Goal: Task Accomplishment & Management: Manage account settings

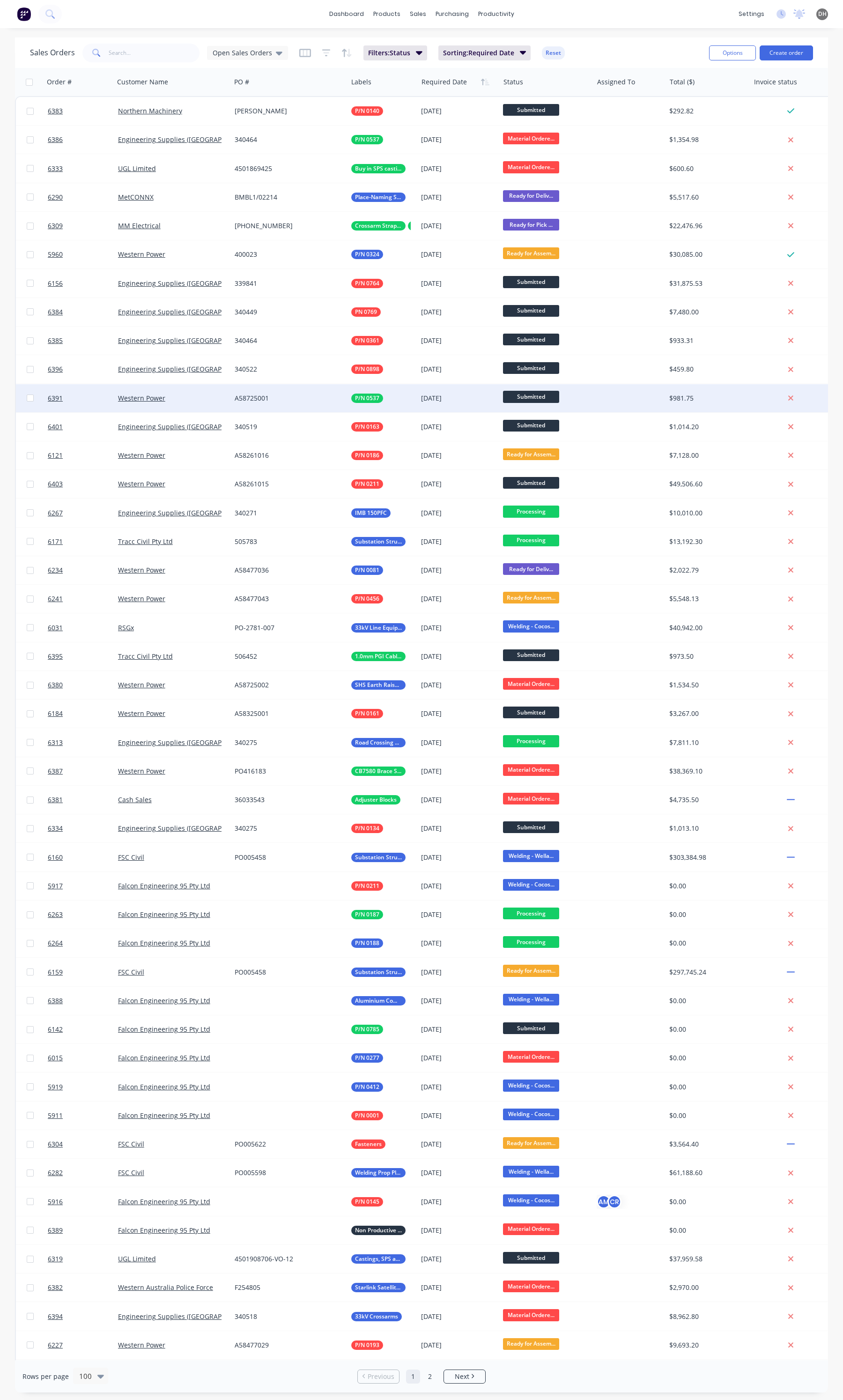
click at [536, 393] on span "Submitted" at bounding box center [531, 396] width 56 height 12
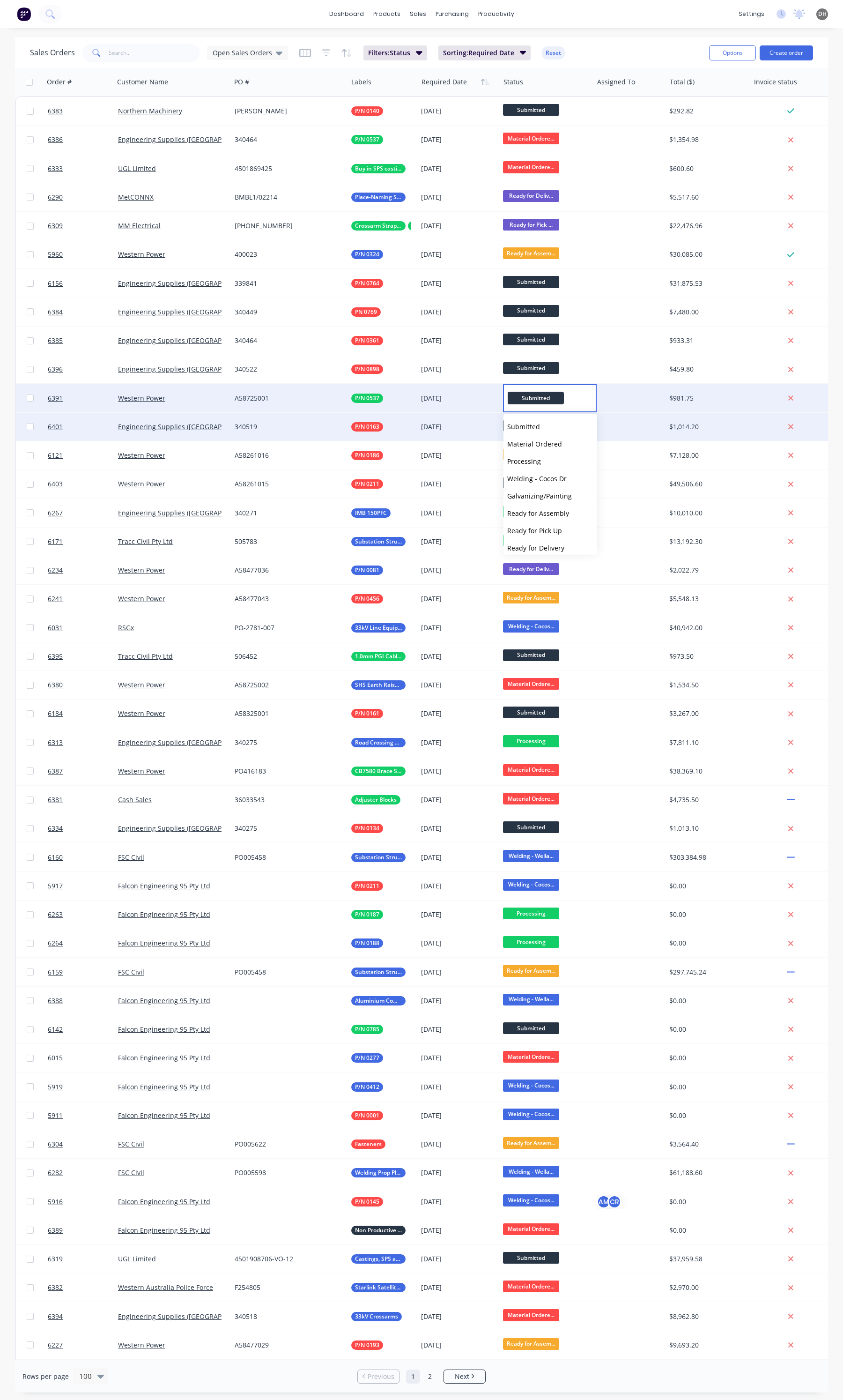
click at [526, 439] on button "Material Ordered" at bounding box center [550, 444] width 94 height 18
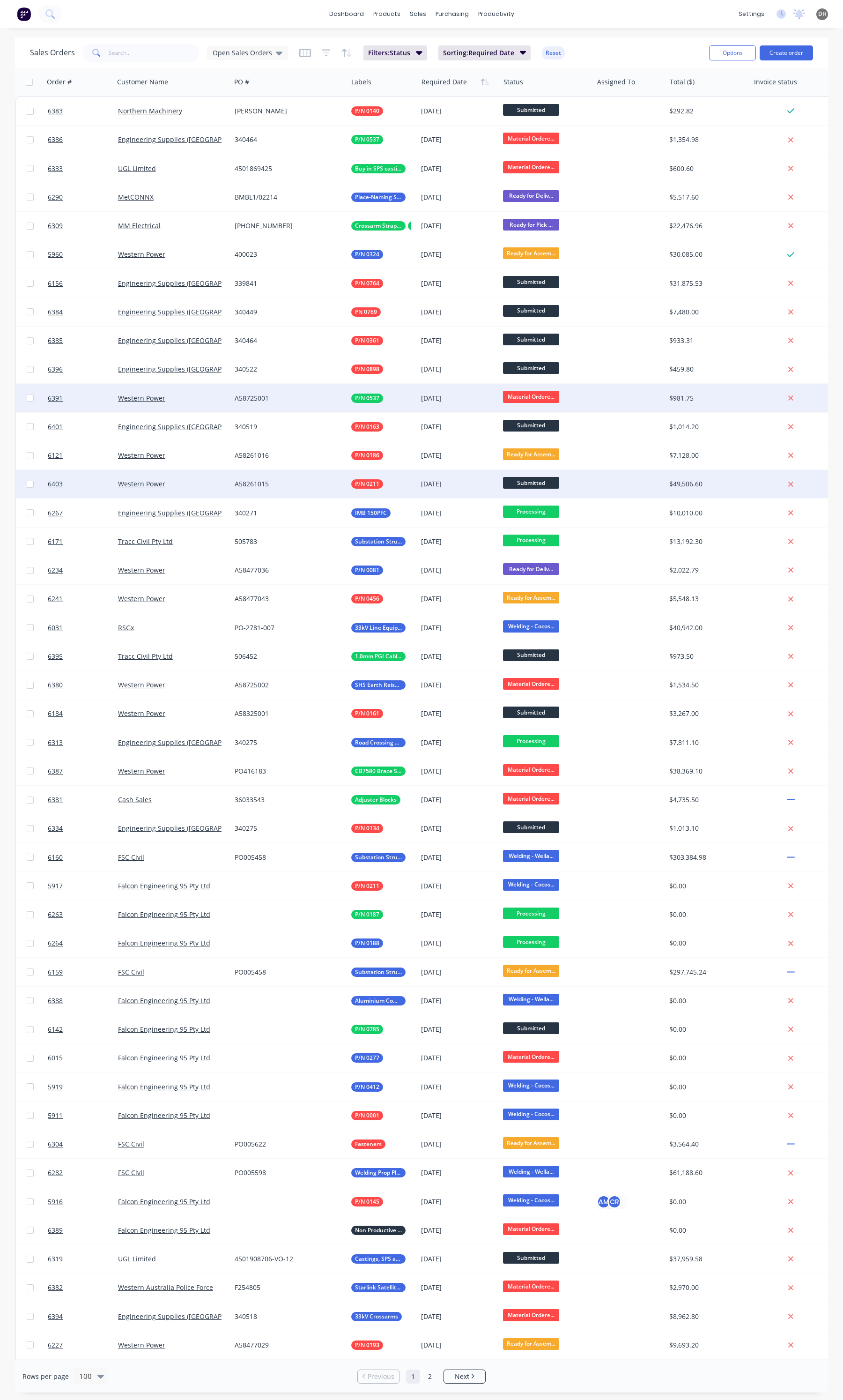
click at [534, 482] on span "Submitted" at bounding box center [531, 482] width 56 height 12
click at [527, 597] on span "Ready for Assembly" at bounding box center [538, 600] width 62 height 9
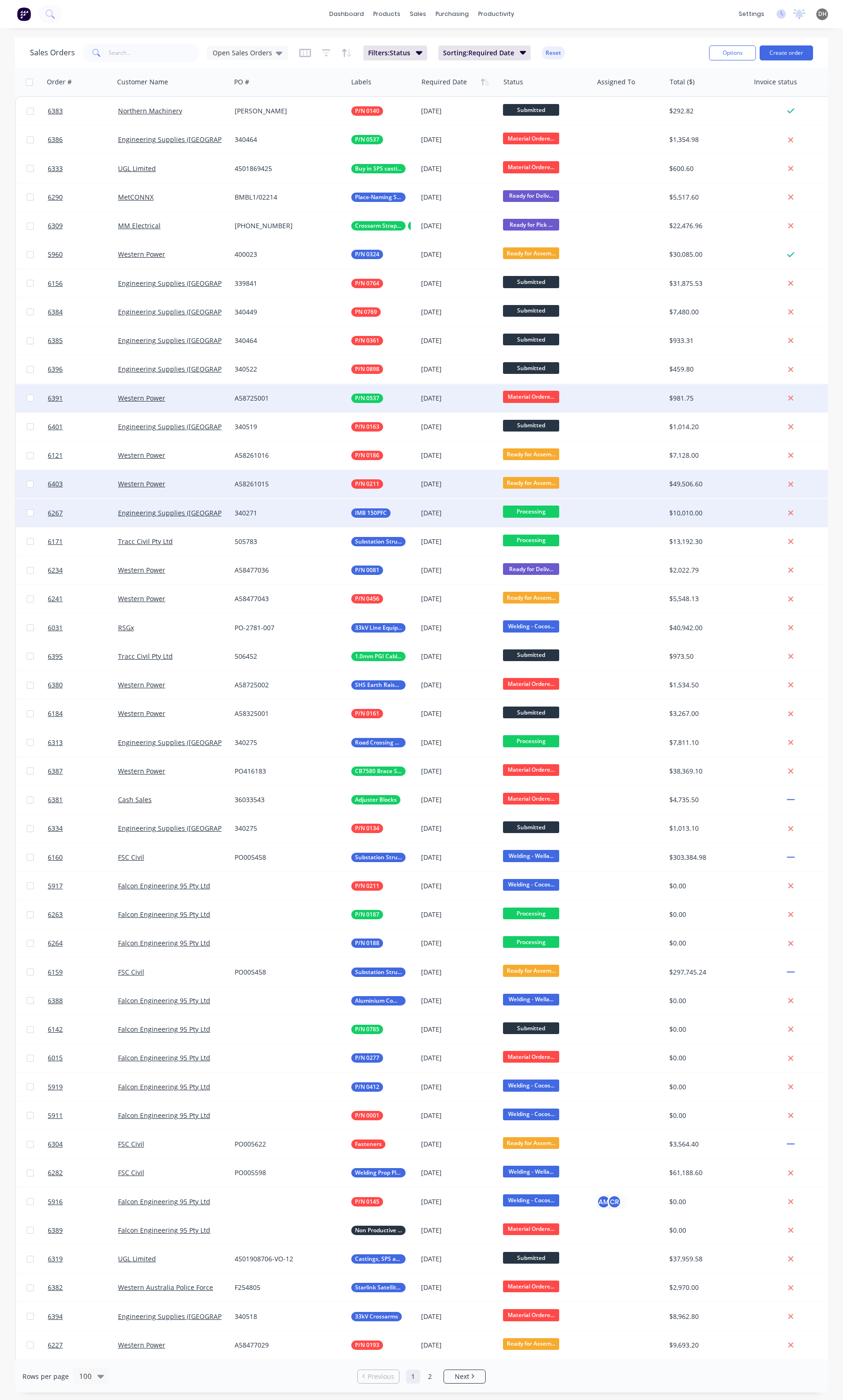
click at [539, 508] on span "Processing" at bounding box center [531, 511] width 56 height 12
click at [548, 593] on span "Welding - Cocos Dr" at bounding box center [537, 594] width 59 height 9
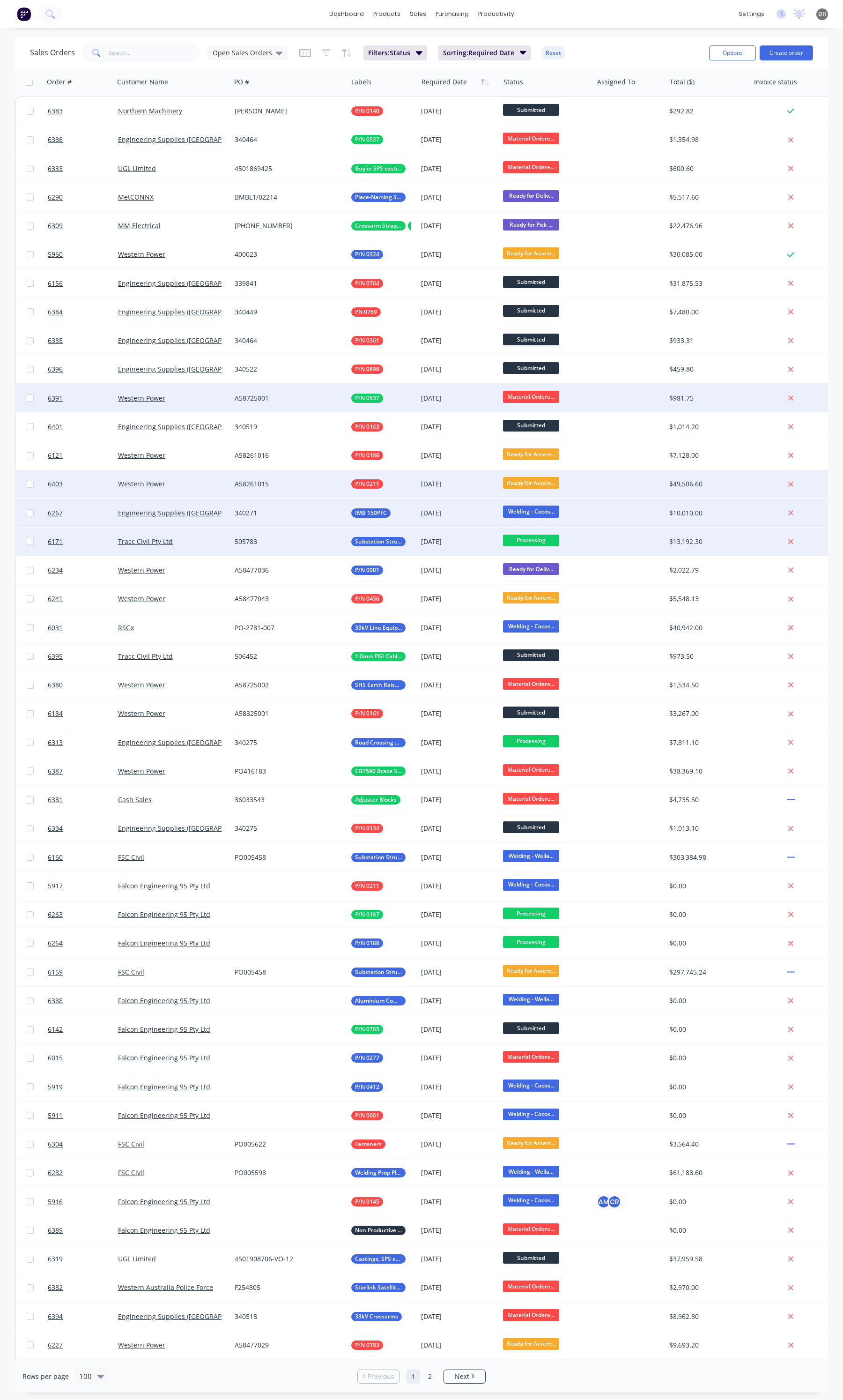
click at [537, 544] on span "Processing" at bounding box center [531, 540] width 56 height 12
click at [546, 624] on span "Welding - Cocos Dr" at bounding box center [537, 622] width 59 height 9
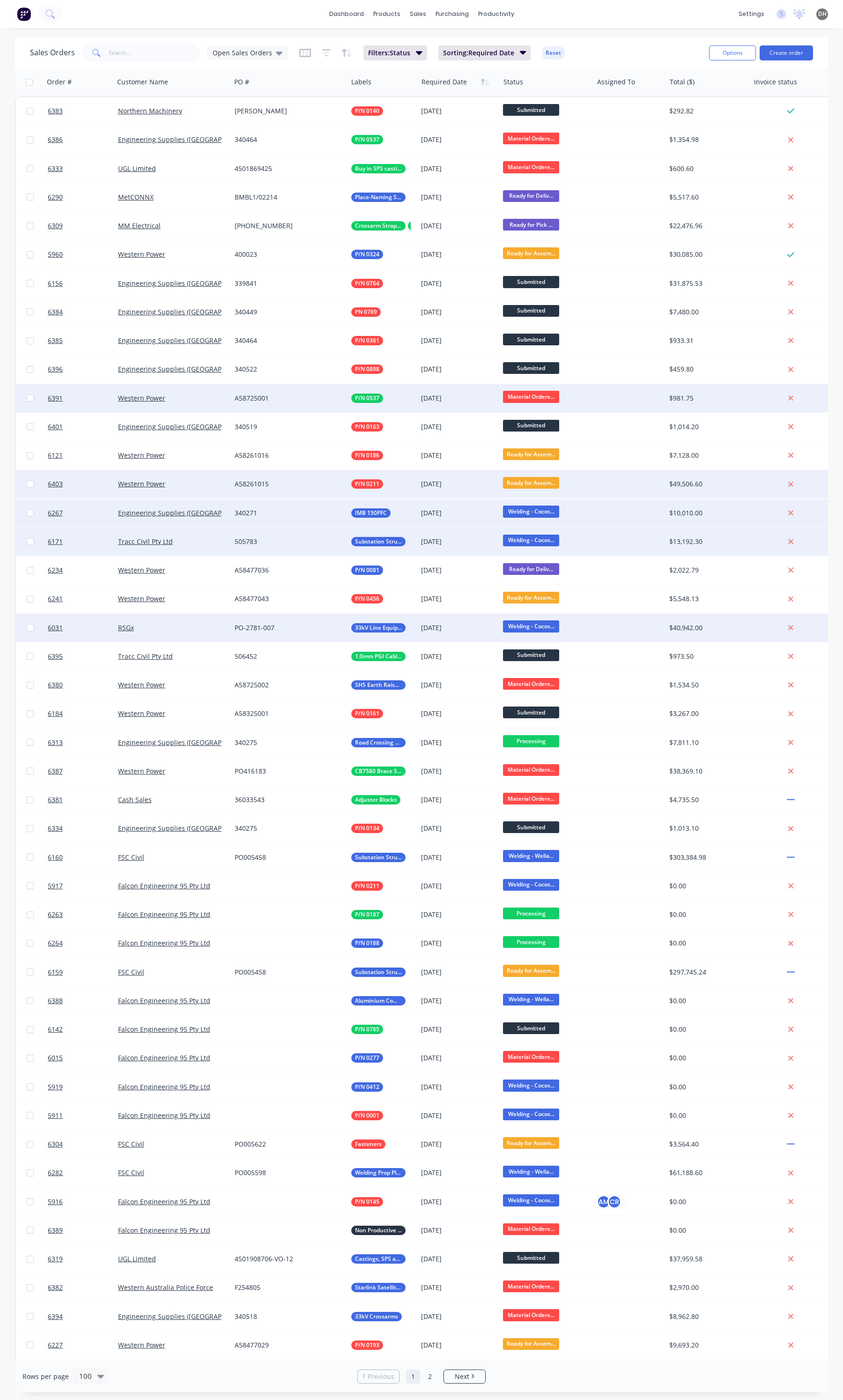
click at [537, 622] on span "Welding - Cocos..." at bounding box center [531, 626] width 56 height 12
click at [535, 718] on button "Galvanizing/Painting" at bounding box center [550, 725] width 94 height 18
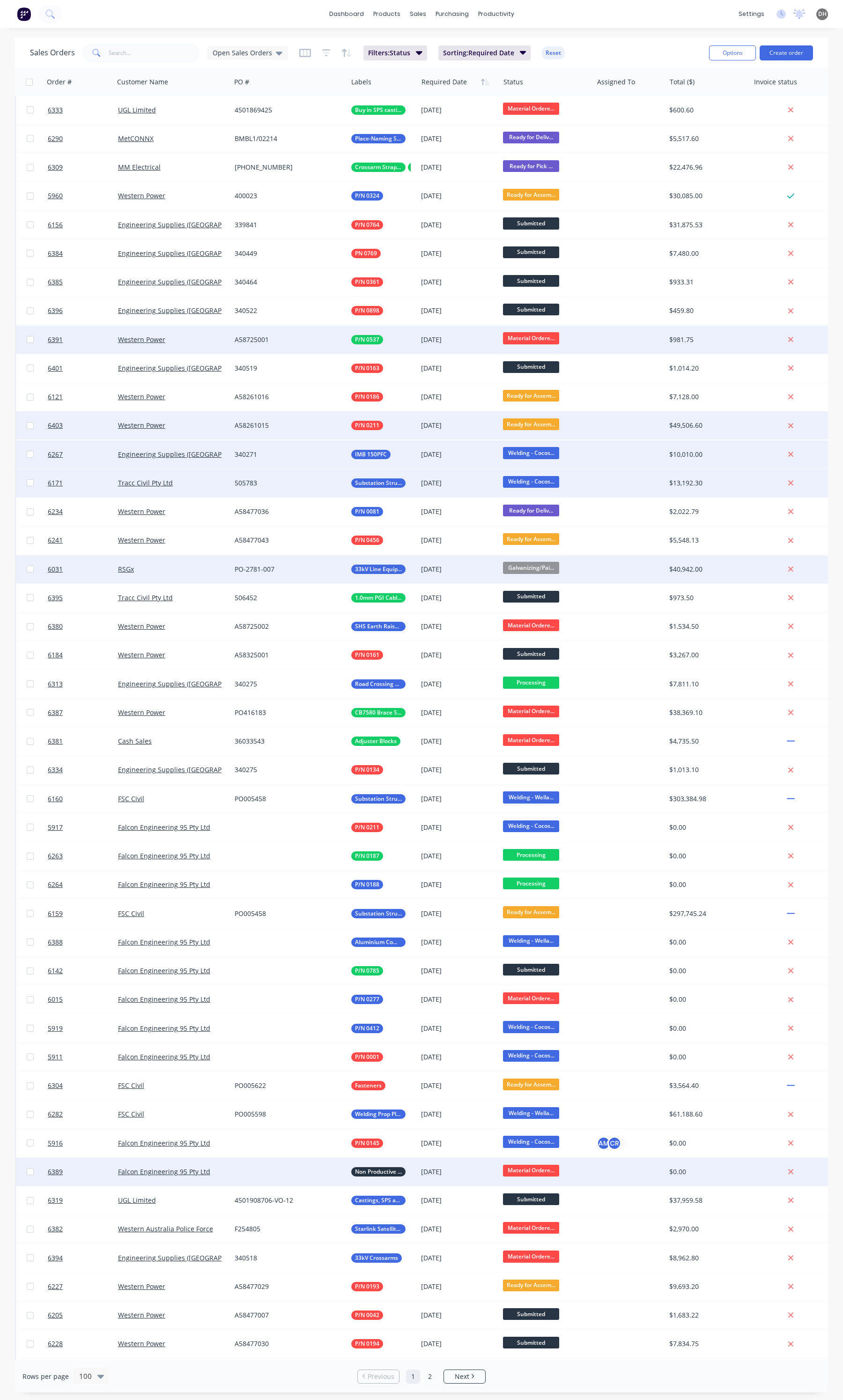
scroll to position [176, 0]
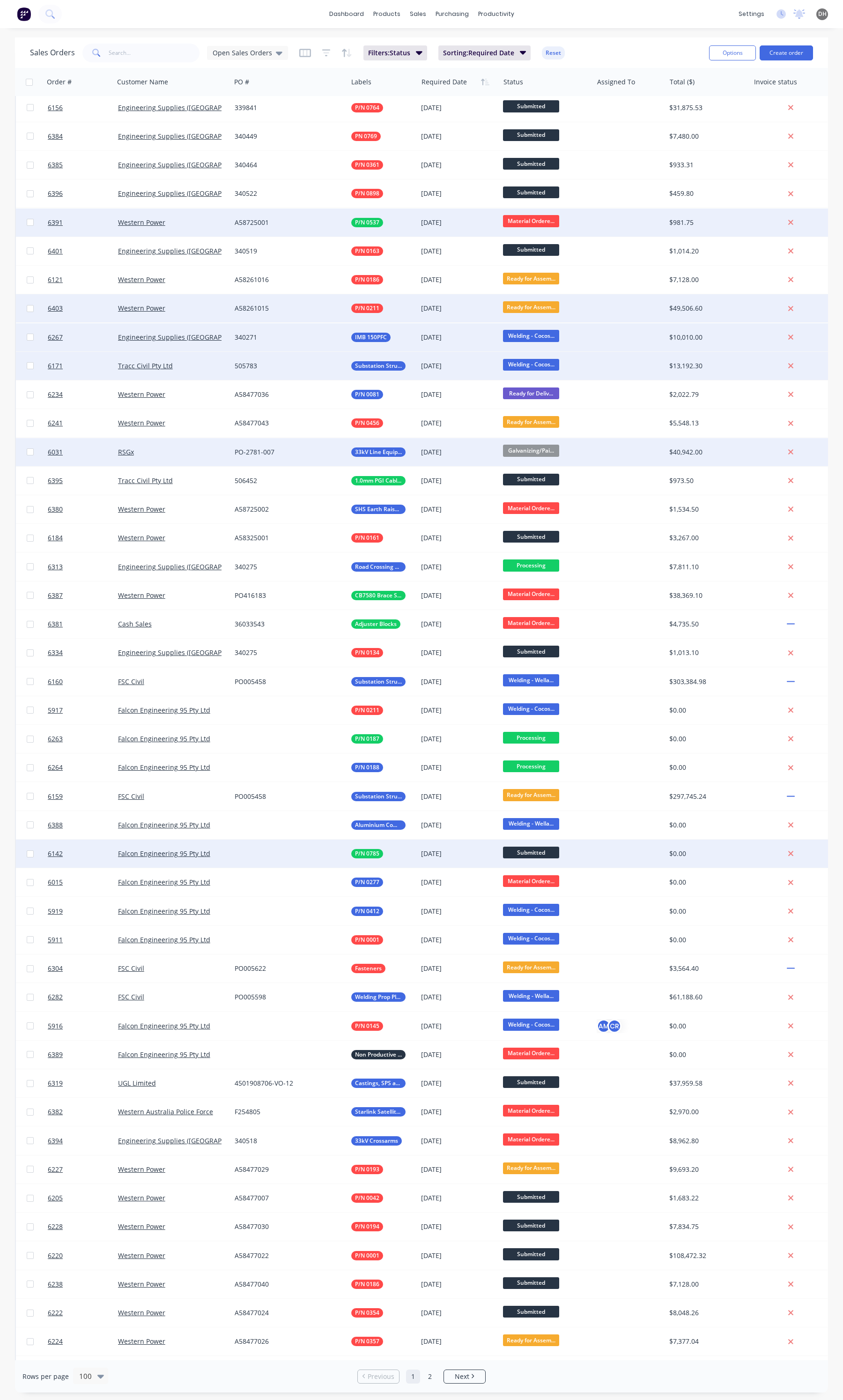
click at [542, 849] on span "Submitted" at bounding box center [531, 852] width 56 height 12
click at [534, 916] on span "Processing" at bounding box center [524, 917] width 34 height 9
click at [142, 55] on input "text" at bounding box center [154, 53] width 91 height 18
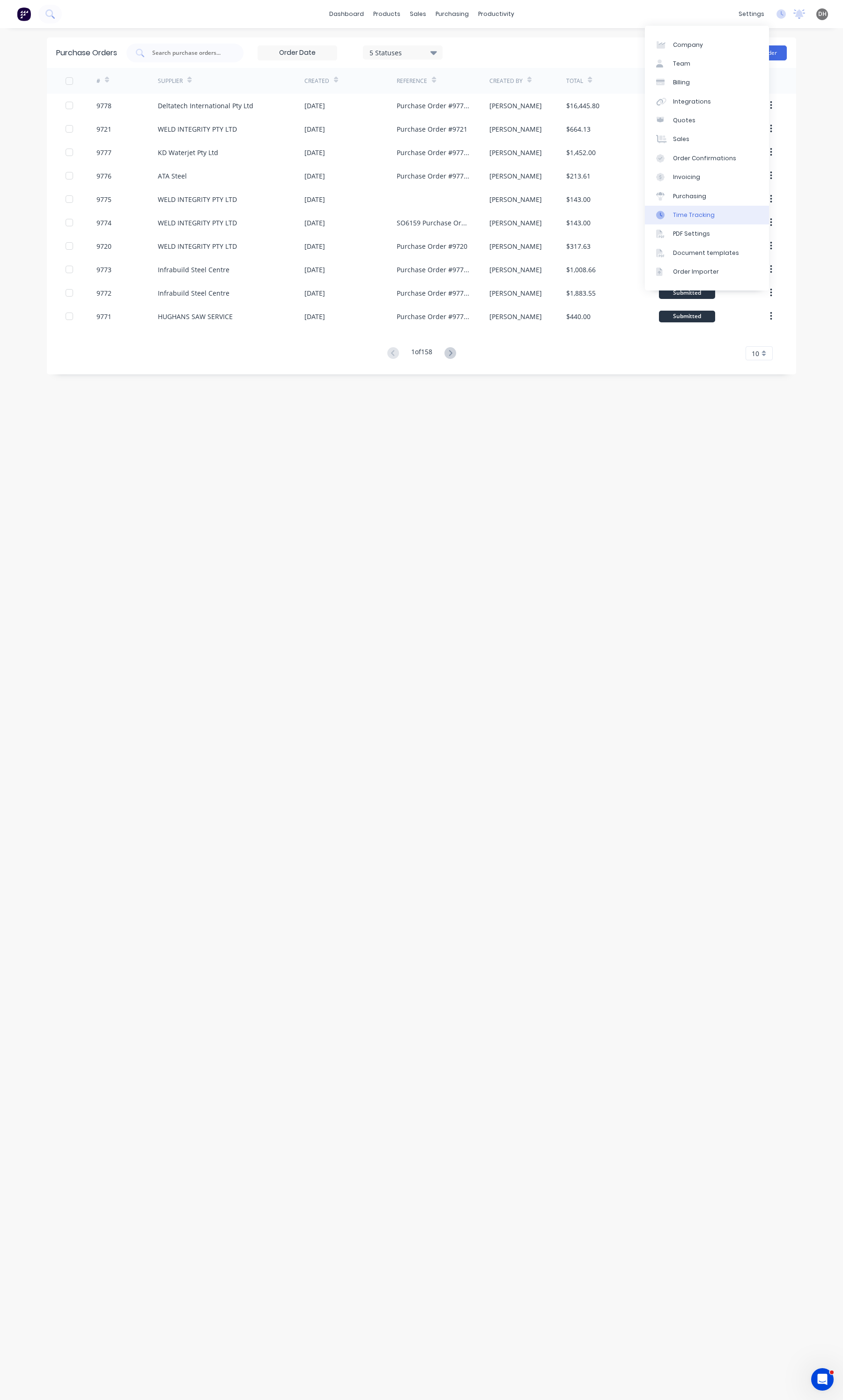
click at [693, 208] on link "Time Tracking" at bounding box center [707, 215] width 124 height 18
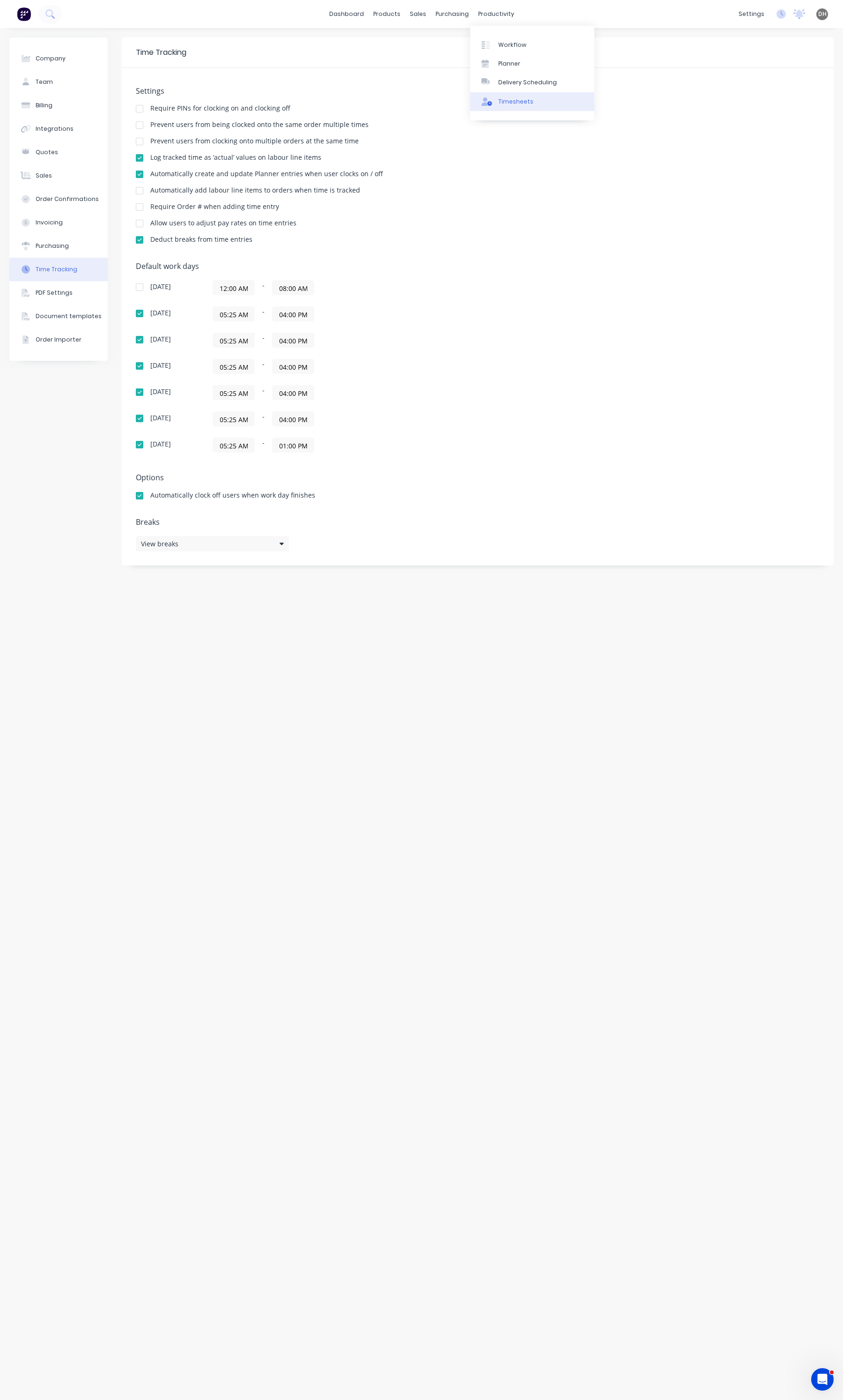
click at [517, 108] on link "Timesheets" at bounding box center [532, 101] width 124 height 18
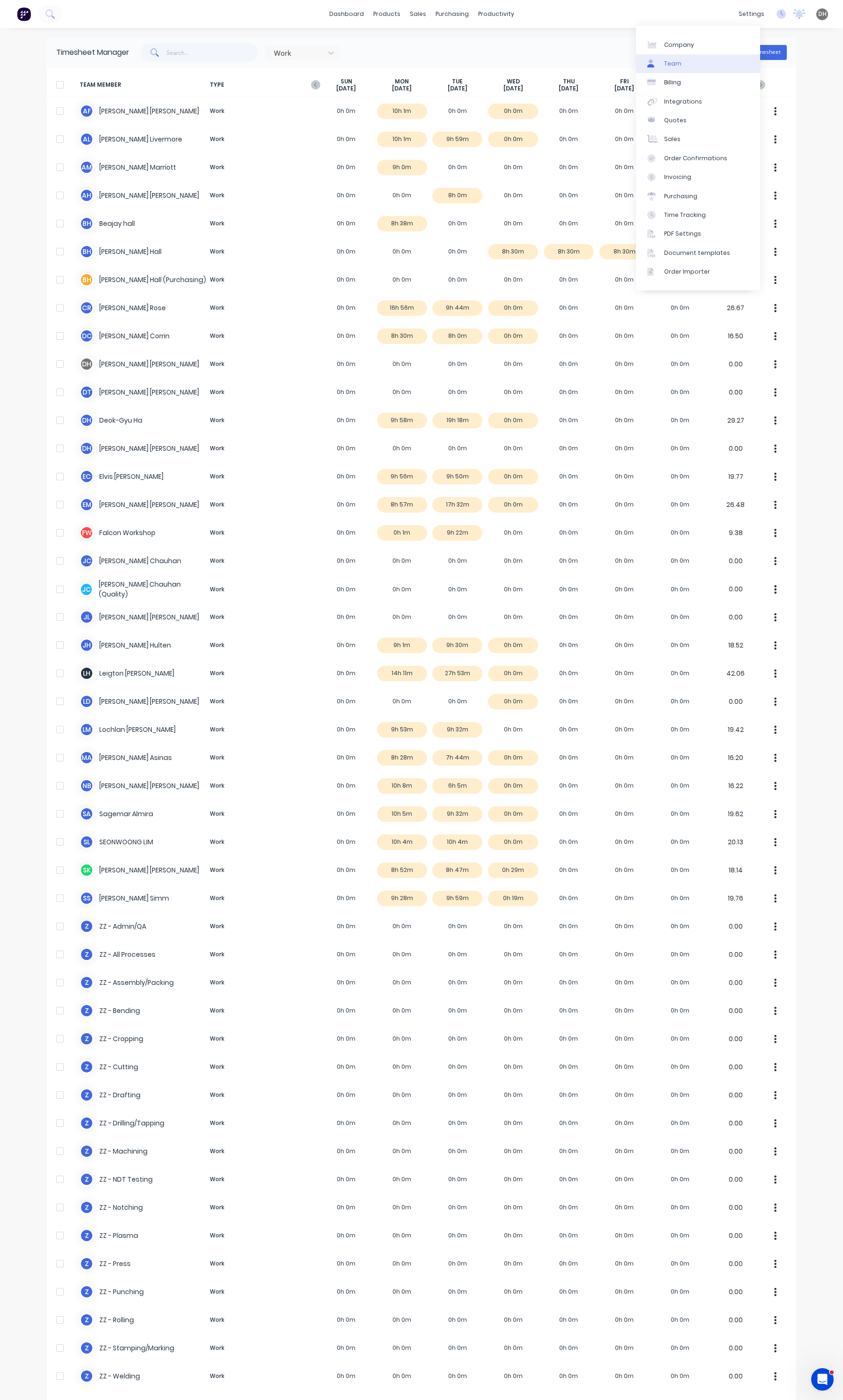
click at [697, 67] on link "Team" at bounding box center [698, 64] width 124 height 18
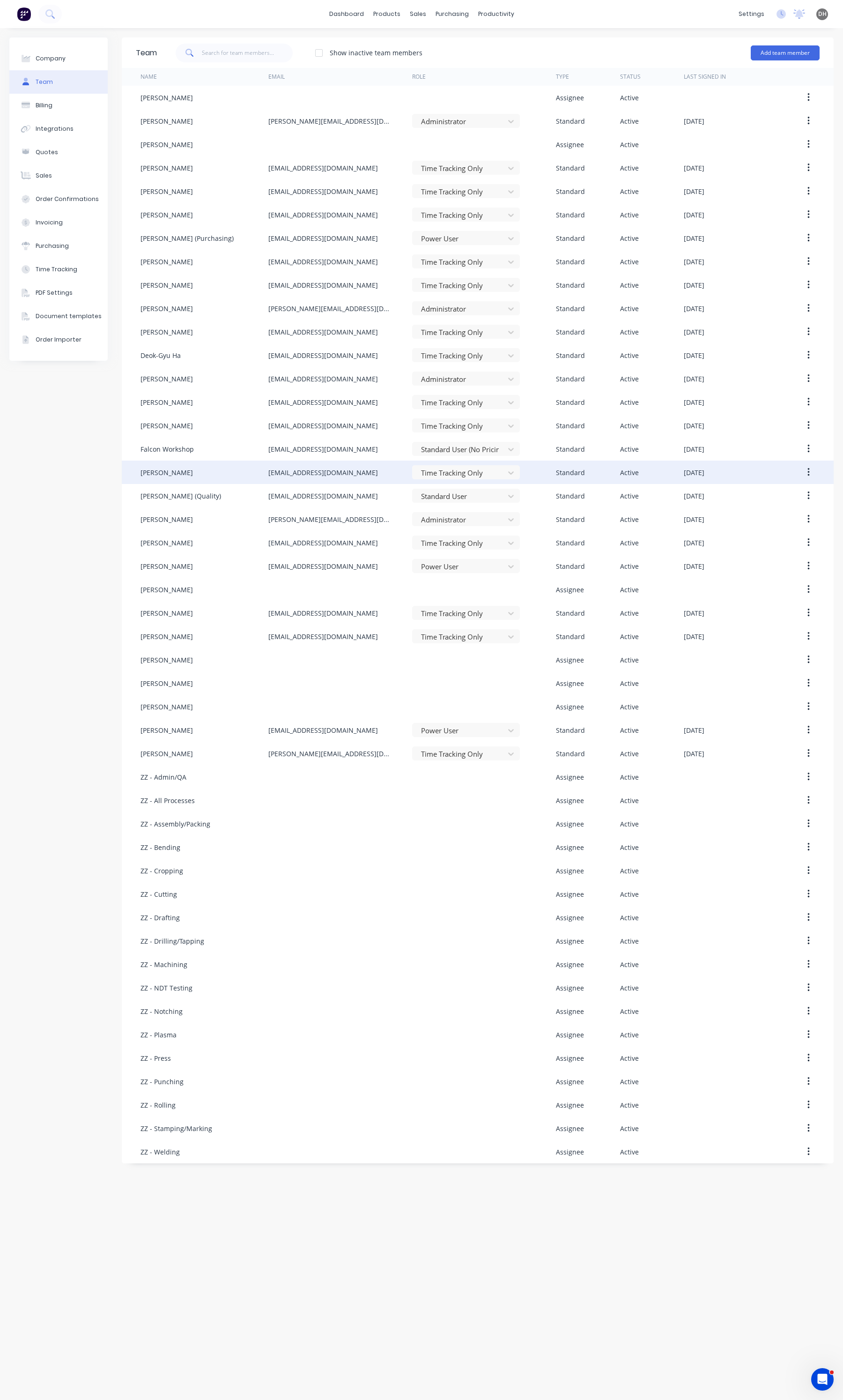
click at [812, 469] on button "button" at bounding box center [808, 472] width 22 height 17
click at [759, 521] on div "Disable" at bounding box center [775, 515] width 72 height 14
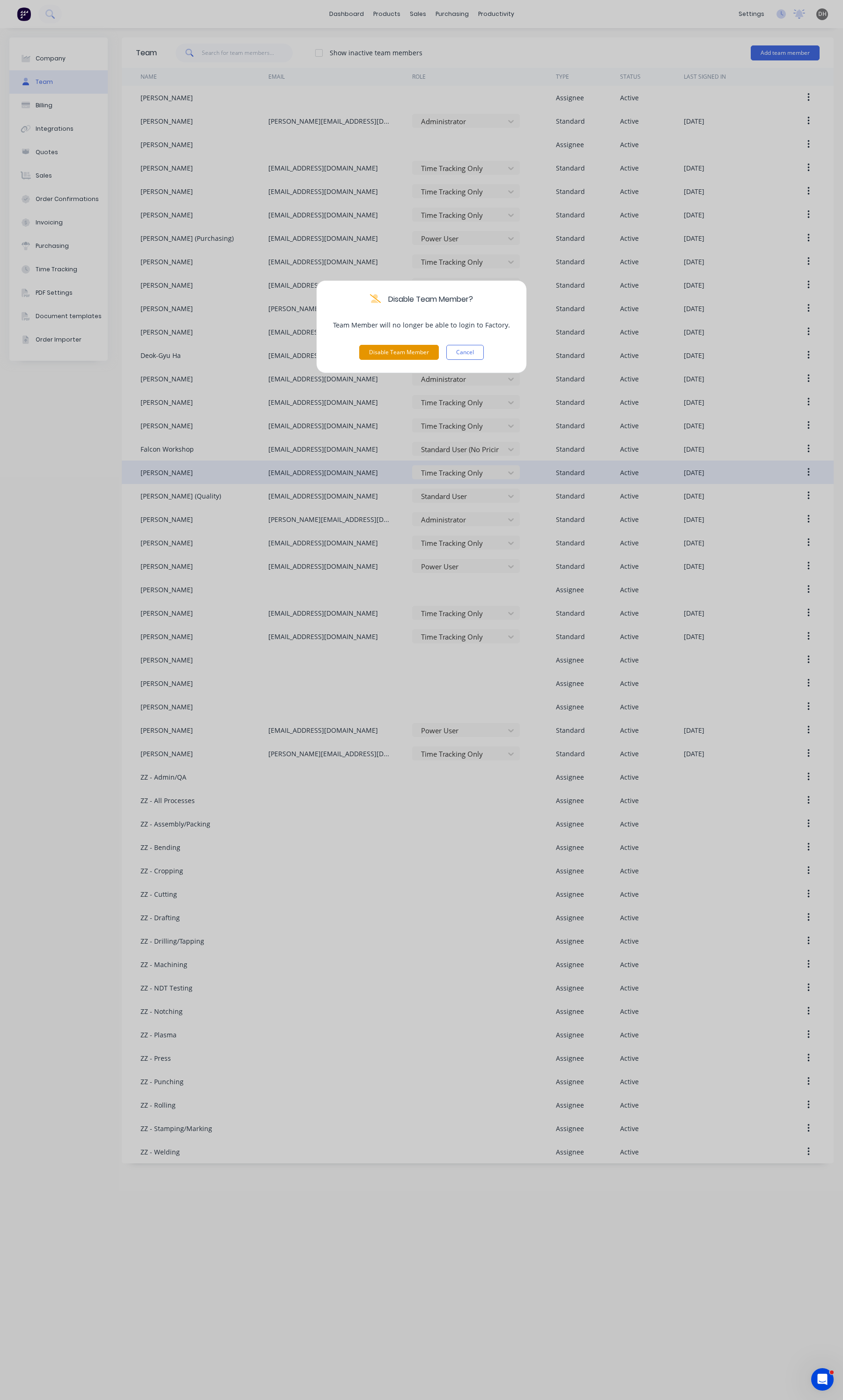
click at [409, 352] on button "Disable Team Member" at bounding box center [399, 352] width 80 height 15
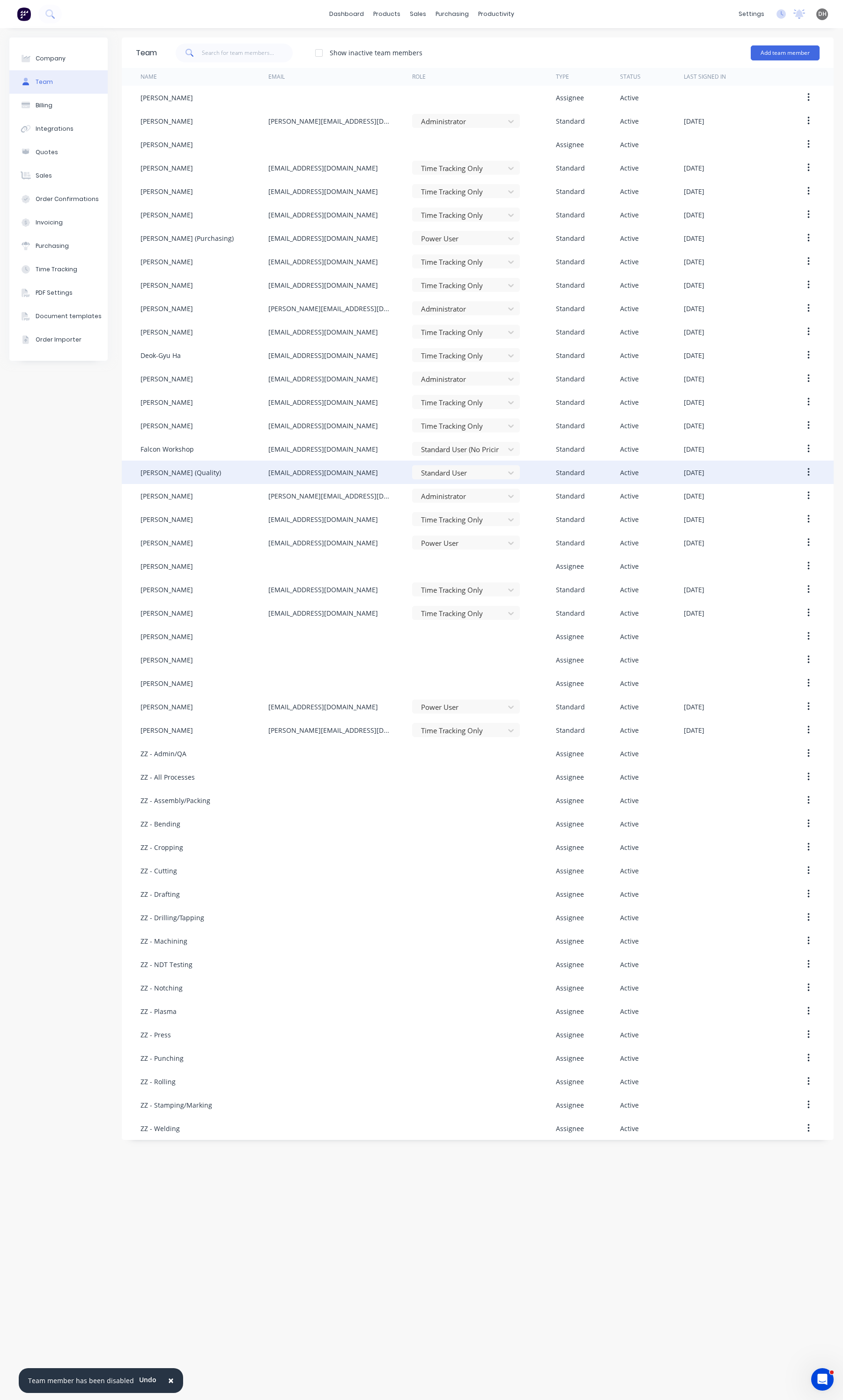
click at [804, 472] on button "button" at bounding box center [808, 472] width 22 height 17
click at [762, 488] on button "Edit" at bounding box center [775, 497] width 89 height 18
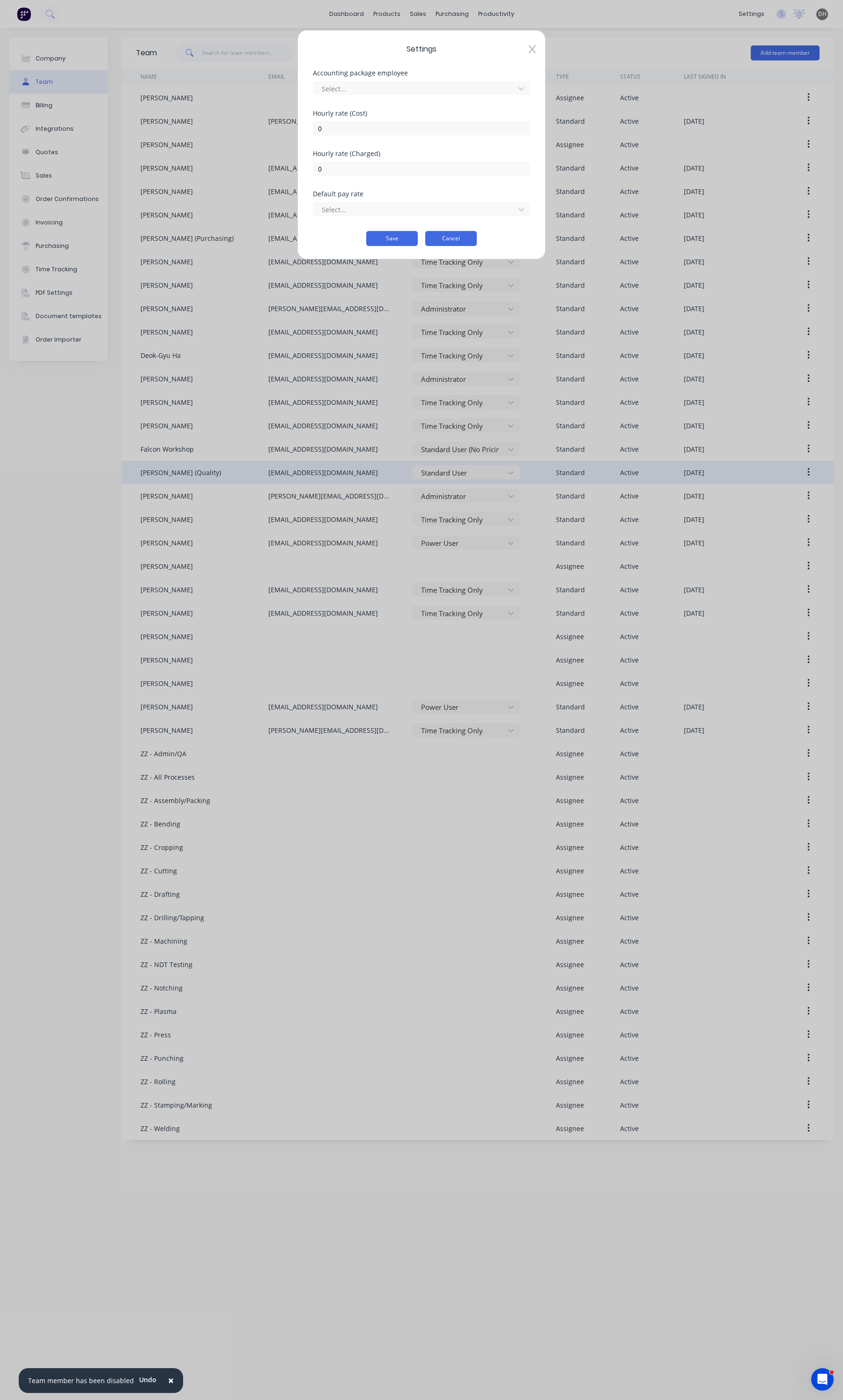
click at [443, 244] on button "Cancel" at bounding box center [451, 239] width 51 height 15
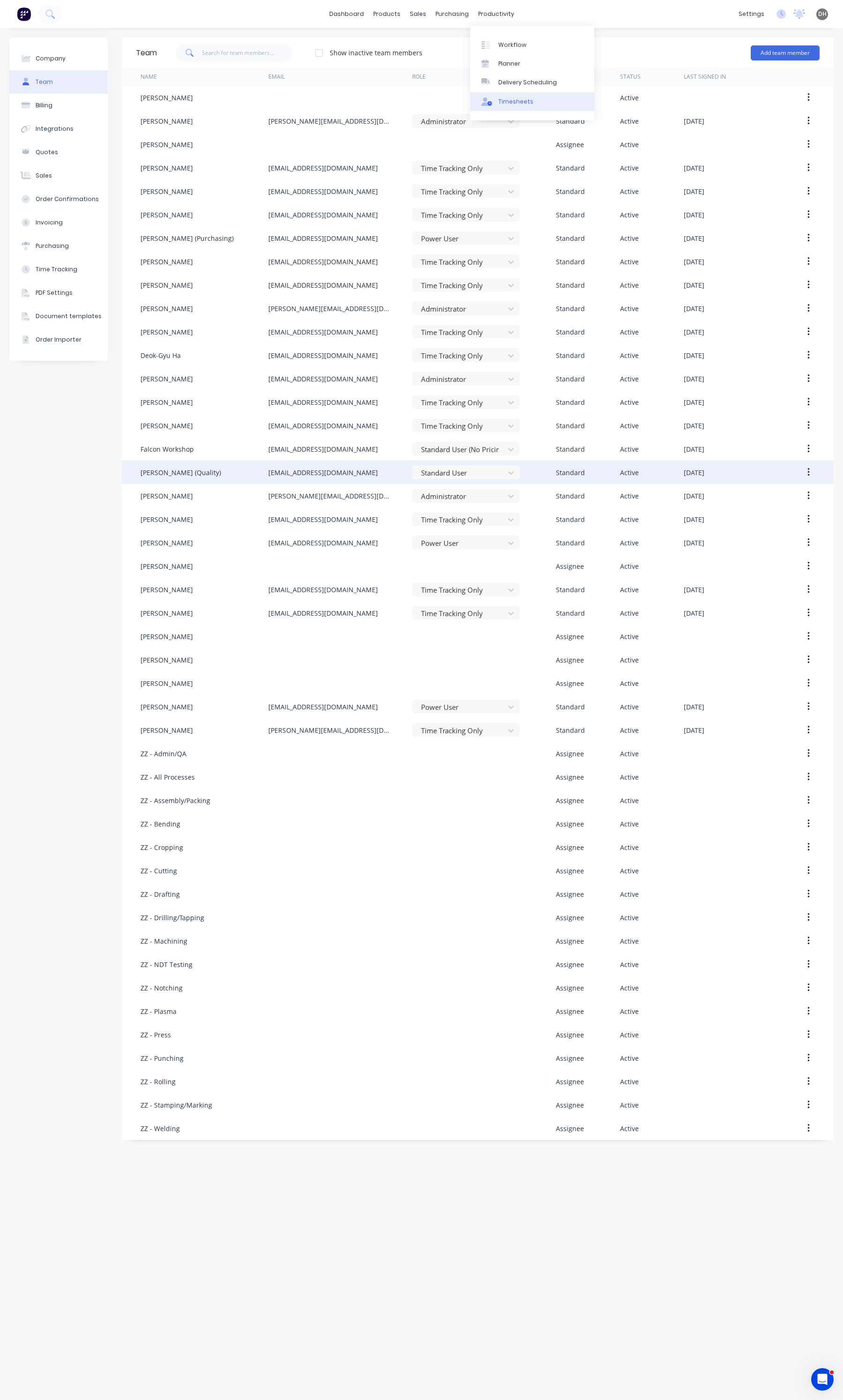
click at [515, 102] on div "Timesheets" at bounding box center [516, 101] width 35 height 8
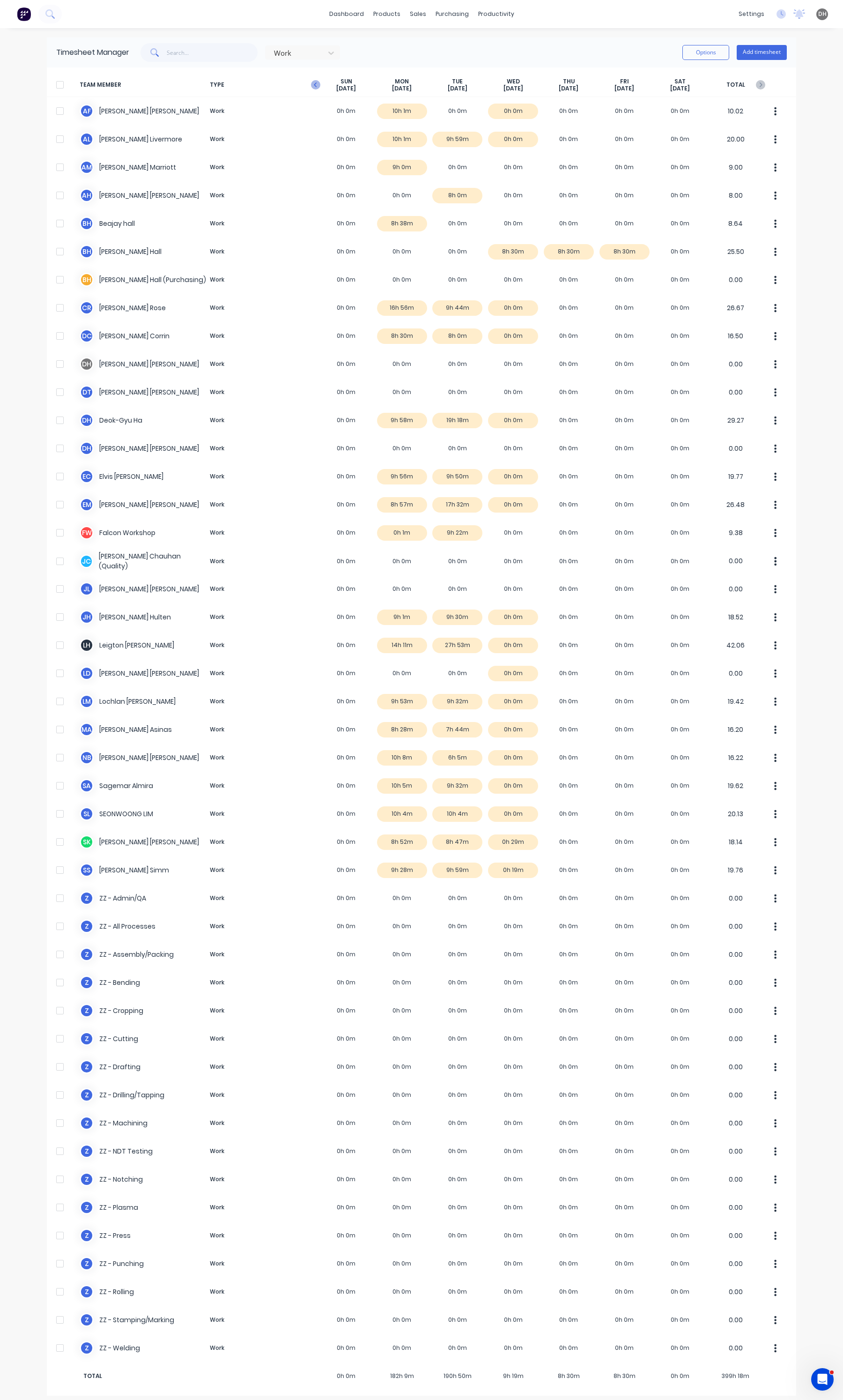
click at [312, 85] on icon "button" at bounding box center [316, 84] width 9 height 9
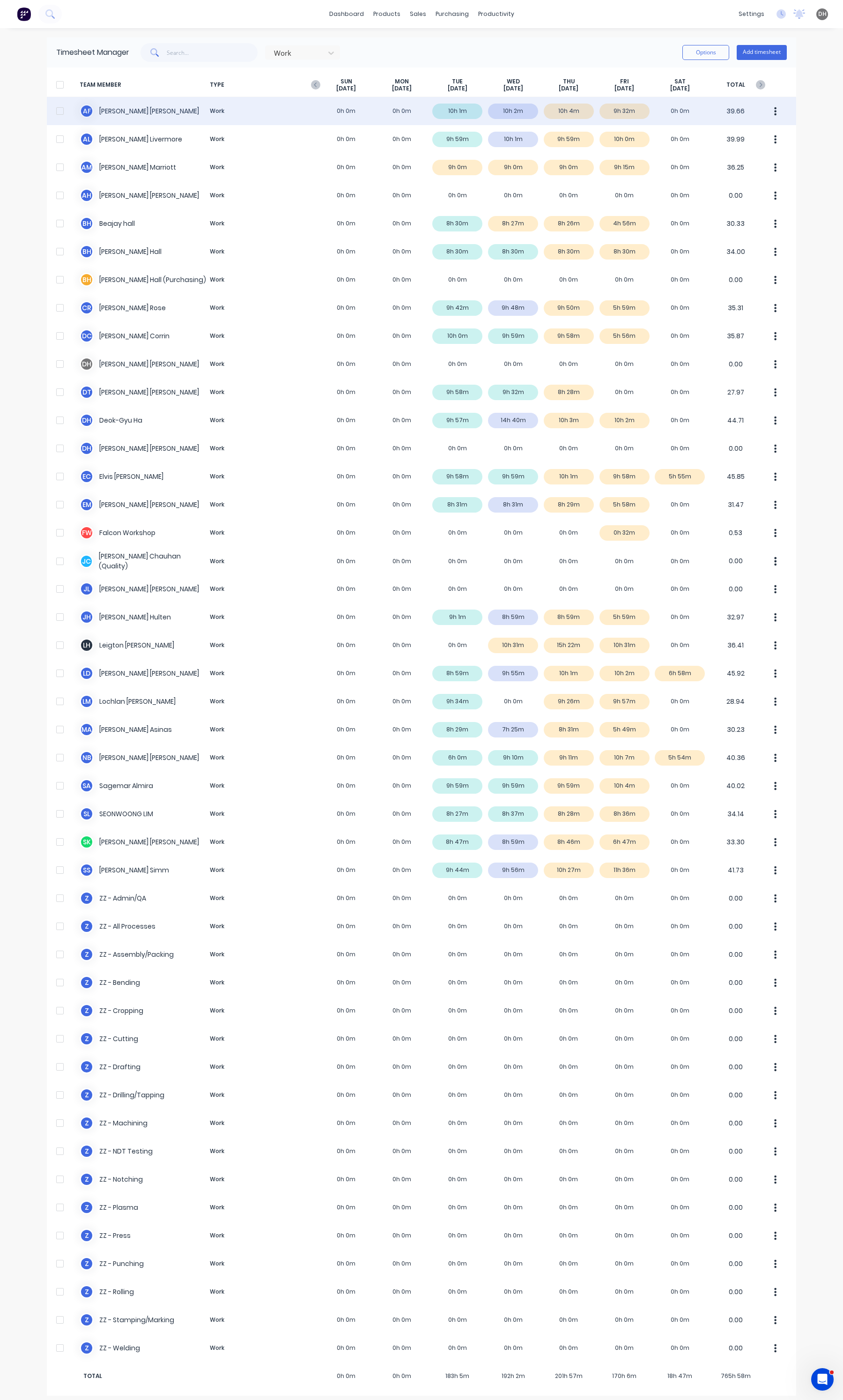
click at [636, 115] on div "A F [PERSON_NAME] Work 0h 0m 0h 0m 10h 1m 10h 2m 10h 4m 9h 32m 0h 0m 39.66" at bounding box center [422, 111] width 749 height 28
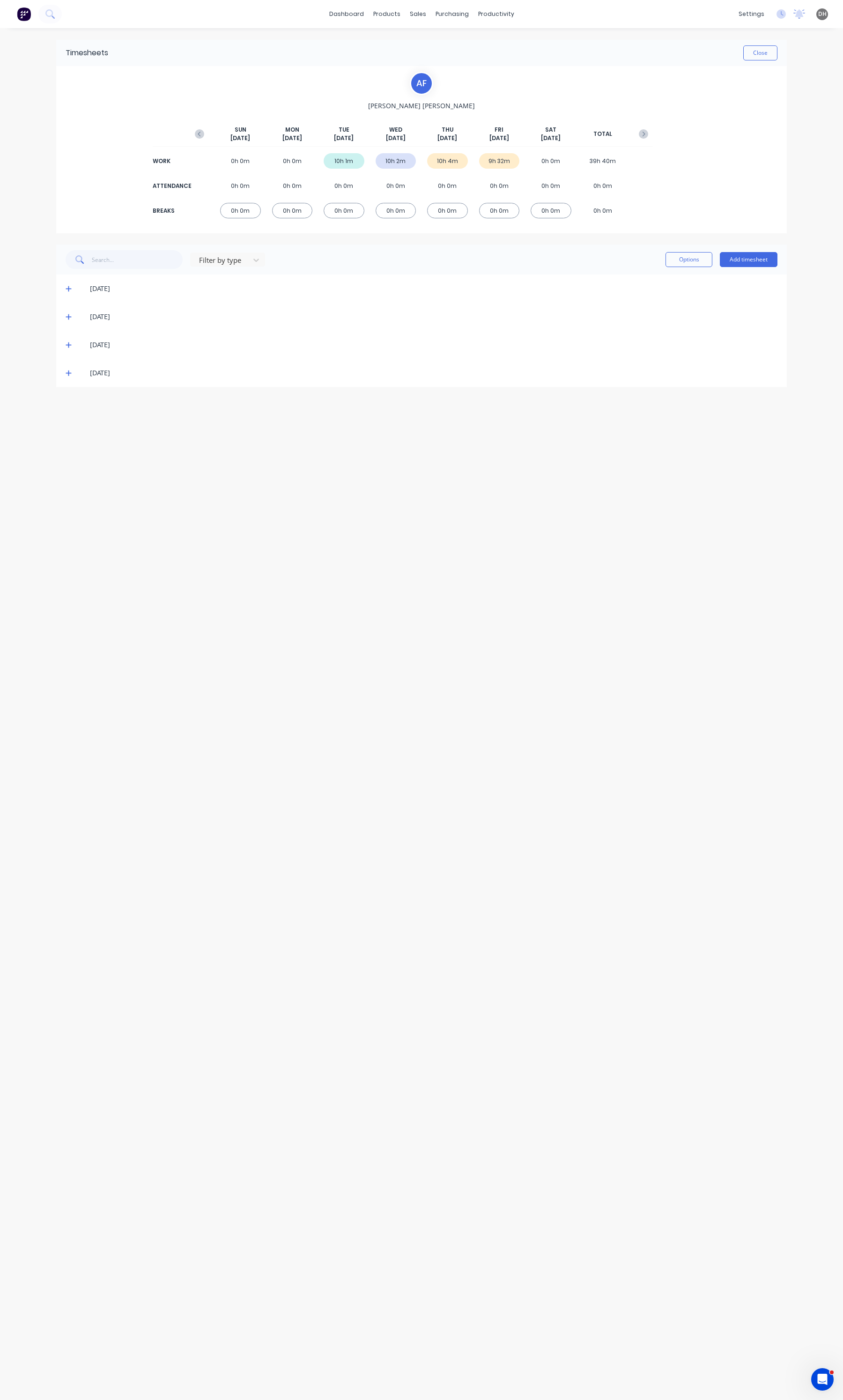
click at [70, 376] on icon at bounding box center [68, 372] width 6 height 7
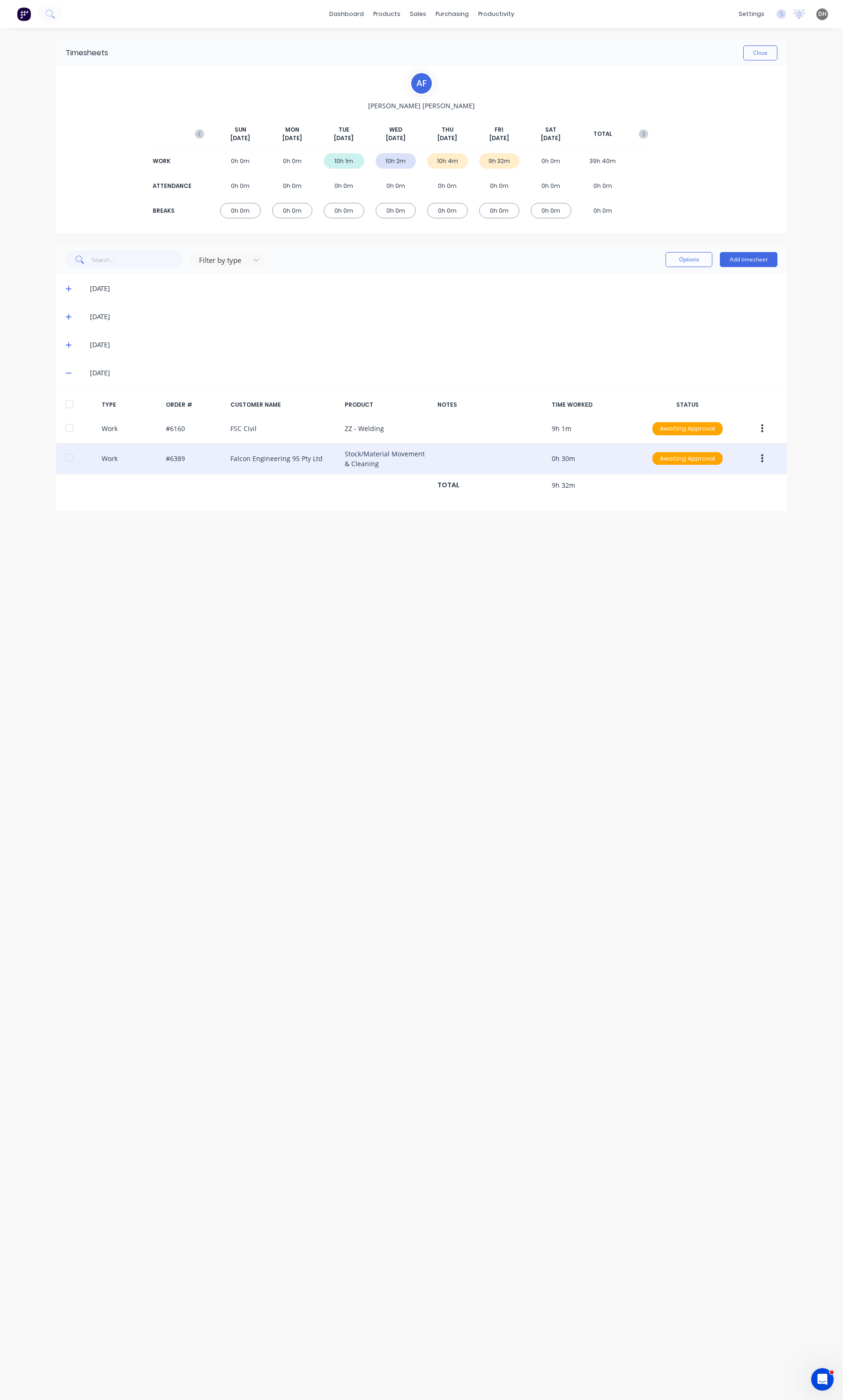
click at [762, 458] on icon "button" at bounding box center [762, 458] width 2 height 8
click at [738, 429] on div "Edit" at bounding box center [729, 423] width 72 height 14
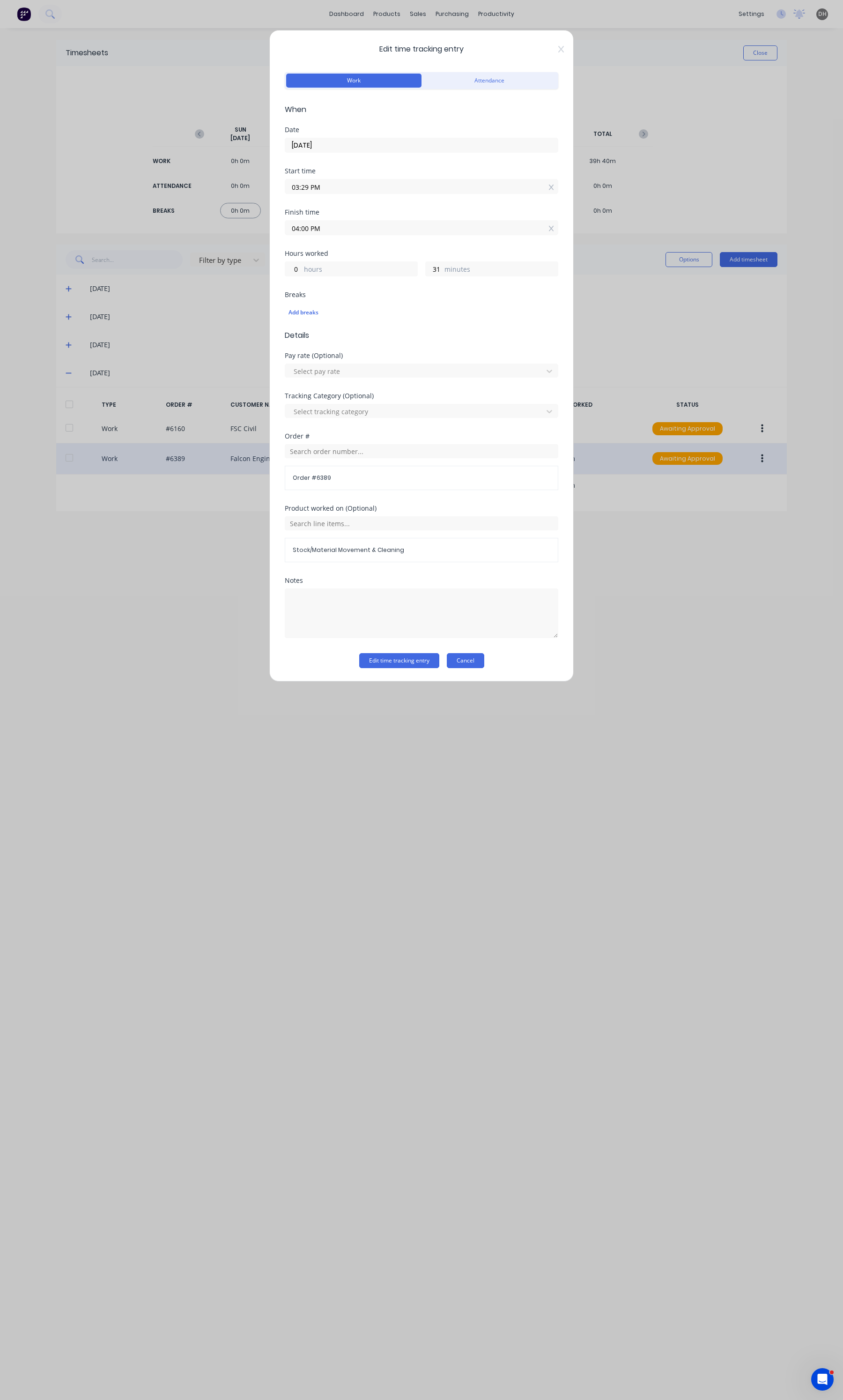
click at [479, 667] on button "Cancel" at bounding box center [465, 660] width 38 height 15
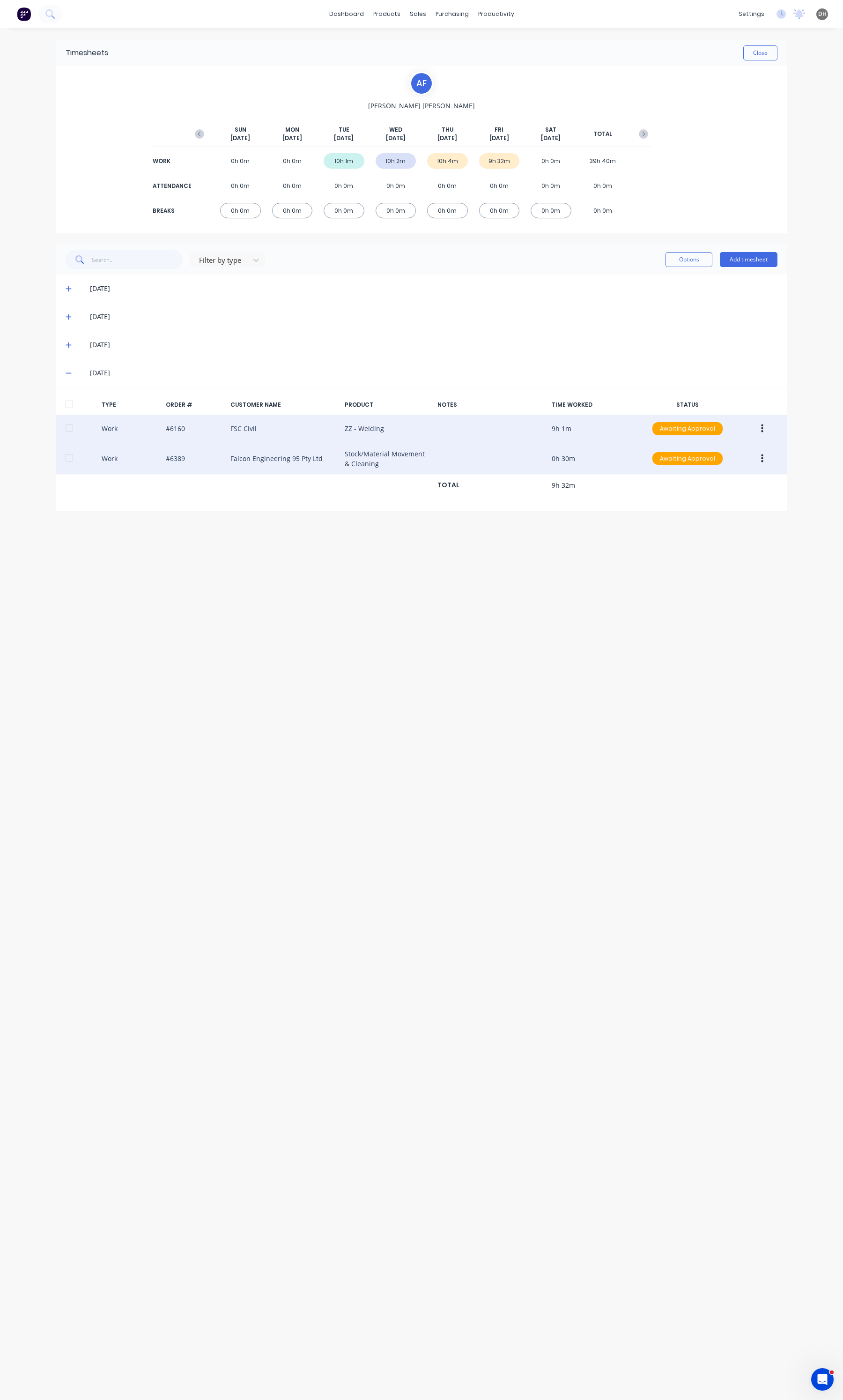
click at [757, 430] on button "button" at bounding box center [762, 429] width 22 height 17
click at [723, 399] on div "Edit" at bounding box center [729, 393] width 72 height 14
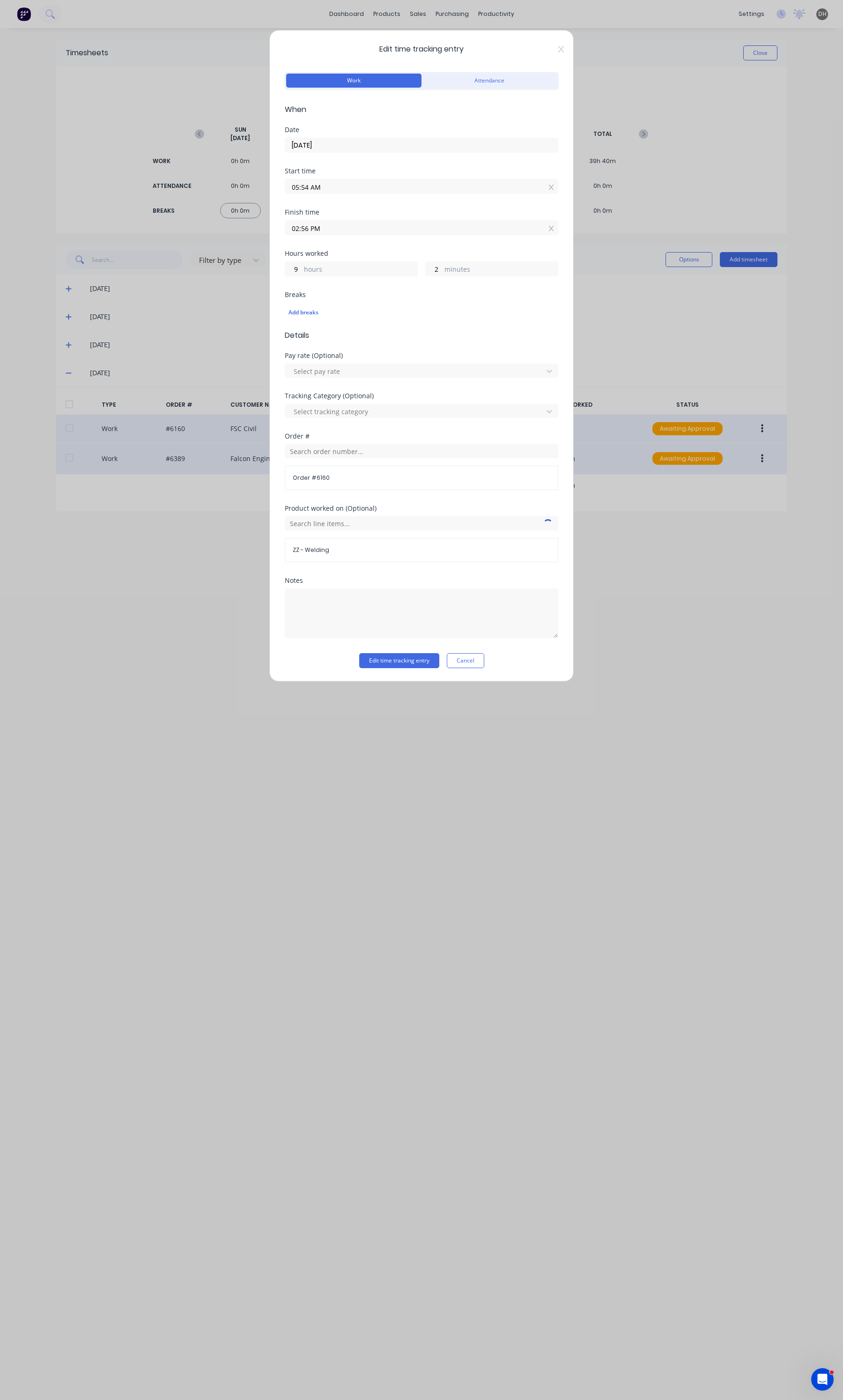
click at [500, 230] on input "02:56 PM" at bounding box center [421, 227] width 273 height 14
click at [643, 331] on div "Edit time tracking entry Work Attendance When Date [DATE] Start time 05:54 AM F…" at bounding box center [422, 700] width 843 height 1400
click at [471, 666] on button "Cancel" at bounding box center [465, 660] width 38 height 15
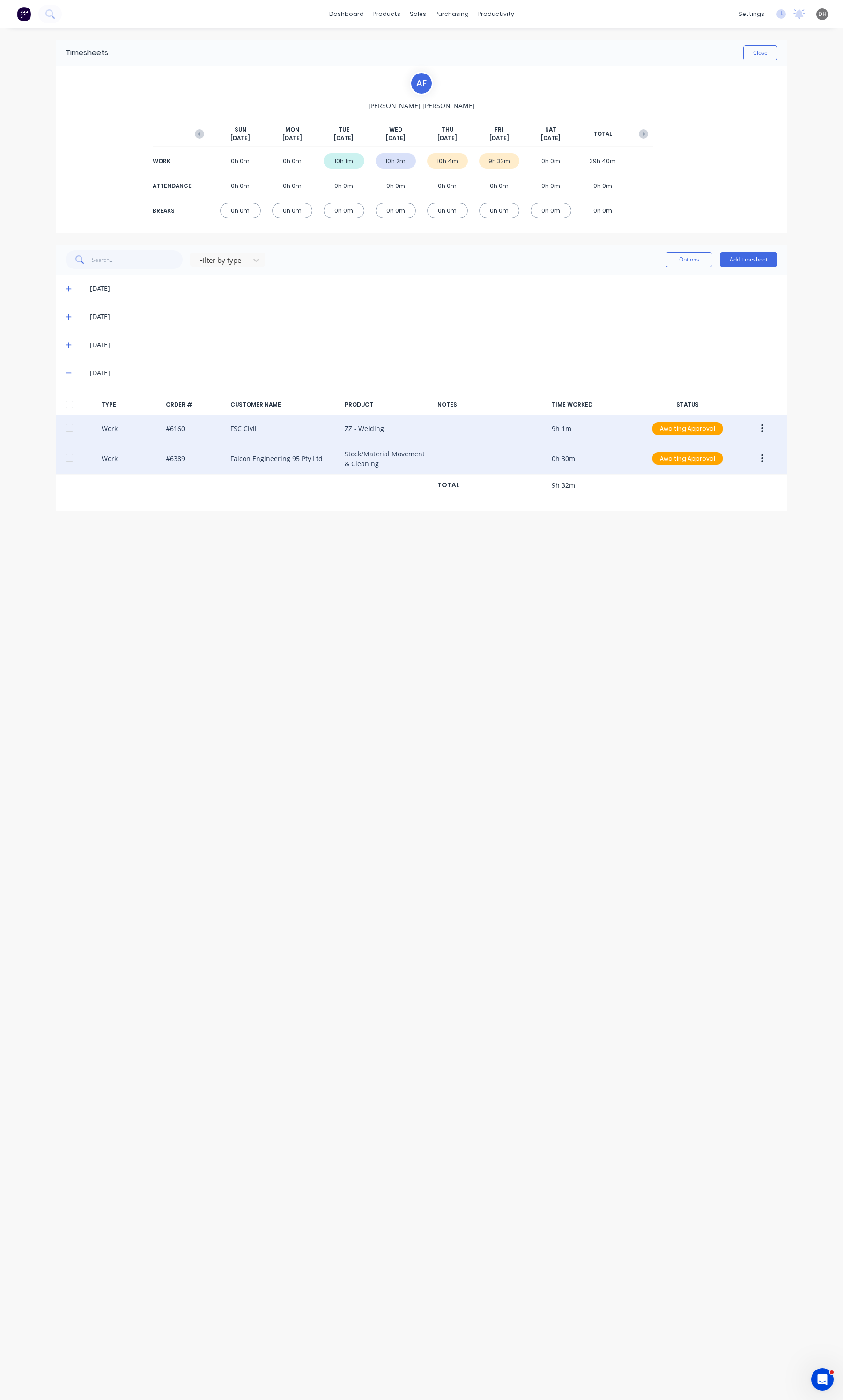
click at [767, 462] on button "button" at bounding box center [762, 458] width 22 height 17
click at [714, 430] on div "Edit" at bounding box center [729, 423] width 72 height 14
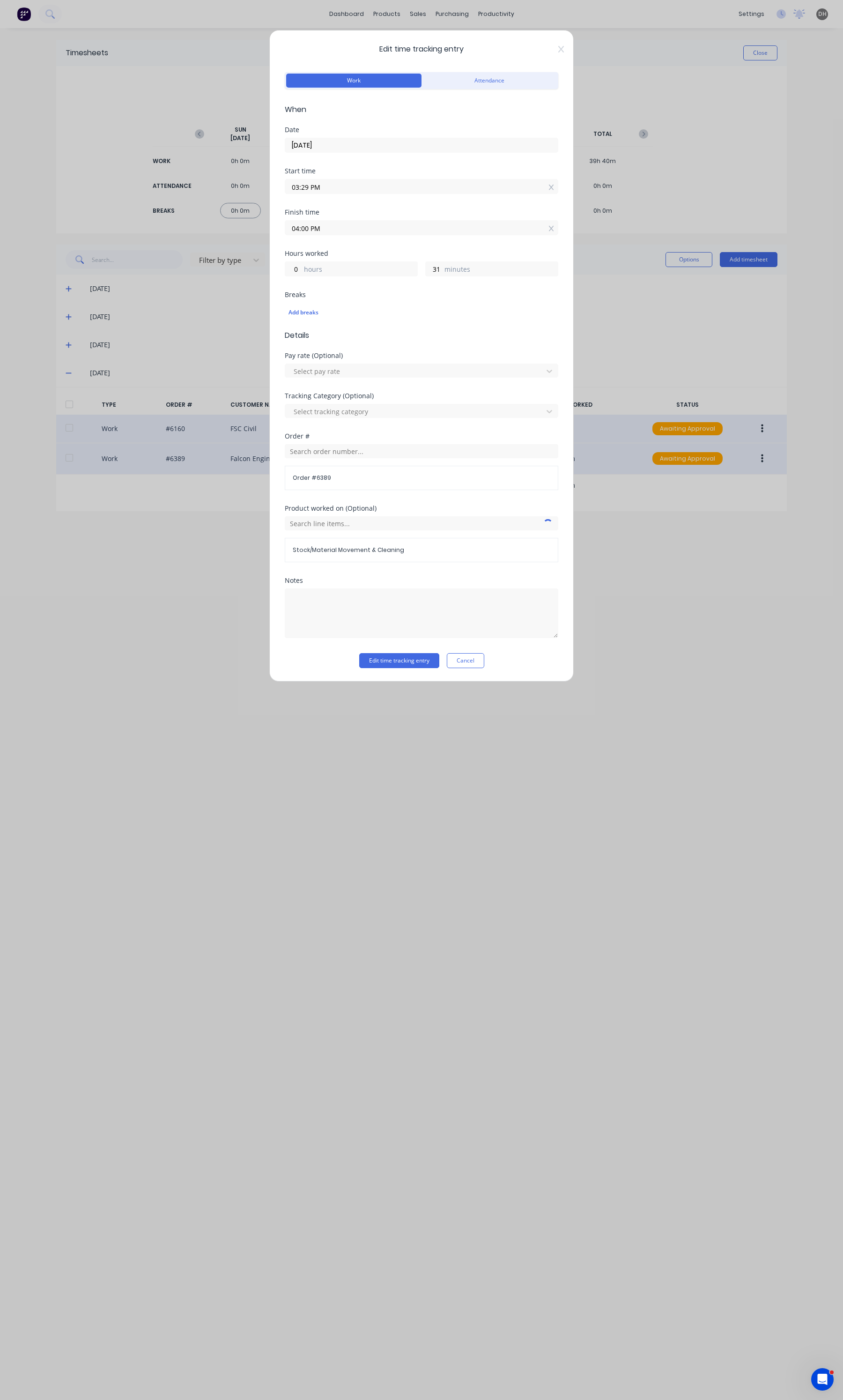
click at [399, 184] on input "03:29 PM" at bounding box center [421, 187] width 273 height 14
click at [305, 238] on div "02" at bounding box center [305, 237] width 23 height 16
type input "02:29 PM"
type input "1"
type input "02:33 PM"
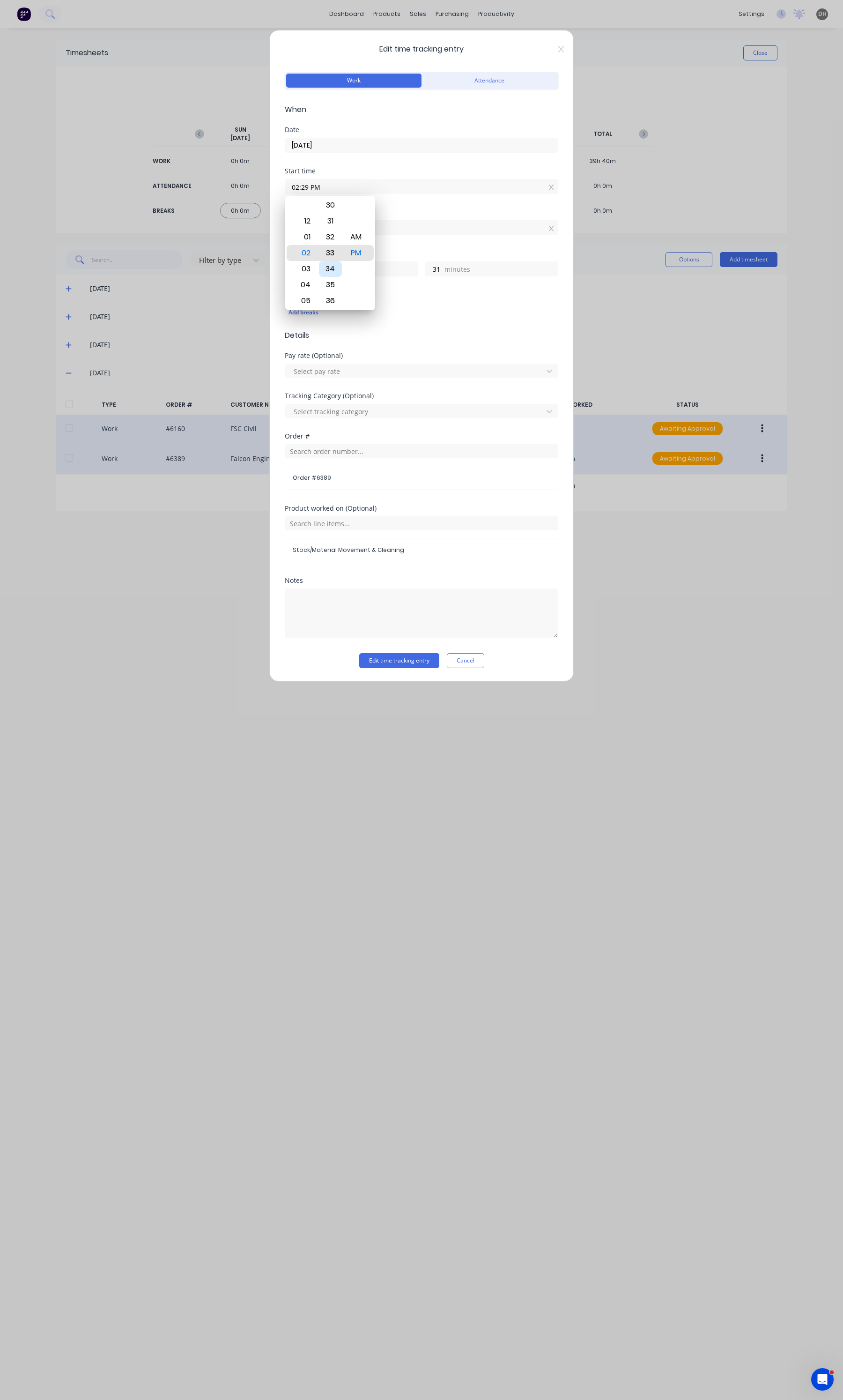
type input "27"
type input "02:37 PM"
type input "23"
type input "02:43 PM"
type input "17"
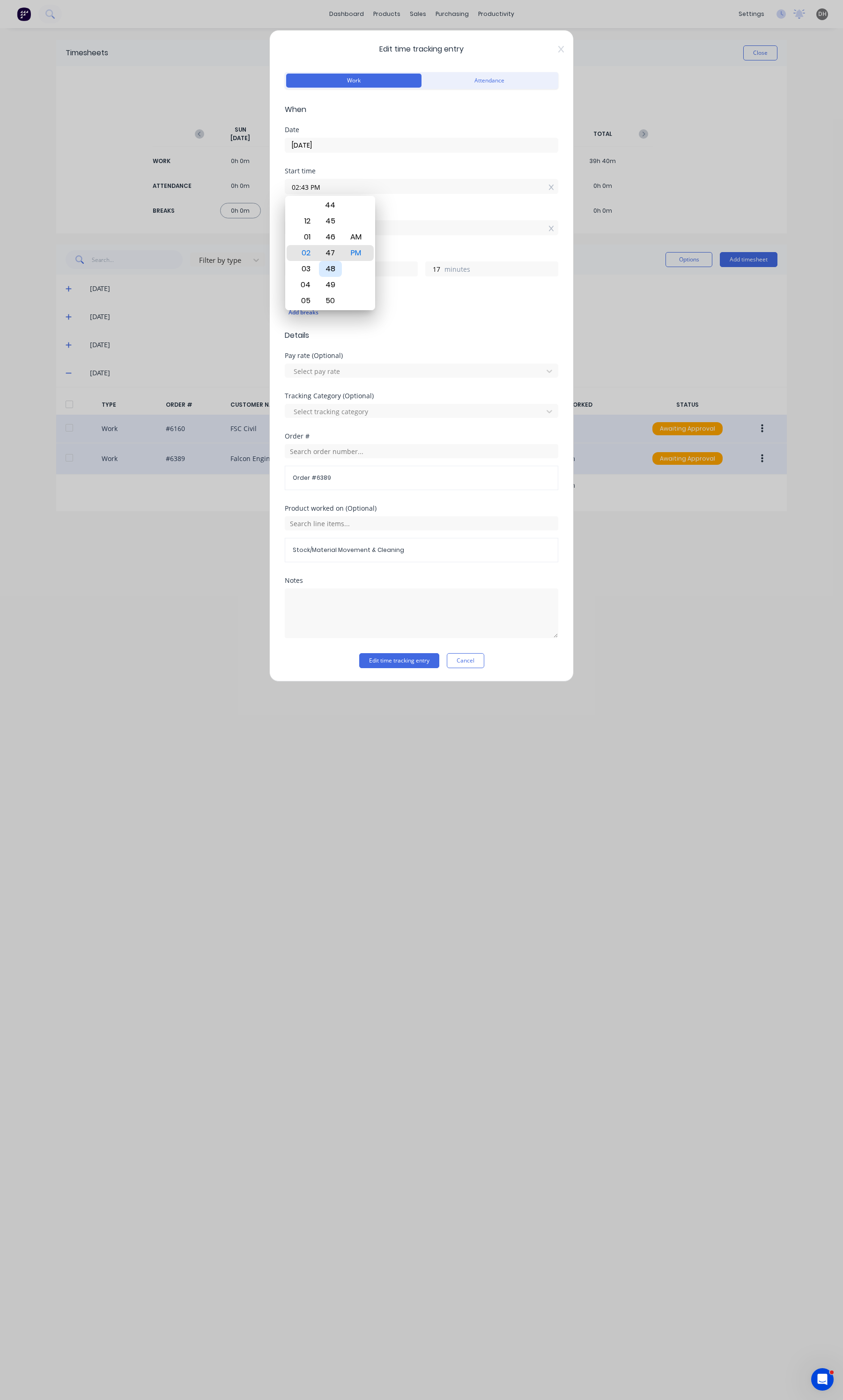
type input "02:47 PM"
type input "13"
type input "02:49 PM"
type input "11"
type input "02:51 PM"
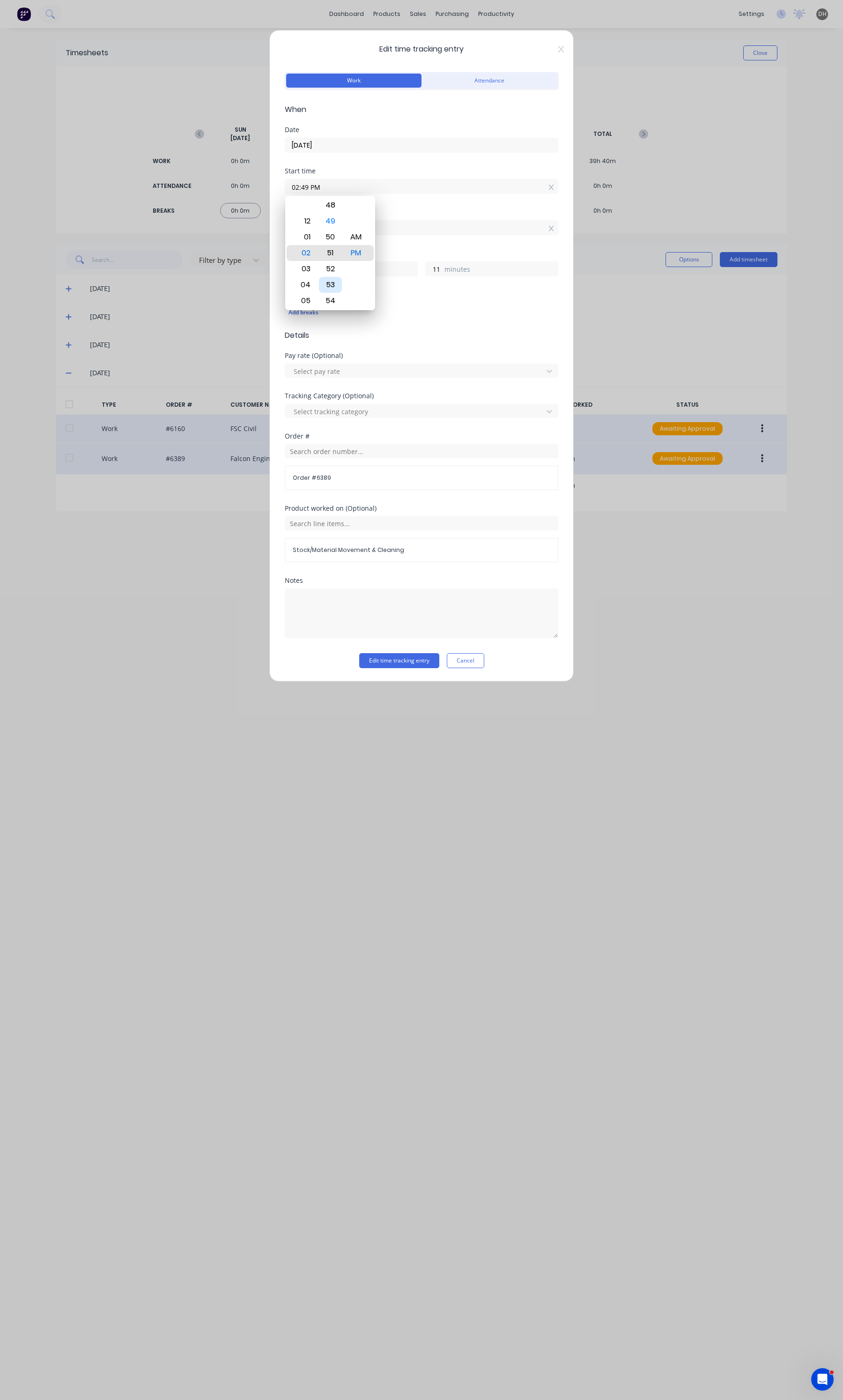
type input "9"
type input "02:53 PM"
type input "7"
click at [330, 301] on div "56" at bounding box center [330, 300] width 23 height 16
type input "02:56 PM"
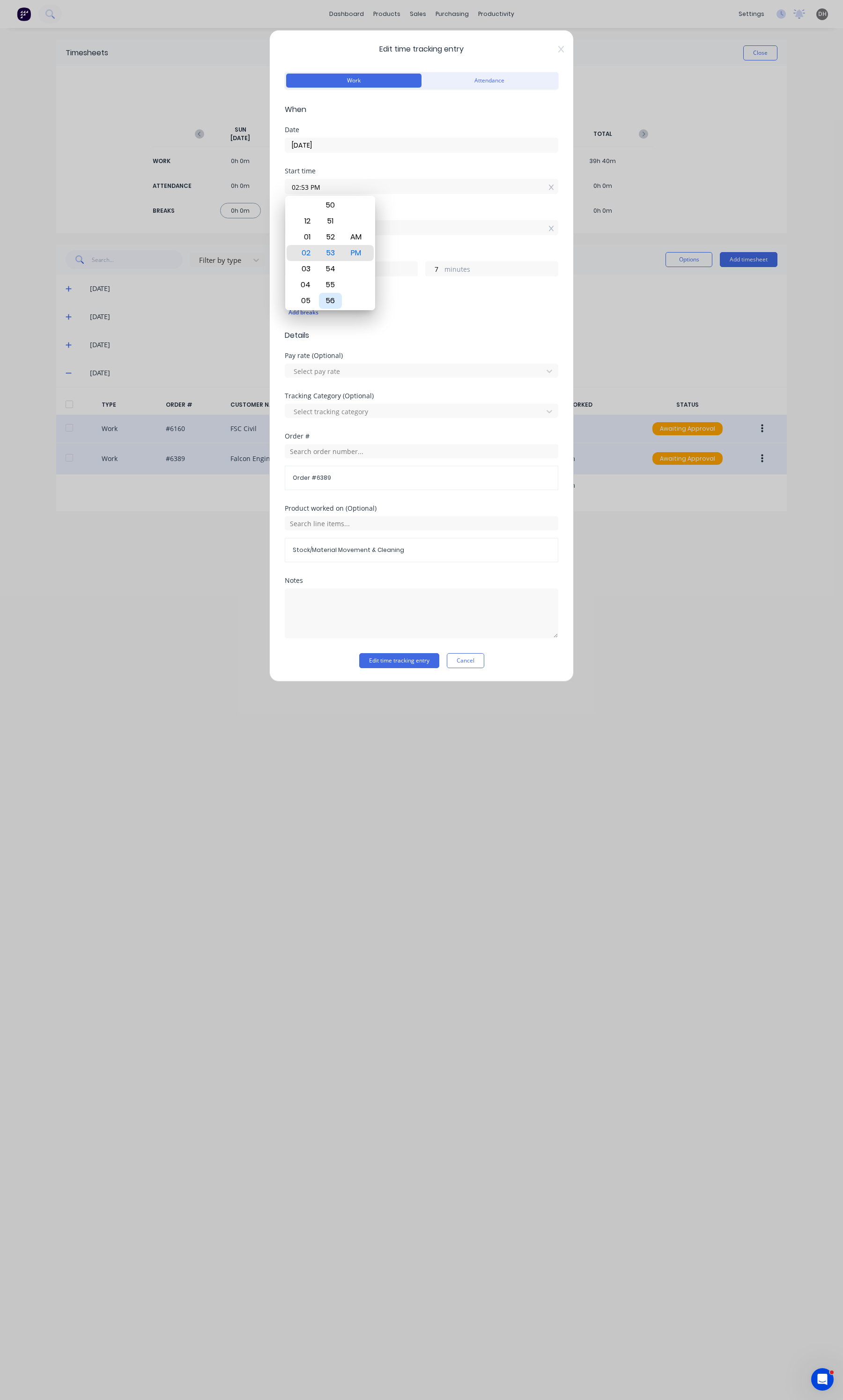
type input "4"
click at [398, 651] on div "Notes" at bounding box center [422, 615] width 273 height 76
click at [395, 659] on button "Edit time tracking entry" at bounding box center [399, 660] width 80 height 15
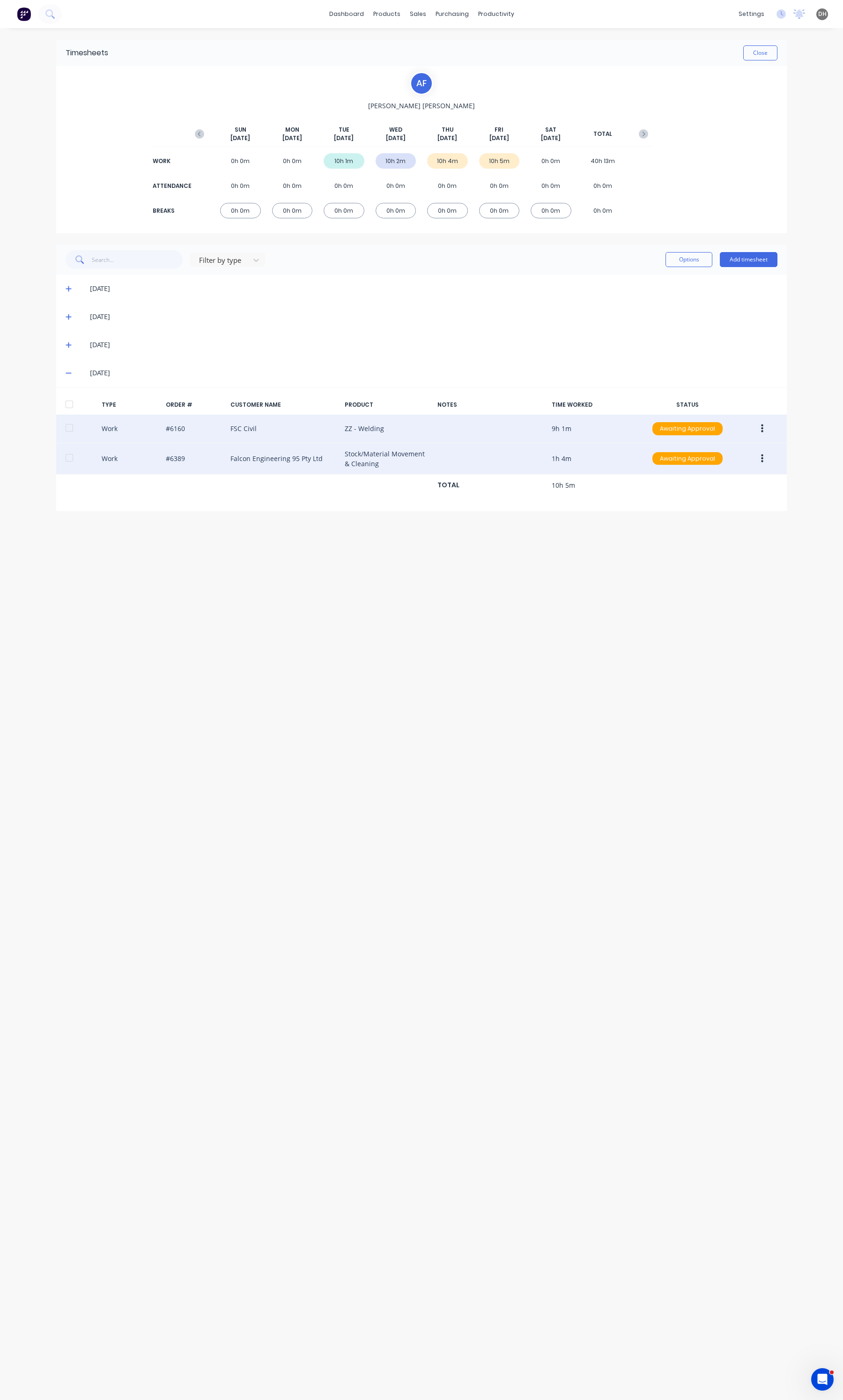
click at [759, 455] on button "button" at bounding box center [762, 458] width 22 height 17
click at [709, 418] on div "Edit" at bounding box center [729, 423] width 72 height 14
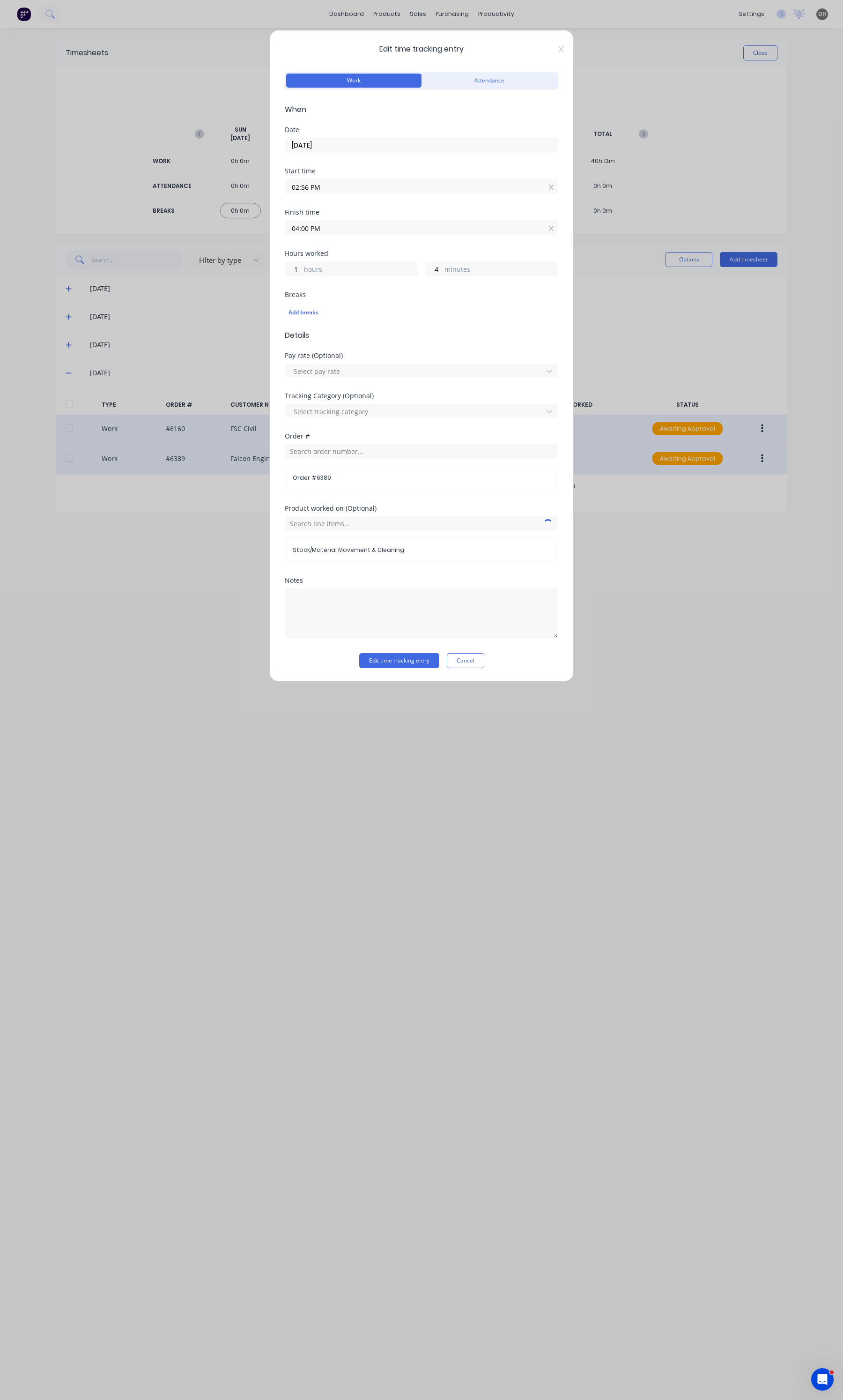
click at [350, 187] on input "02:56 PM" at bounding box center [421, 187] width 273 height 14
click at [331, 231] on div "55" at bounding box center [330, 237] width 23 height 16
type input "02:55 PM"
type input "5"
click at [391, 658] on button "Edit time tracking entry" at bounding box center [399, 660] width 80 height 15
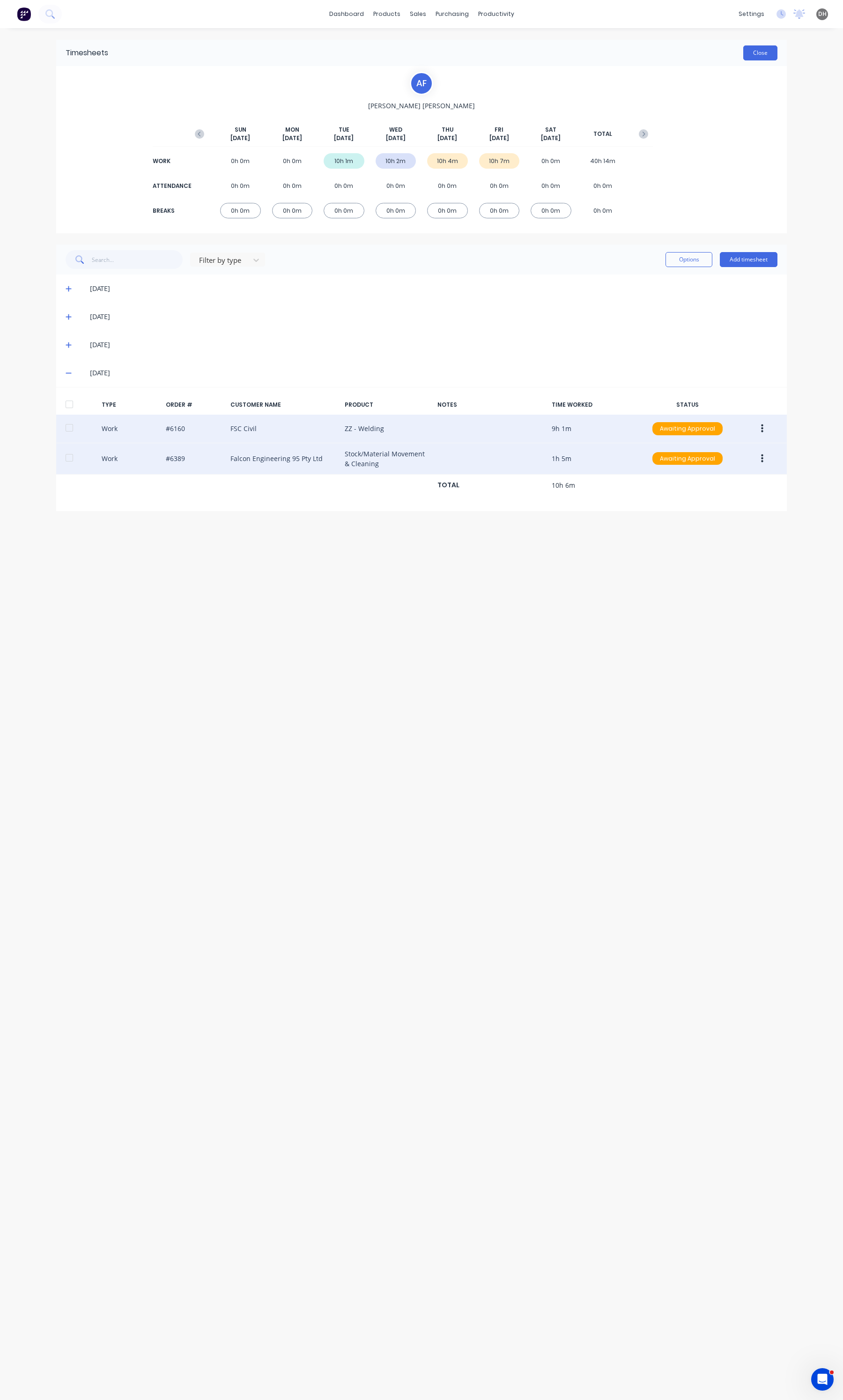
click at [763, 57] on button "Close" at bounding box center [760, 53] width 35 height 15
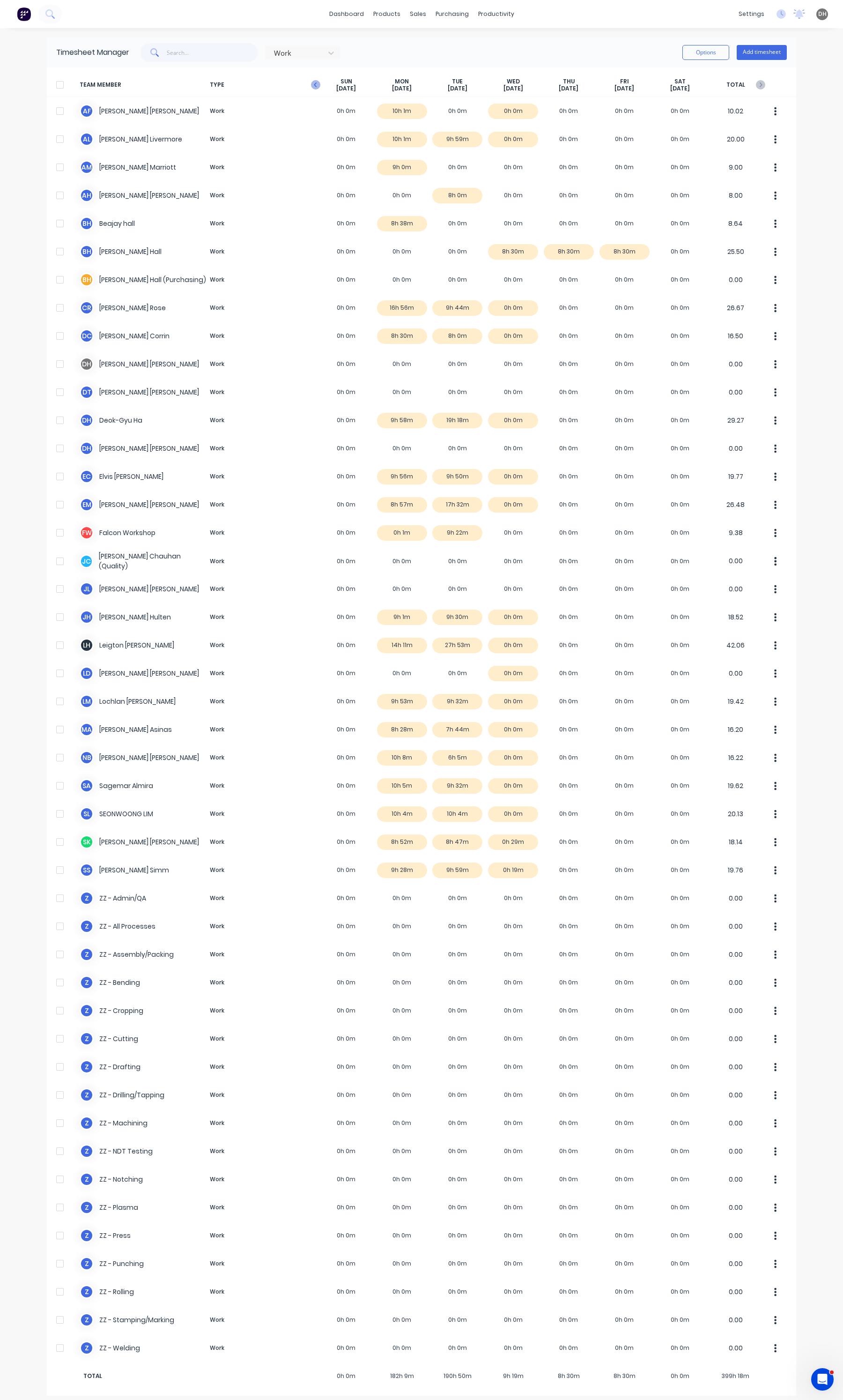
click at [314, 80] on icon "button" at bounding box center [316, 84] width 9 height 9
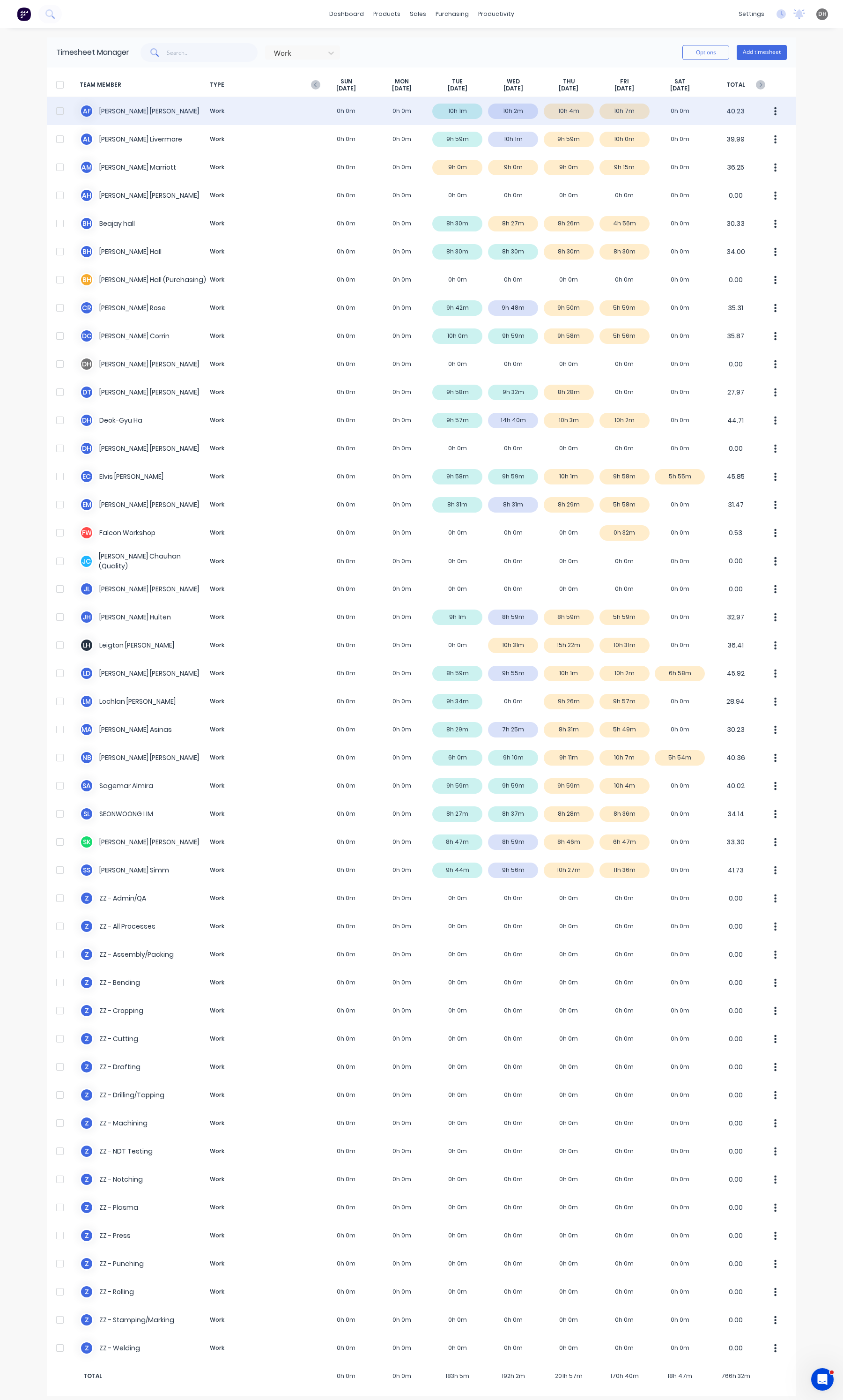
click at [636, 109] on div "A F [PERSON_NAME] Work 0h 0m 0h 0m 10h 1m 10h 2m 10h 4m 10h 7m 0h 0m 40.23" at bounding box center [422, 111] width 749 height 28
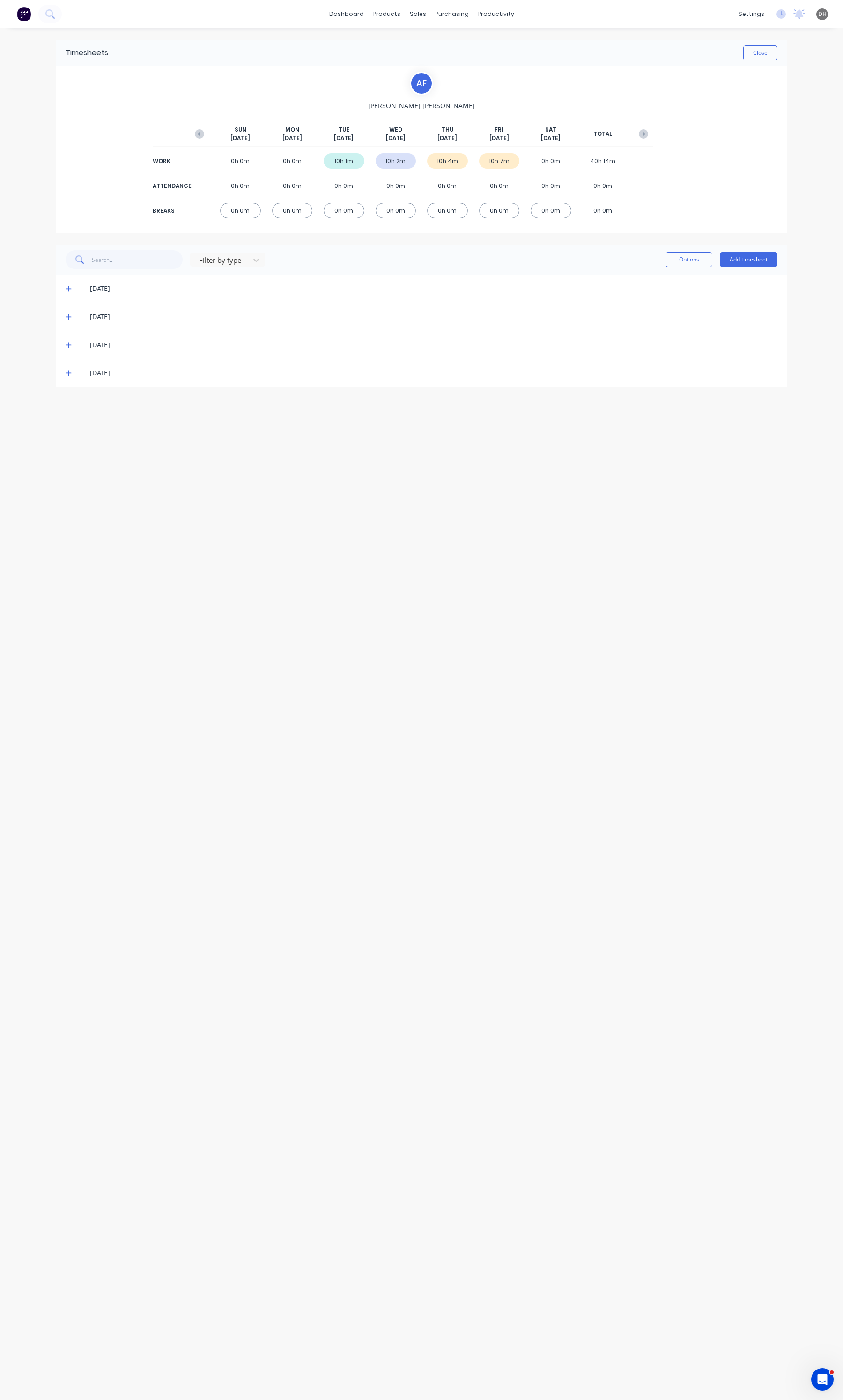
click at [69, 376] on icon at bounding box center [68, 372] width 6 height 7
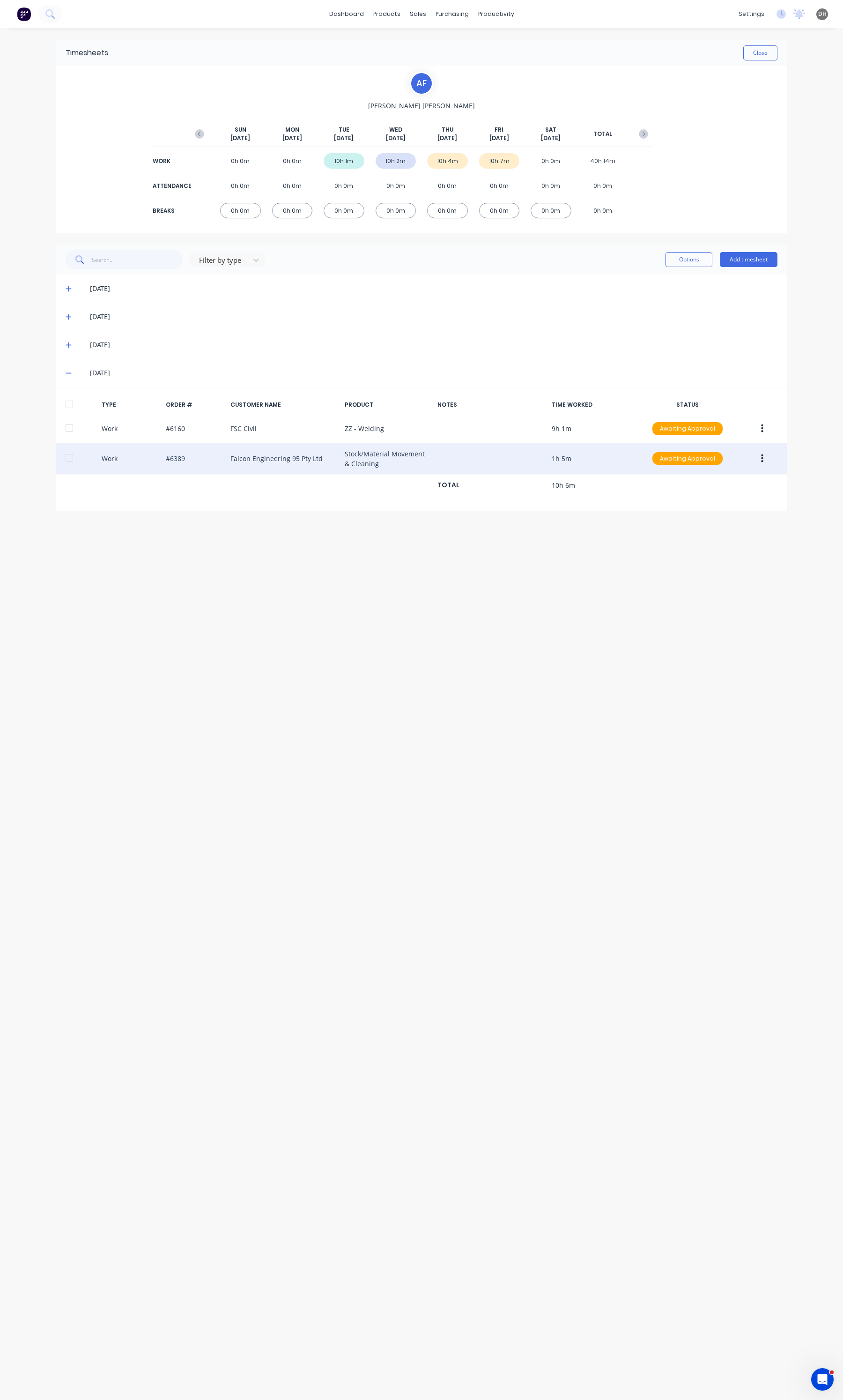
click at [767, 455] on button "button" at bounding box center [762, 458] width 22 height 17
click at [715, 422] on div "Edit" at bounding box center [729, 423] width 72 height 14
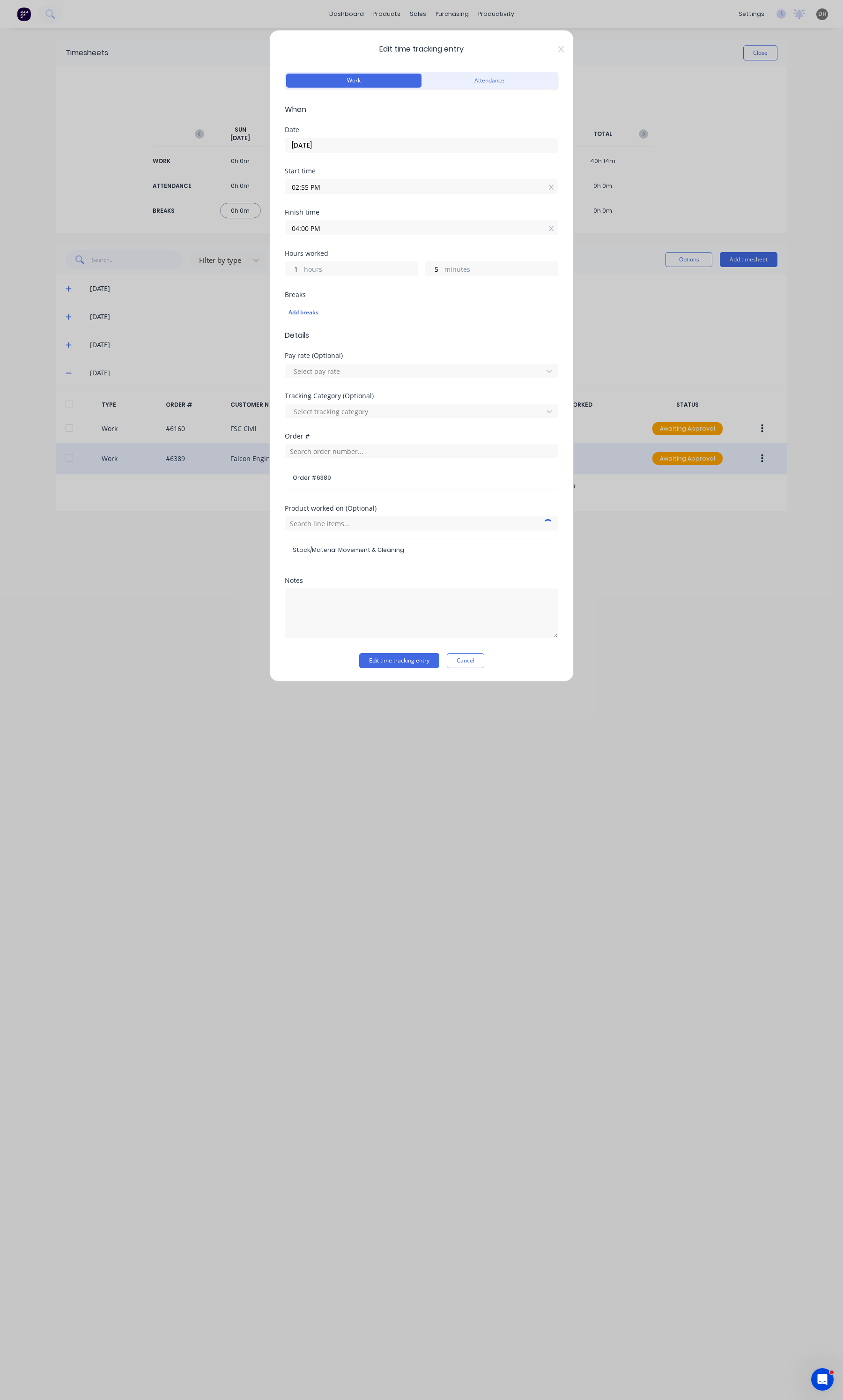
click at [346, 178] on div "02:55 PM" at bounding box center [422, 185] width 273 height 18
click at [342, 185] on input "02:55 PM" at bounding box center [421, 187] width 273 height 14
click at [333, 214] on div "53" at bounding box center [330, 221] width 23 height 16
type input "02:53 PM"
type input "7"
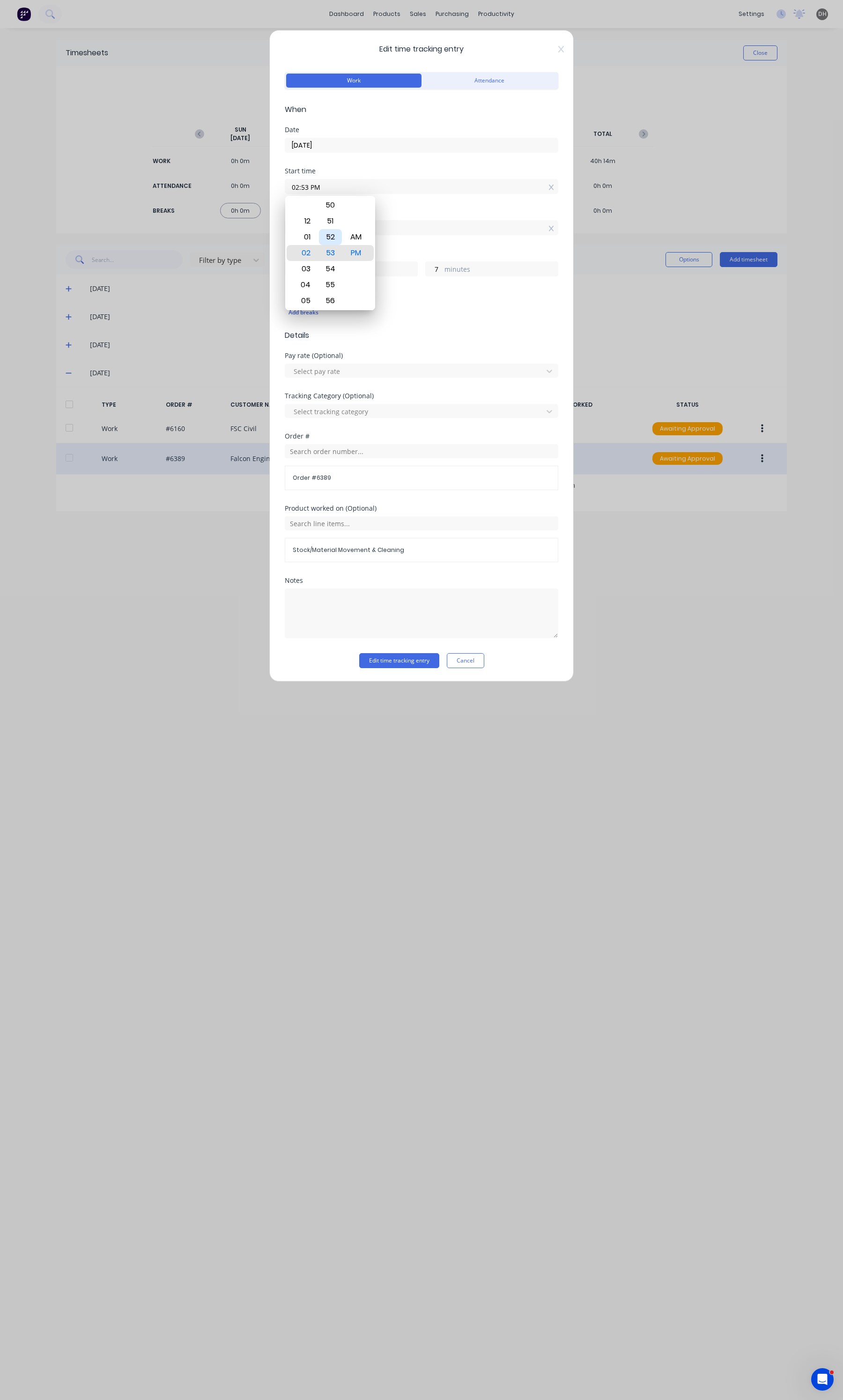
click at [331, 235] on div "52" at bounding box center [330, 237] width 23 height 16
type input "02:52 PM"
type input "8"
type input "02:55 PM"
type input "5"
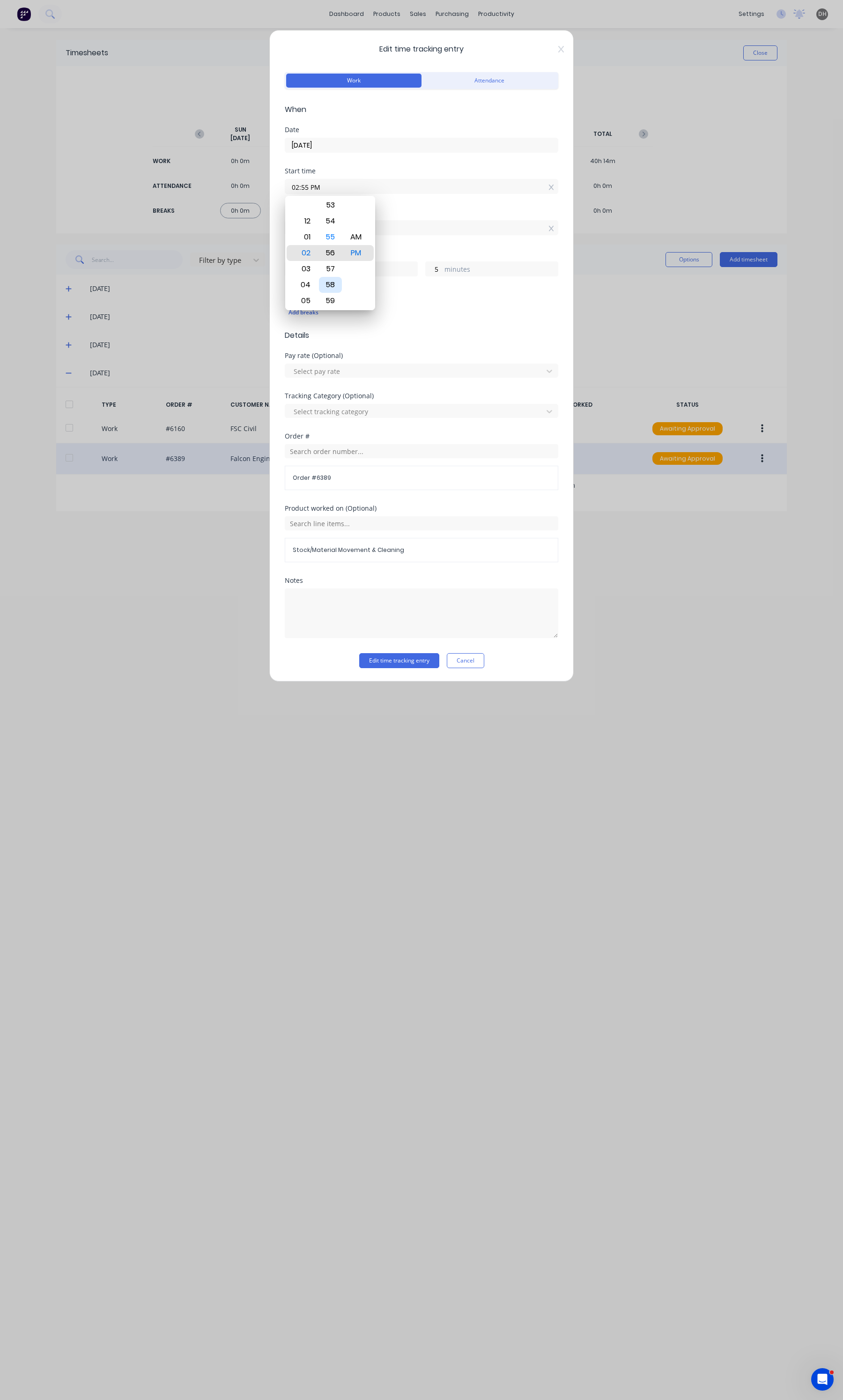
type input "02:56 PM"
type input "4"
type input "02:57 PM"
type input "3"
click at [329, 291] on div "59" at bounding box center [330, 285] width 23 height 16
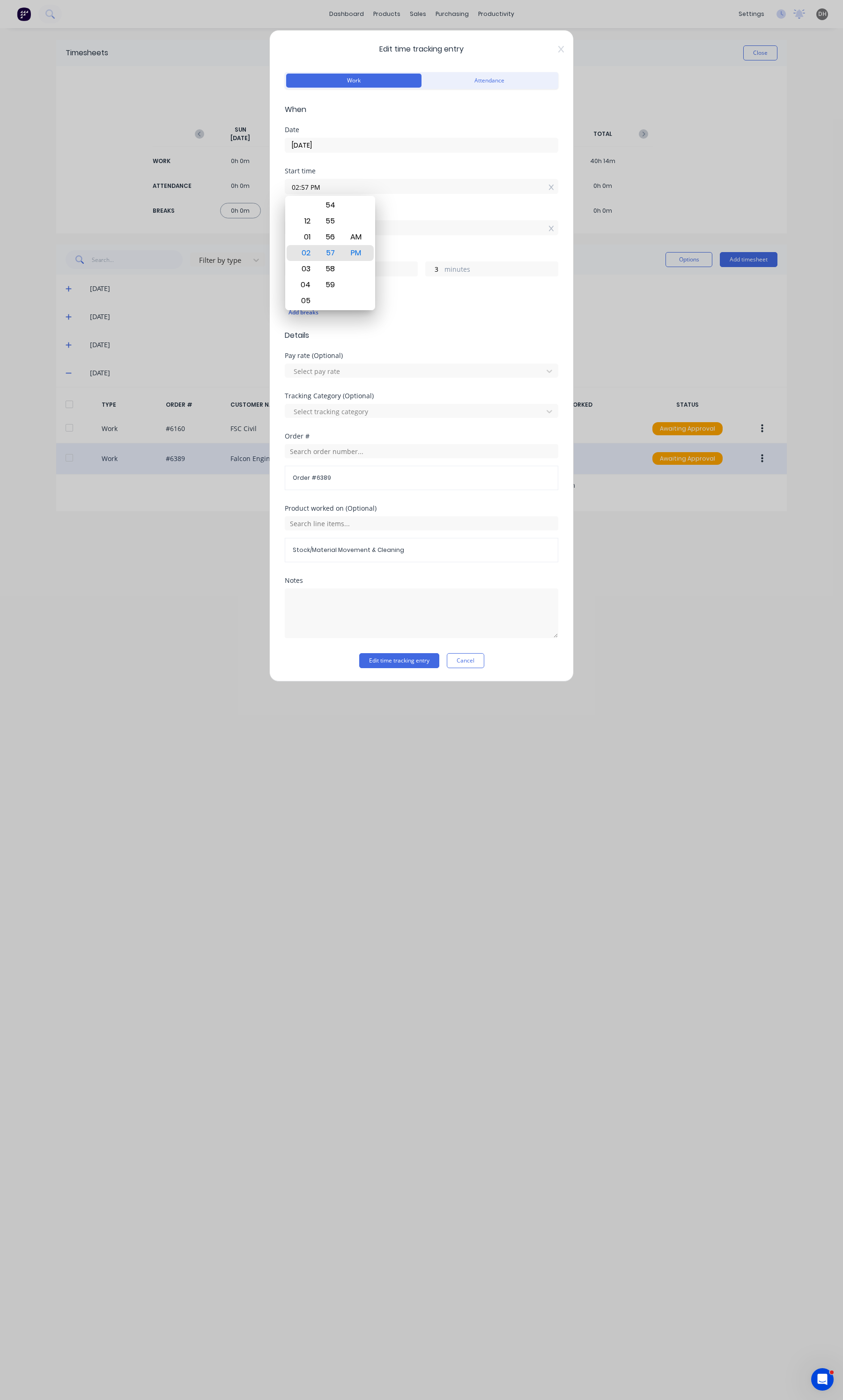
type input "02:59 PM"
type input "1"
click at [395, 666] on button "Edit time tracking entry" at bounding box center [399, 660] width 80 height 15
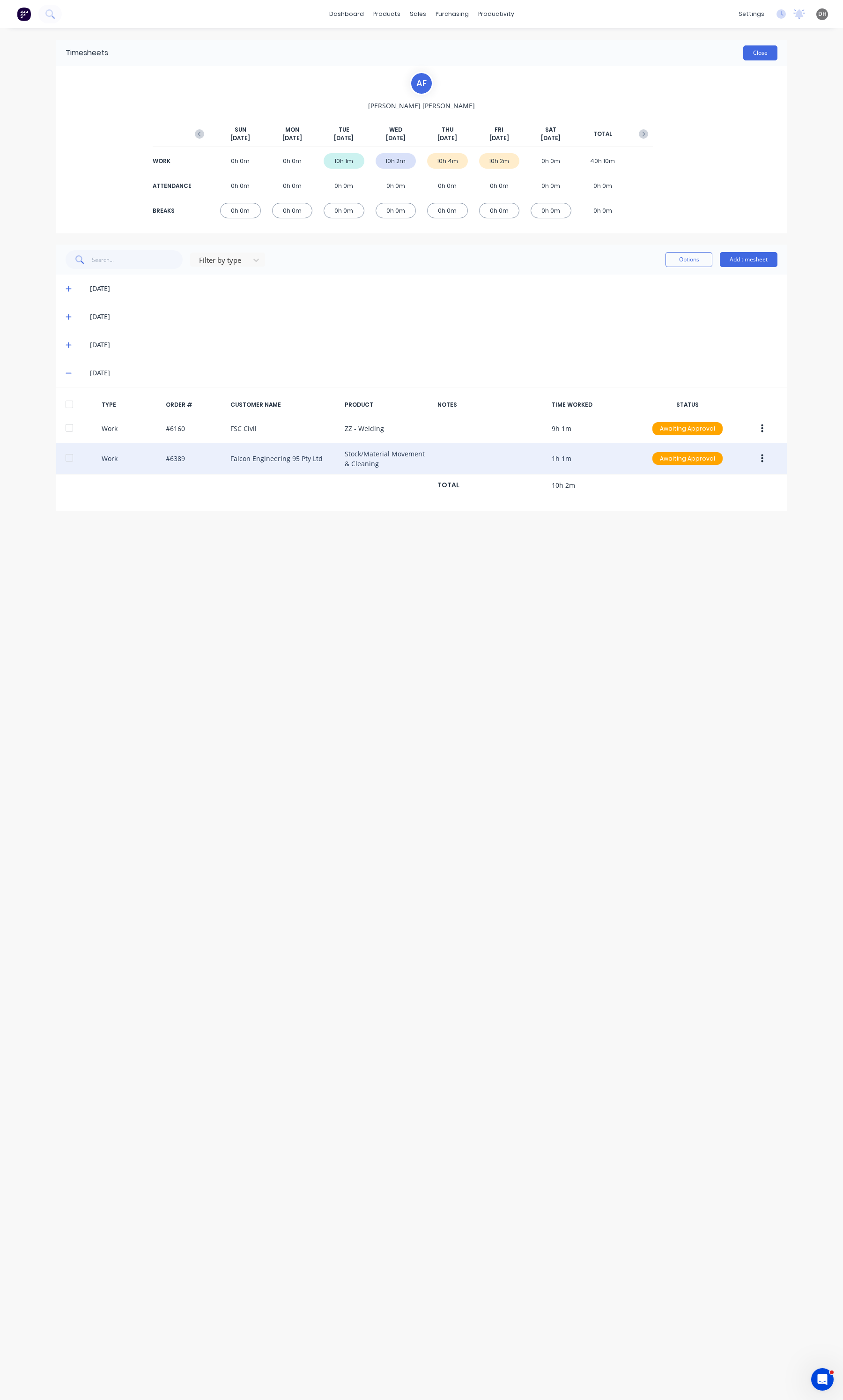
click at [749, 52] on button "Close" at bounding box center [760, 53] width 35 height 15
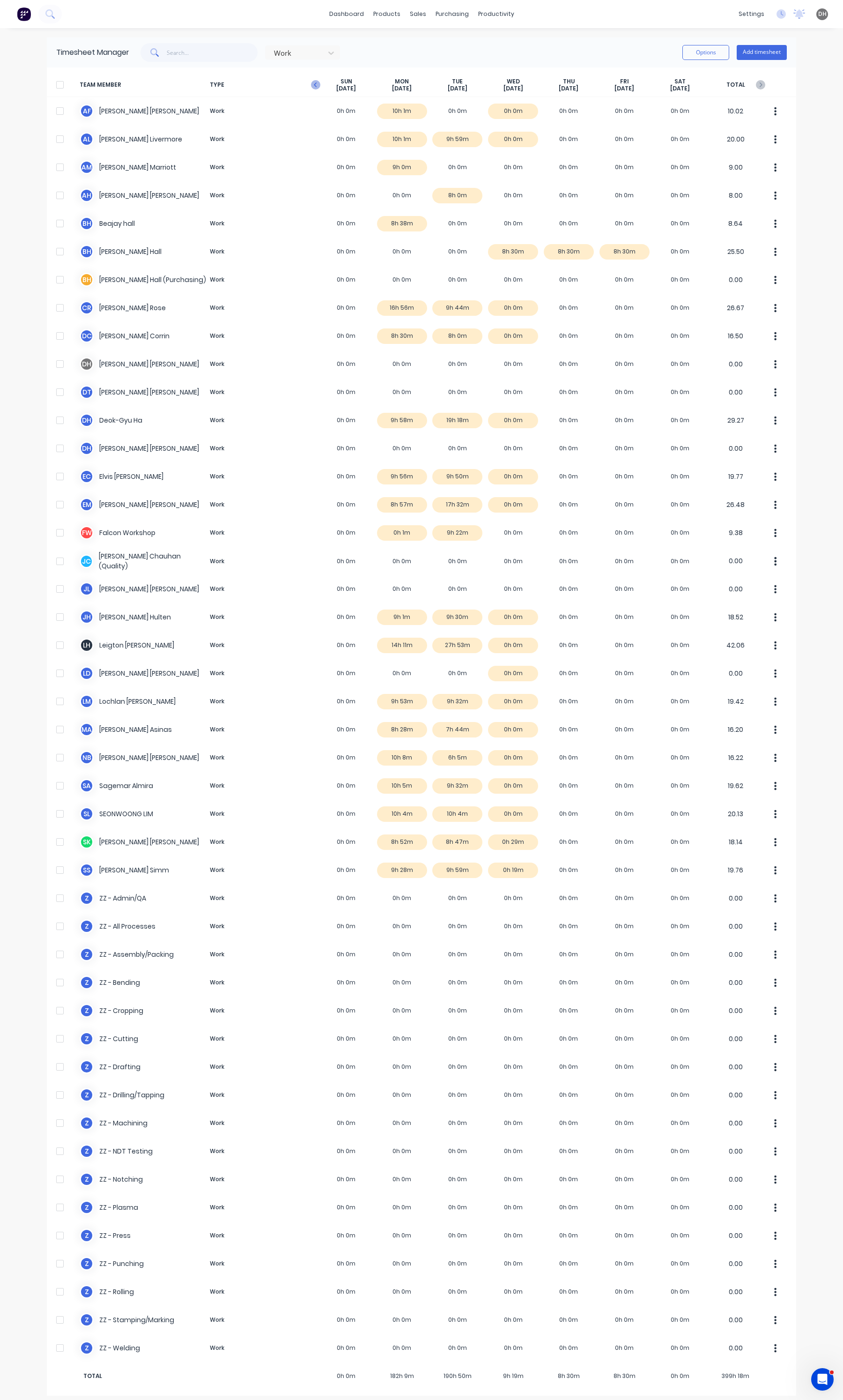
click at [312, 85] on icon "button" at bounding box center [316, 84] width 9 height 9
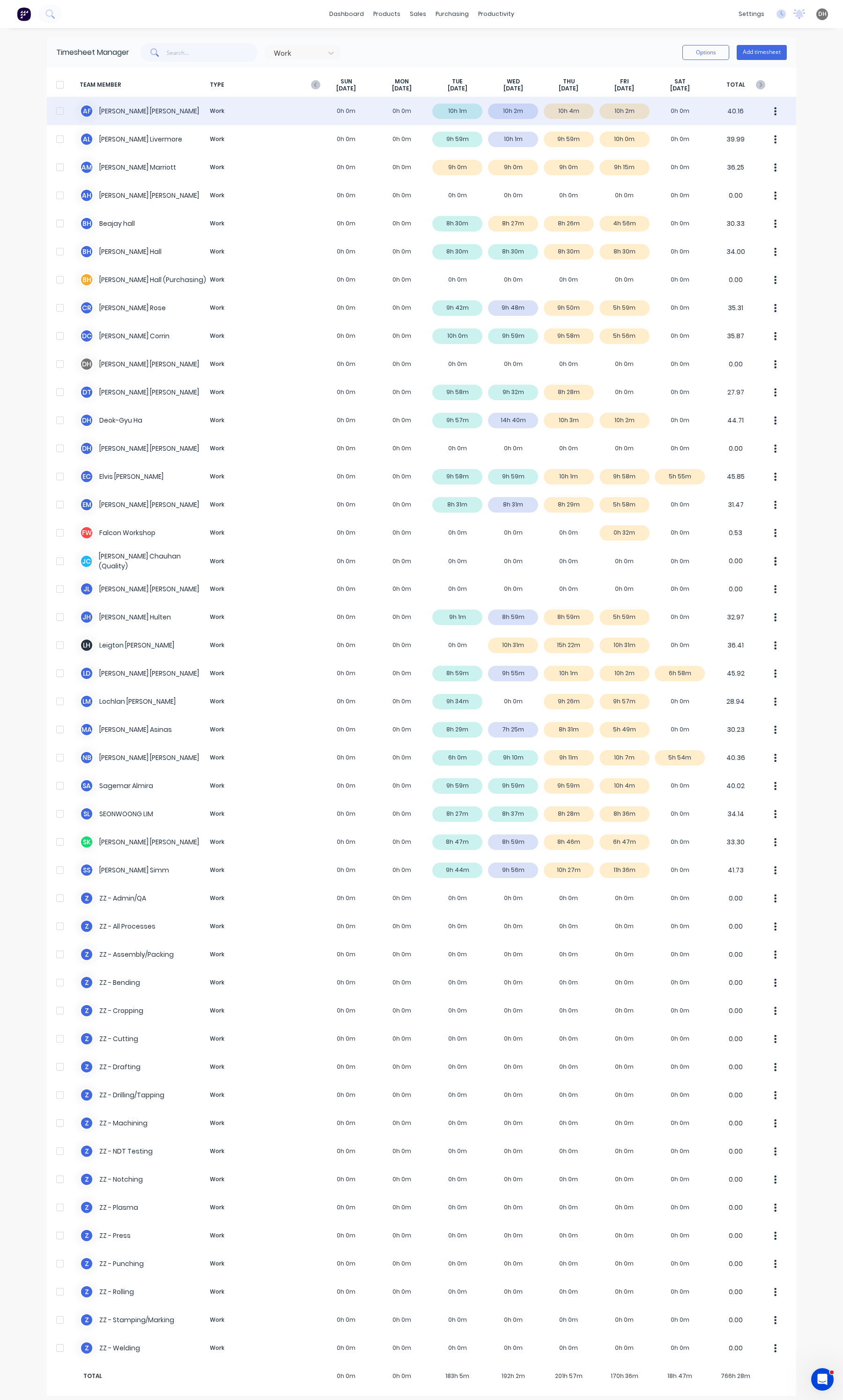
click at [758, 114] on div "A F [PERSON_NAME] Work 0h 0m 0h 0m 10h 1m 10h 2m 10h 4m 10h 2m 0h 0m 40.16" at bounding box center [422, 111] width 749 height 28
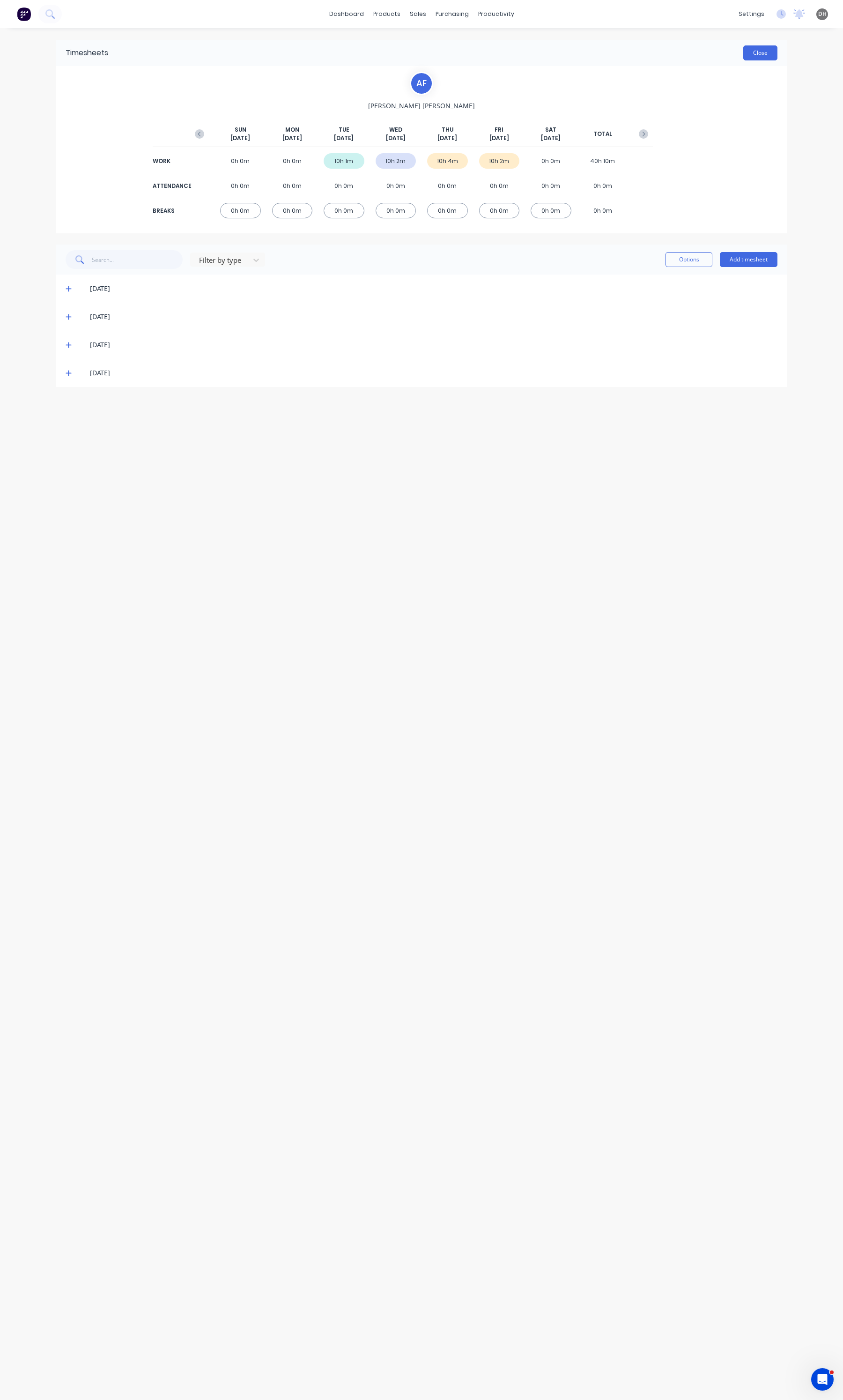
click at [772, 50] on button "Close" at bounding box center [760, 53] width 35 height 15
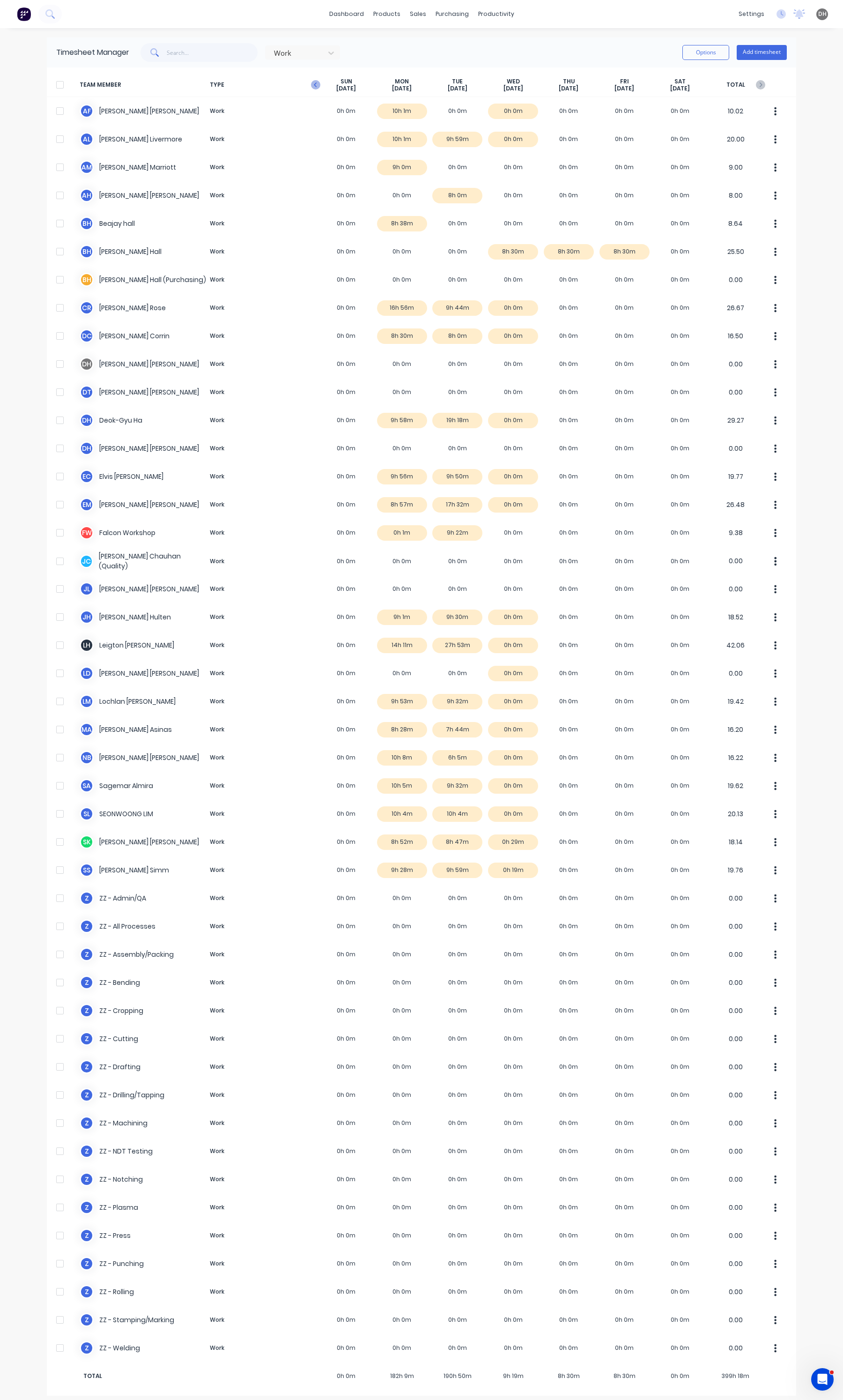
click at [312, 86] on icon "button" at bounding box center [316, 84] width 9 height 9
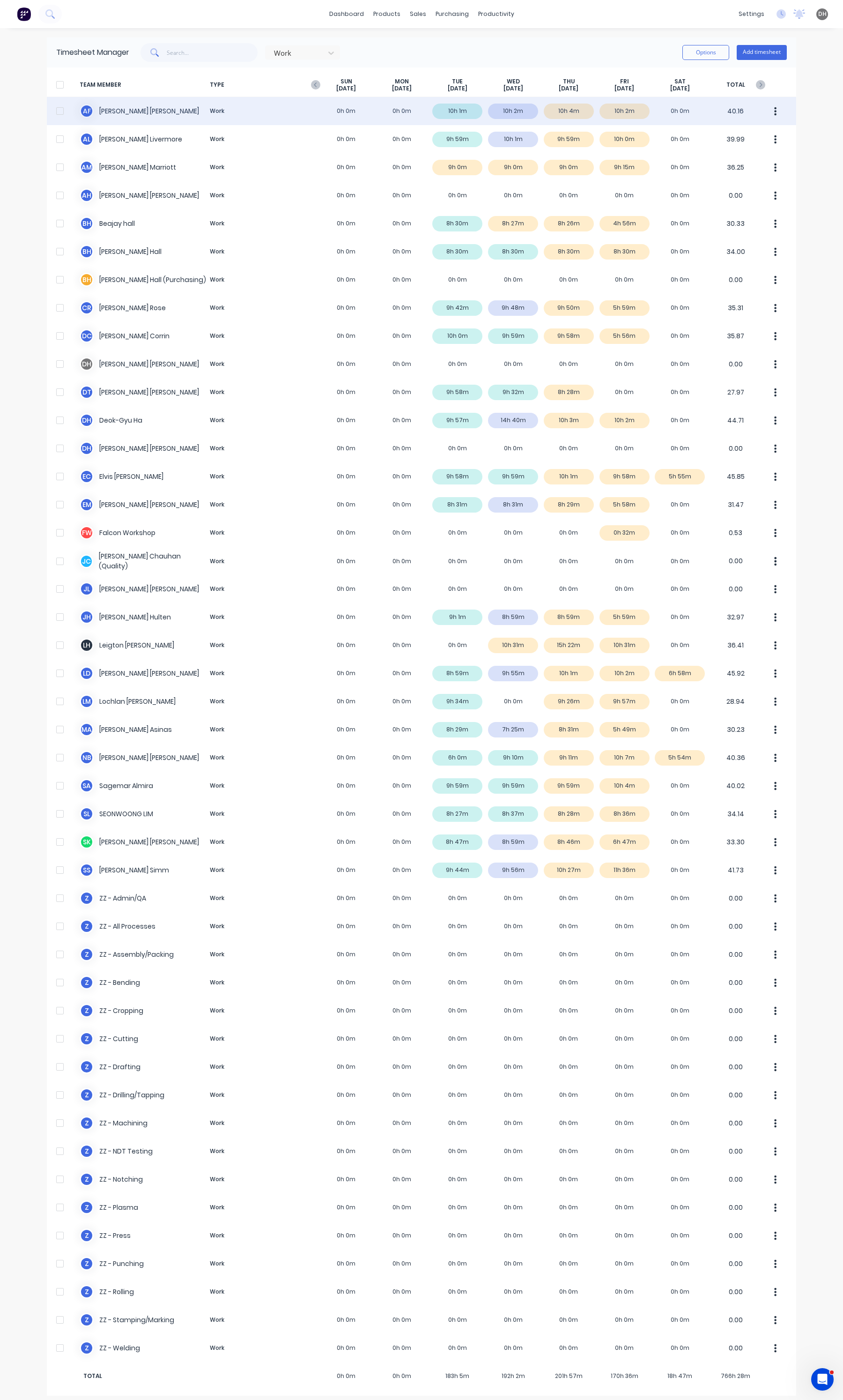
click at [774, 113] on icon "button" at bounding box center [775, 111] width 2 height 10
click at [756, 133] on div "Approve" at bounding box center [740, 137] width 72 height 14
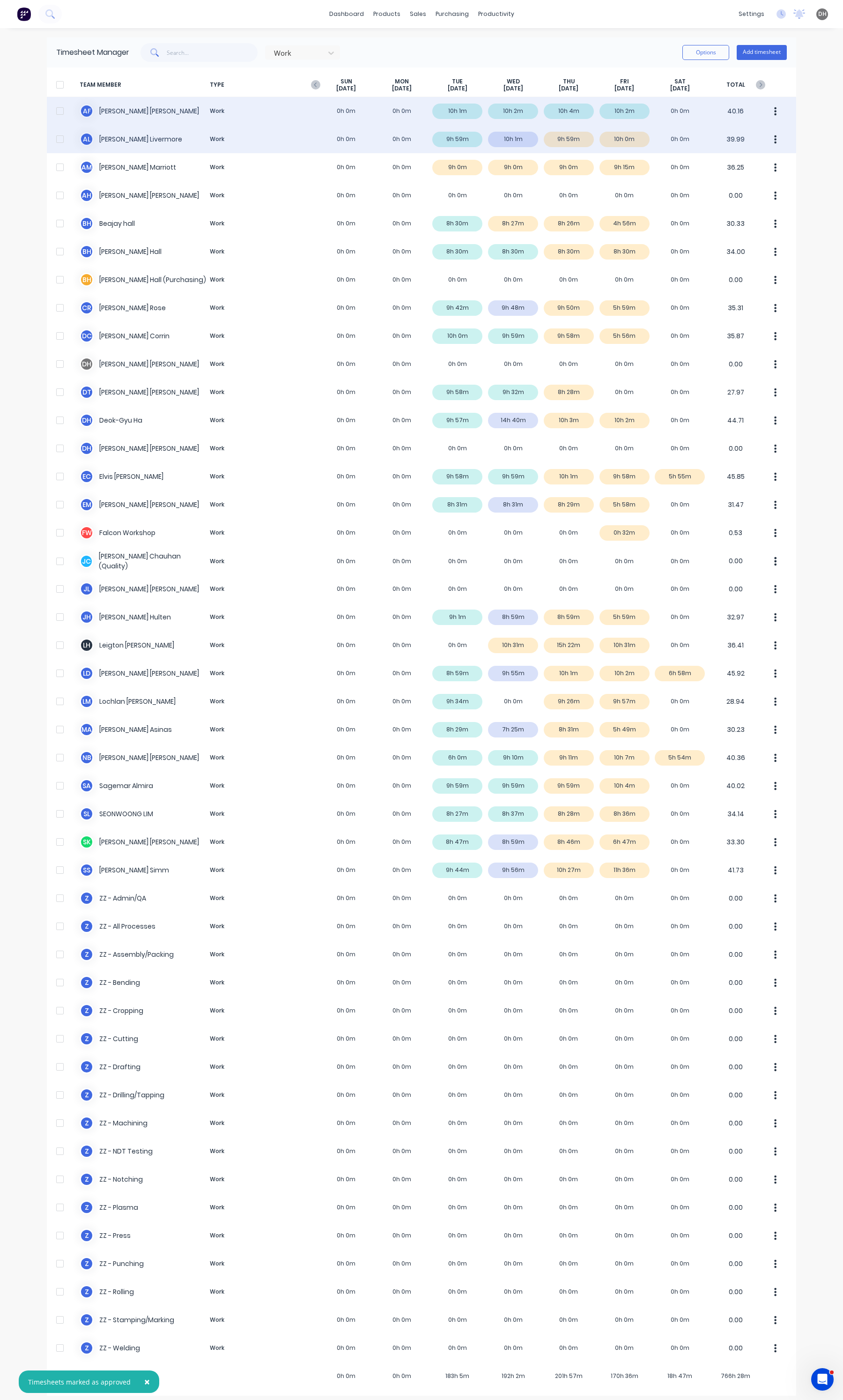
click at [774, 136] on button "button" at bounding box center [775, 139] width 20 height 18
click at [751, 160] on div "Approve" at bounding box center [740, 165] width 72 height 14
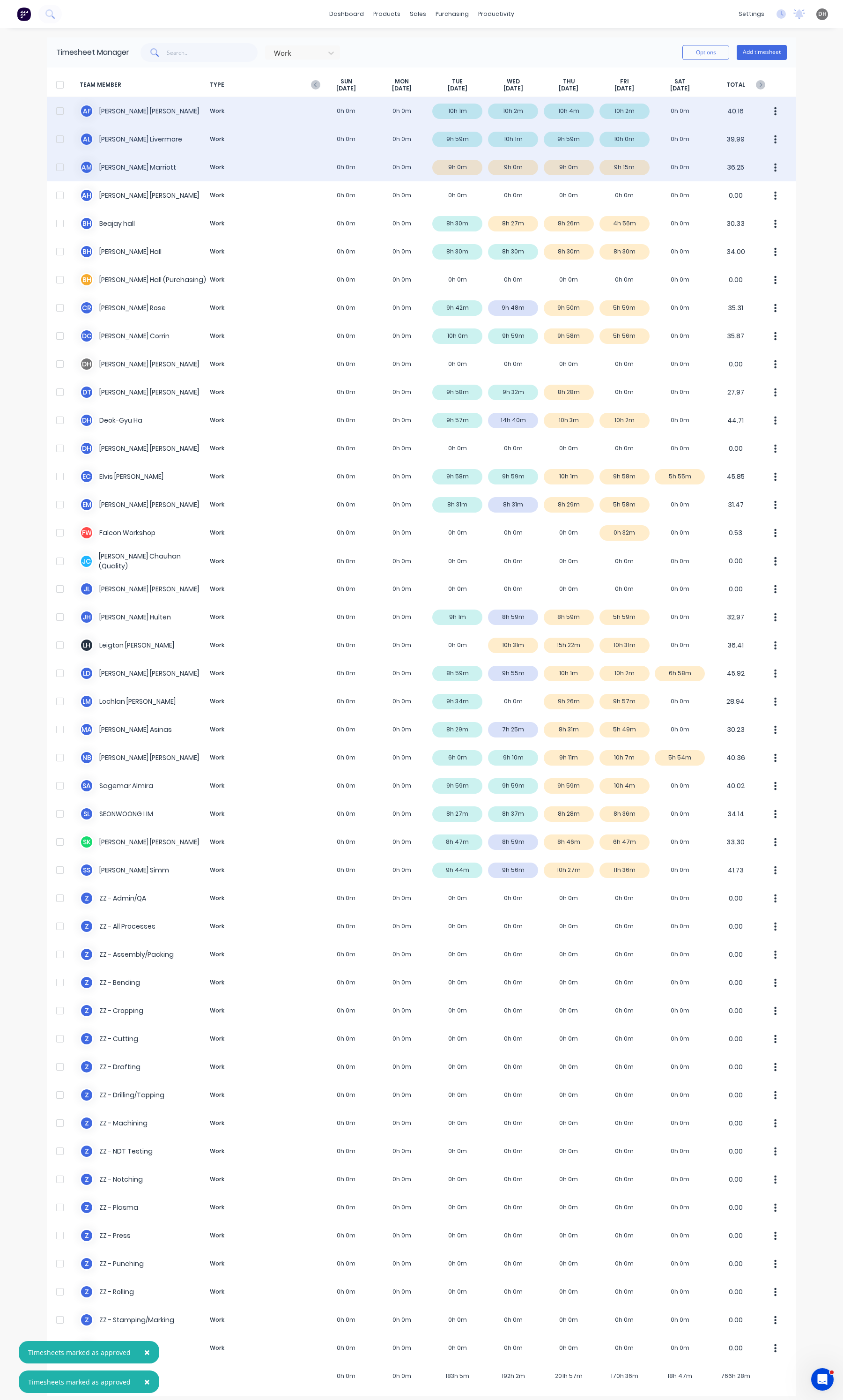
click at [773, 171] on button "button" at bounding box center [775, 167] width 20 height 18
click at [748, 192] on div "Approve" at bounding box center [740, 194] width 72 height 14
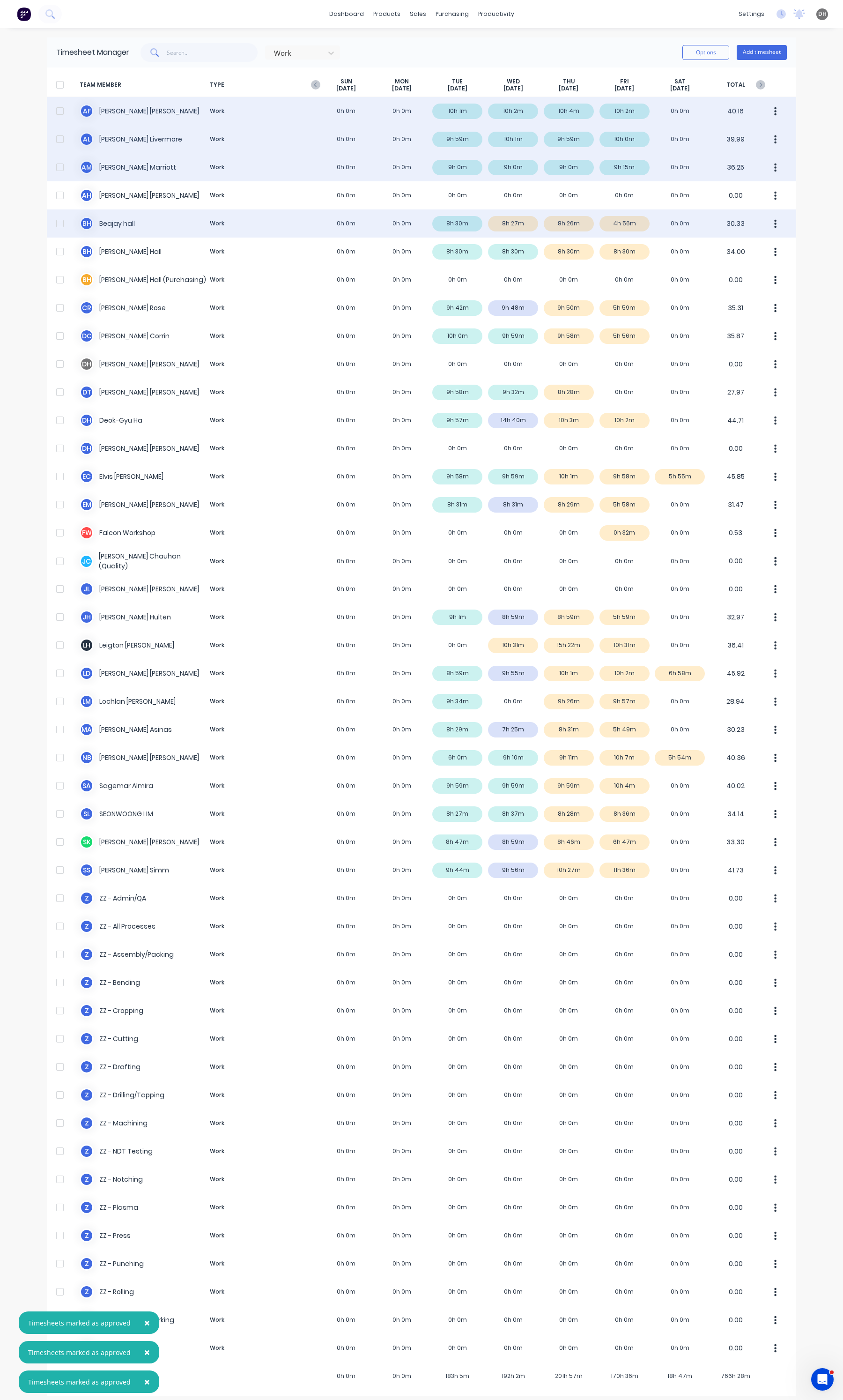
click at [773, 224] on button "button" at bounding box center [775, 223] width 20 height 18
click at [757, 240] on button "Approve" at bounding box center [740, 249] width 89 height 18
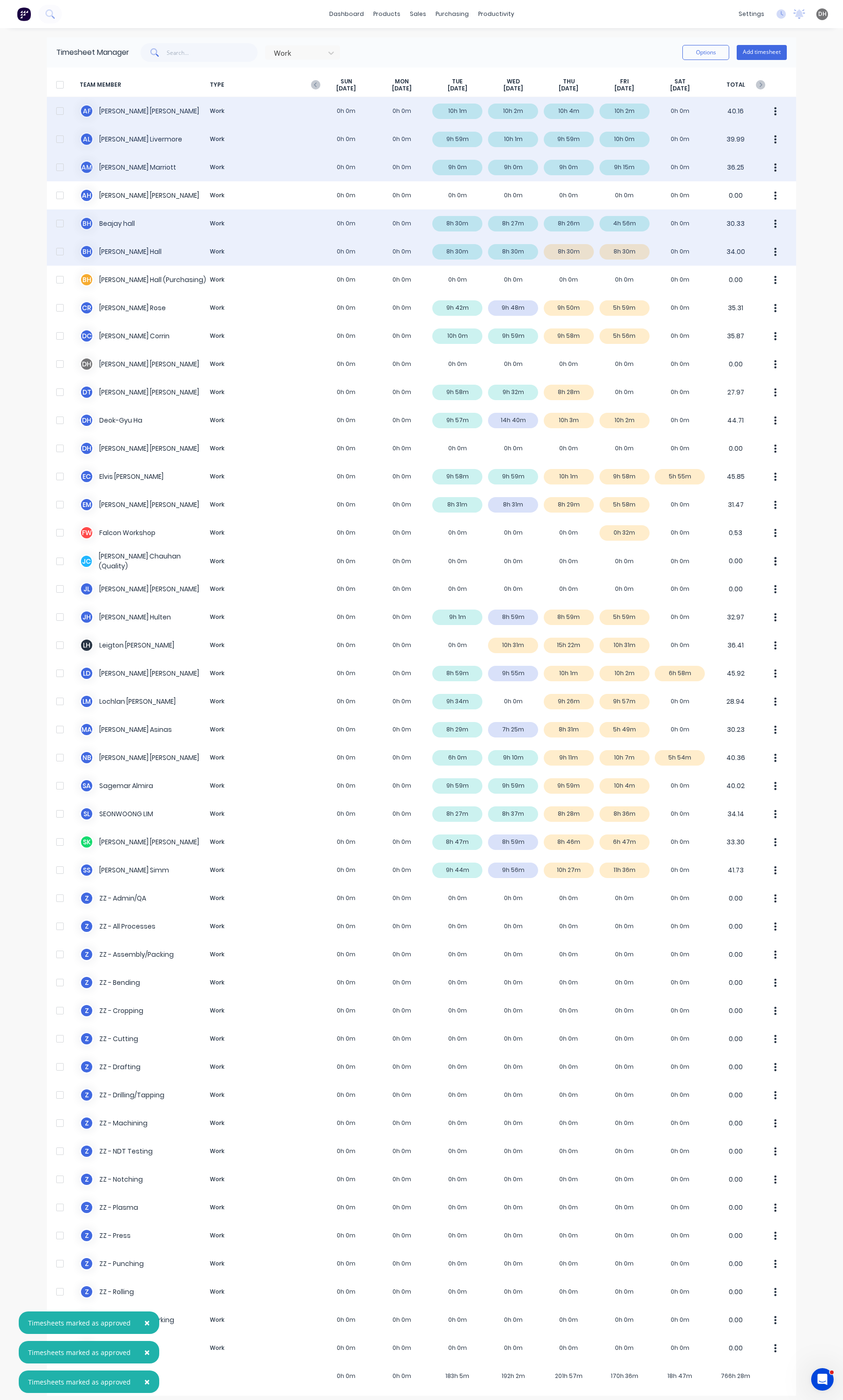
click at [773, 254] on button "button" at bounding box center [775, 251] width 20 height 18
click at [755, 271] on div "Approve" at bounding box center [740, 278] width 72 height 14
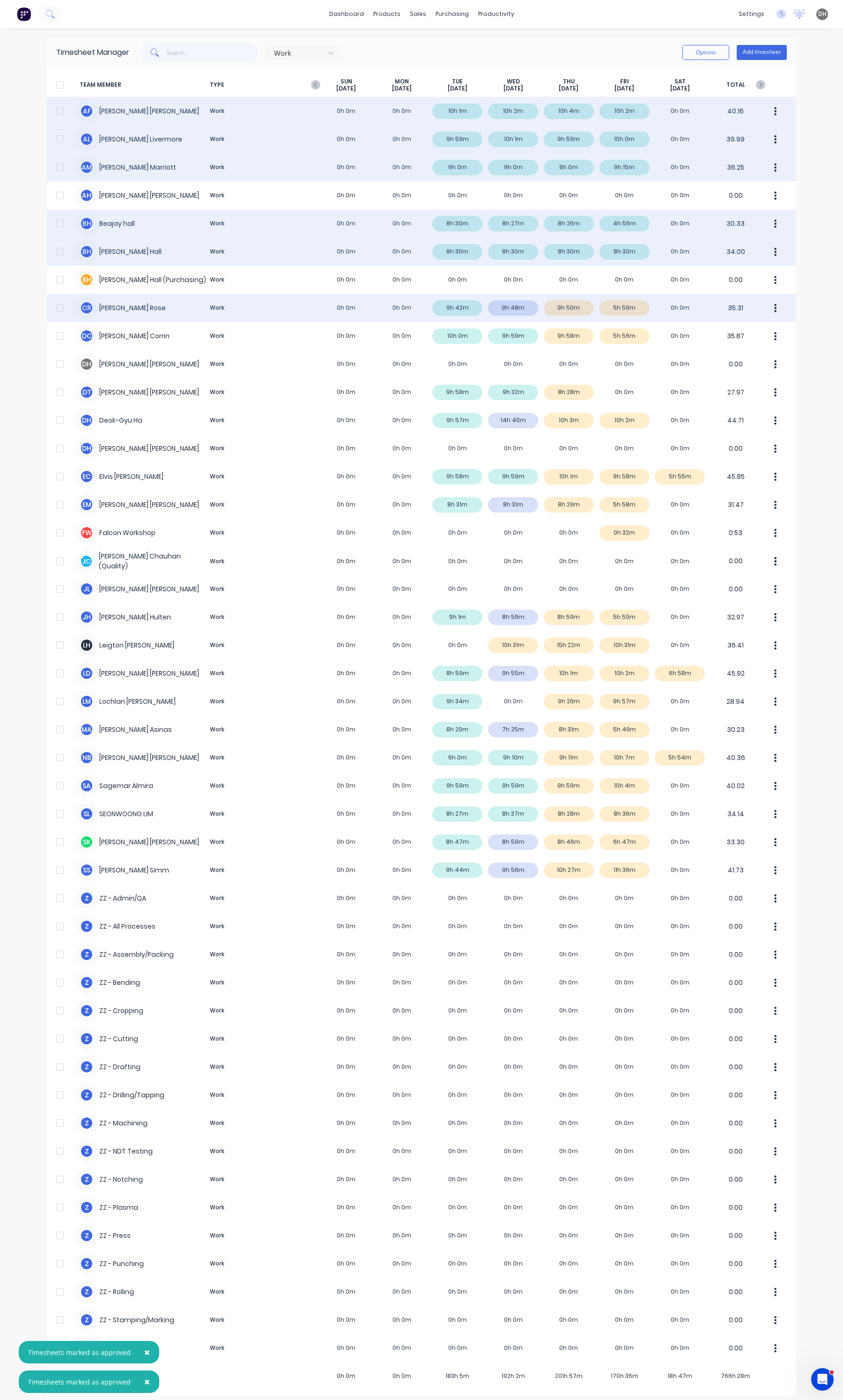
click at [570, 312] on div "C R [PERSON_NAME] Work 0h 0m 0h 0m 9h 42m 9h 48m 9h 50m 5h 59m 0h 0m 35.31" at bounding box center [422, 307] width 749 height 28
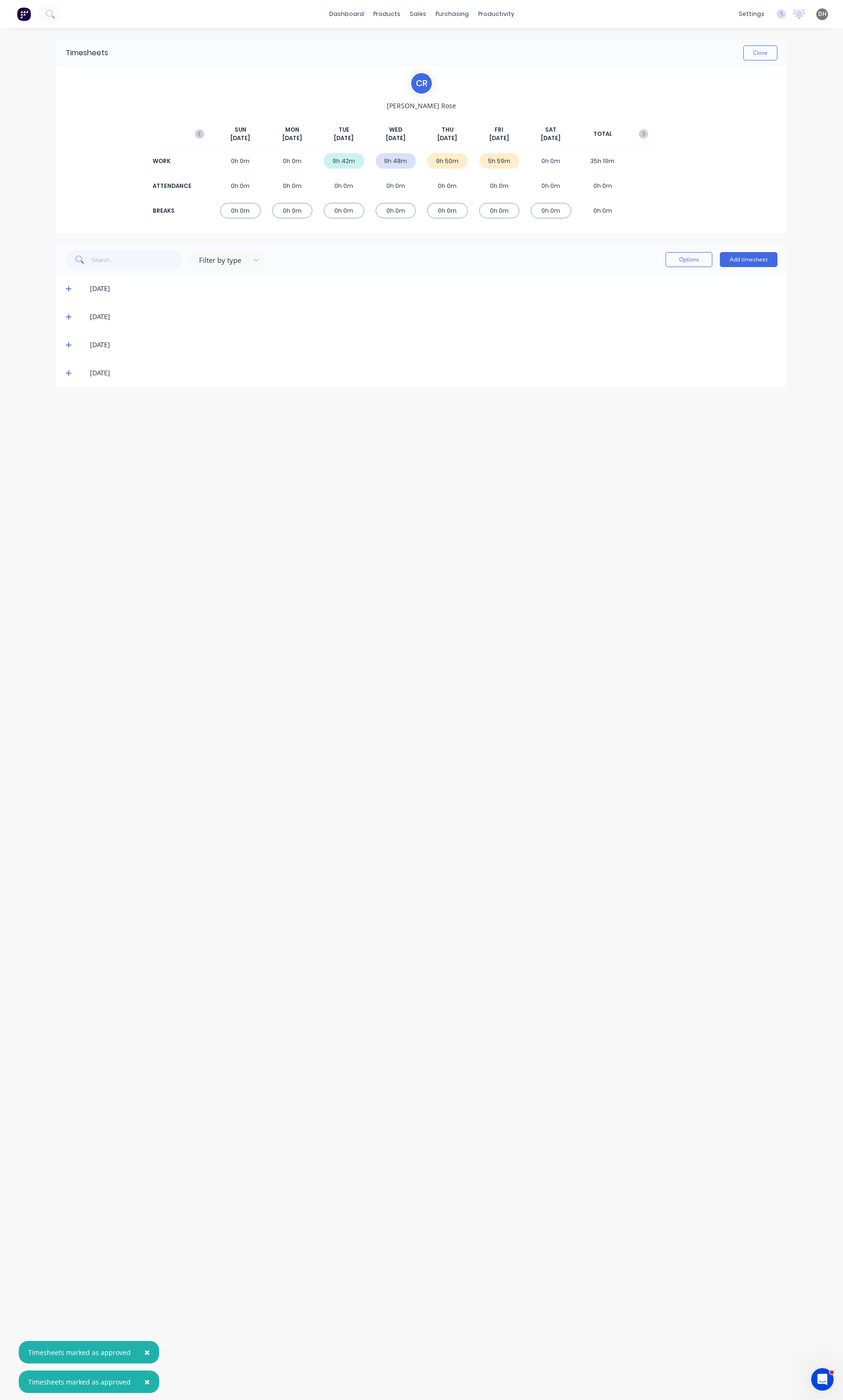
click at [68, 373] on icon at bounding box center [68, 372] width 5 height 5
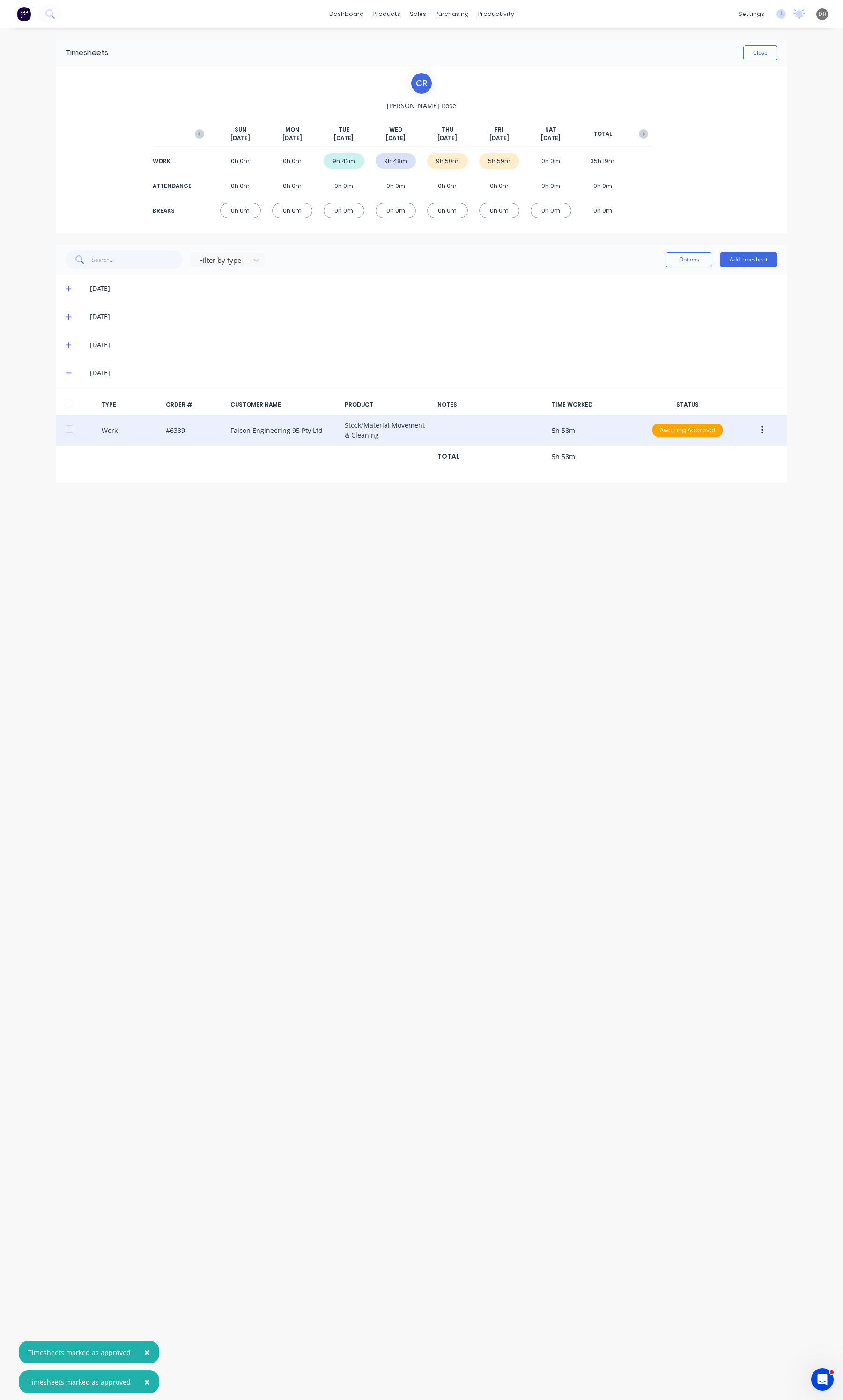
click at [764, 424] on button "button" at bounding box center [762, 430] width 22 height 17
click at [714, 399] on div "Edit" at bounding box center [729, 396] width 72 height 14
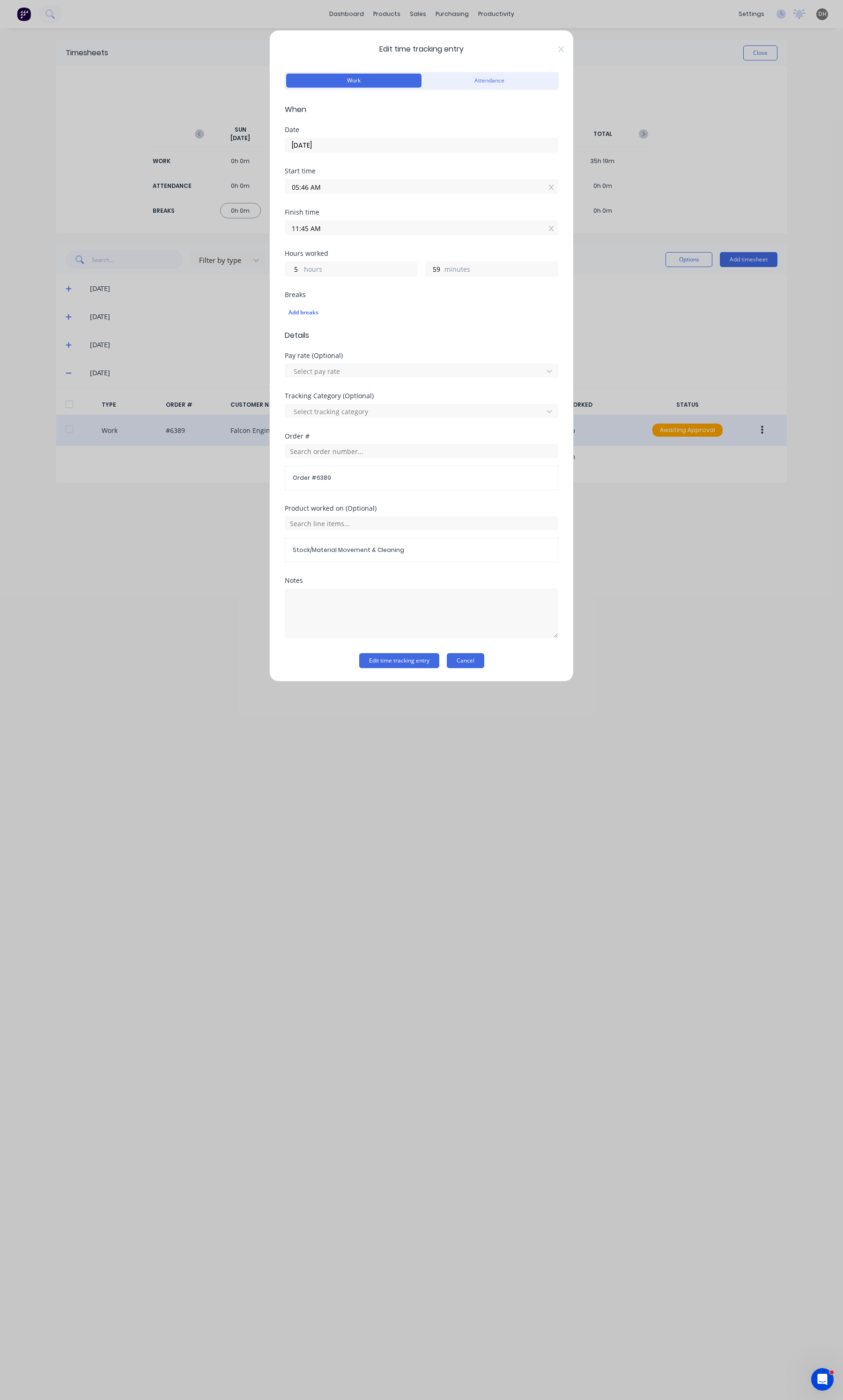
click at [471, 662] on button "Cancel" at bounding box center [465, 660] width 38 height 15
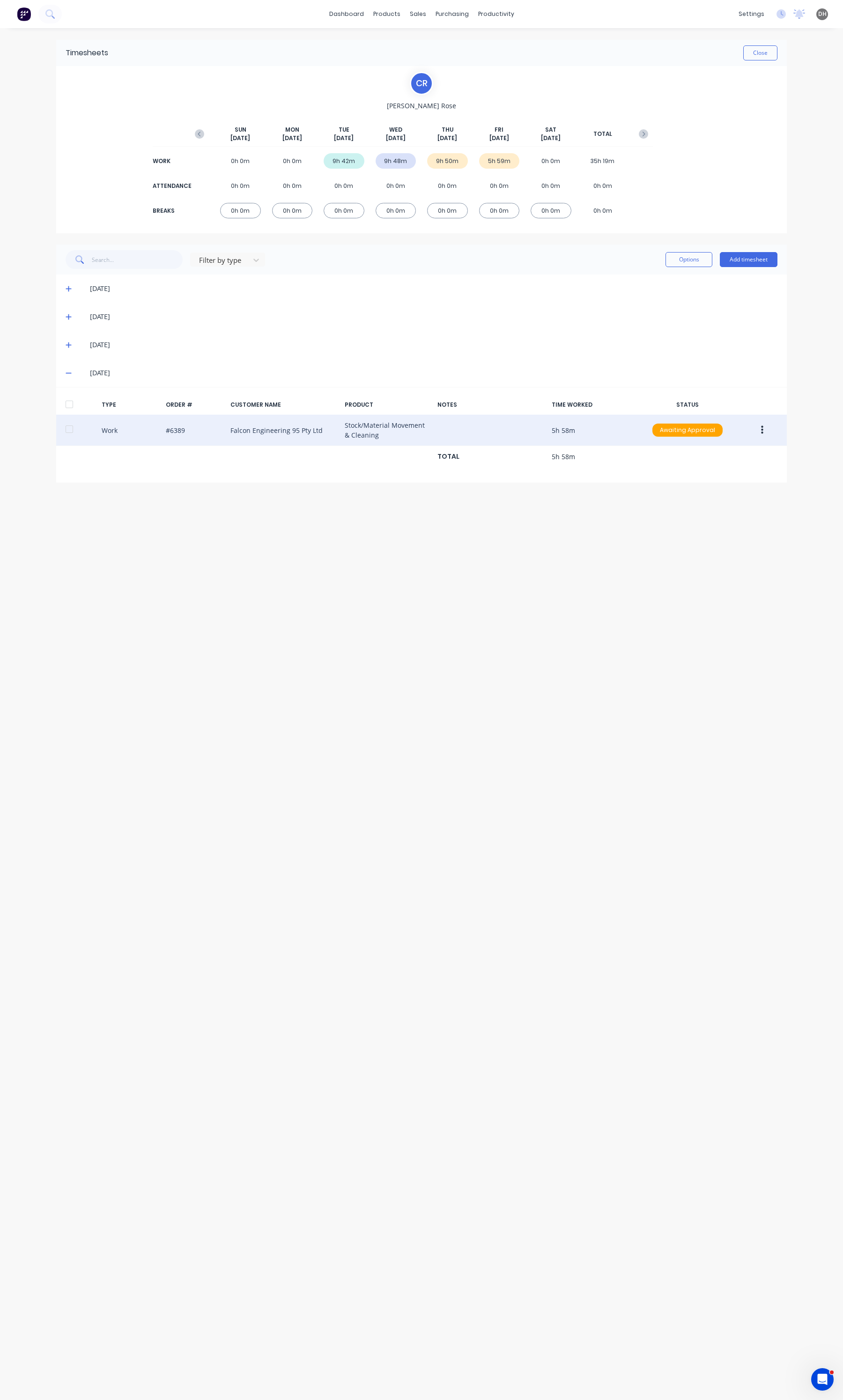
click at [74, 370] on span at bounding box center [70, 372] width 9 height 9
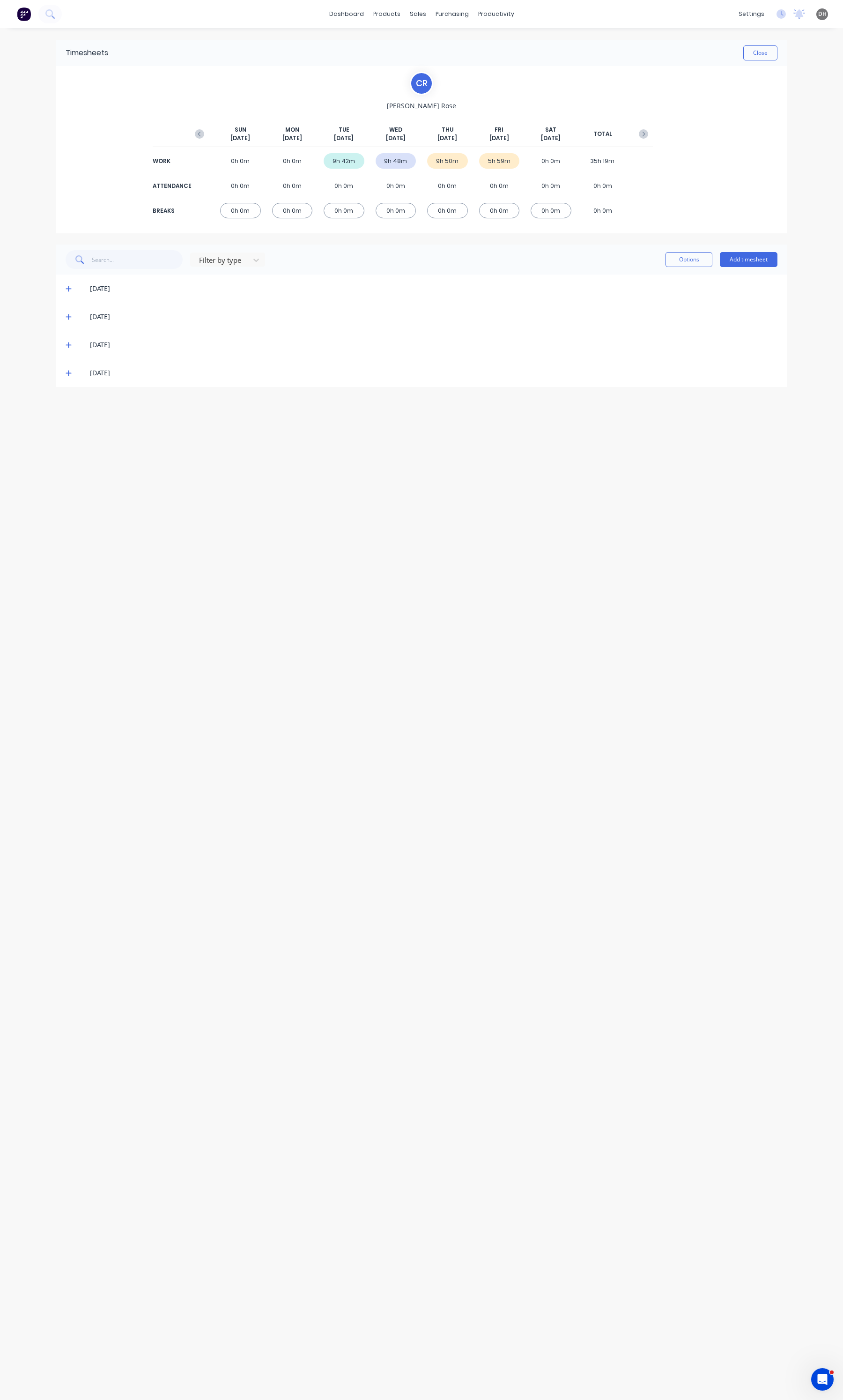
click at [71, 370] on span at bounding box center [70, 372] width 9 height 9
click at [68, 343] on icon at bounding box center [68, 345] width 6 height 7
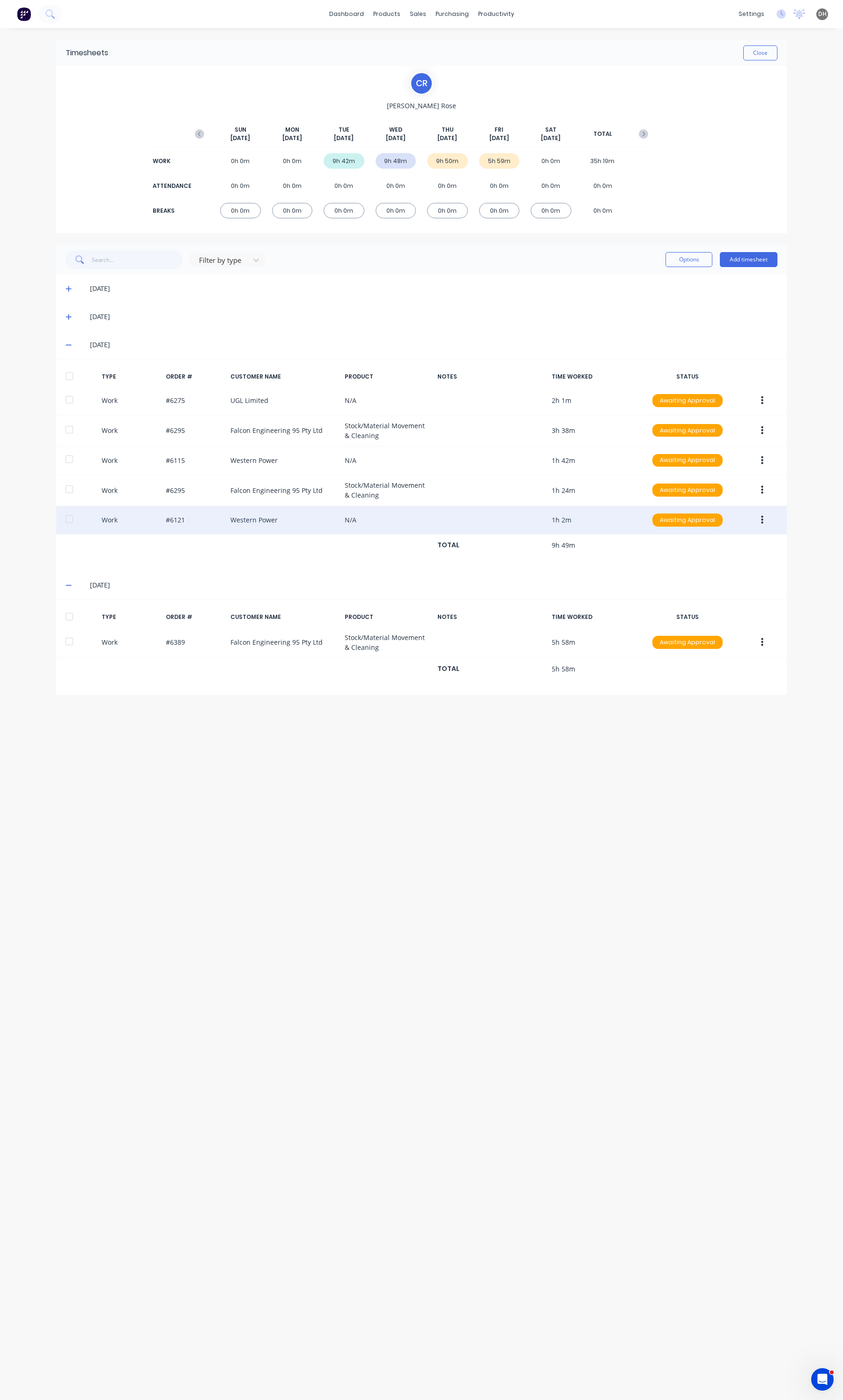
click at [761, 520] on button "button" at bounding box center [762, 520] width 22 height 17
click at [716, 478] on div "Edit" at bounding box center [729, 485] width 72 height 14
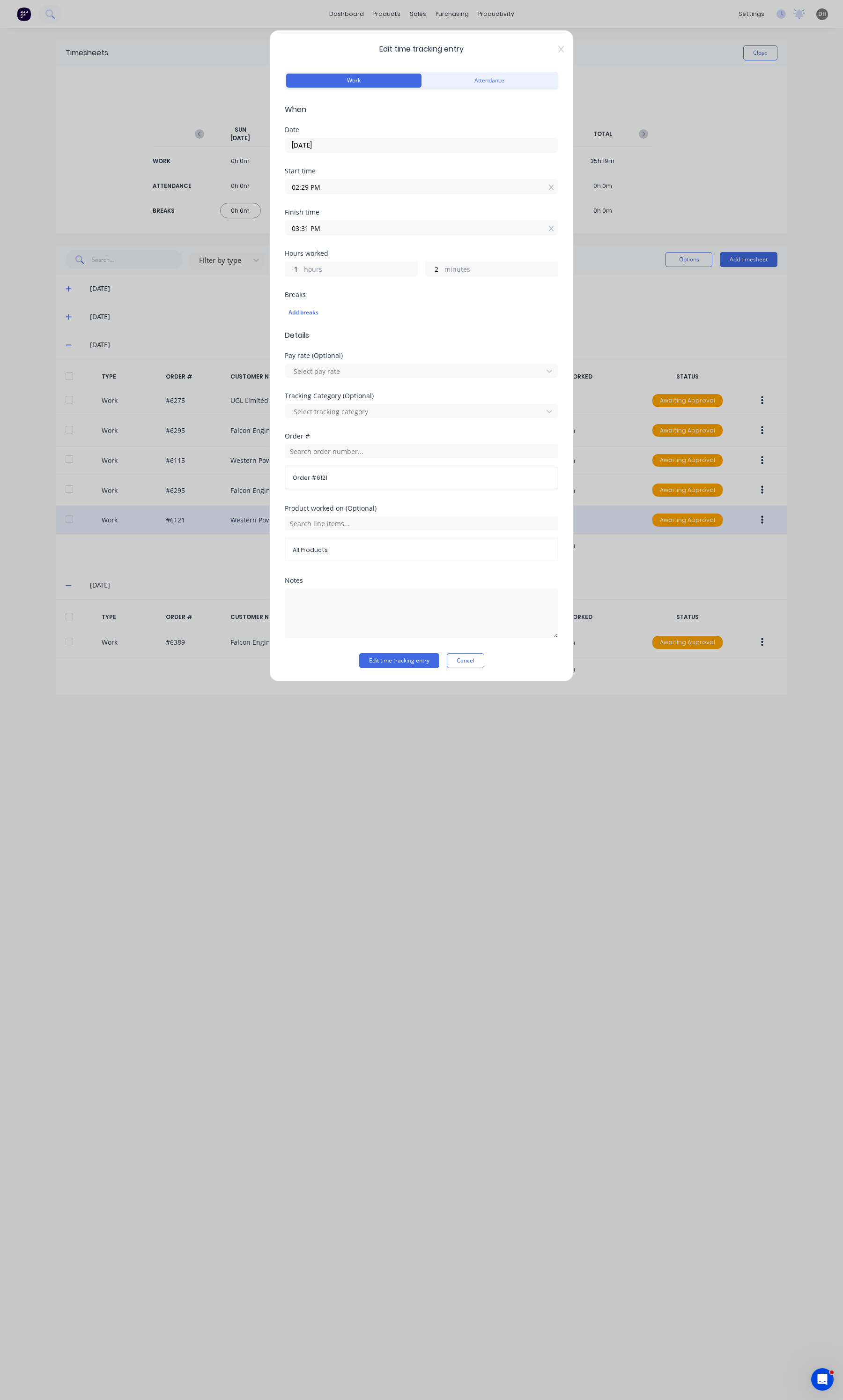
click at [381, 227] on input "03:31 PM" at bounding box center [421, 227] width 273 height 14
click at [336, 326] on div "33" at bounding box center [330, 326] width 23 height 16
type input "03:33 PM"
type input "4"
click at [414, 664] on button "Edit time tracking entry" at bounding box center [399, 660] width 80 height 15
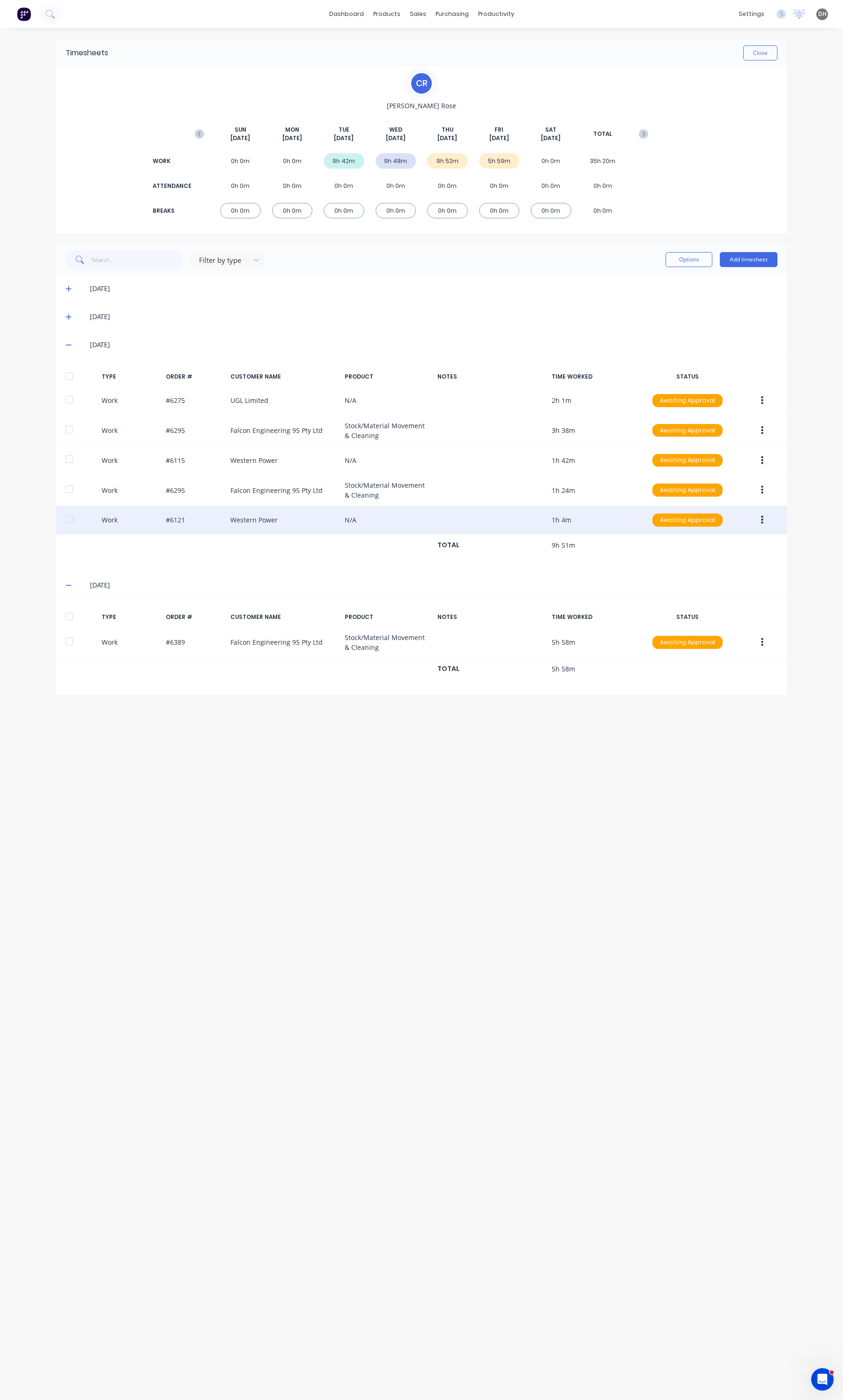
click at [757, 521] on button "button" at bounding box center [762, 520] width 22 height 17
click at [721, 490] on div "Edit" at bounding box center [729, 485] width 72 height 14
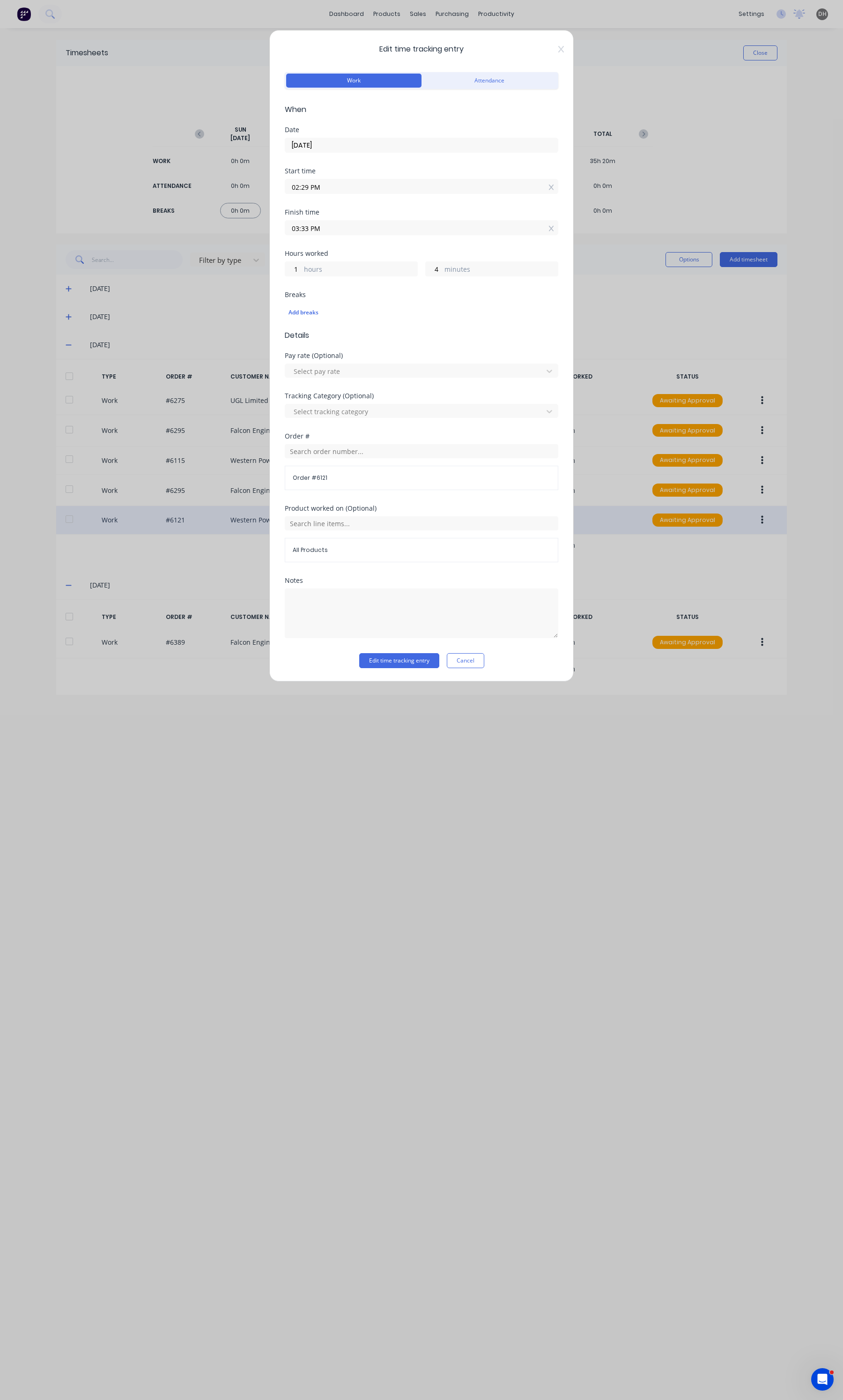
click at [365, 227] on input "03:33 PM" at bounding box center [421, 227] width 273 height 14
type input "03:32 PM"
type input "3"
click at [330, 251] on div "29" at bounding box center [330, 246] width 23 height 16
type input "03:29 PM"
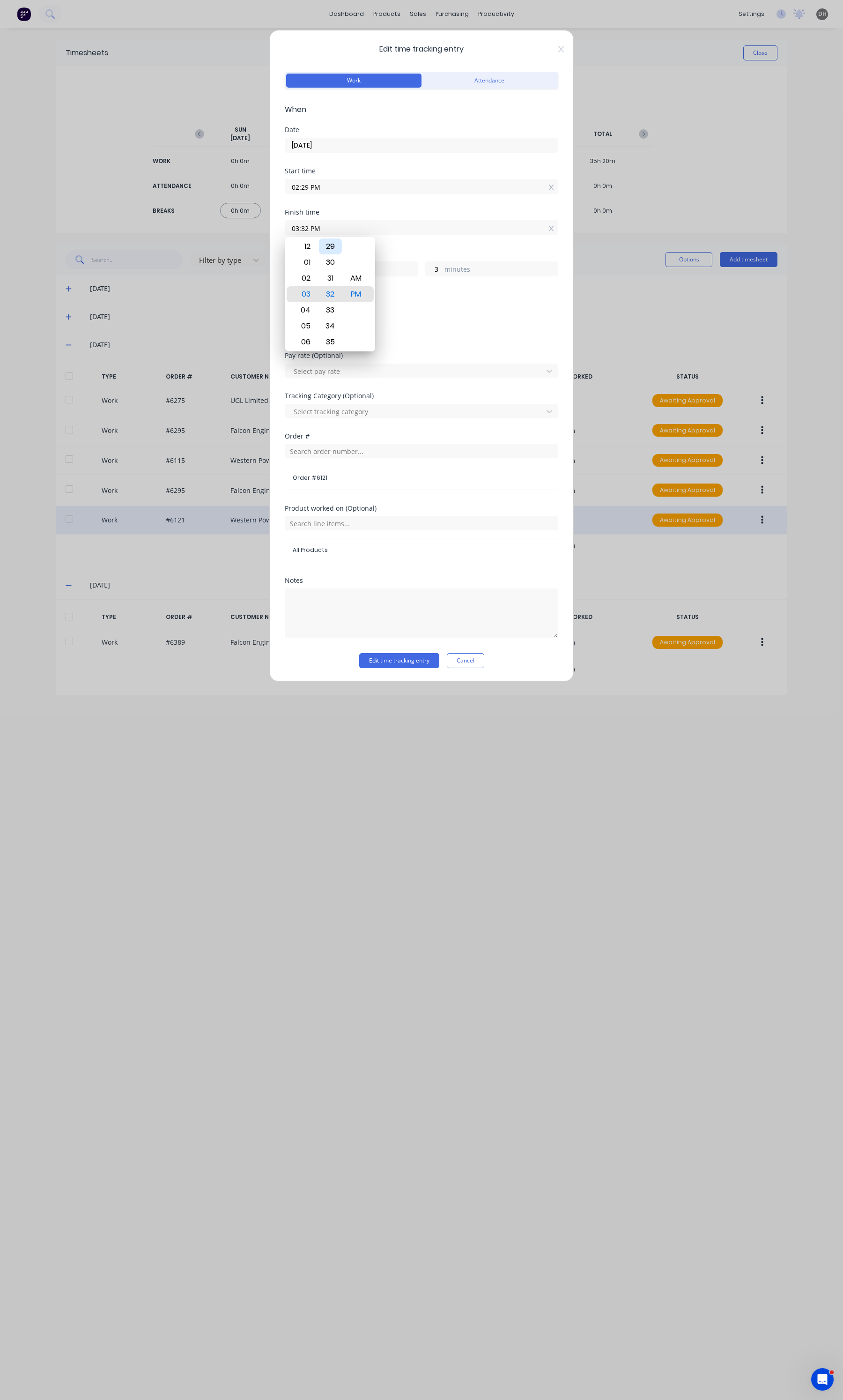
type input "0"
click at [405, 654] on button "Edit time tracking entry" at bounding box center [399, 660] width 80 height 15
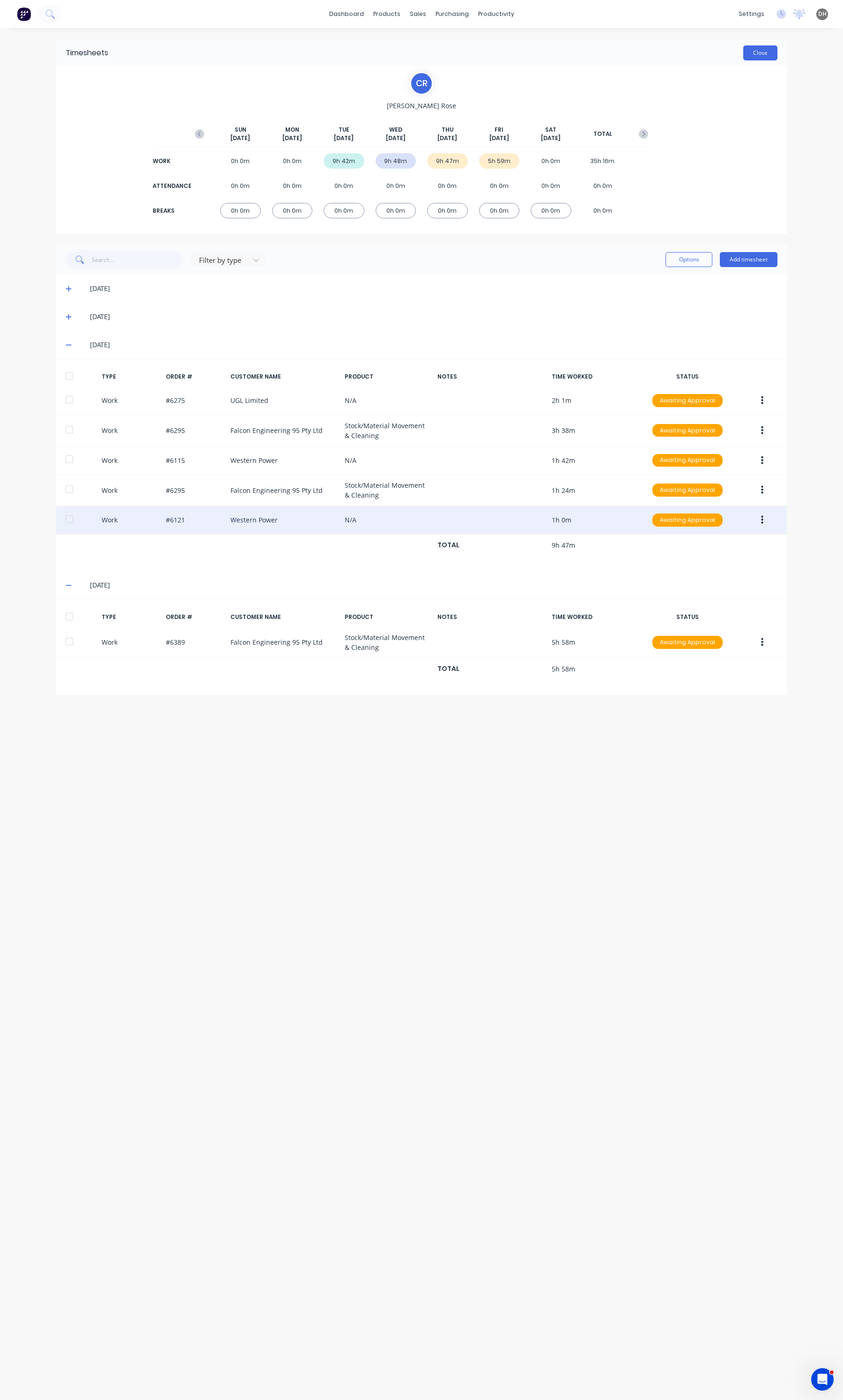
click at [759, 59] on button "Close" at bounding box center [760, 53] width 35 height 15
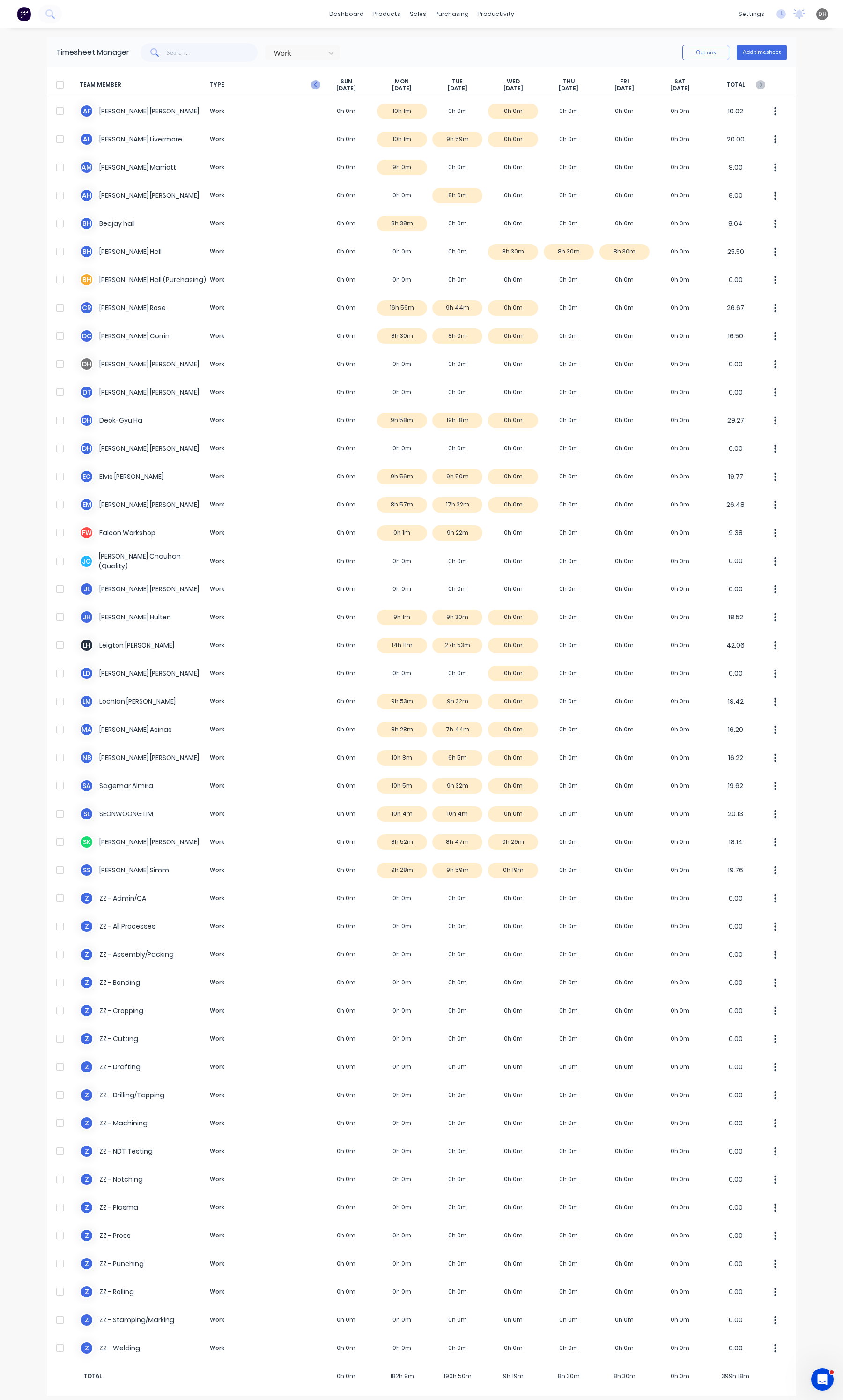
click at [311, 89] on icon "button" at bounding box center [316, 84] width 9 height 9
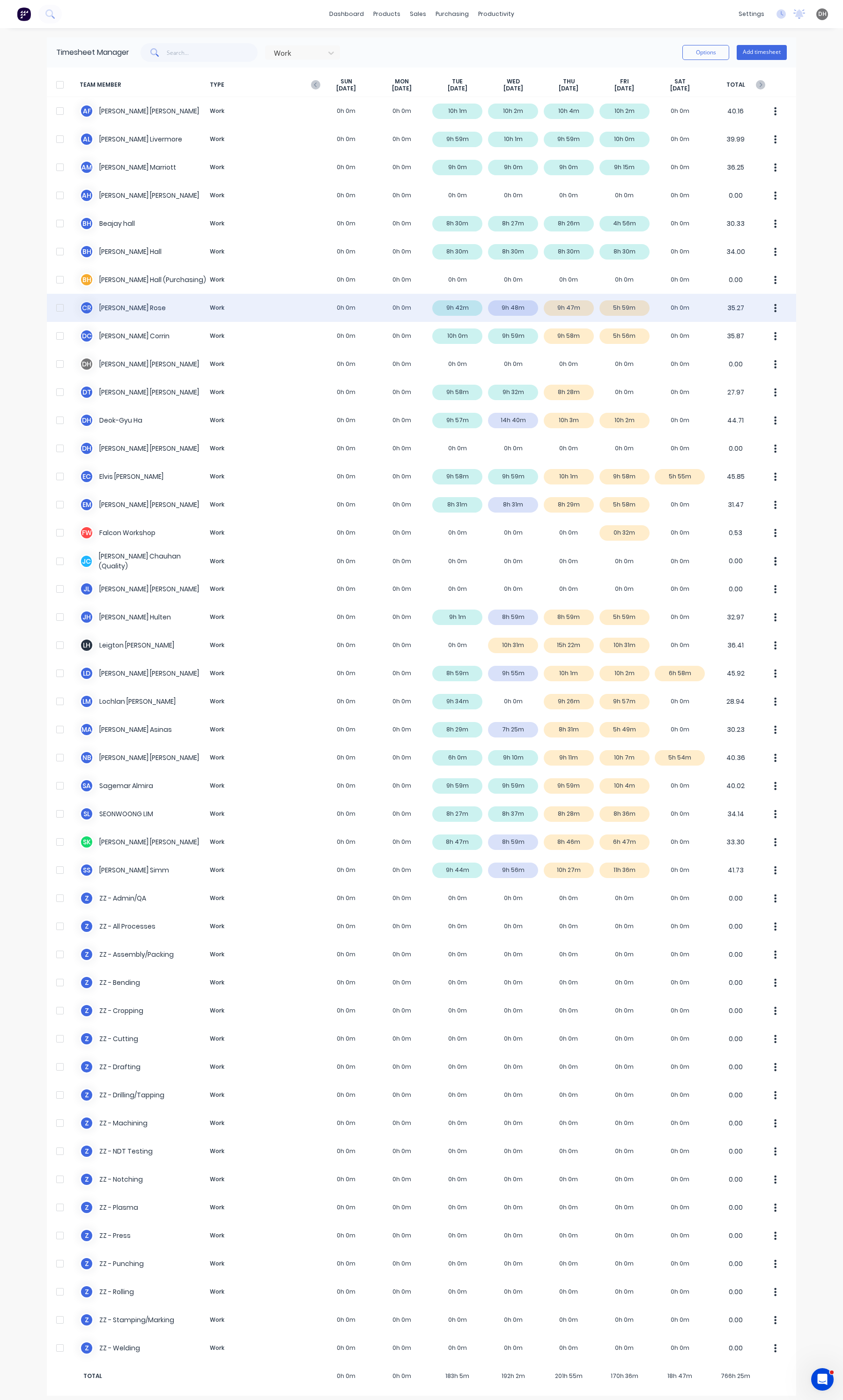
click at [772, 310] on button "button" at bounding box center [775, 308] width 20 height 18
click at [758, 325] on button "Approve" at bounding box center [740, 333] width 89 height 18
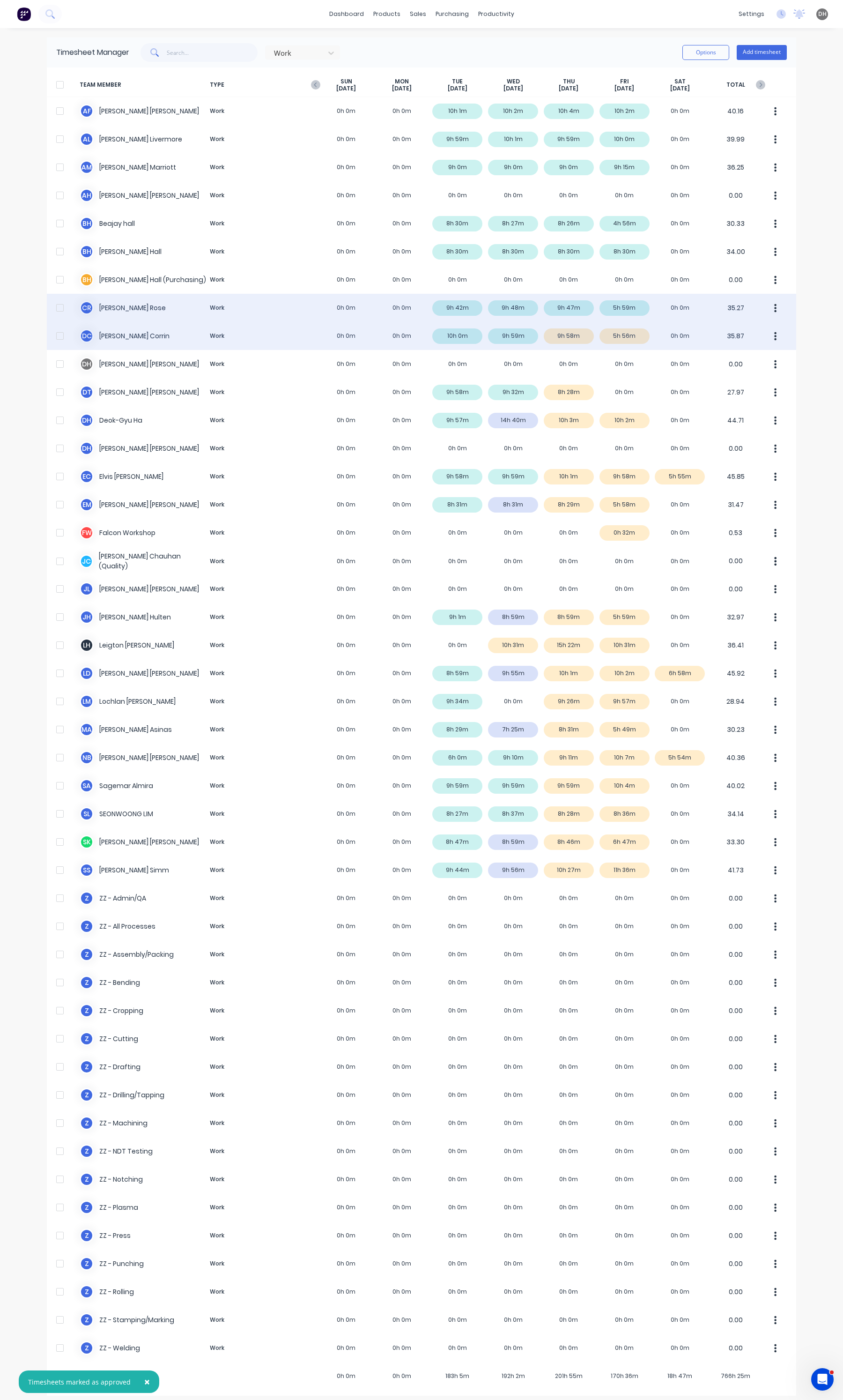
click at [778, 338] on button "button" at bounding box center [775, 336] width 20 height 18
click at [744, 352] on button "Approve" at bounding box center [740, 362] width 89 height 18
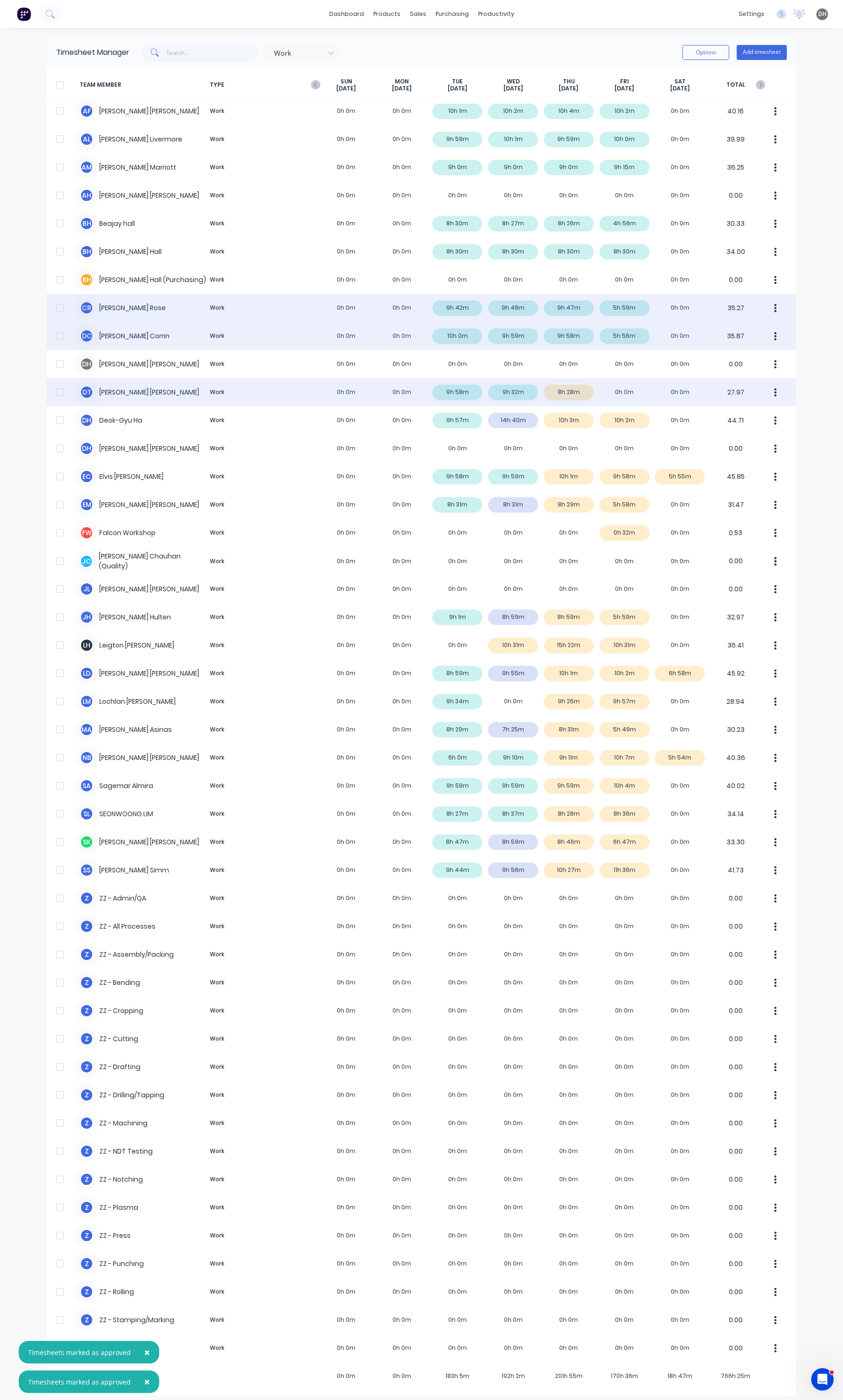
click at [775, 392] on icon "button" at bounding box center [775, 392] width 2 height 8
click at [776, 387] on button "button" at bounding box center [775, 392] width 20 height 18
click at [774, 387] on icon "button" at bounding box center [775, 392] width 2 height 10
click at [736, 412] on div "Approve" at bounding box center [740, 419] width 72 height 14
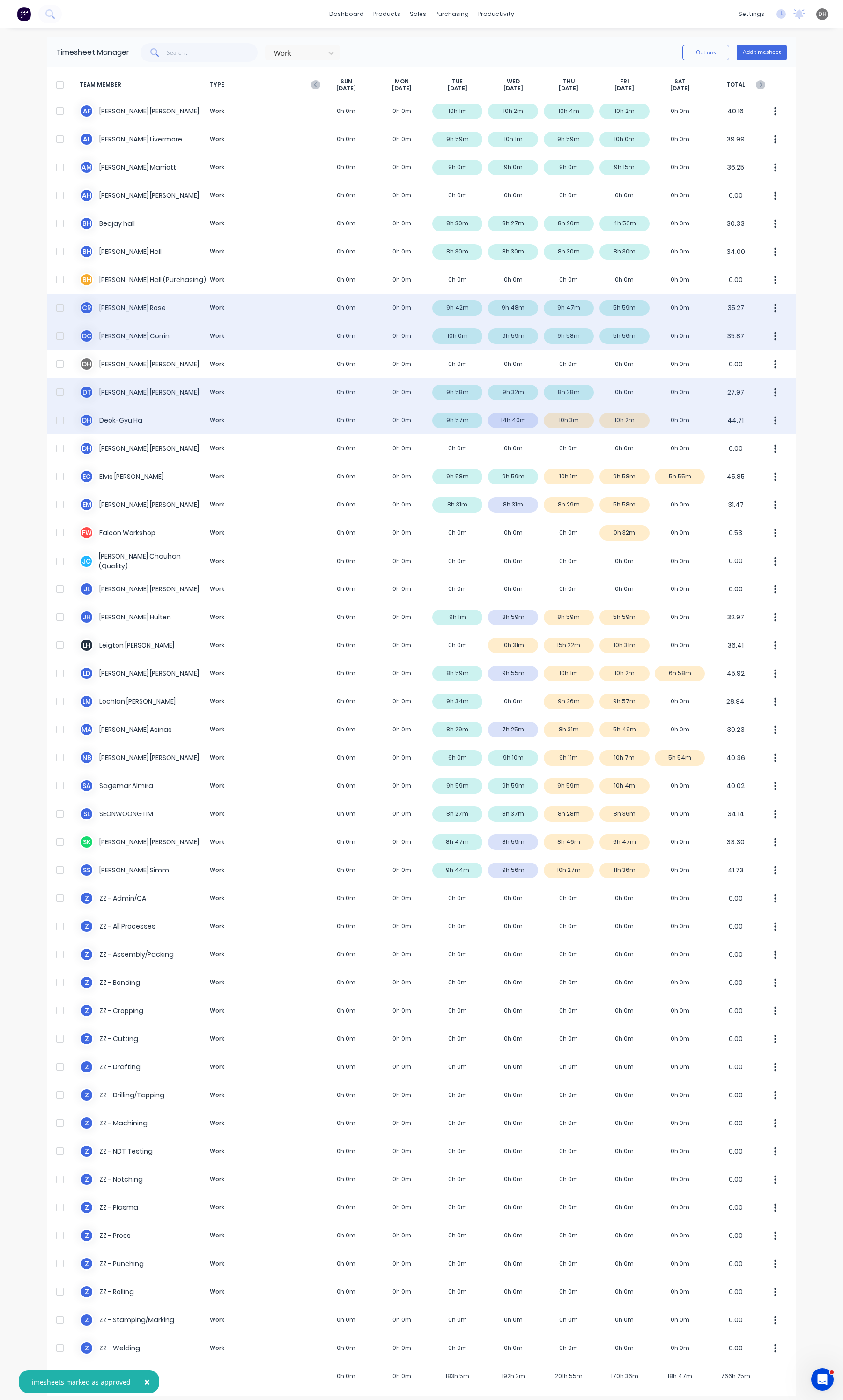
click at [519, 421] on div "D H Deok-Gyu Ha Work 0h 0m 0h 0m 9h 57m 14h 40m 10h 3m 10h 2m 0h 0m 44.71" at bounding box center [422, 420] width 749 height 28
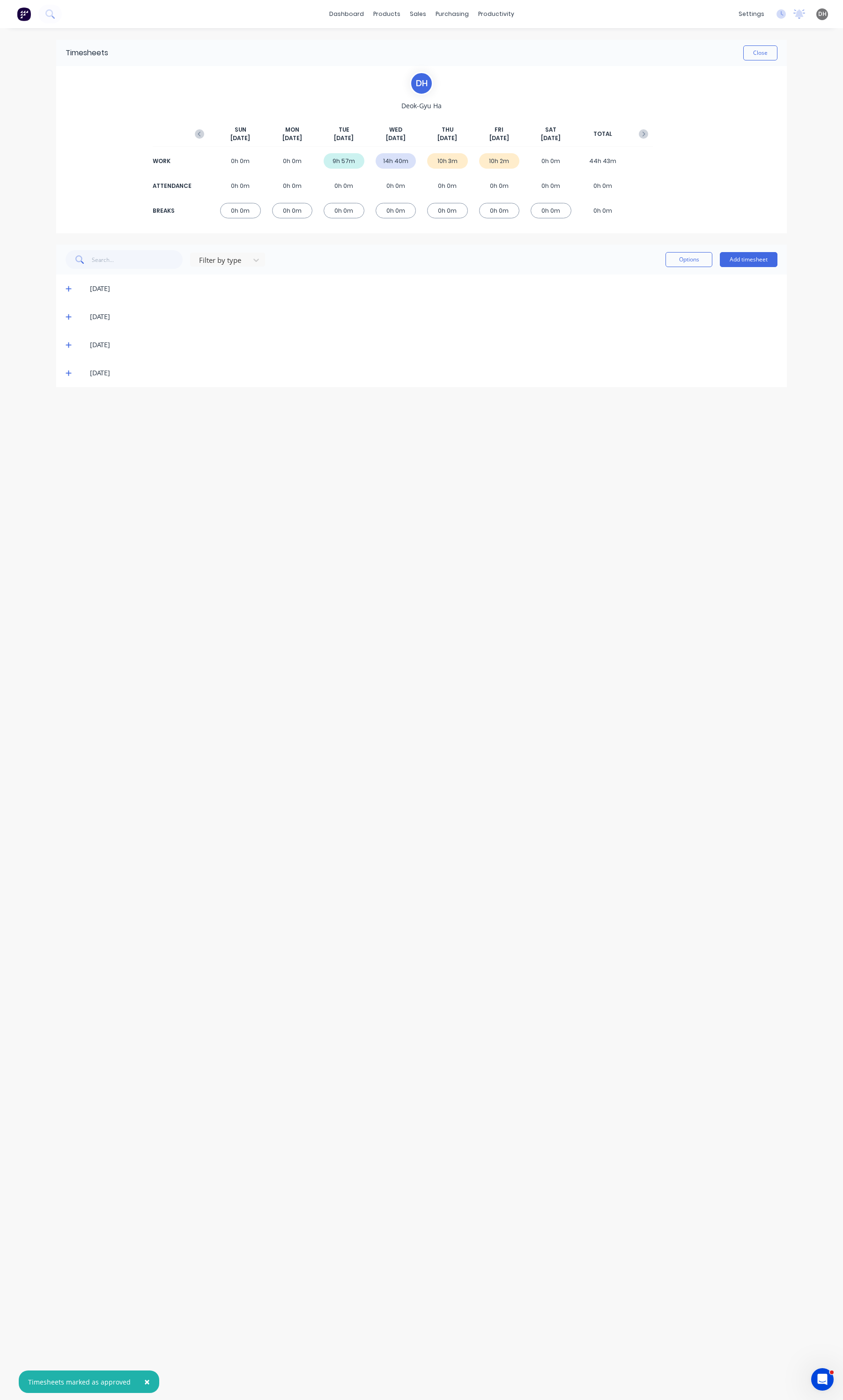
click at [70, 318] on icon at bounding box center [68, 316] width 6 height 7
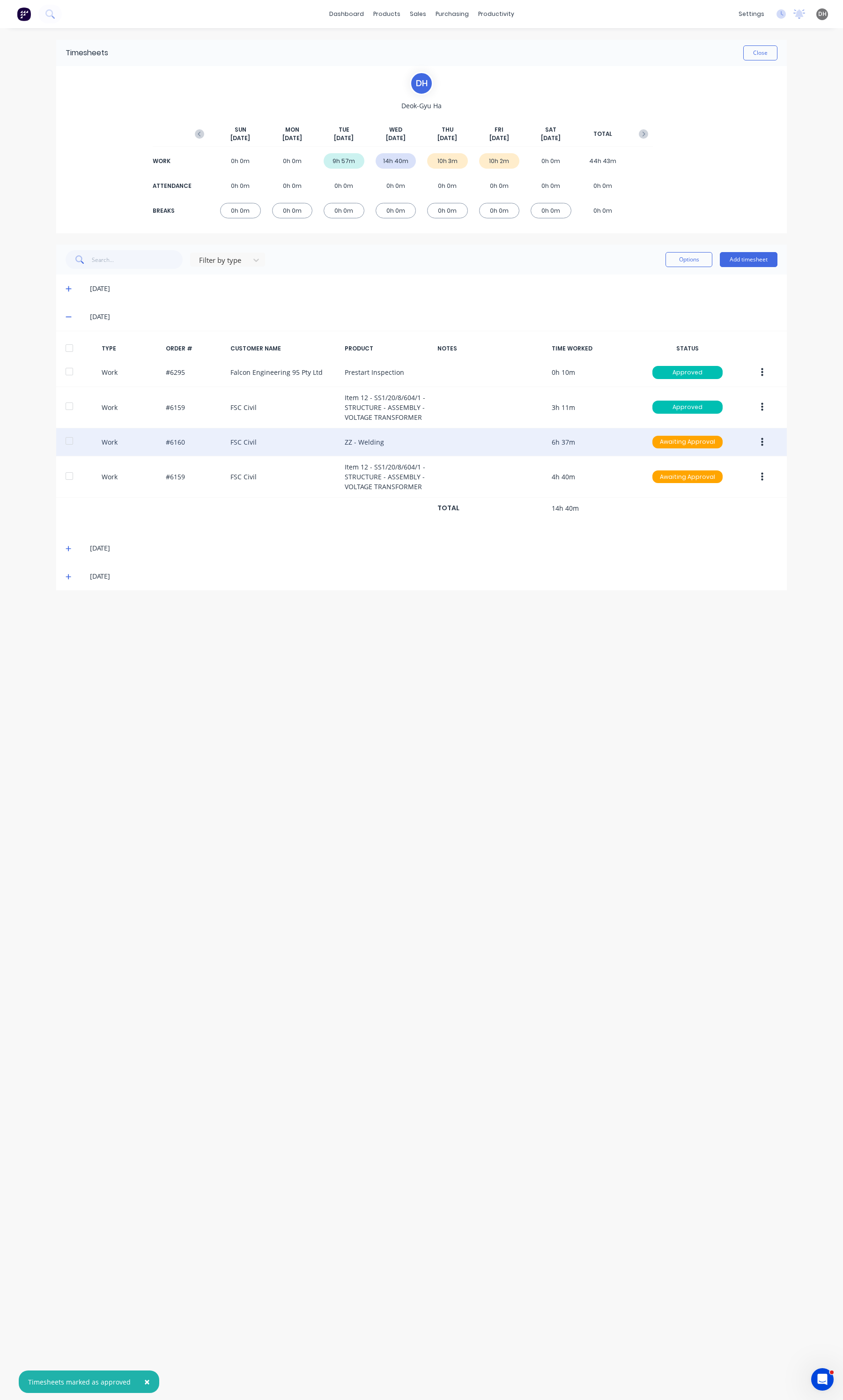
click at [759, 442] on button "button" at bounding box center [762, 442] width 22 height 17
click at [711, 415] on button "Edit" at bounding box center [729, 406] width 89 height 18
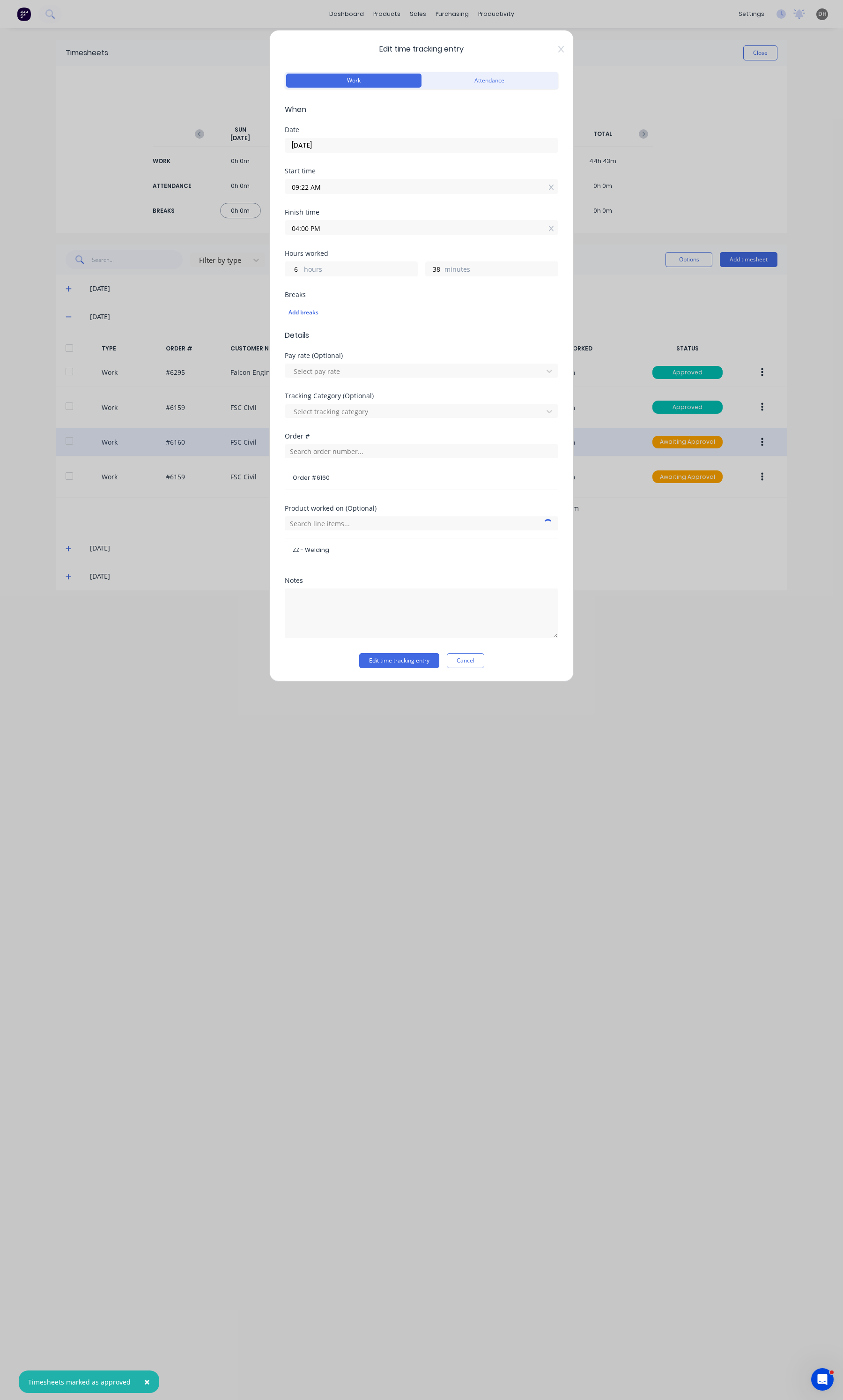
click at [478, 652] on div "Notes" at bounding box center [422, 615] width 273 height 76
click at [474, 661] on button "Cancel" at bounding box center [465, 660] width 38 height 15
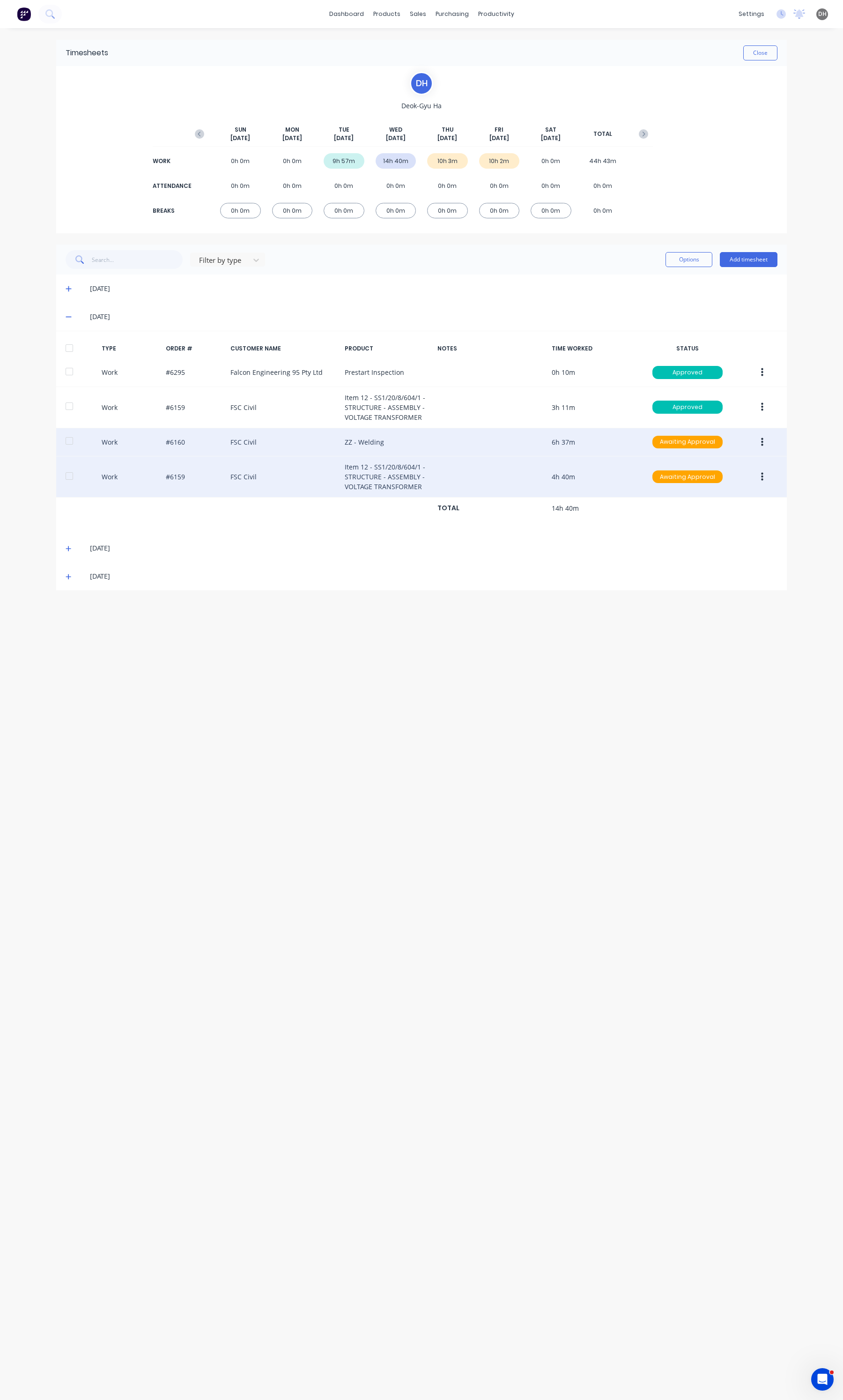
click at [755, 484] on button "button" at bounding box center [762, 477] width 22 height 17
click at [732, 439] on div "Edit" at bounding box center [729, 442] width 72 height 14
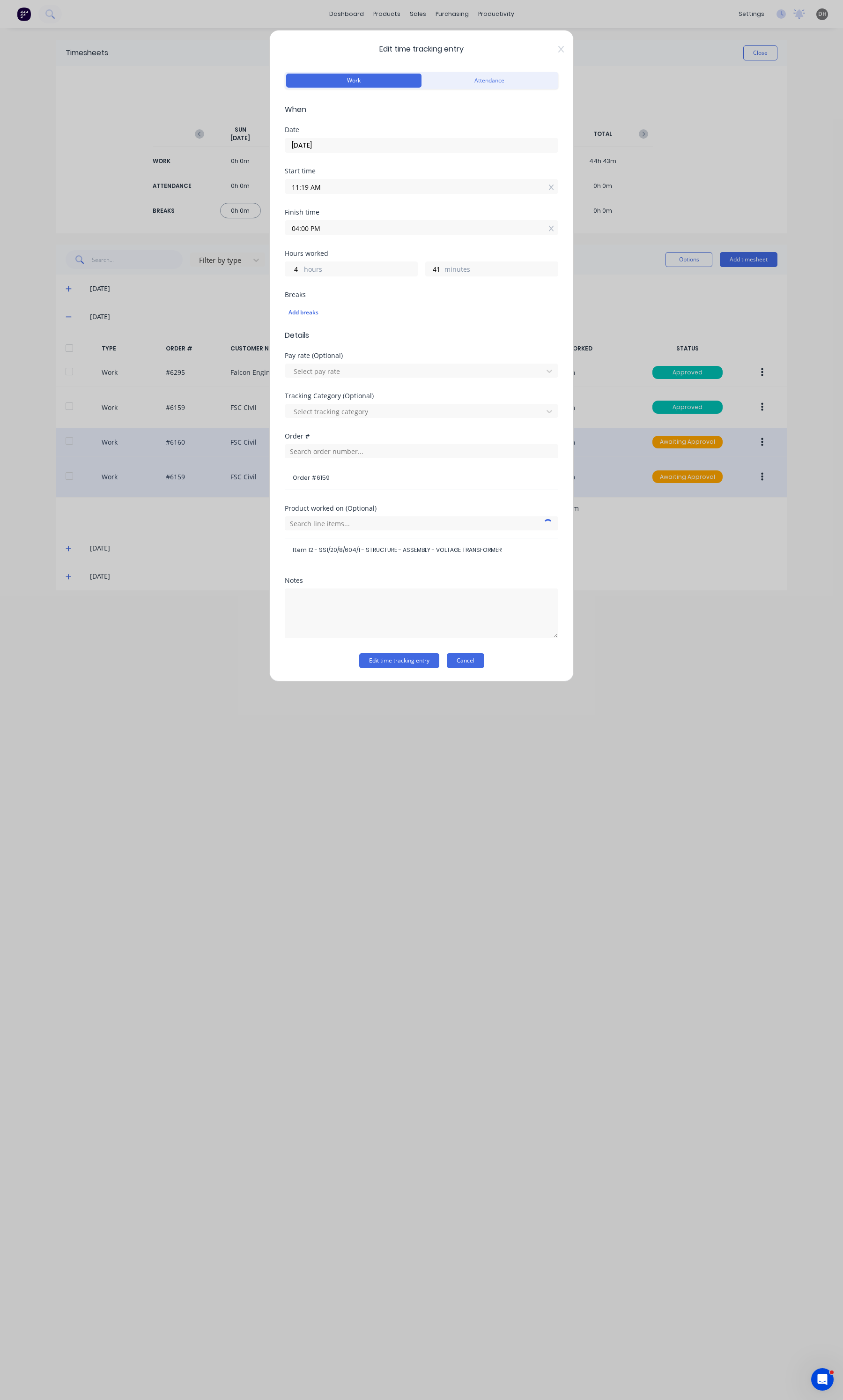
click at [482, 660] on button "Cancel" at bounding box center [465, 660] width 38 height 15
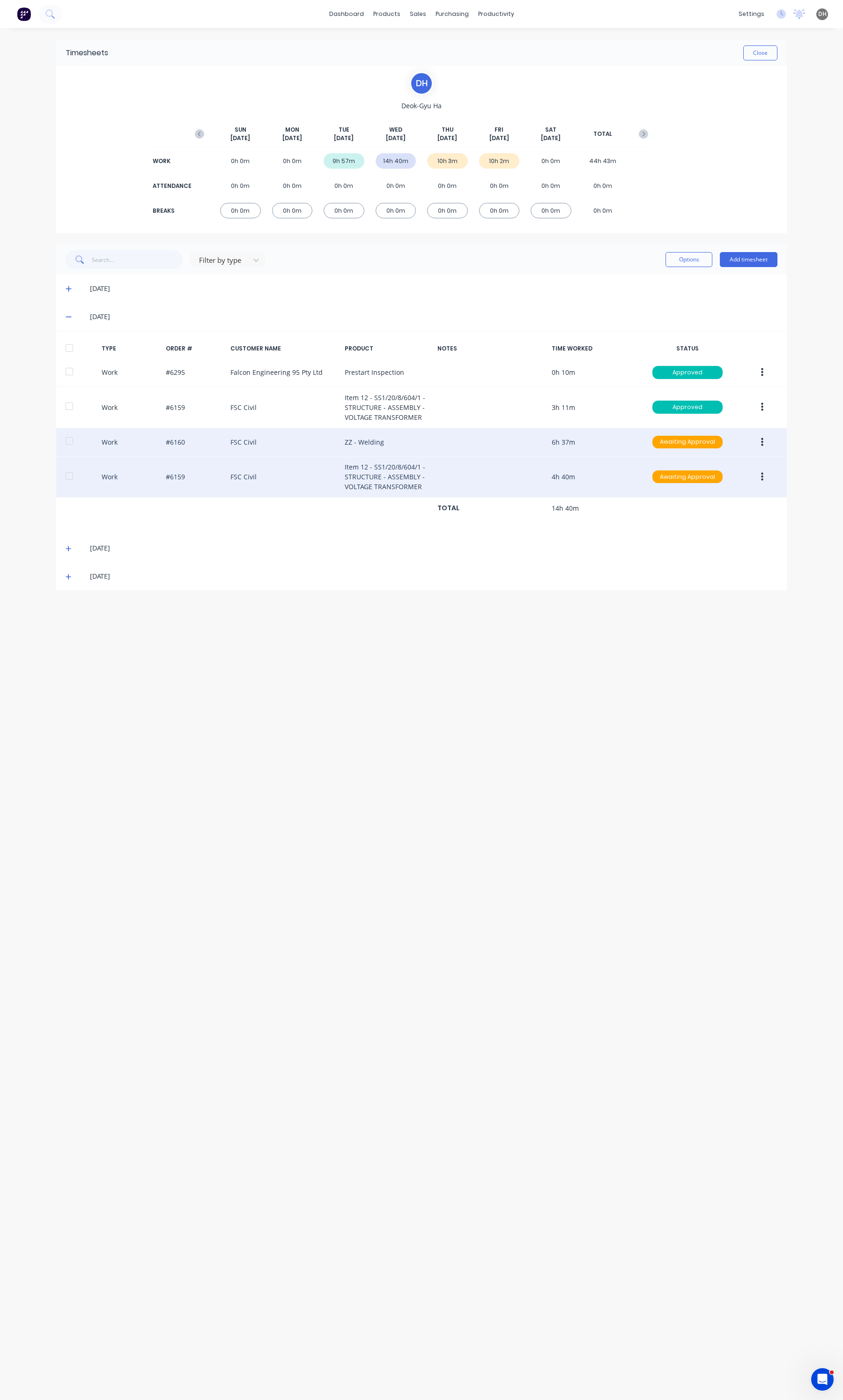
click at [761, 444] on icon "button" at bounding box center [762, 442] width 2 height 10
click at [706, 415] on button "Edit" at bounding box center [729, 406] width 89 height 18
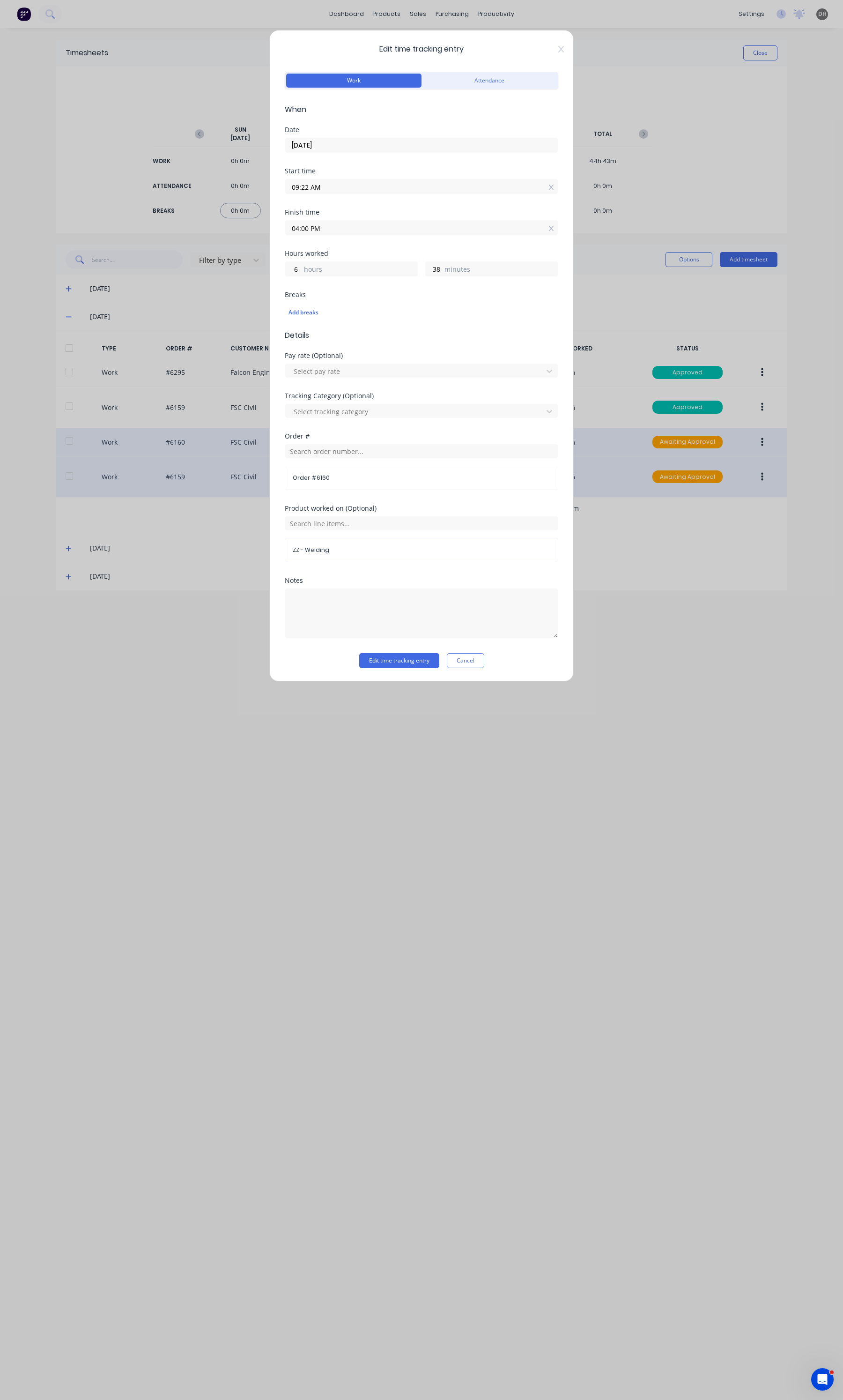
click at [316, 217] on div "Finish time 04:00 PM" at bounding box center [422, 222] width 273 height 26
click at [312, 230] on input "04:00 PM" at bounding box center [421, 227] width 273 height 14
type input "08:00 PM"
type input "10"
click at [309, 336] on div "11" at bounding box center [305, 342] width 23 height 16
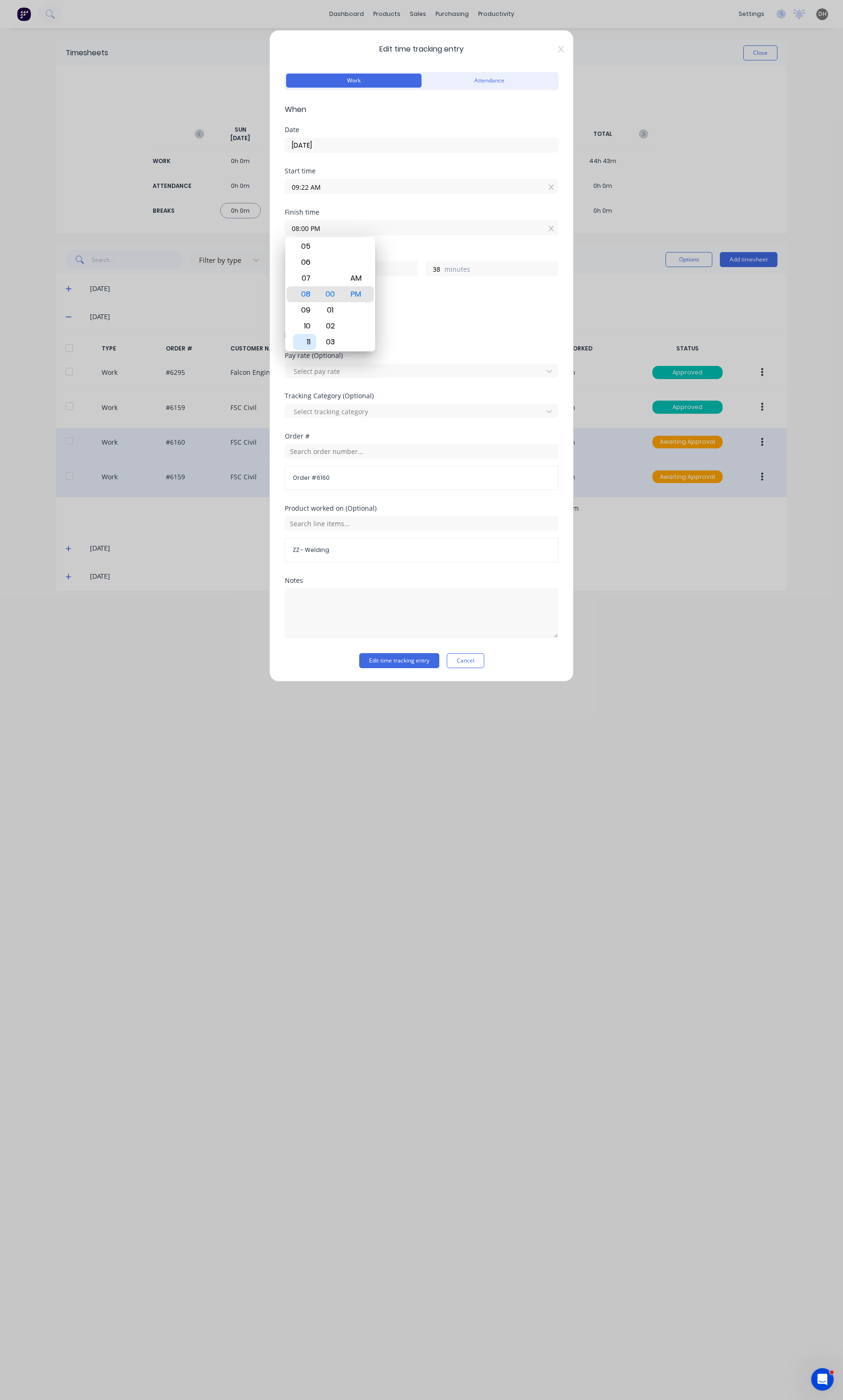
type input "11:00 PM"
type input "13"
type input "11:04 PM"
type input "42"
type input "11:07 PM"
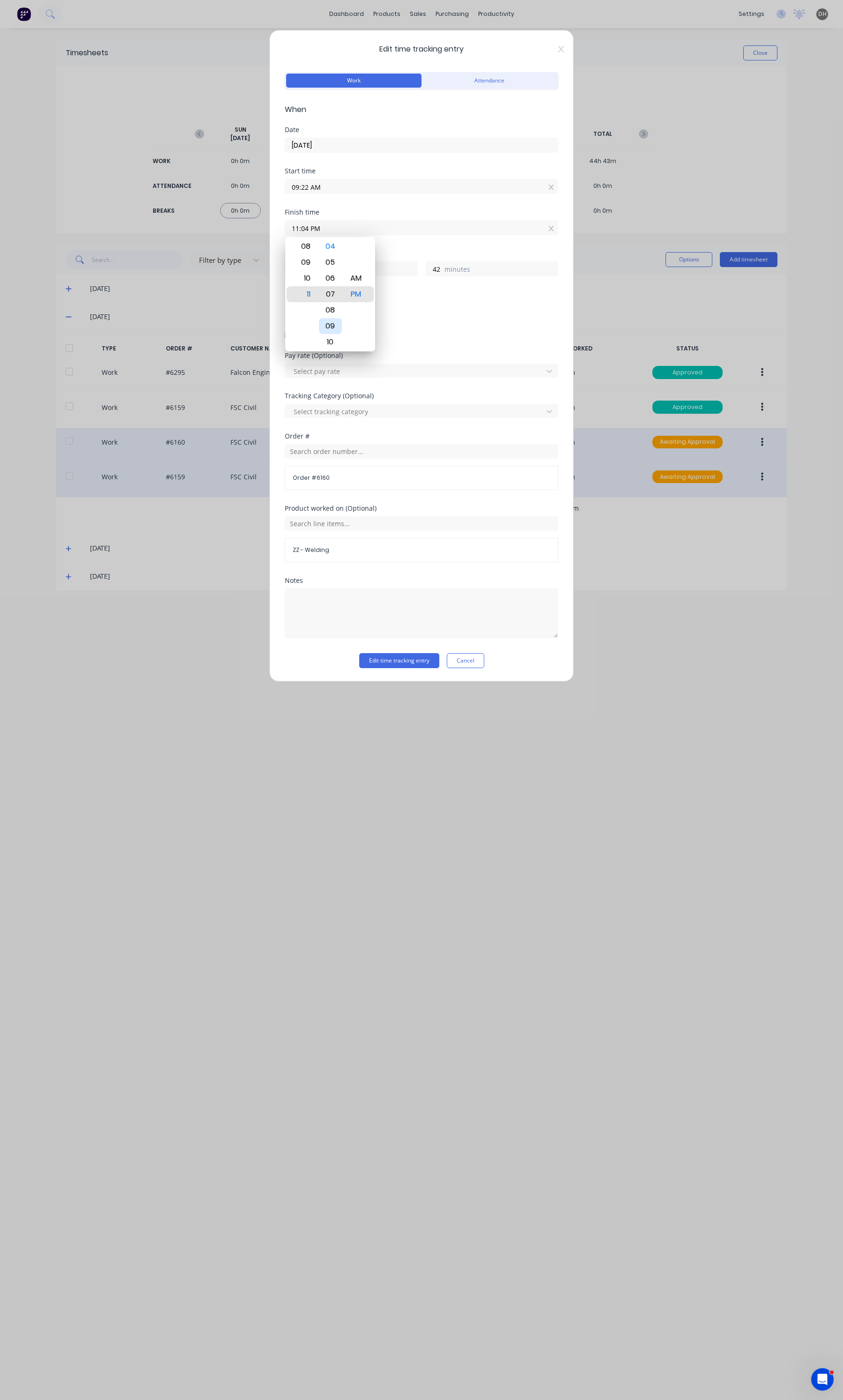
type input "45"
type input "11:10 PM"
type input "48"
type input "11:13 PM"
type input "51"
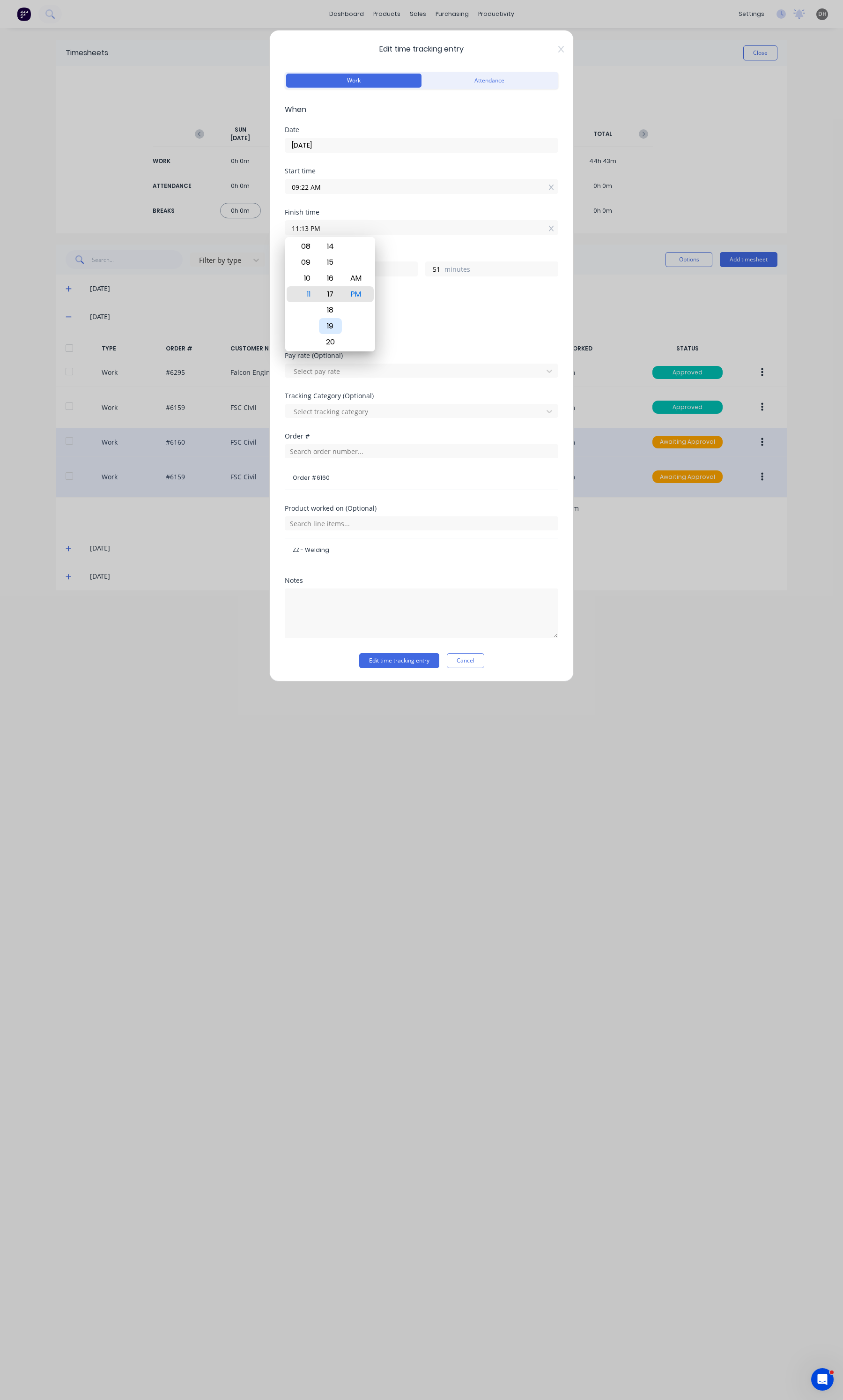
type input "11:17 PM"
type input "55"
click at [328, 338] on div "20" at bounding box center [330, 342] width 23 height 16
type input "11:20 PM"
type input "58"
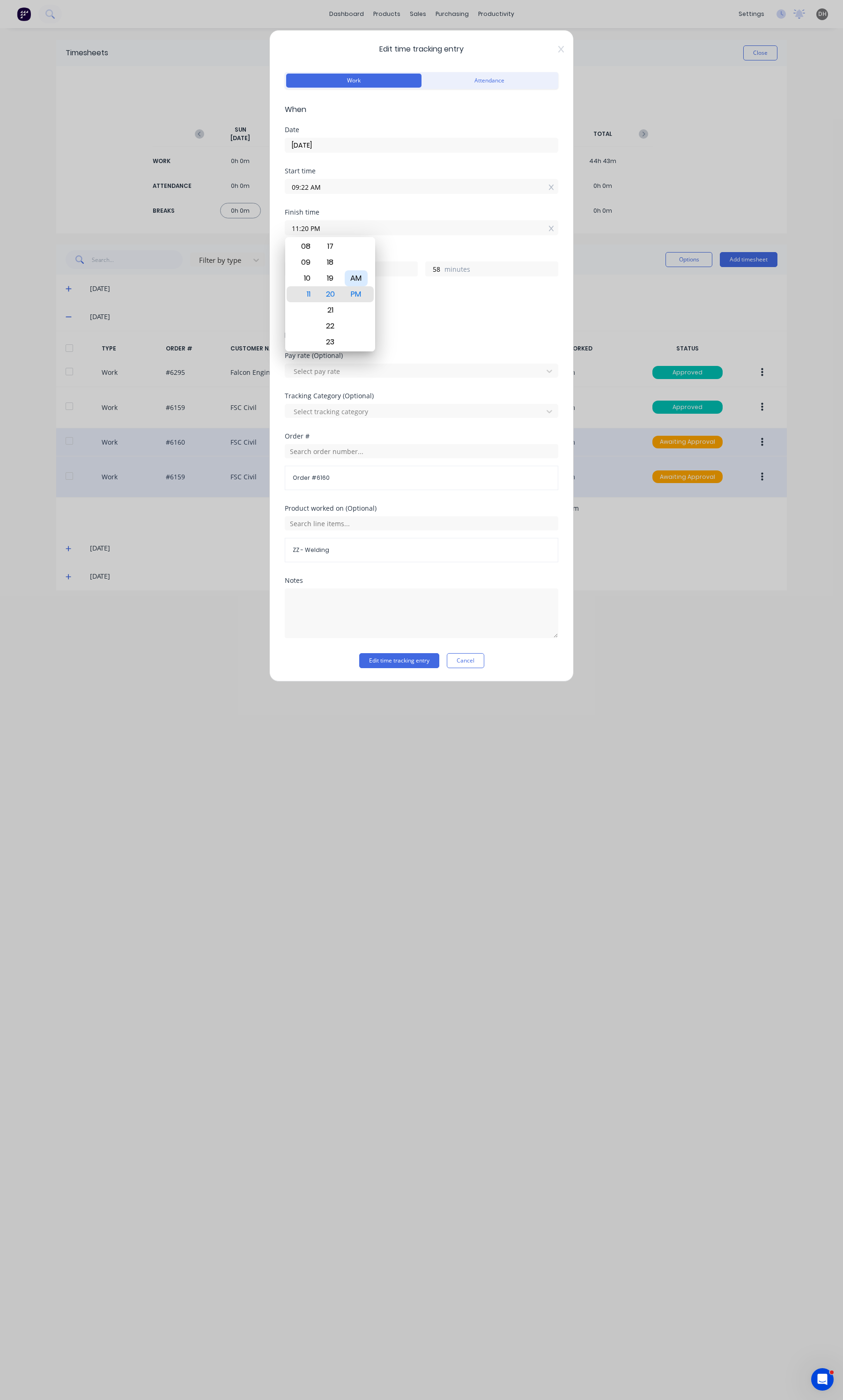
click at [359, 283] on div "AM" at bounding box center [356, 278] width 23 height 16
type input "11:20 AM"
type input "1"
click at [412, 663] on button "Edit time tracking entry" at bounding box center [399, 660] width 80 height 15
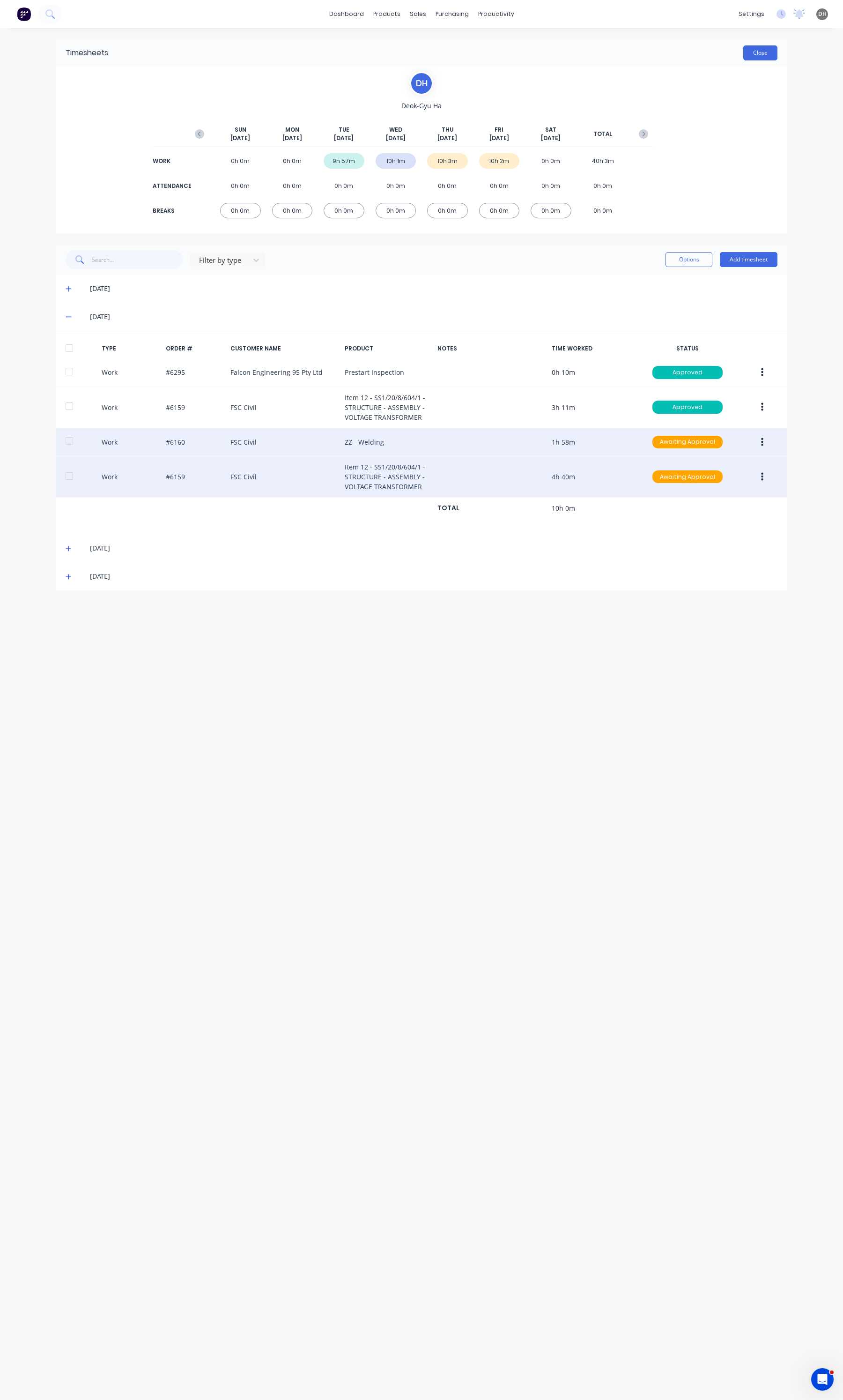
click at [749, 55] on button "Close" at bounding box center [760, 53] width 35 height 15
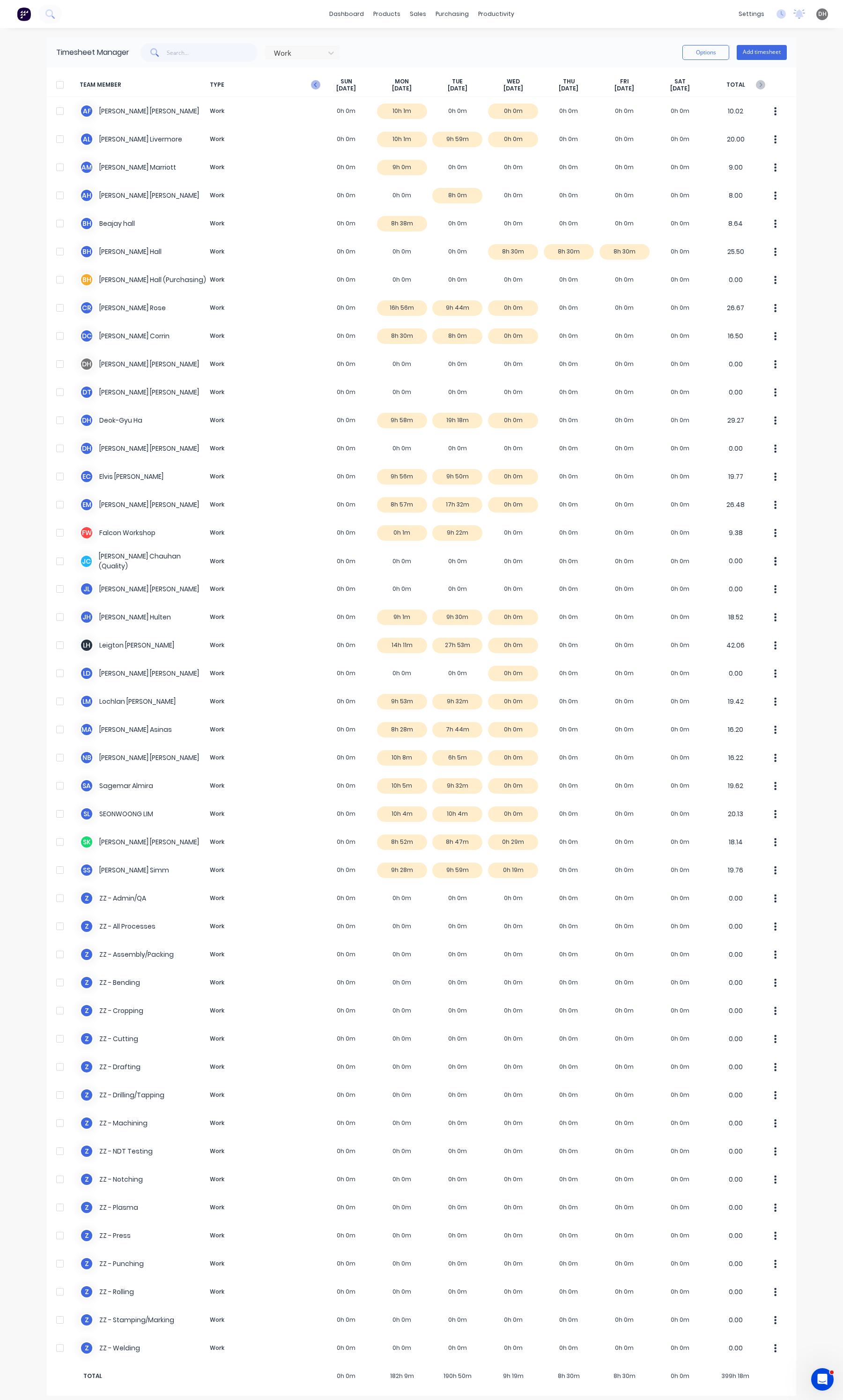
click at [314, 81] on icon "button" at bounding box center [316, 84] width 9 height 9
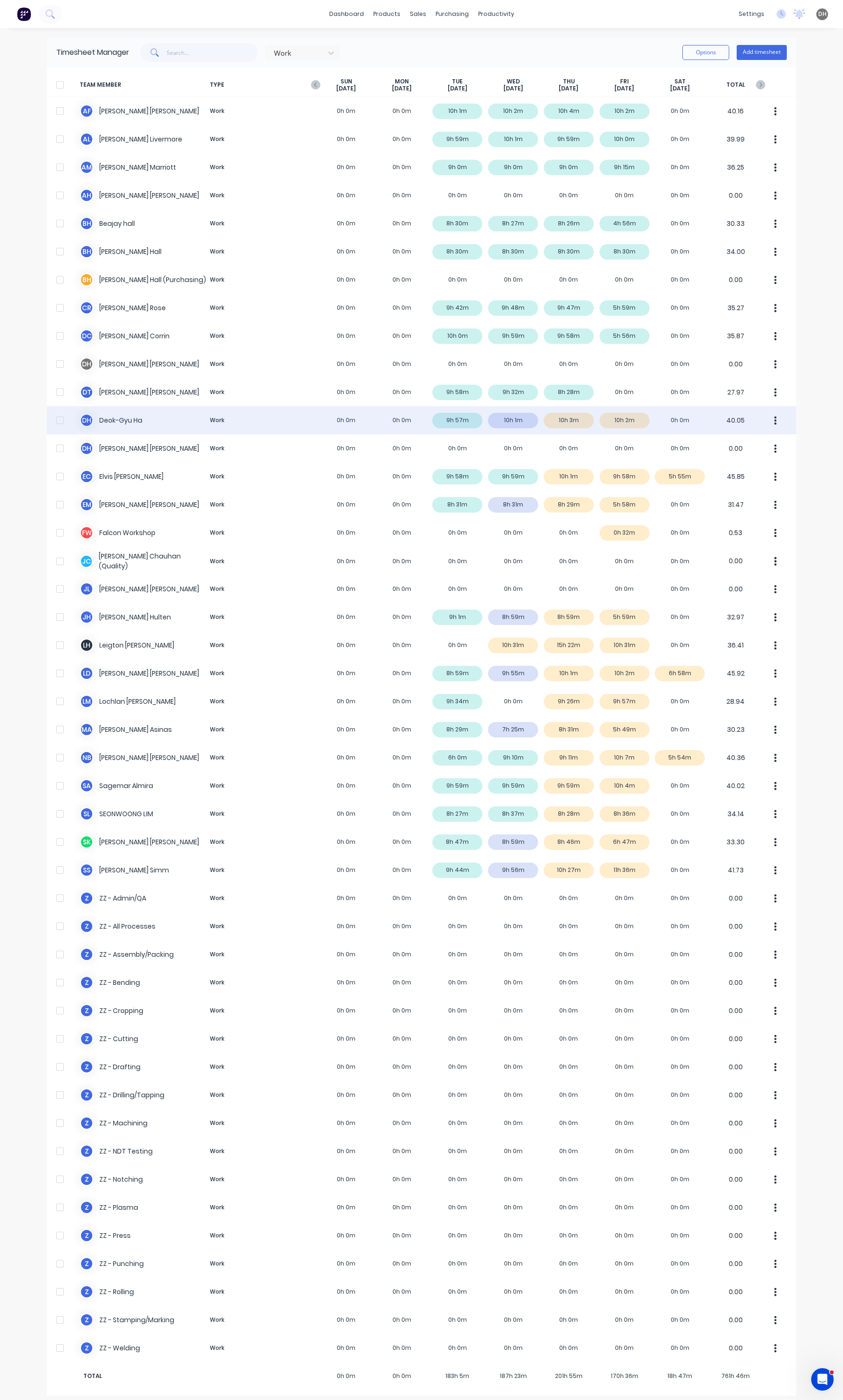
click at [772, 415] on button "button" at bounding box center [775, 420] width 20 height 18
click at [742, 441] on div "Approve" at bounding box center [740, 446] width 72 height 14
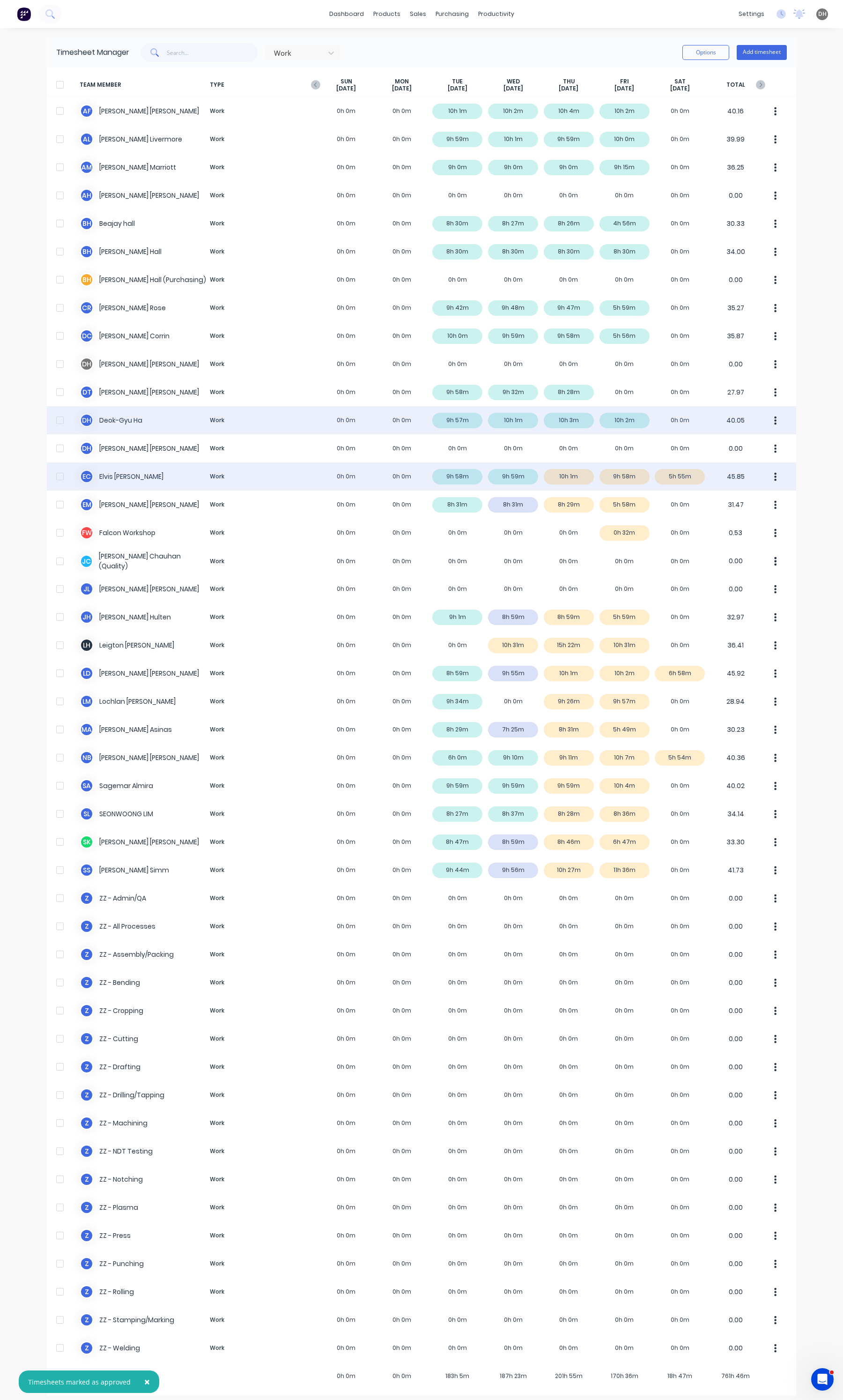
click at [769, 474] on button "button" at bounding box center [775, 476] width 20 height 18
click at [745, 497] on div "Approve" at bounding box center [740, 502] width 72 height 14
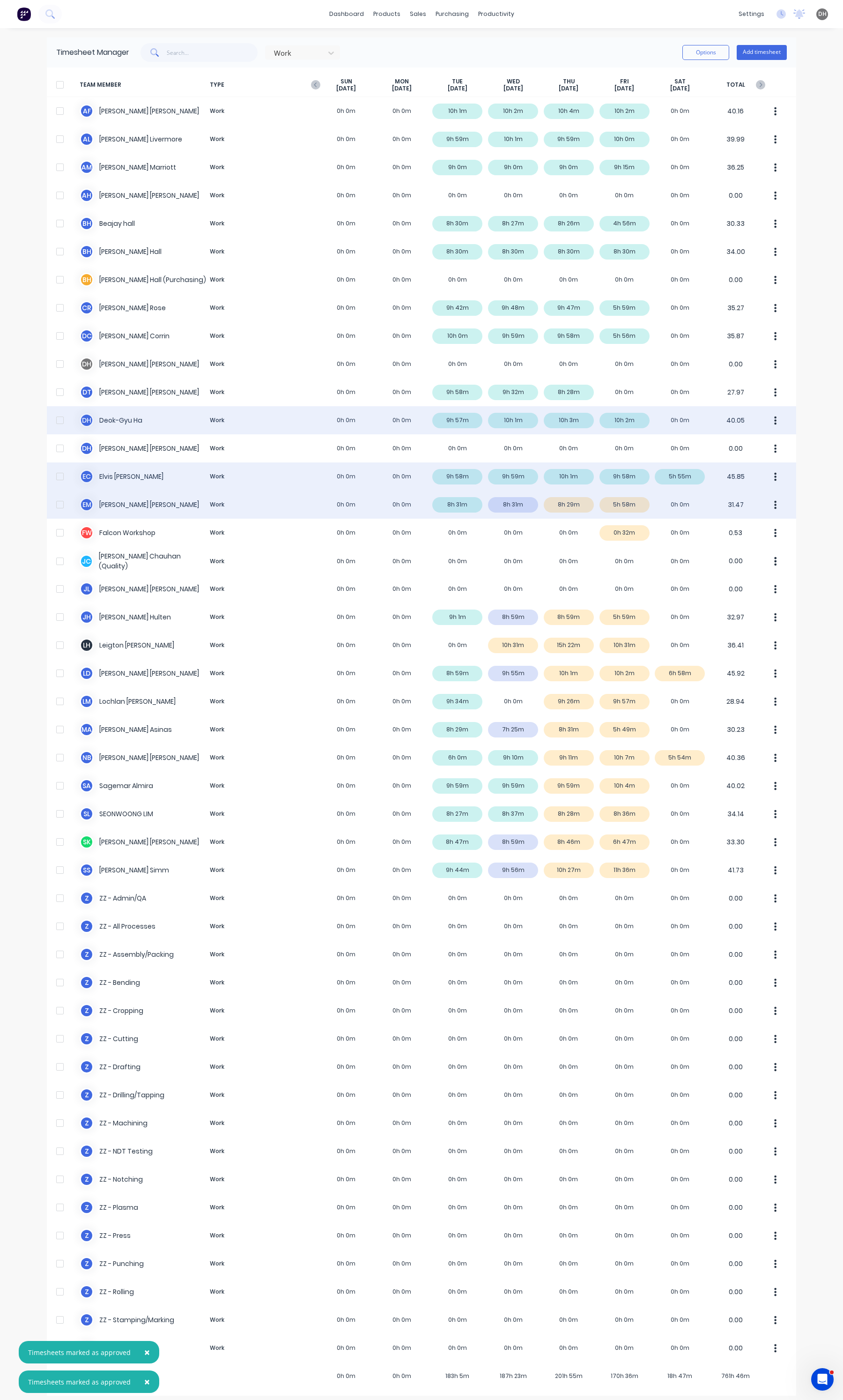
click at [774, 504] on icon "button" at bounding box center [775, 505] width 2 height 10
click at [733, 530] on div "Approve" at bounding box center [740, 531] width 72 height 14
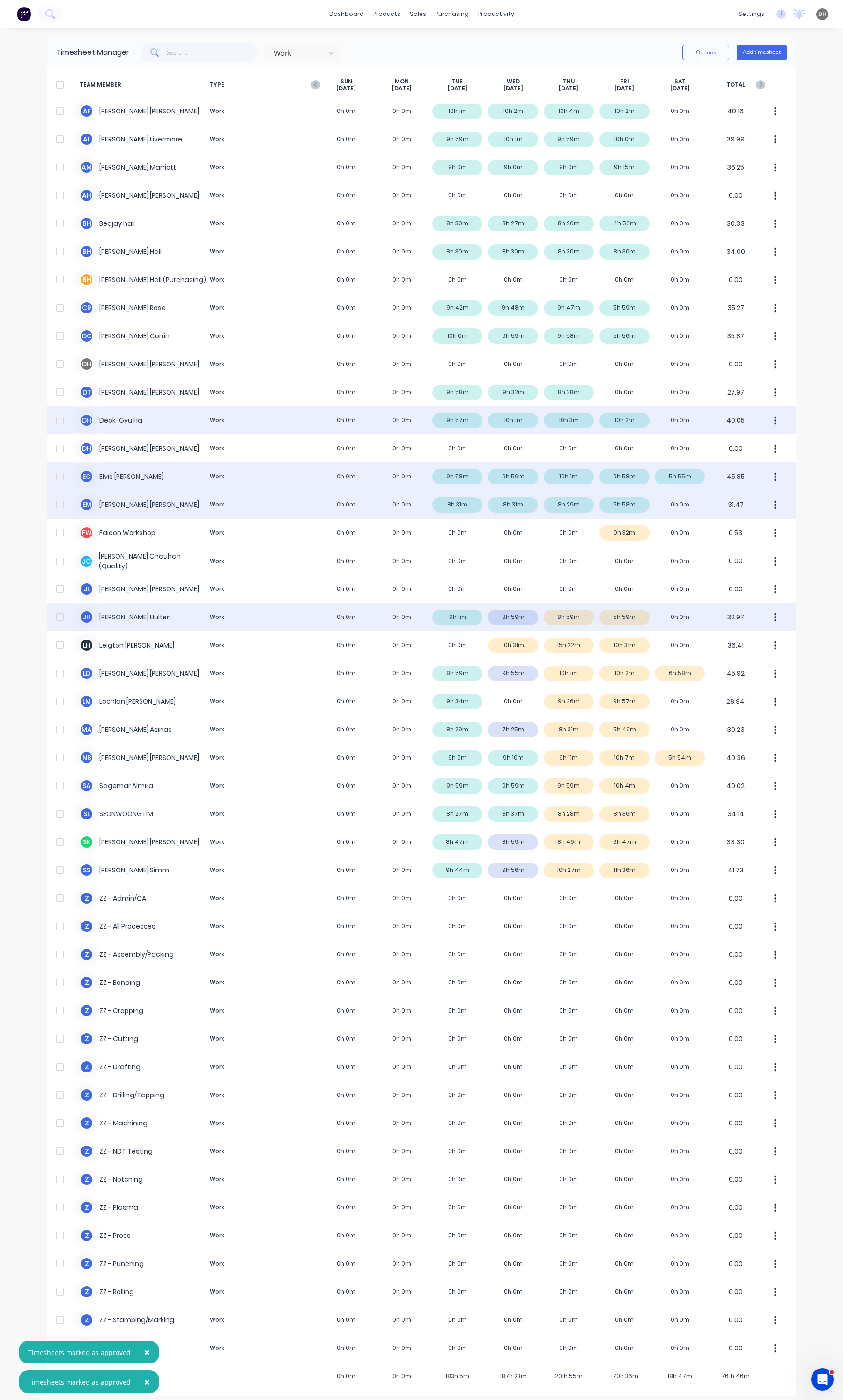
click at [767, 614] on button "button" at bounding box center [775, 617] width 20 height 18
click at [739, 642] on div "Approve" at bounding box center [740, 643] width 72 height 14
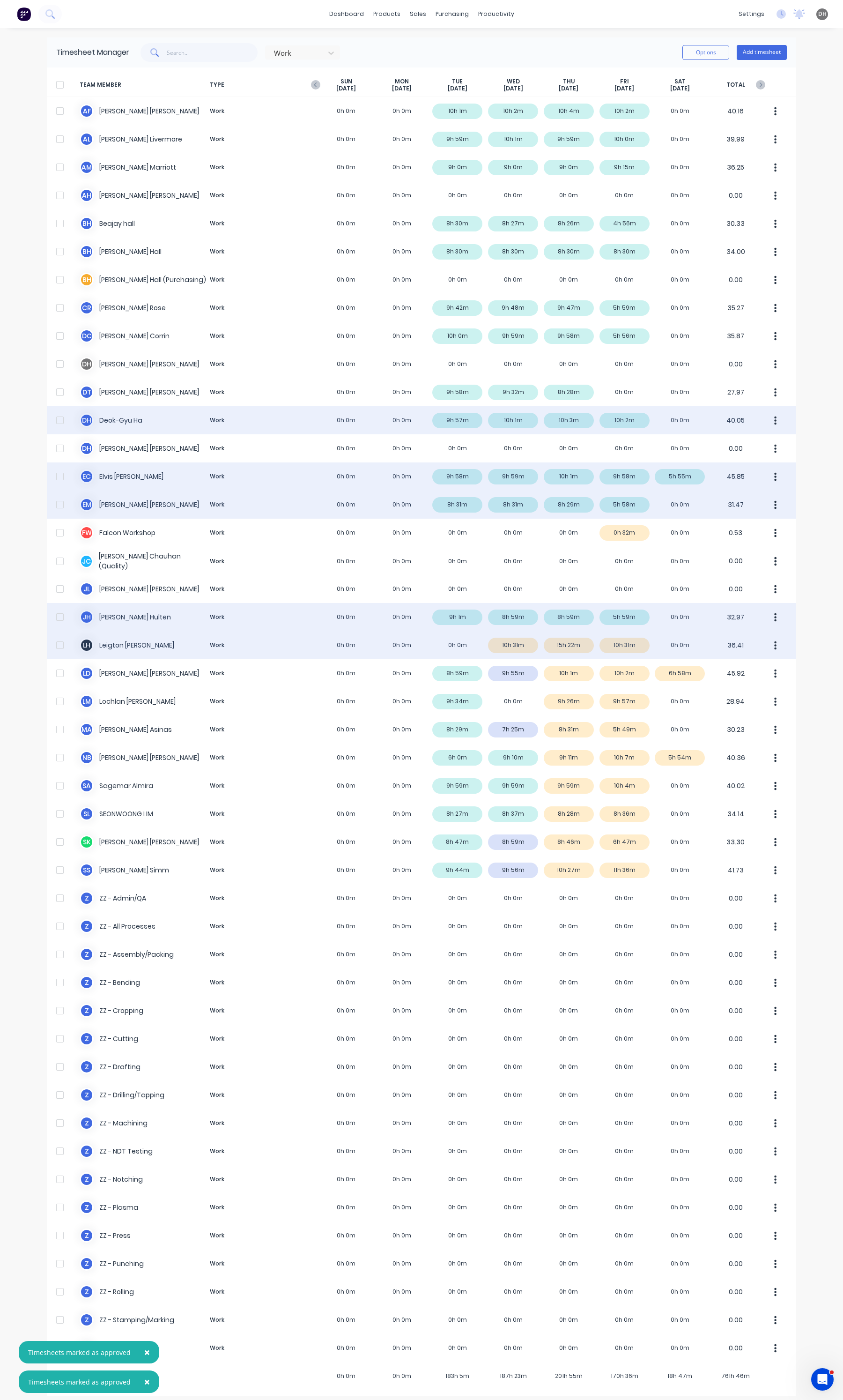
click at [575, 648] on div "[PERSON_NAME] Work 0h 0m 0h 0m 0h 0m 10h 31m 15h 22m 10h 31m 0h 0m 36.41" at bounding box center [422, 645] width 749 height 28
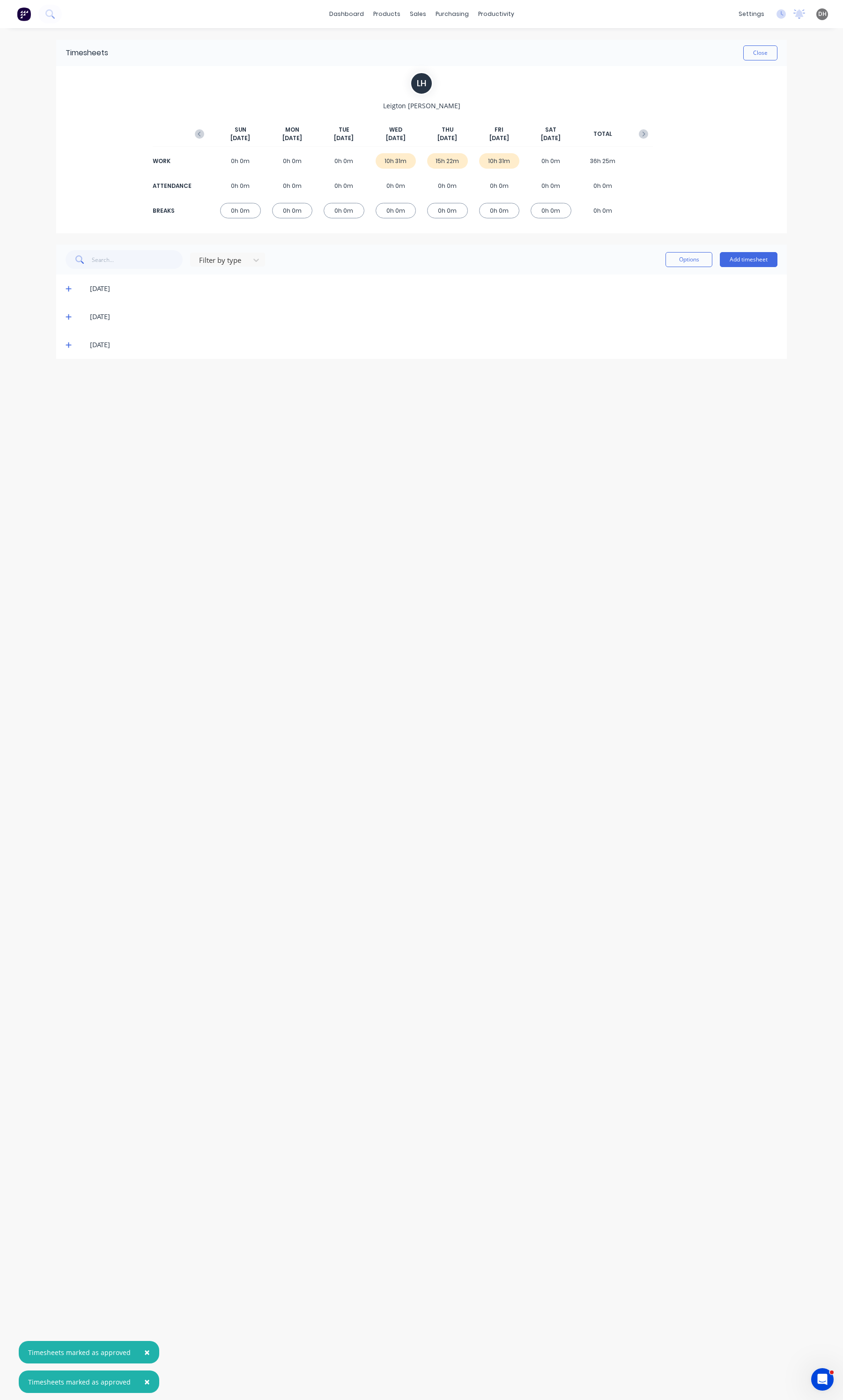
click at [66, 320] on span at bounding box center [70, 316] width 9 height 9
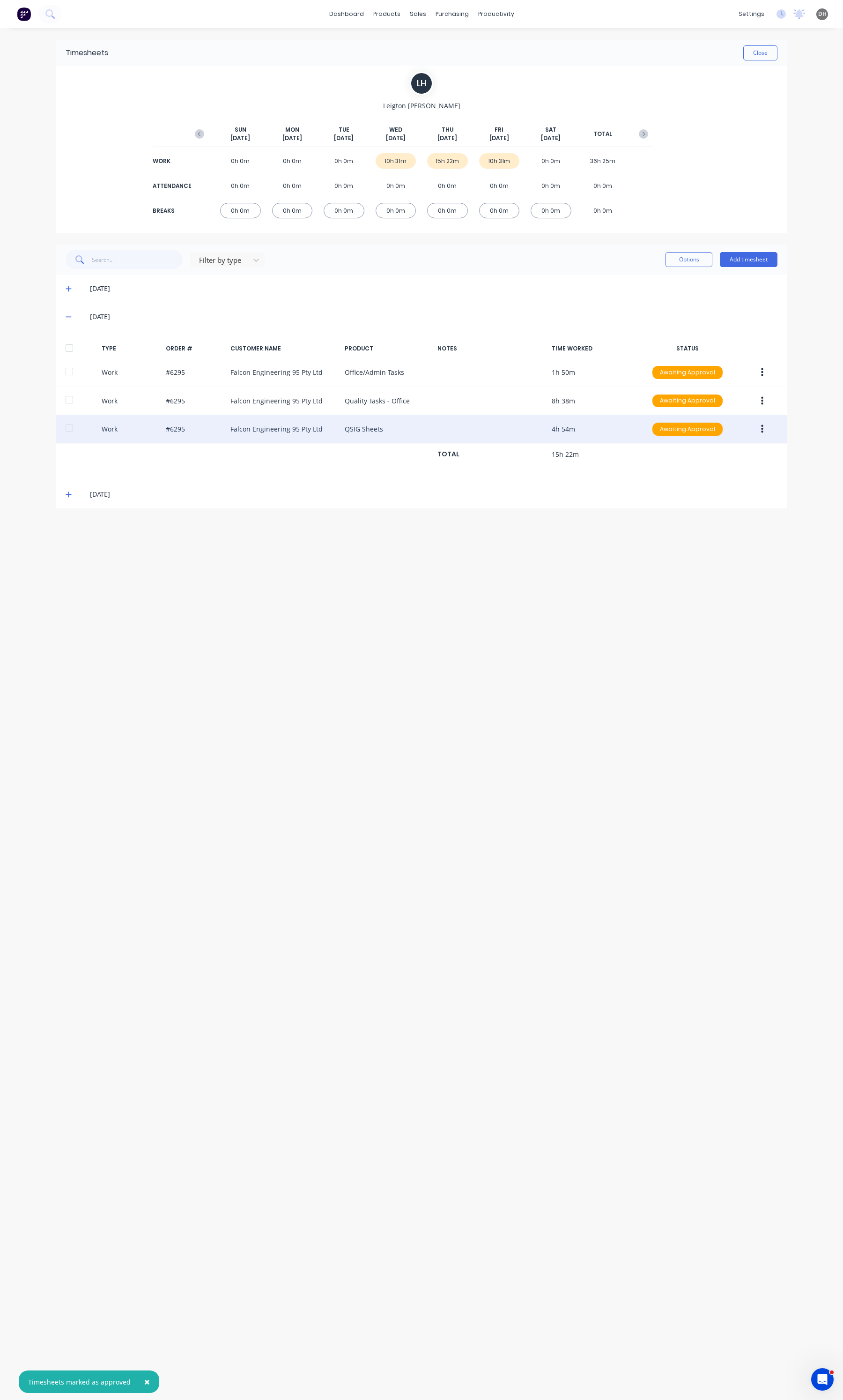
click at [756, 432] on button "button" at bounding box center [762, 429] width 22 height 17
click at [703, 398] on div "Edit" at bounding box center [729, 394] width 72 height 14
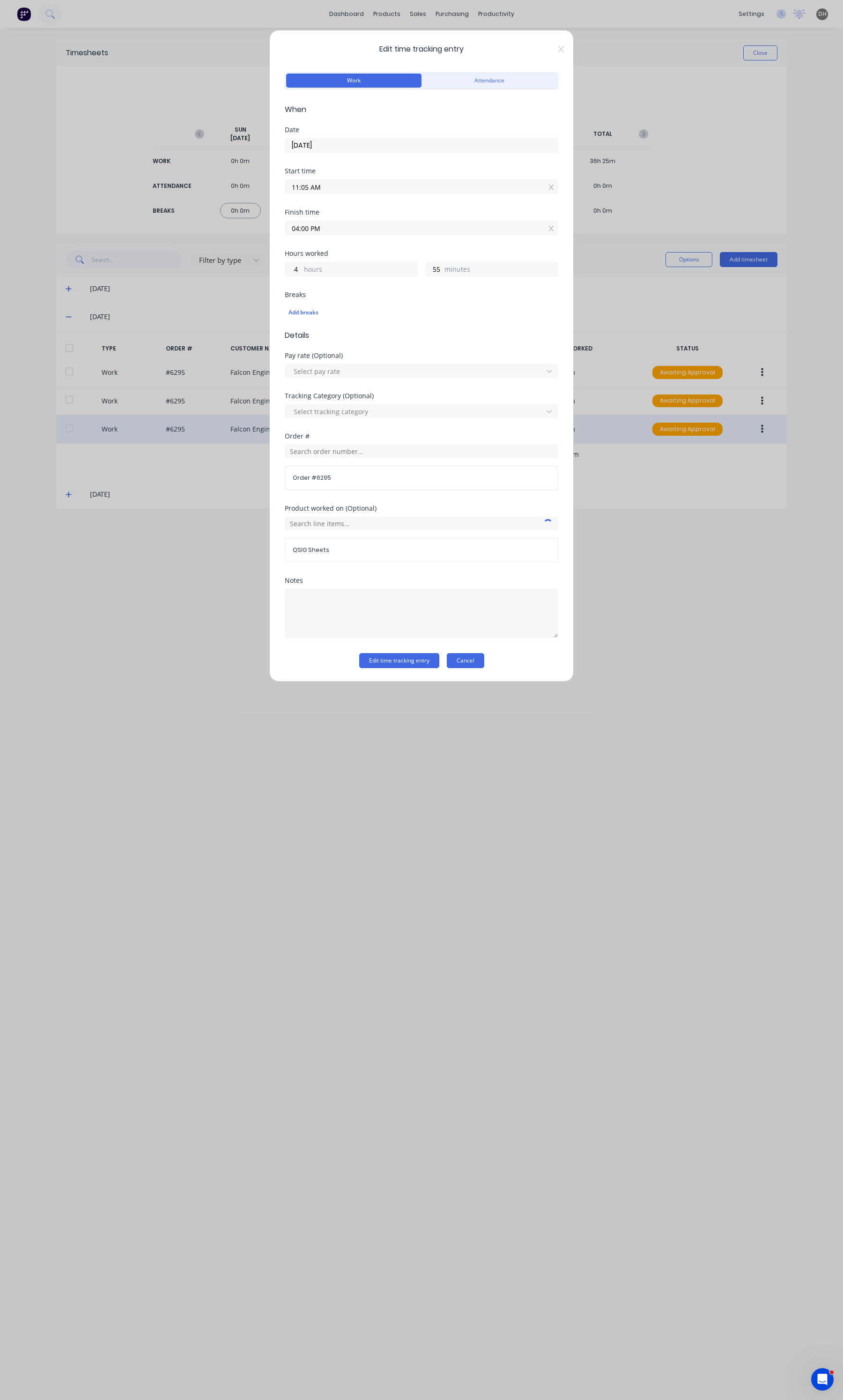
click at [464, 665] on button "Cancel" at bounding box center [465, 660] width 38 height 15
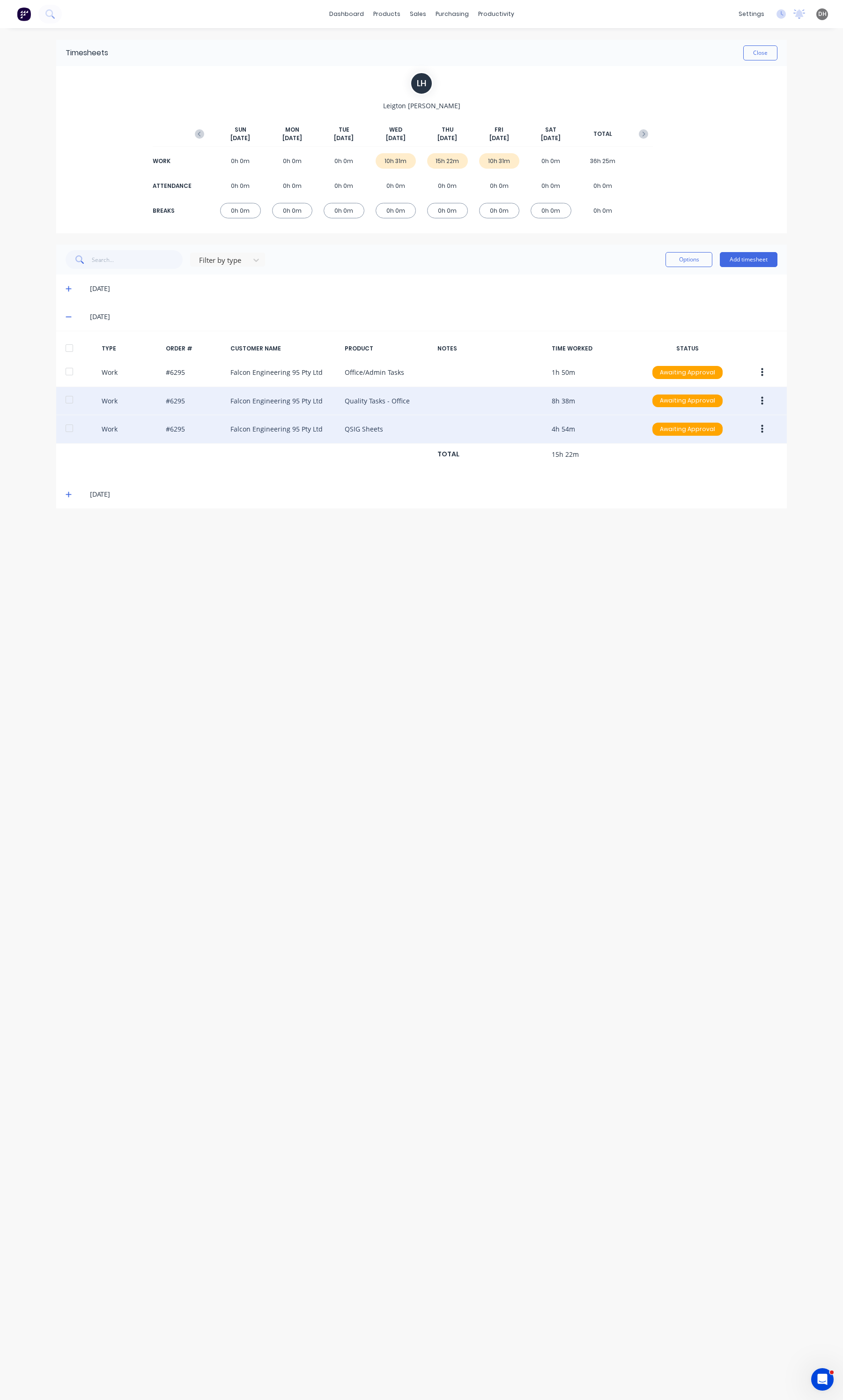
click at [761, 406] on icon "button" at bounding box center [762, 400] width 2 height 10
click at [717, 370] on div "Edit" at bounding box center [729, 366] width 72 height 14
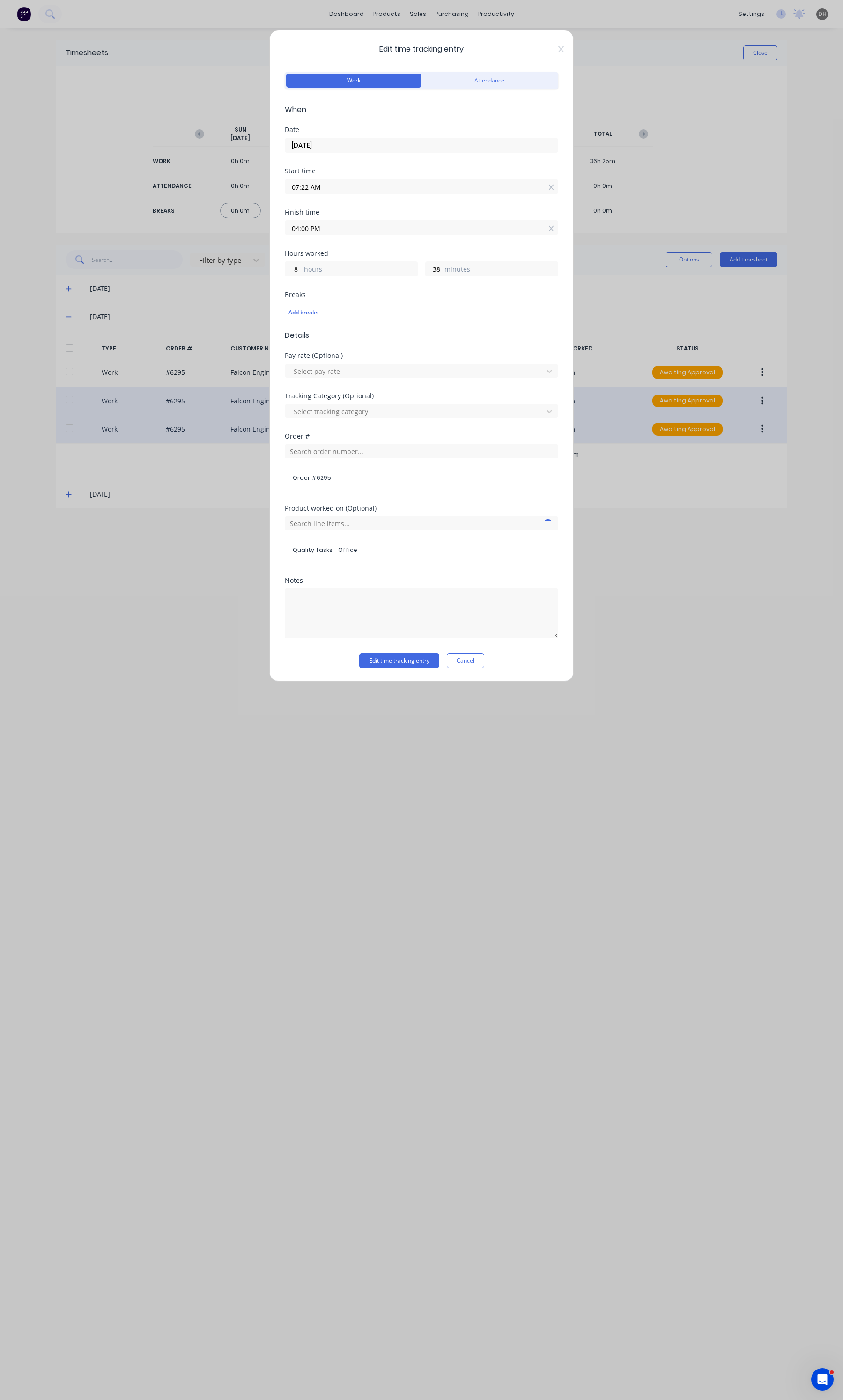
click at [368, 240] on div "Finish time 04:00 PM" at bounding box center [422, 230] width 273 height 41
click at [367, 232] on input "04:00 PM" at bounding box center [421, 227] width 273 height 14
type input "06:00 PM"
type input "10"
type input "07:00 PM"
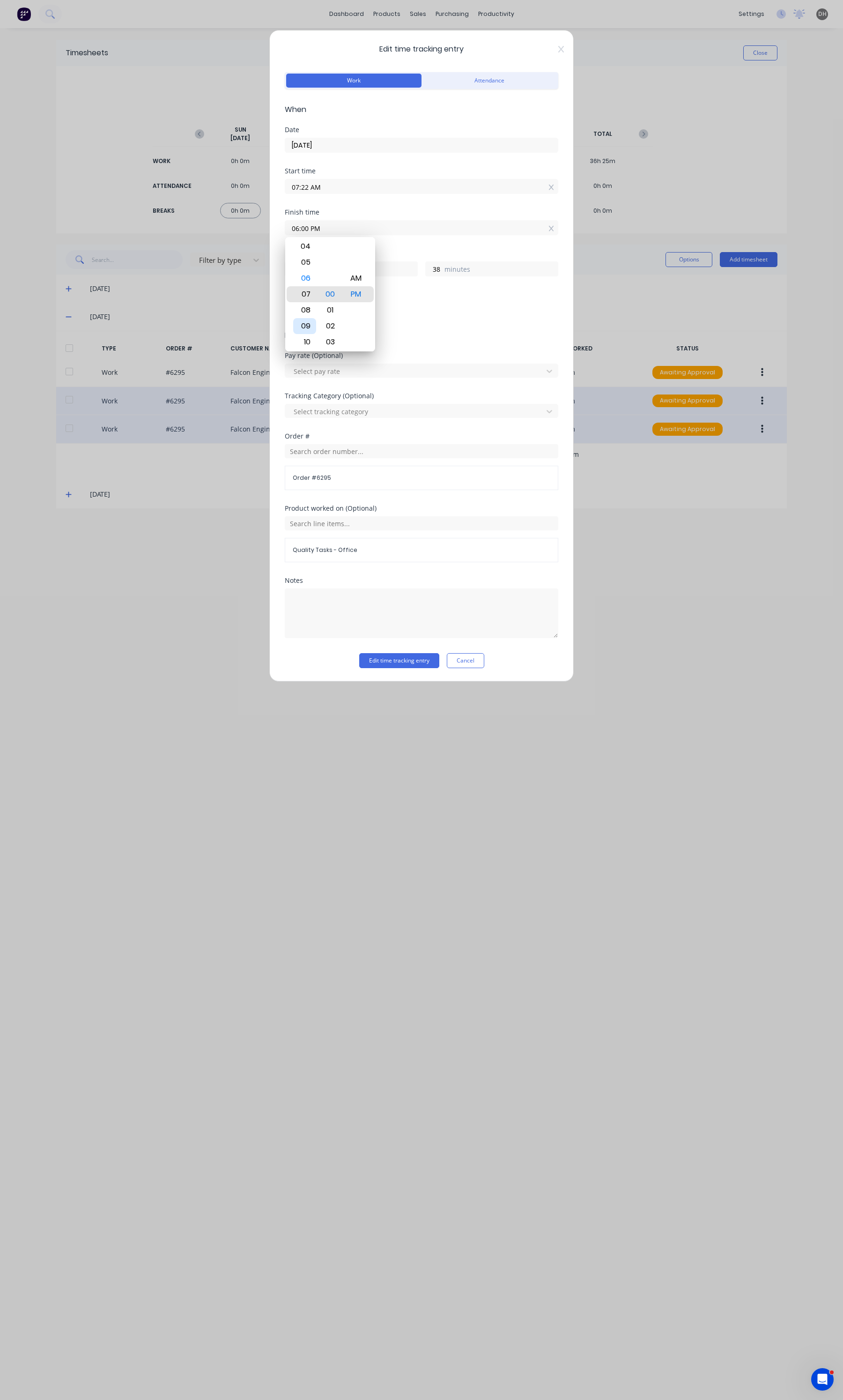
type input "11"
type input "09:00 PM"
type input "13"
click at [308, 323] on div "11" at bounding box center [305, 326] width 23 height 16
type input "11:00 PM"
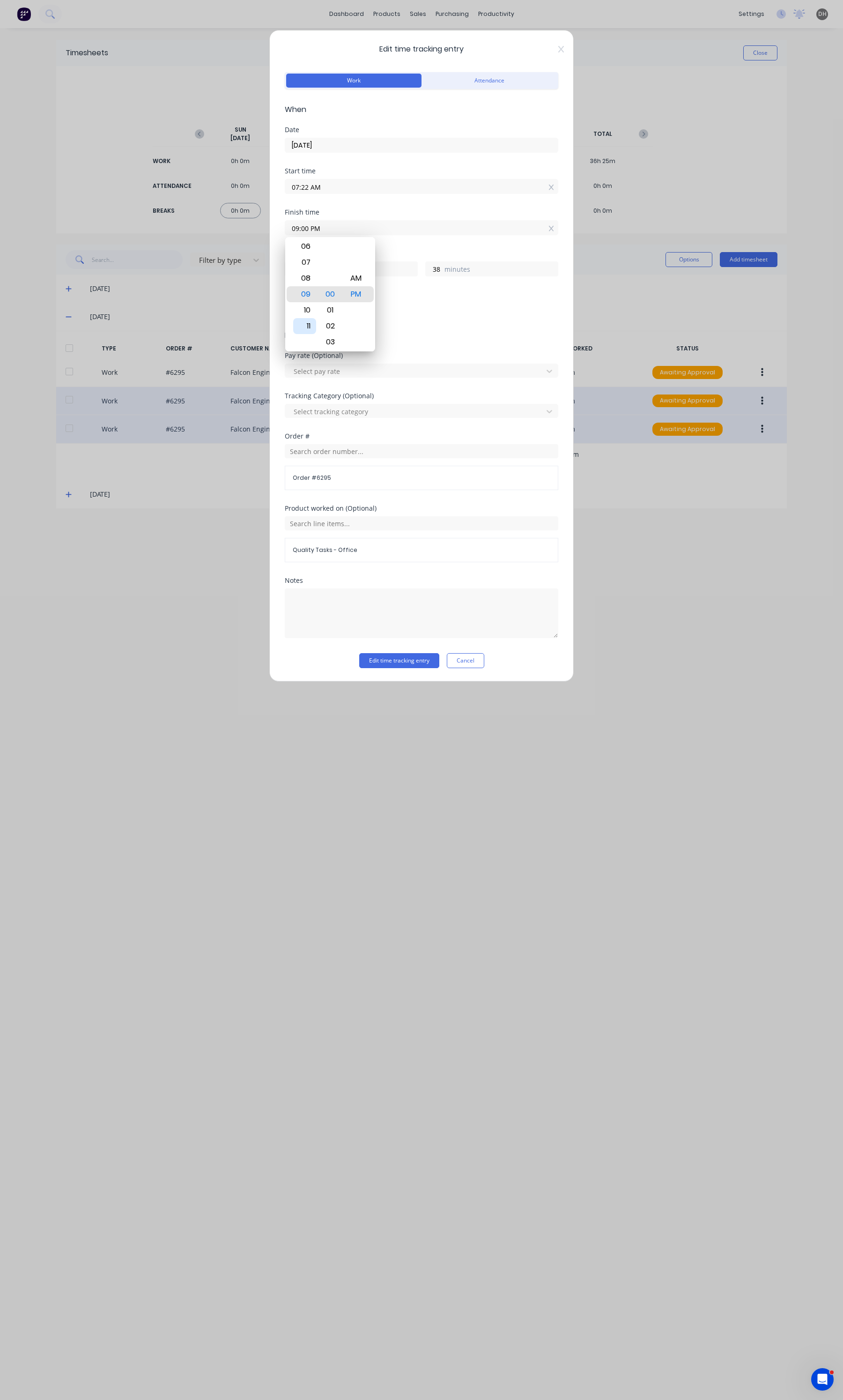
type input "15"
type input "11:02 PM"
type input "40"
click at [336, 340] on div "05" at bounding box center [330, 342] width 23 height 16
type input "11:05 PM"
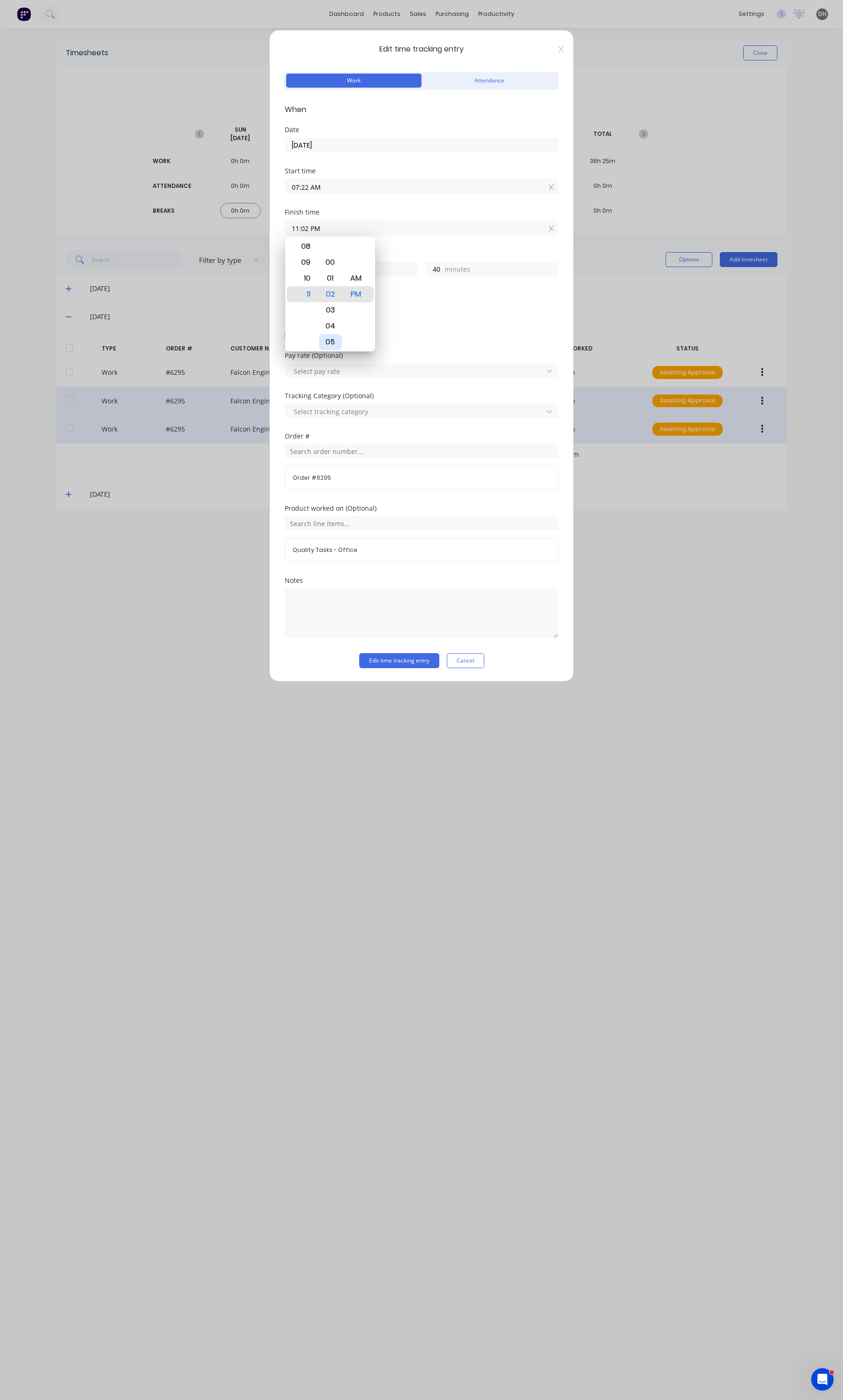
type input "43"
click at [415, 659] on button "Edit time tracking entry" at bounding box center [399, 660] width 80 height 15
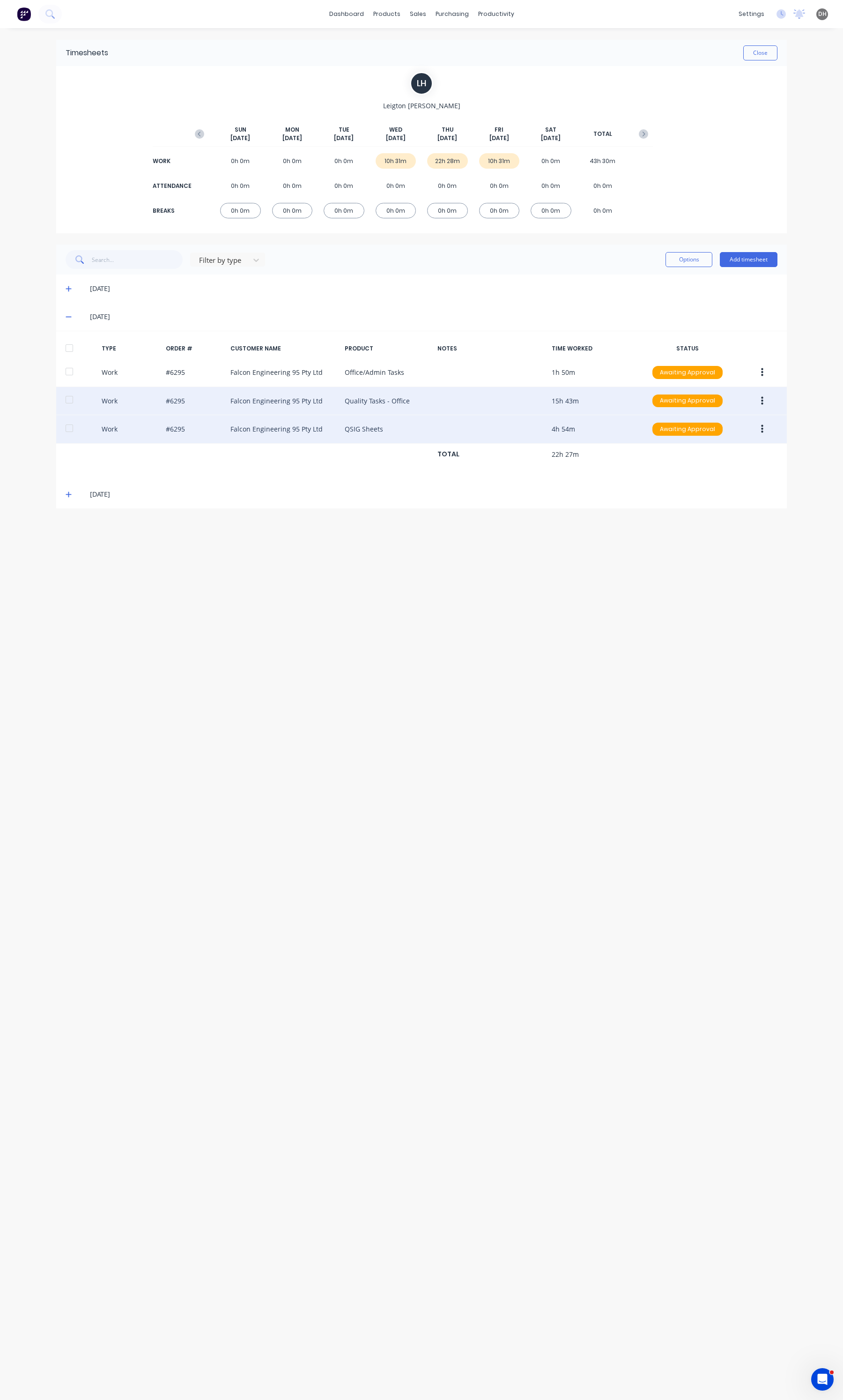
click at [762, 404] on icon "button" at bounding box center [762, 400] width 2 height 8
click at [706, 366] on div "Edit" at bounding box center [729, 366] width 72 height 14
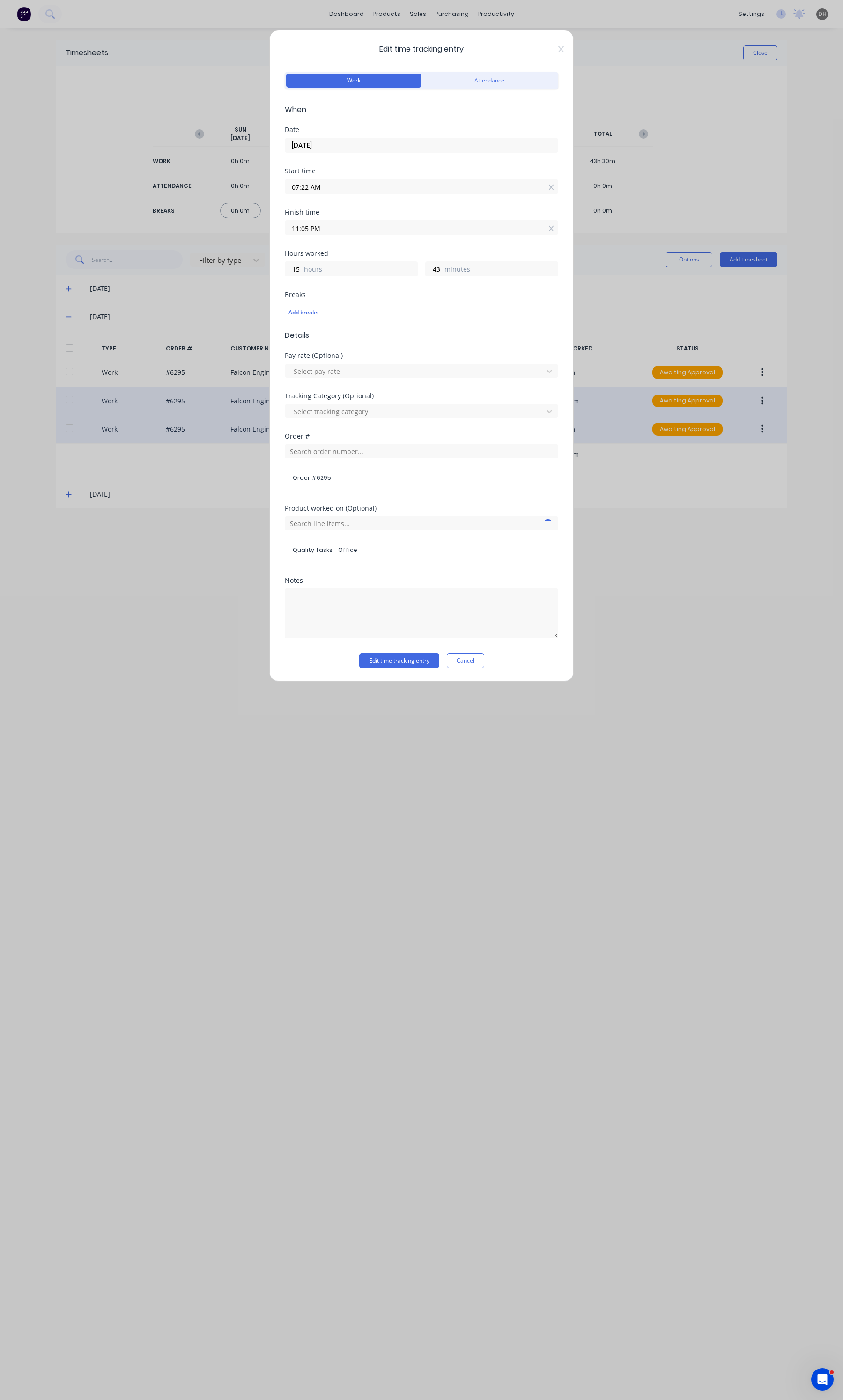
click at [347, 237] on div "Finish time 11:05 PM" at bounding box center [422, 230] width 273 height 41
click at [347, 233] on input "11:05 PM" at bounding box center [421, 227] width 273 height 14
click at [350, 277] on div "AM" at bounding box center [356, 278] width 23 height 16
type input "11:05 AM"
type input "3"
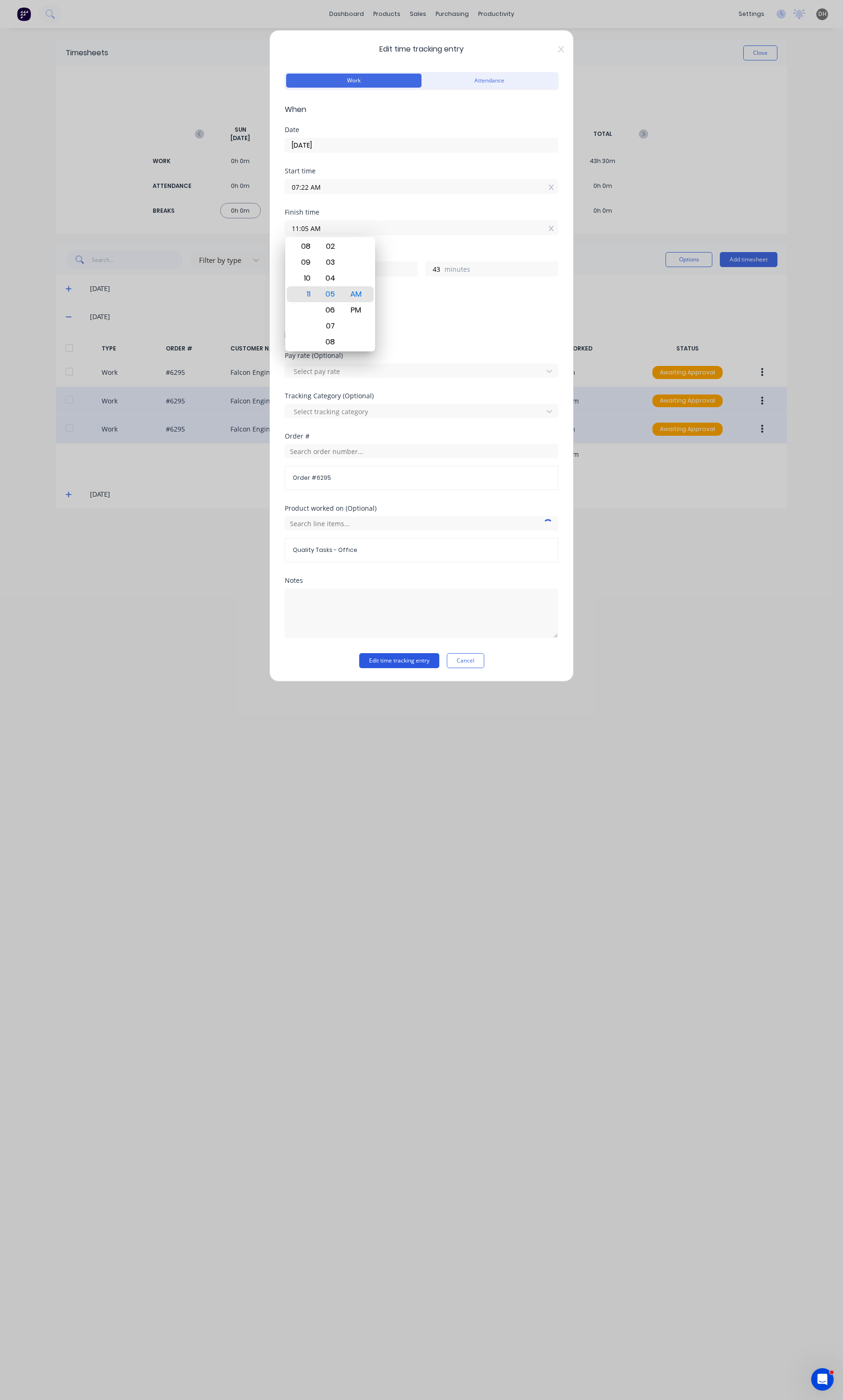
click at [388, 664] on button "Edit time tracking entry" at bounding box center [399, 660] width 80 height 15
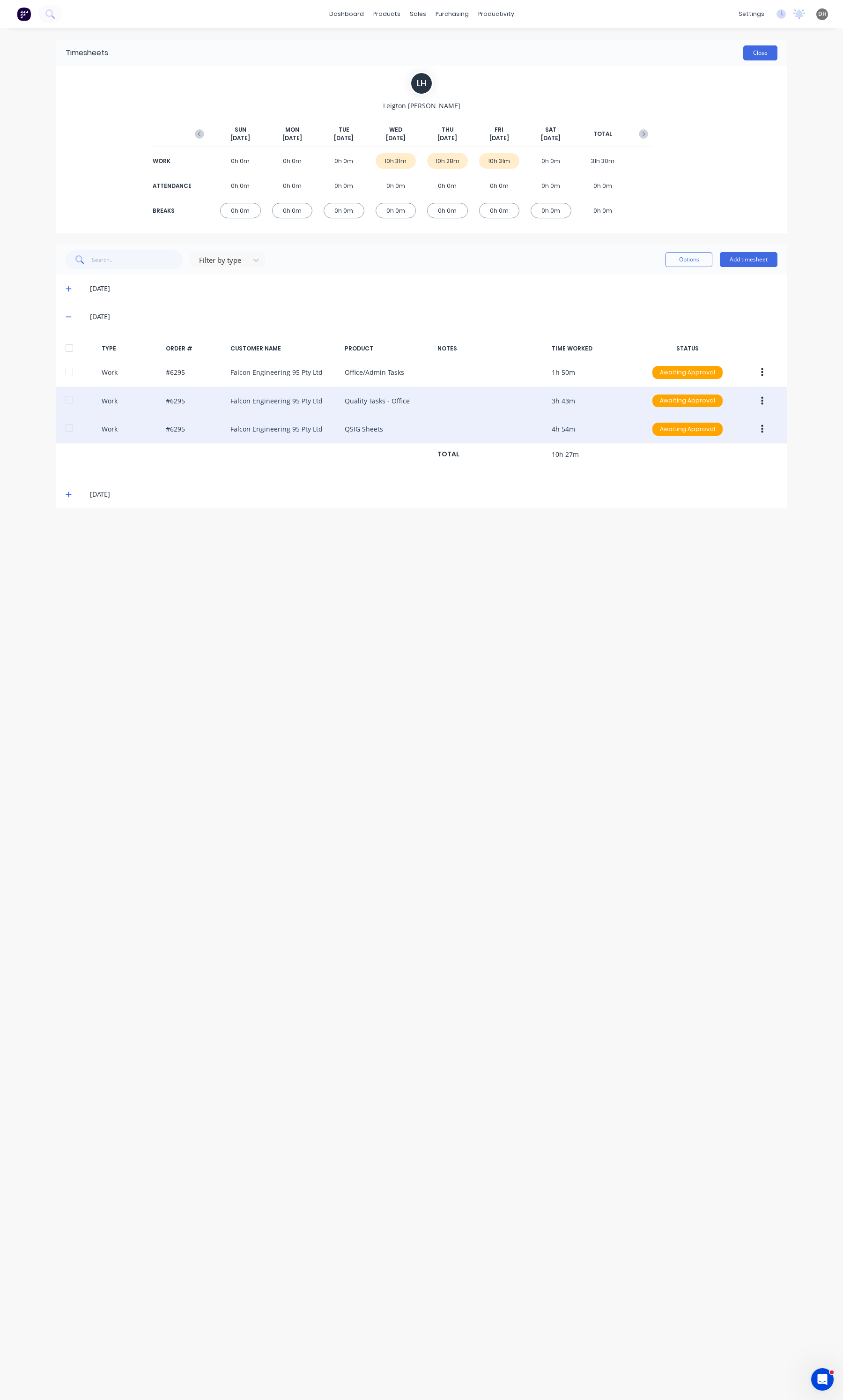
click at [750, 59] on button "Close" at bounding box center [760, 53] width 35 height 15
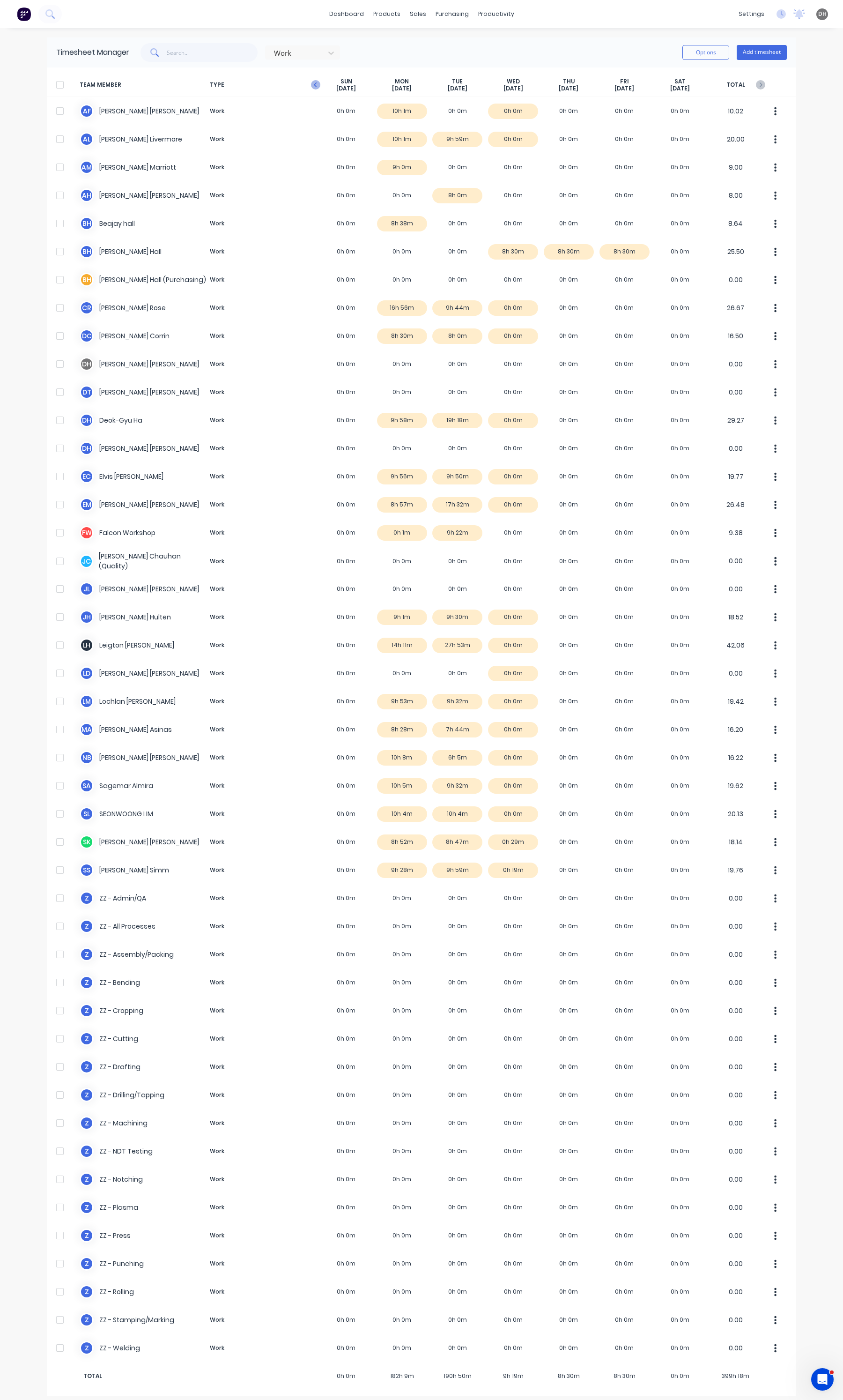
click at [311, 84] on icon "button" at bounding box center [316, 84] width 9 height 9
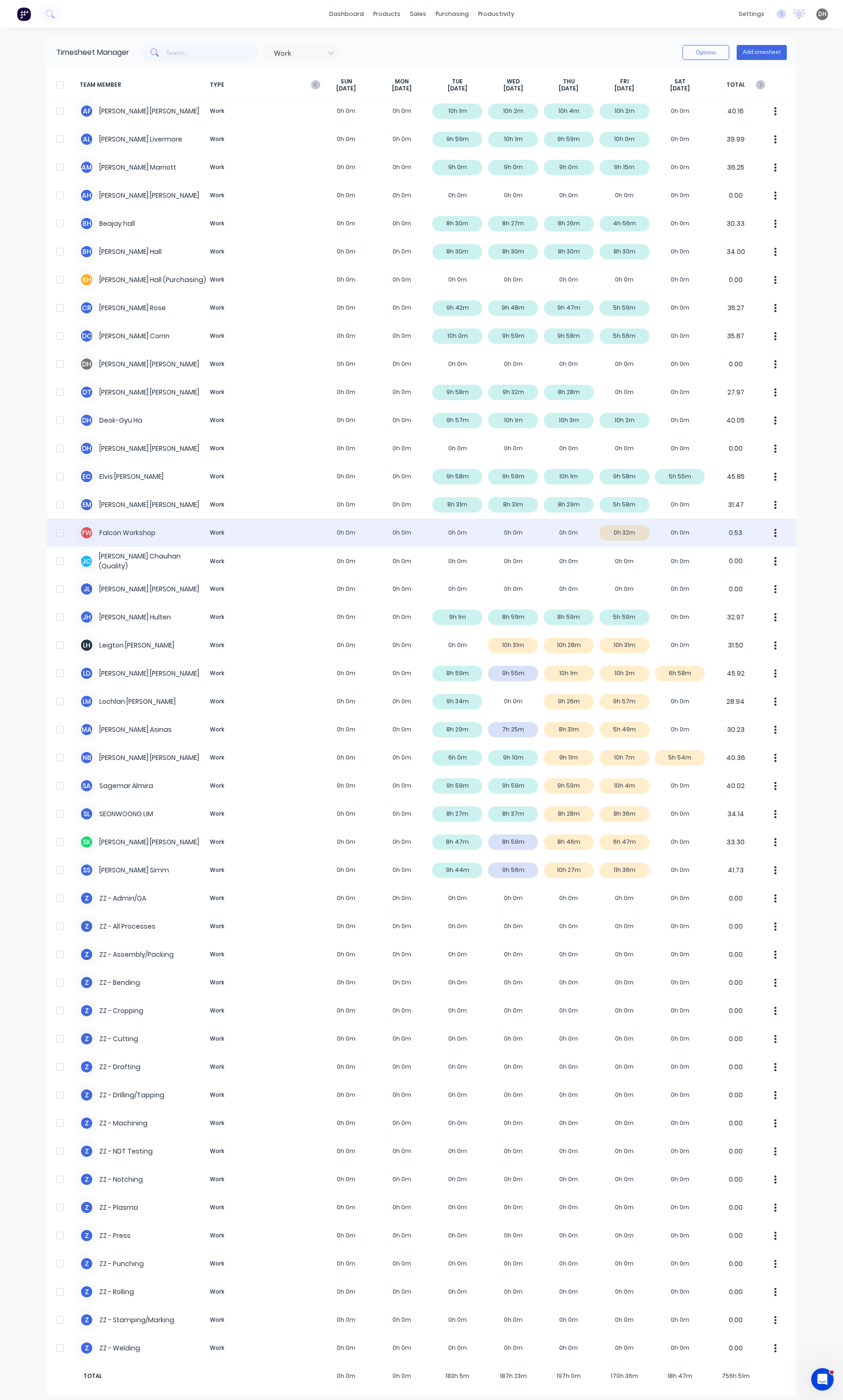
click at [620, 526] on div "[PERSON_NAME] Workshop Work 0h 0m 0h 0m 0h 0m 0h 0m 0h 0m 0h 32m 0h 0m 0.53" at bounding box center [422, 532] width 749 height 28
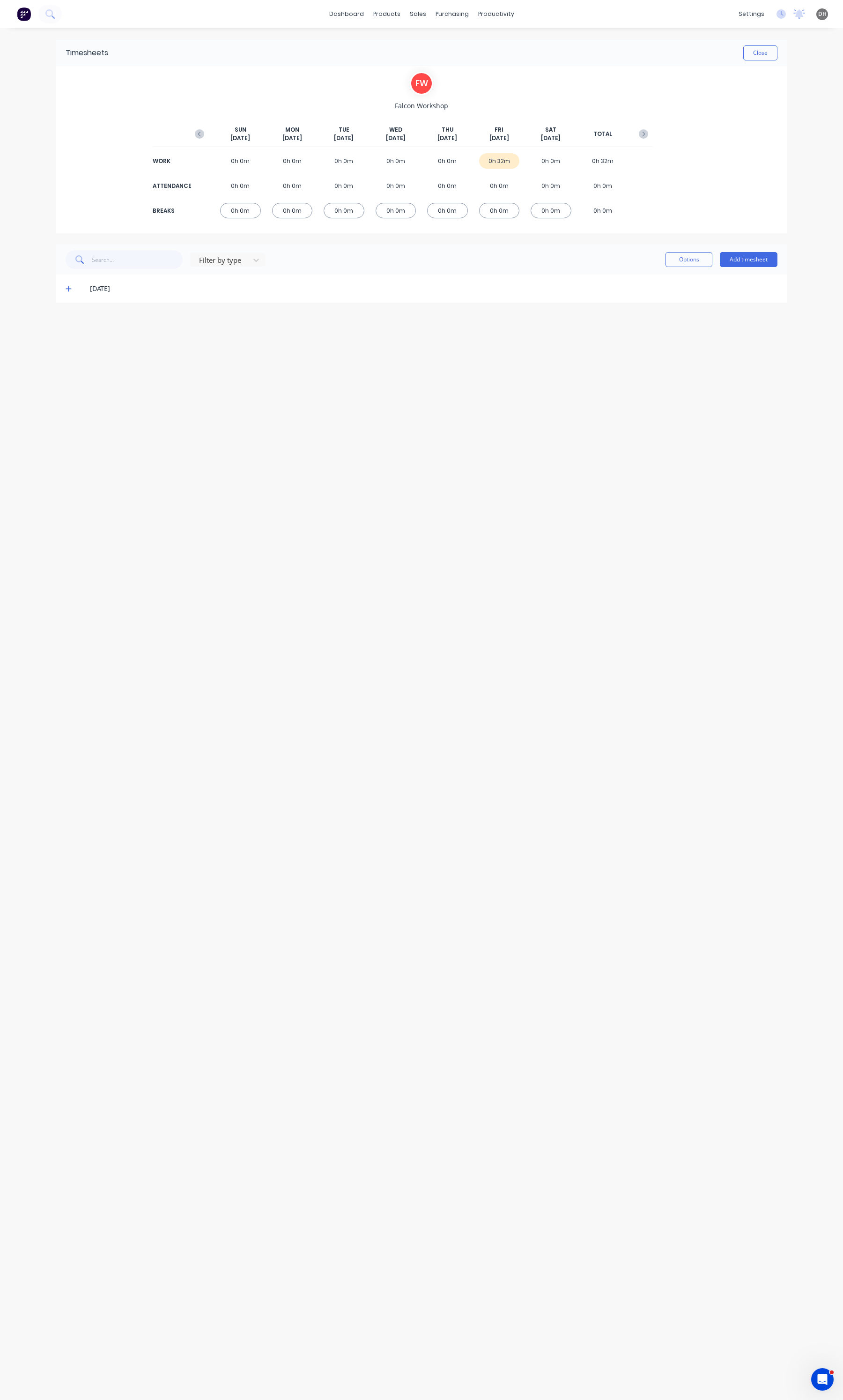
click at [68, 292] on span at bounding box center [70, 289] width 9 height 9
click at [70, 343] on div at bounding box center [69, 343] width 18 height 18
click at [752, 339] on button "button" at bounding box center [762, 344] width 22 height 17
click at [727, 376] on button "Delete" at bounding box center [729, 384] width 89 height 18
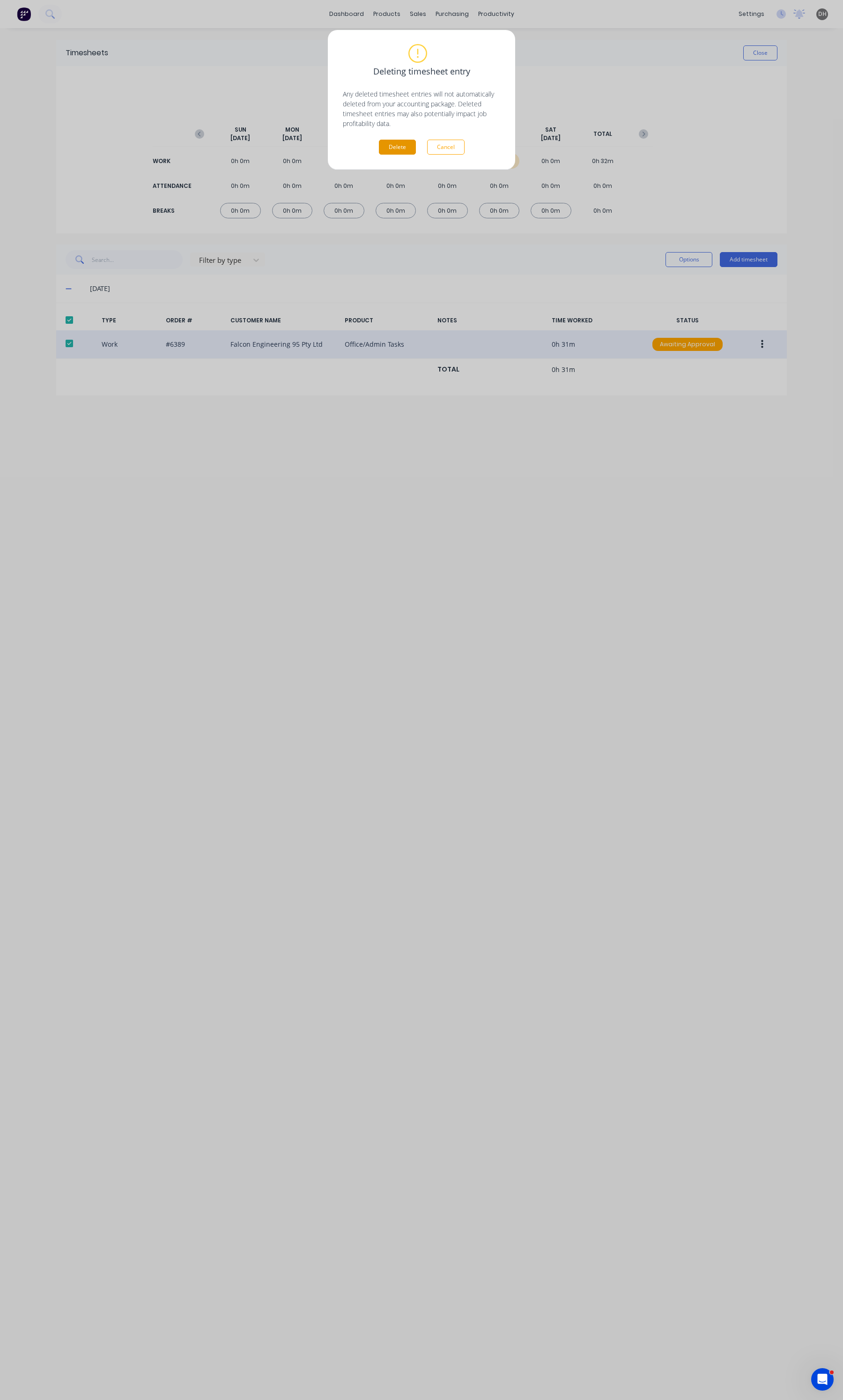
click at [409, 149] on button "Delete" at bounding box center [397, 147] width 37 height 15
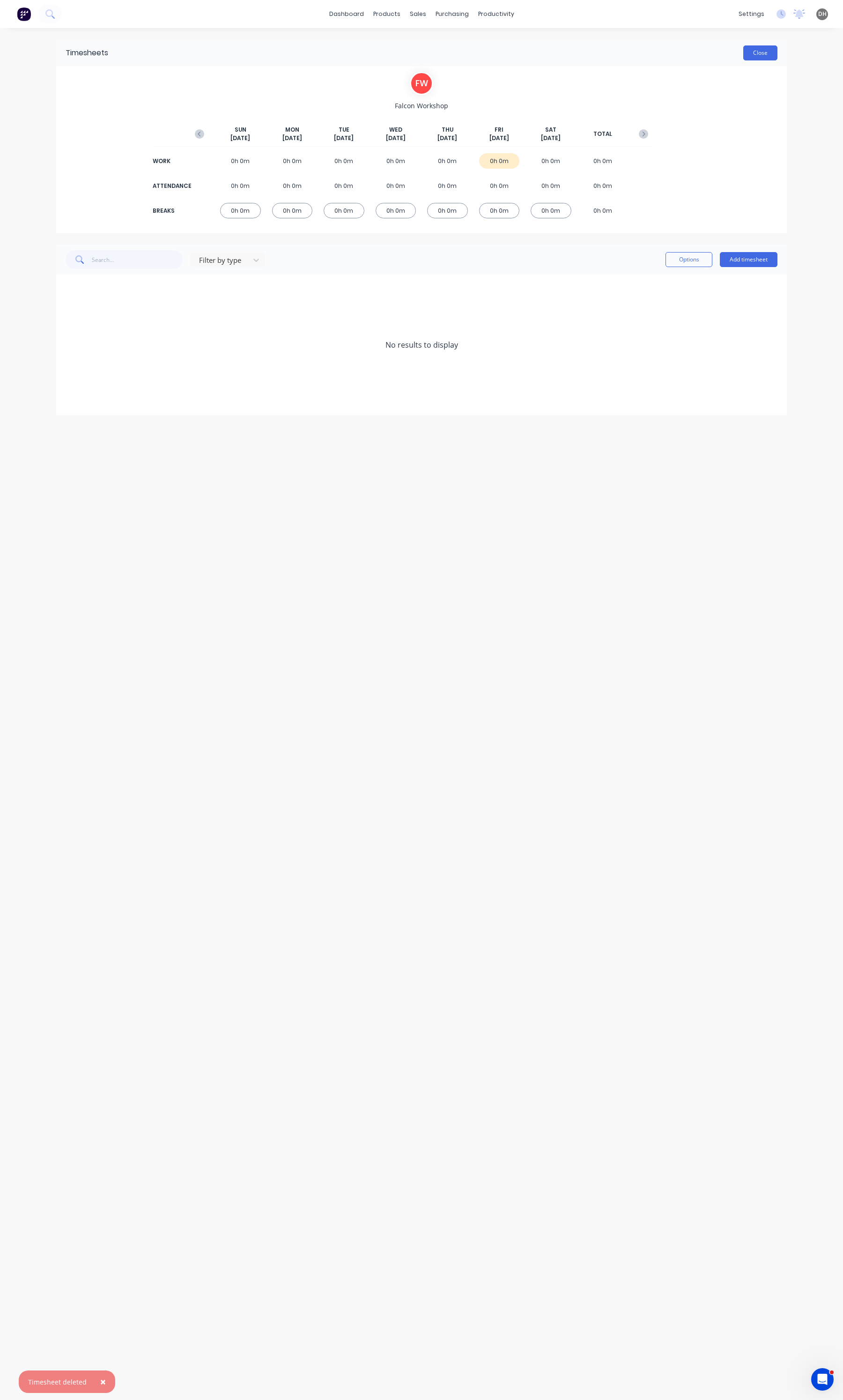
click at [767, 50] on button "Close" at bounding box center [760, 53] width 35 height 15
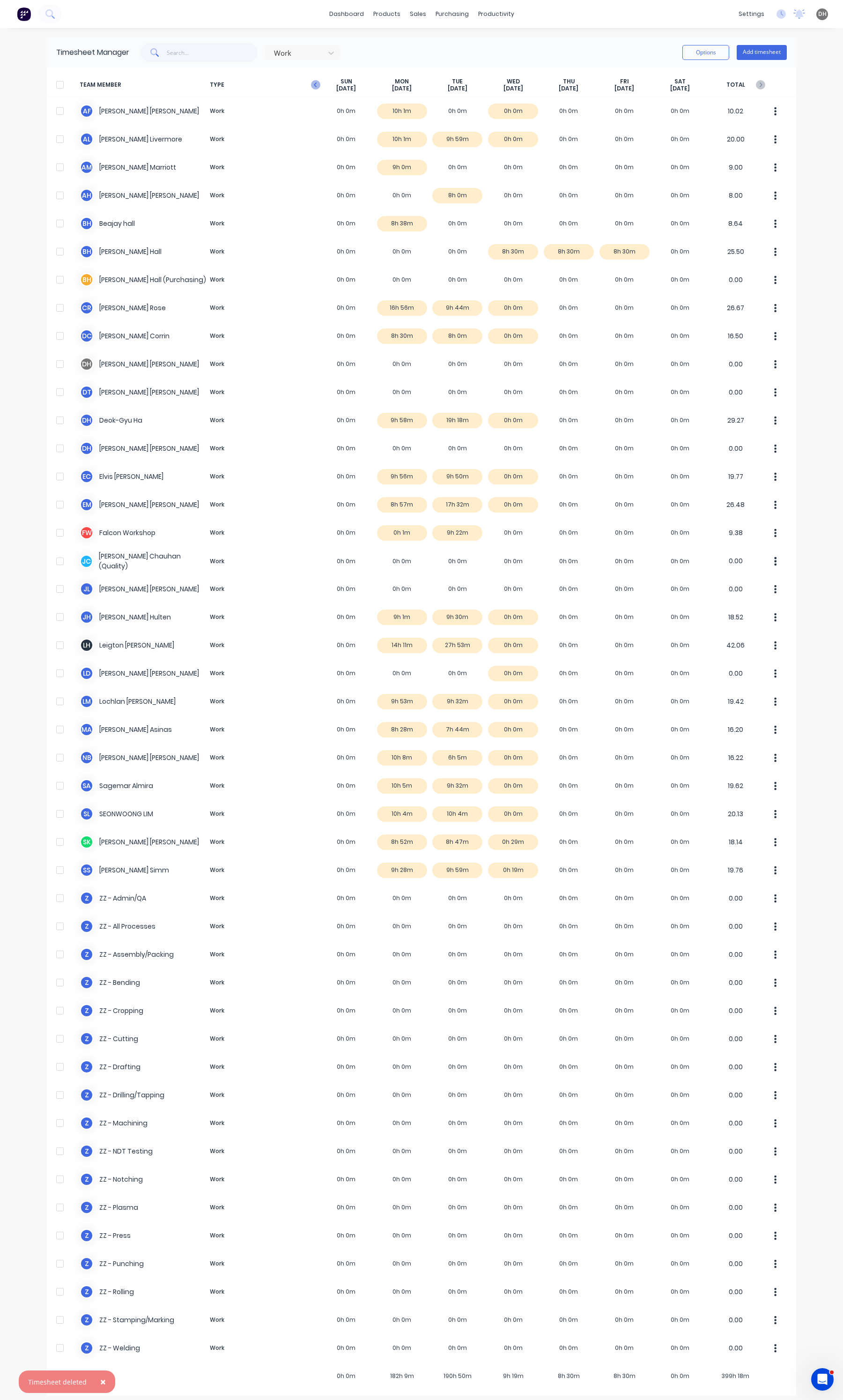
click at [312, 84] on icon "button" at bounding box center [316, 84] width 9 height 9
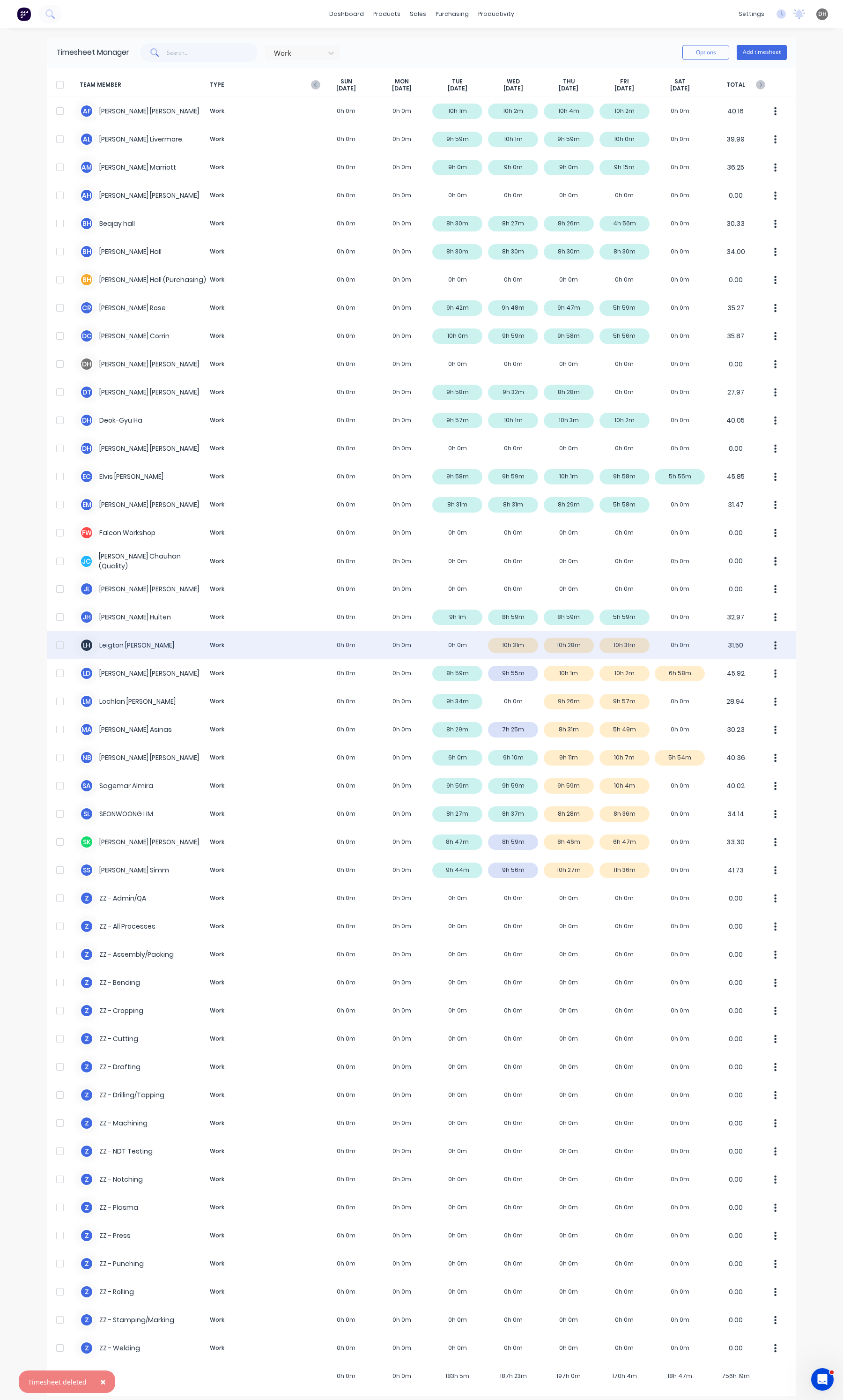
click at [775, 642] on icon "button" at bounding box center [775, 644] width 2 height 8
click at [745, 669] on div "Approve" at bounding box center [740, 671] width 72 height 14
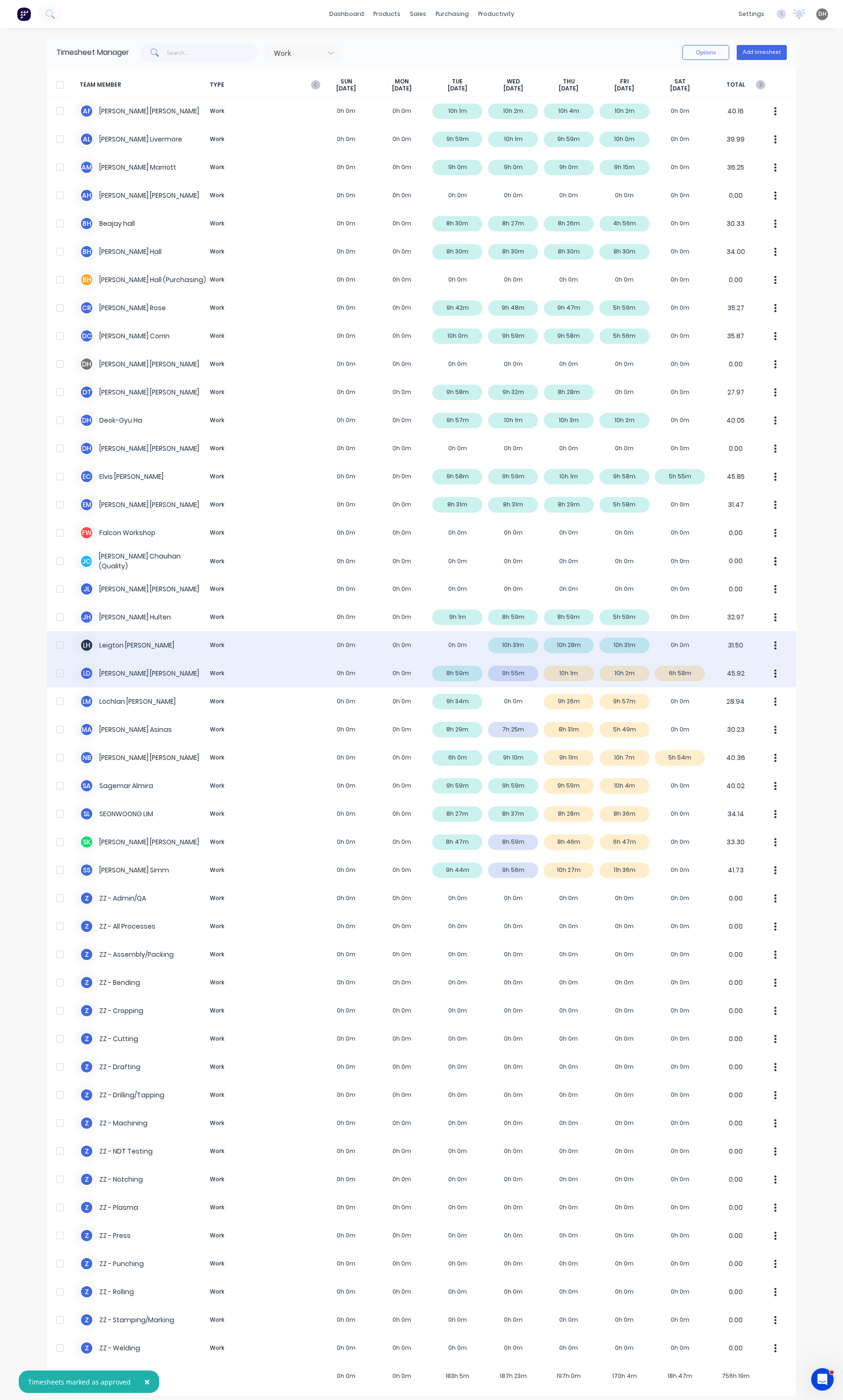
click at [676, 677] on div "[PERSON_NAME] [PERSON_NAME] 0h 0m 0h 0m 8h 59m 9h 55m 10h 1m 10h 2m 6h 58m 45.92" at bounding box center [422, 673] width 749 height 28
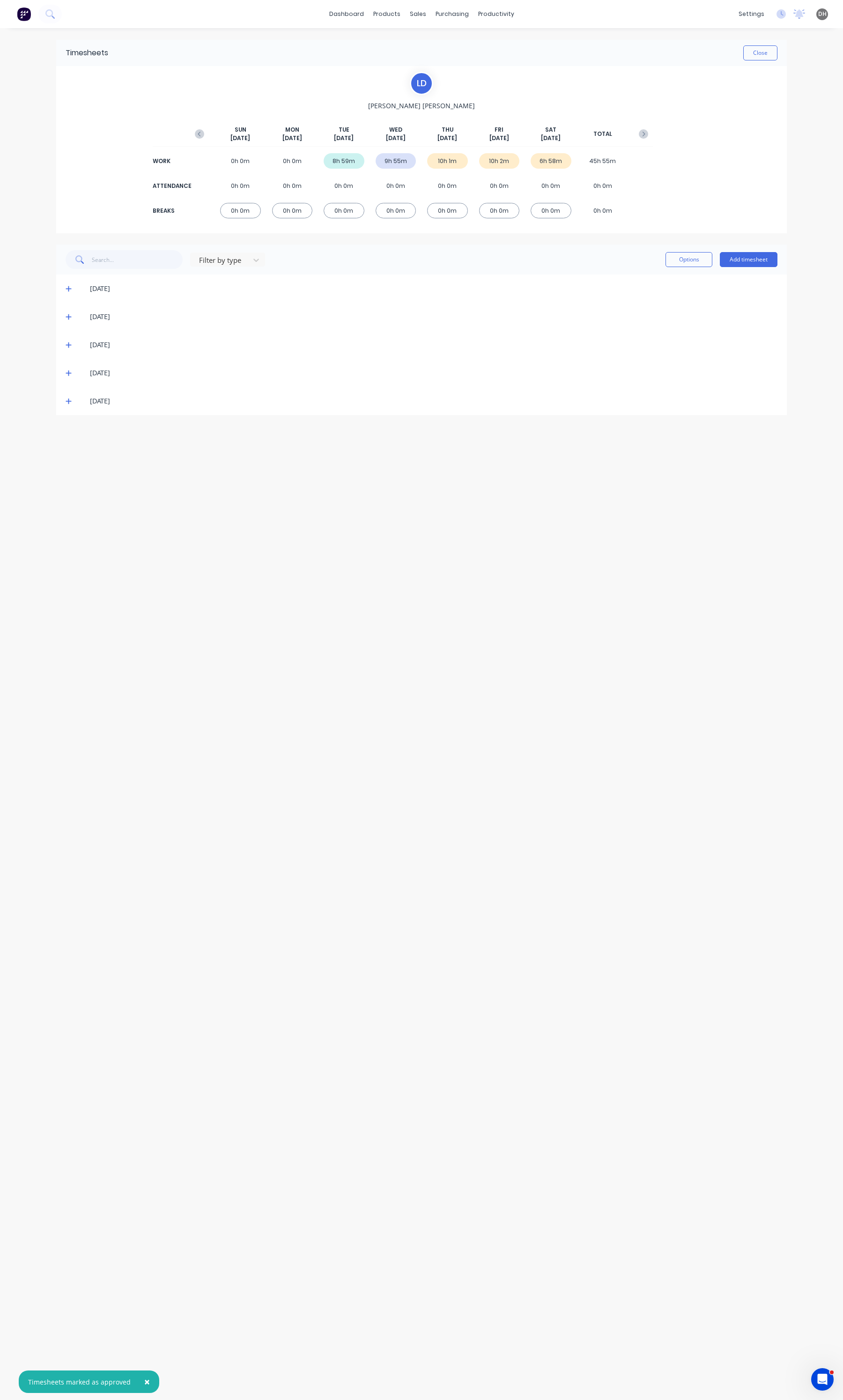
click at [71, 405] on span at bounding box center [70, 401] width 9 height 9
click at [769, 459] on button "button" at bounding box center [762, 457] width 22 height 17
click at [736, 419] on div "Edit" at bounding box center [729, 422] width 72 height 14
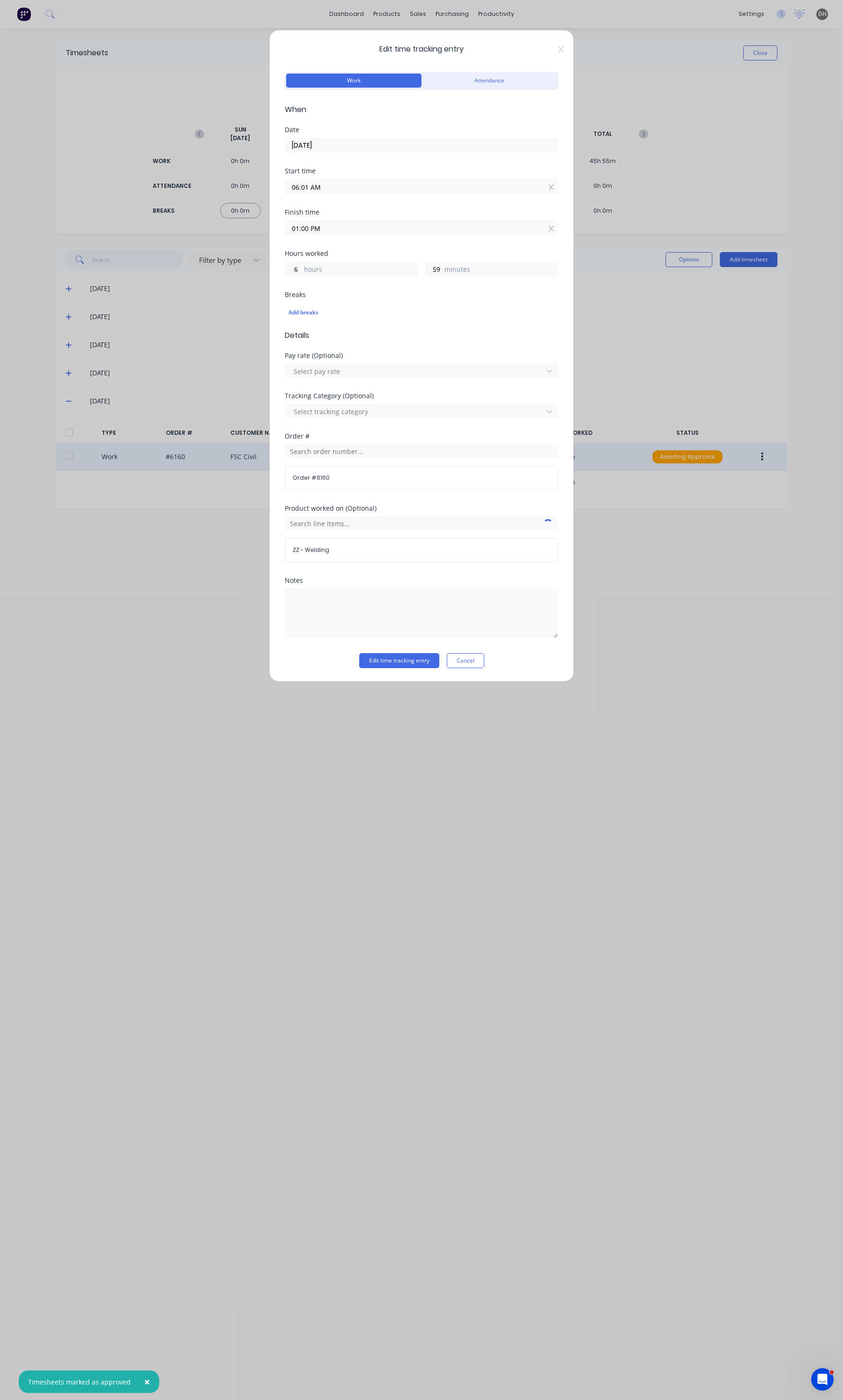
click at [343, 223] on input "01:00 PM" at bounding box center [421, 227] width 273 height 14
click at [308, 274] on div "12" at bounding box center [305, 278] width 23 height 16
type input "12:00 PM"
type input "5"
click at [392, 660] on button "Edit time tracking entry" at bounding box center [399, 660] width 80 height 15
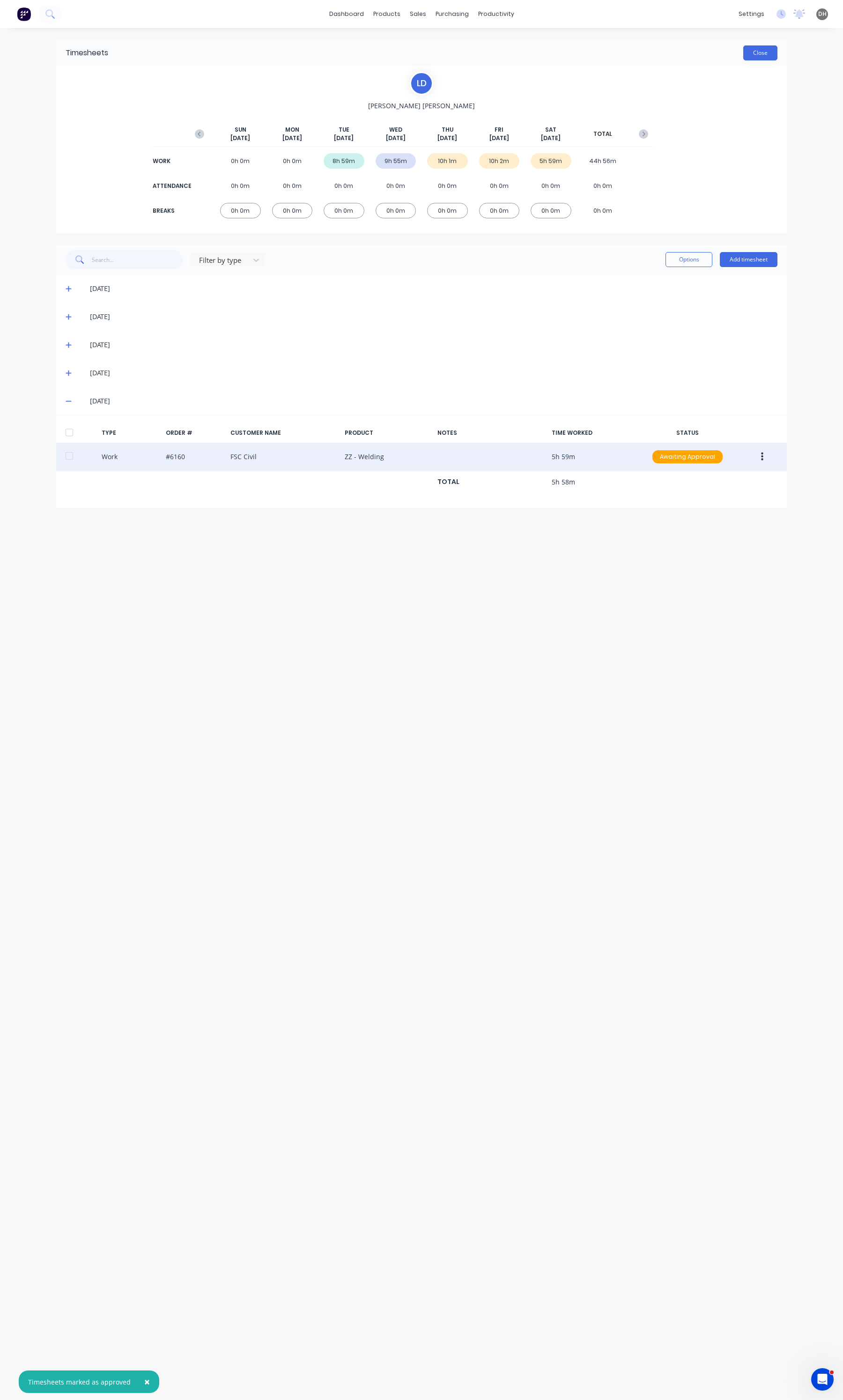
click at [751, 51] on button "Close" at bounding box center [760, 53] width 35 height 15
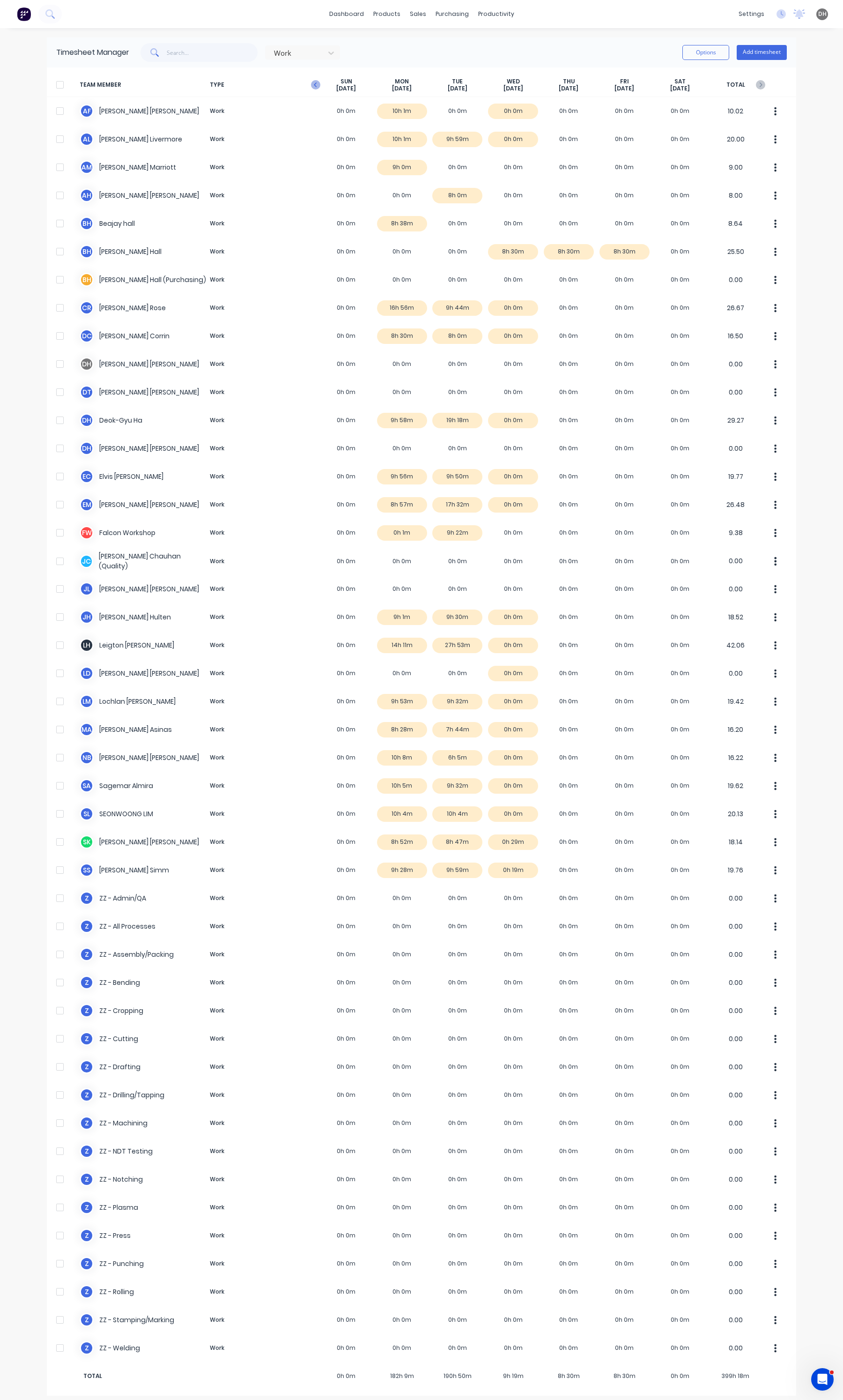
click at [314, 85] on icon "button" at bounding box center [316, 84] width 9 height 9
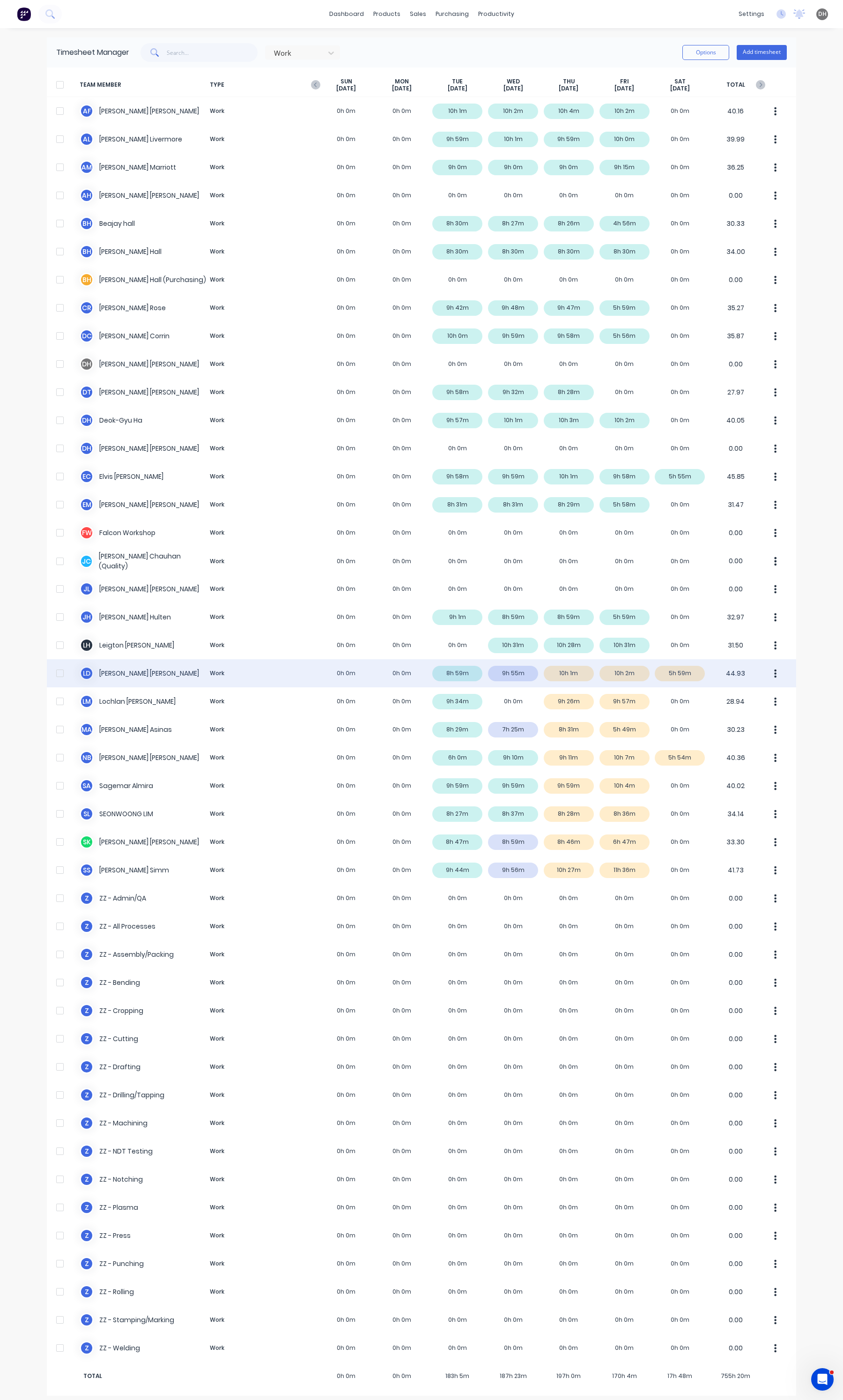
click at [774, 671] on icon "button" at bounding box center [775, 673] width 2 height 10
click at [745, 693] on div "Approve" at bounding box center [740, 700] width 72 height 14
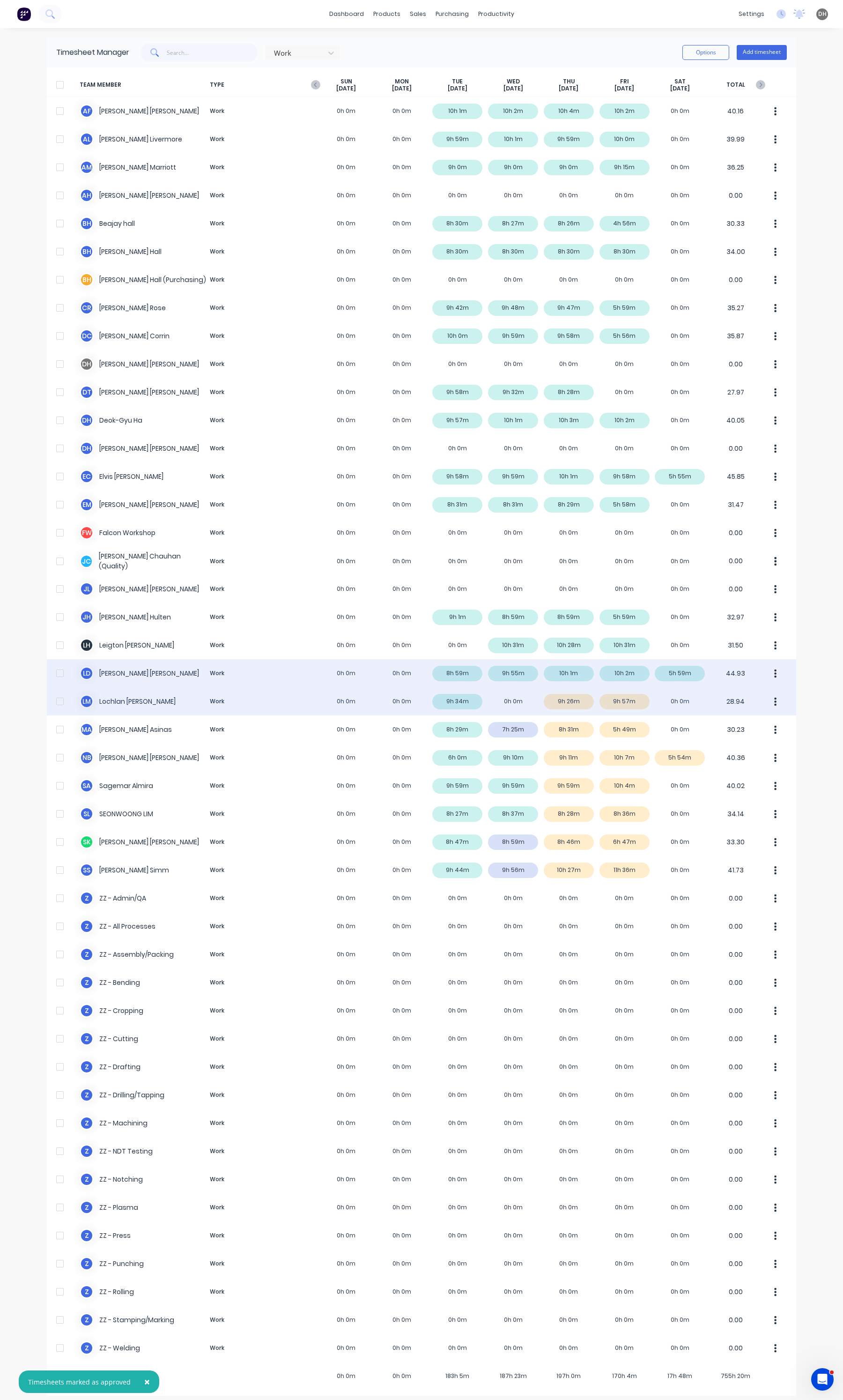
click at [769, 700] on button "button" at bounding box center [775, 701] width 20 height 18
click at [746, 720] on div "Approve" at bounding box center [740, 727] width 72 height 14
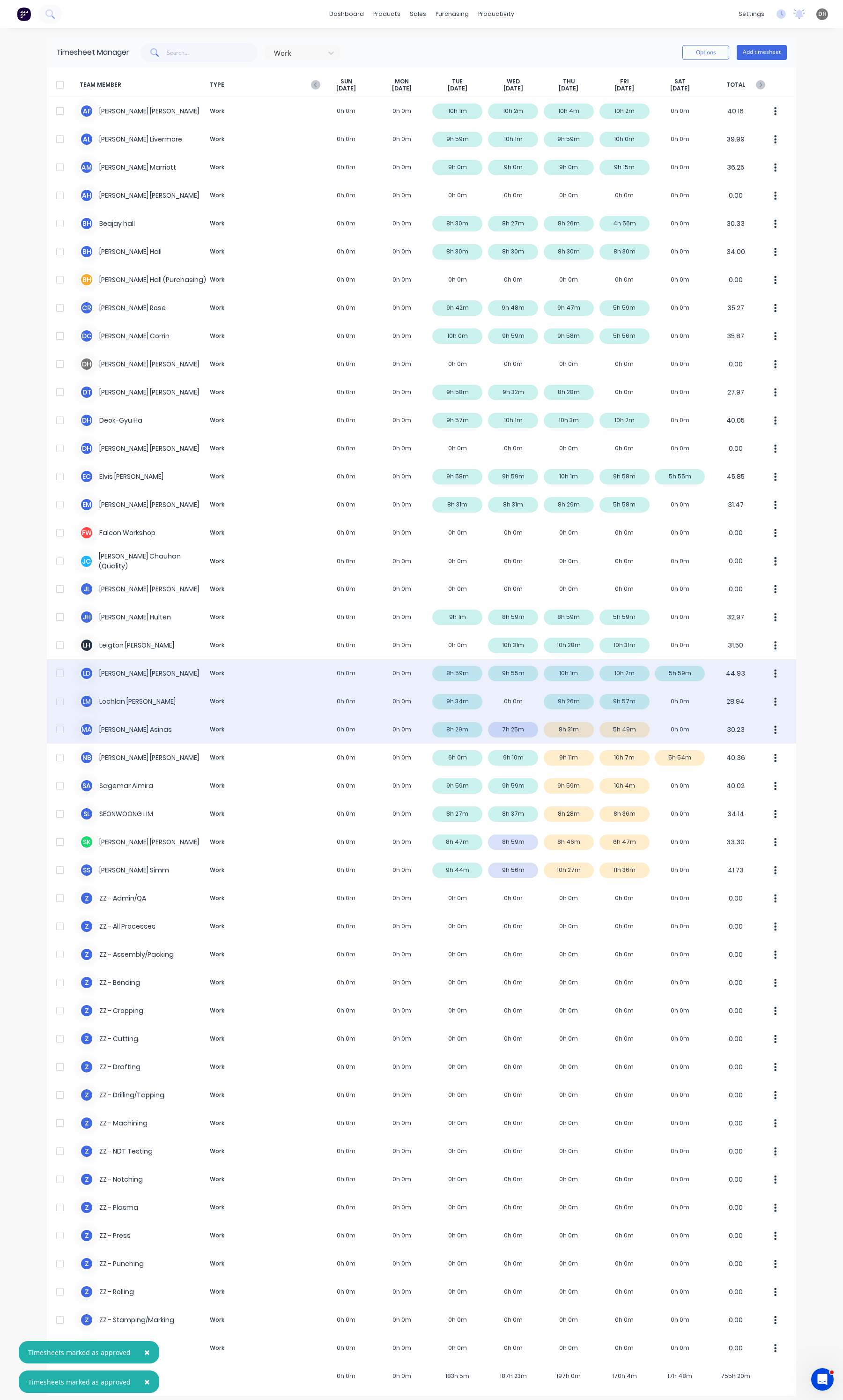
click at [527, 726] on div "M A [PERSON_NAME] Work 0h 0m 0h 0m 8h 29m 7h 25m 8h 31m 5h 49m 0h 0m 30.23" at bounding box center [422, 729] width 749 height 28
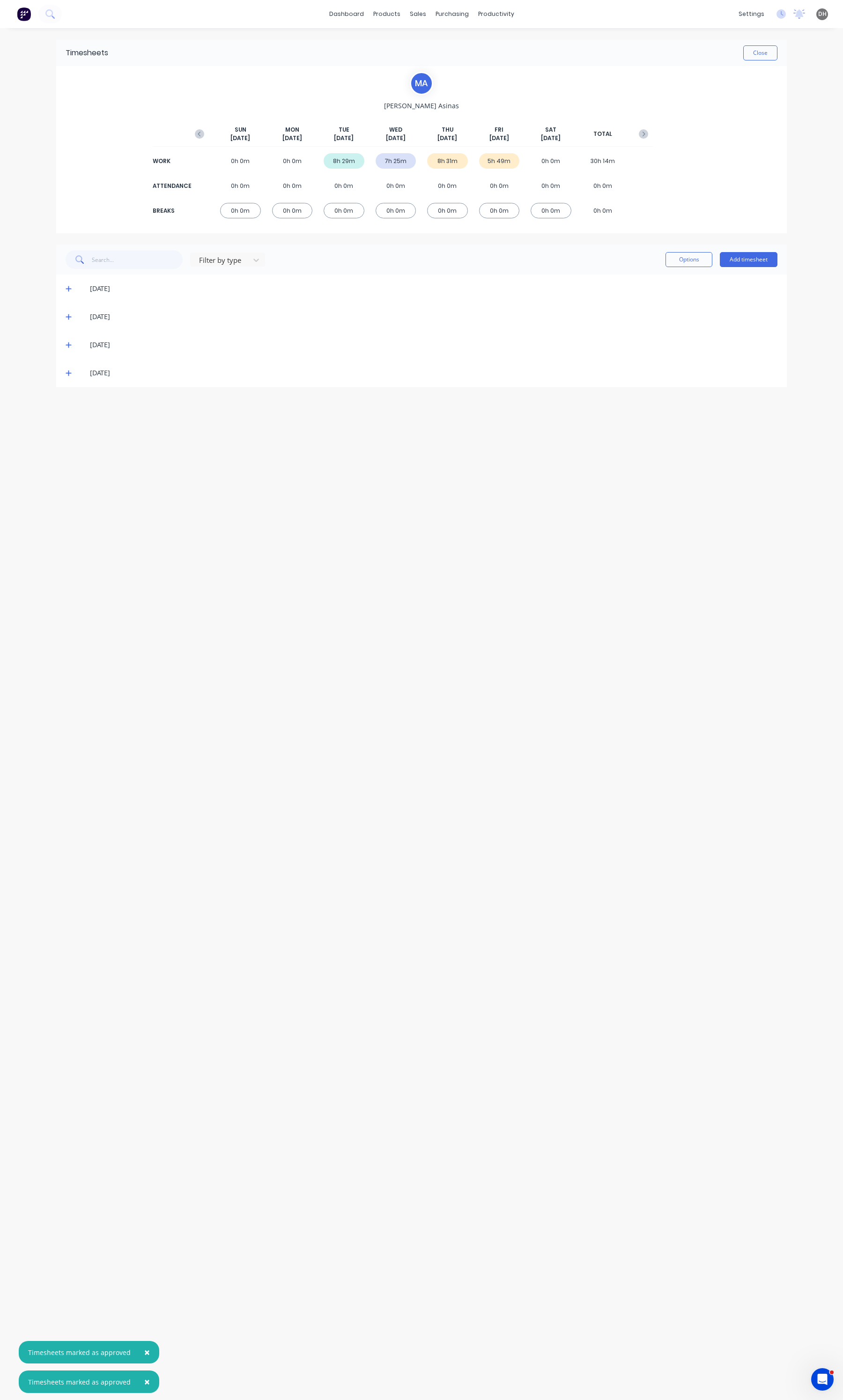
click at [69, 319] on icon at bounding box center [68, 316] width 6 height 7
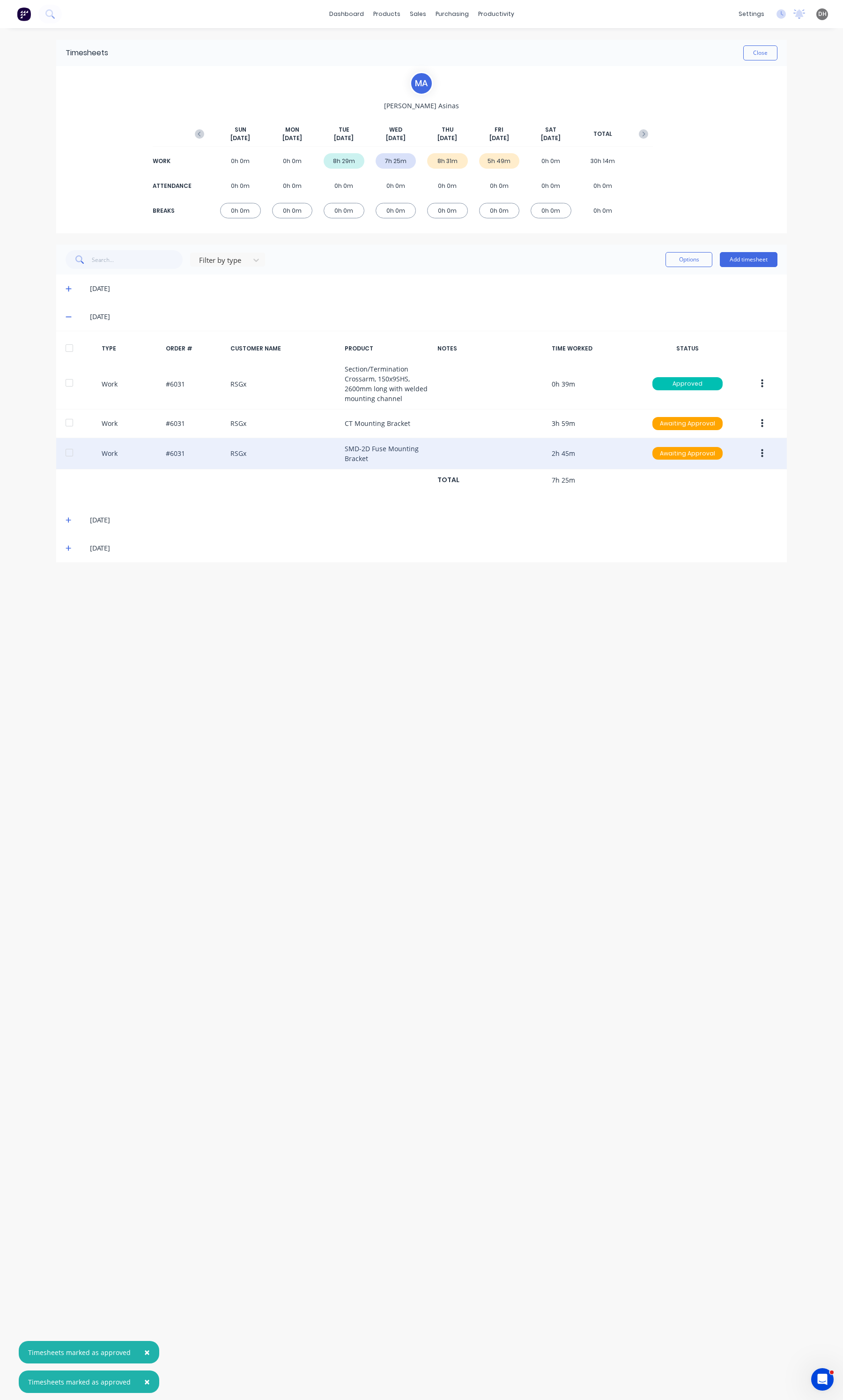
click at [764, 451] on button "button" at bounding box center [762, 453] width 22 height 17
click at [711, 423] on div "Edit" at bounding box center [729, 419] width 72 height 14
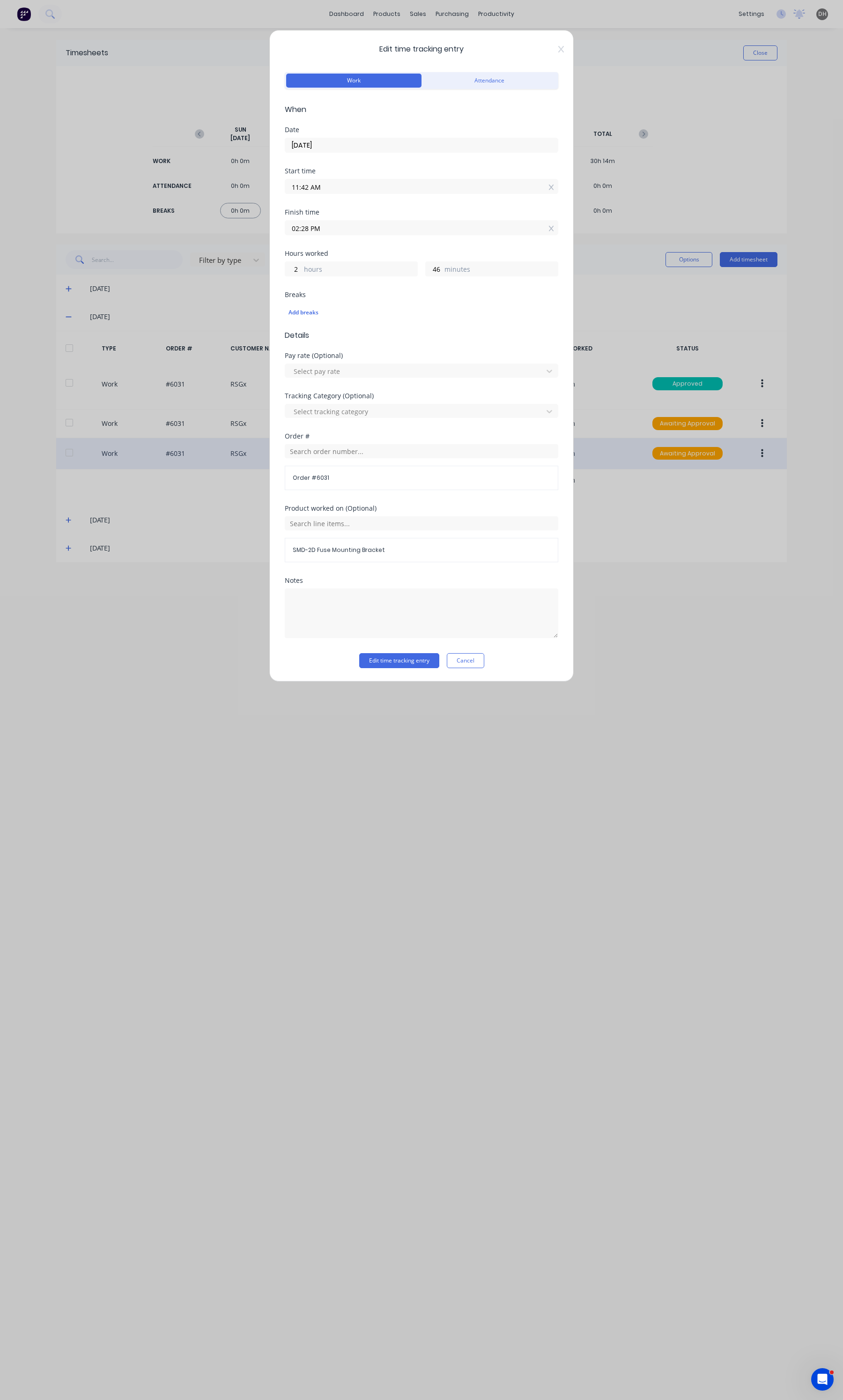
click at [379, 229] on input "02:28 PM" at bounding box center [421, 227] width 273 height 14
click at [333, 320] on div "30" at bounding box center [330, 326] width 23 height 16
type input "02:30 PM"
type input "48"
click at [380, 662] on button "Edit time tracking entry" at bounding box center [399, 660] width 80 height 15
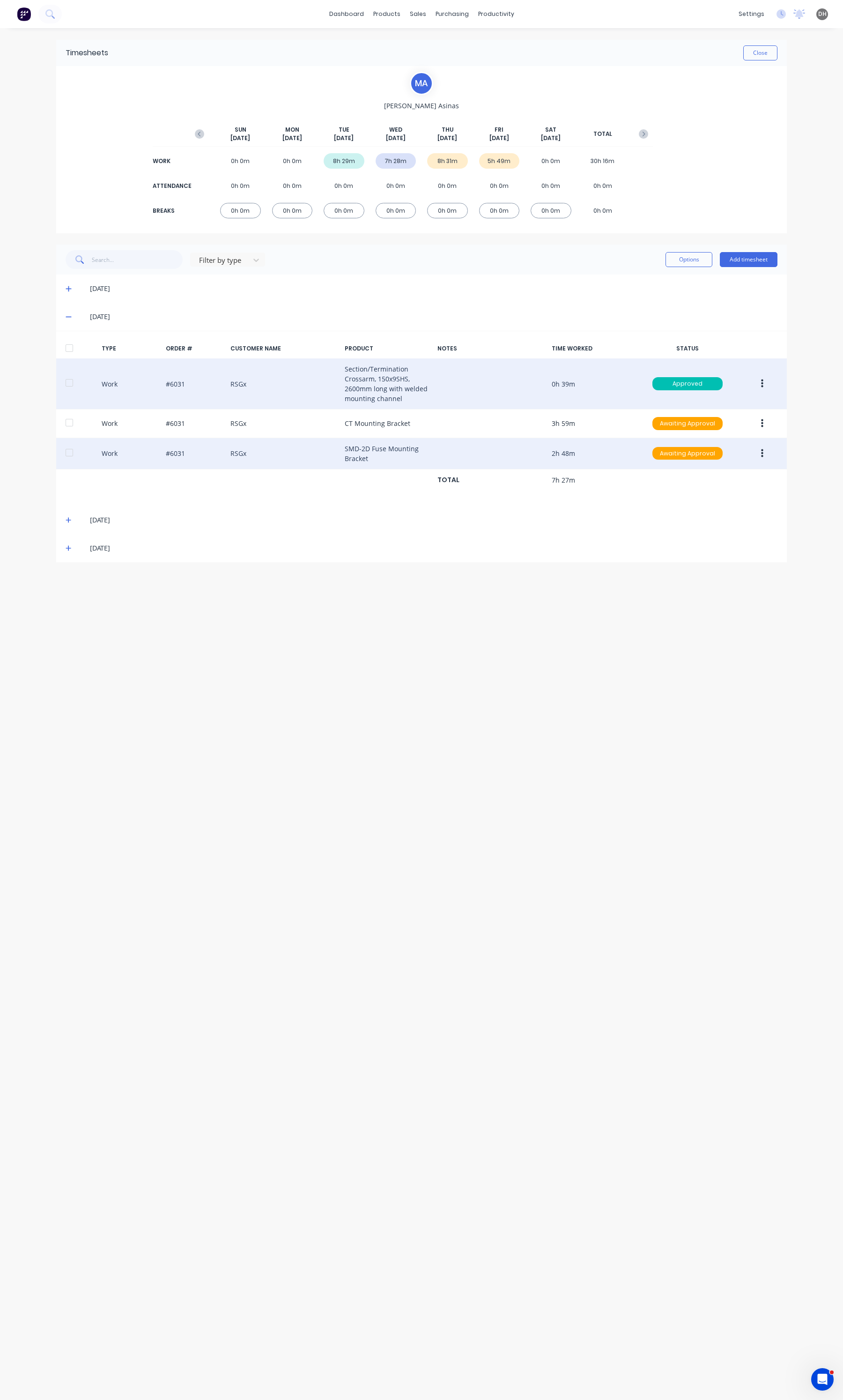
click at [757, 387] on button "button" at bounding box center [762, 384] width 22 height 17
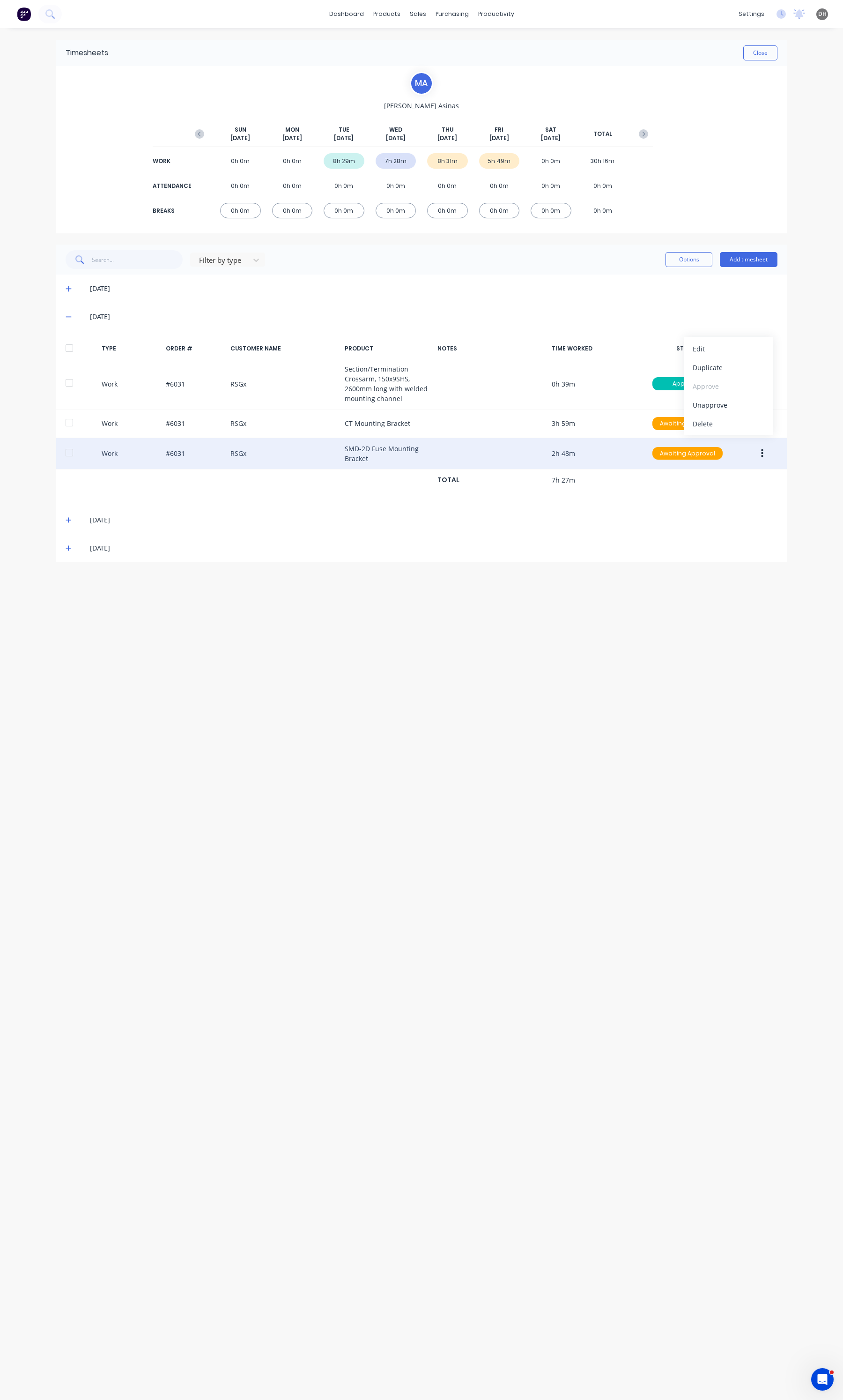
click at [768, 517] on div "[DATE]" at bounding box center [433, 519] width 687 height 10
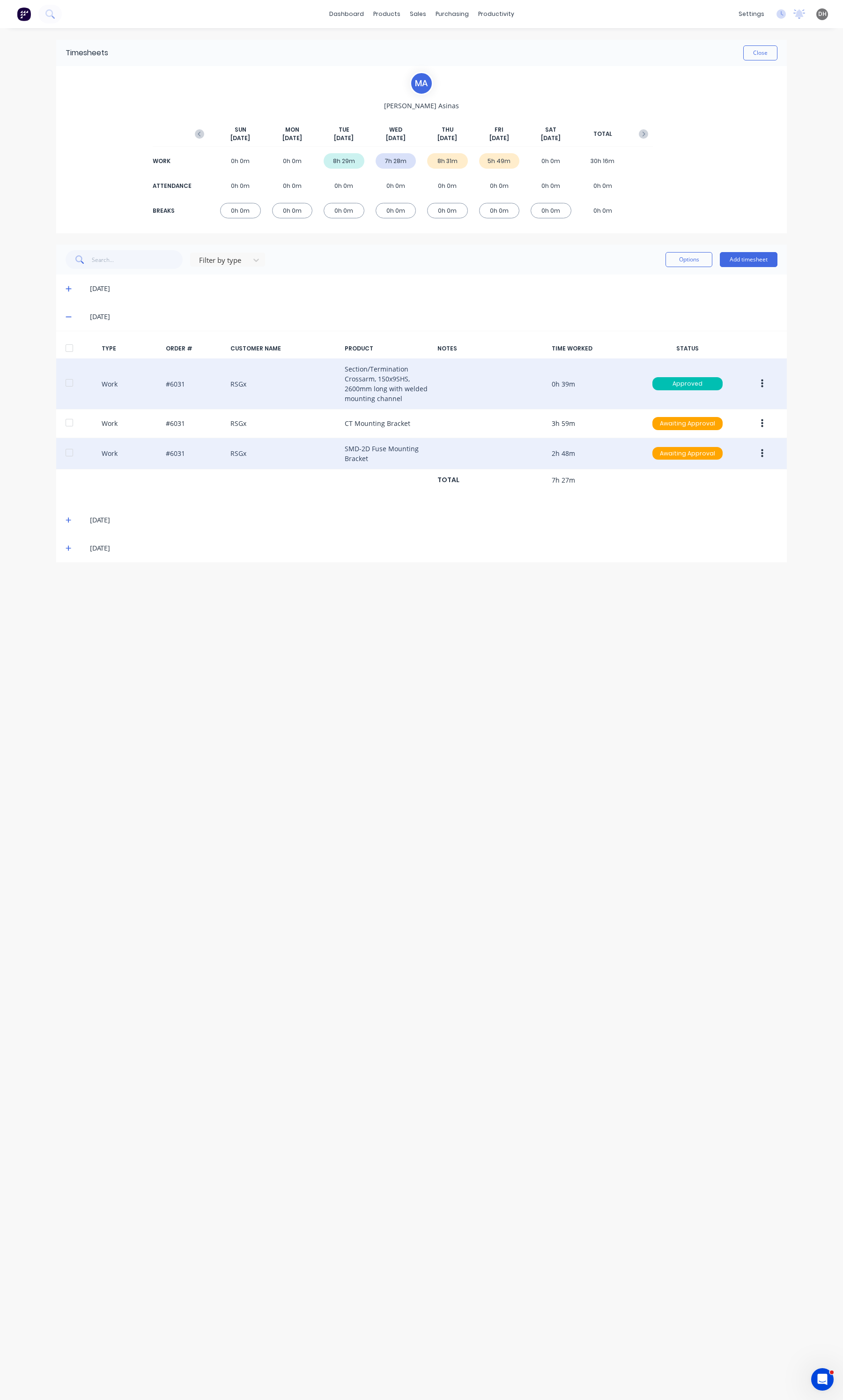
click at [764, 381] on button "button" at bounding box center [762, 384] width 22 height 17
click at [722, 352] on div "Edit" at bounding box center [729, 349] width 72 height 14
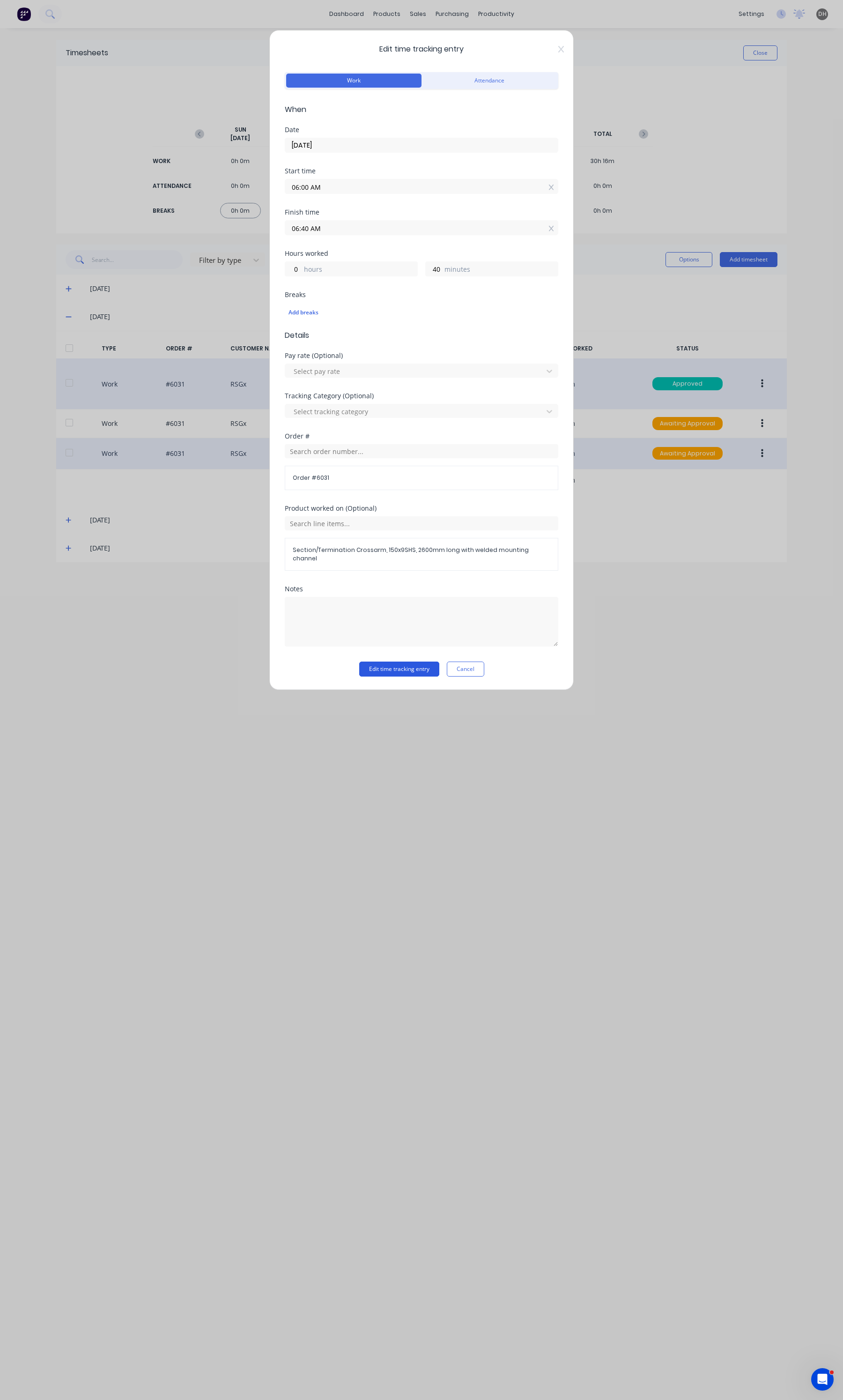
click at [410, 662] on button "Edit time tracking entry" at bounding box center [399, 669] width 80 height 15
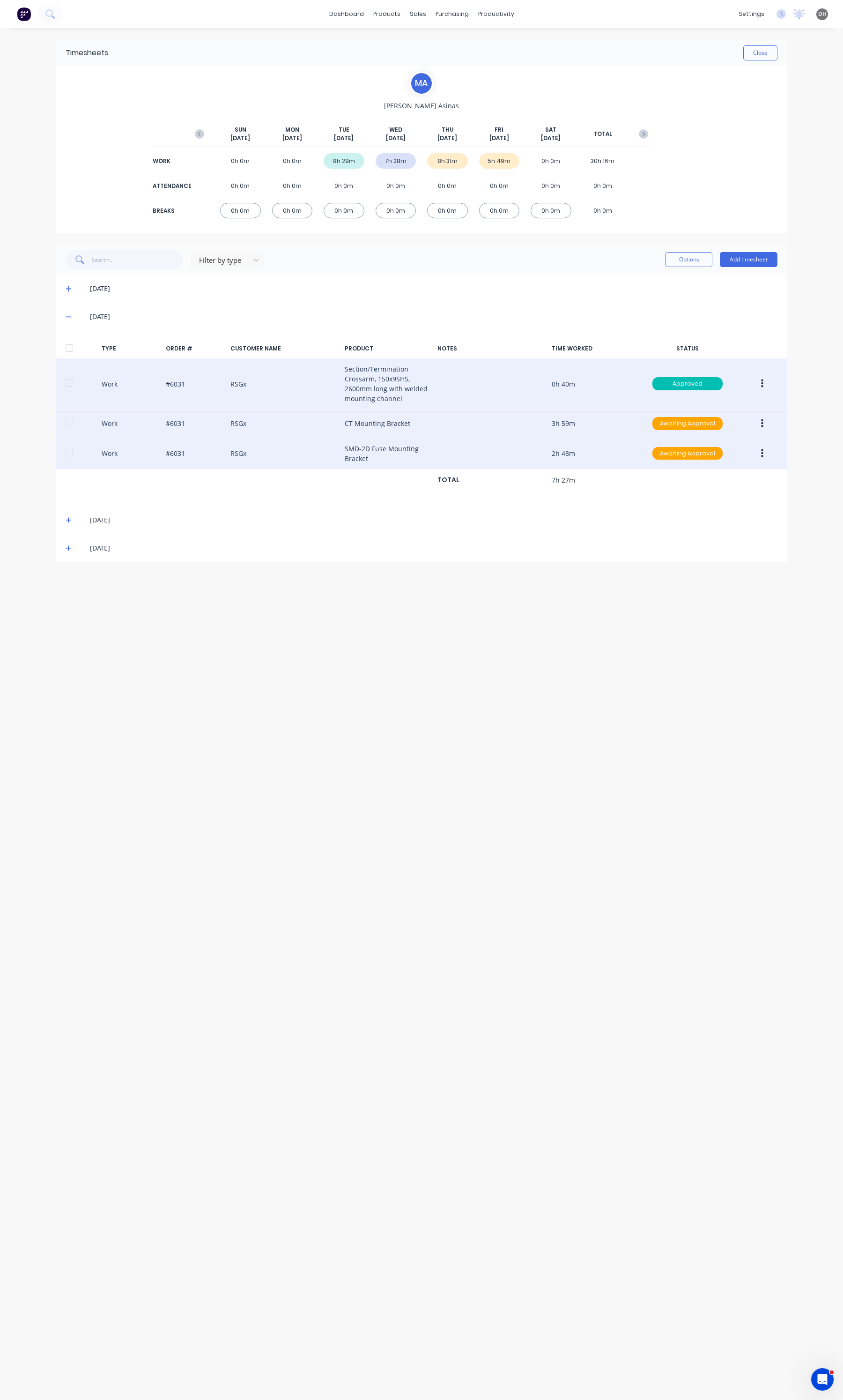
click at [757, 421] on button "button" at bounding box center [762, 423] width 22 height 17
click at [720, 386] on div "Edit" at bounding box center [729, 389] width 72 height 14
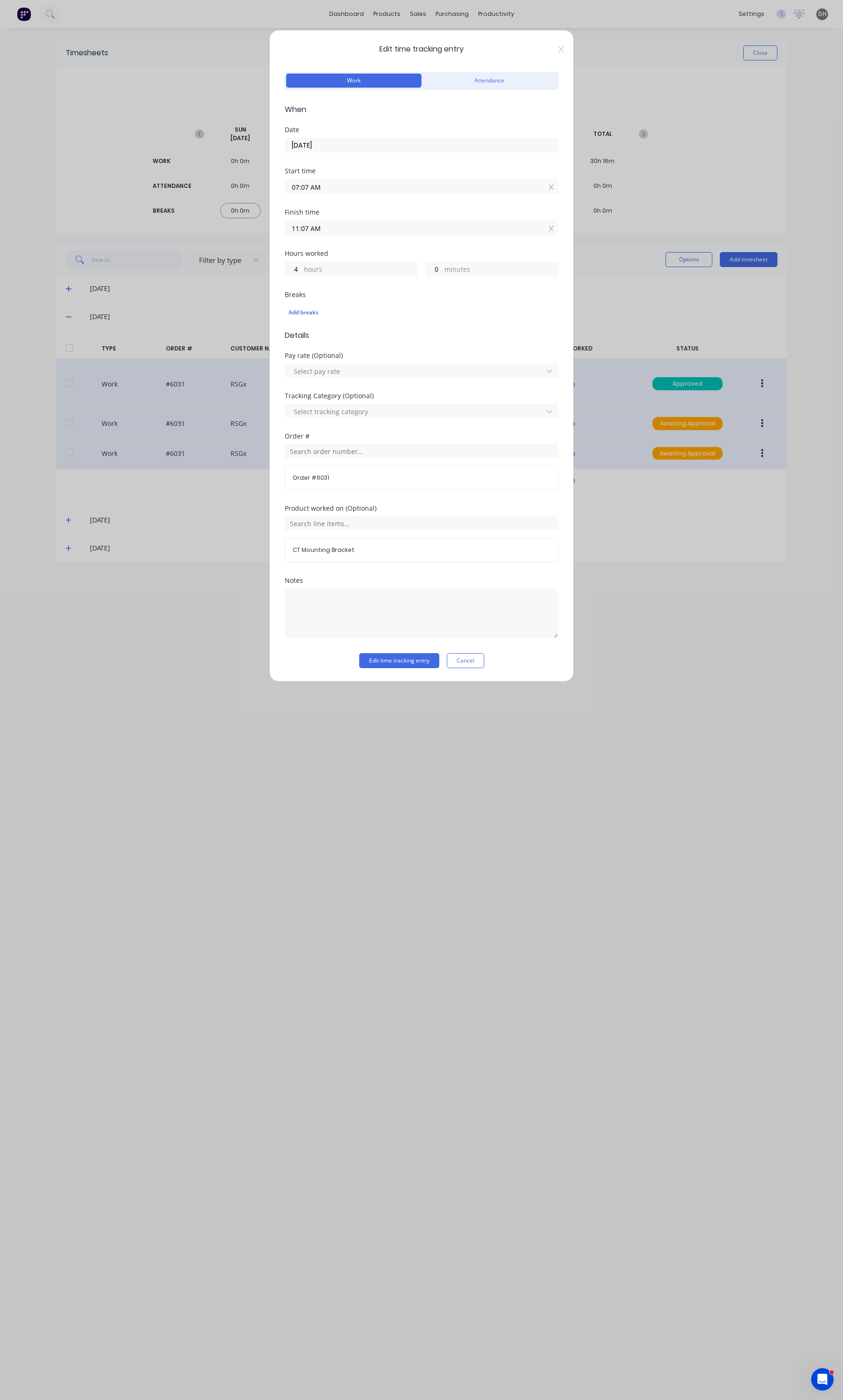
click at [338, 190] on input "07:07 AM" at bounding box center [421, 187] width 273 height 14
click at [312, 230] on div "06" at bounding box center [305, 237] width 23 height 16
type input "06:07 AM"
type input "5"
type input "06:10 AM"
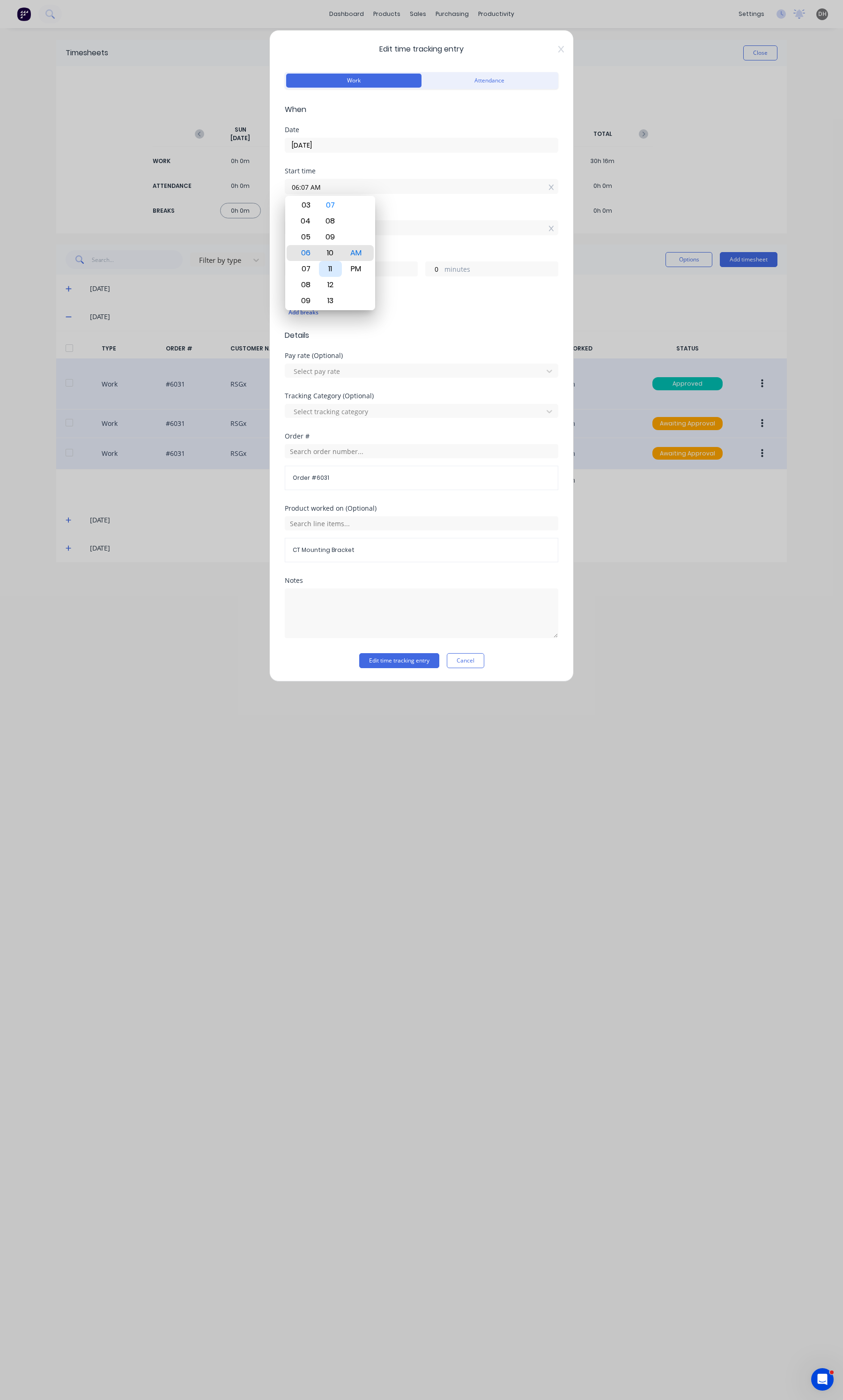
type input "4"
type input "57"
type input "06:14 AM"
type input "53"
type input "06:19 AM"
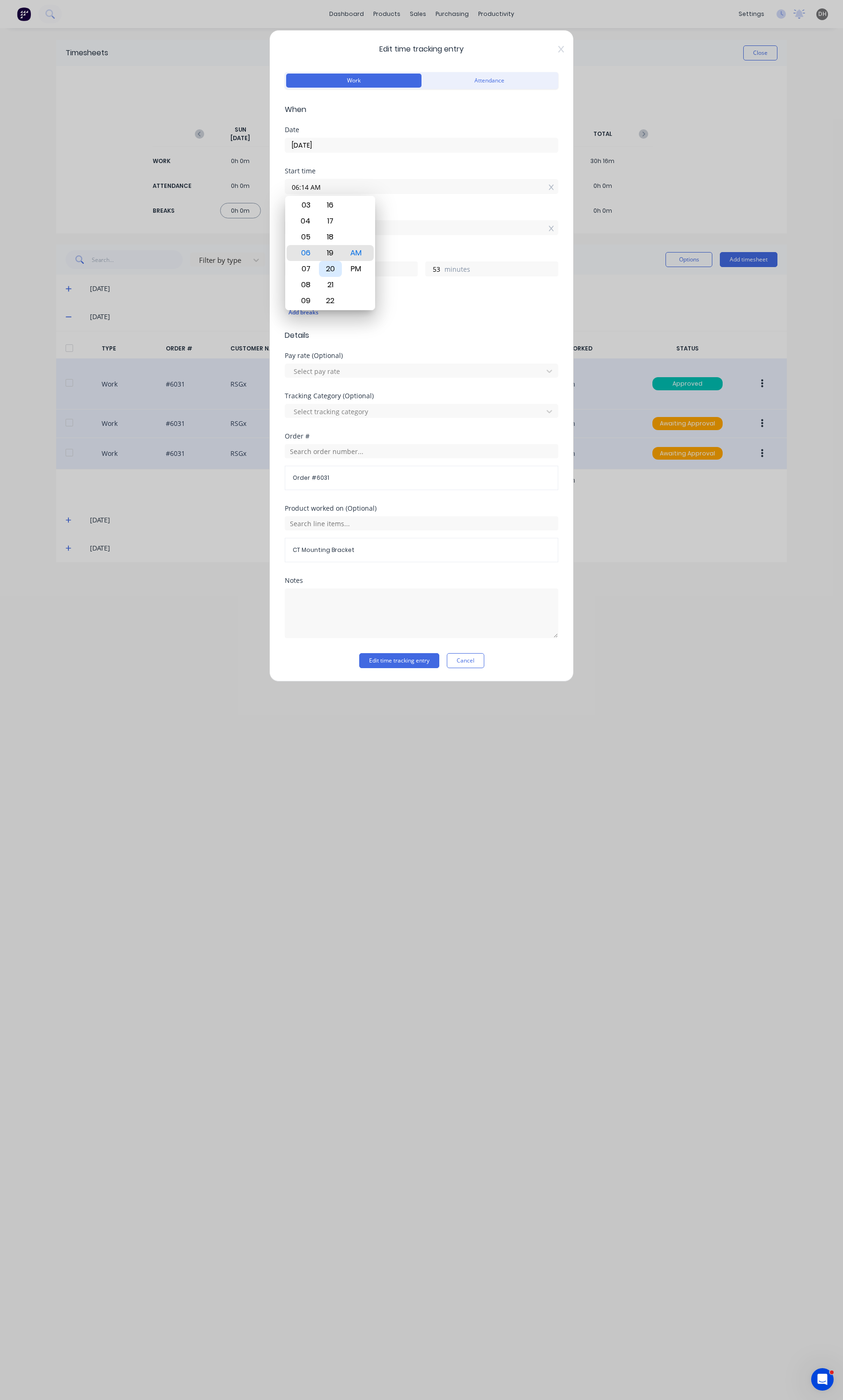
type input "48"
type input "06:21 AM"
type input "46"
type input "06:24 AM"
type input "43"
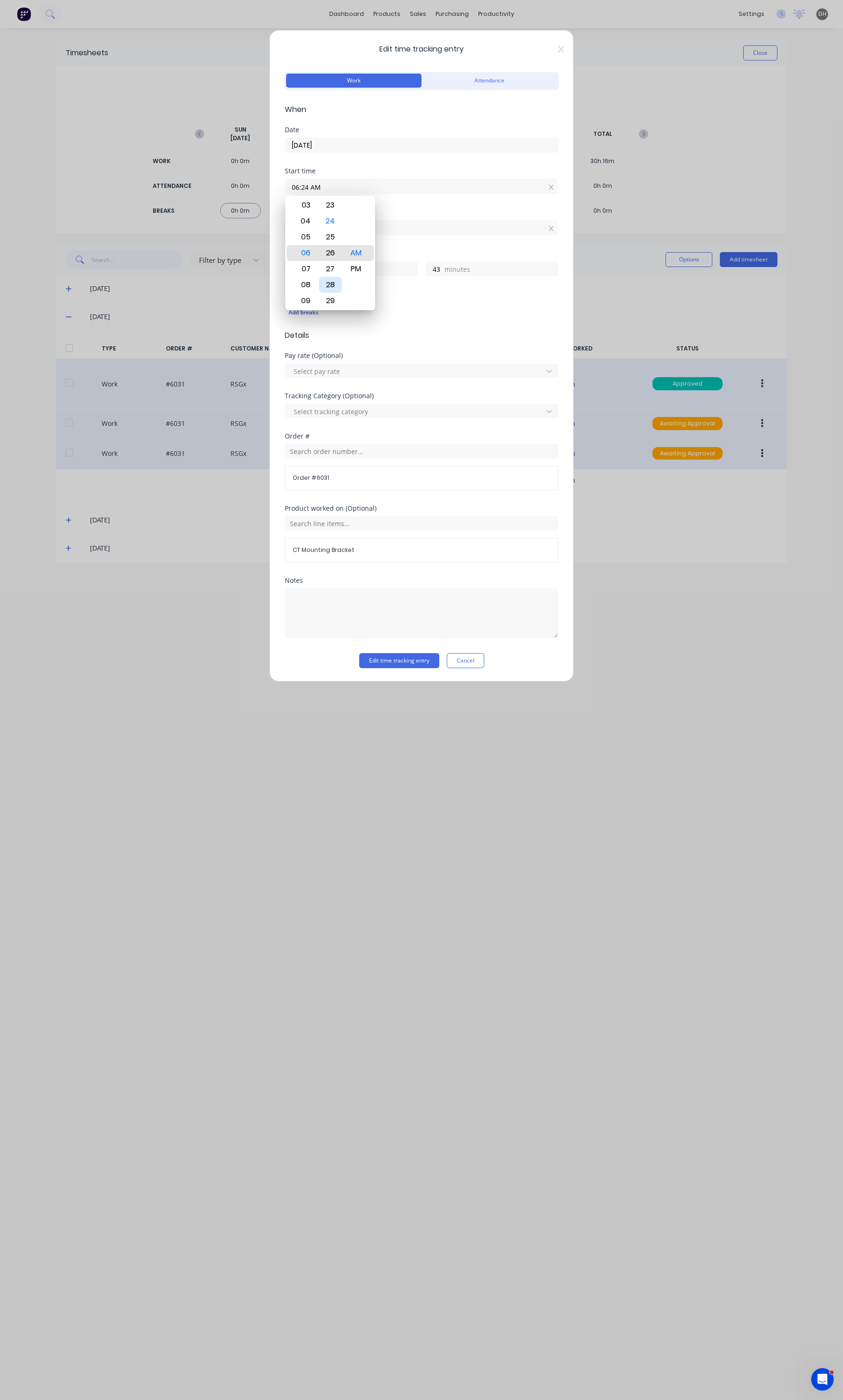
type input "06:26 AM"
type input "41"
type input "06:32 AM"
type input "35"
type input "06:37 AM"
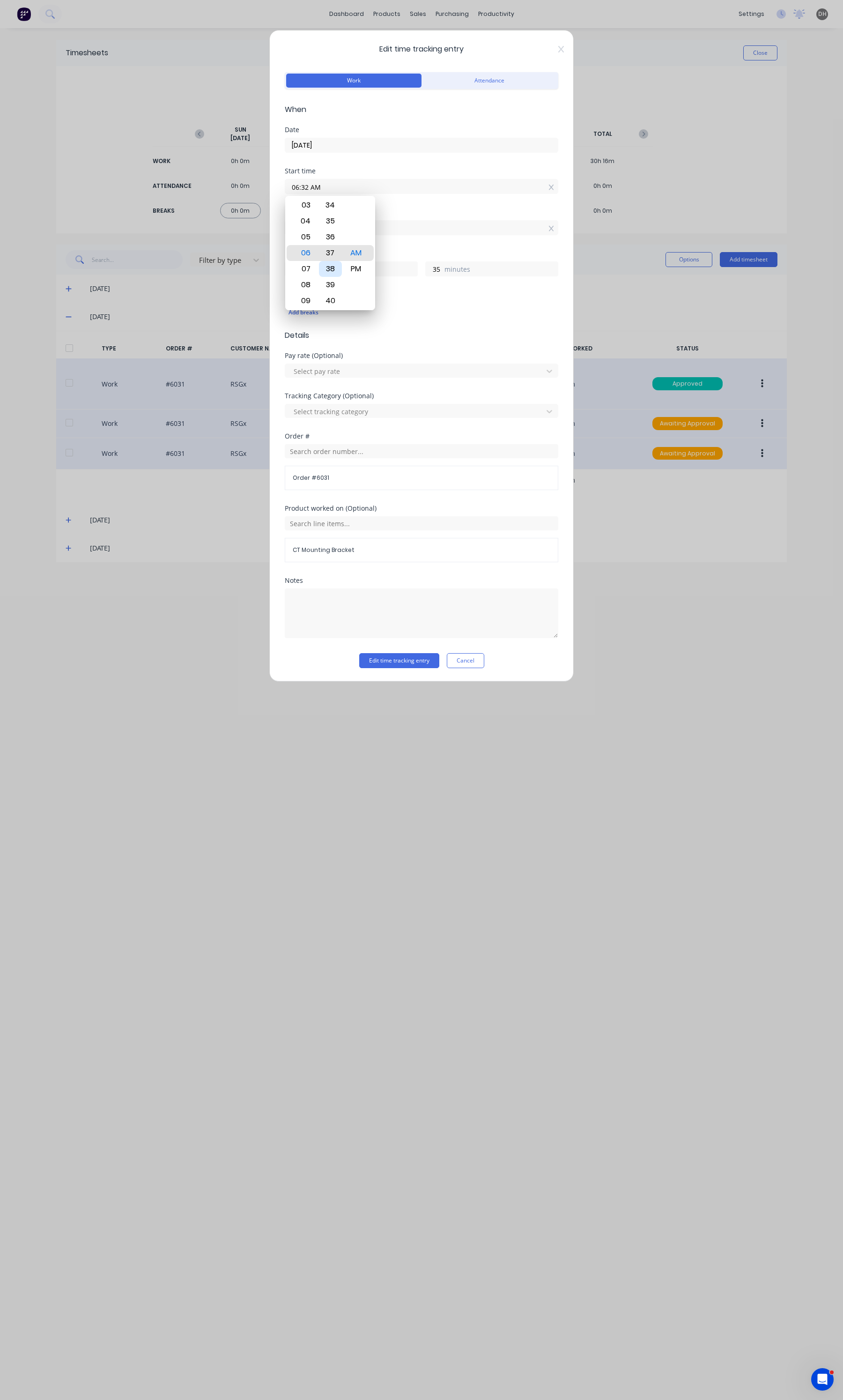
type input "30"
click at [326, 293] on div "40" at bounding box center [330, 300] width 23 height 16
type input "06:40 AM"
type input "27"
click at [383, 682] on div "Edit time tracking entry Work Attendance When Date [DATE] Start time 06:40 AM F…" at bounding box center [422, 356] width 304 height 651
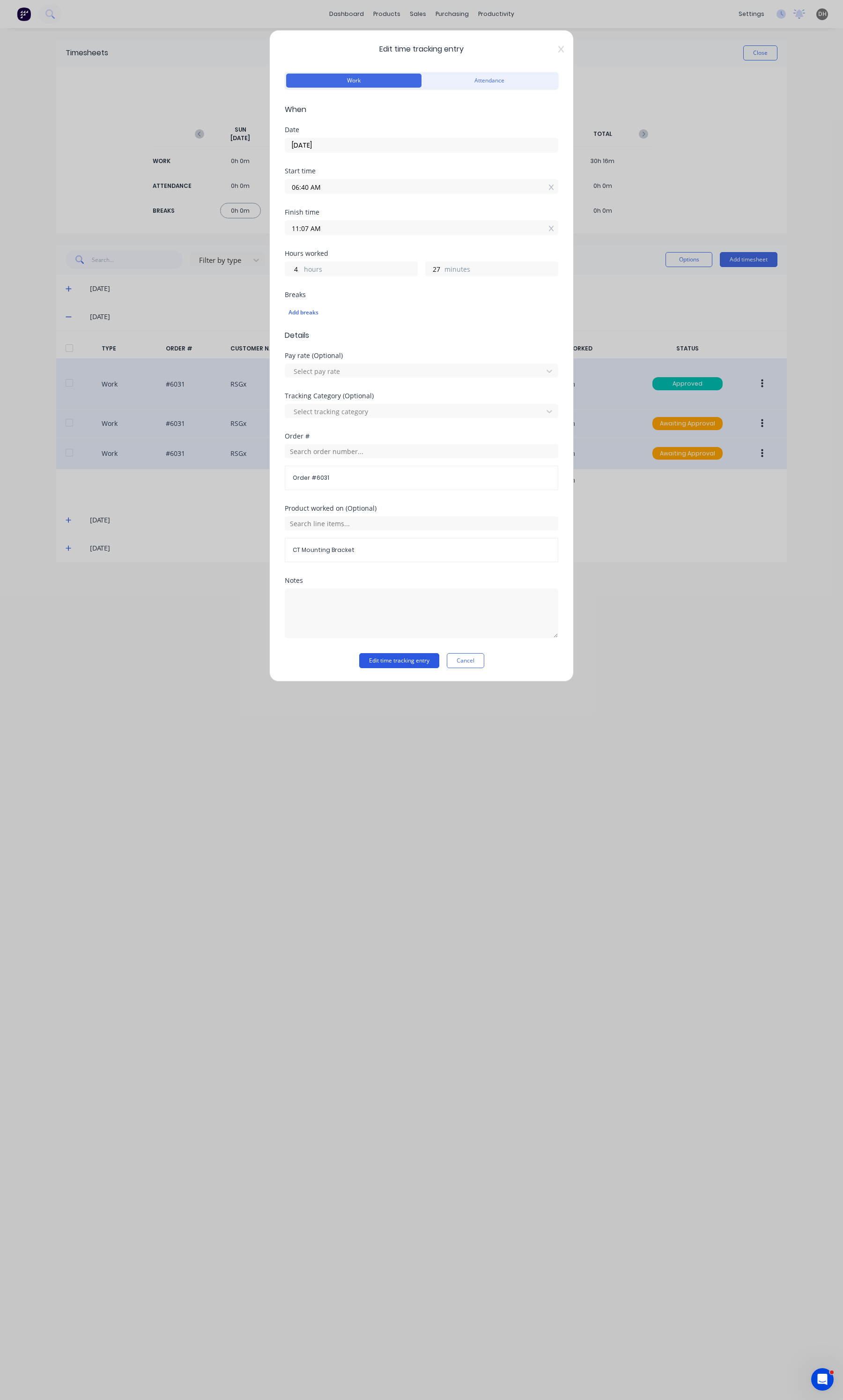
click at [392, 666] on button "Edit time tracking entry" at bounding box center [399, 660] width 80 height 15
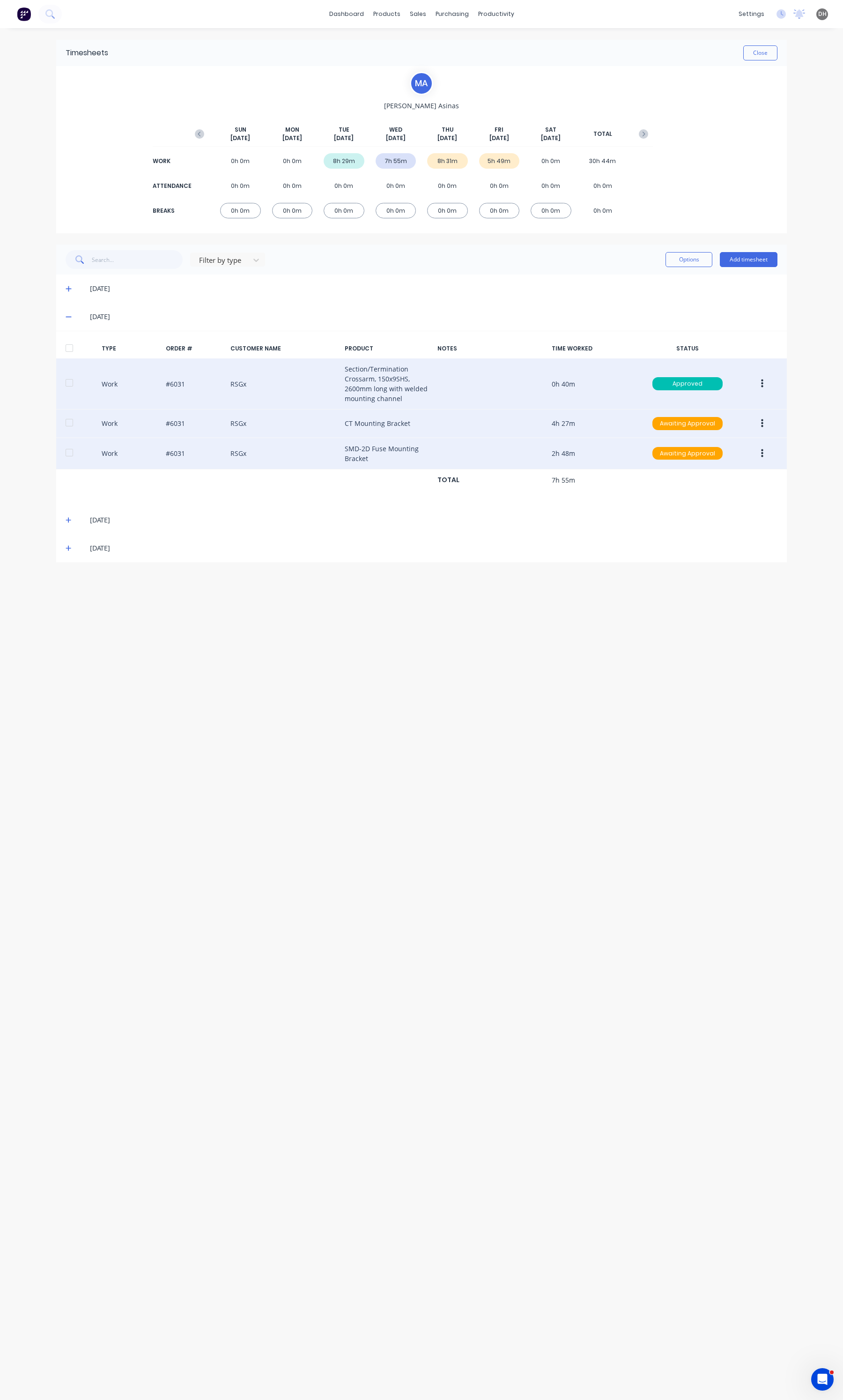
click at [765, 422] on button "button" at bounding box center [762, 423] width 22 height 17
click at [711, 386] on div "Edit" at bounding box center [729, 389] width 72 height 14
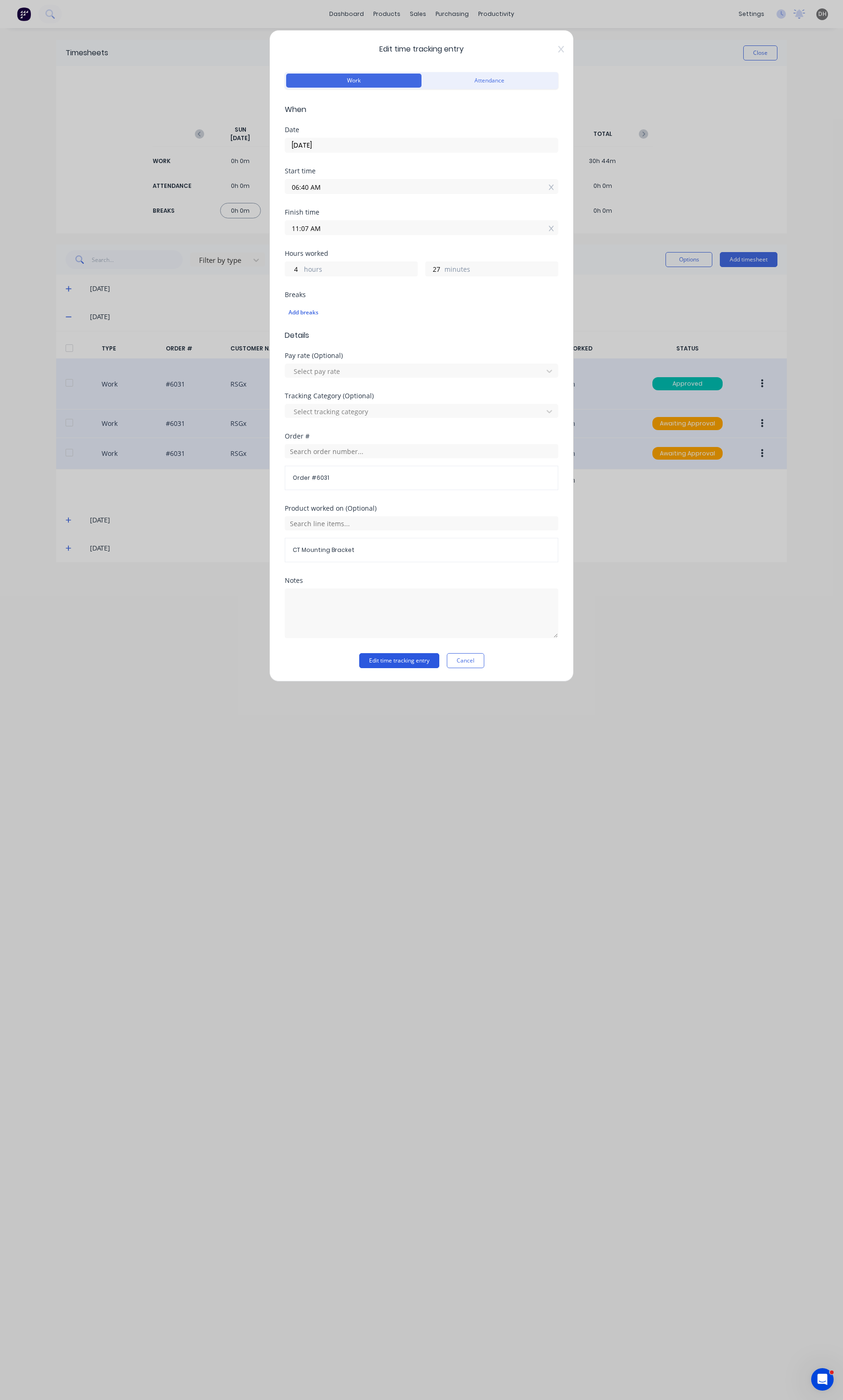
click at [419, 664] on button "Edit time tracking entry" at bounding box center [399, 660] width 80 height 15
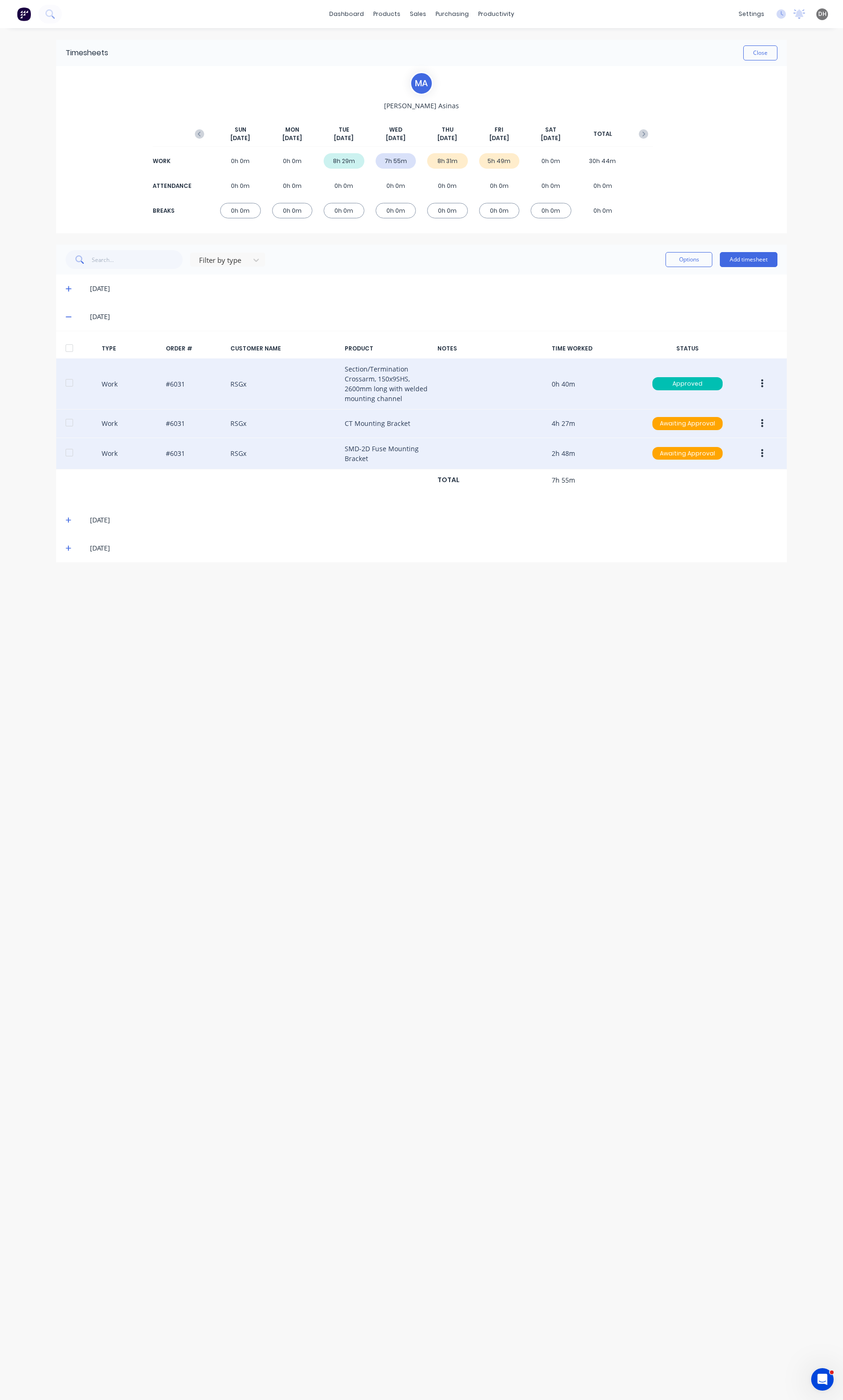
click at [756, 450] on button "button" at bounding box center [762, 453] width 22 height 17
click at [725, 420] on div "Edit" at bounding box center [729, 419] width 72 height 14
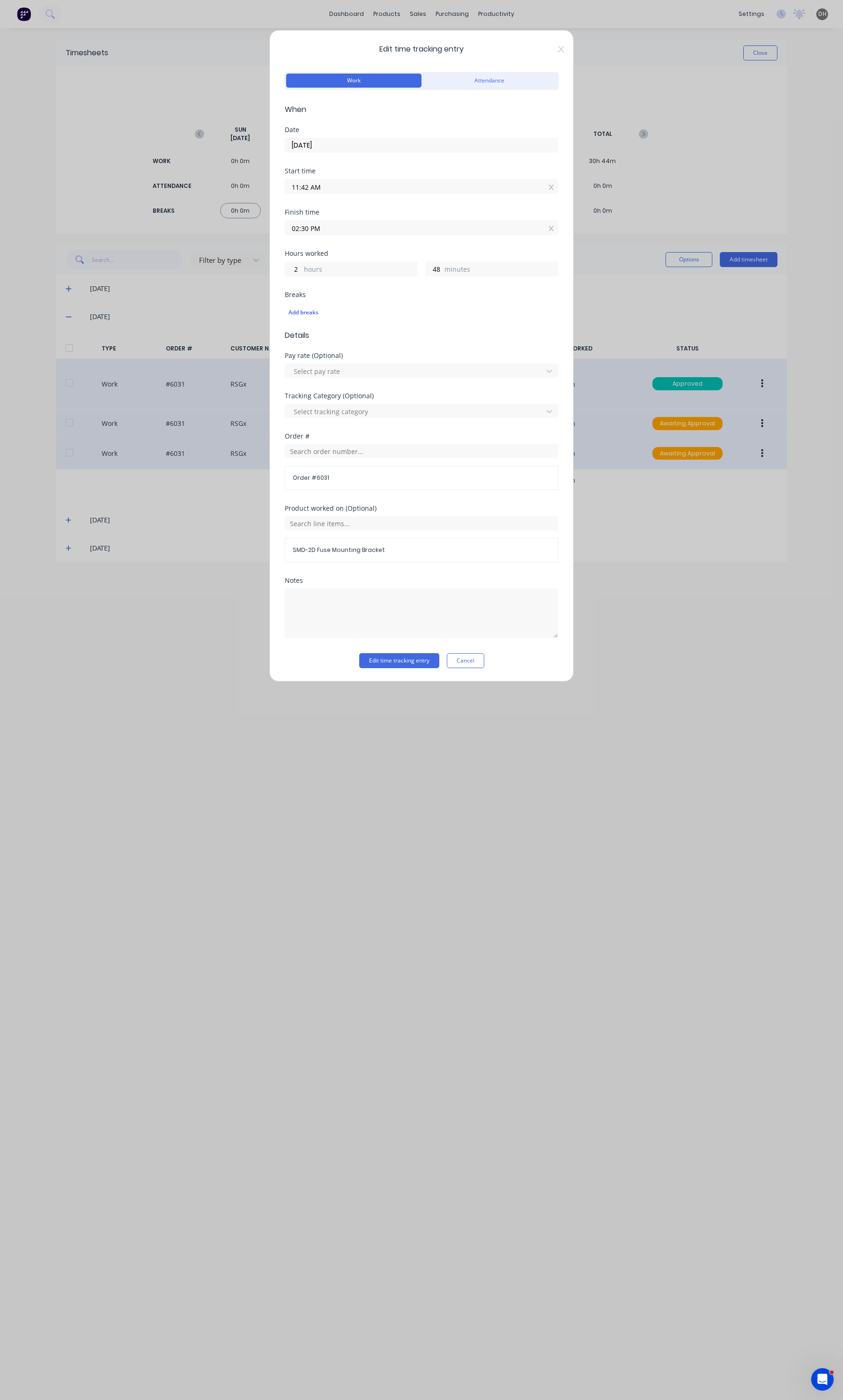
click at [325, 197] on div "Start time 11:42 AM" at bounding box center [422, 188] width 273 height 41
click at [326, 191] on input "11:42 AM" at bounding box center [421, 187] width 273 height 14
type input "11:38 AM"
type input "52"
type input "11:34 AM"
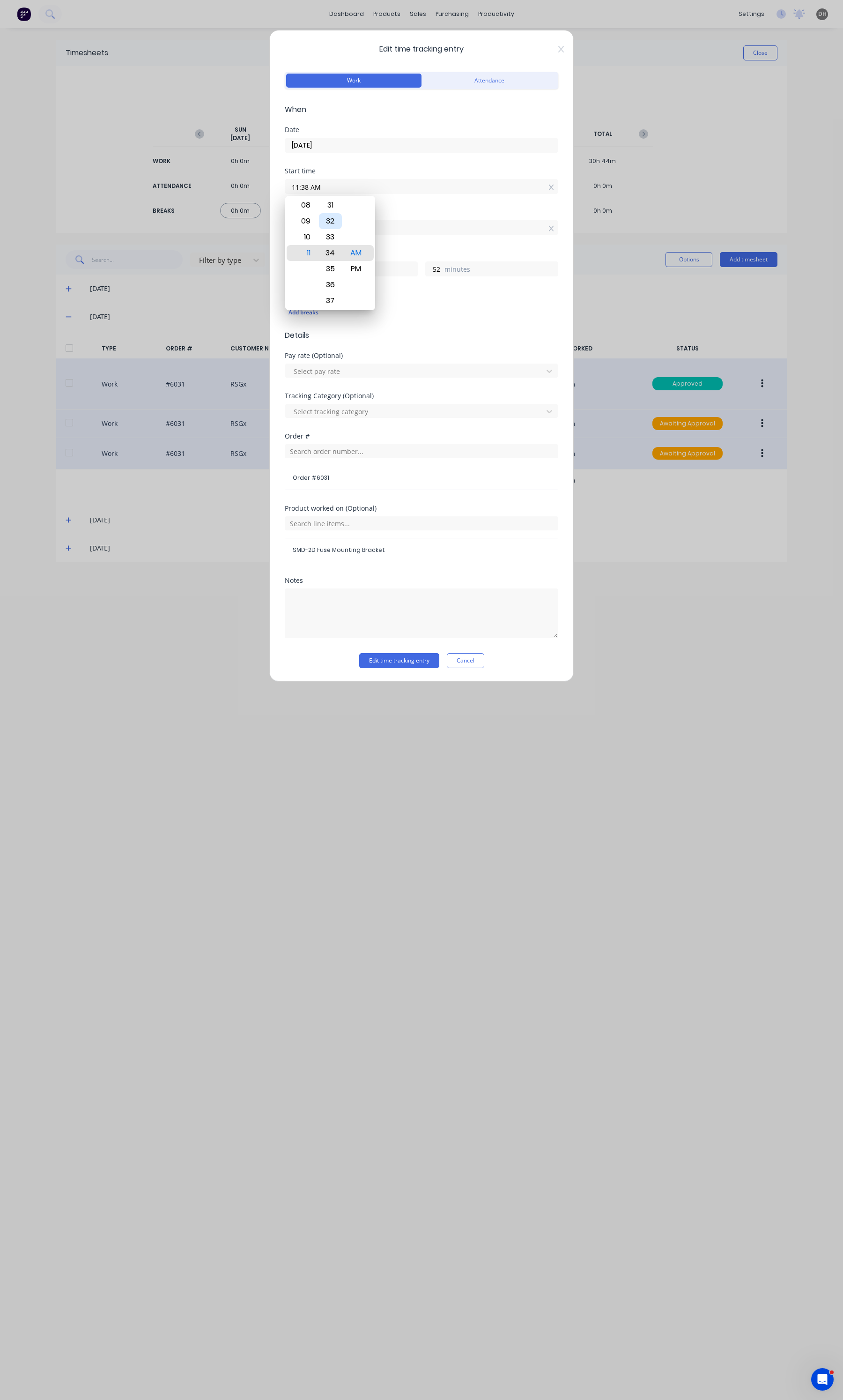
type input "56"
type input "11:27 AM"
type input "3"
type input "11:26 AM"
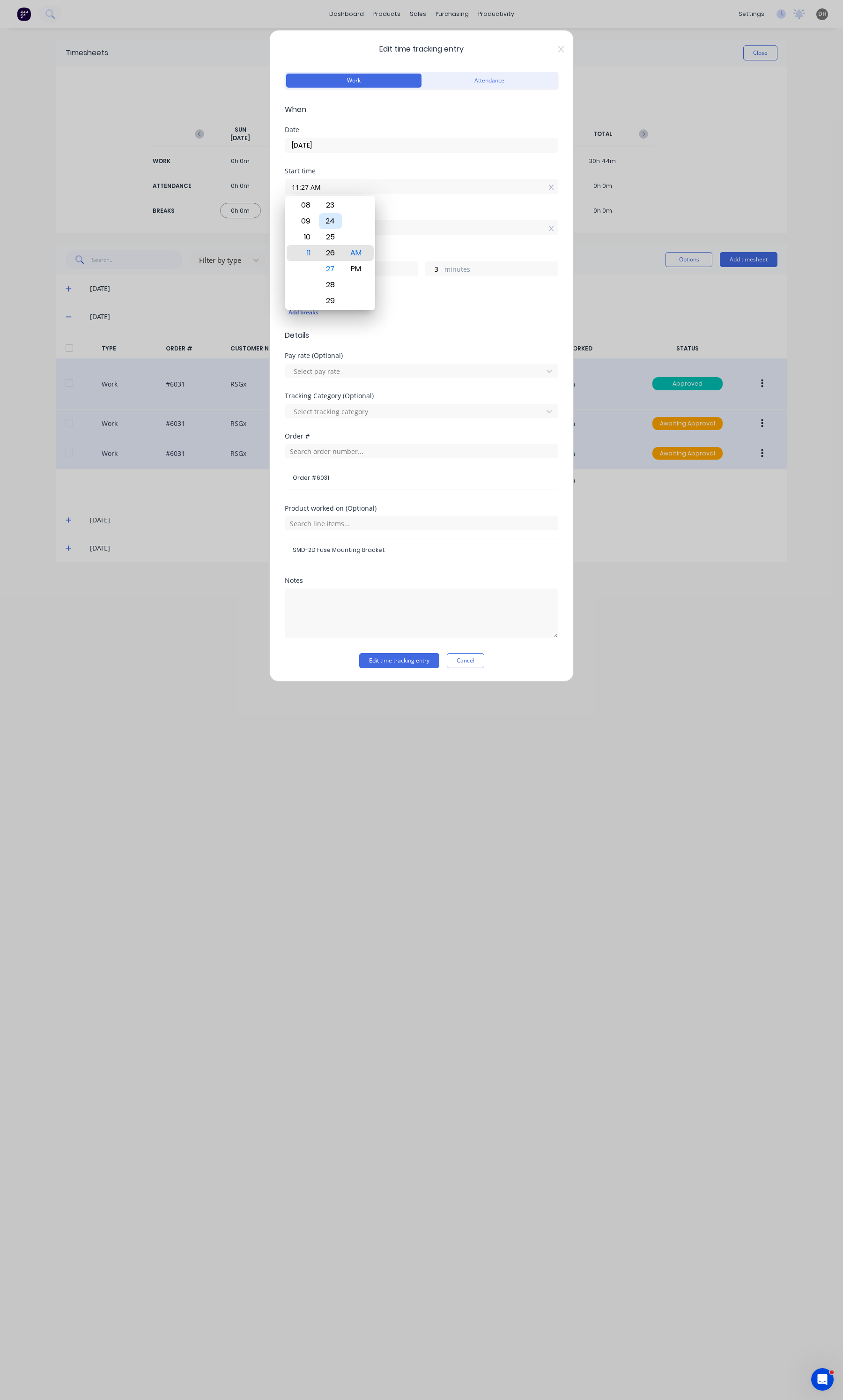
type input "4"
type input "11:22 AM"
type input "8"
type input "11:17 AM"
type input "13"
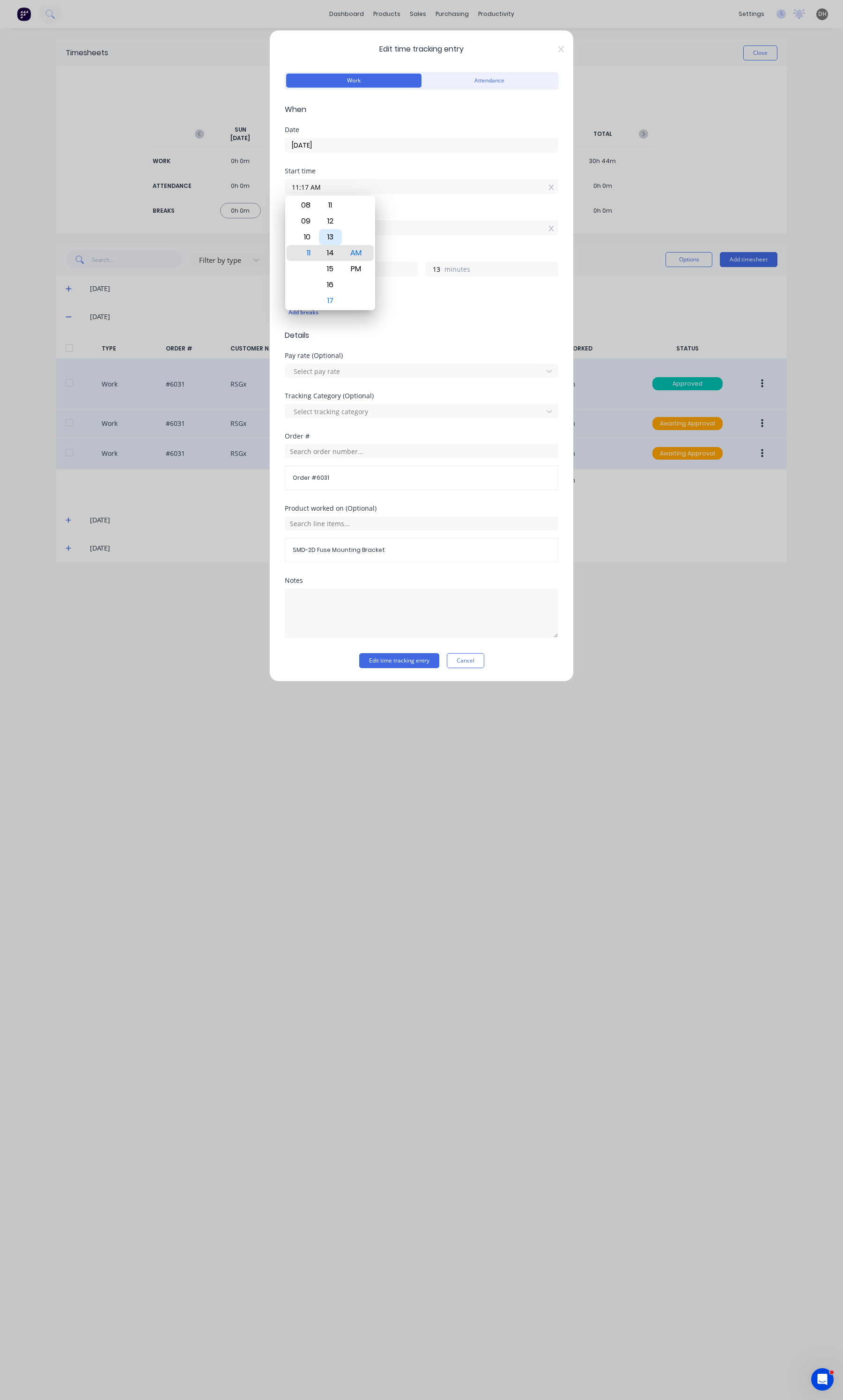
type input "11:13 AM"
type input "17"
type input "11:11 AM"
type input "19"
type input "11:10 AM"
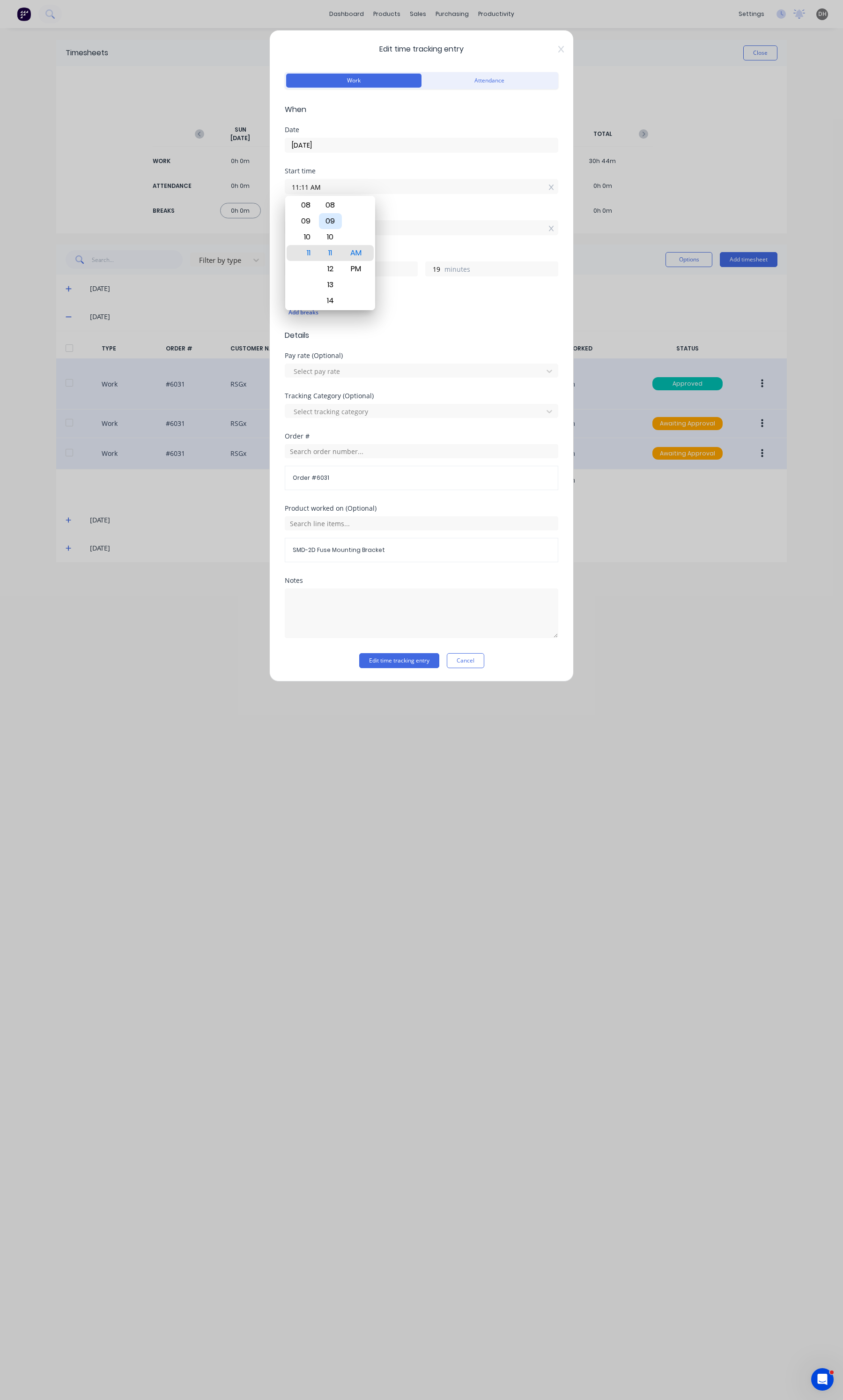
type input "20"
click at [325, 223] on div "08" at bounding box center [330, 221] width 23 height 16
type input "11:08 AM"
type input "22"
click at [410, 668] on button "Edit time tracking entry" at bounding box center [399, 660] width 80 height 15
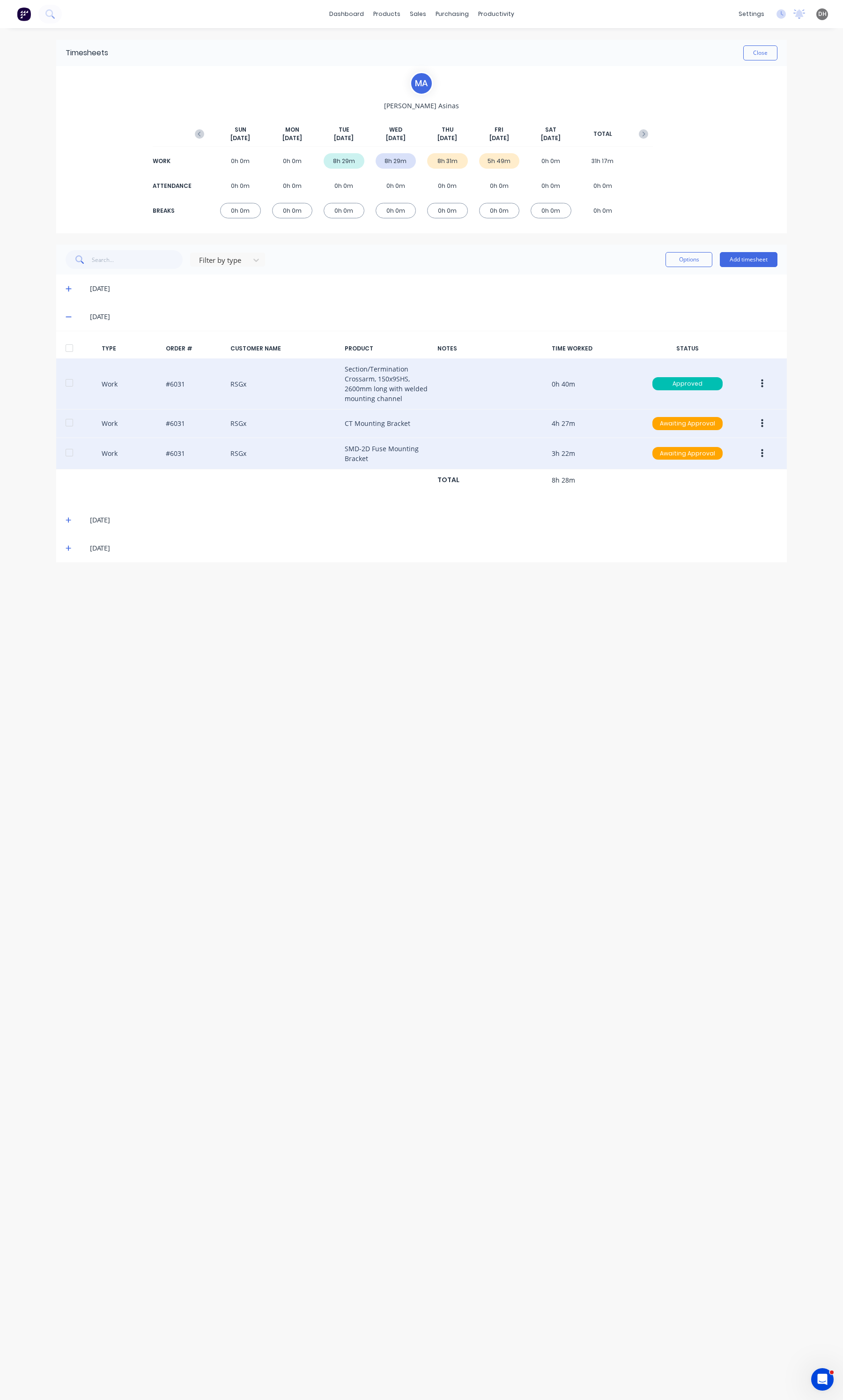
click at [501, 630] on div "Timesheets Close M A [PERSON_NAME] [DATE] [DATE] [DATE] [DATE] [DATE] [DATE] [D…" at bounding box center [422, 705] width 749 height 1353
click at [64, 316] on div "[DATE]" at bounding box center [422, 316] width 731 height 28
click at [68, 315] on icon at bounding box center [68, 316] width 6 height 7
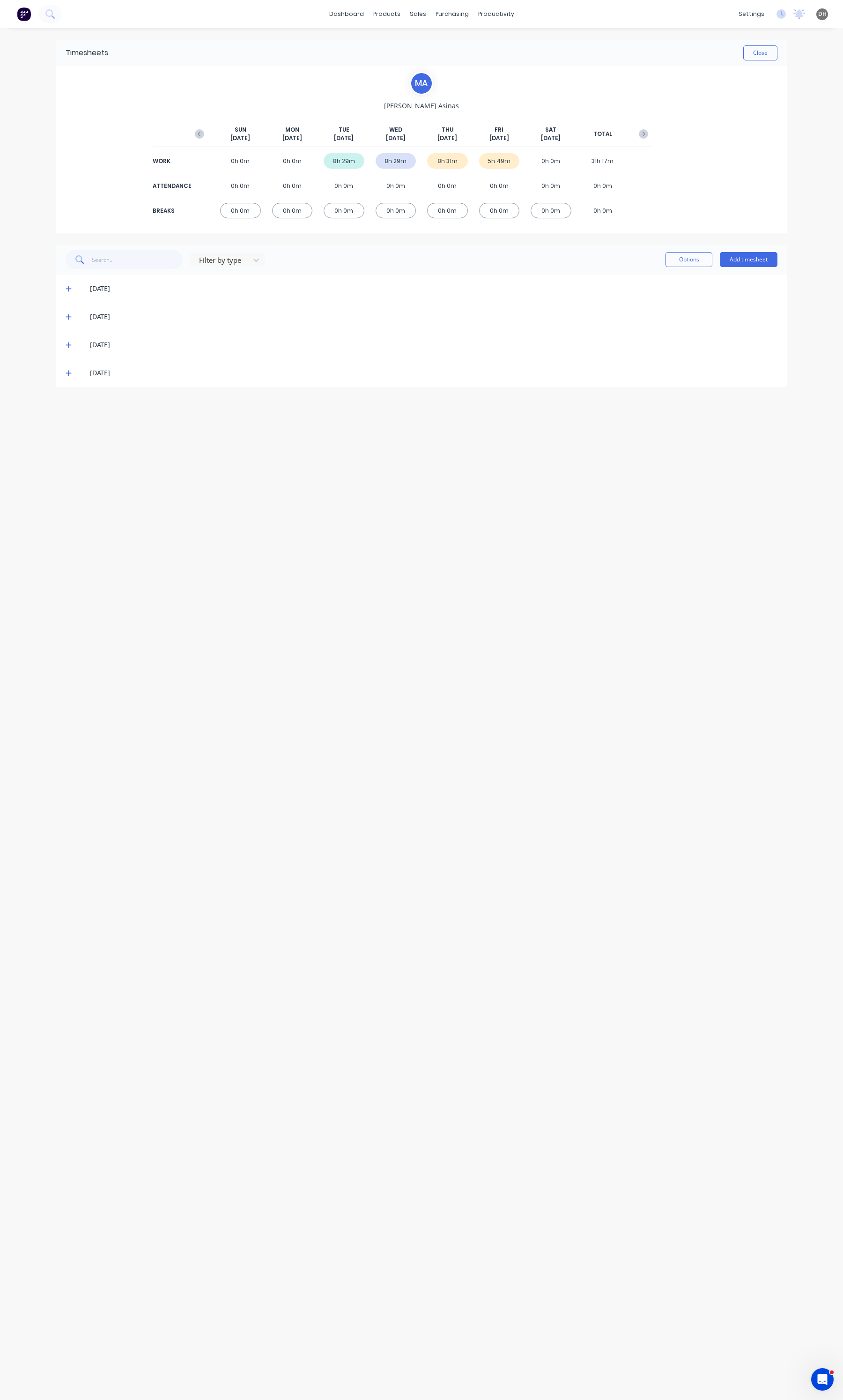
click at [68, 375] on icon at bounding box center [68, 372] width 5 height 5
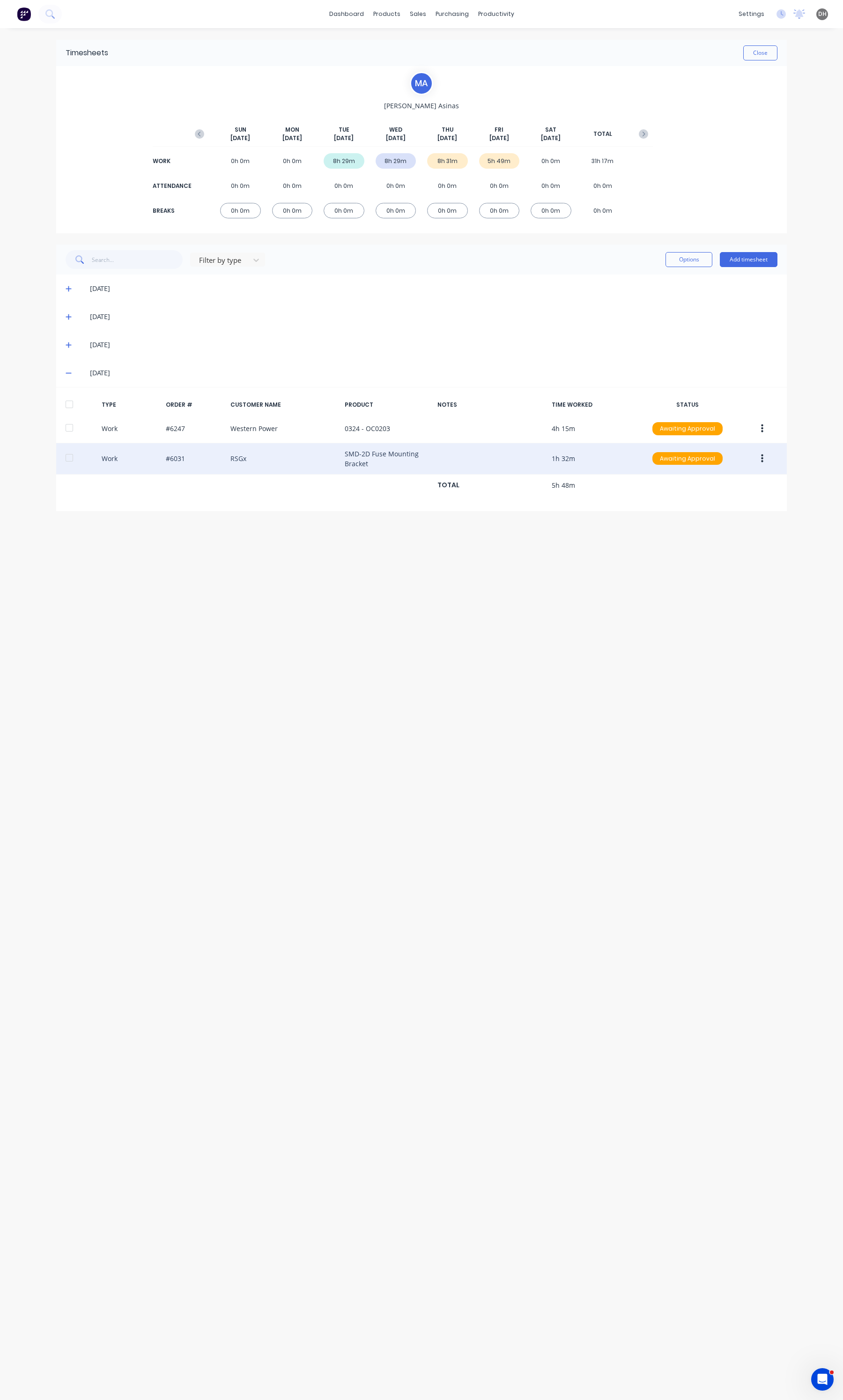
click at [766, 455] on button "button" at bounding box center [762, 458] width 22 height 17
click at [729, 422] on div "Edit" at bounding box center [729, 423] width 72 height 14
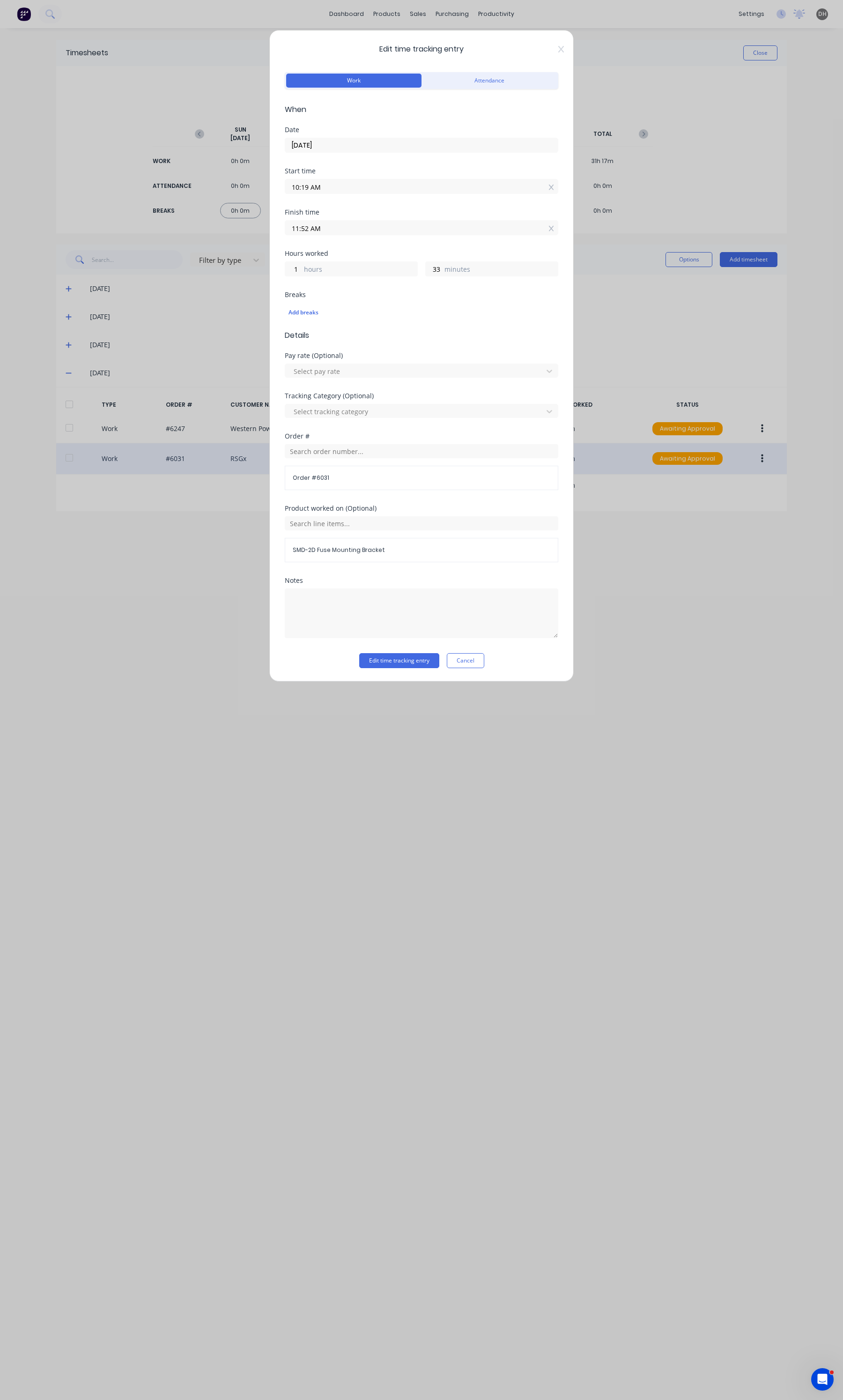
click at [372, 231] on input "11:52 AM" at bounding box center [421, 227] width 273 height 14
type input "11:54 AM"
type input "35"
type input "11:55 AM"
type input "36"
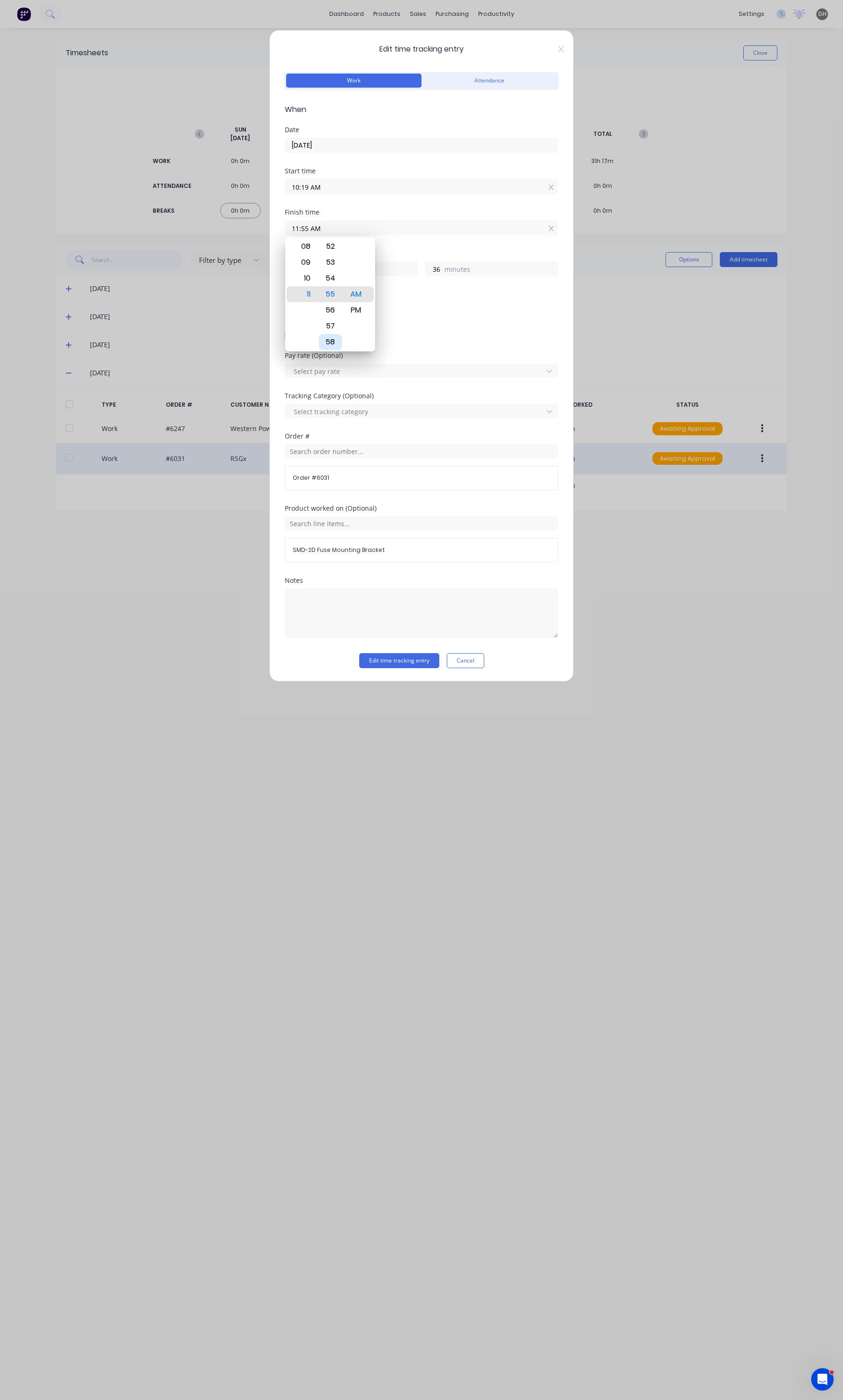
click at [335, 340] on div "58" at bounding box center [330, 342] width 23 height 16
type input "11:58 AM"
type input "39"
click at [399, 664] on button "Edit time tracking entry" at bounding box center [399, 660] width 80 height 15
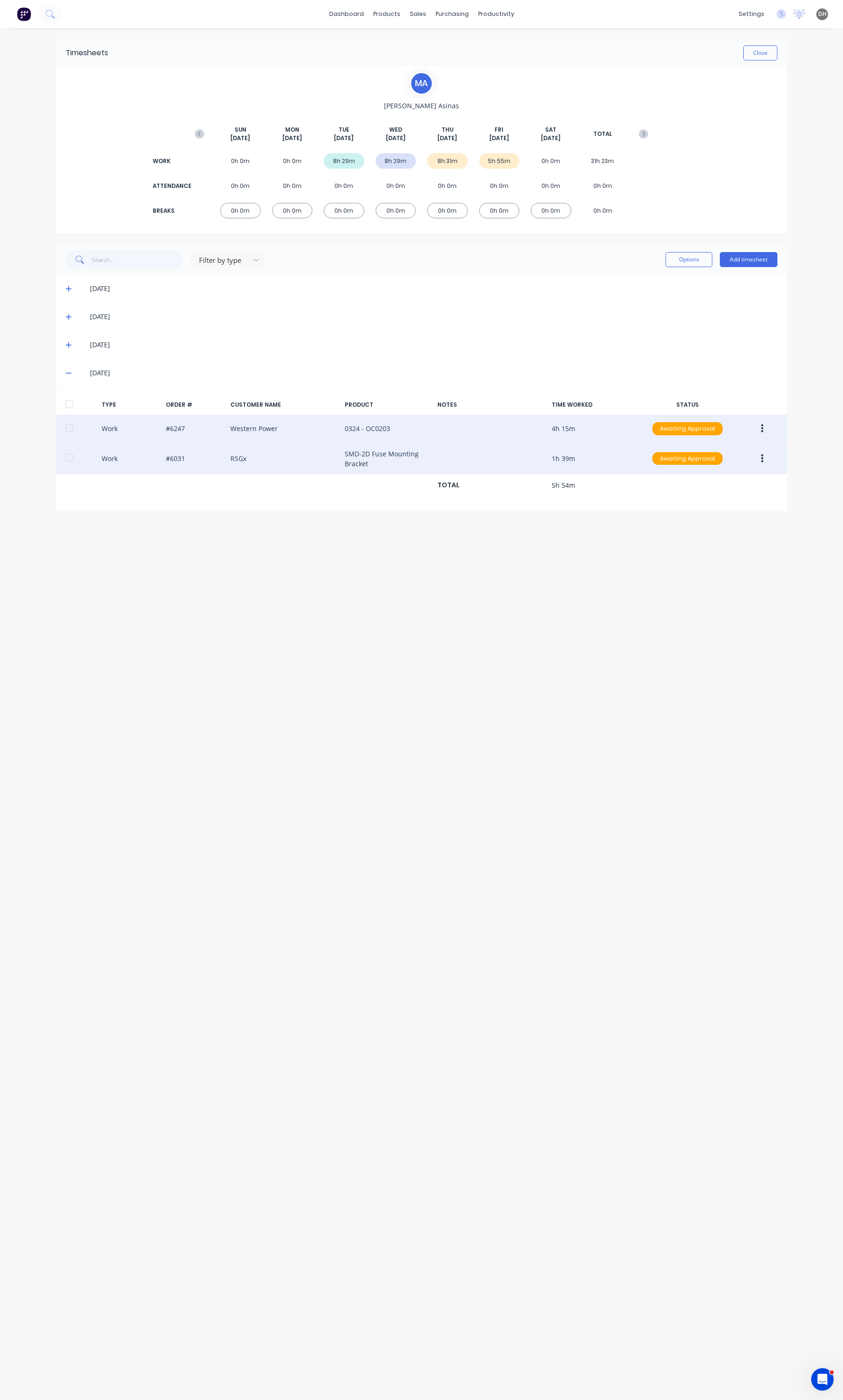
click at [761, 431] on icon "button" at bounding box center [762, 428] width 2 height 10
click at [720, 400] on div "Edit" at bounding box center [729, 393] width 72 height 14
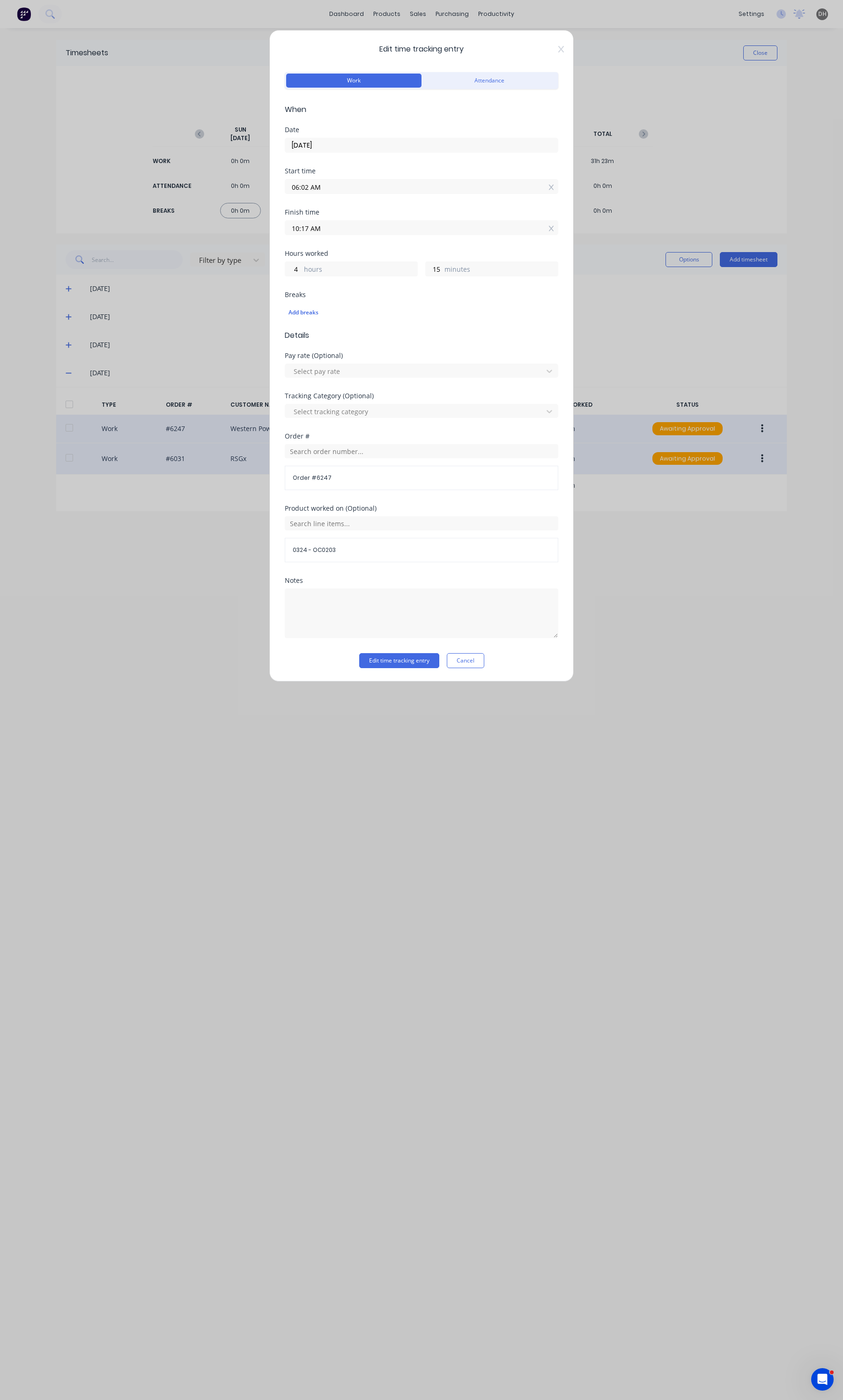
click at [336, 193] on input "06:02 AM" at bounding box center [421, 187] width 273 height 14
click at [332, 216] on div "00" at bounding box center [330, 221] width 23 height 16
type input "06:00 AM"
type input "17"
click at [397, 658] on button "Edit time tracking entry" at bounding box center [399, 660] width 80 height 15
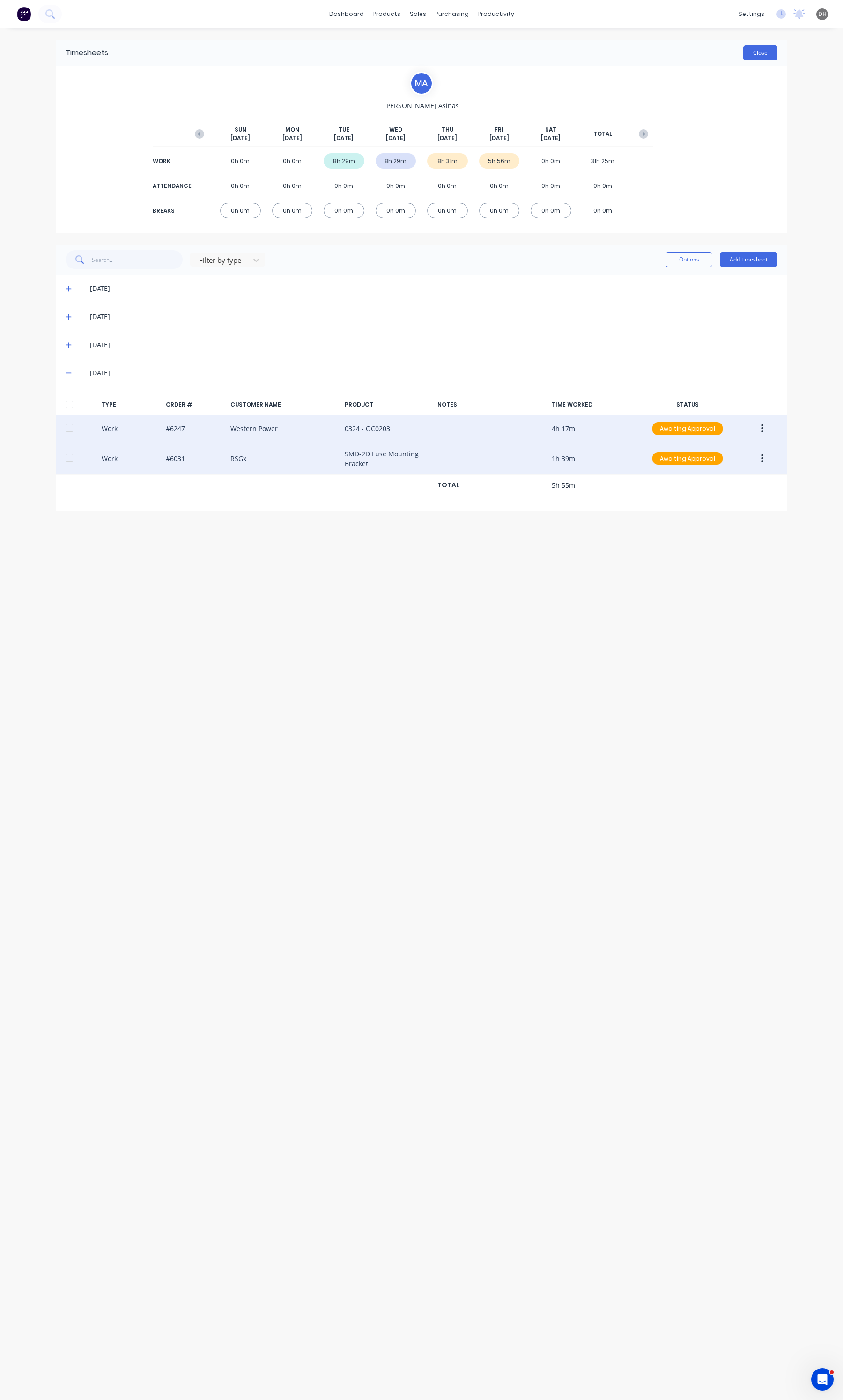
click at [758, 55] on button "Close" at bounding box center [760, 53] width 35 height 15
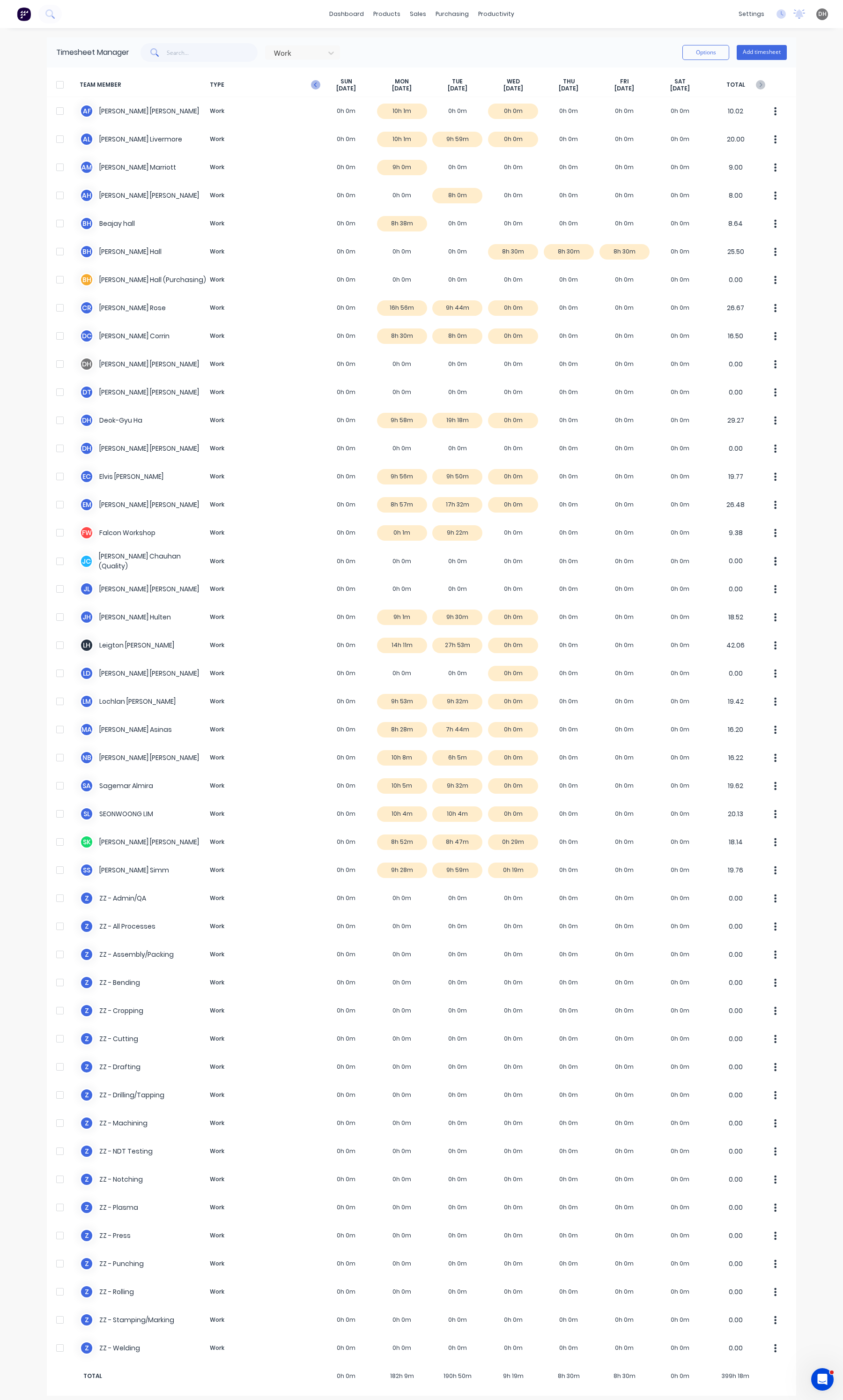
click at [312, 84] on icon "button" at bounding box center [316, 84] width 9 height 9
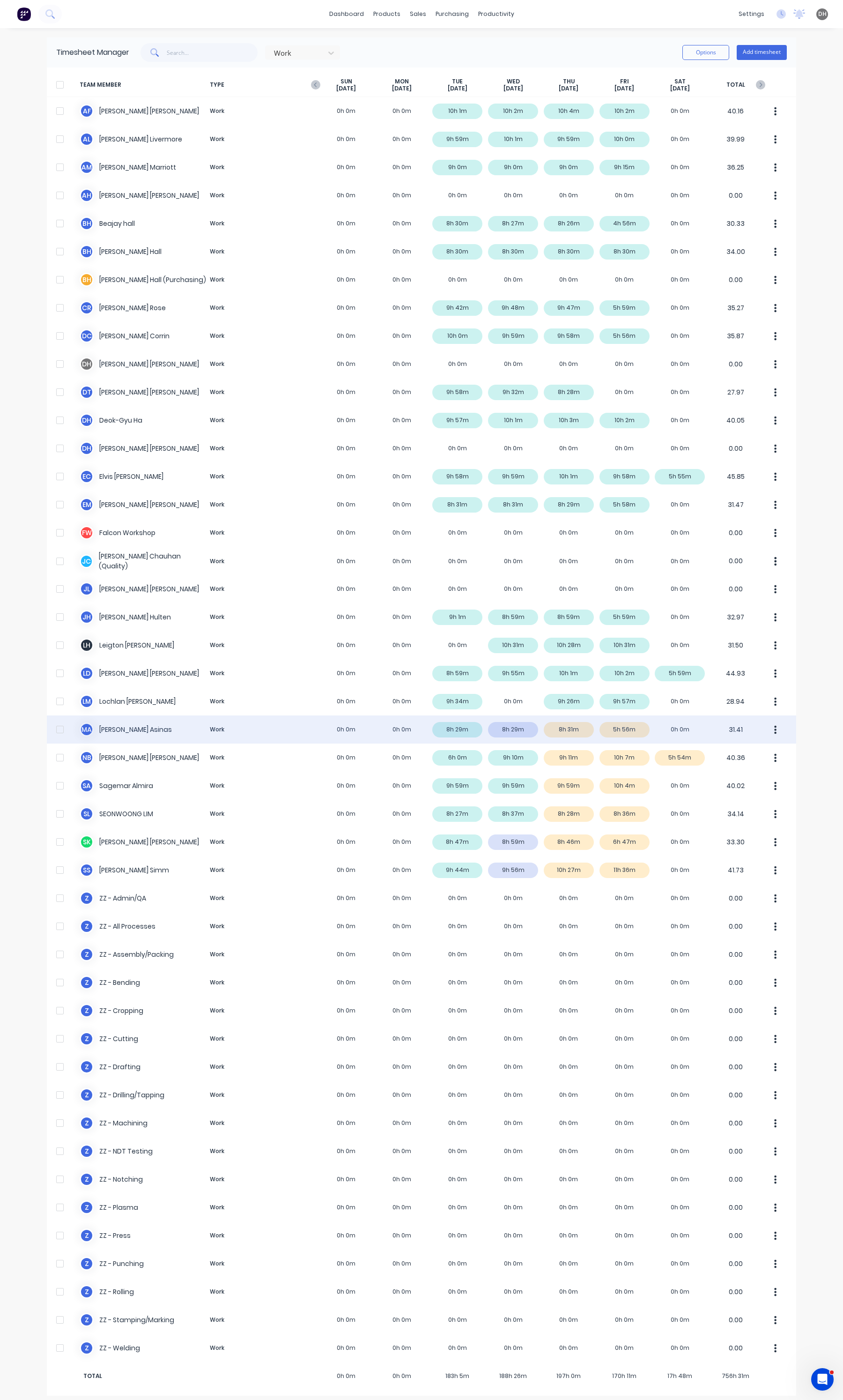
click at [774, 731] on icon "button" at bounding box center [775, 730] width 2 height 10
click at [753, 753] on div "Approve" at bounding box center [740, 756] width 72 height 14
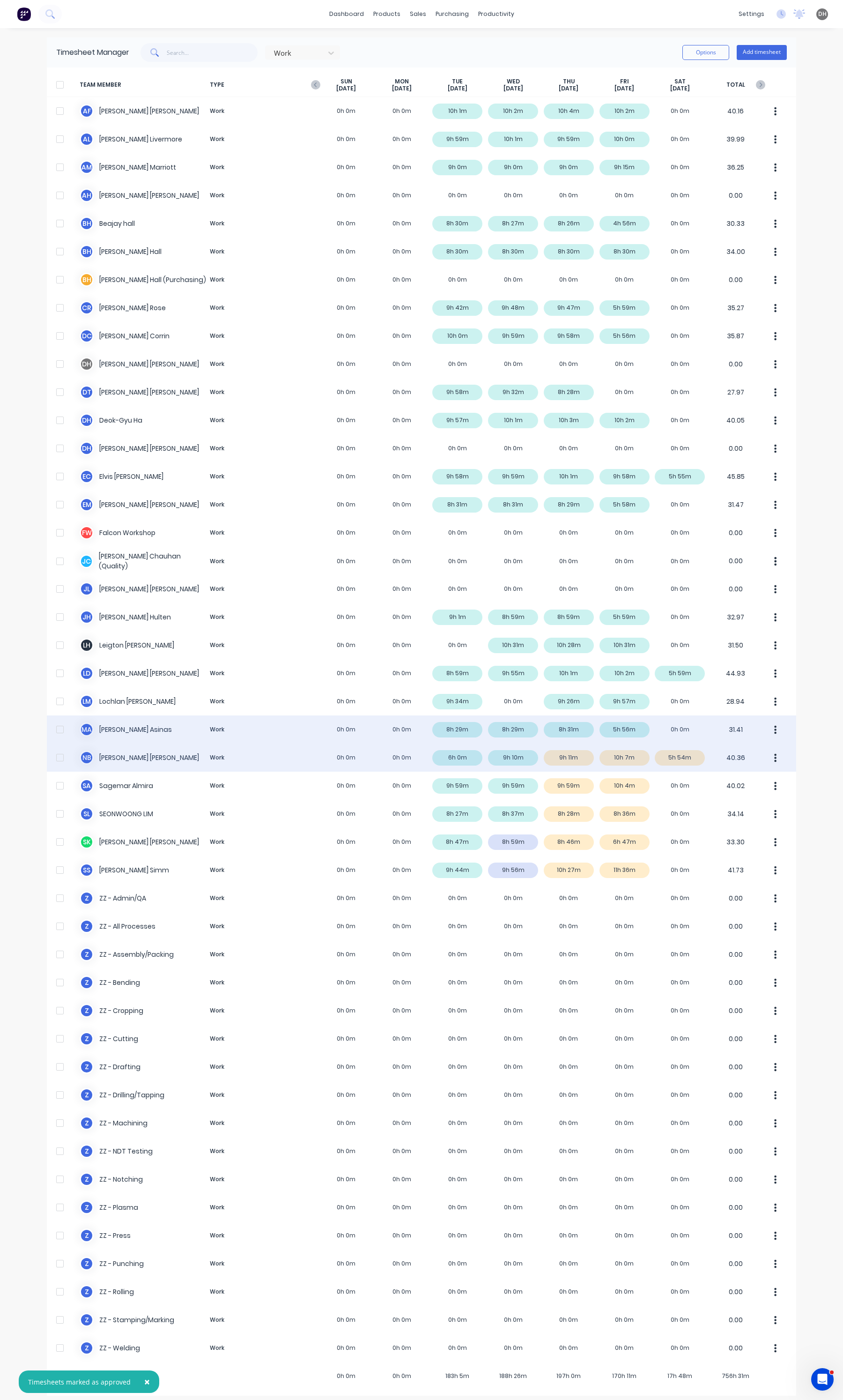
click at [674, 763] on div "N B [PERSON_NAME] Work 0h 0m 0h 0m 6h 0m 9h 10m 9h 11m 10h 7m 5h 54m 40.36" at bounding box center [422, 757] width 749 height 28
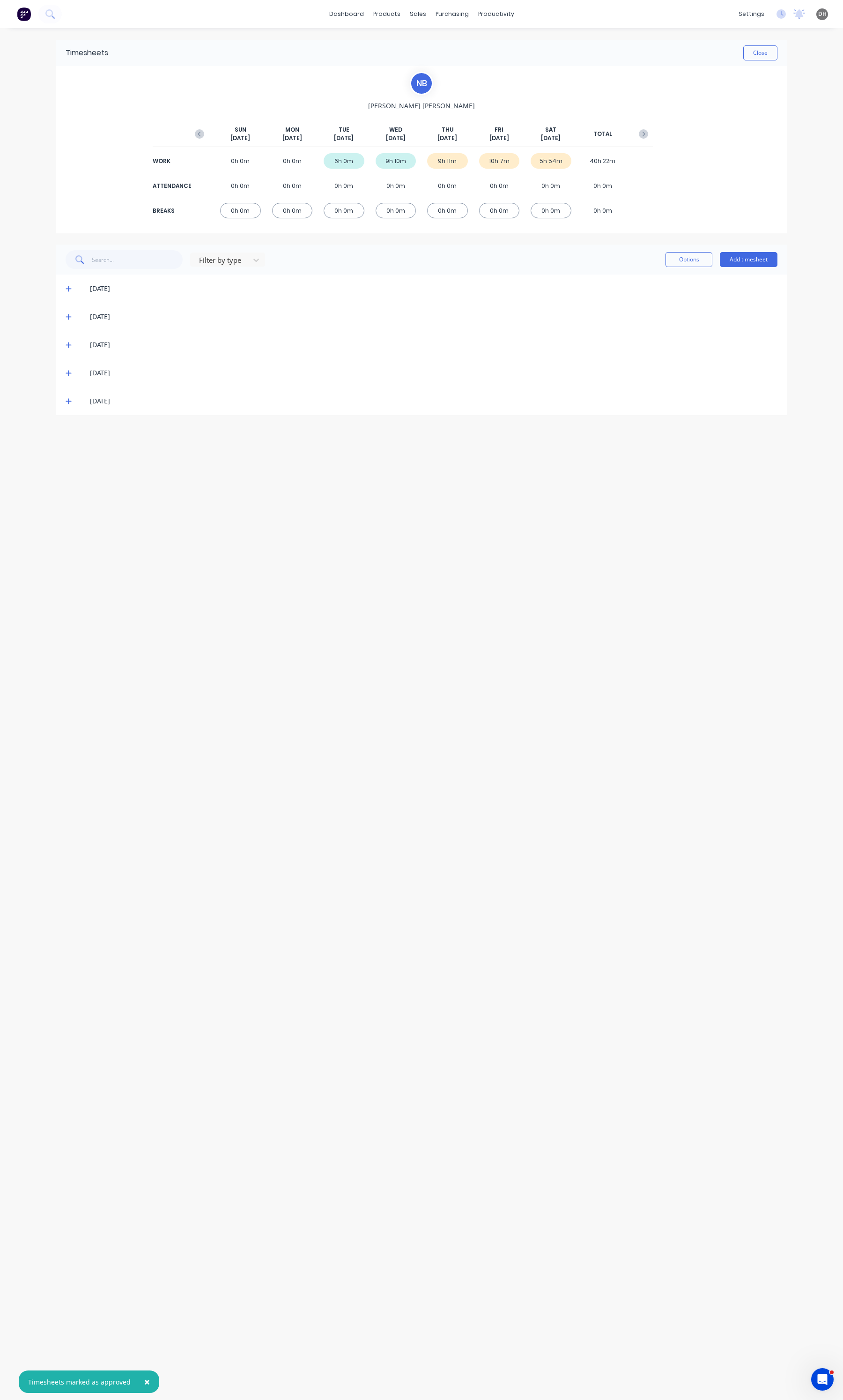
click at [69, 371] on icon at bounding box center [68, 372] width 6 height 7
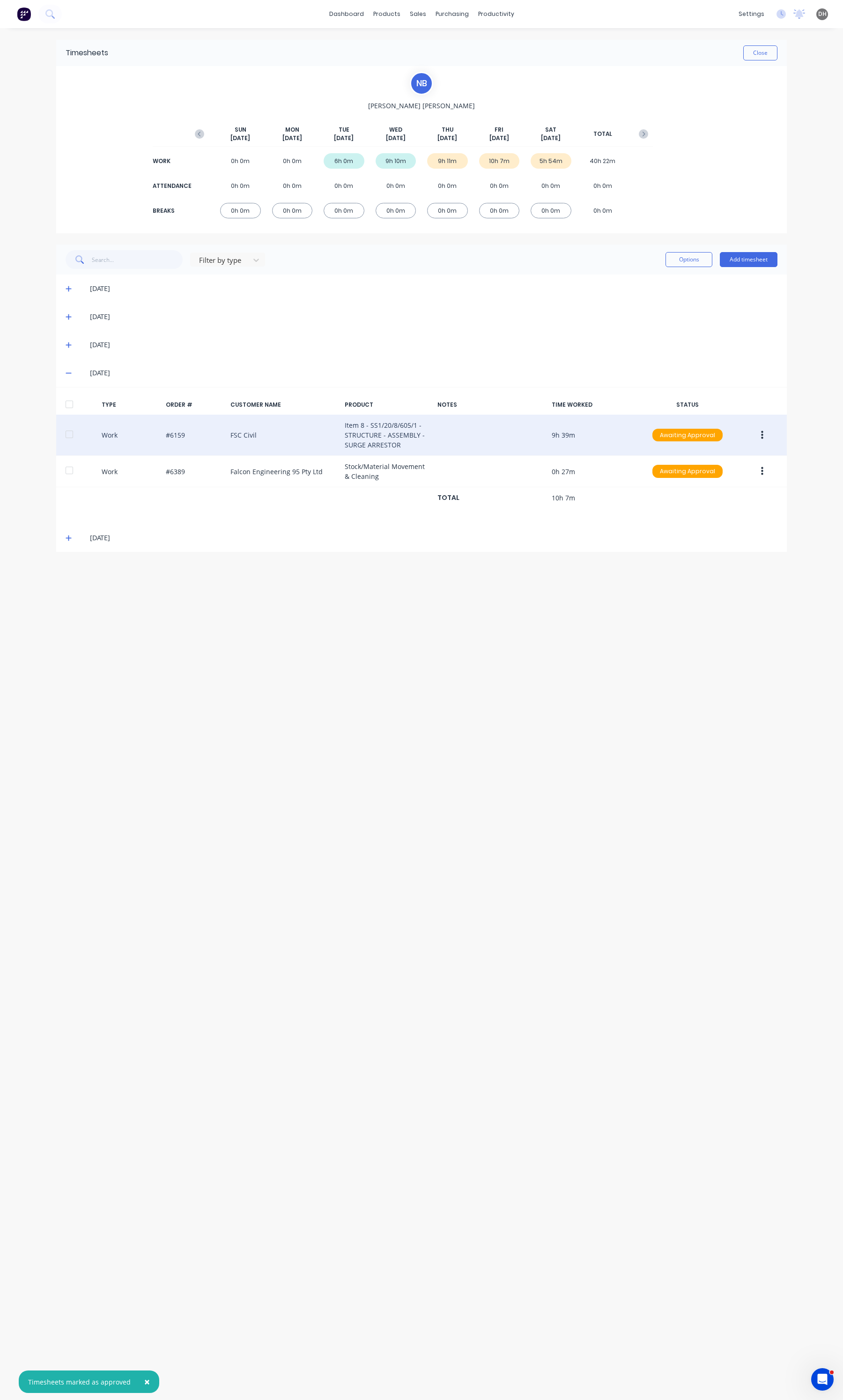
click at [762, 433] on icon "button" at bounding box center [762, 435] width 2 height 10
click at [732, 406] on button "Edit" at bounding box center [729, 400] width 89 height 18
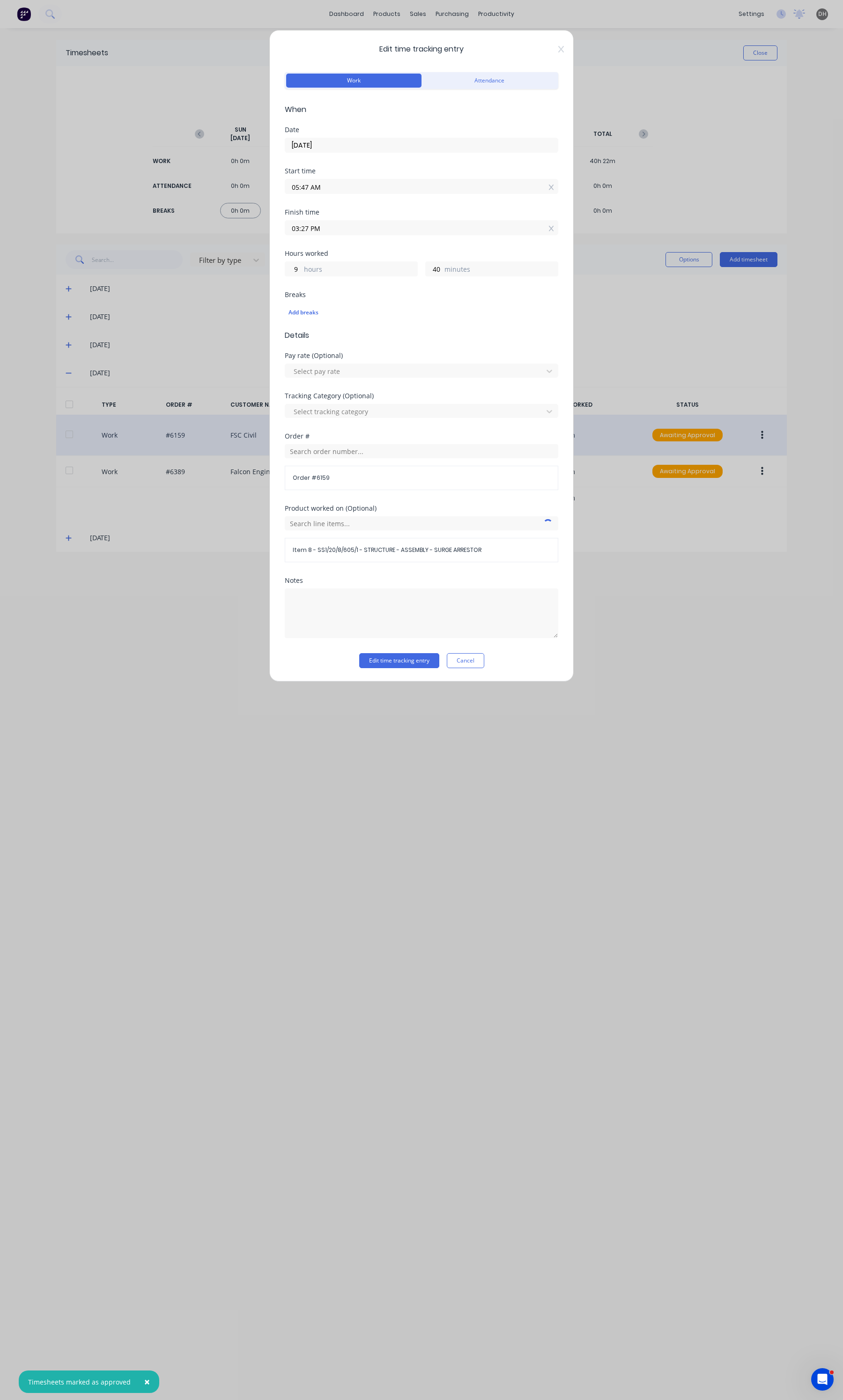
click at [377, 180] on label "05:47 AM" at bounding box center [422, 187] width 273 height 15
click at [377, 180] on input "05:47 AM" at bounding box center [421, 187] width 273 height 14
type input "05:50 AM"
type input "37"
type input "05:51 AM"
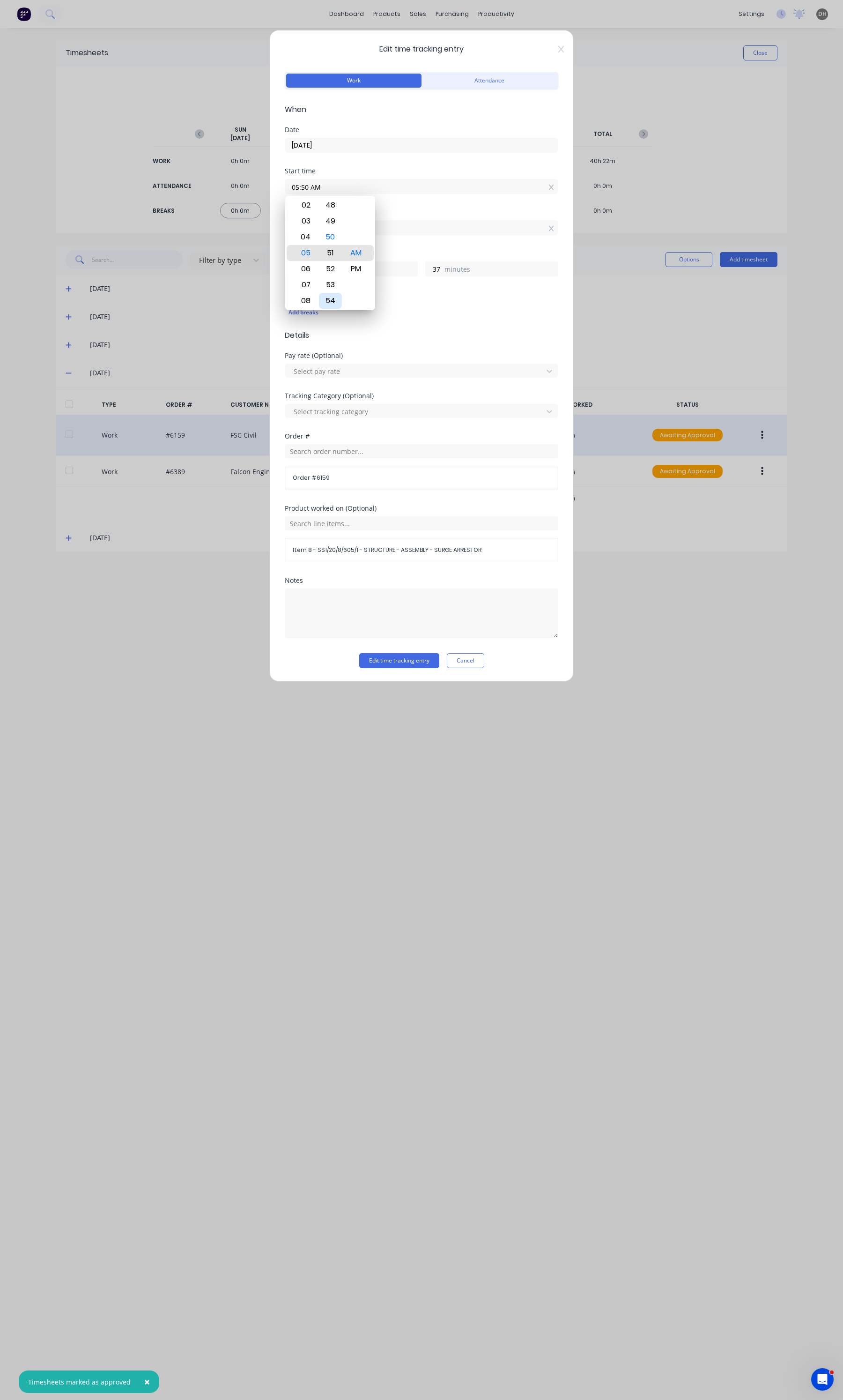
type input "36"
type input "05:52 AM"
type input "35"
click at [335, 300] on div "55" at bounding box center [330, 300] width 23 height 16
type input "05:55 AM"
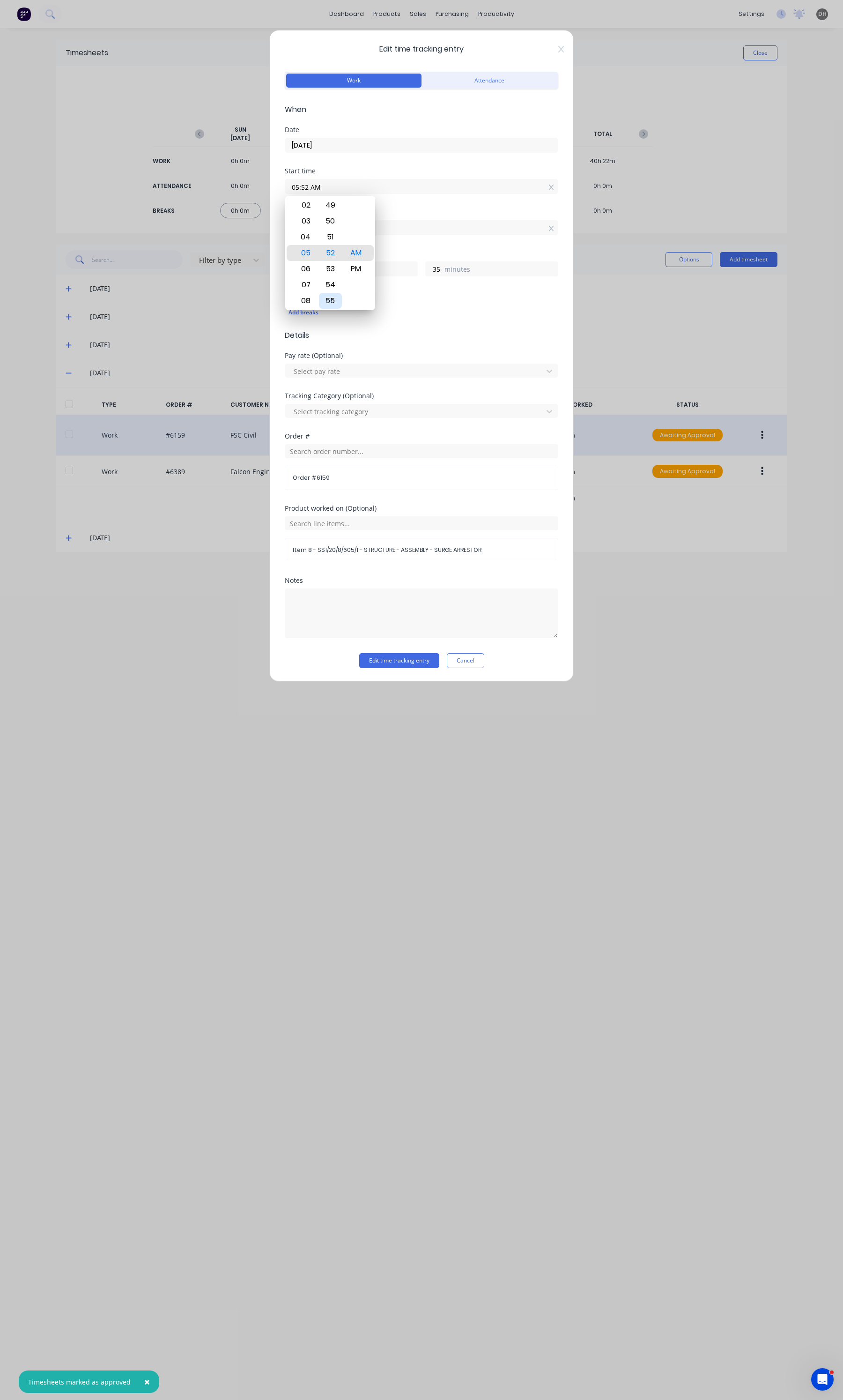
type input "32"
click at [385, 657] on button "Edit time tracking entry" at bounding box center [399, 660] width 80 height 15
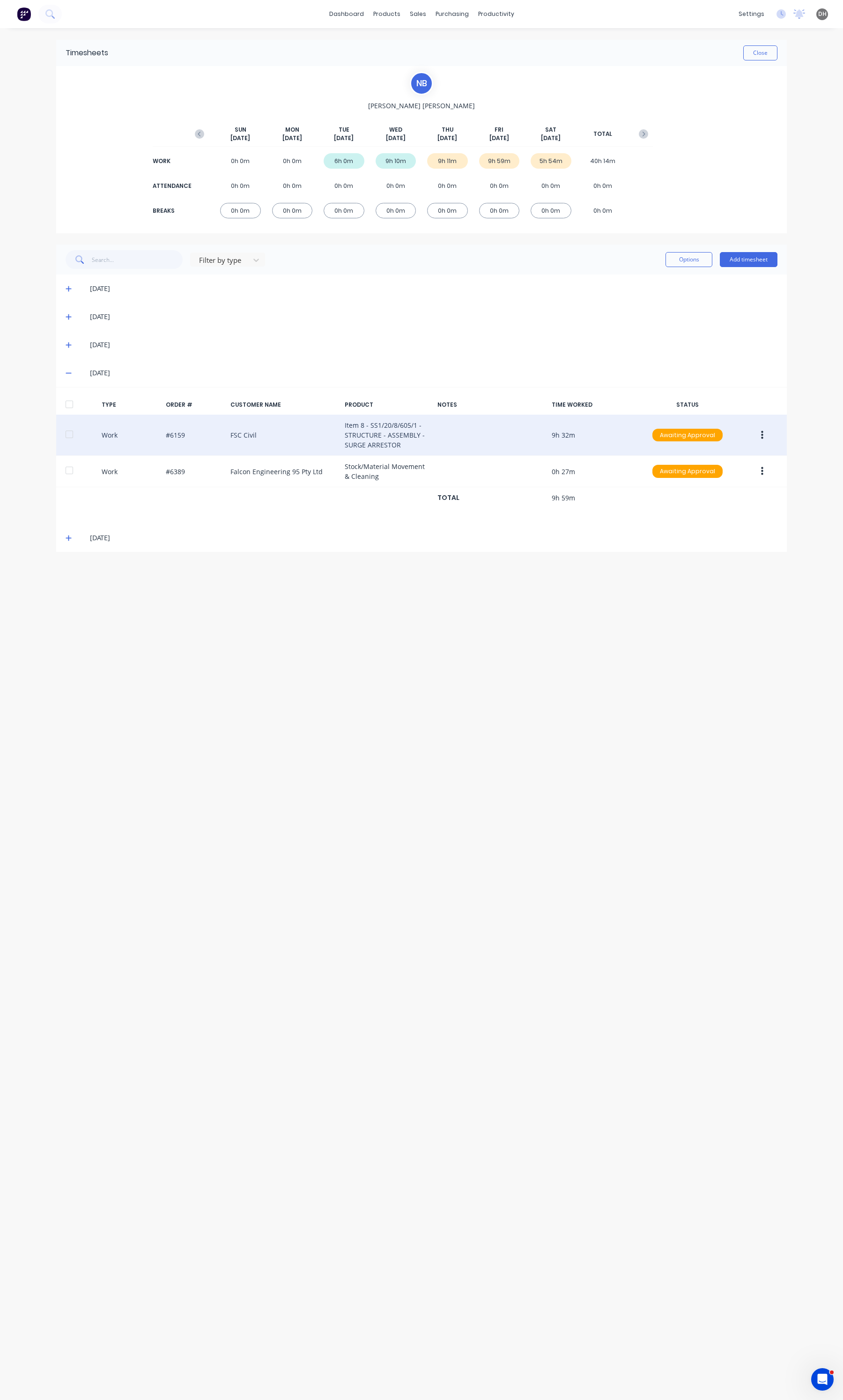
click at [75, 540] on div "[DATE]" at bounding box center [426, 538] width 702 height 10
click at [73, 540] on span at bounding box center [70, 538] width 9 height 9
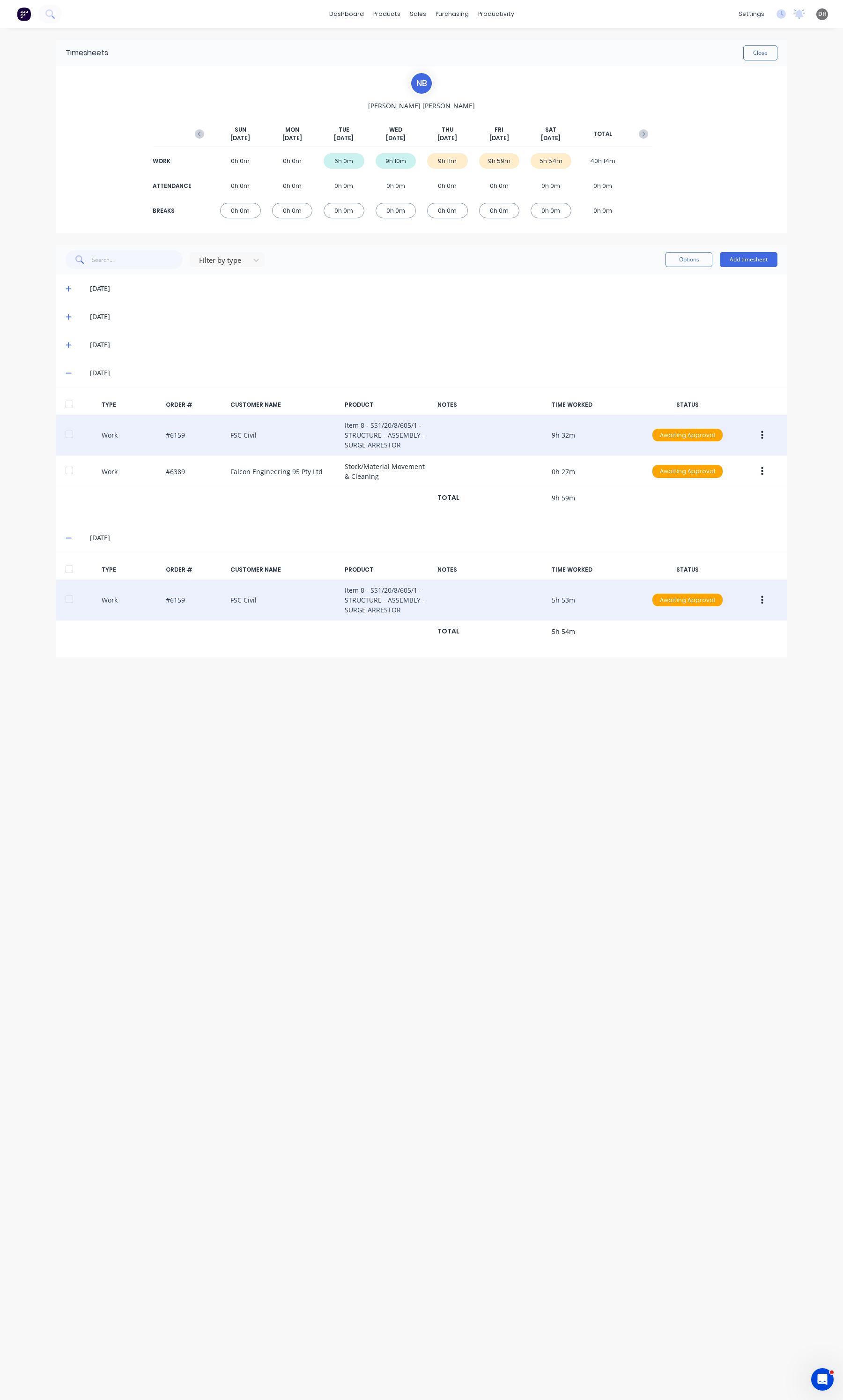
click at [759, 601] on button "button" at bounding box center [762, 600] width 22 height 17
click at [715, 564] on div "Edit" at bounding box center [729, 564] width 72 height 14
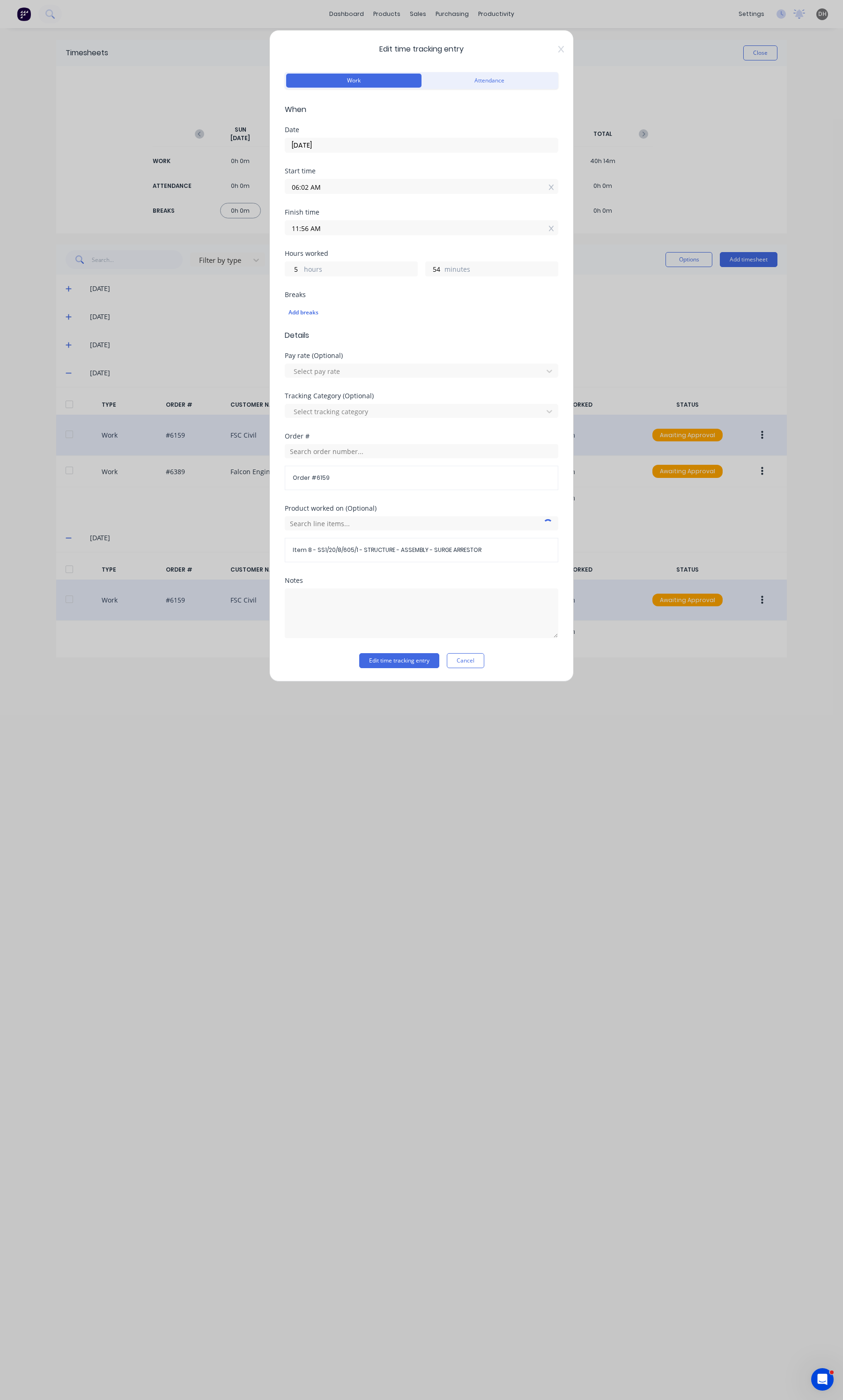
click at [402, 232] on input "11:56 AM" at bounding box center [421, 227] width 273 height 14
click at [333, 340] on div "59" at bounding box center [330, 342] width 23 height 16
type input "11:59 AM"
type input "57"
click at [392, 656] on button "Edit time tracking entry" at bounding box center [399, 660] width 80 height 15
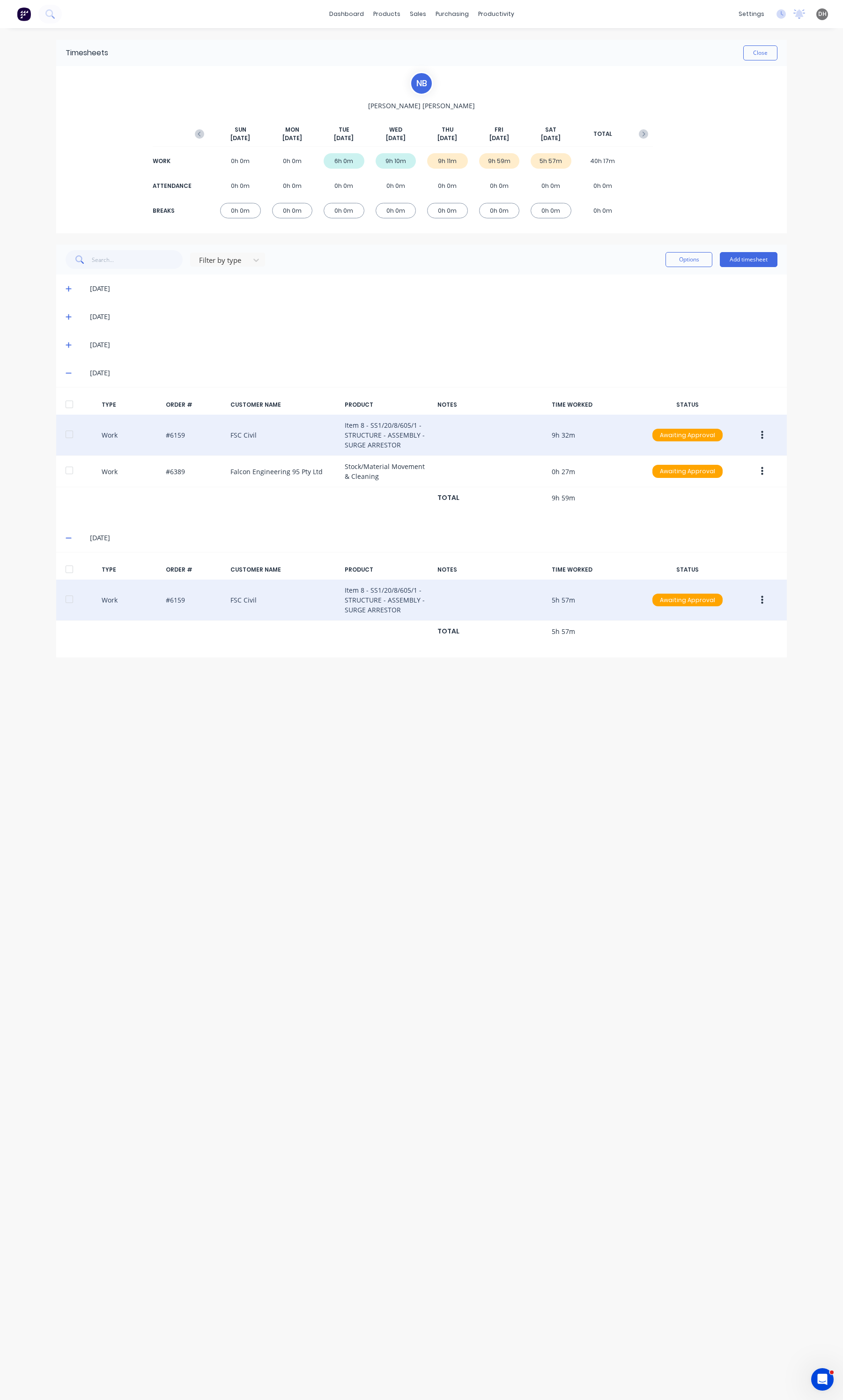
click at [69, 370] on icon at bounding box center [68, 372] width 6 height 7
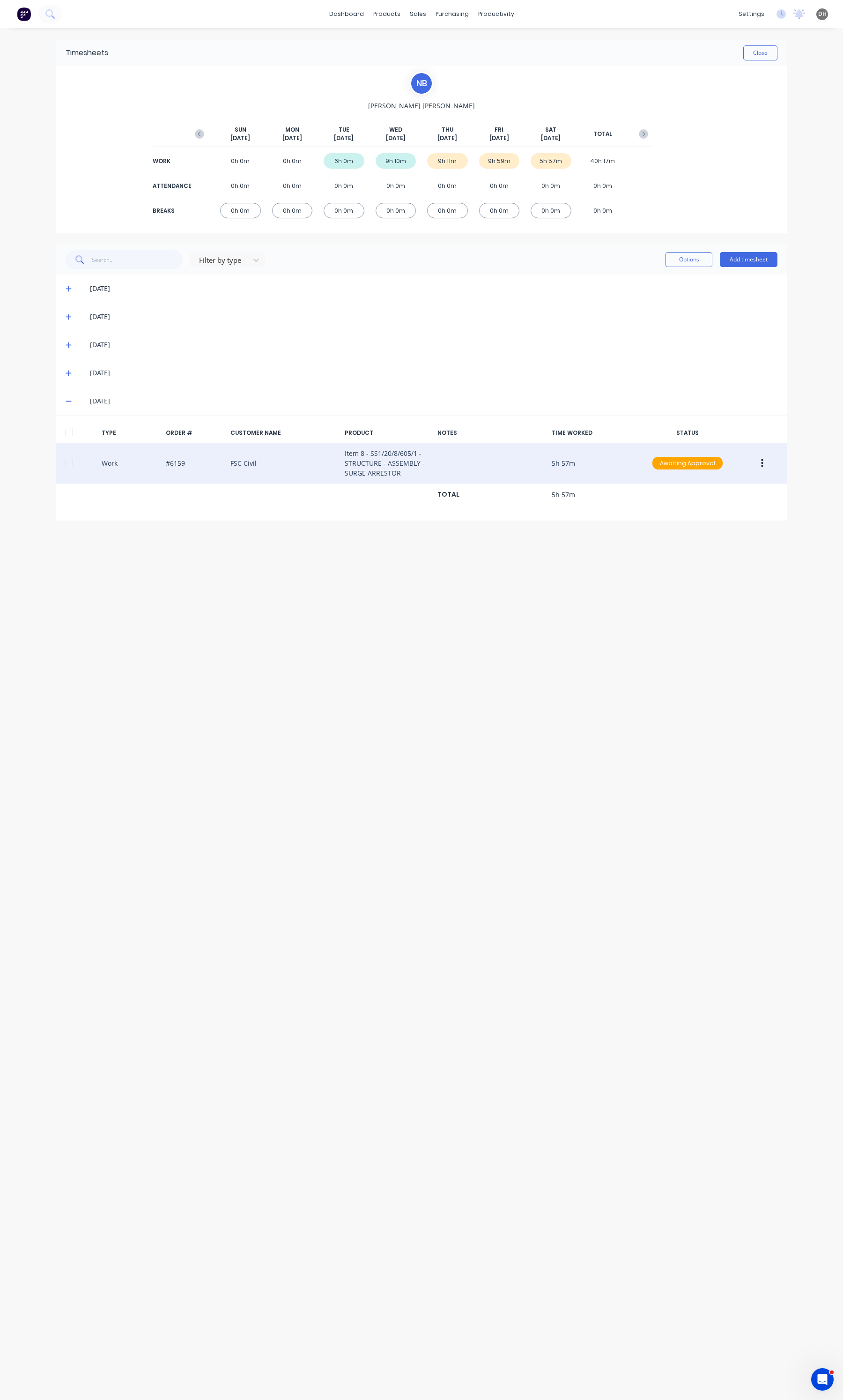
click at [65, 399] on icon at bounding box center [68, 401] width 6 height 7
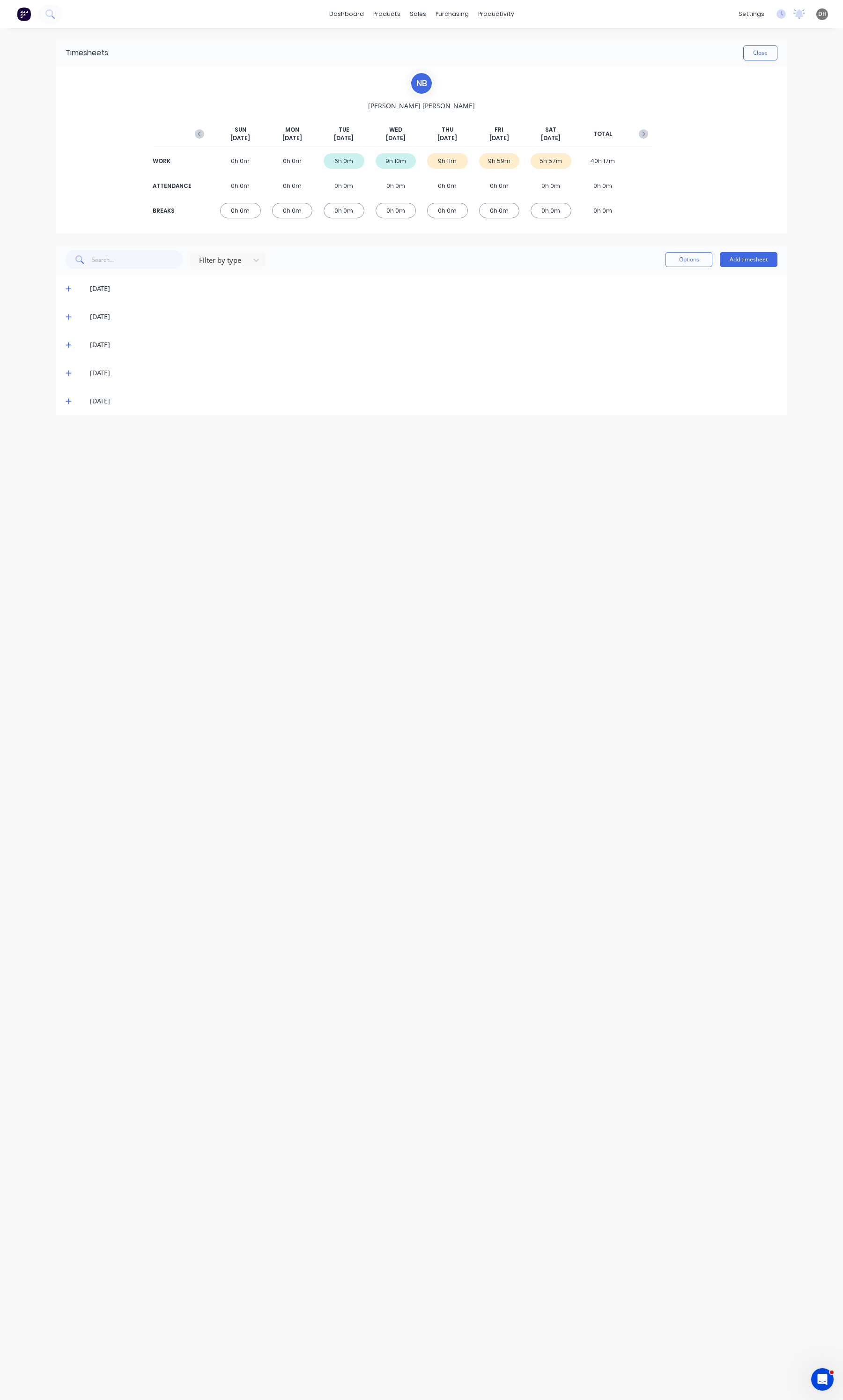
click at [65, 348] on span at bounding box center [70, 345] width 9 height 9
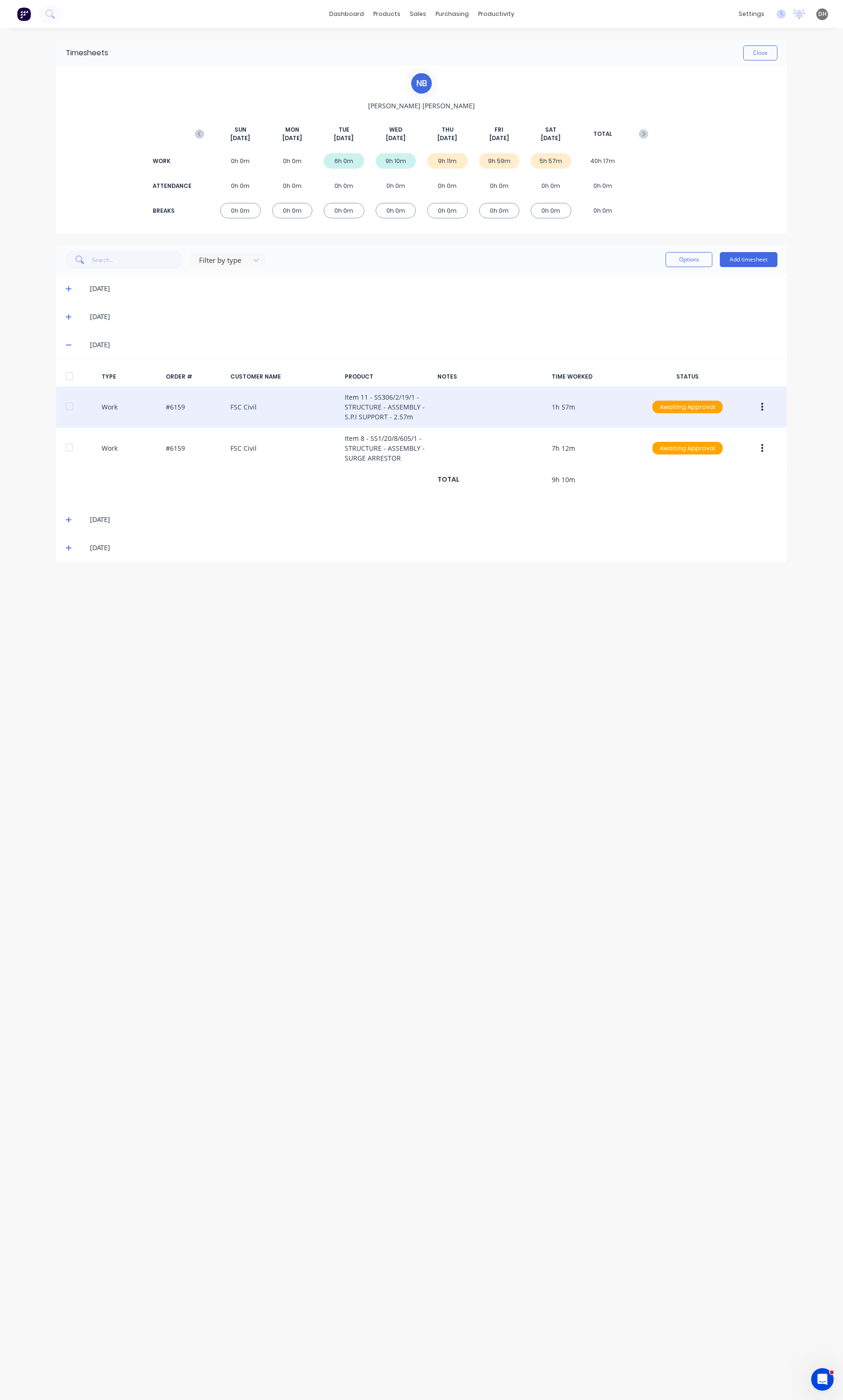
click at [767, 402] on button "button" at bounding box center [762, 407] width 22 height 17
click at [729, 373] on div "Edit" at bounding box center [729, 372] width 72 height 14
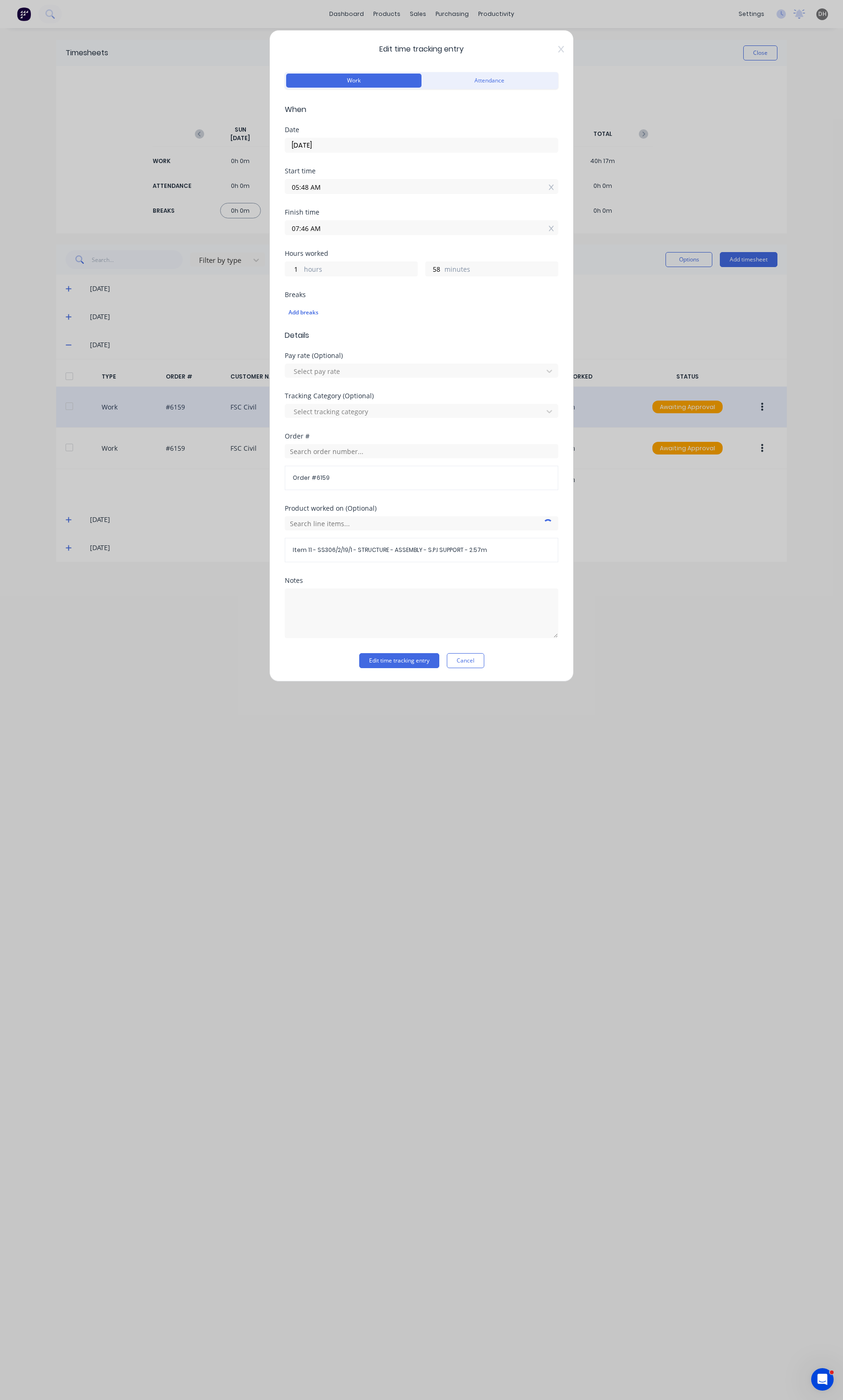
click at [341, 194] on label "05:48 AM" at bounding box center [422, 187] width 273 height 15
click at [341, 194] on input "05:48 AM" at bounding box center [421, 187] width 273 height 14
click at [332, 192] on input "05:48 AM" at bounding box center [421, 187] width 273 height 14
type input "05:50 AM"
type input "56"
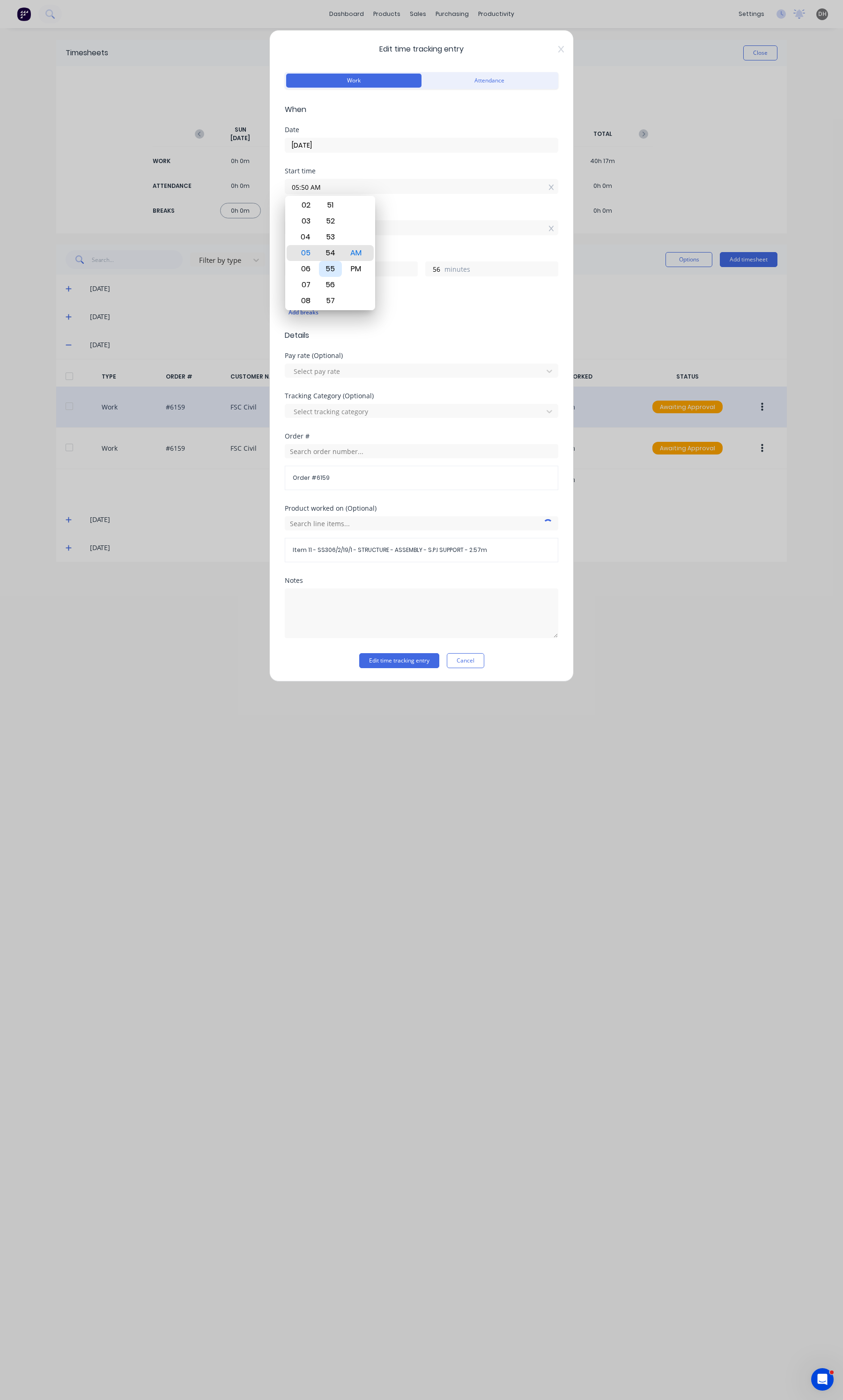
type input "05:54 AM"
type input "52"
type input "05:55 AM"
type input "51"
click at [326, 304] on div "58" at bounding box center [330, 300] width 23 height 16
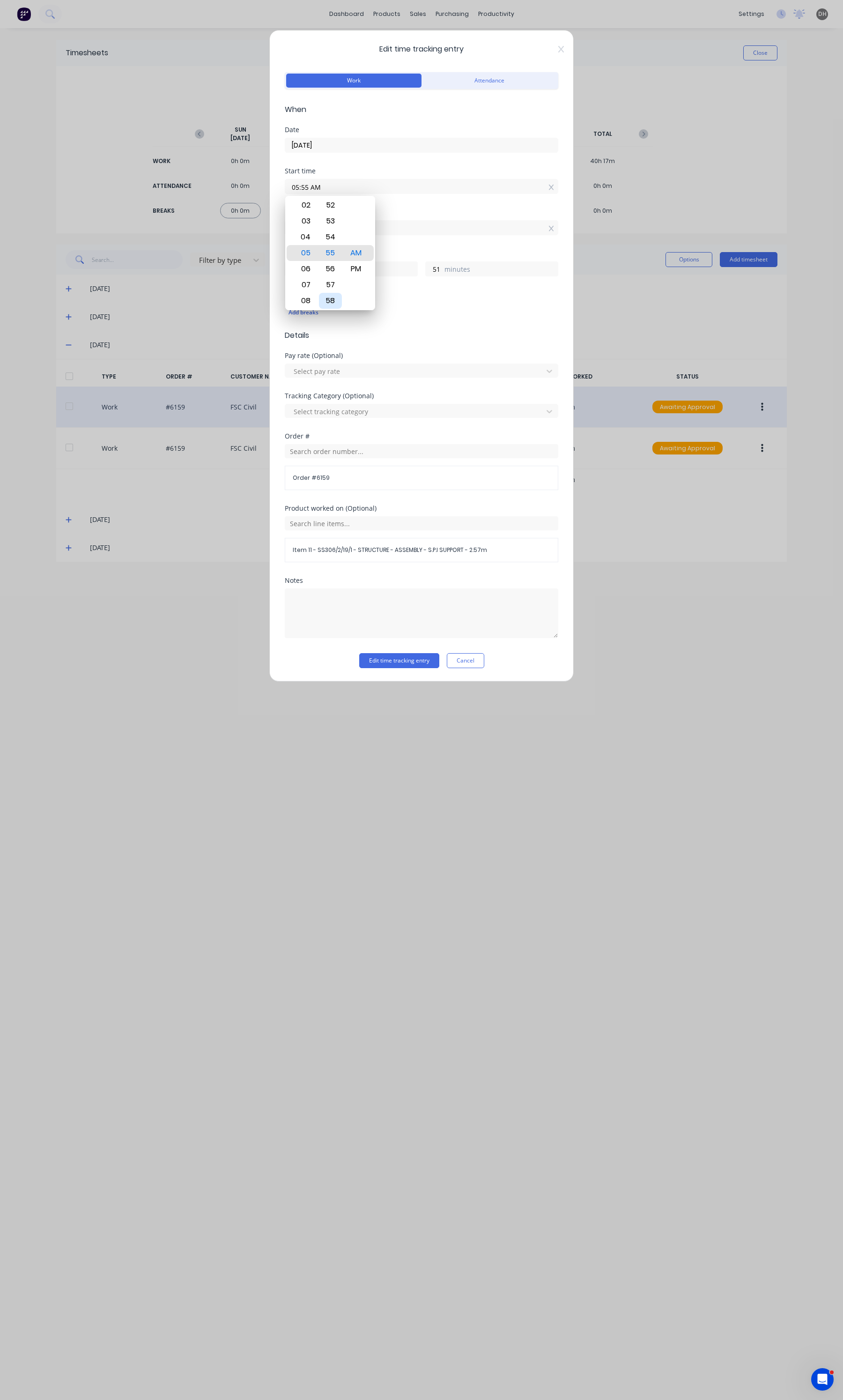
type input "05:58 AM"
type input "48"
click at [385, 670] on div "Edit time tracking entry Work Attendance When Date [DATE] Start time 05:58 AM F…" at bounding box center [422, 356] width 304 height 651
click at [388, 678] on div "Edit time tracking entry Work Attendance When Date [DATE] Start time 05:58 AM F…" at bounding box center [422, 356] width 304 height 651
click at [390, 677] on div "Edit time tracking entry Work Attendance When Date [DATE] Start time 05:58 AM F…" at bounding box center [422, 356] width 304 height 651
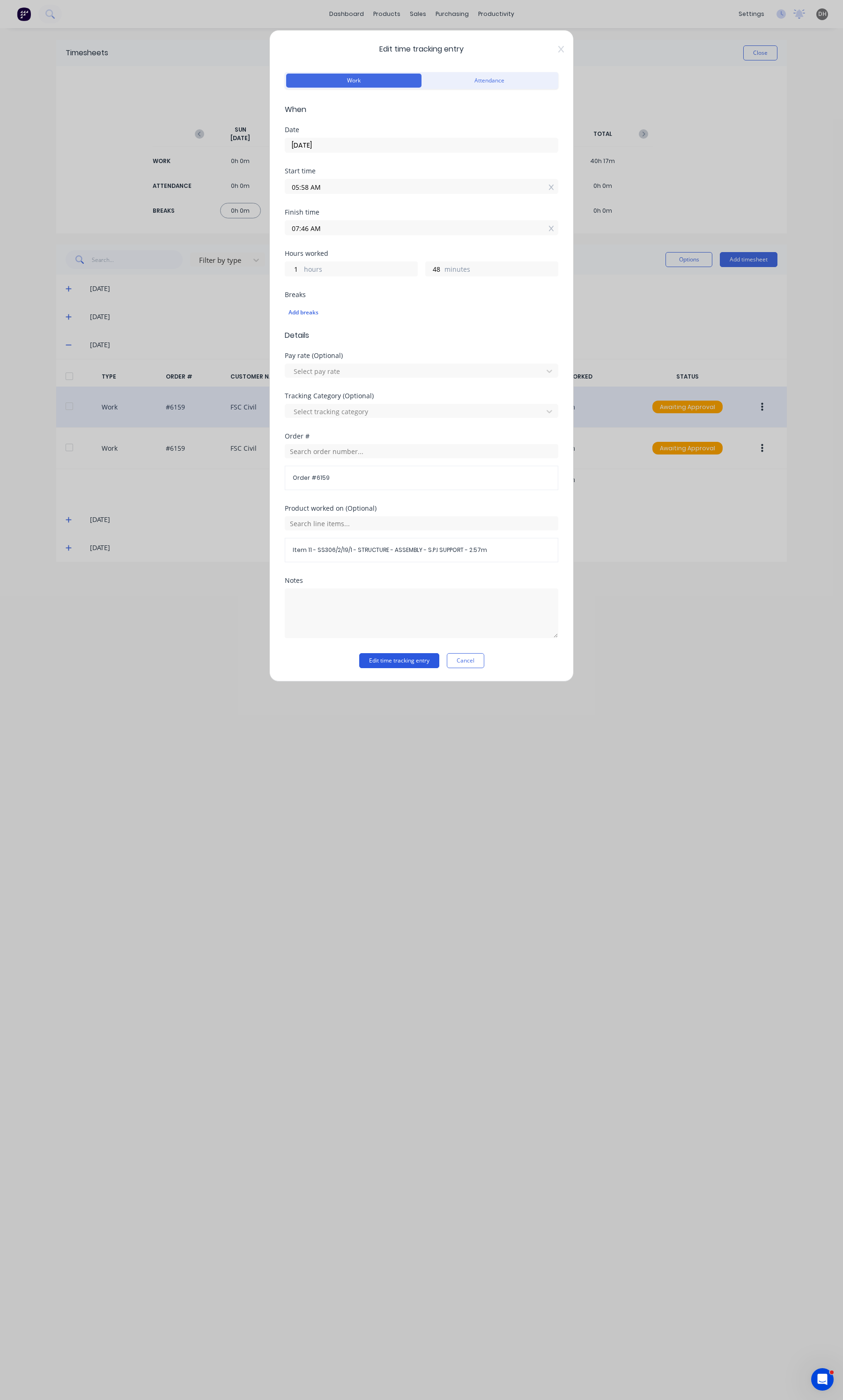
click at [395, 667] on button "Edit time tracking entry" at bounding box center [399, 660] width 80 height 15
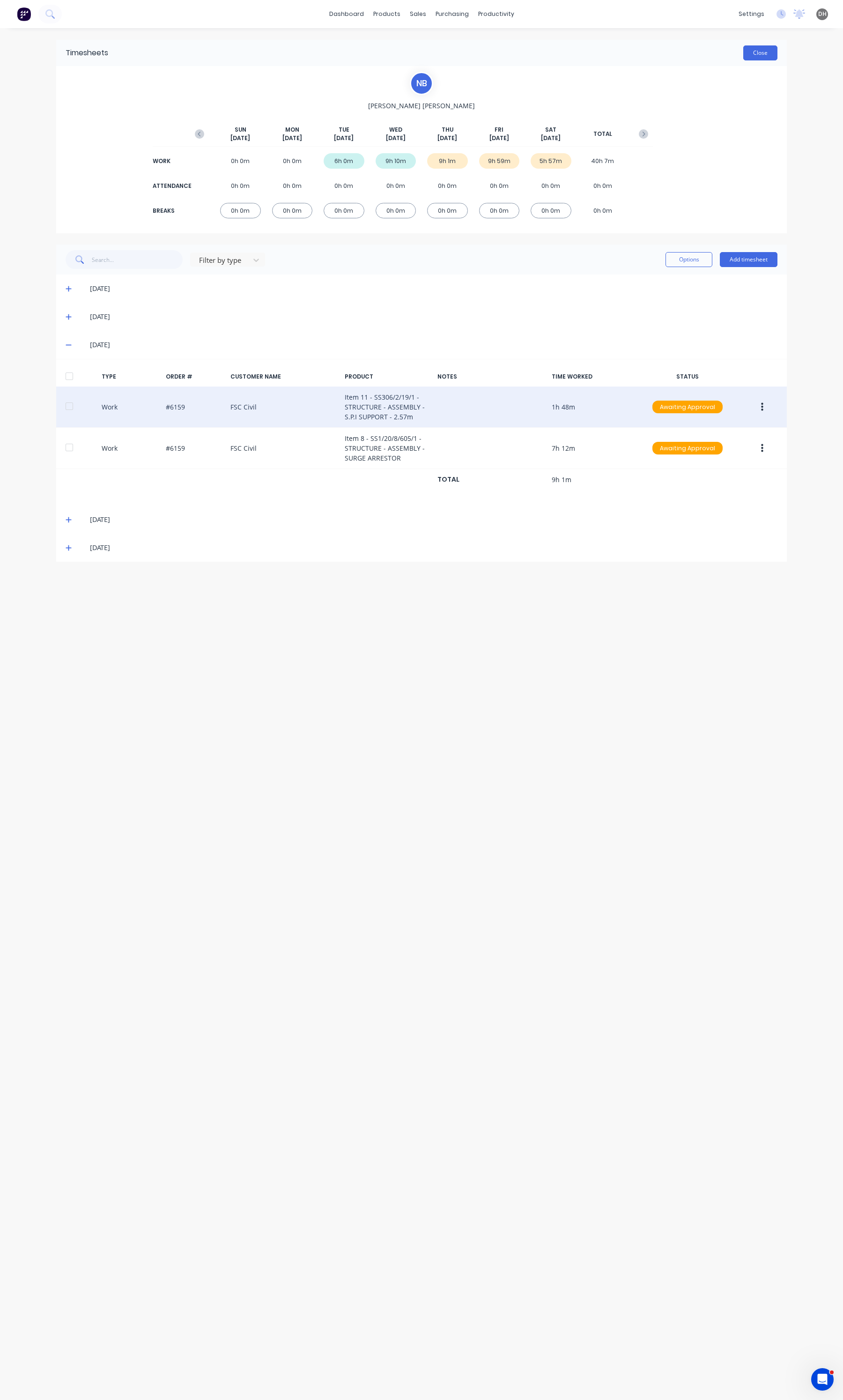
click at [759, 50] on button "Close" at bounding box center [760, 53] width 35 height 15
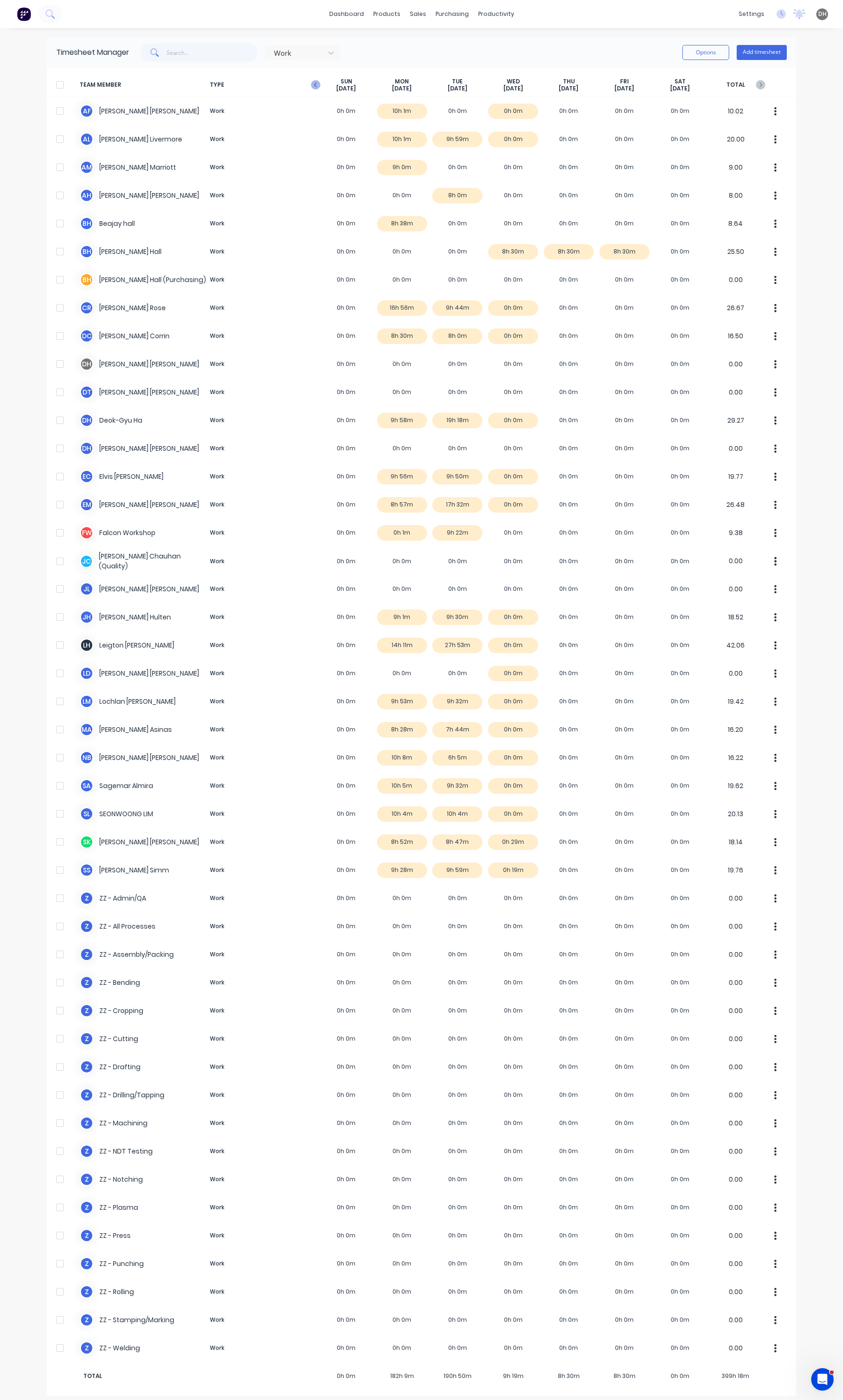
click at [311, 85] on icon "button" at bounding box center [316, 84] width 9 height 9
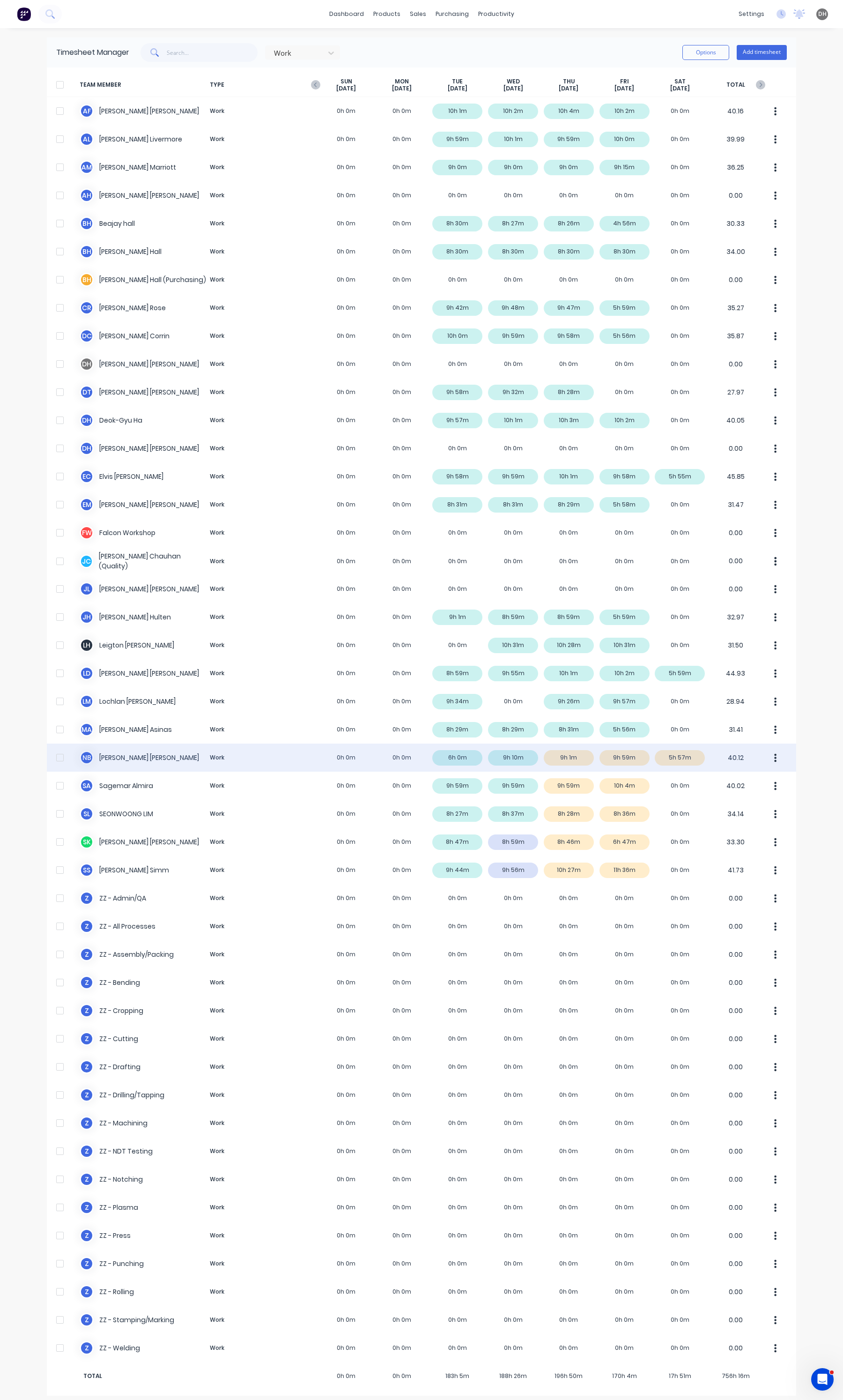
click at [766, 753] on button "button" at bounding box center [775, 757] width 20 height 18
click at [740, 785] on div "Approve" at bounding box center [740, 783] width 72 height 14
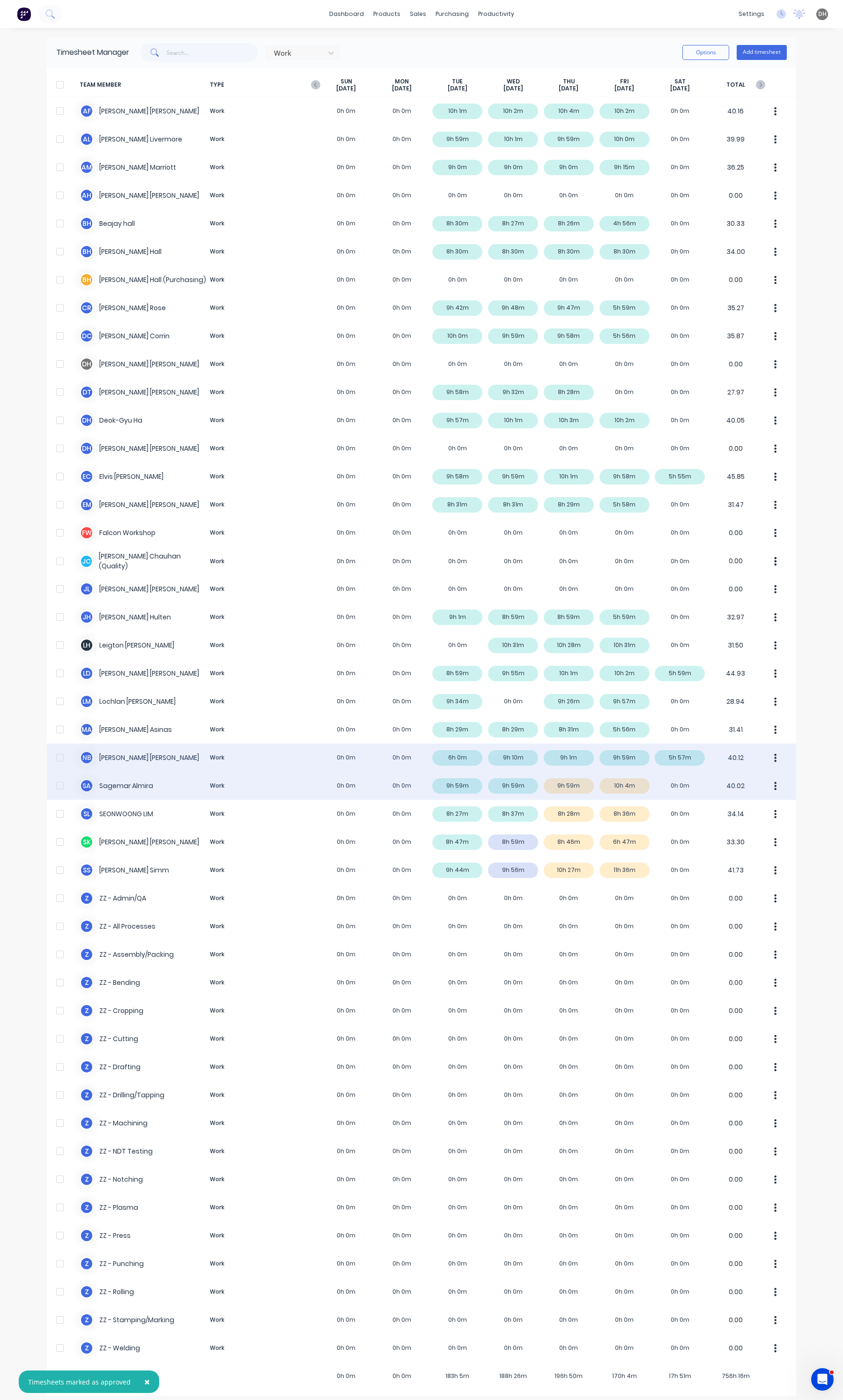
click at [765, 786] on button "button" at bounding box center [775, 786] width 20 height 18
click at [742, 805] on div "Approve" at bounding box center [740, 812] width 72 height 14
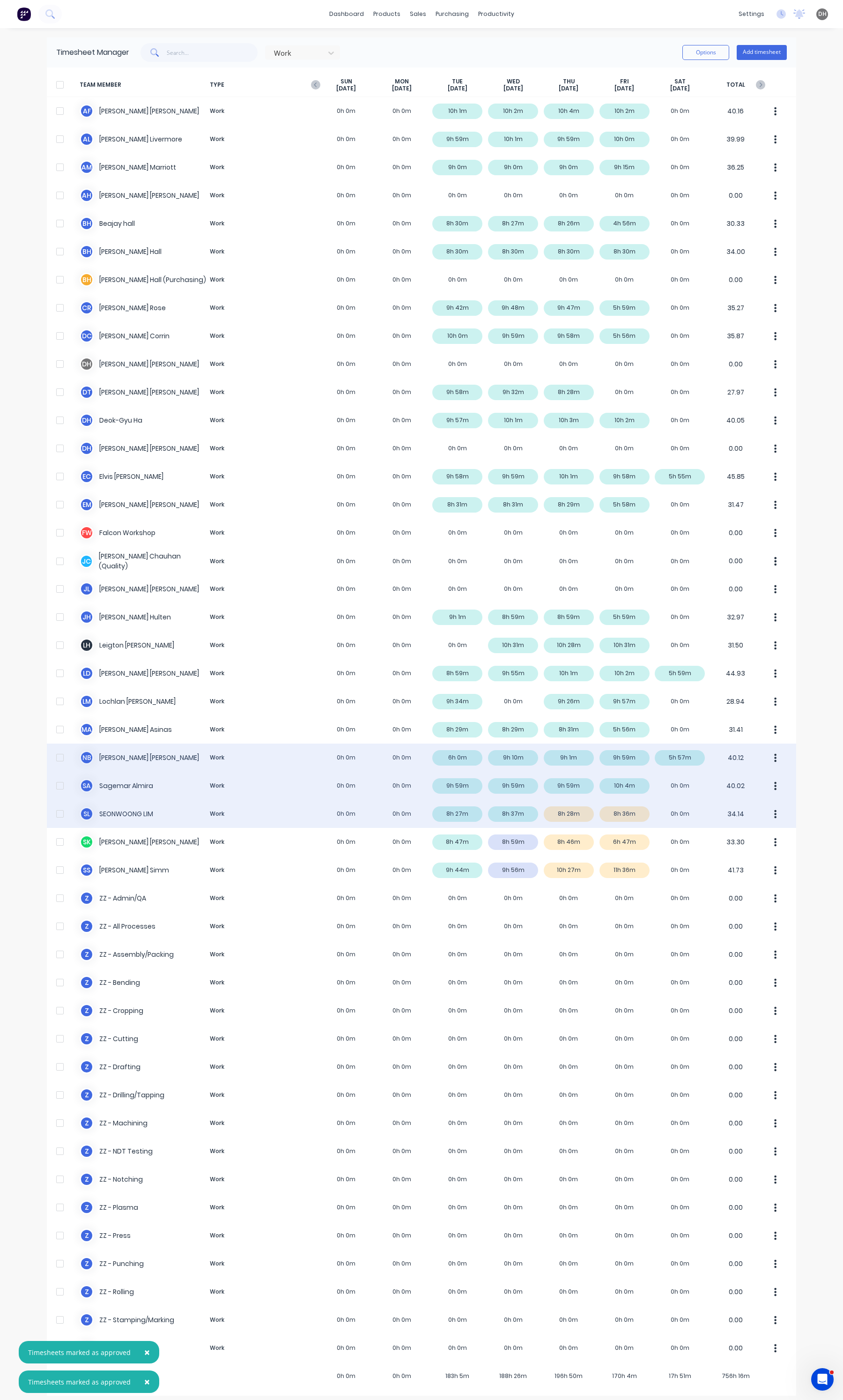
click at [768, 814] on button "button" at bounding box center [775, 813] width 20 height 18
click at [733, 836] on div "Approve" at bounding box center [740, 840] width 72 height 14
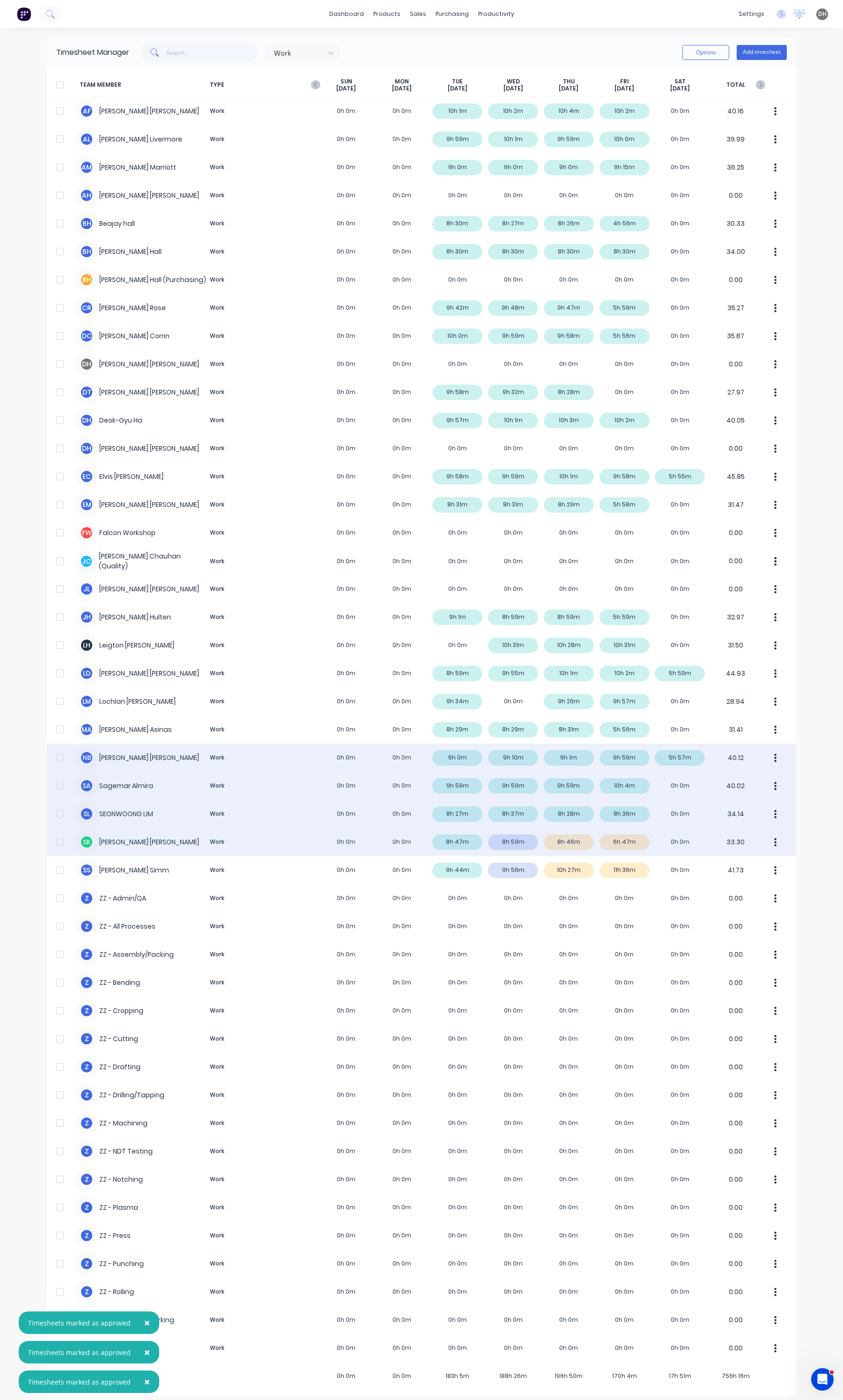
click at [589, 846] on div "S K [PERSON_NAME] Work 0h 0m 0h 0m 8h 47m 8h 59m 8h 46m 6h 47m 0h 0m 33.30" at bounding box center [422, 842] width 749 height 28
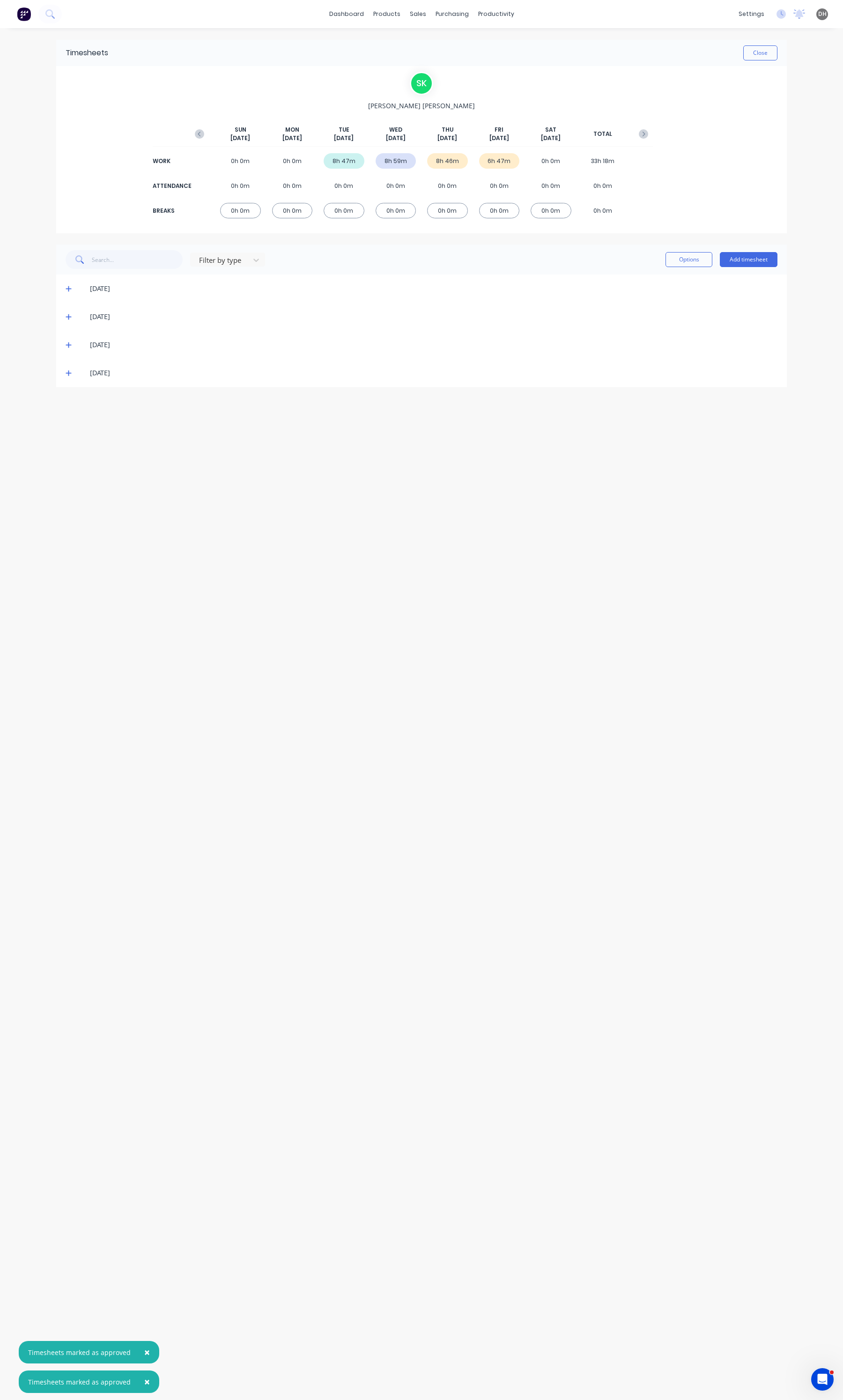
click at [68, 372] on icon at bounding box center [68, 372] width 5 height 5
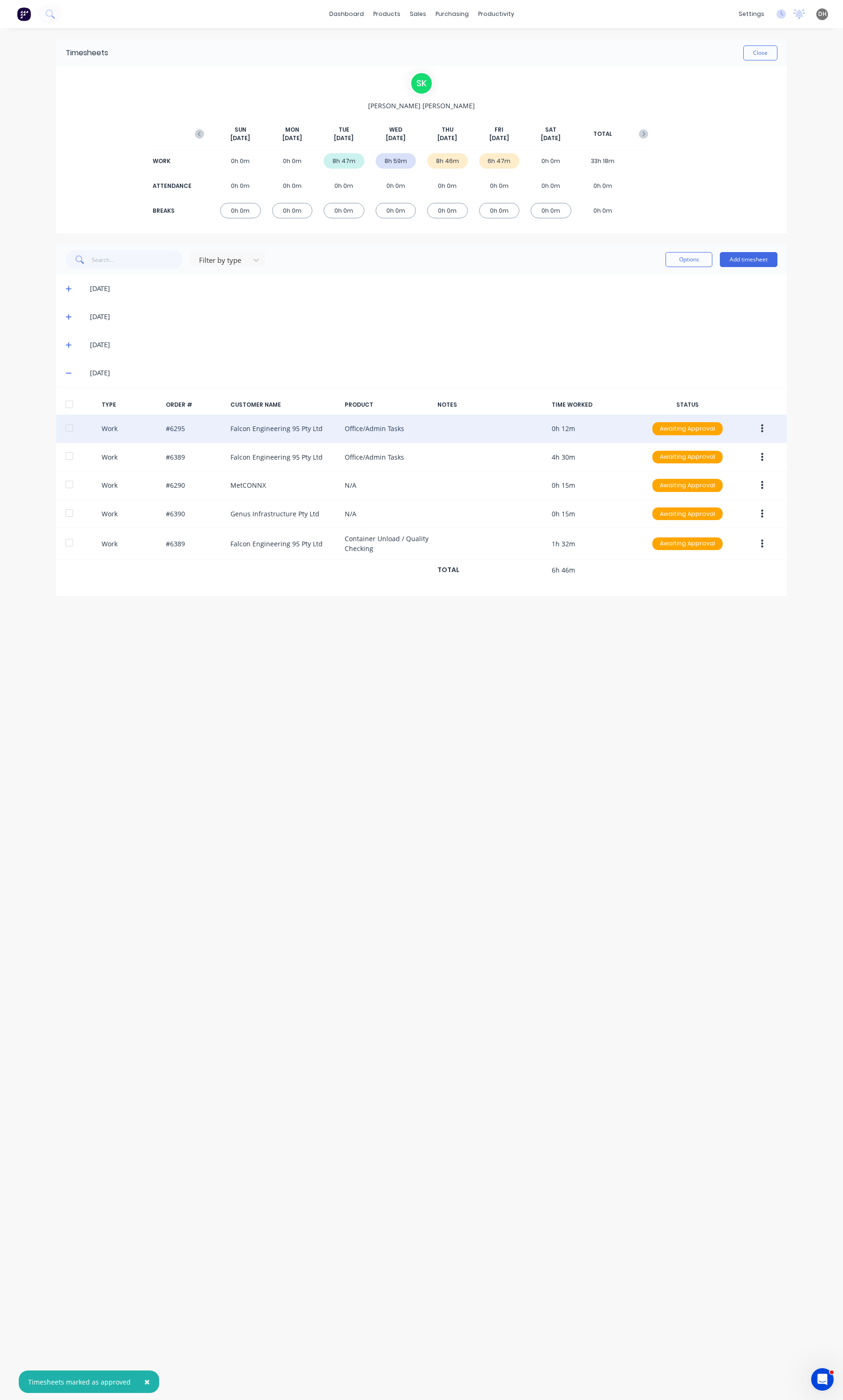
click at [758, 432] on button "button" at bounding box center [762, 429] width 22 height 17
click at [712, 397] on div "Edit" at bounding box center [729, 393] width 72 height 14
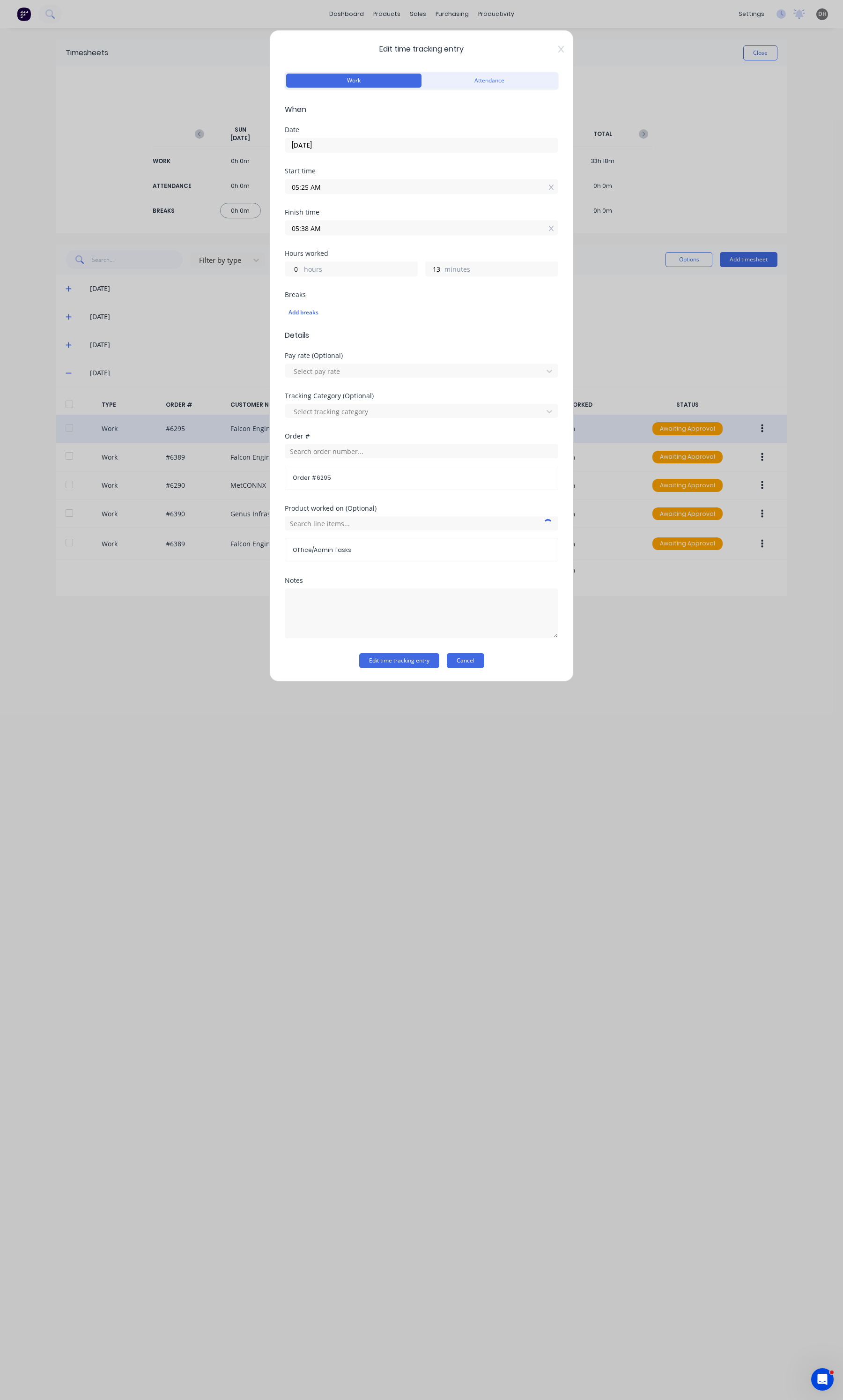
click at [479, 654] on button "Cancel" at bounding box center [465, 660] width 38 height 15
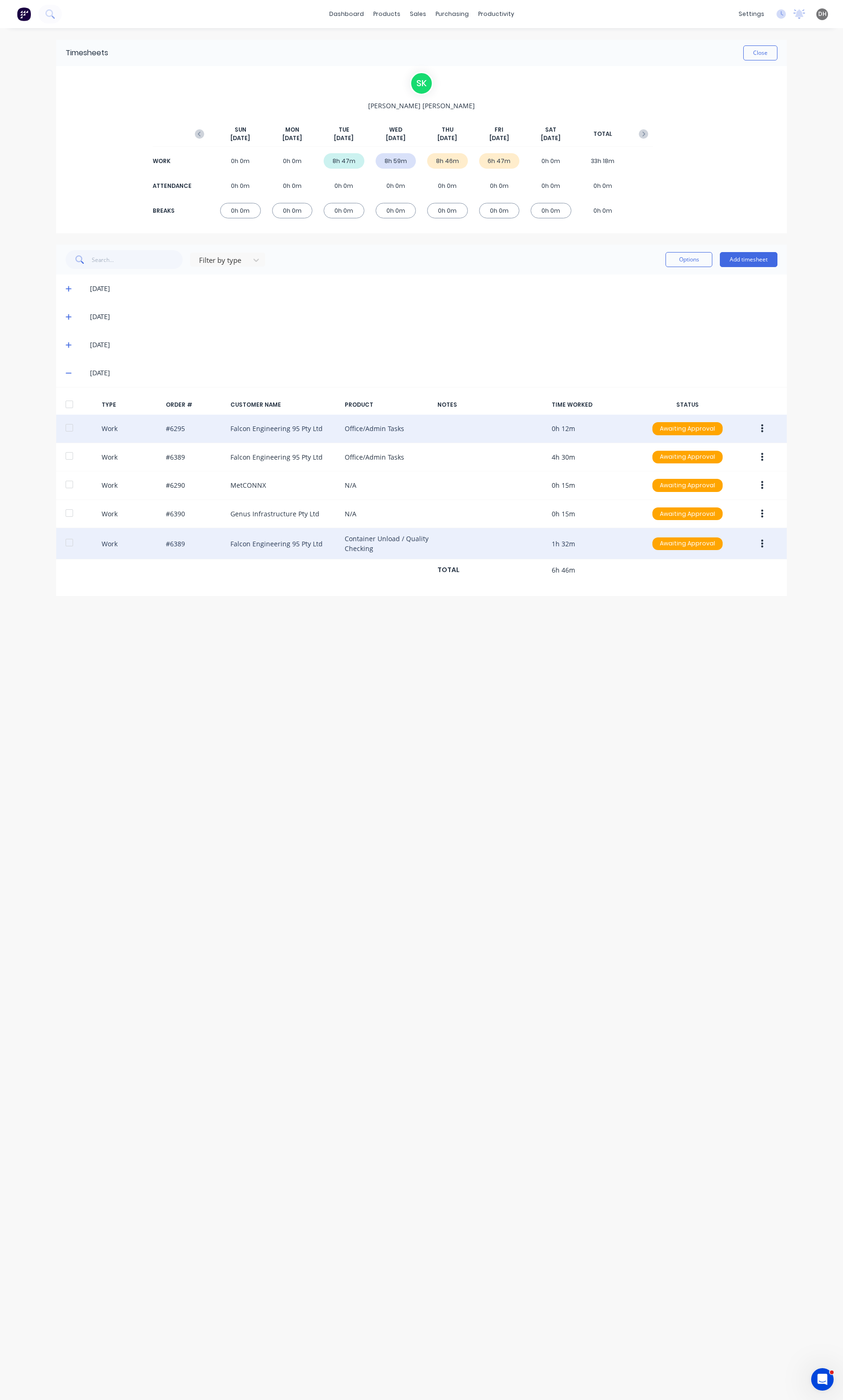
click at [546, 544] on div "Work #6389 Falcon Engineering 95 Pty Ltd Container Unload / Quality Checking 1h…" at bounding box center [422, 543] width 731 height 31
click at [763, 536] on button "button" at bounding box center [762, 544] width 22 height 17
click at [706, 504] on div "Edit" at bounding box center [729, 508] width 72 height 14
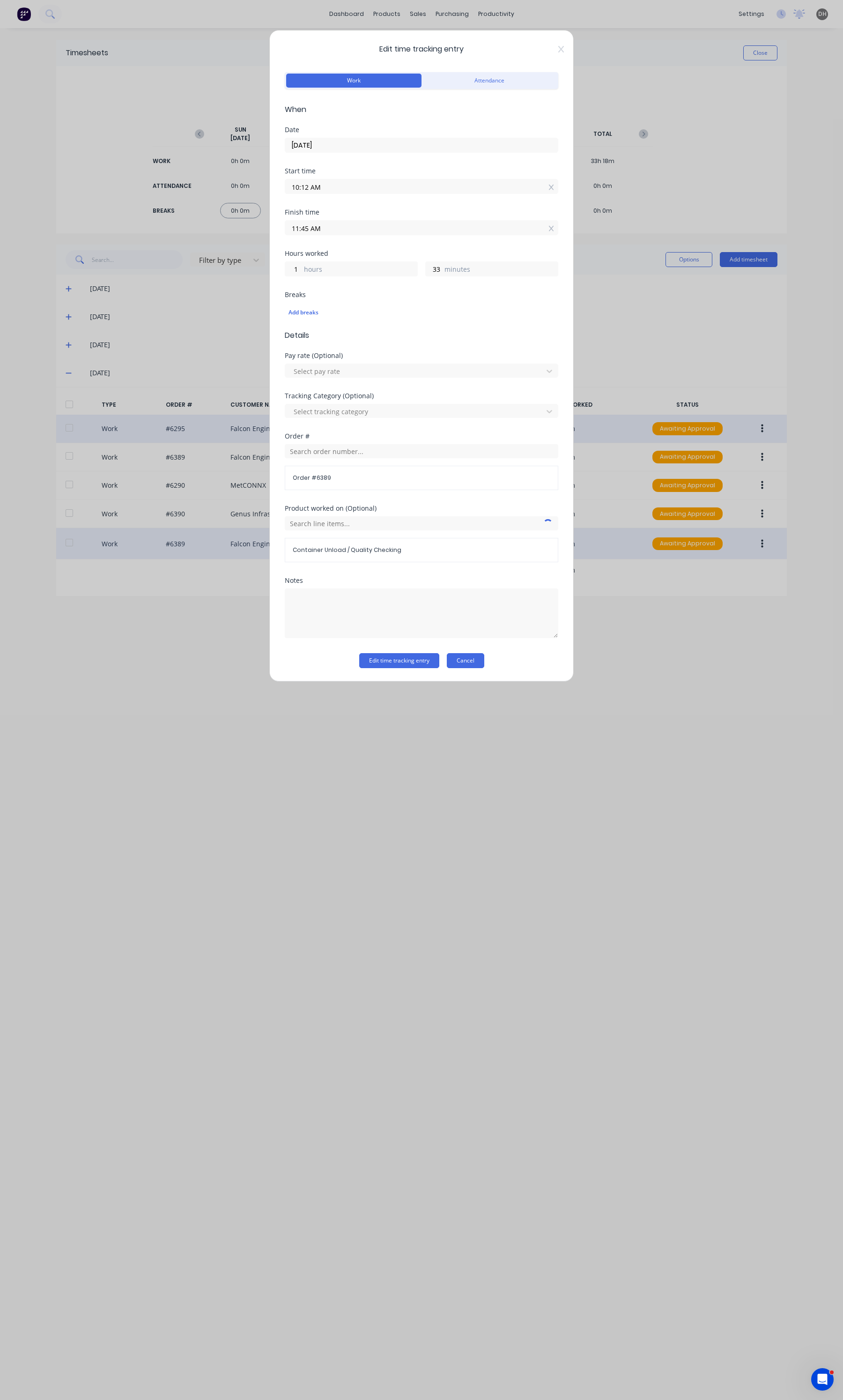
click at [465, 657] on button "Cancel" at bounding box center [465, 660] width 38 height 15
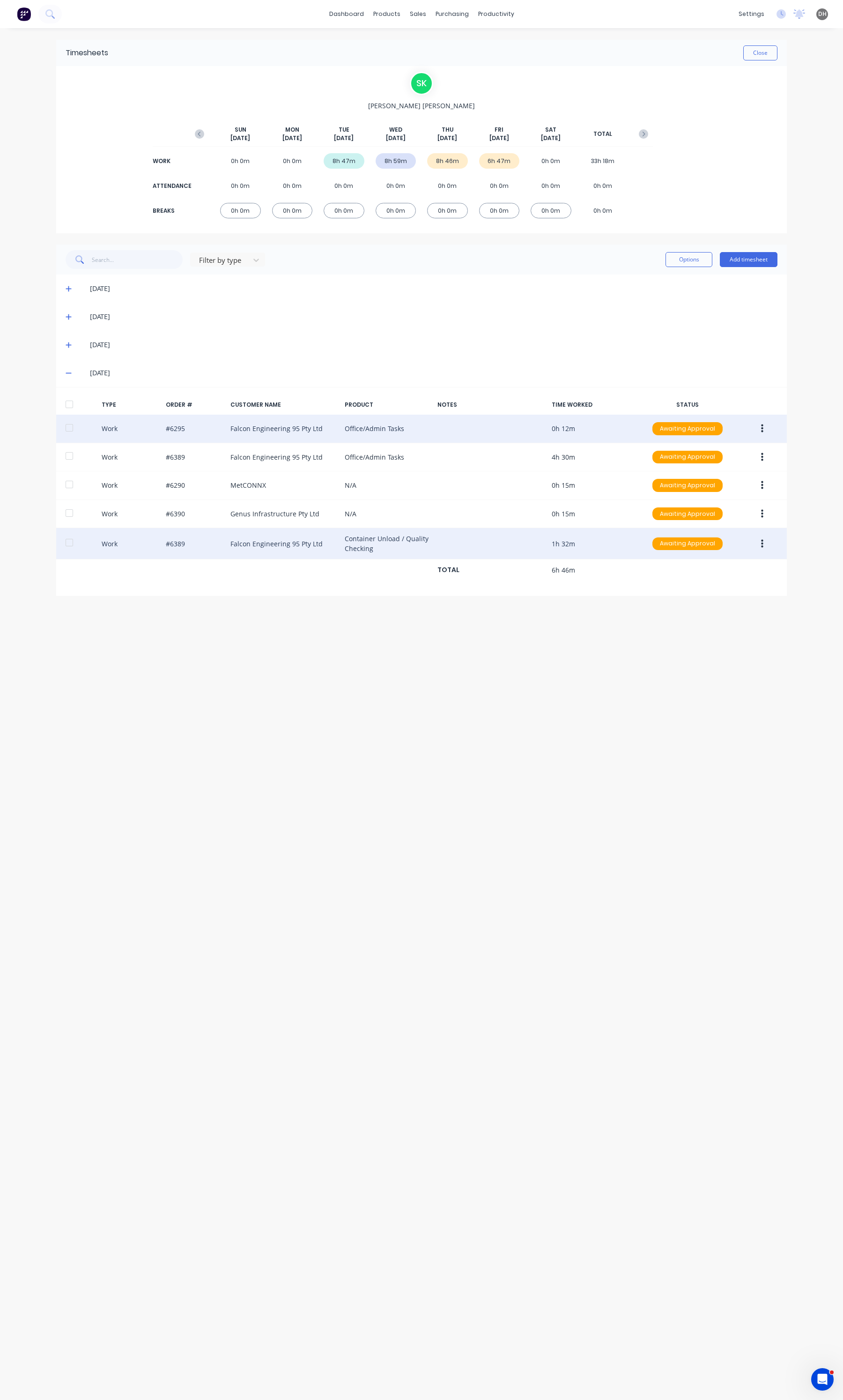
click at [769, 433] on button "button" at bounding box center [762, 429] width 22 height 17
click at [734, 389] on div "Edit" at bounding box center [729, 393] width 72 height 14
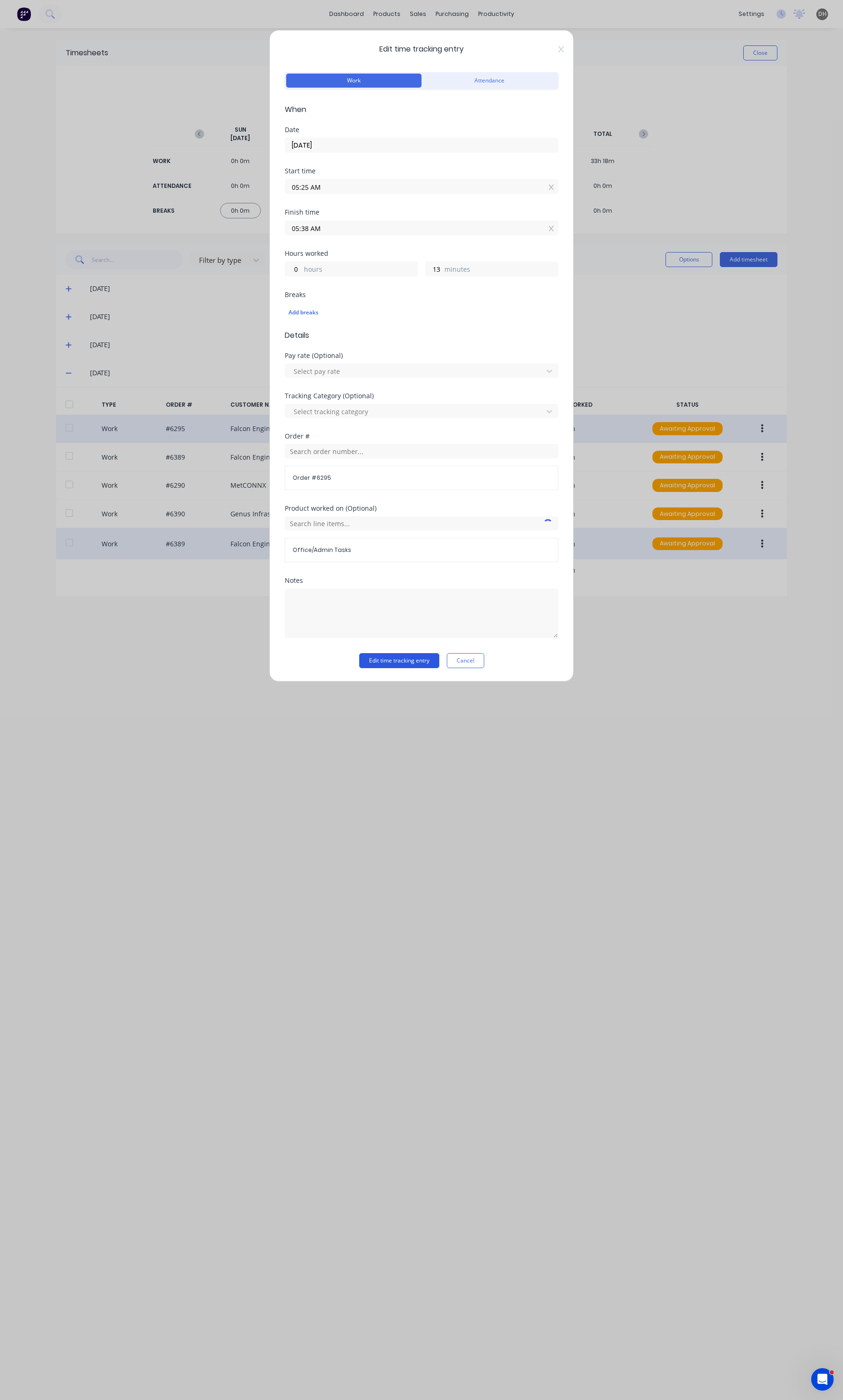
click at [430, 656] on button "Edit time tracking entry" at bounding box center [399, 660] width 80 height 15
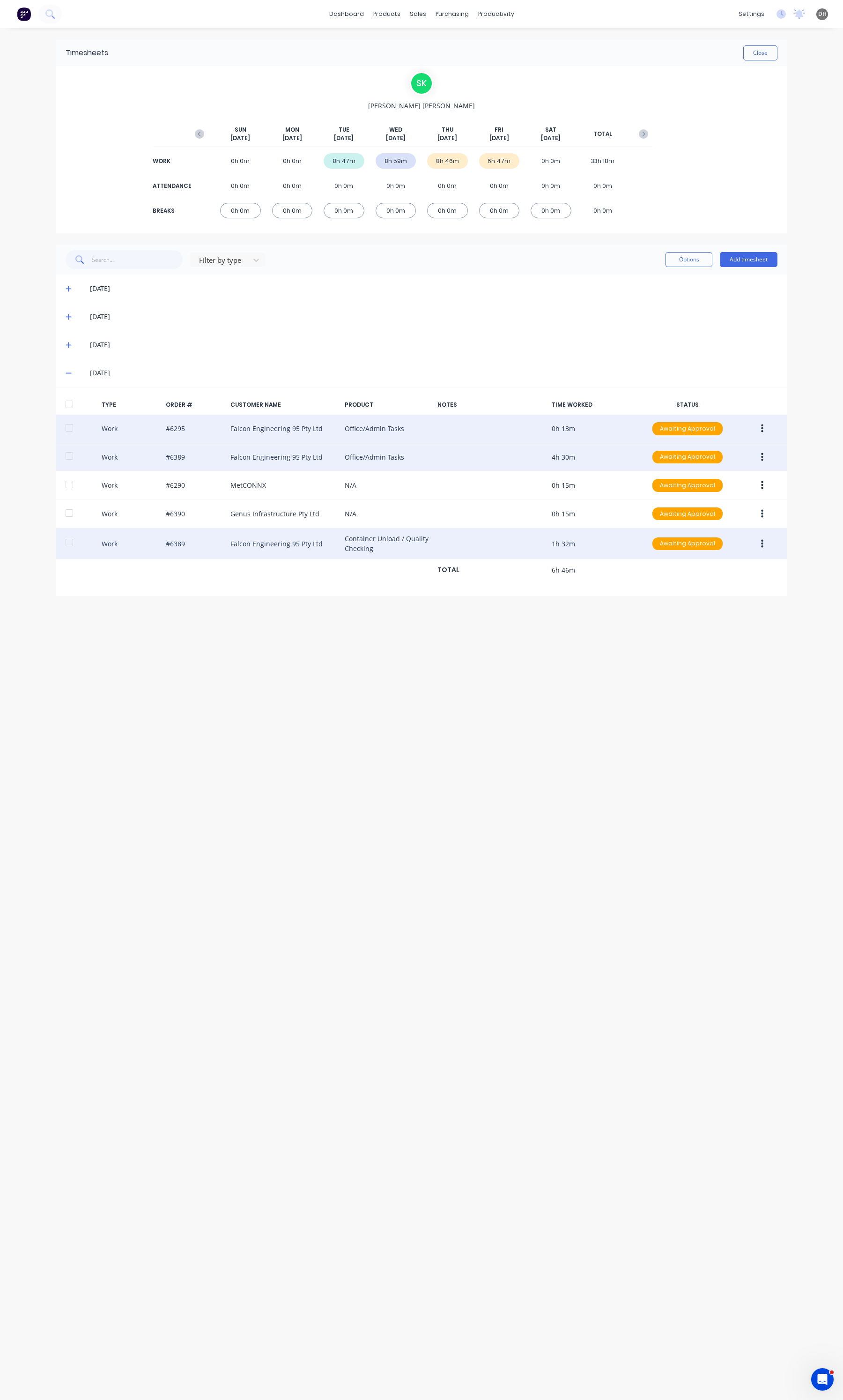
click at [755, 452] on button "button" at bounding box center [762, 457] width 22 height 17
click at [698, 420] on div "Edit" at bounding box center [729, 422] width 72 height 14
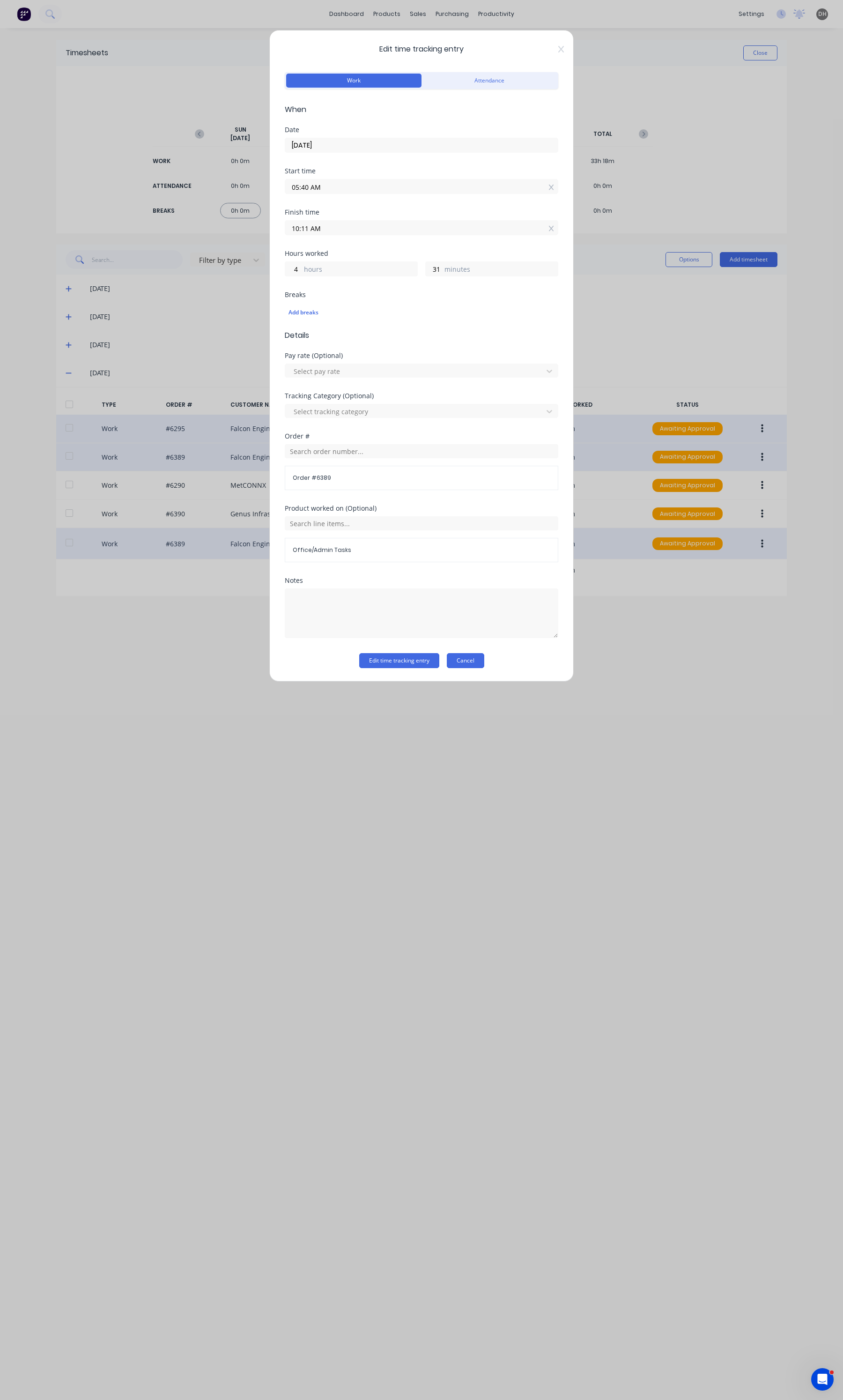
click at [453, 666] on button "Cancel" at bounding box center [465, 660] width 38 height 15
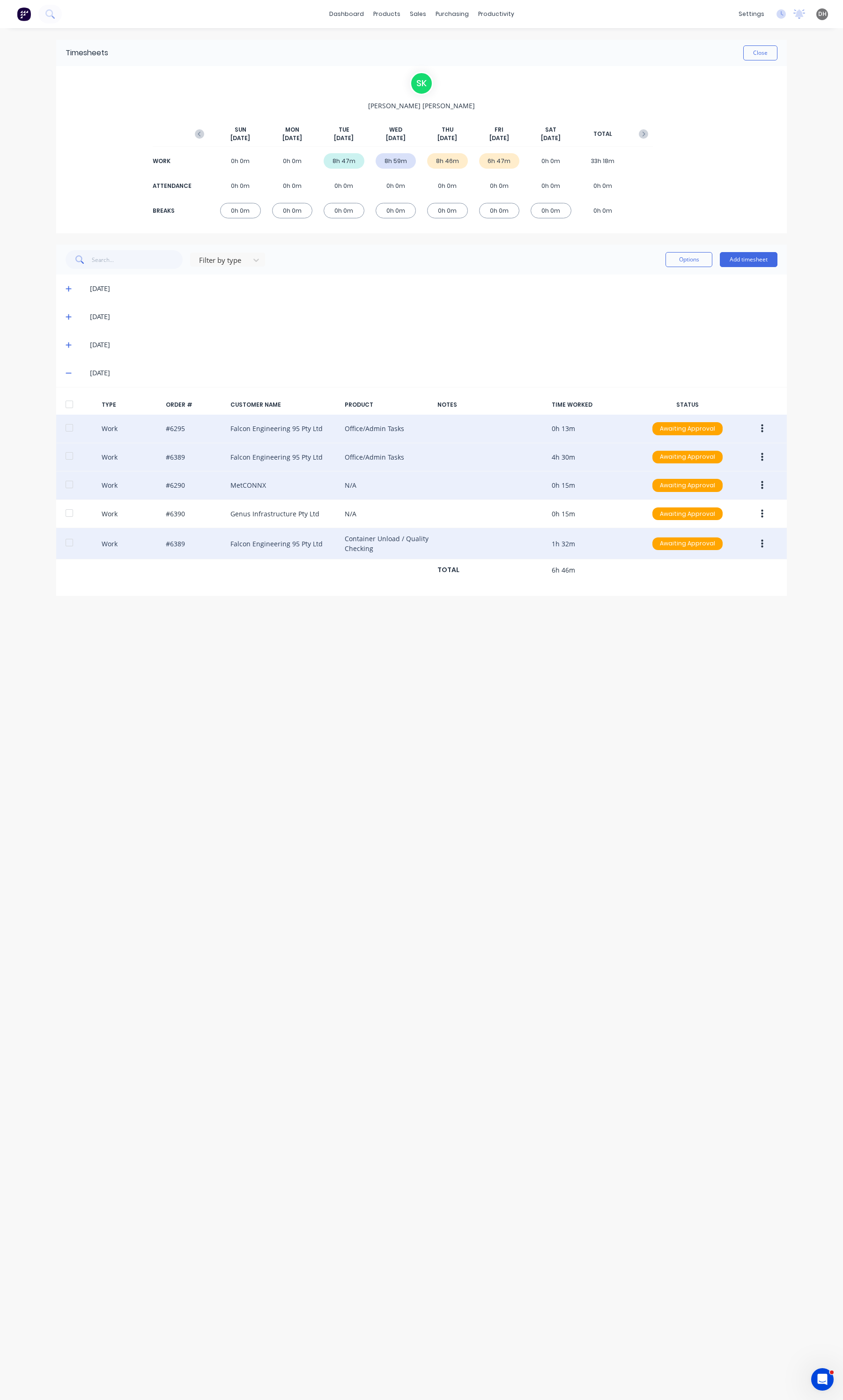
click at [769, 484] on button "button" at bounding box center [762, 485] width 22 height 17
click at [733, 448] on div "Edit" at bounding box center [729, 450] width 72 height 14
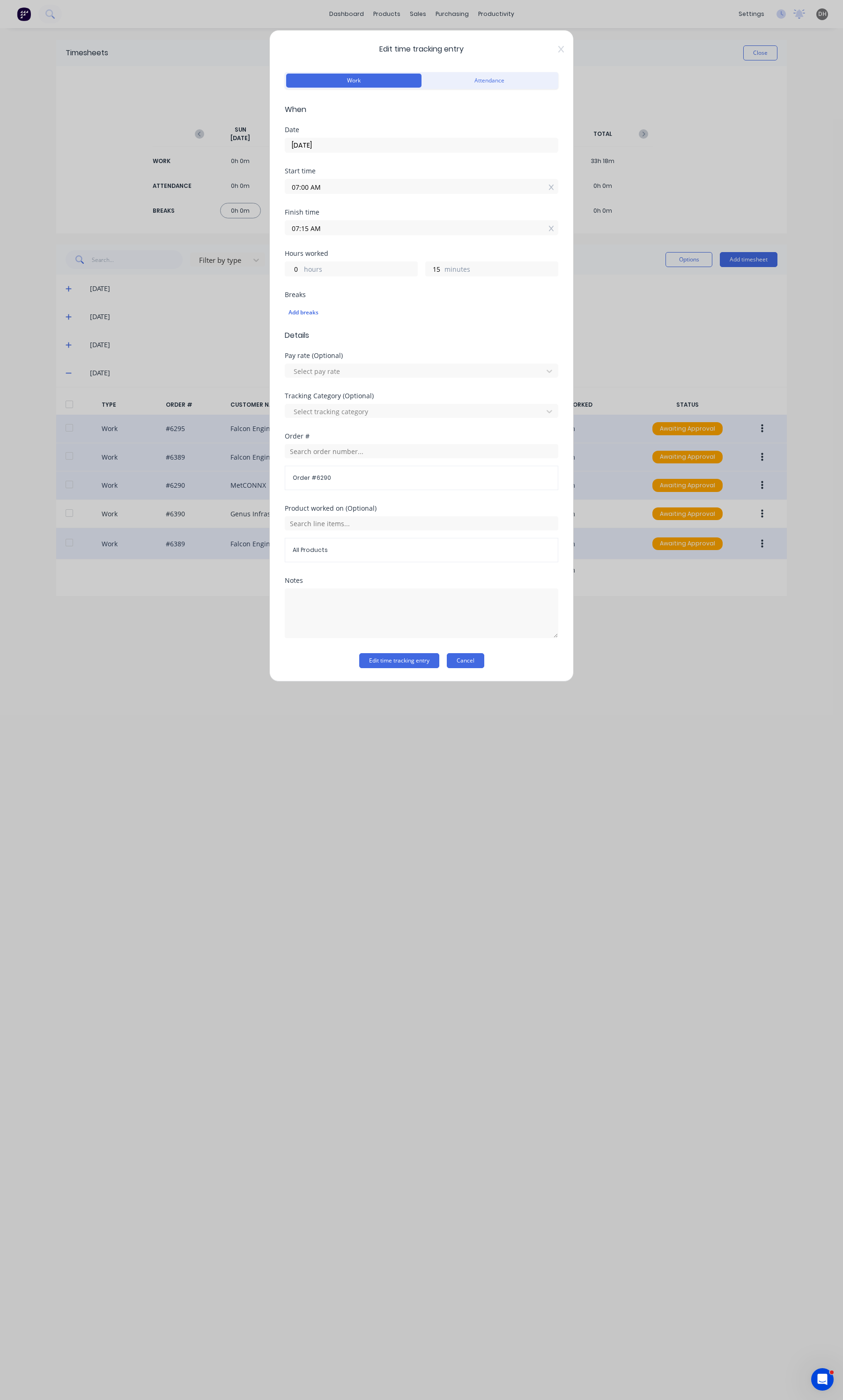
click at [481, 657] on button "Cancel" at bounding box center [465, 660] width 38 height 15
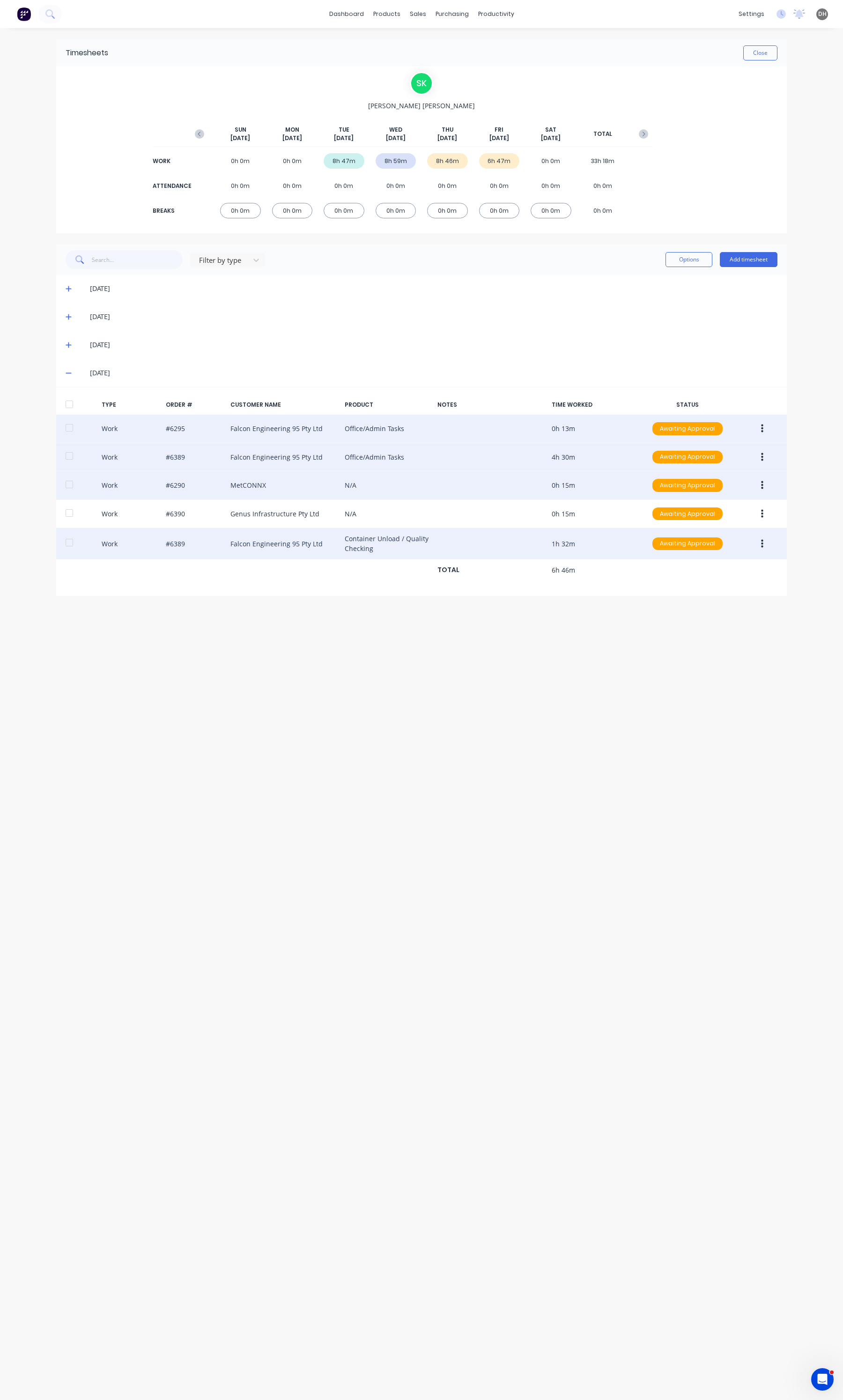
click at [764, 486] on button "button" at bounding box center [762, 485] width 22 height 17
click at [703, 451] on div "Edit" at bounding box center [729, 450] width 72 height 14
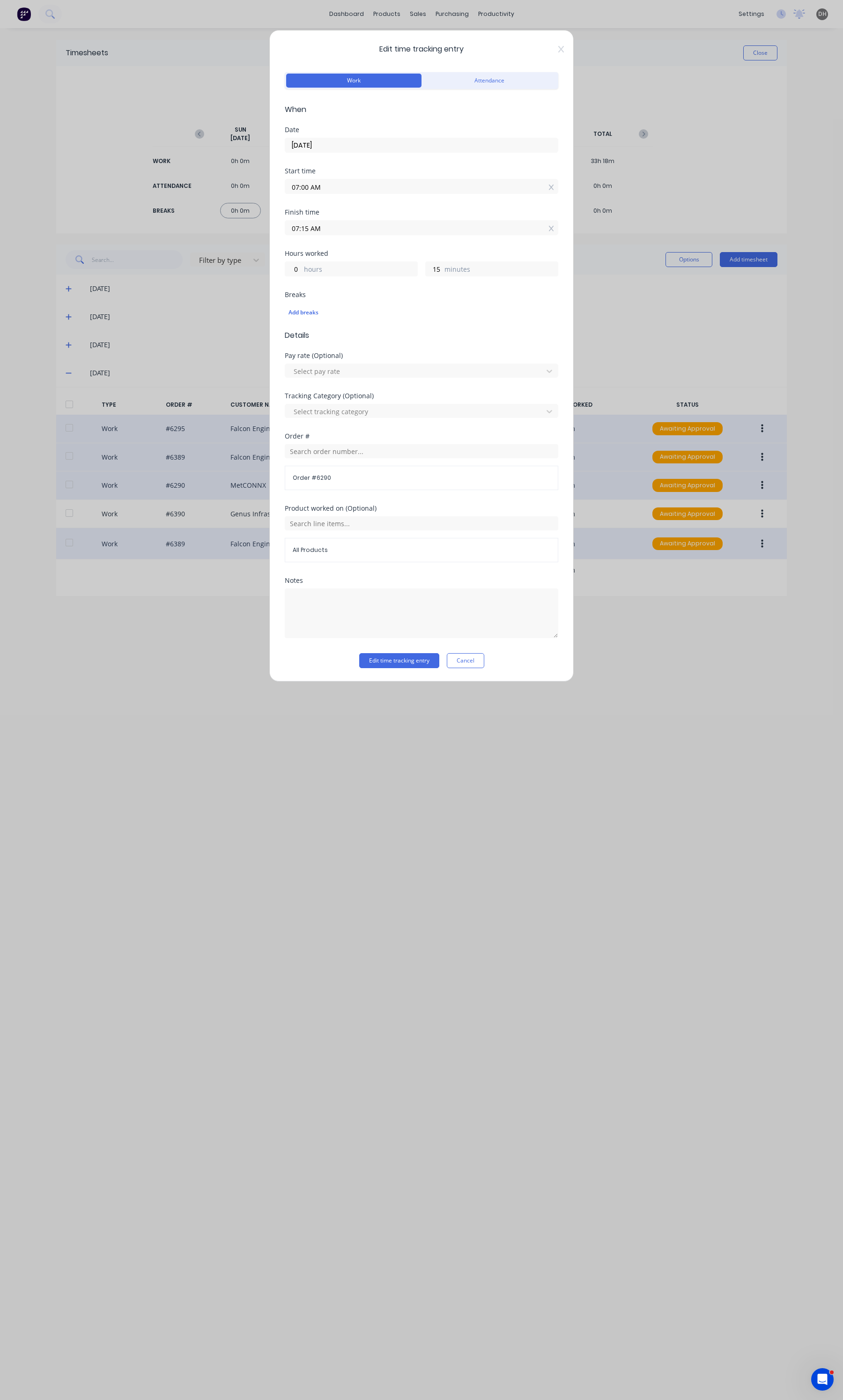
click at [471, 653] on div "Notes" at bounding box center [422, 615] width 273 height 76
click at [476, 659] on button "Cancel" at bounding box center [465, 660] width 38 height 15
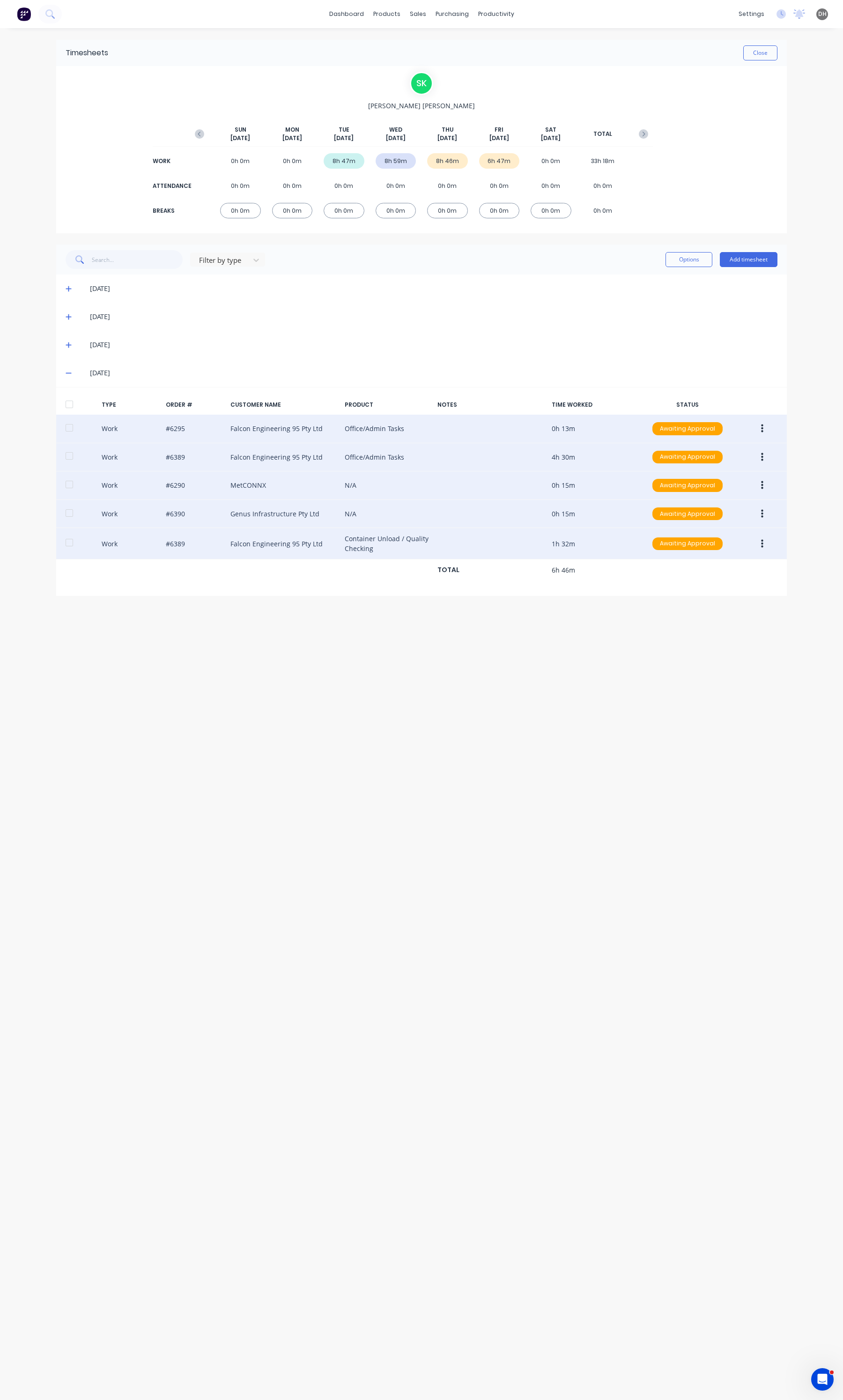
click at [761, 516] on icon "button" at bounding box center [762, 513] width 2 height 10
click at [715, 485] on div "Edit" at bounding box center [729, 478] width 72 height 14
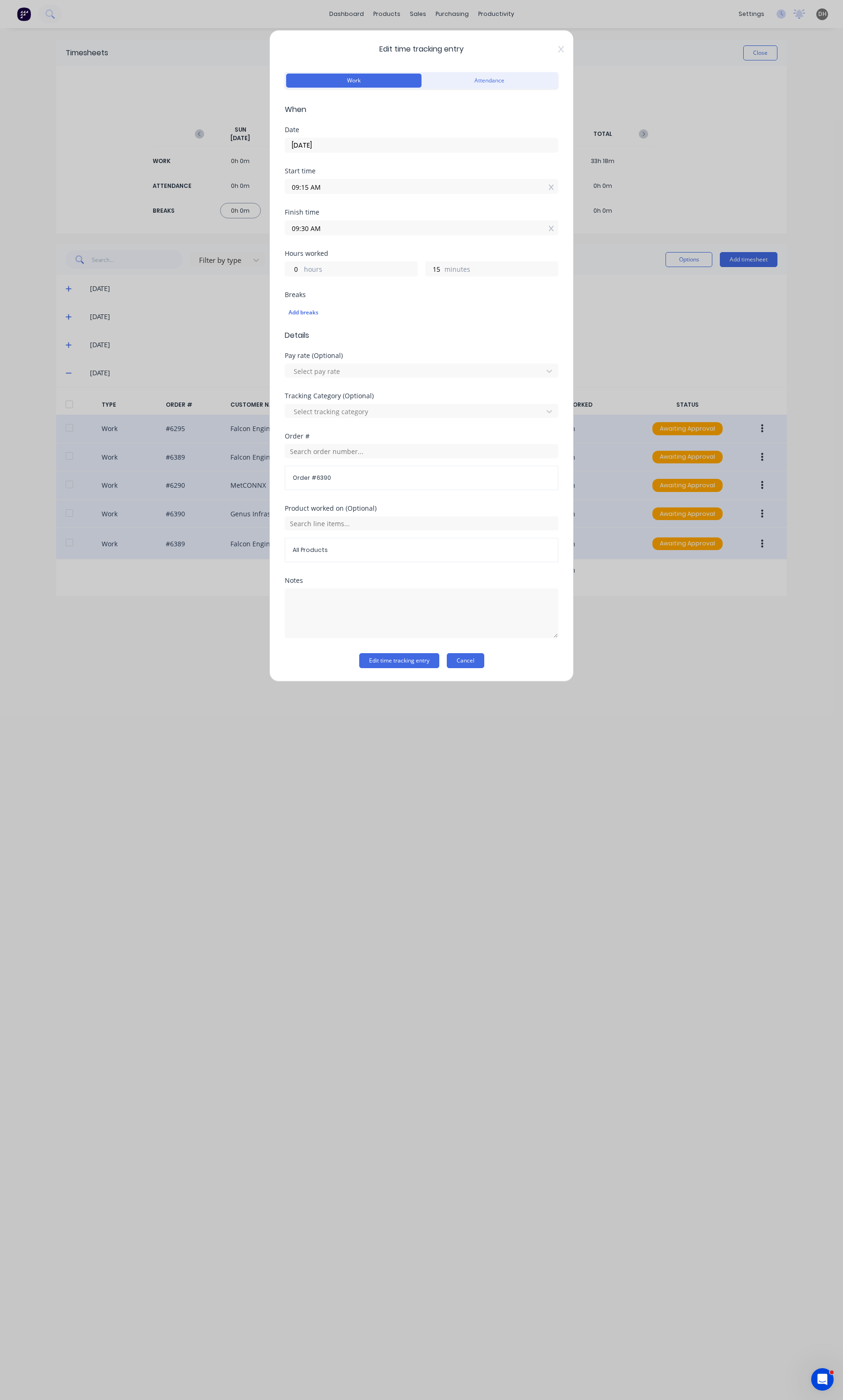
click at [481, 657] on button "Cancel" at bounding box center [465, 660] width 38 height 15
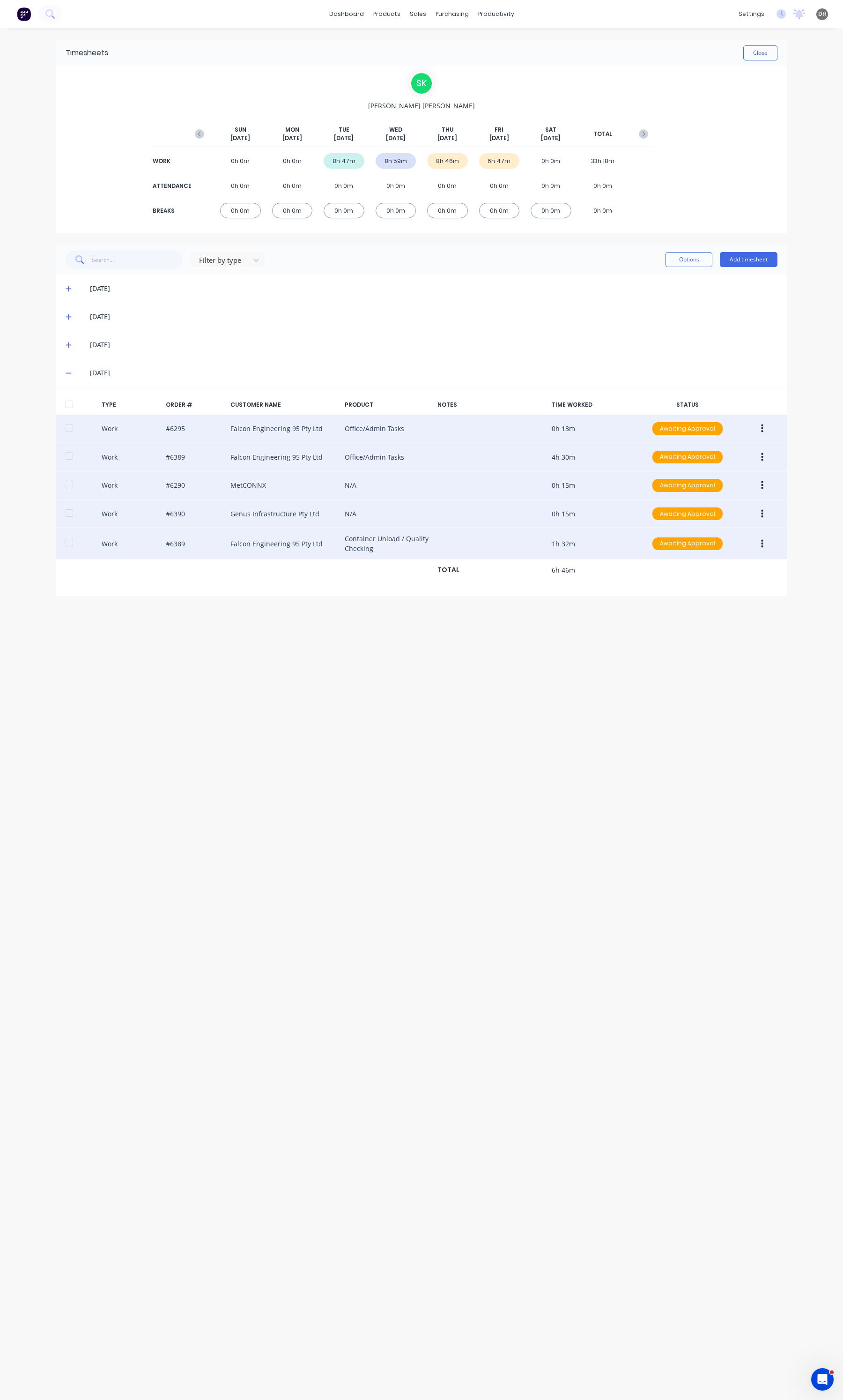
click at [759, 540] on button "button" at bounding box center [762, 544] width 22 height 17
click at [708, 513] on div "Edit" at bounding box center [729, 508] width 72 height 14
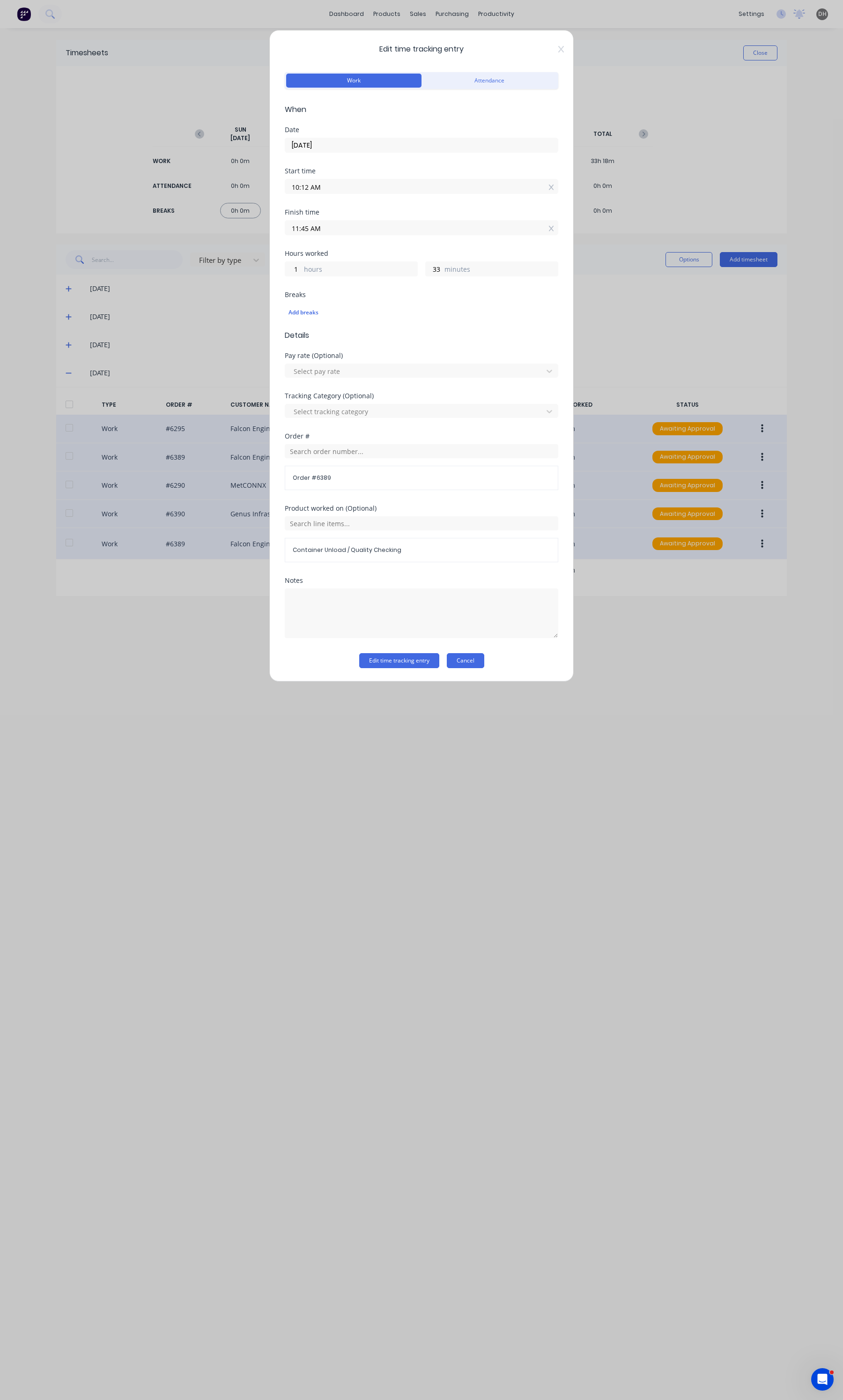
click at [461, 655] on button "Cancel" at bounding box center [465, 660] width 38 height 15
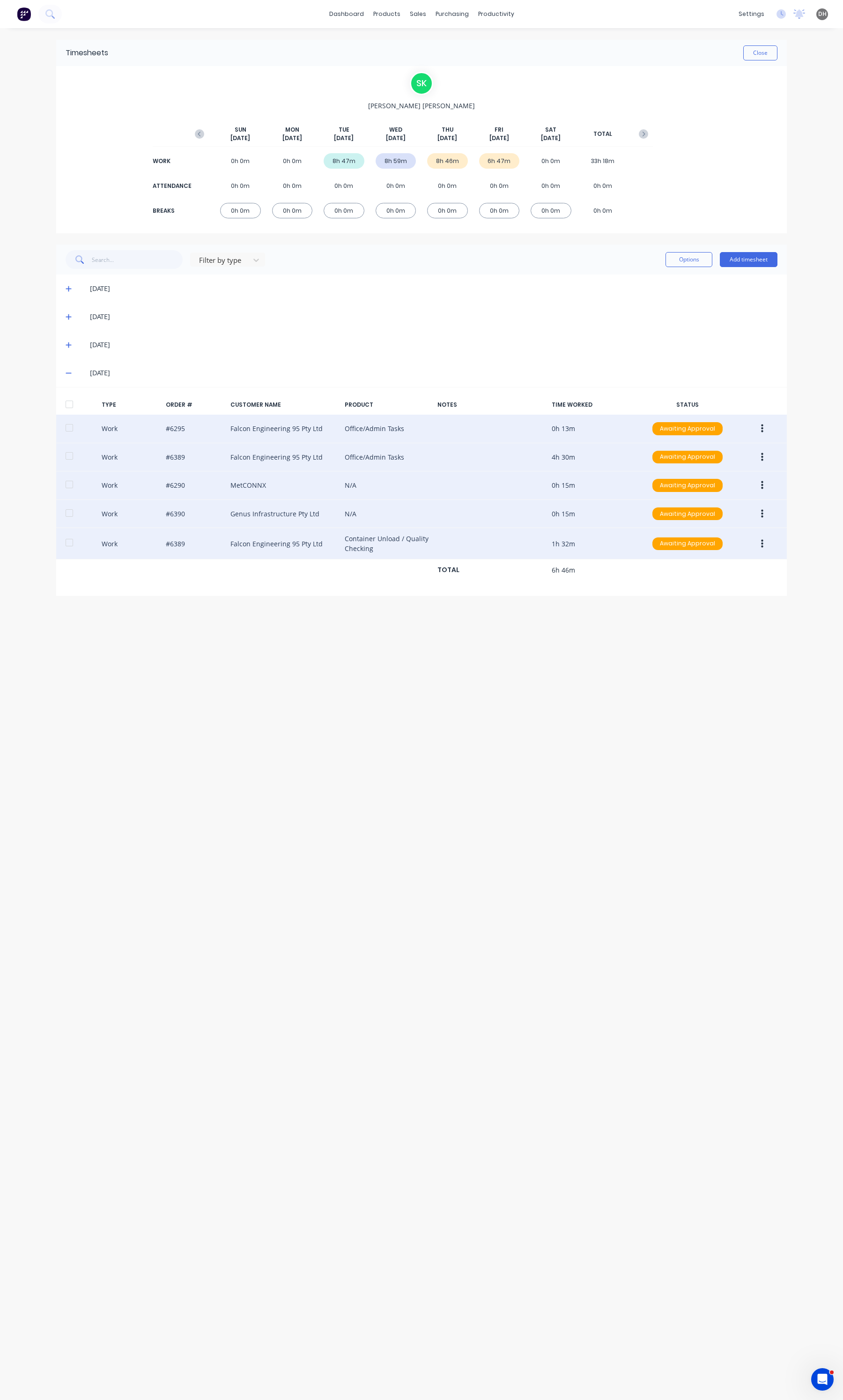
click at [755, 459] on button "button" at bounding box center [762, 457] width 22 height 17
click at [716, 423] on div "Edit" at bounding box center [729, 422] width 72 height 14
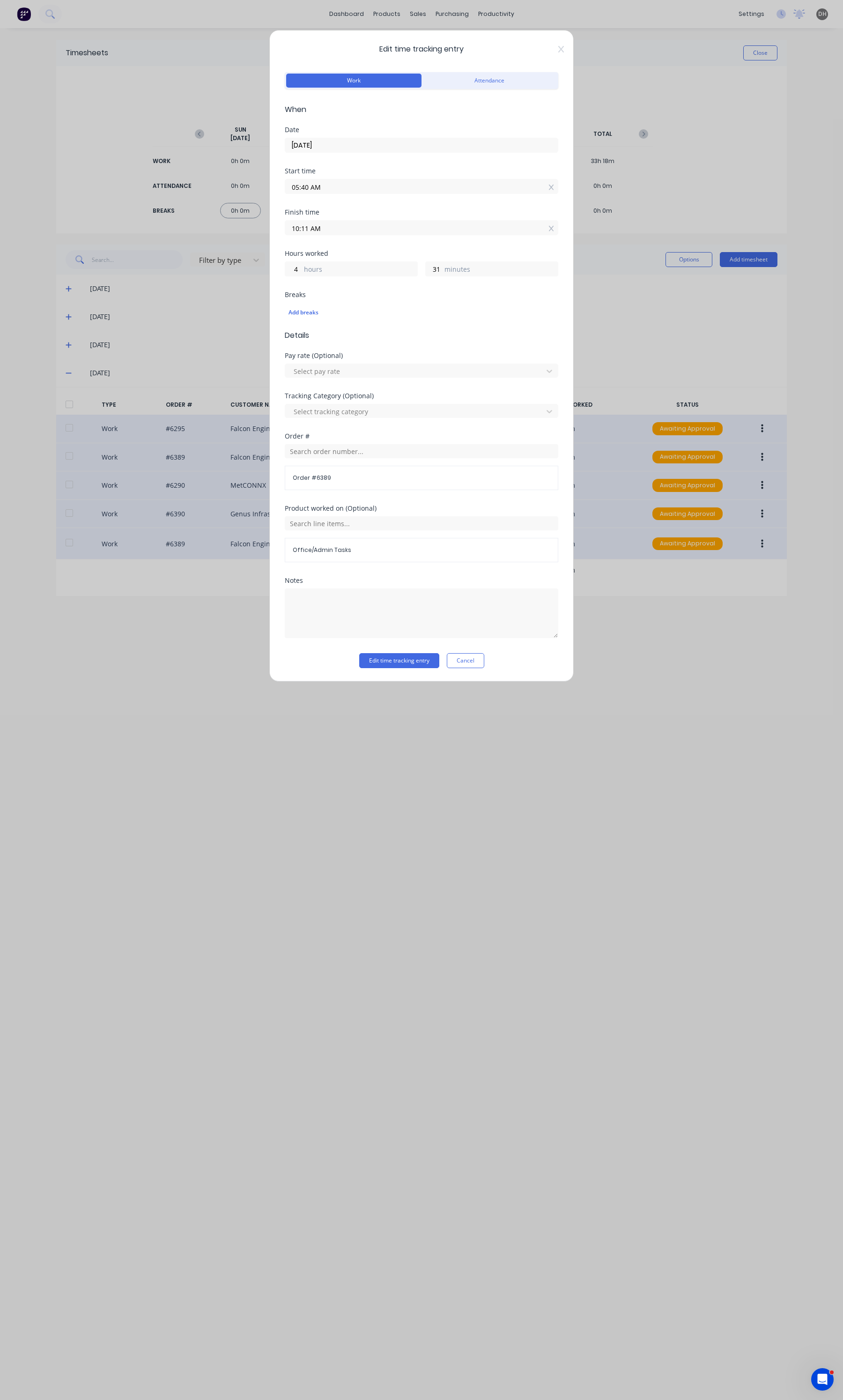
click at [373, 223] on input "10:11 AM" at bounding box center [421, 227] width 273 height 14
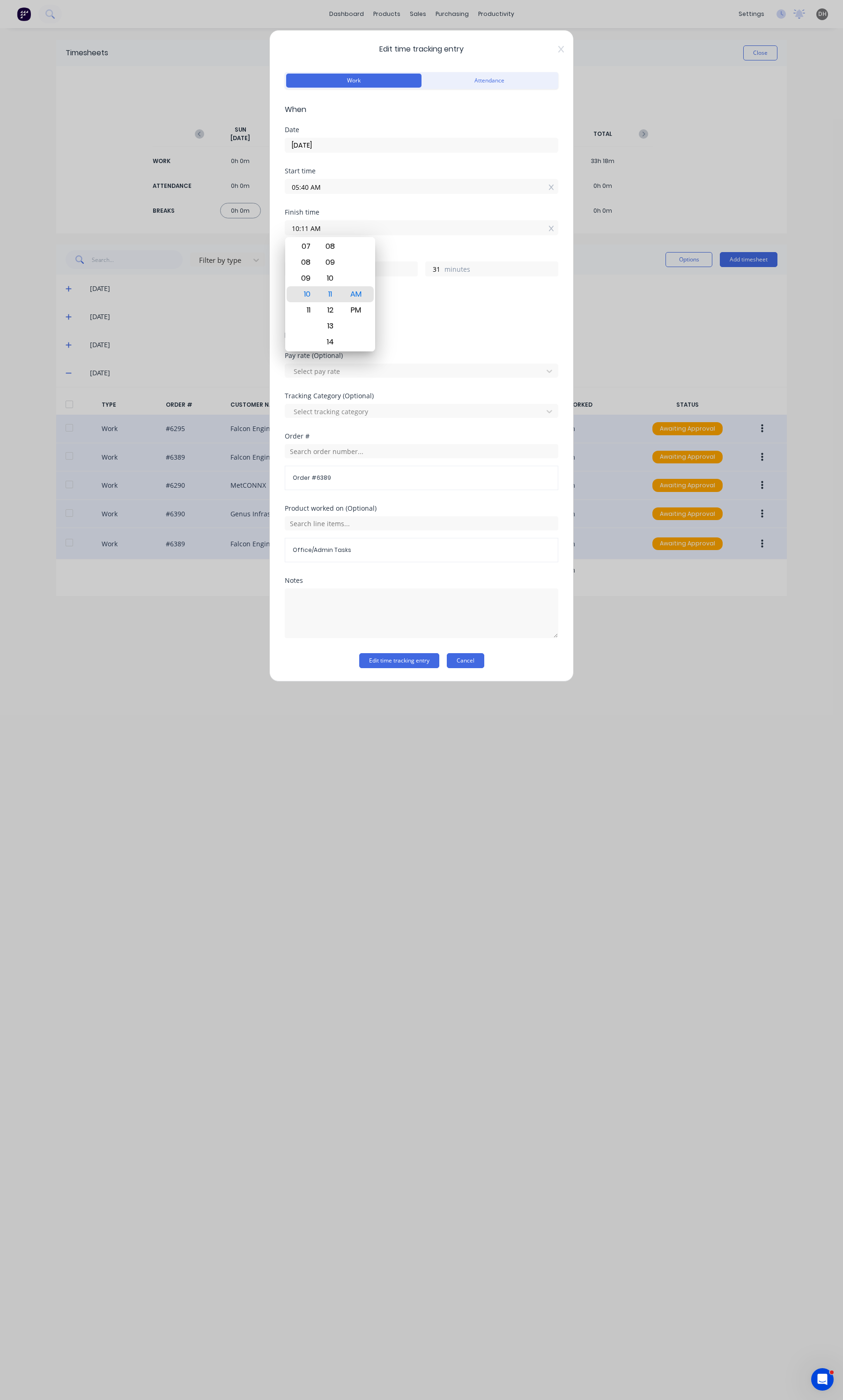
click at [464, 661] on button "Cancel" at bounding box center [465, 660] width 38 height 15
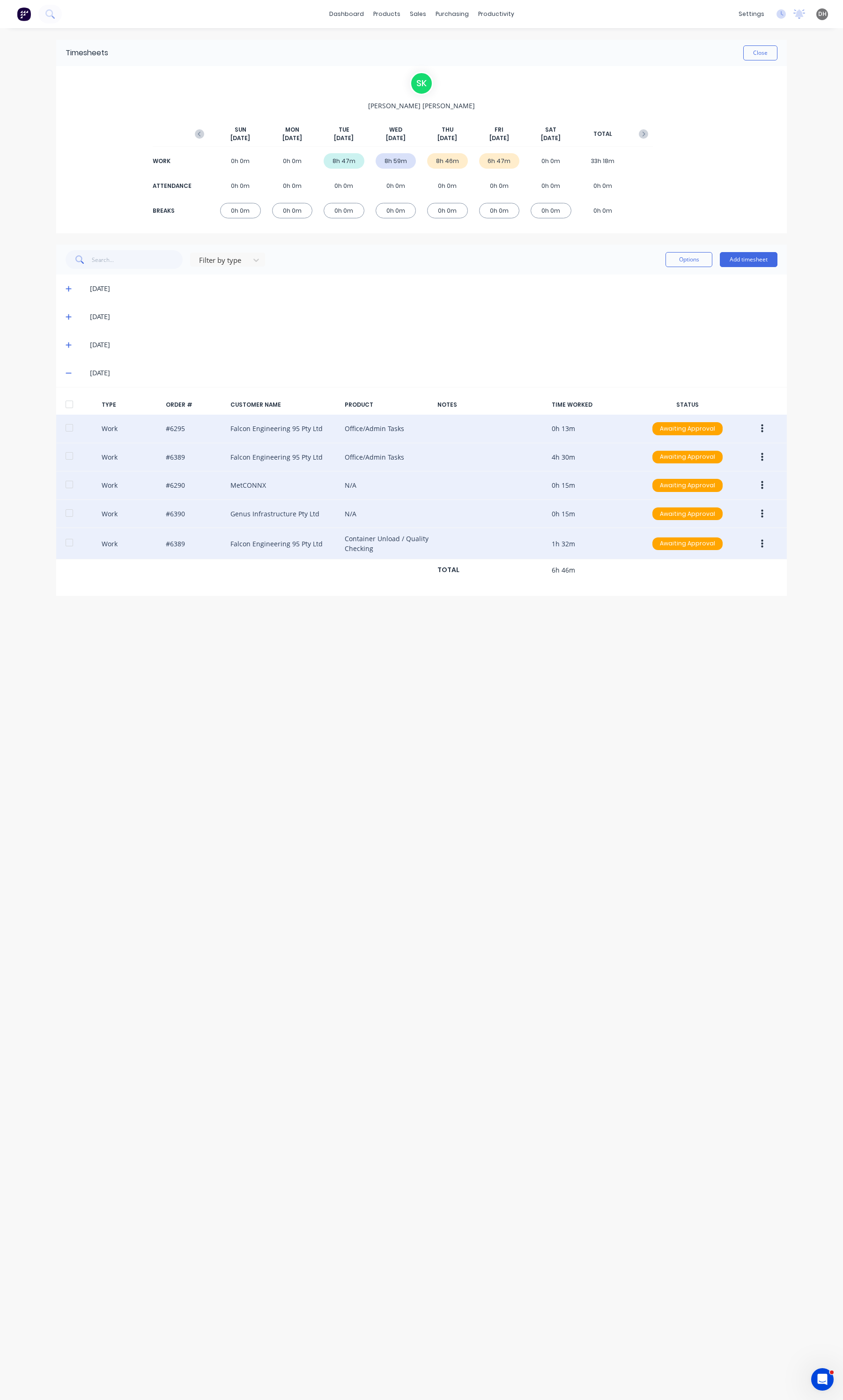
click at [764, 480] on button "button" at bounding box center [762, 485] width 22 height 17
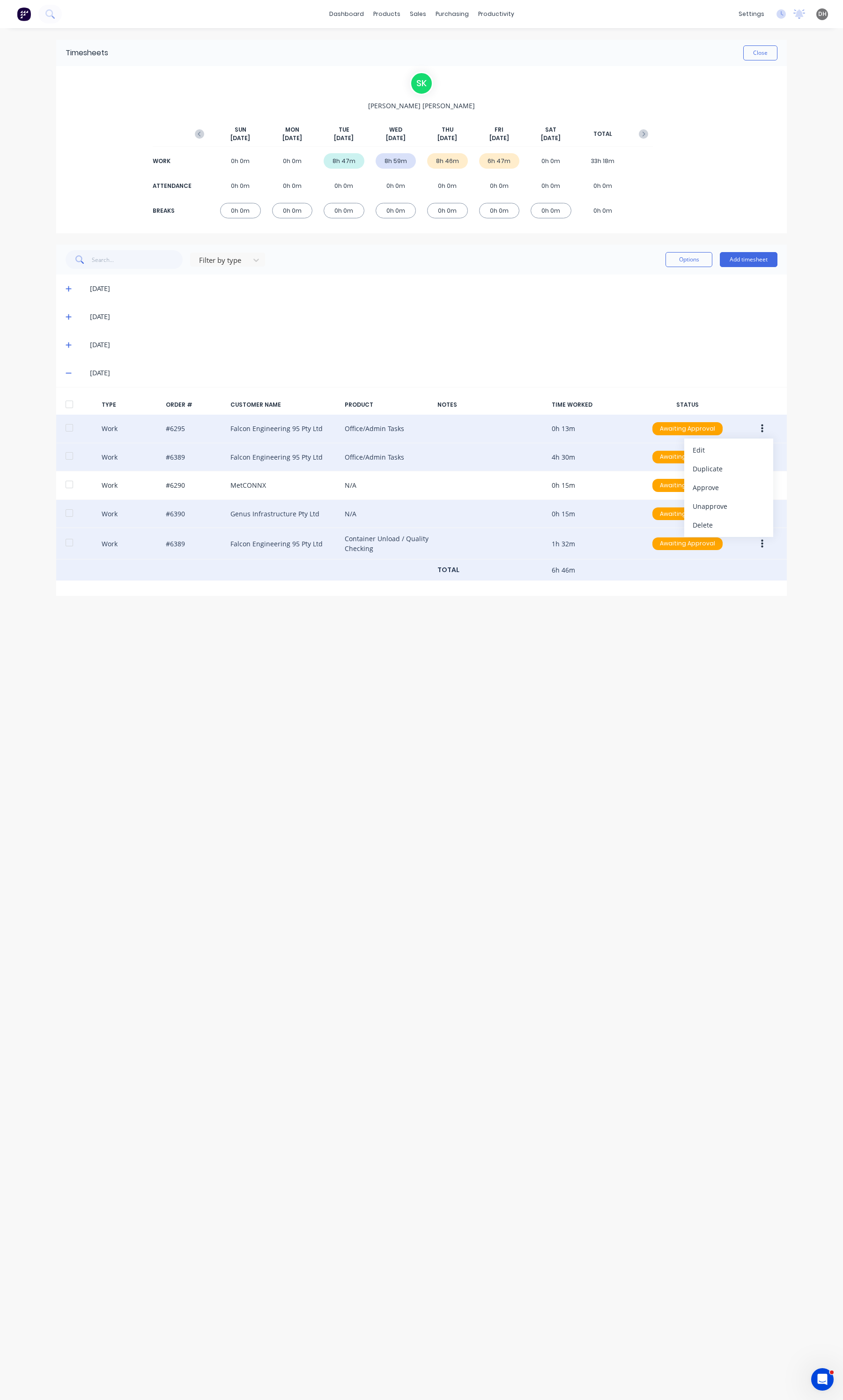
click at [749, 566] on div "TOTAL 6h 46m" at bounding box center [422, 570] width 731 height 22
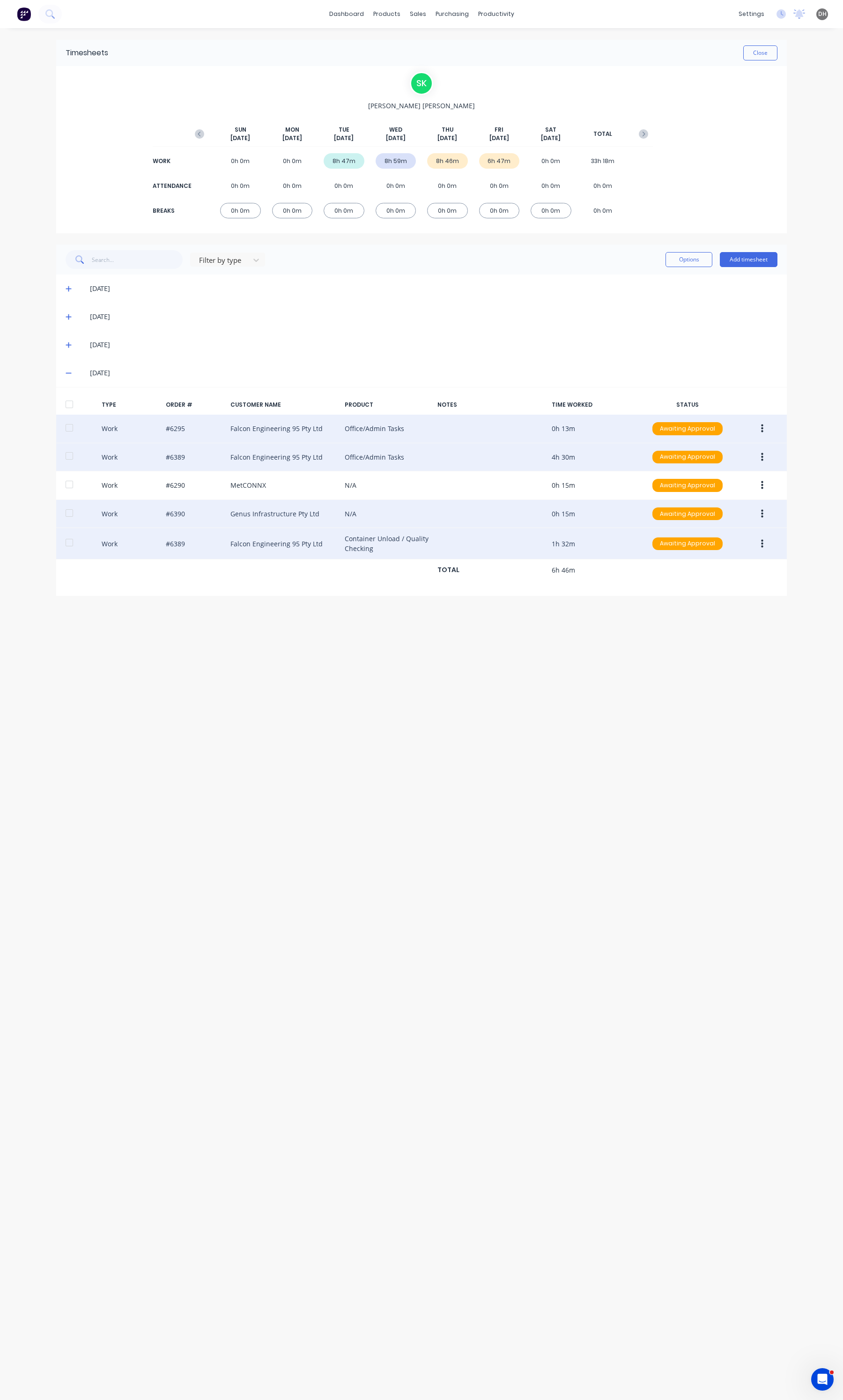
click at [762, 538] on button "button" at bounding box center [762, 544] width 22 height 17
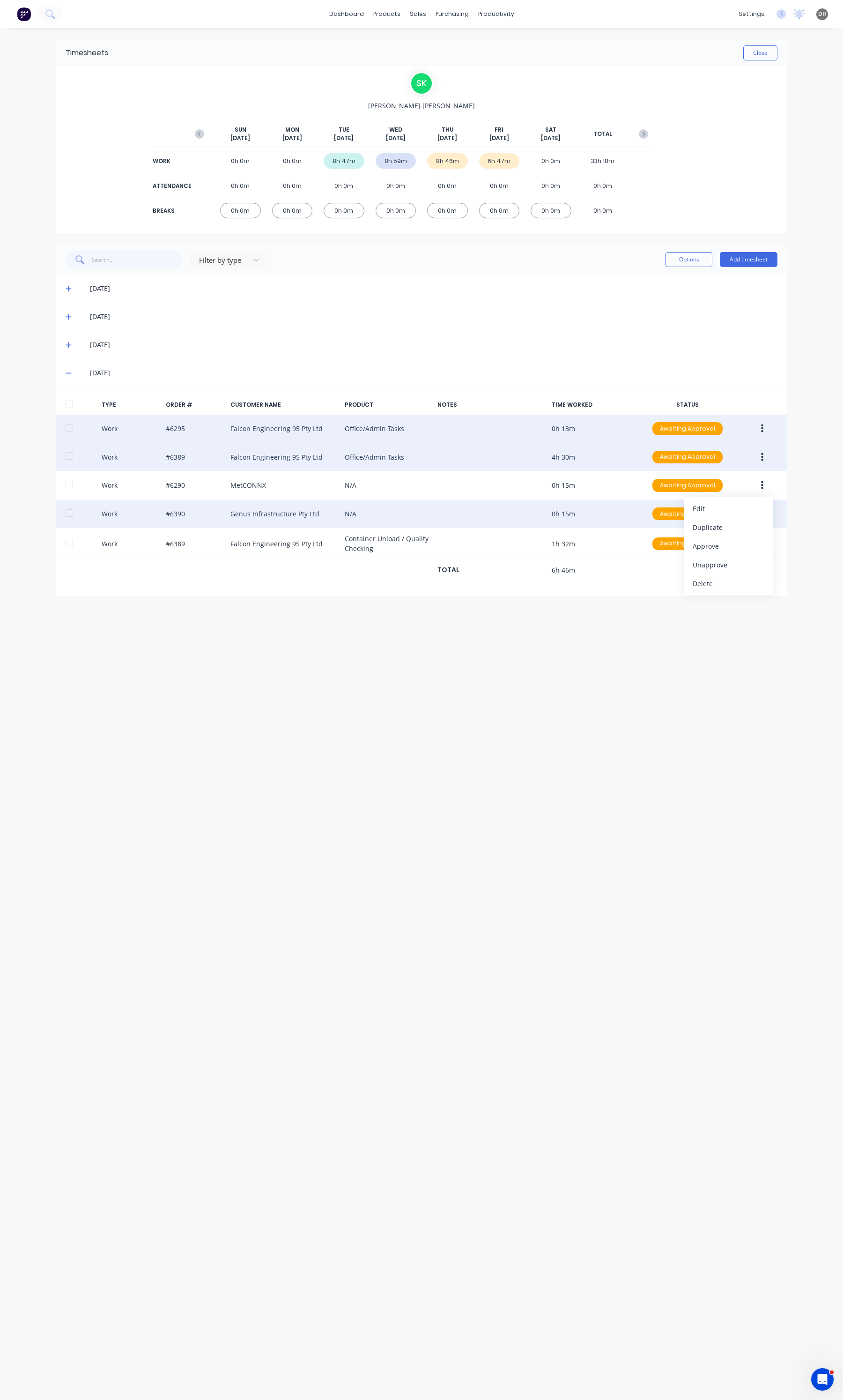
click at [686, 660] on div "Timesheets Close S K [PERSON_NAME] [DATE] [DATE] [DATE] [DATE] [DATE] [DATE] [D…" at bounding box center [422, 705] width 749 height 1353
click at [757, 457] on button "button" at bounding box center [762, 457] width 22 height 17
click at [733, 426] on div "Edit" at bounding box center [729, 422] width 72 height 14
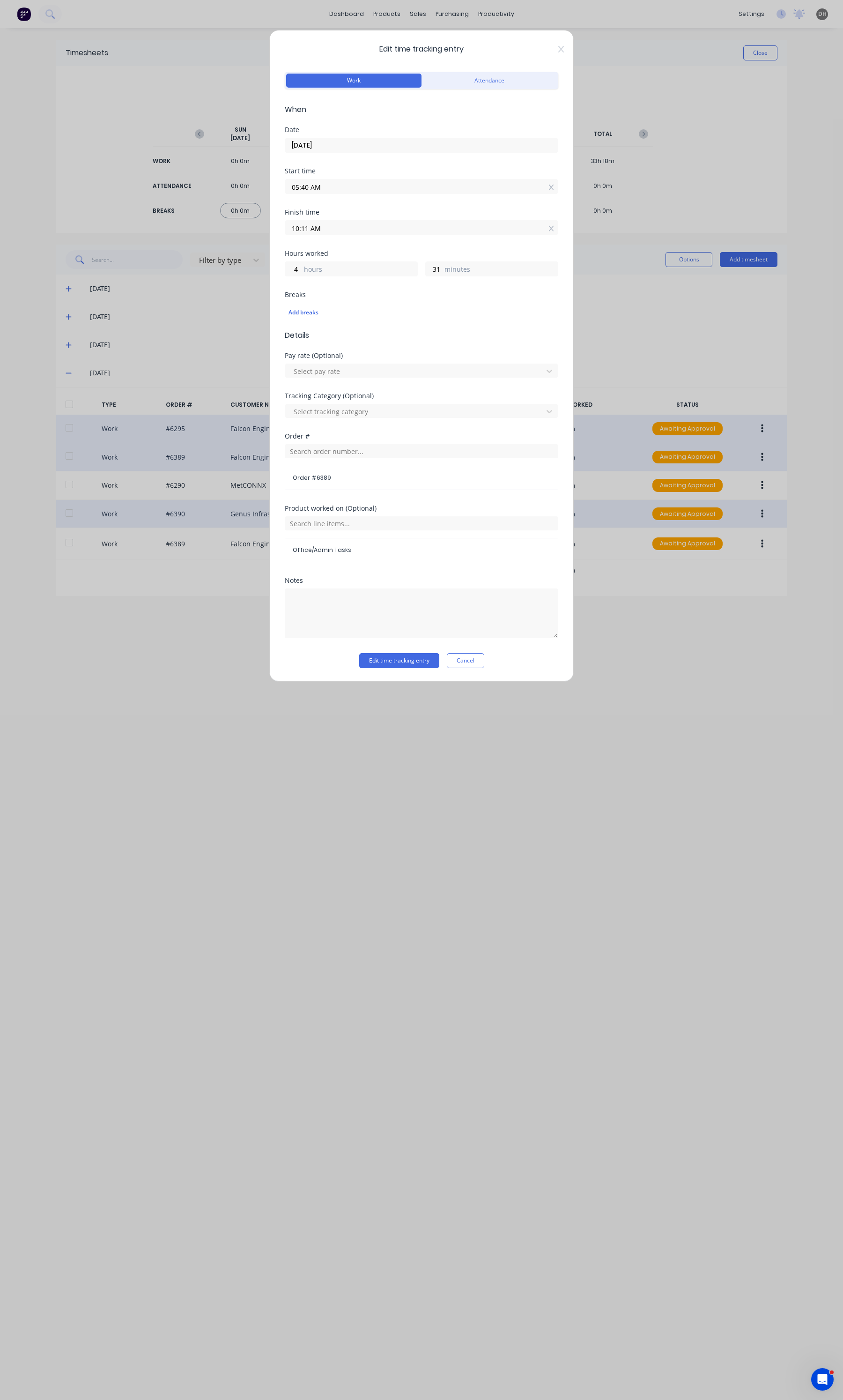
click at [326, 230] on input "10:11 AM" at bounding box center [421, 227] width 273 height 14
click at [308, 276] on div "09" at bounding box center [305, 278] width 23 height 16
type input "09:11 AM"
type input "3"
type input "09:13 AM"
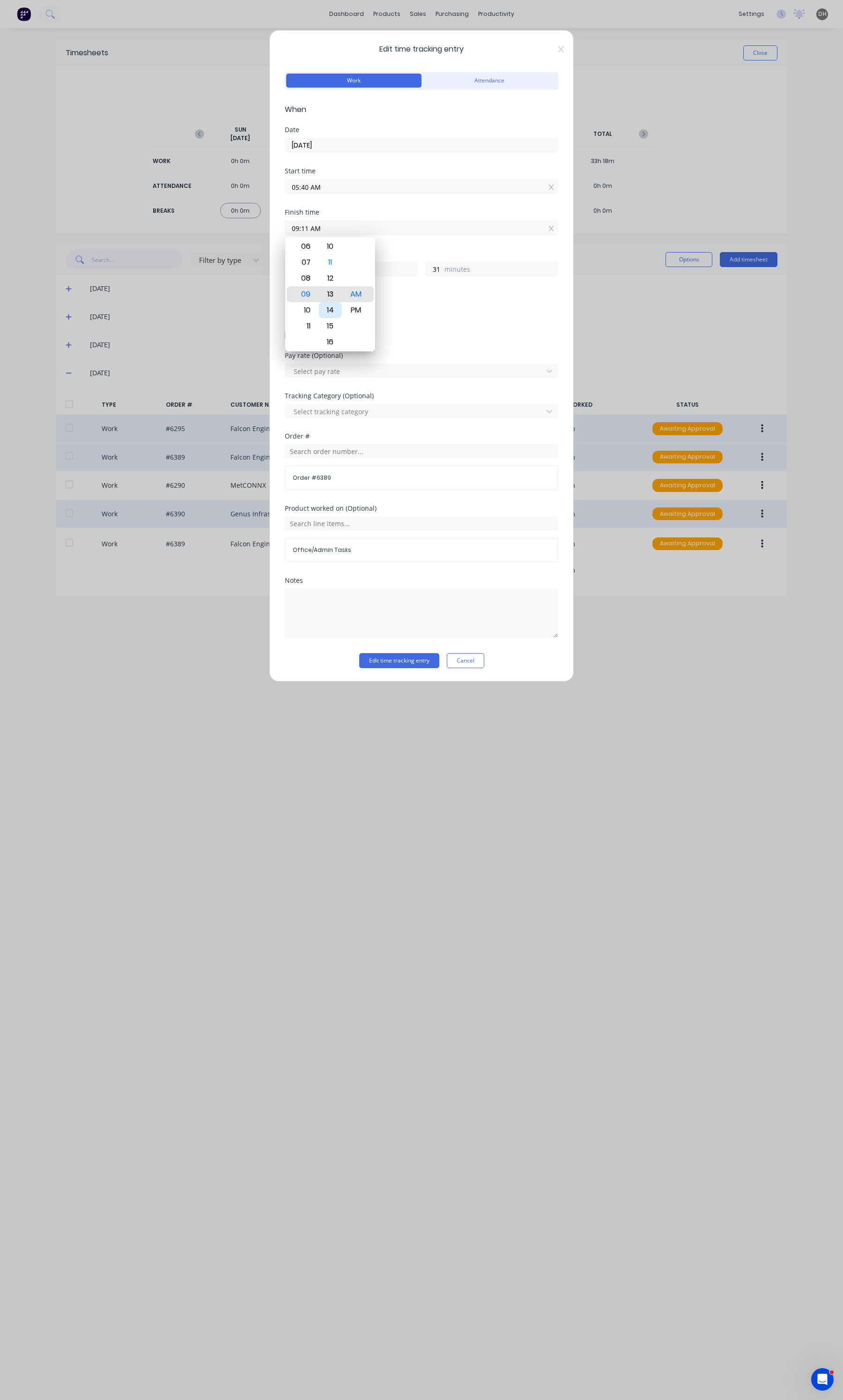
type input "33"
type input "09:15 AM"
type input "35"
type input "09:18 AM"
type input "38"
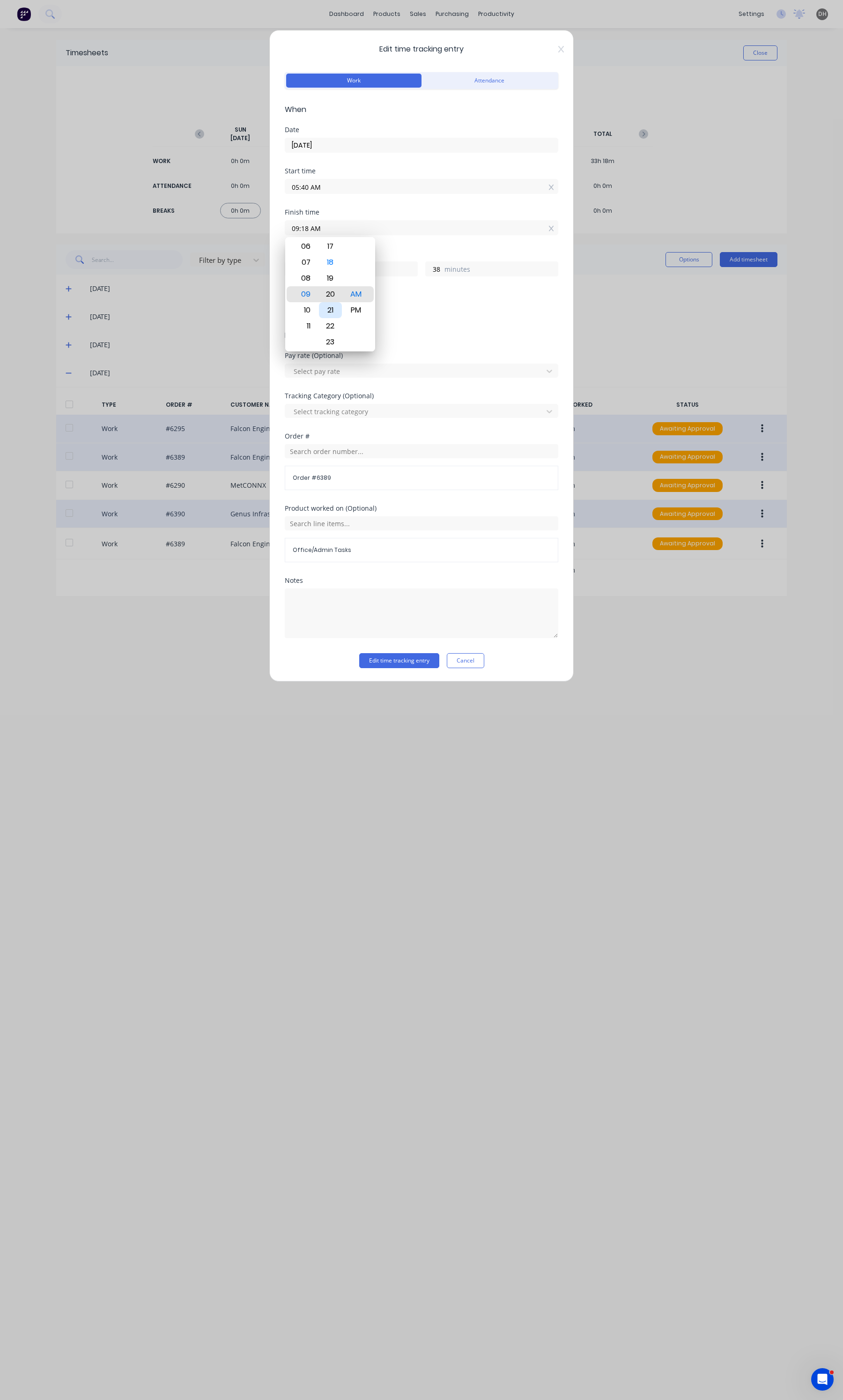
type input "09:20 AM"
type input "40"
type input "09:18 AM"
type input "38"
type input "09:23 AM"
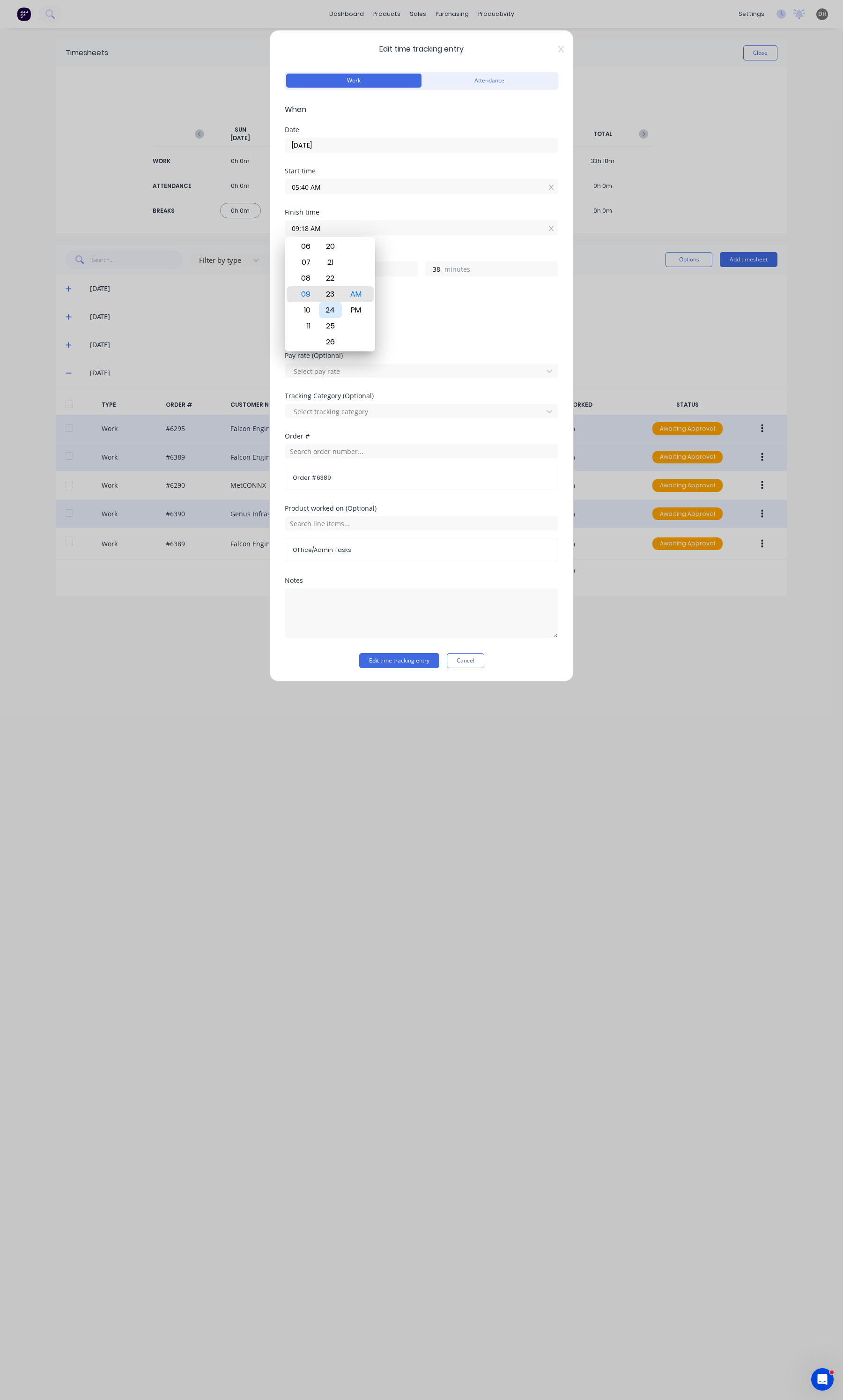
type input "43"
type input "09:24 AM"
type input "44"
type input "09:27 AM"
type input "47"
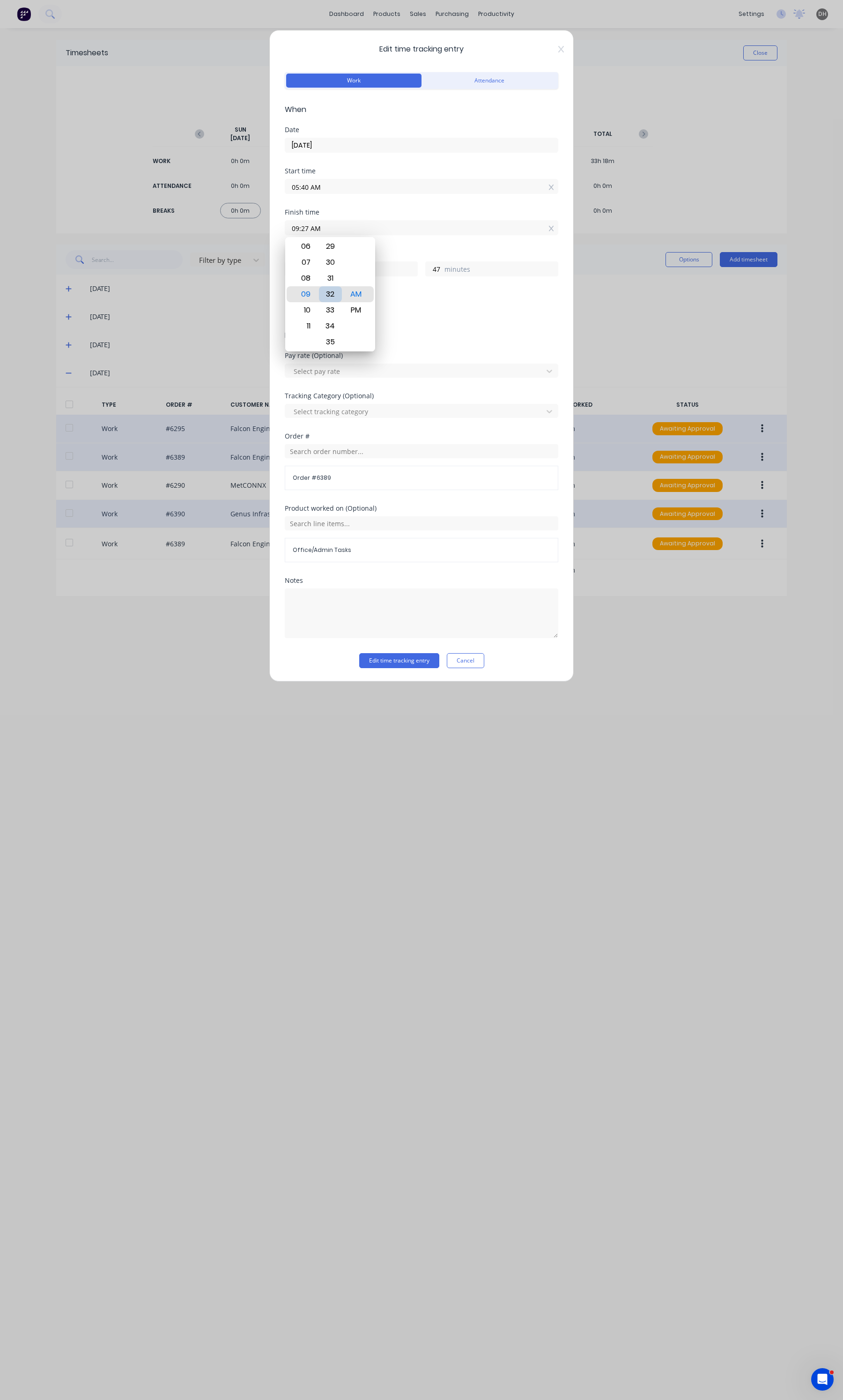
type input "09:33 AM"
type input "53"
type input "09:36 AM"
type input "56"
type input "09:37 AM"
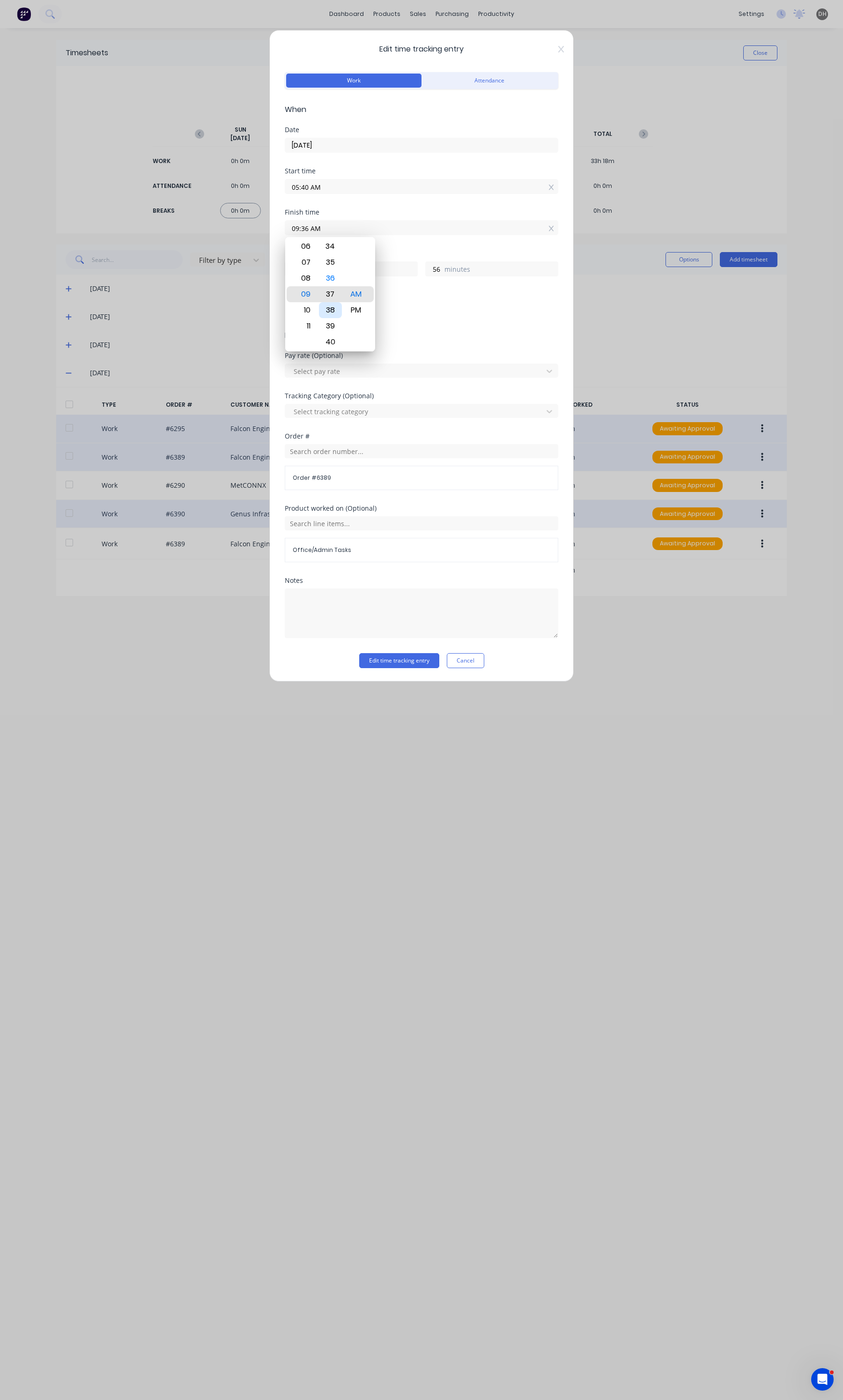
type input "57"
type input "09:39 AM"
type input "59"
click at [326, 331] on div "41" at bounding box center [330, 326] width 23 height 16
type input "09:41 AM"
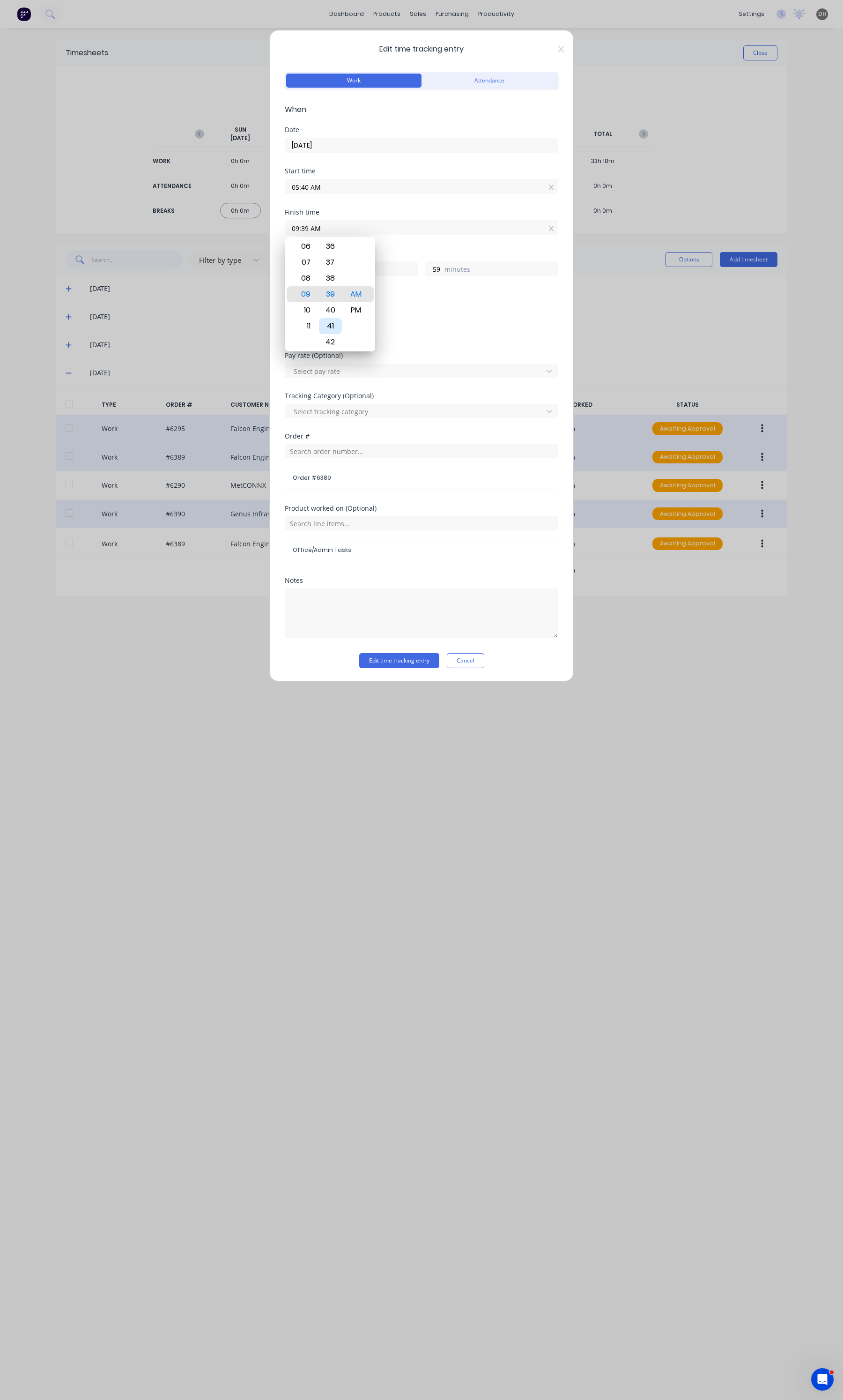
type input "4"
type input "1"
click at [379, 655] on button "Edit time tracking entry" at bounding box center [399, 660] width 80 height 15
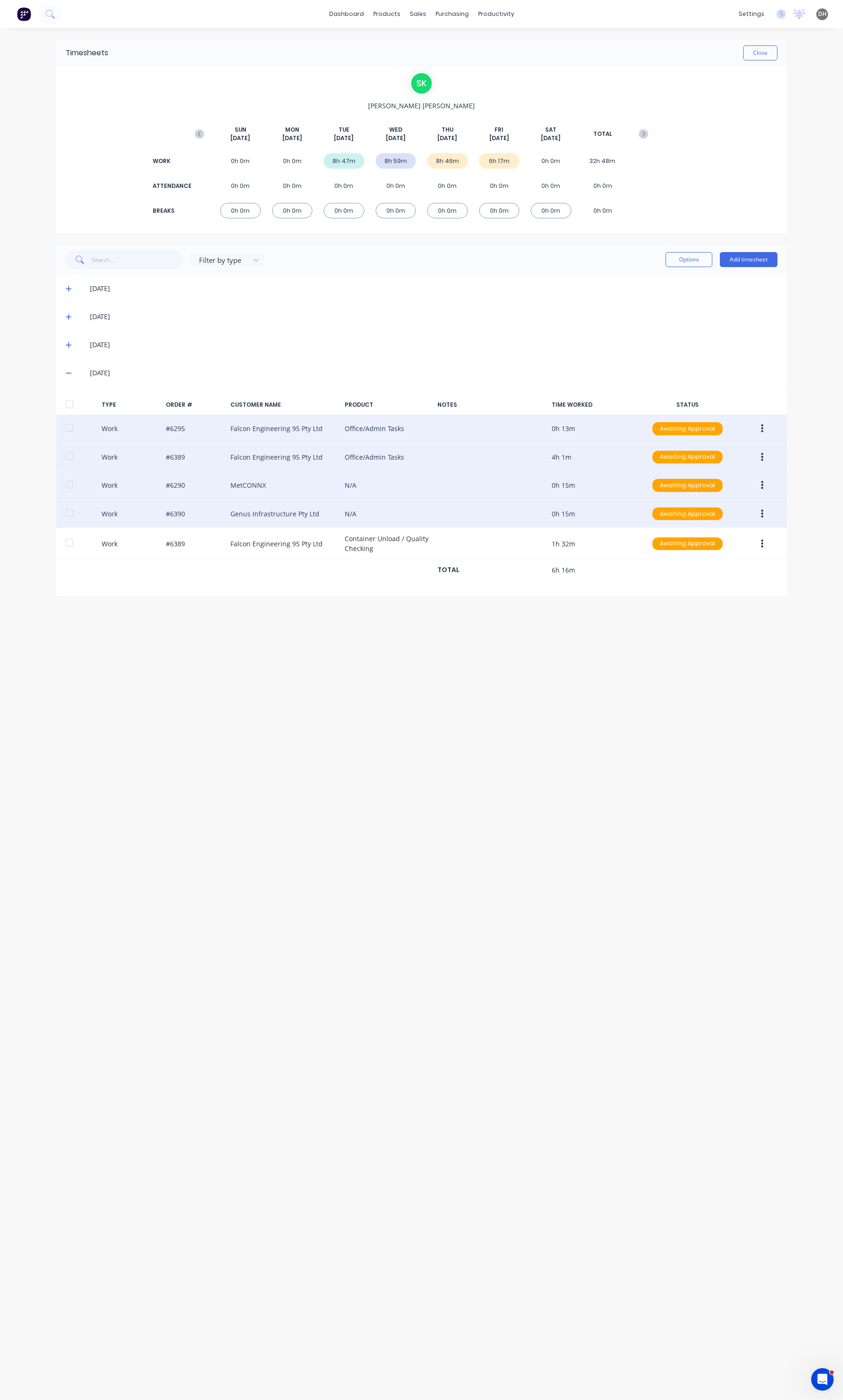
click at [755, 486] on button "button" at bounding box center [762, 485] width 22 height 17
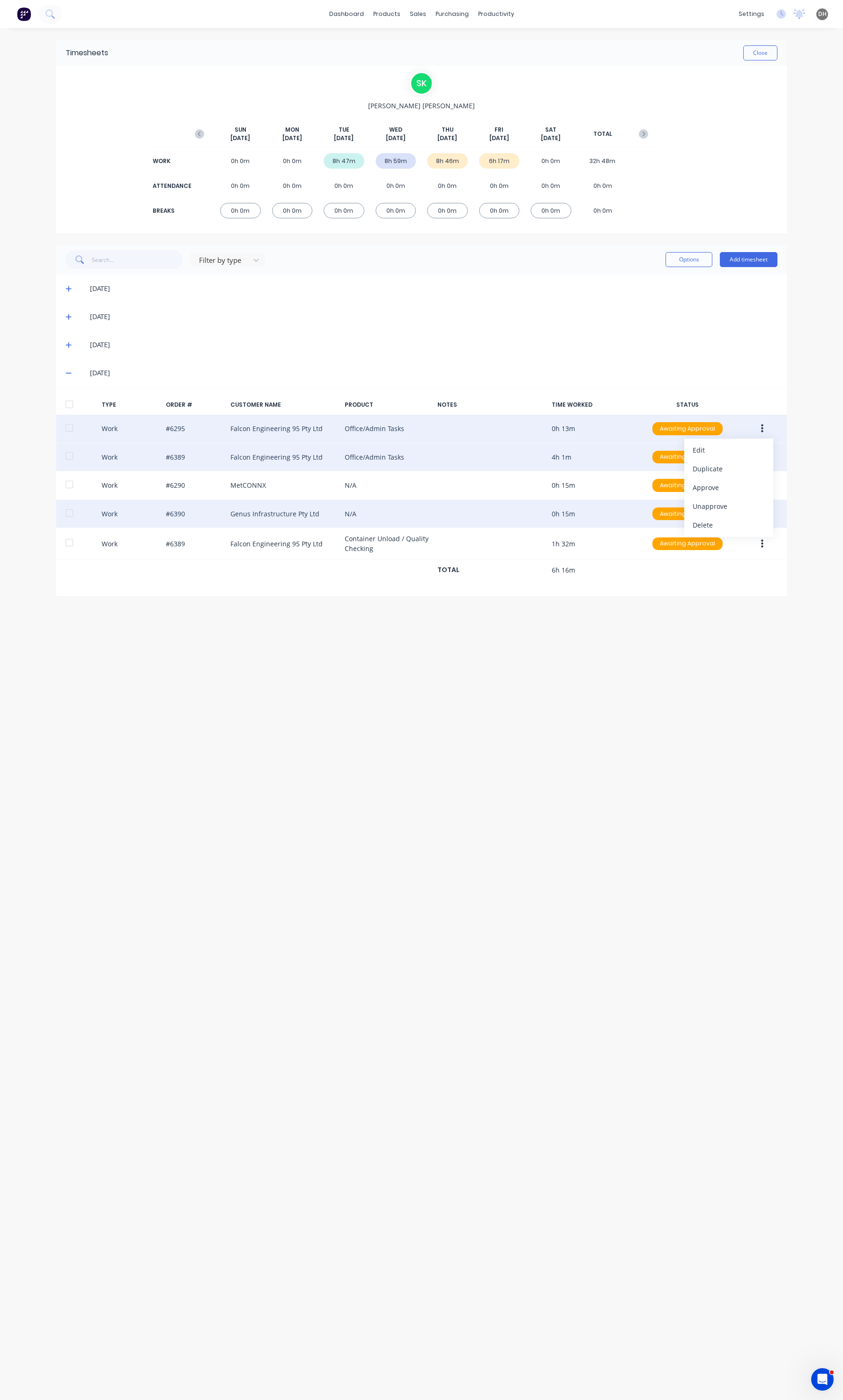
click at [612, 693] on div "Timesheets Close S K [PERSON_NAME] [DATE] [DATE] [DATE] [DATE] [DATE] [DATE] [D…" at bounding box center [422, 705] width 749 height 1353
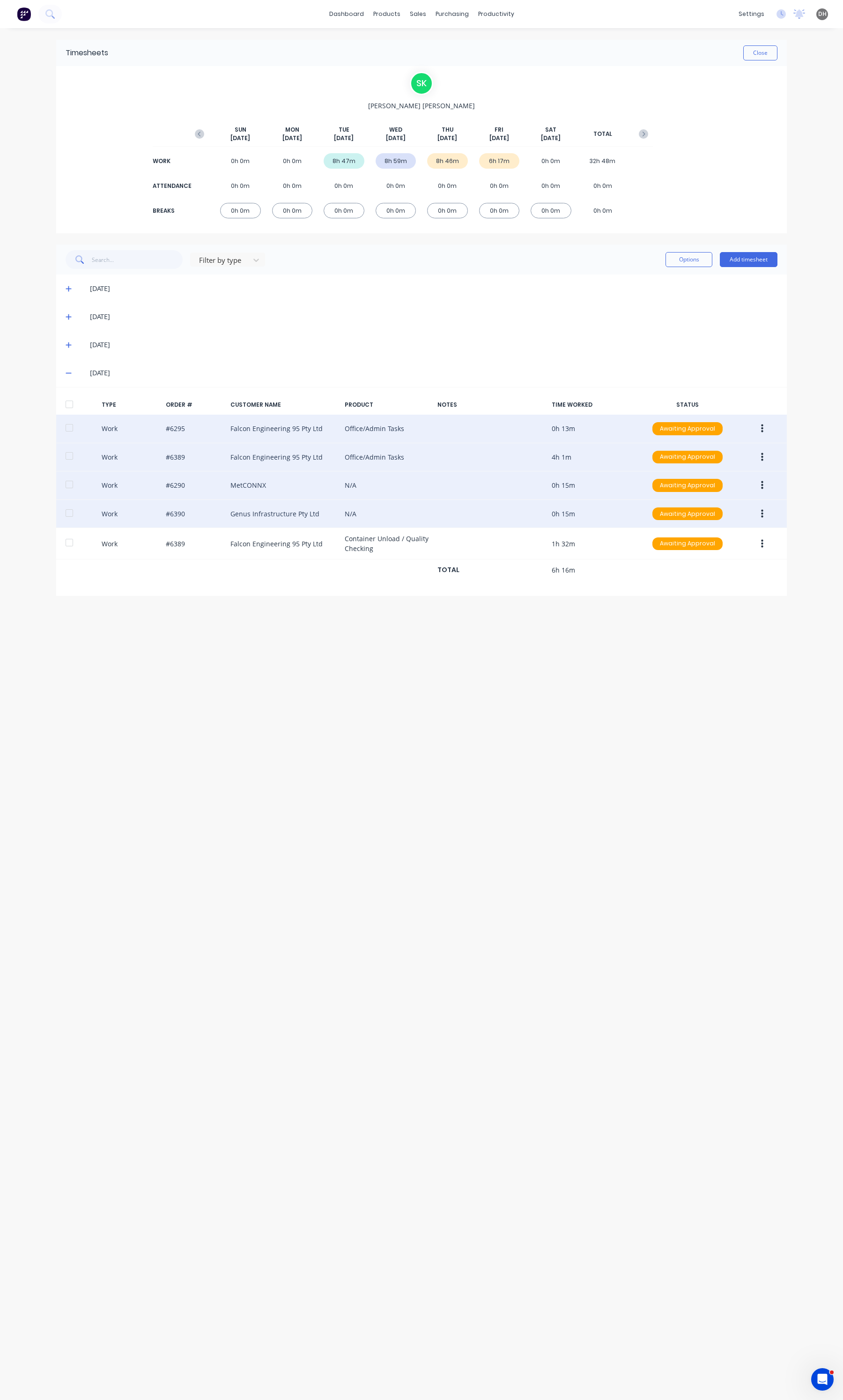
click at [759, 481] on button "button" at bounding box center [762, 485] width 22 height 17
click at [715, 452] on div "Edit" at bounding box center [729, 450] width 72 height 14
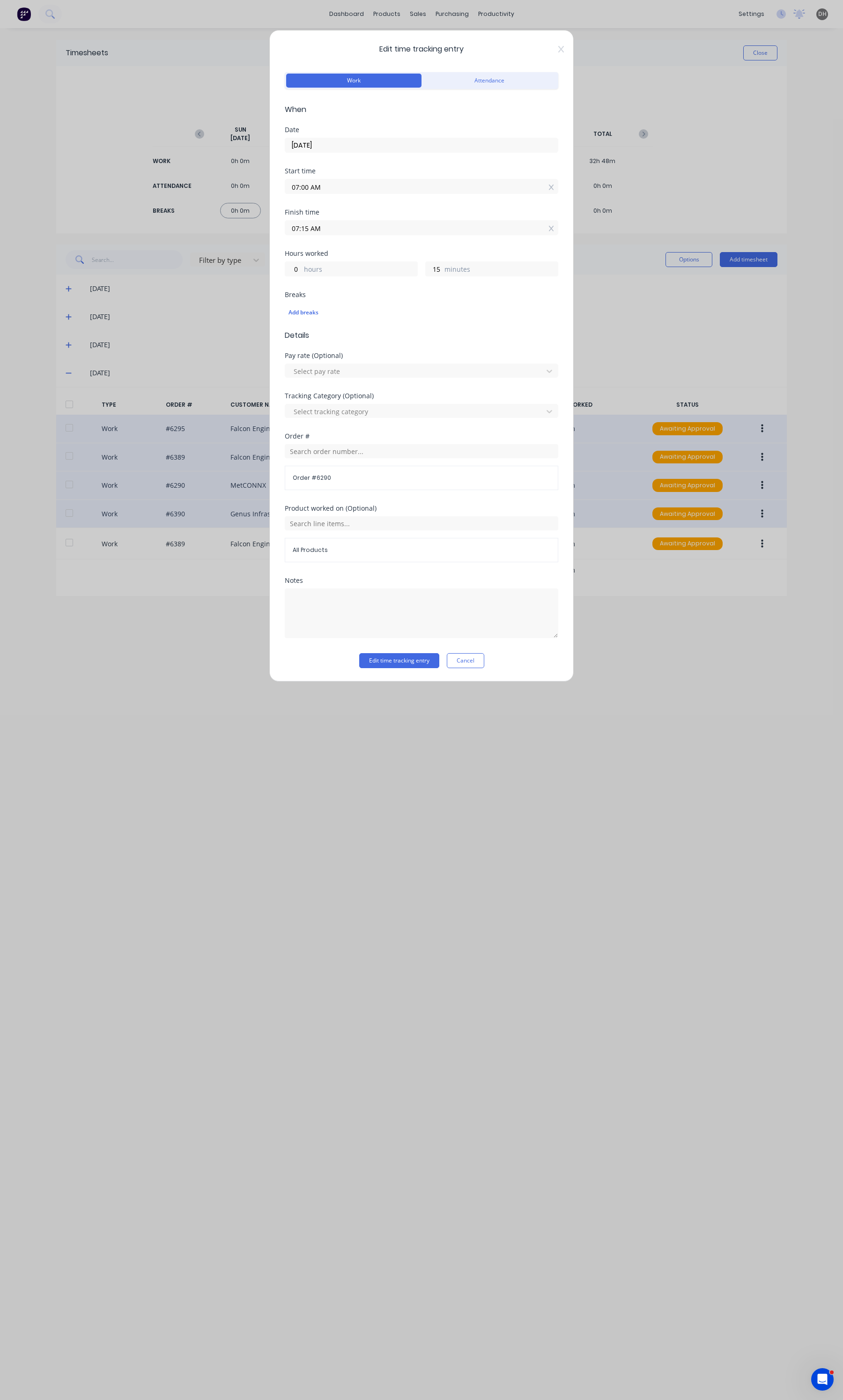
click at [366, 190] on input "07:00 AM" at bounding box center [421, 187] width 273 height 14
type input "09:00 AM"
type input "22"
click at [302, 252] on div "09" at bounding box center [305, 253] width 23 height 16
type input "09:10 AM"
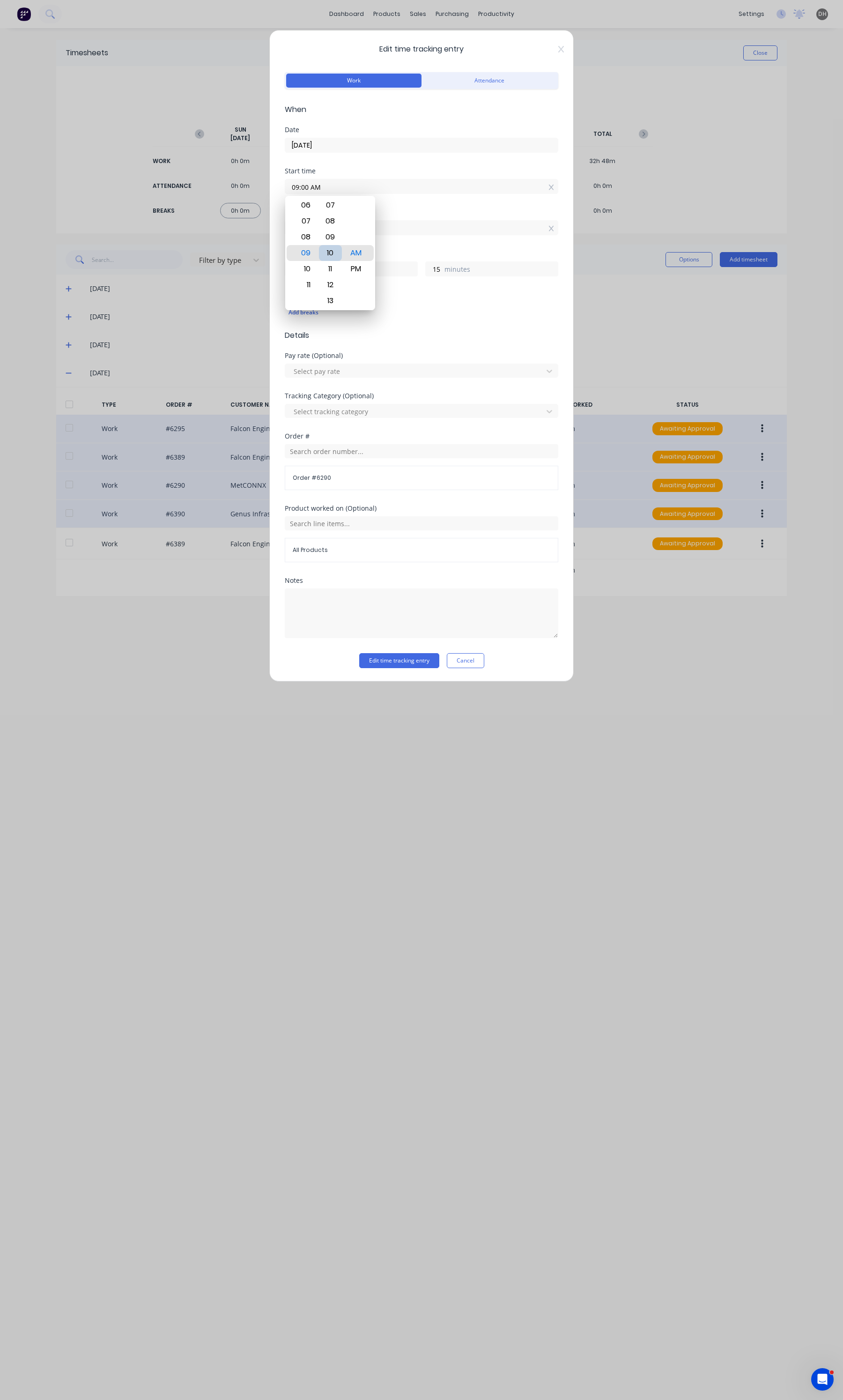
type input "5"
type input "09:14 AM"
type input "1"
type input "09:24 AM"
type input "21"
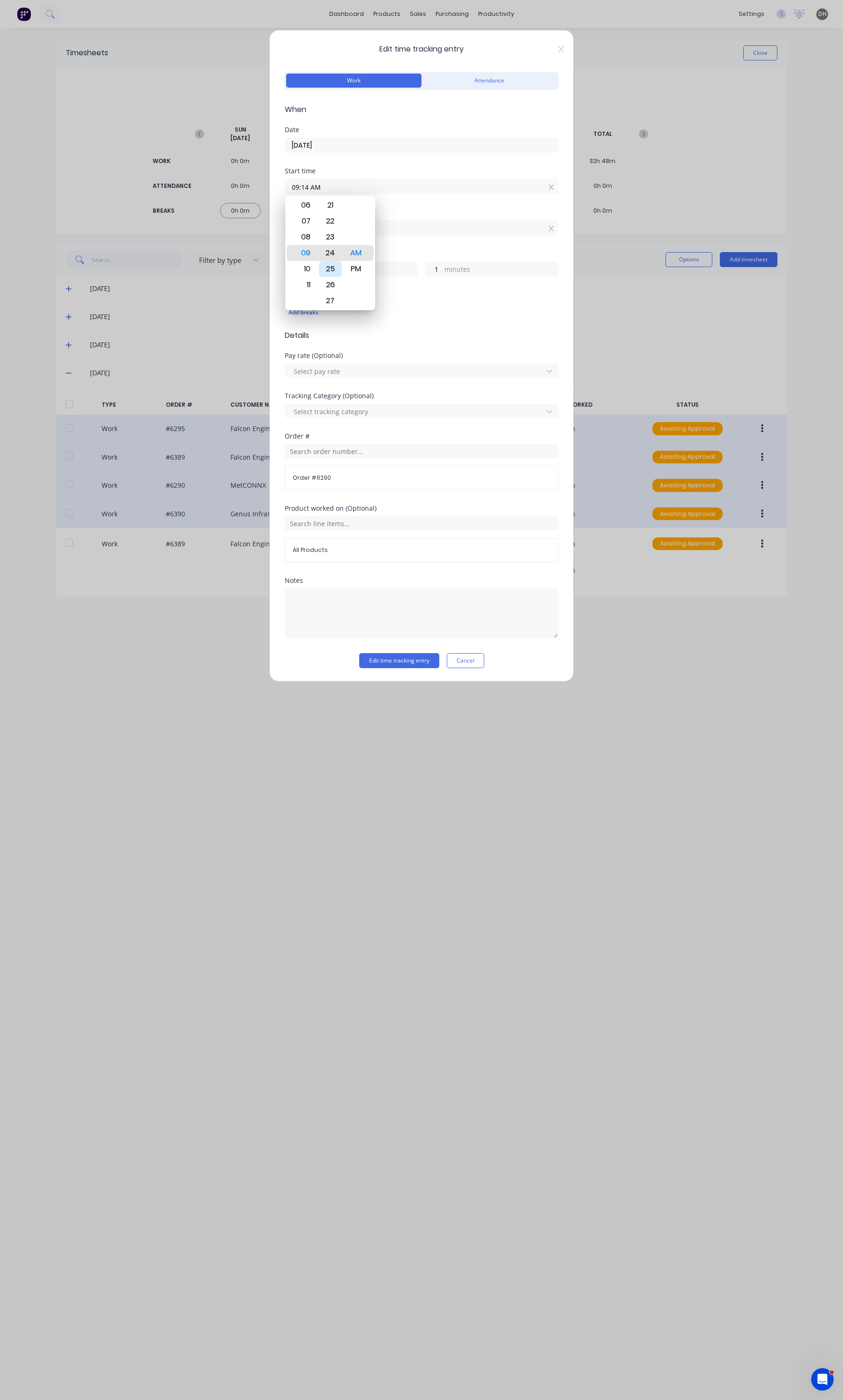
type input "51"
type input "09:29 AM"
type input "46"
type input "09:31 AM"
type input "44"
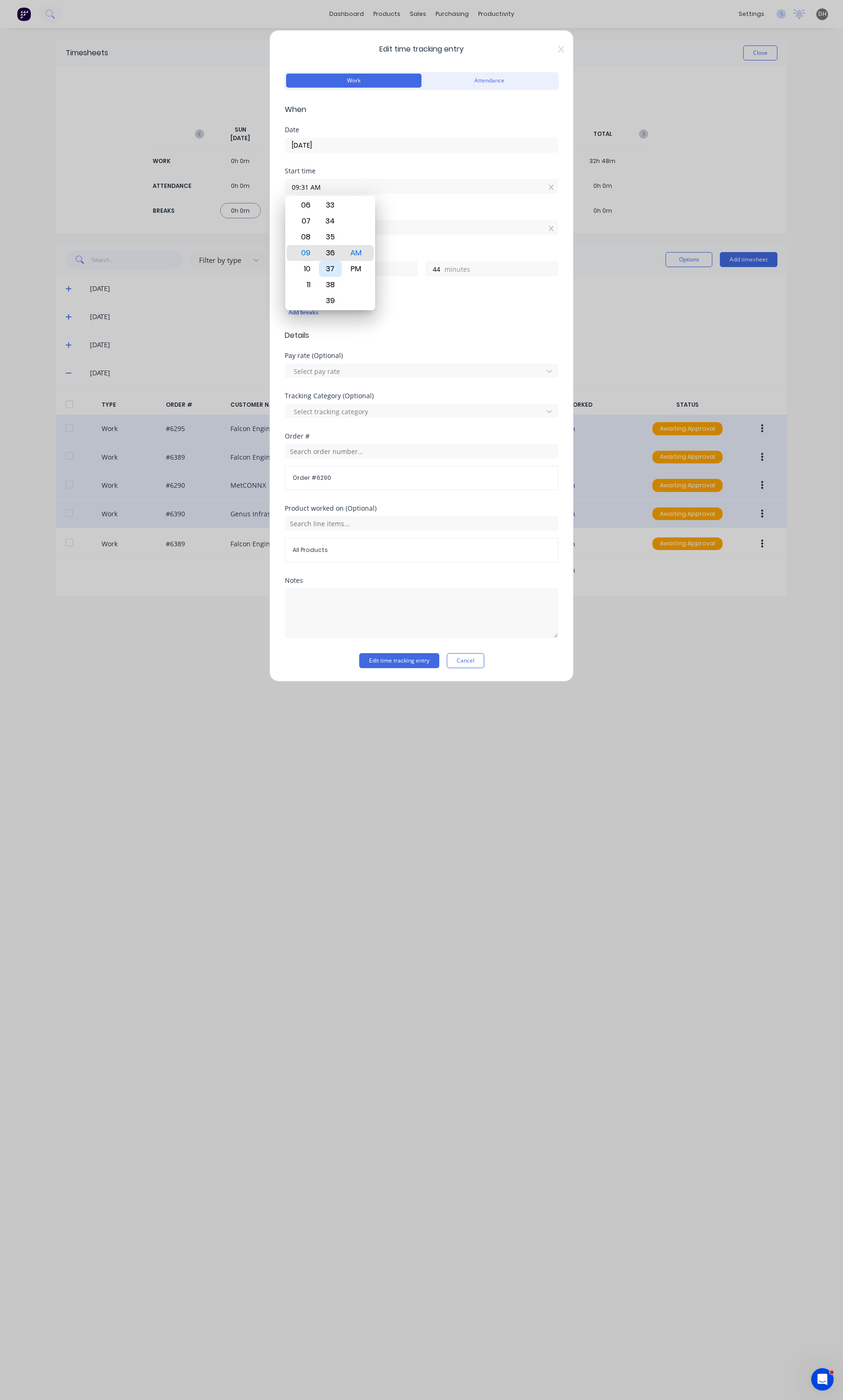
type input "09:36 AM"
type input "39"
type input "09:37 AM"
type input "38"
type input "09:38 AM"
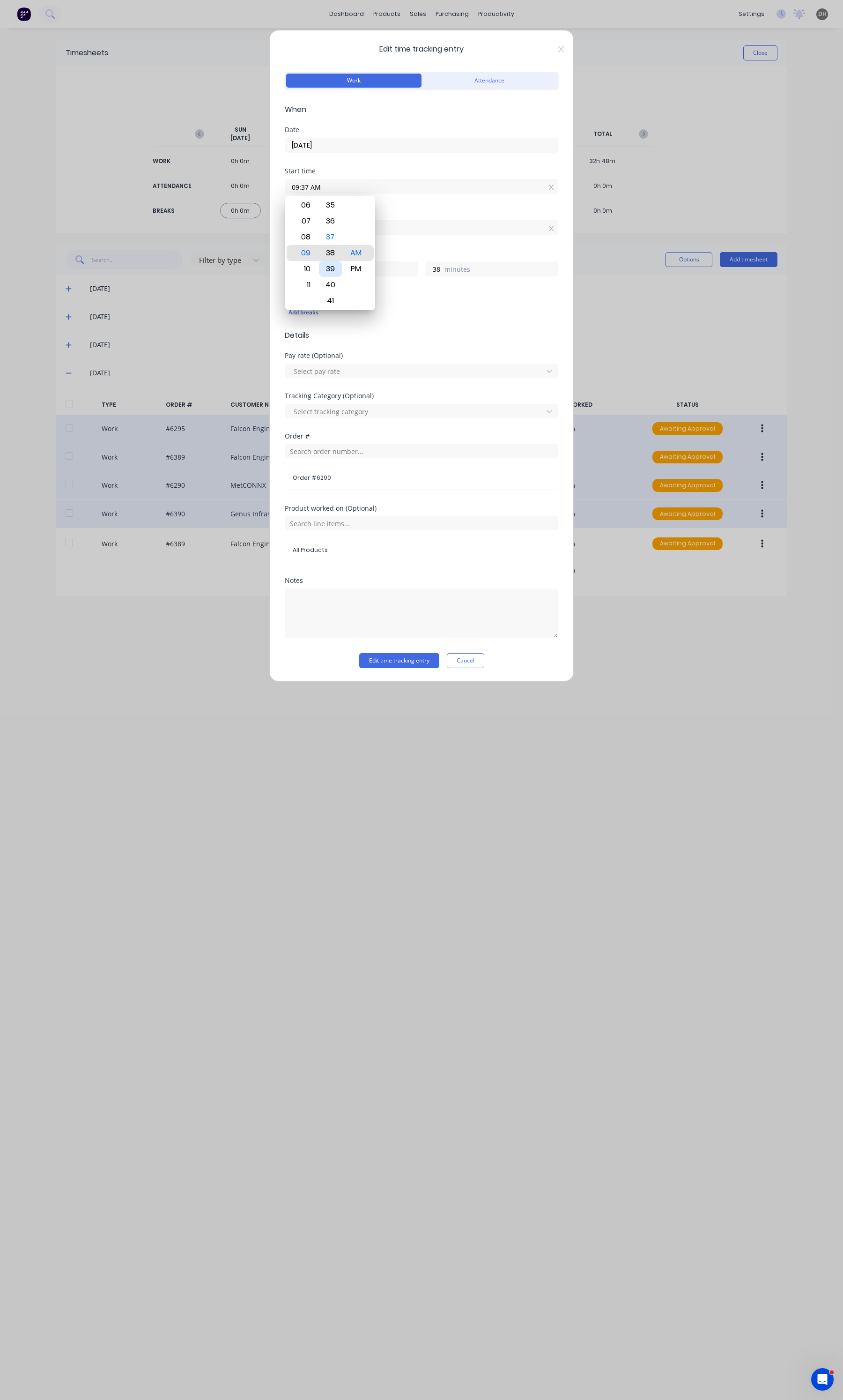
type input "37"
click at [331, 298] on div "41" at bounding box center [330, 300] width 23 height 16
type input "09:41 AM"
type input "34"
click at [444, 343] on form "Work Attendance When Date [DATE] Start time 09:41 AM Finish time 07:15 AM Hours…" at bounding box center [422, 369] width 273 height 598
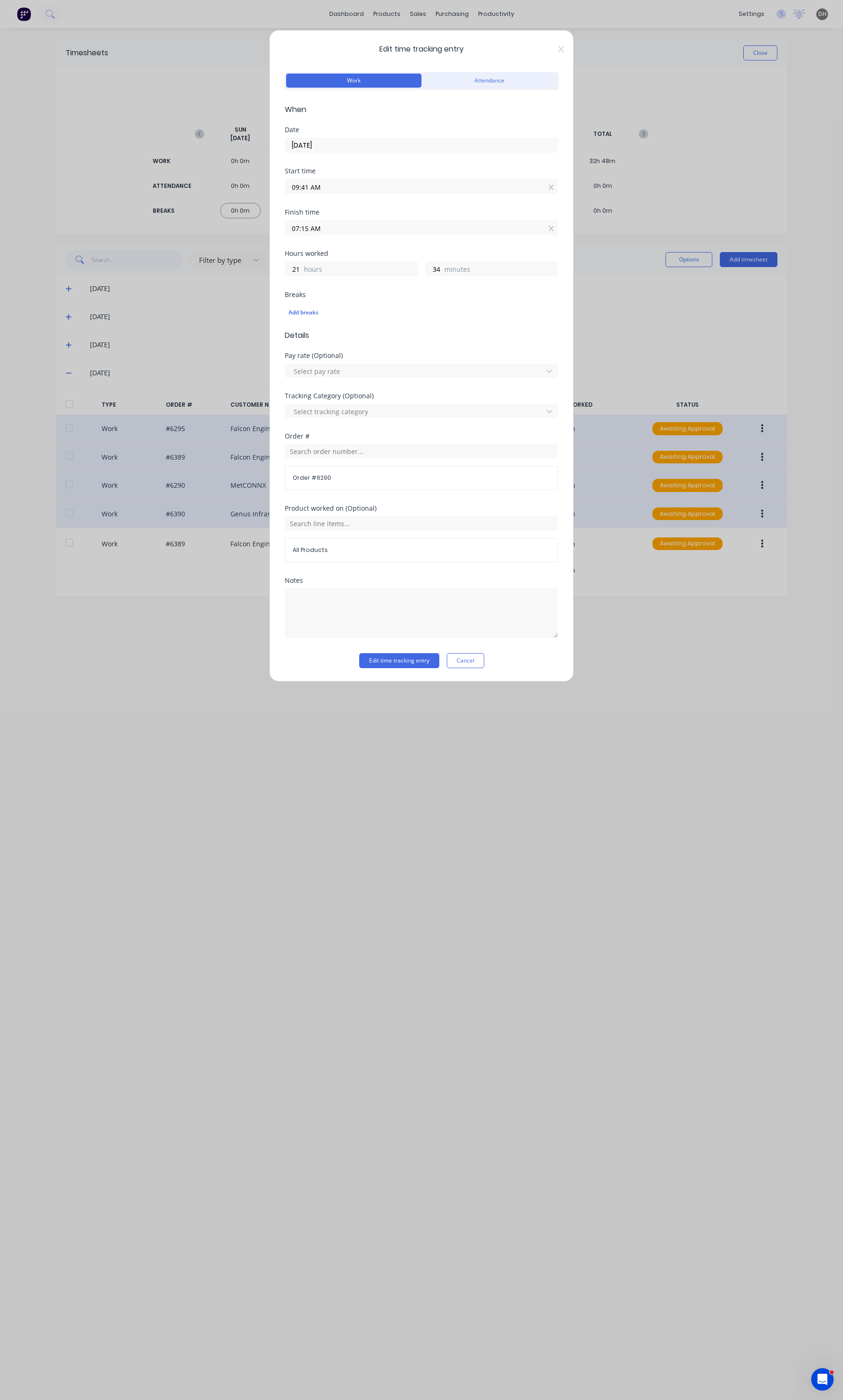
click at [340, 235] on label "07:15 AM" at bounding box center [422, 228] width 273 height 15
click at [340, 235] on input "07:15 AM" at bounding box center [421, 227] width 273 height 14
click at [440, 276] on input "34" at bounding box center [433, 269] width 16 height 14
click at [440, 273] on input "34" at bounding box center [433, 269] width 16 height 14
click at [382, 271] on label "hours" at bounding box center [361, 270] width 114 height 12
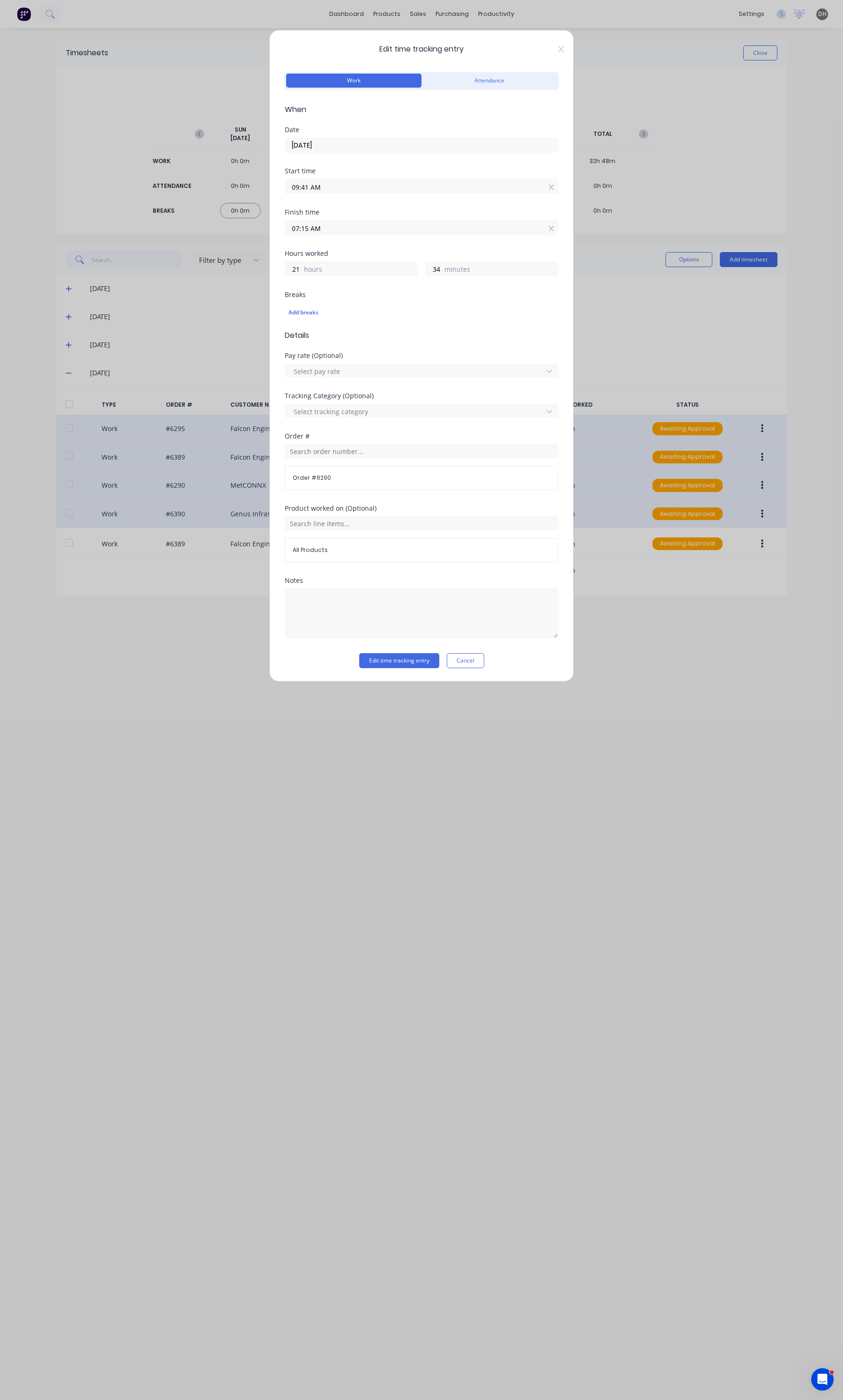
click at [302, 271] on input "21" at bounding box center [293, 269] width 16 height 14
click at [382, 271] on label "hours" at bounding box center [361, 270] width 114 height 12
click at [302, 271] on input "21" at bounding box center [293, 269] width 16 height 14
click at [352, 270] on label "hours" at bounding box center [361, 270] width 114 height 12
click at [302, 270] on input "21" at bounding box center [293, 269] width 16 height 14
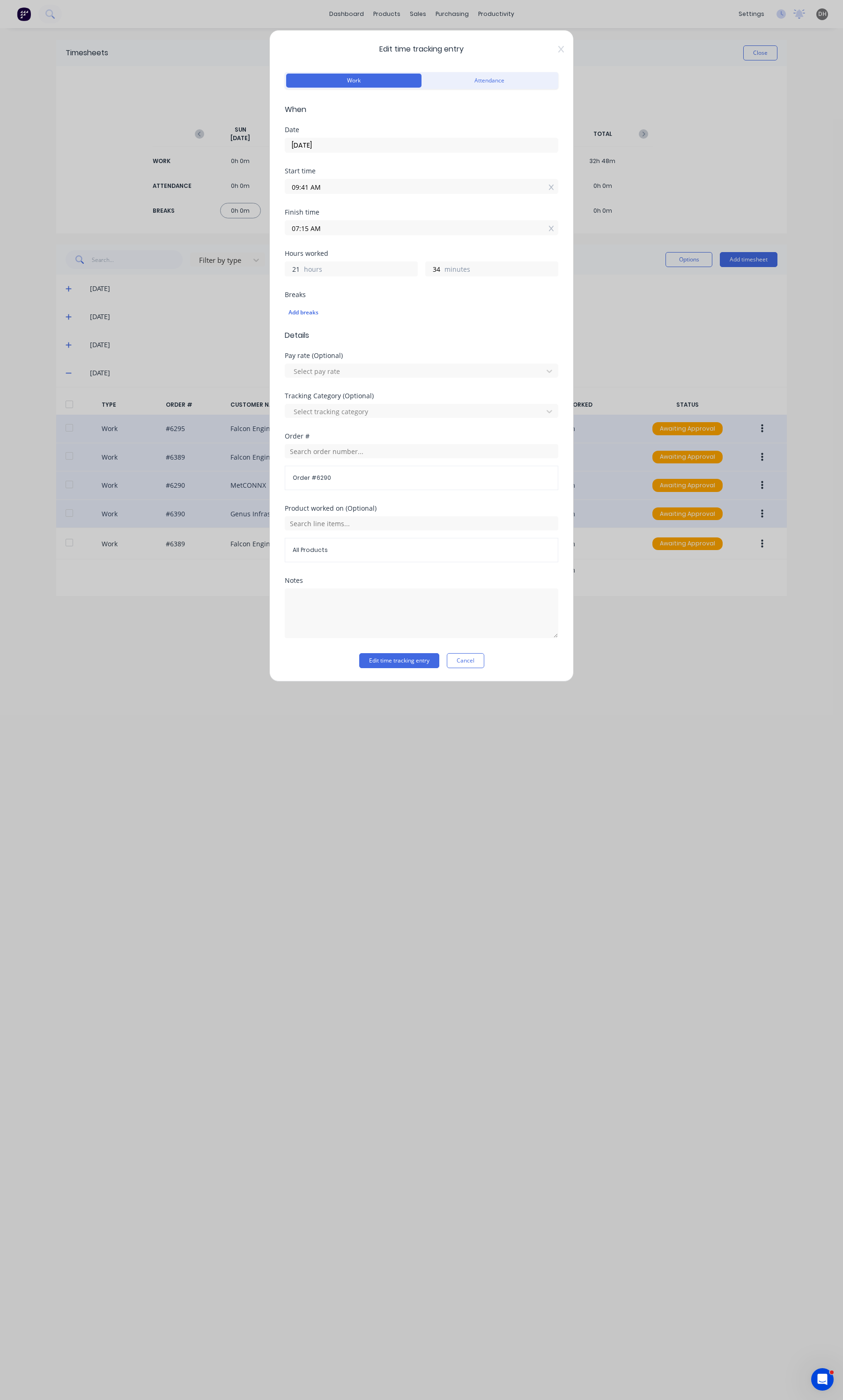
type input "2"
type input "10:15 AM"
type input "0"
type input "15"
type input "09:56 AM"
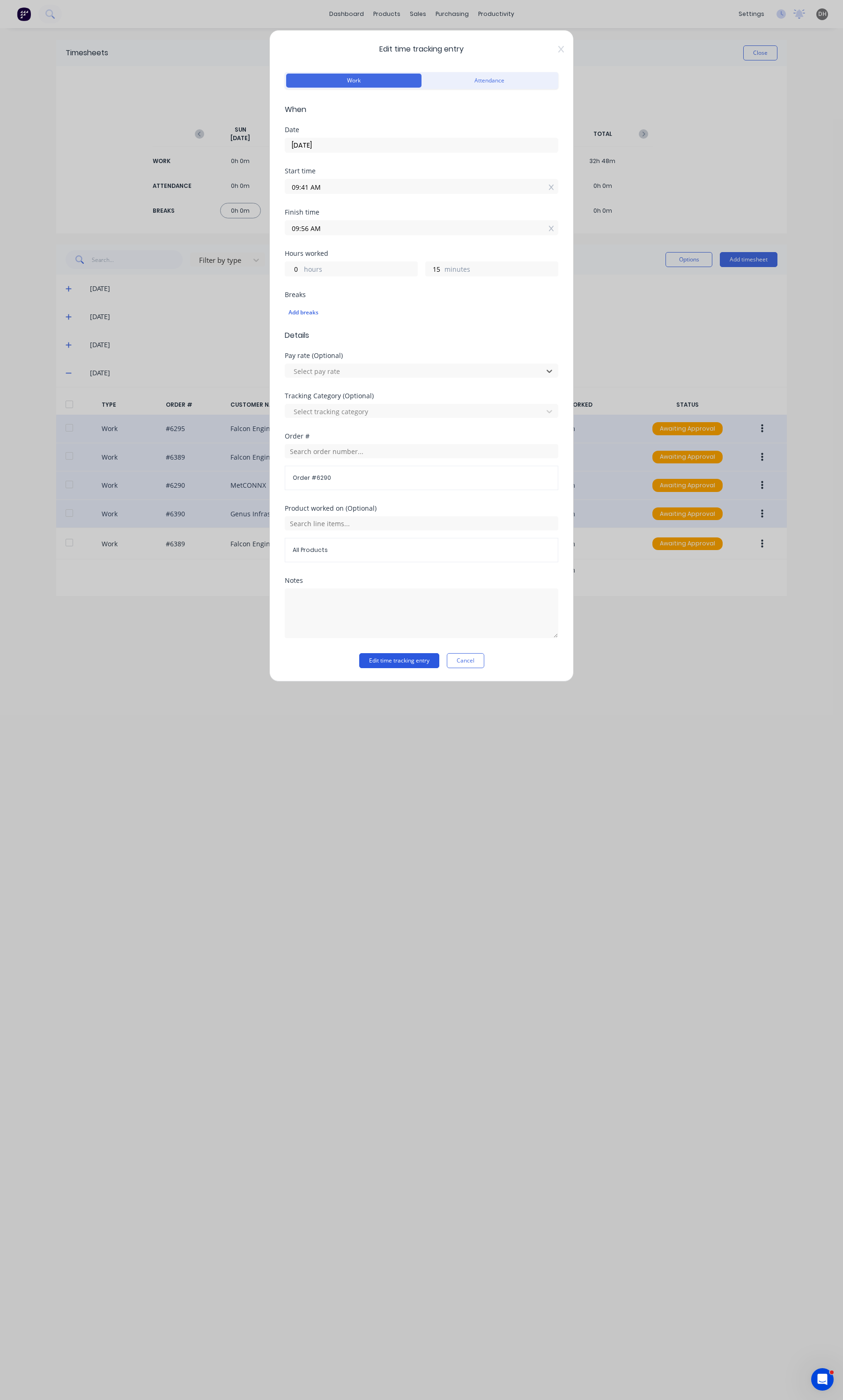
click at [387, 668] on button "Edit time tracking entry" at bounding box center [399, 660] width 80 height 15
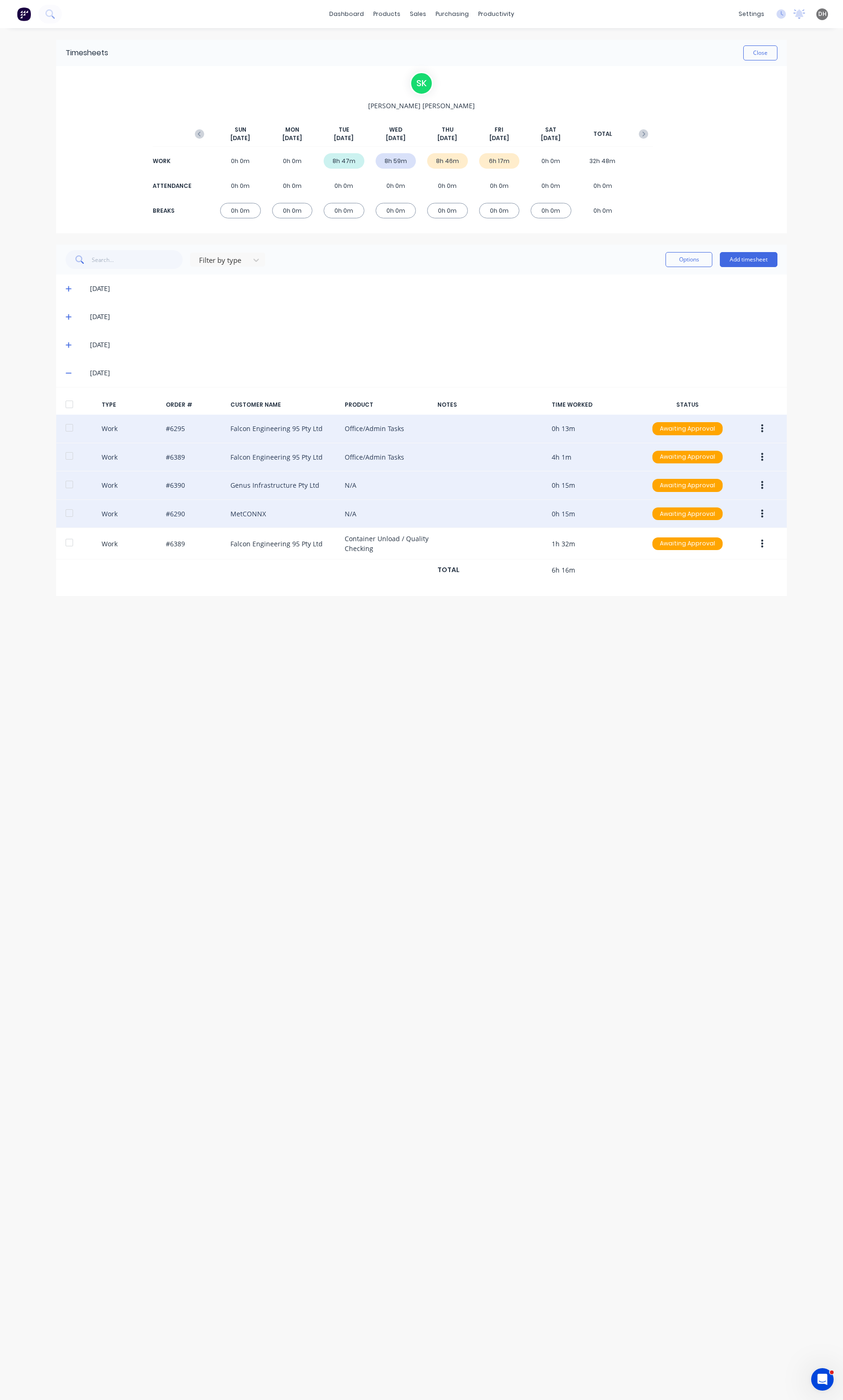
click at [762, 512] on icon "button" at bounding box center [762, 513] width 2 height 8
click at [729, 478] on div "Edit" at bounding box center [729, 478] width 72 height 14
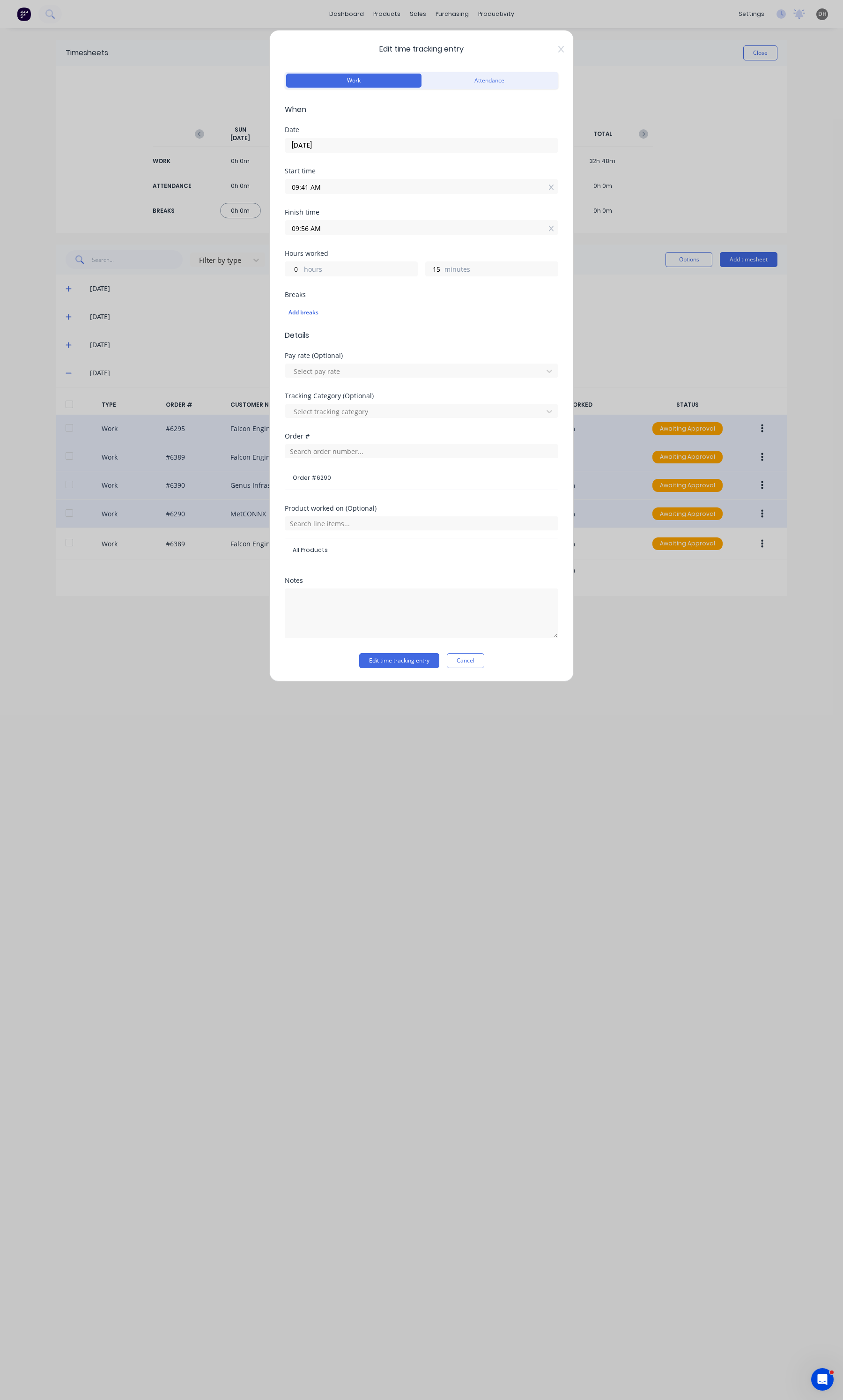
click at [342, 182] on input "09:41 AM" at bounding box center [421, 187] width 273 height 14
type input "09:44 AM"
type input "12"
click at [331, 290] on div "56" at bounding box center [330, 285] width 23 height 16
click at [452, 341] on span "Details" at bounding box center [422, 335] width 273 height 12
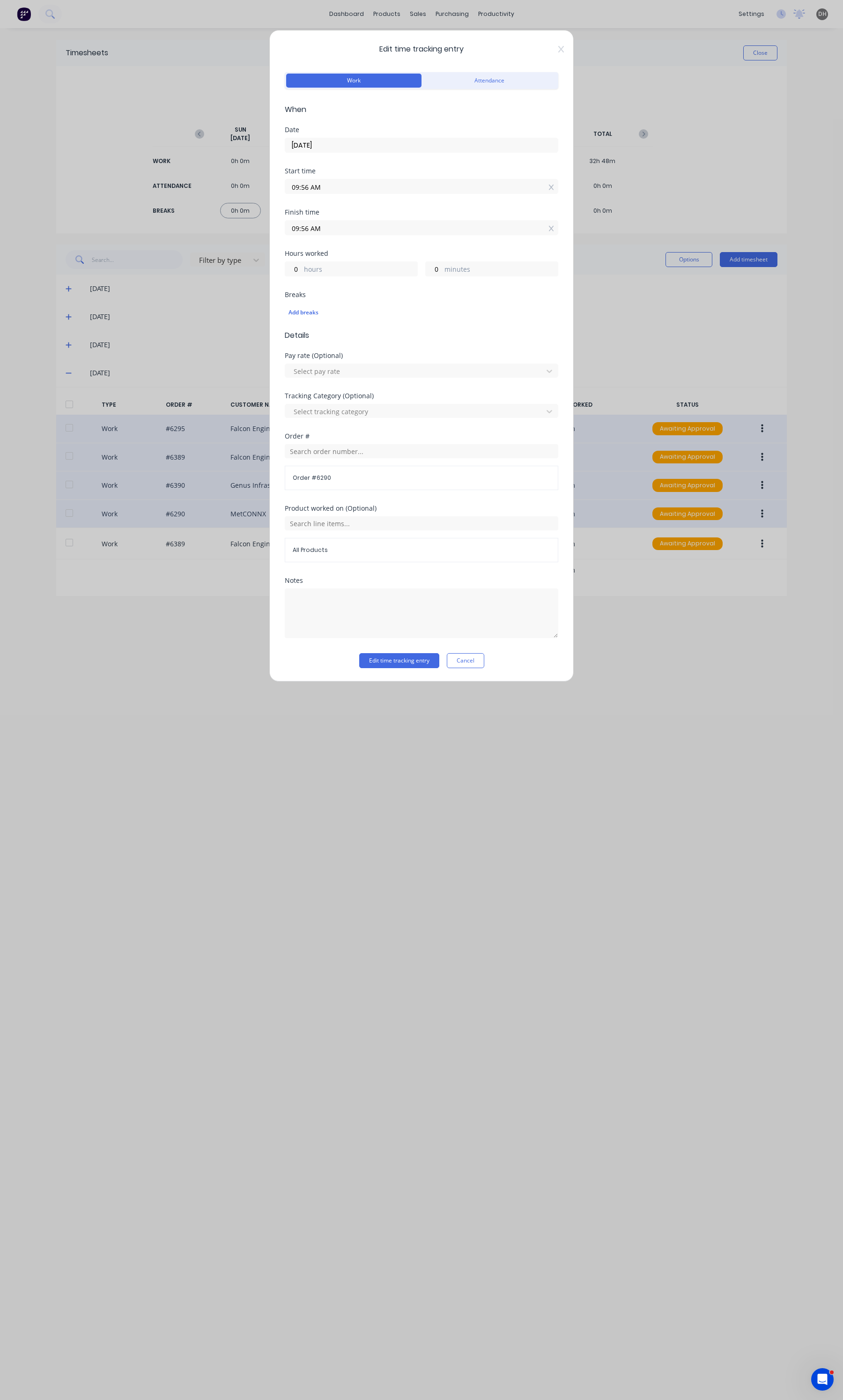
click at [329, 225] on input "09:56 AM" at bounding box center [421, 227] width 273 height 14
click at [408, 267] on label "hours" at bounding box center [361, 270] width 114 height 12
click at [302, 267] on input "0" at bounding box center [293, 269] width 16 height 14
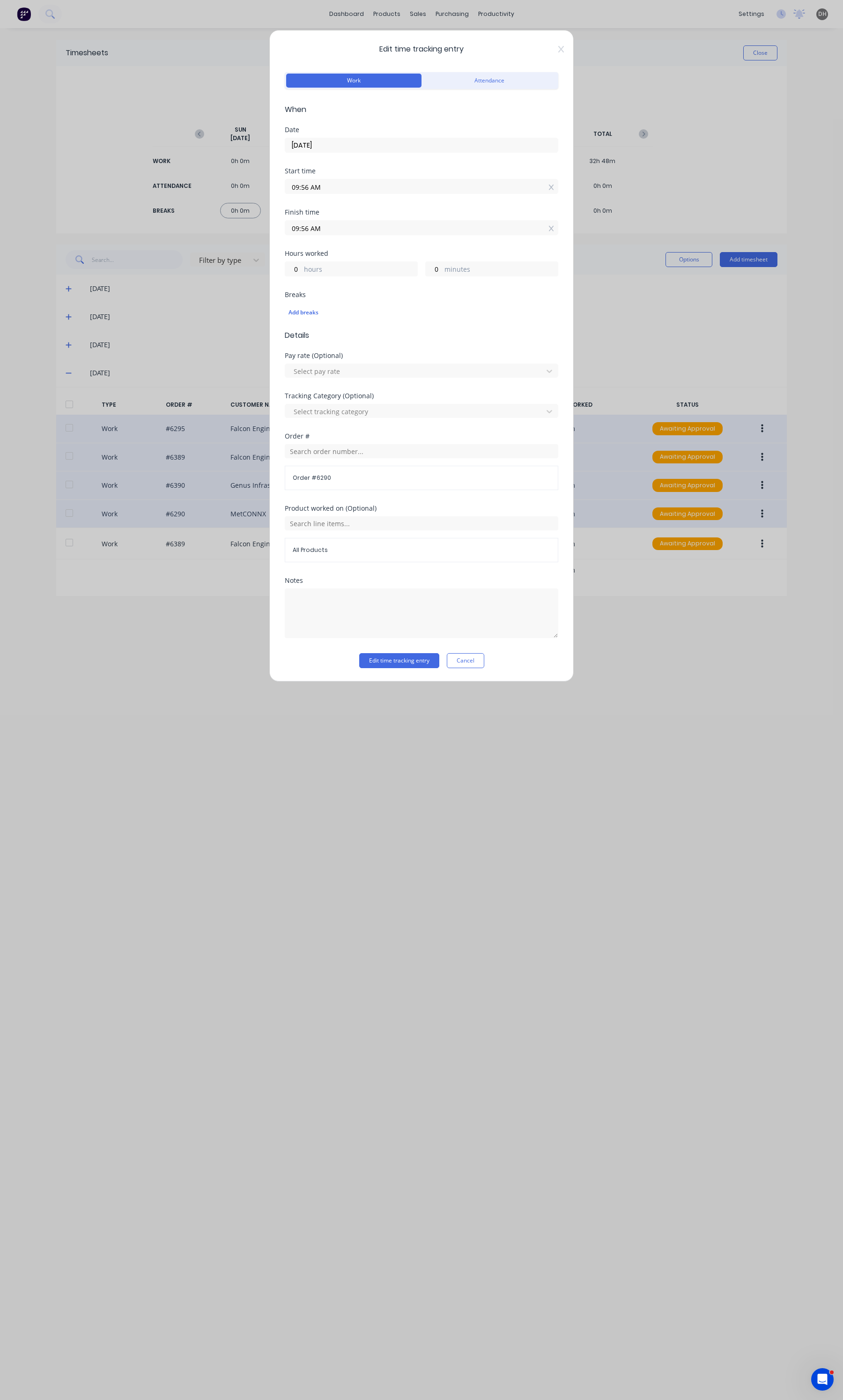
click at [379, 266] on label "hours" at bounding box center [361, 270] width 114 height 12
click at [302, 266] on input "0" at bounding box center [293, 269] width 16 height 14
click at [445, 272] on label "minutes" at bounding box center [501, 270] width 114 height 12
click at [442, 272] on input "0" at bounding box center [433, 269] width 16 height 14
click at [428, 660] on button "Edit time tracking entry" at bounding box center [399, 660] width 80 height 15
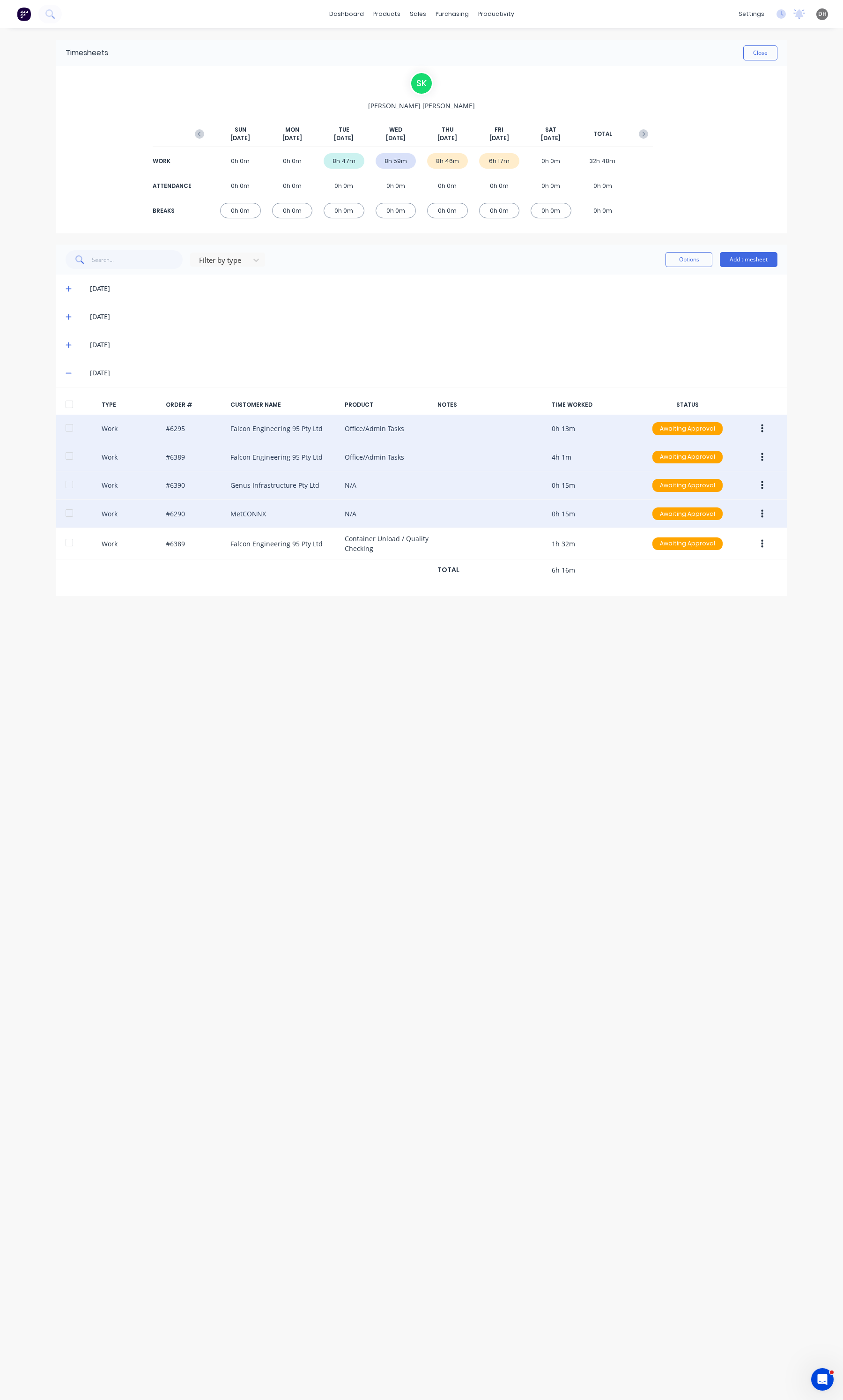
click at [767, 517] on button "button" at bounding box center [762, 514] width 22 height 17
click at [715, 480] on div "Edit" at bounding box center [729, 478] width 72 height 14
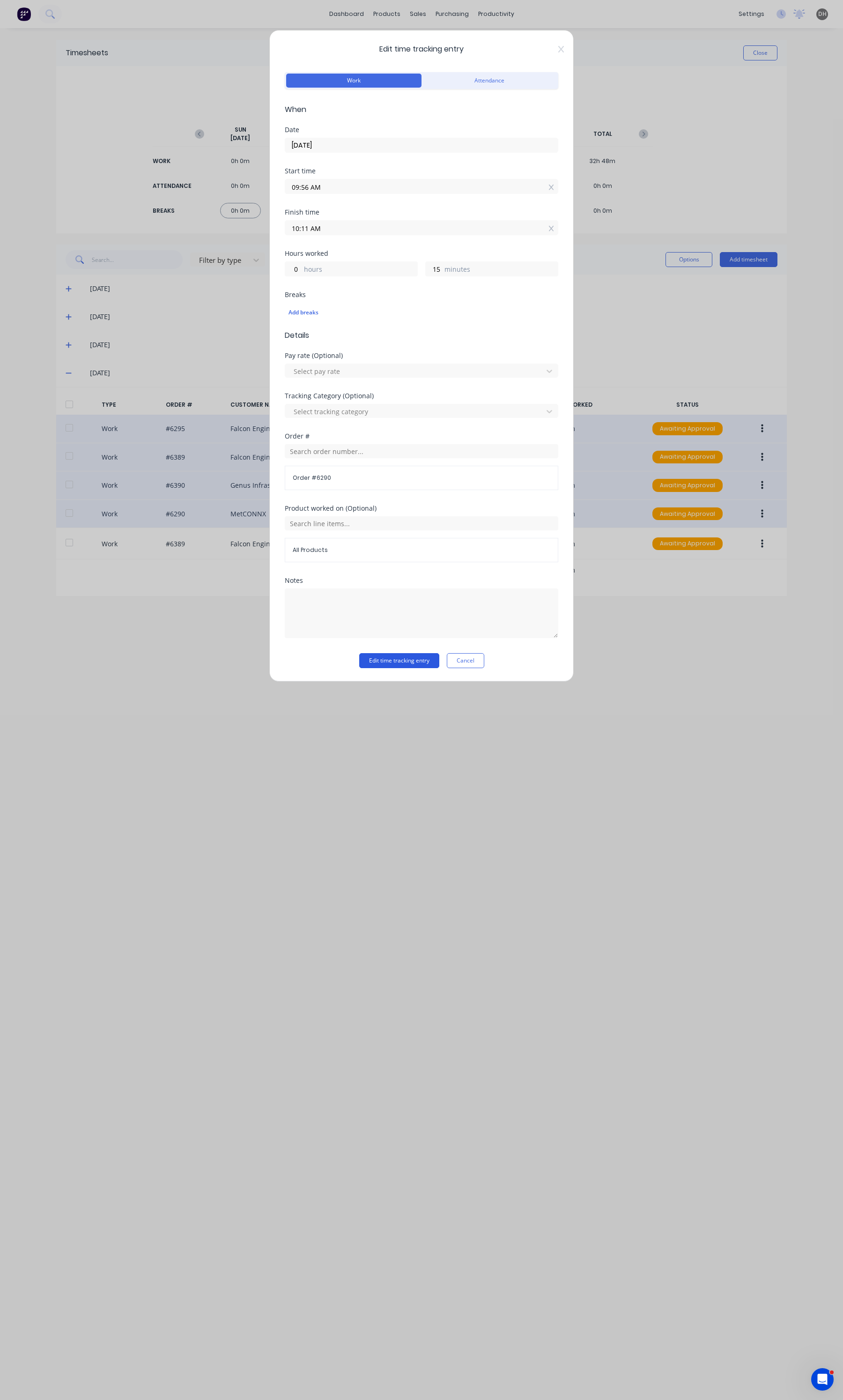
click at [421, 657] on button "Edit time tracking entry" at bounding box center [399, 660] width 80 height 15
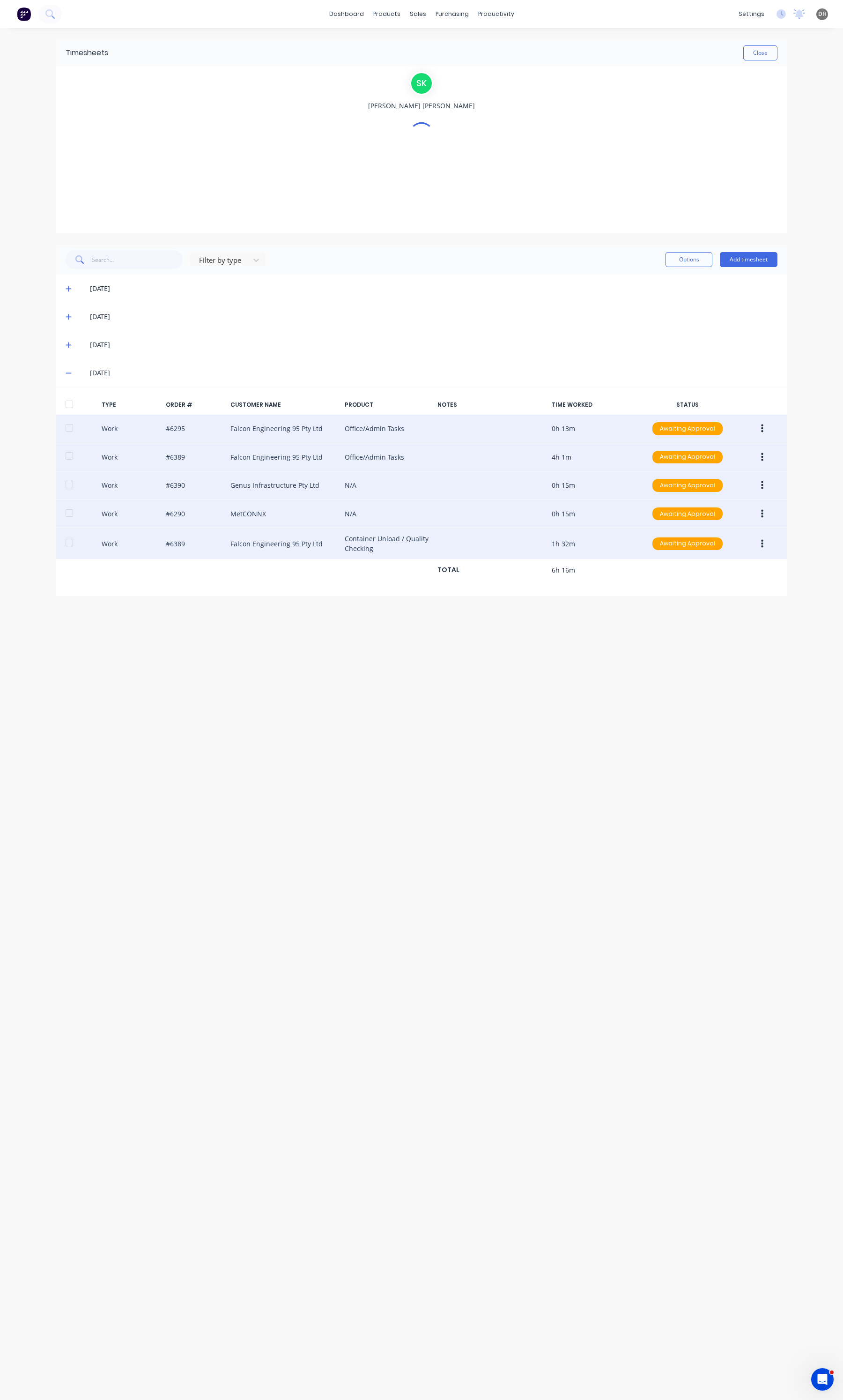
click at [765, 551] on button "button" at bounding box center [762, 544] width 22 height 17
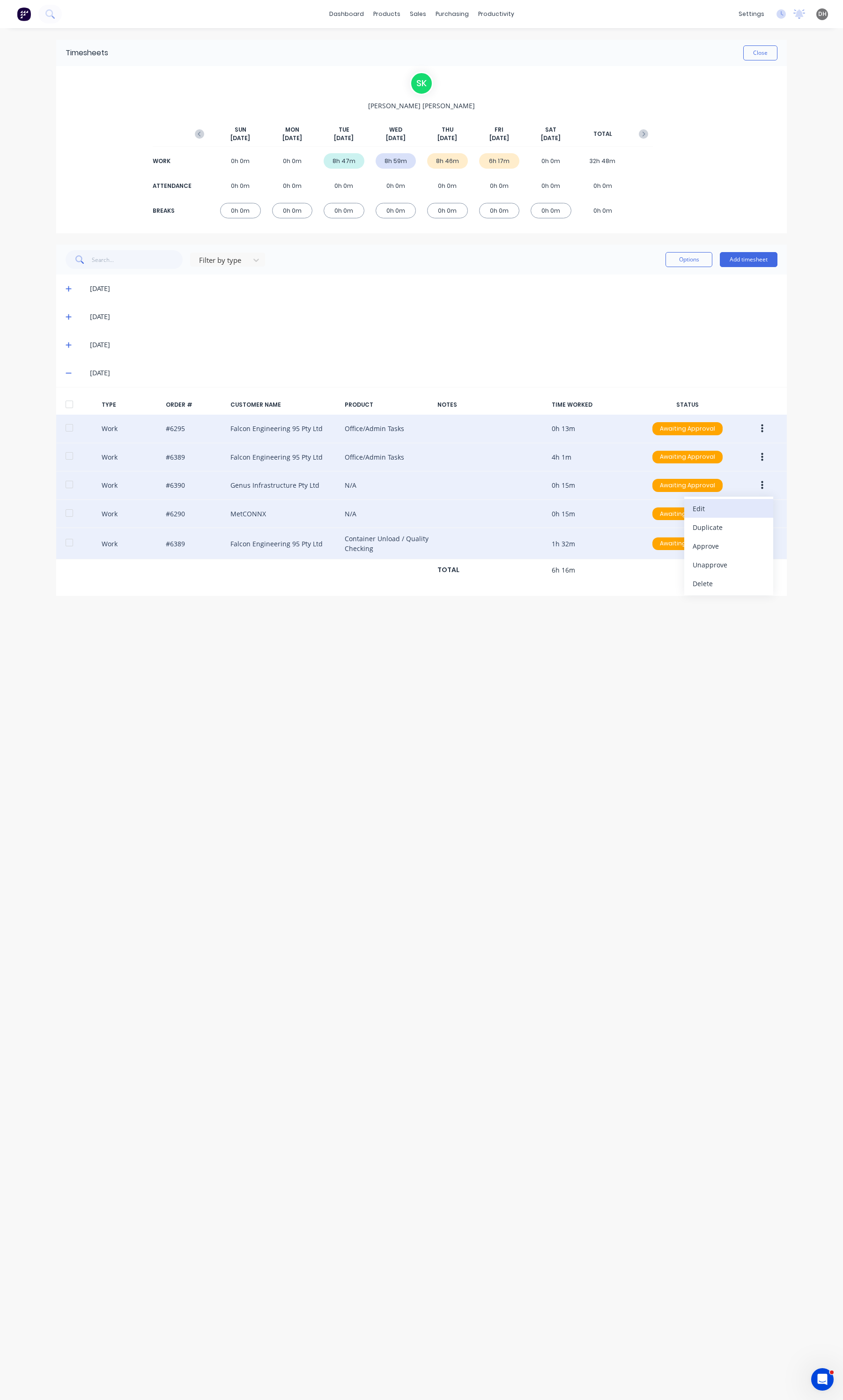
click at [710, 512] on div "Edit" at bounding box center [729, 508] width 72 height 14
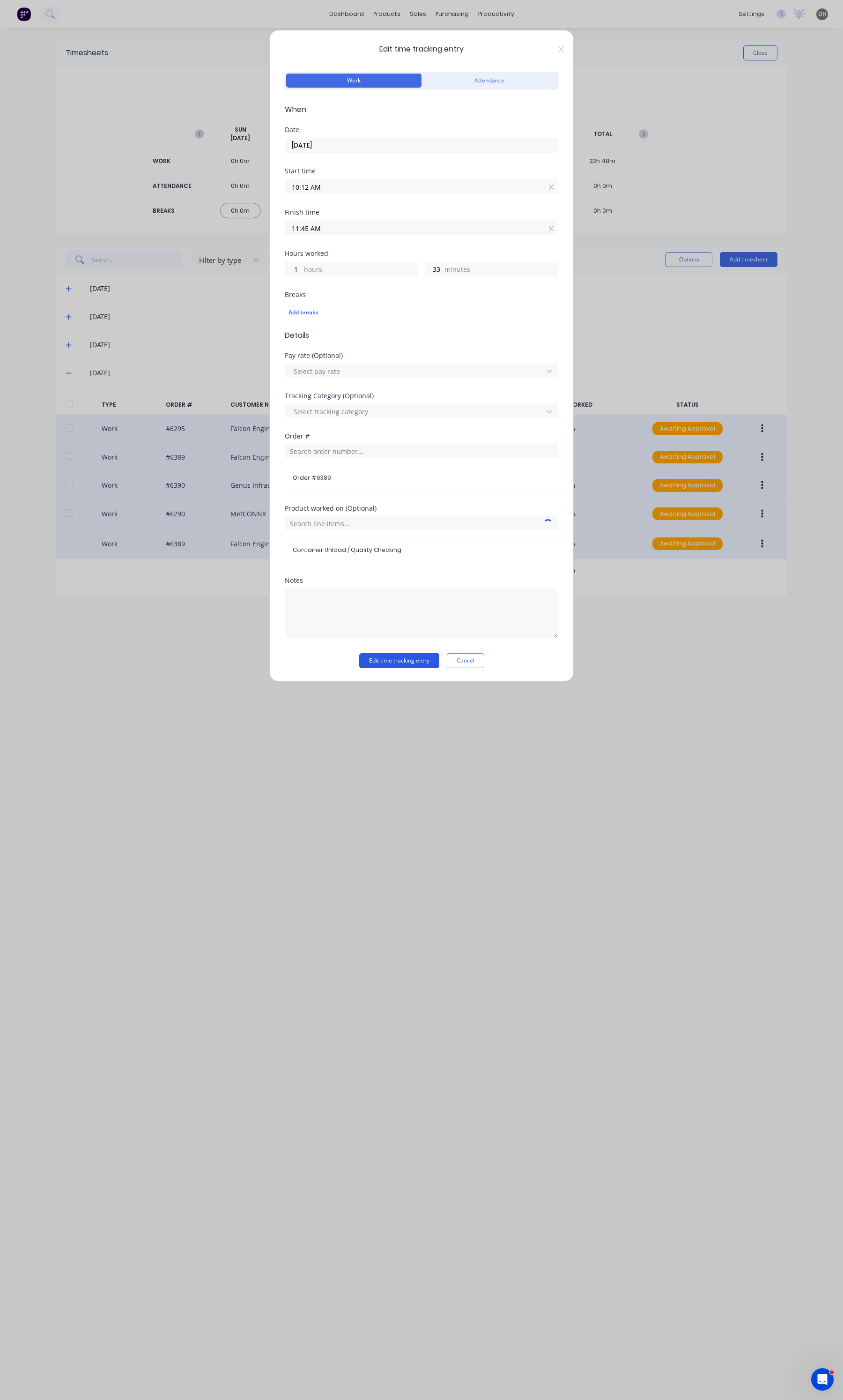
click at [415, 654] on button "Edit time tracking entry" at bounding box center [399, 660] width 80 height 15
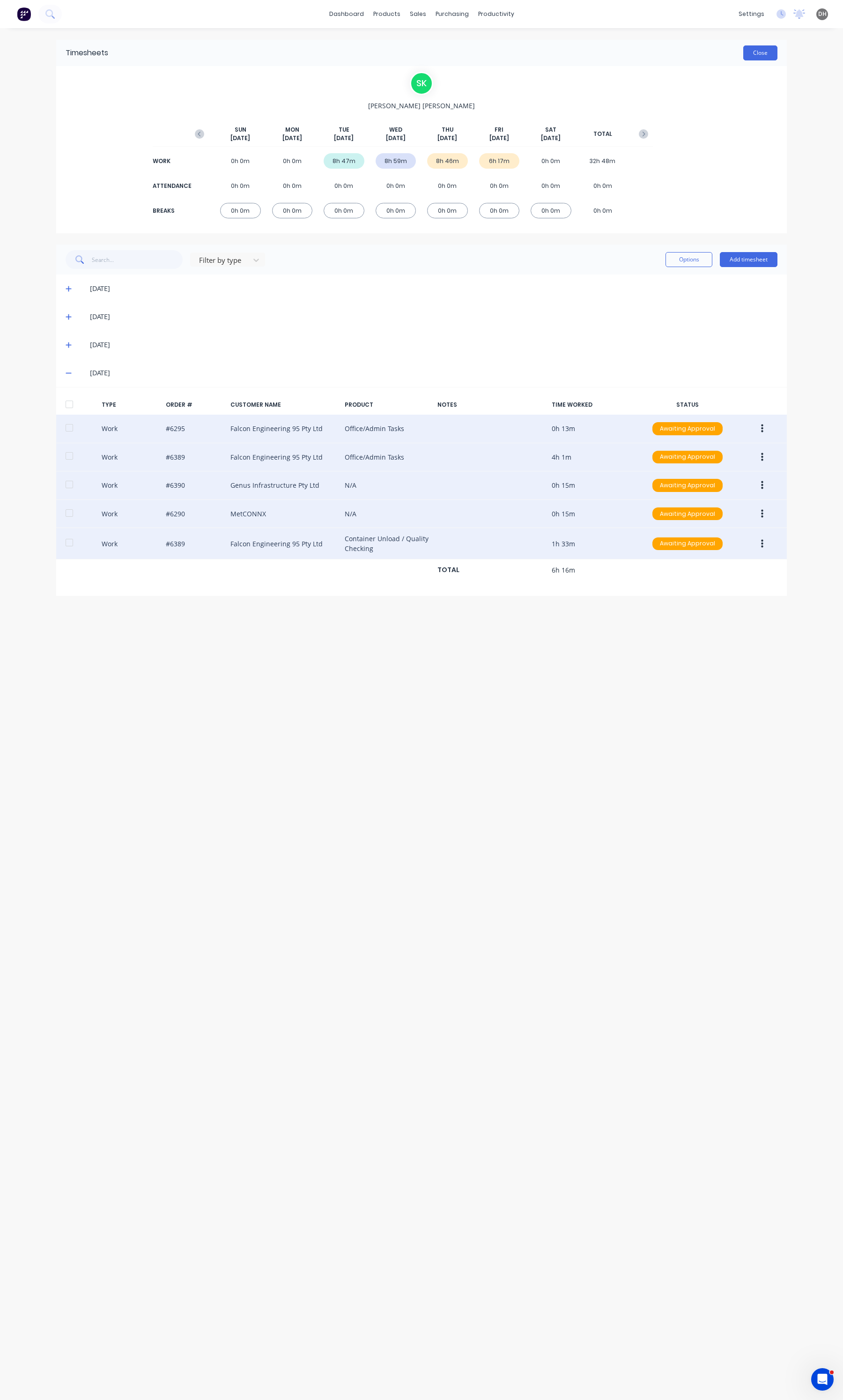
click at [762, 57] on button "Close" at bounding box center [760, 53] width 35 height 15
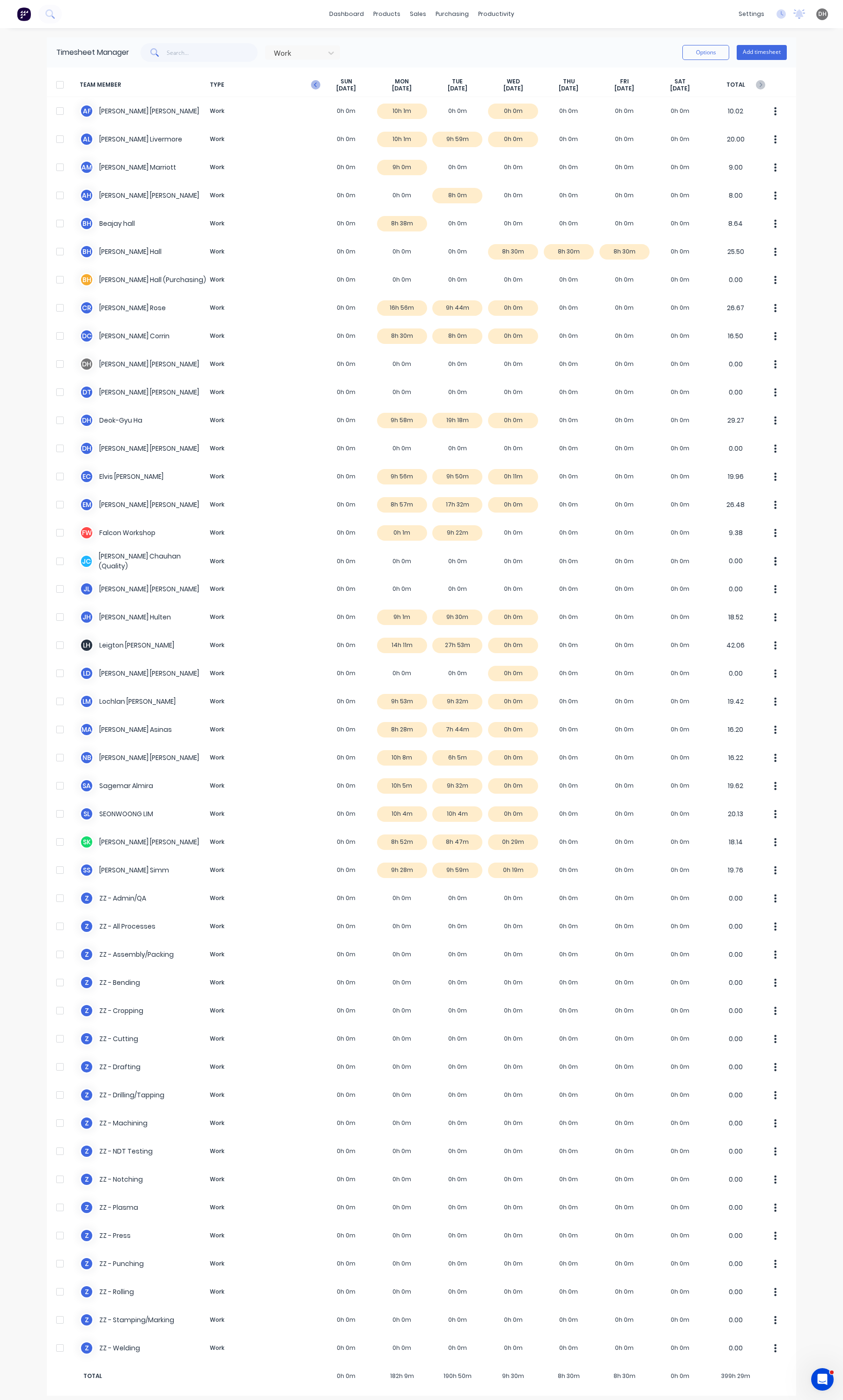
click at [312, 87] on icon "button" at bounding box center [316, 84] width 9 height 9
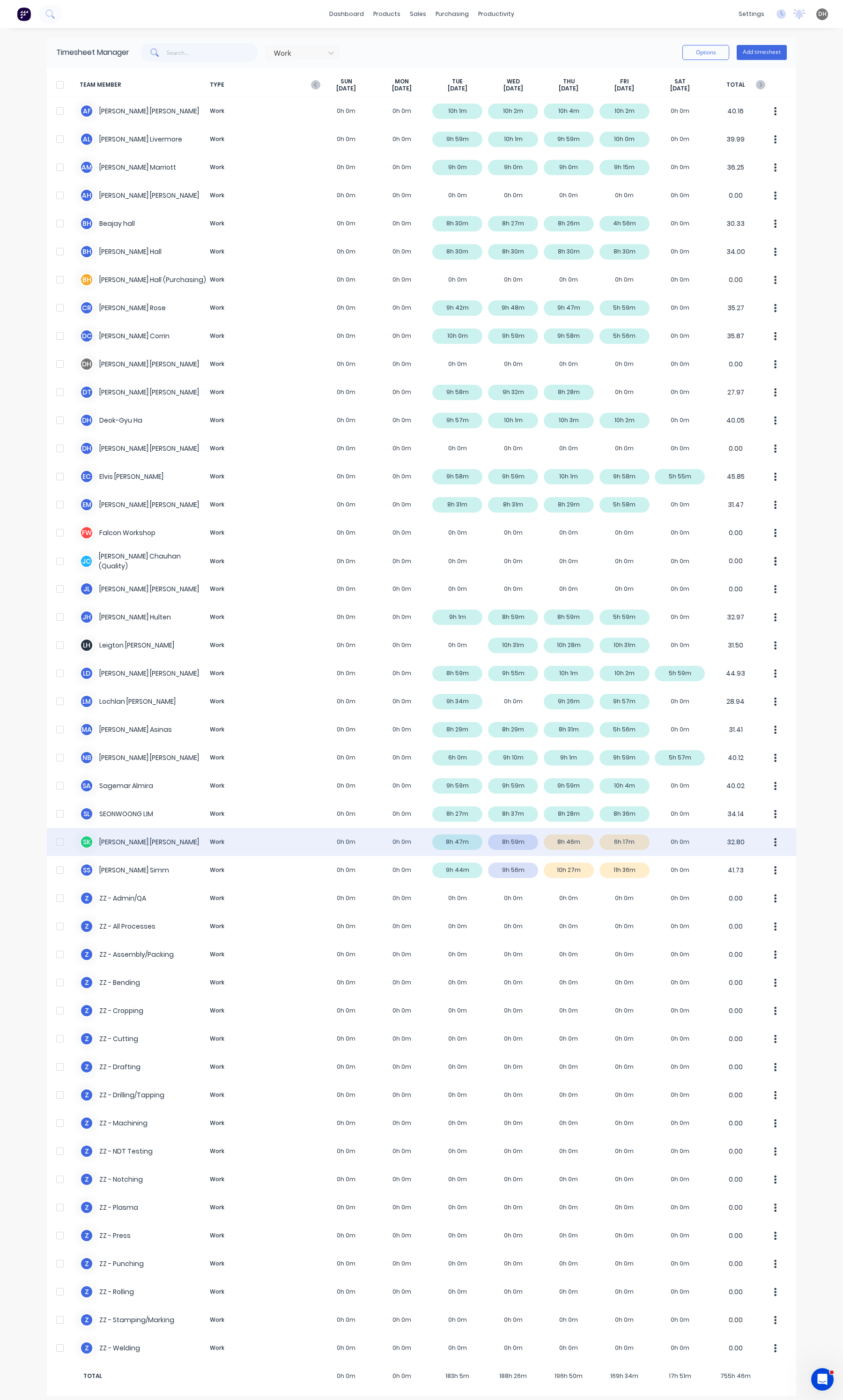
click at [773, 842] on button "button" at bounding box center [775, 842] width 20 height 18
click at [748, 865] on div "Approve" at bounding box center [740, 868] width 72 height 14
click at [500, 845] on div "S K [PERSON_NAME] Work 0h 0m 0h 0m 8h 47m 8h 59m 8h 46m 6h 17m 0h 0m 32.80" at bounding box center [422, 842] width 749 height 28
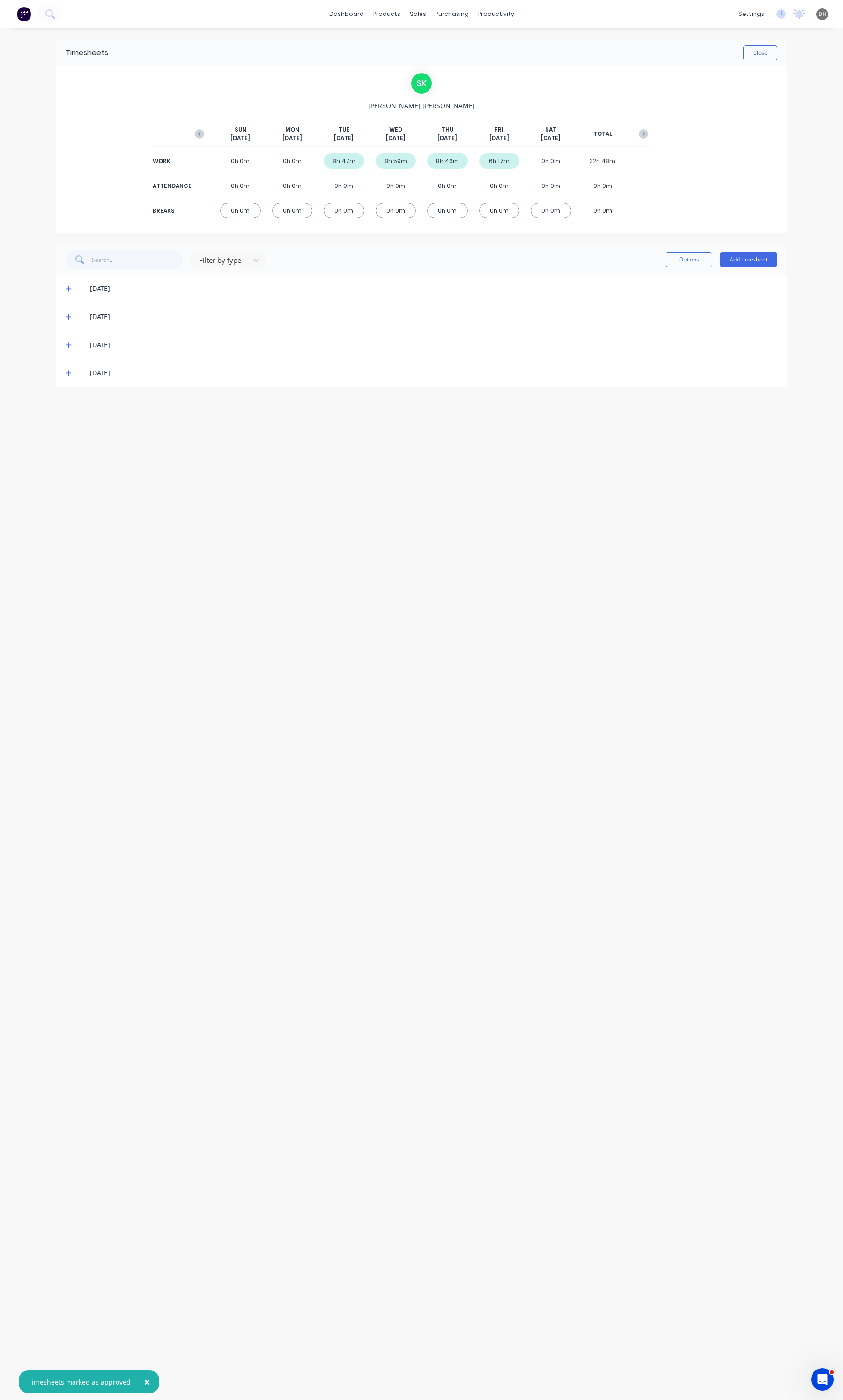
click at [68, 316] on icon at bounding box center [68, 316] width 5 height 5
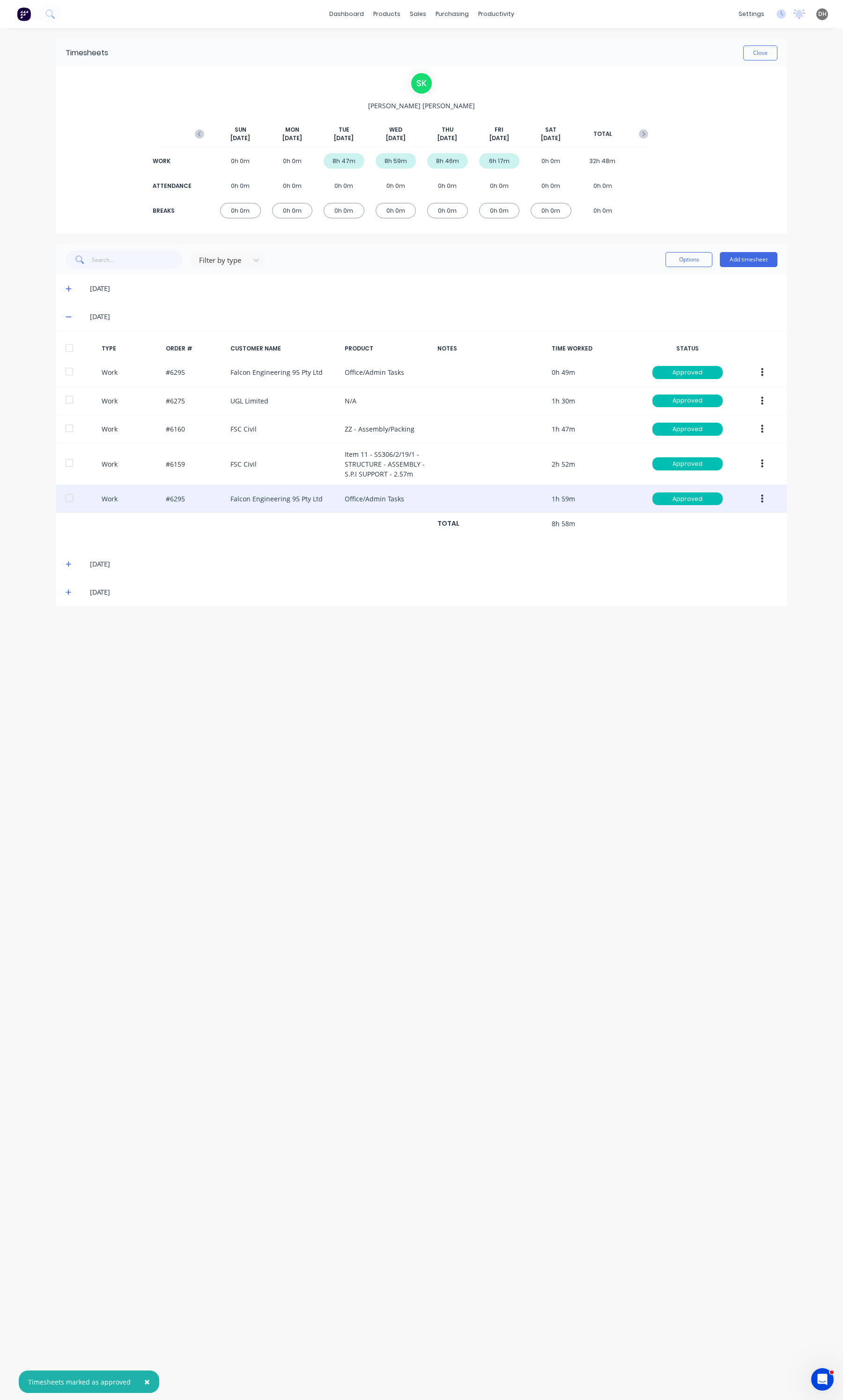
click at [761, 505] on button "button" at bounding box center [762, 499] width 22 height 17
click at [722, 469] on div "Edit" at bounding box center [729, 464] width 72 height 14
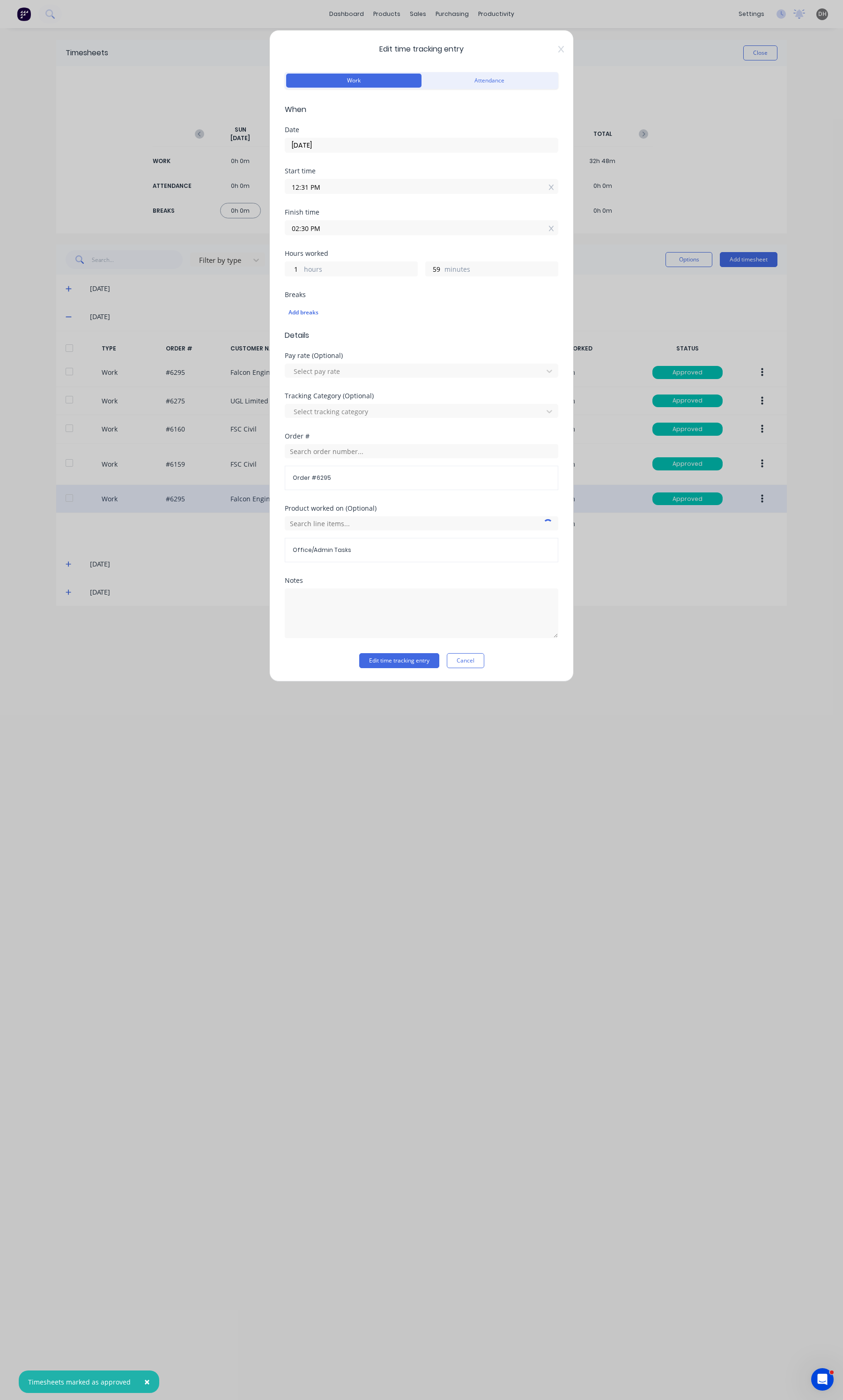
click at [478, 647] on div "Notes" at bounding box center [422, 615] width 273 height 76
click at [476, 657] on button "Cancel" at bounding box center [465, 660] width 38 height 15
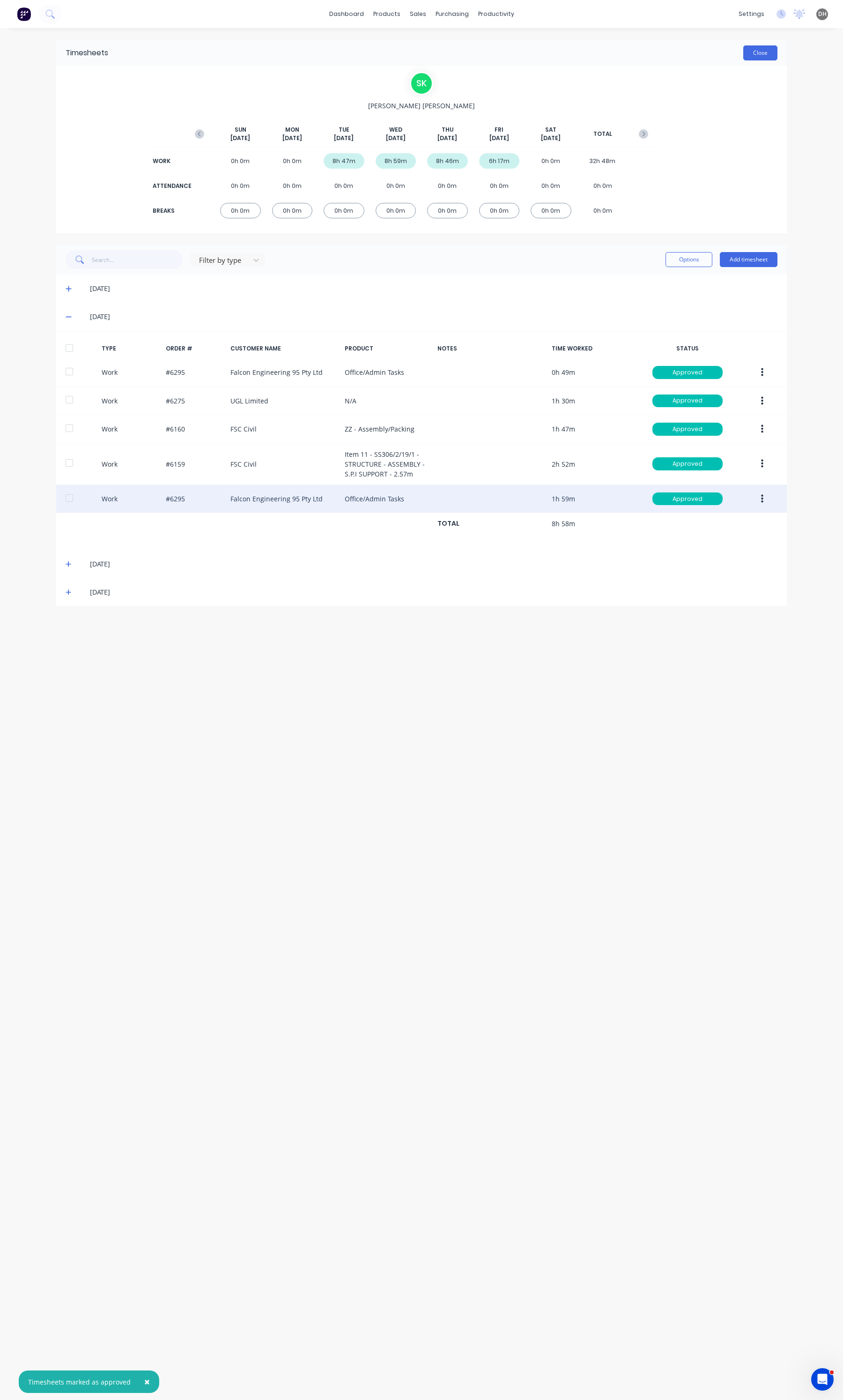
click at [765, 59] on button "Close" at bounding box center [760, 53] width 35 height 15
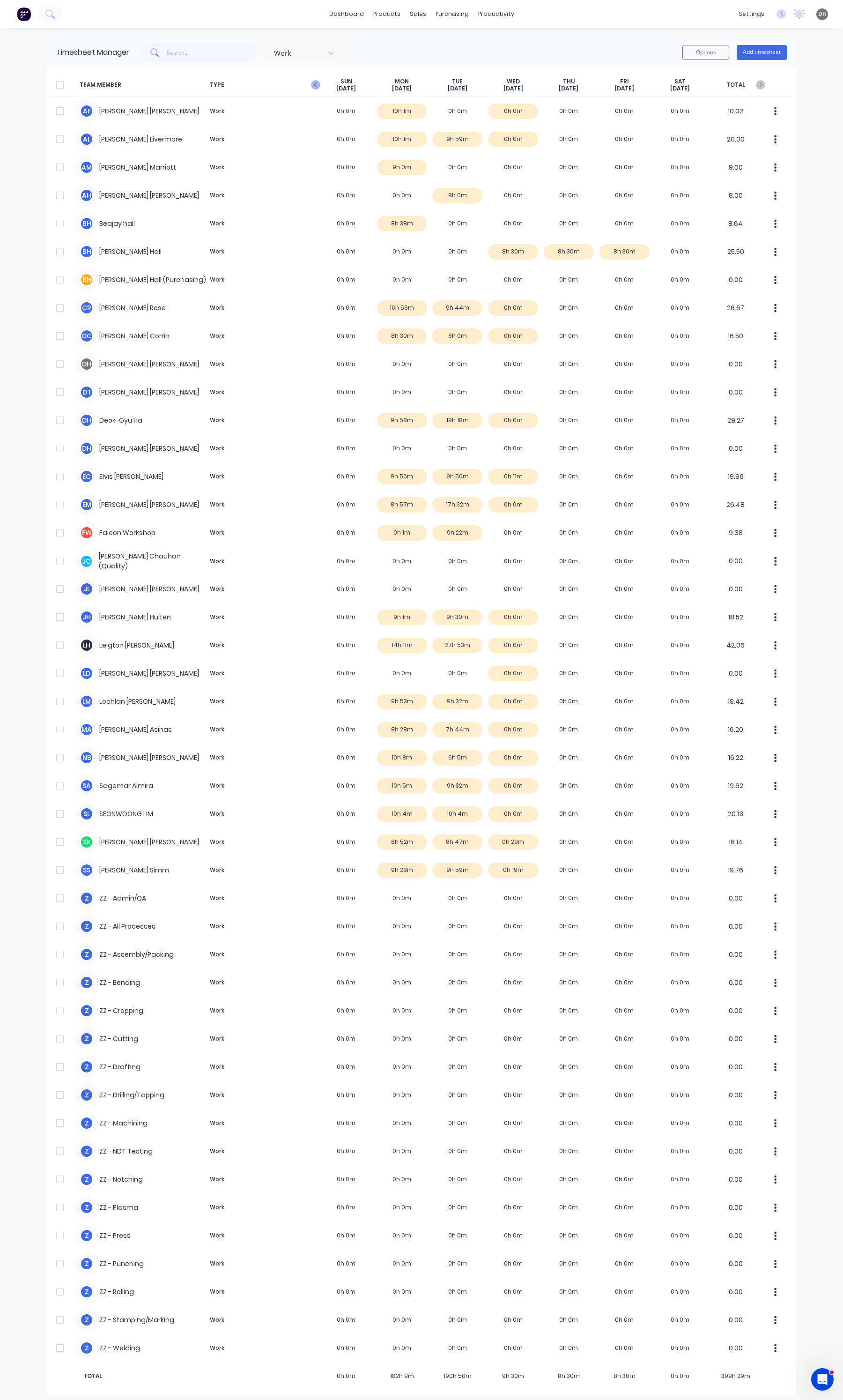
click at [311, 80] on icon "button" at bounding box center [316, 84] width 9 height 9
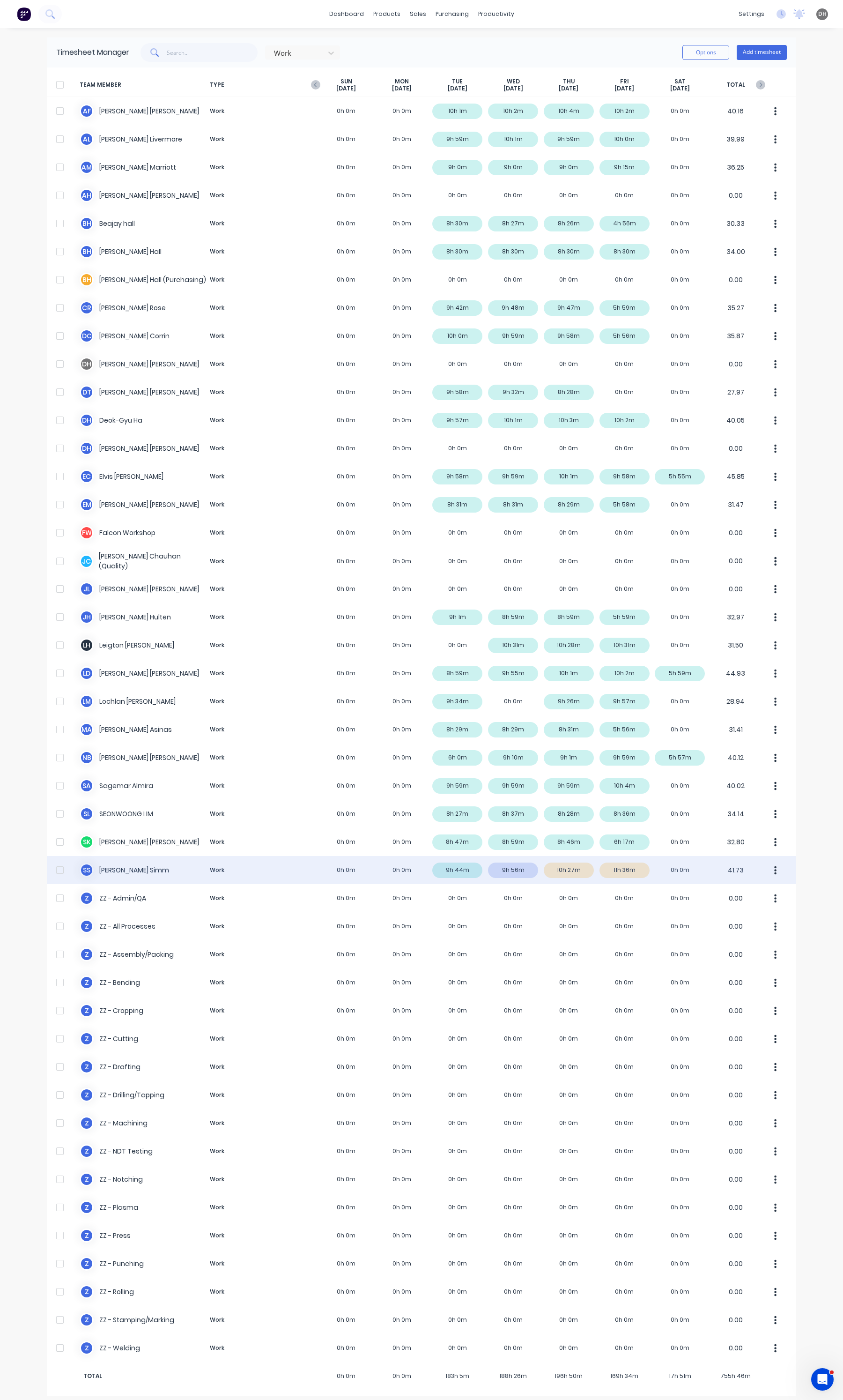
click at [549, 874] on div "S S [PERSON_NAME] Work 0h 0m 0h 0m 9h 44m 9h 56m 10h 27m 11h 36m 0h 0m 41.73" at bounding box center [422, 869] width 749 height 28
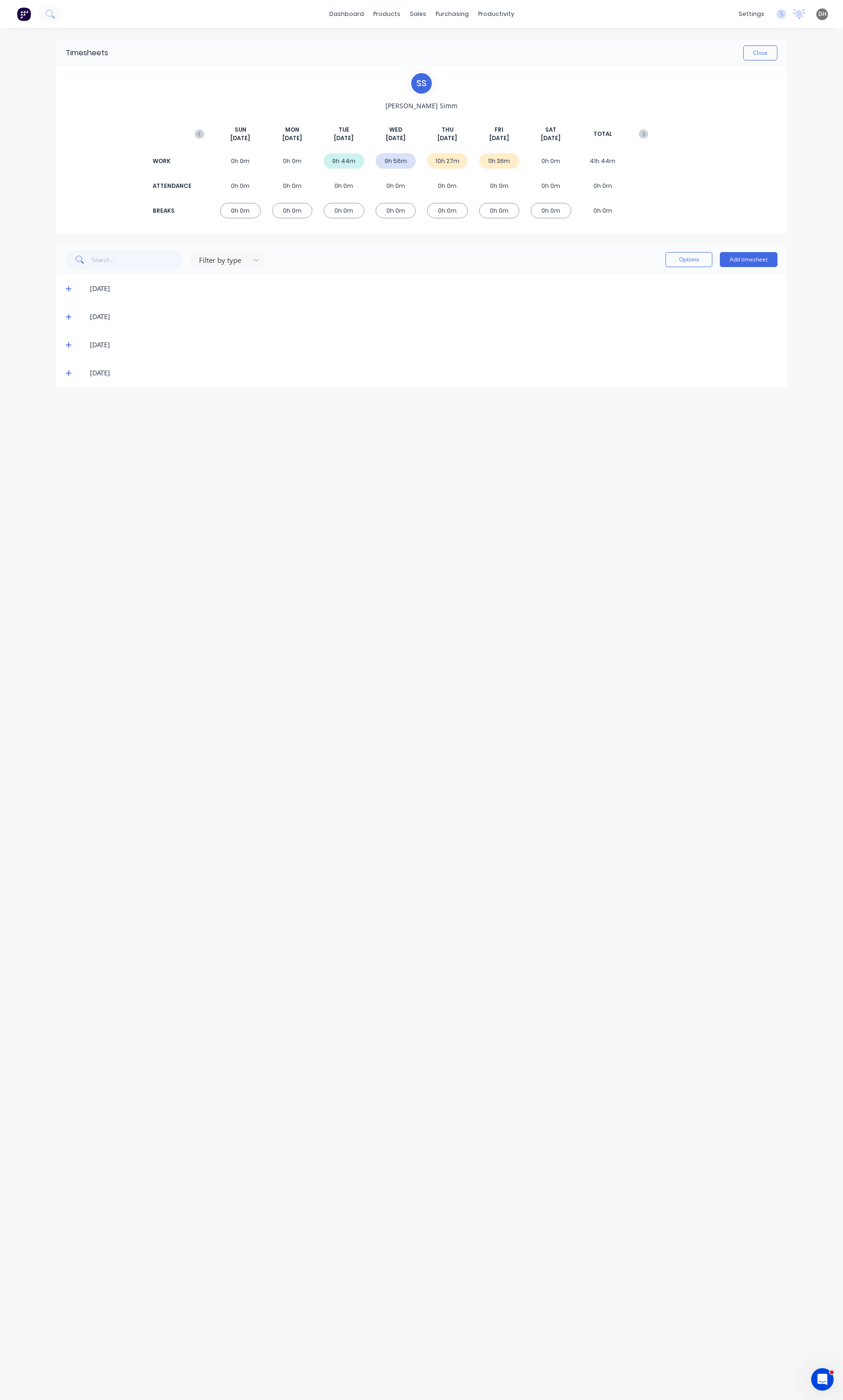
click at [71, 373] on icon at bounding box center [68, 372] width 5 height 5
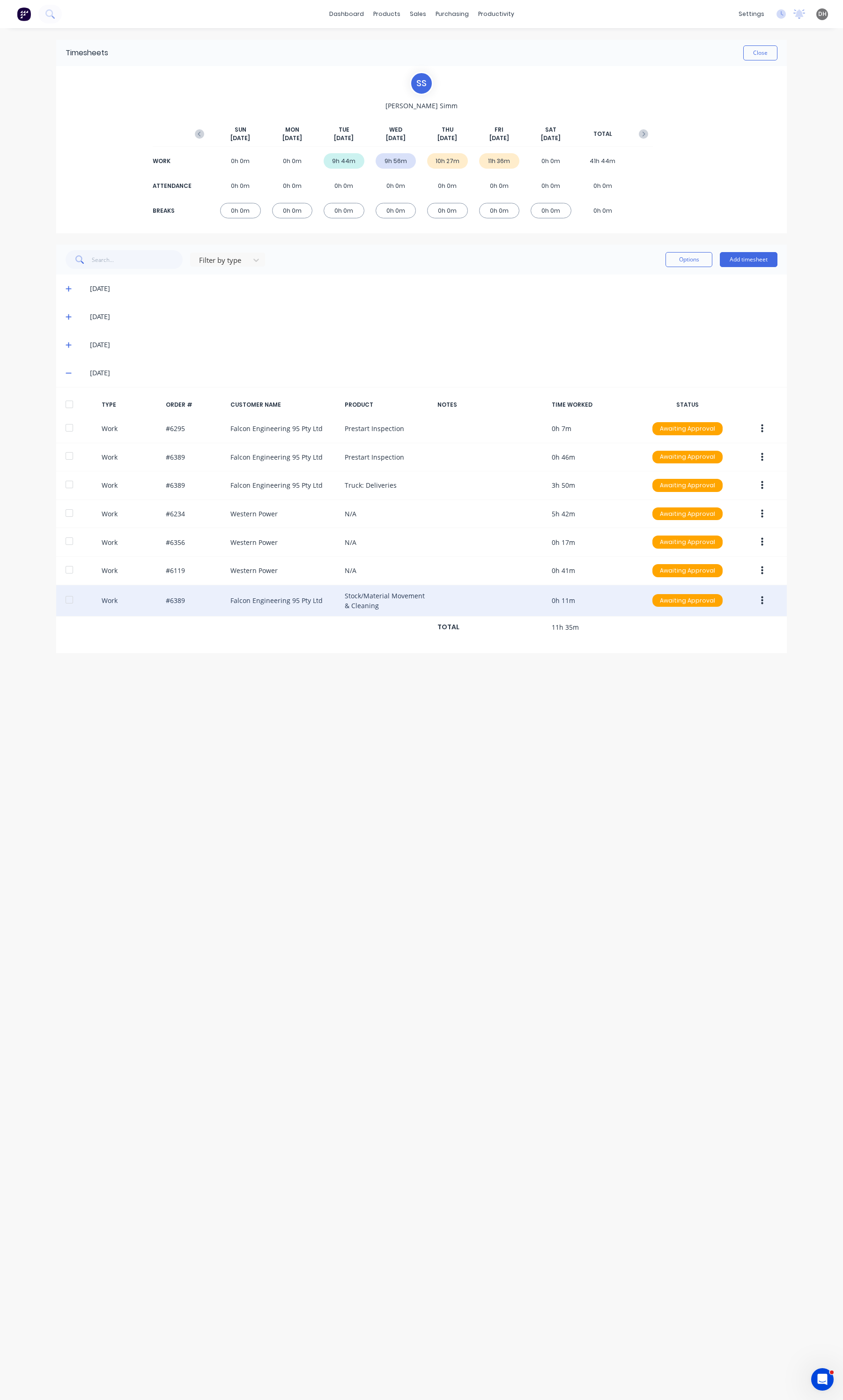
click at [769, 601] on button "button" at bounding box center [762, 601] width 22 height 17
click at [732, 570] on div "Edit" at bounding box center [729, 565] width 72 height 14
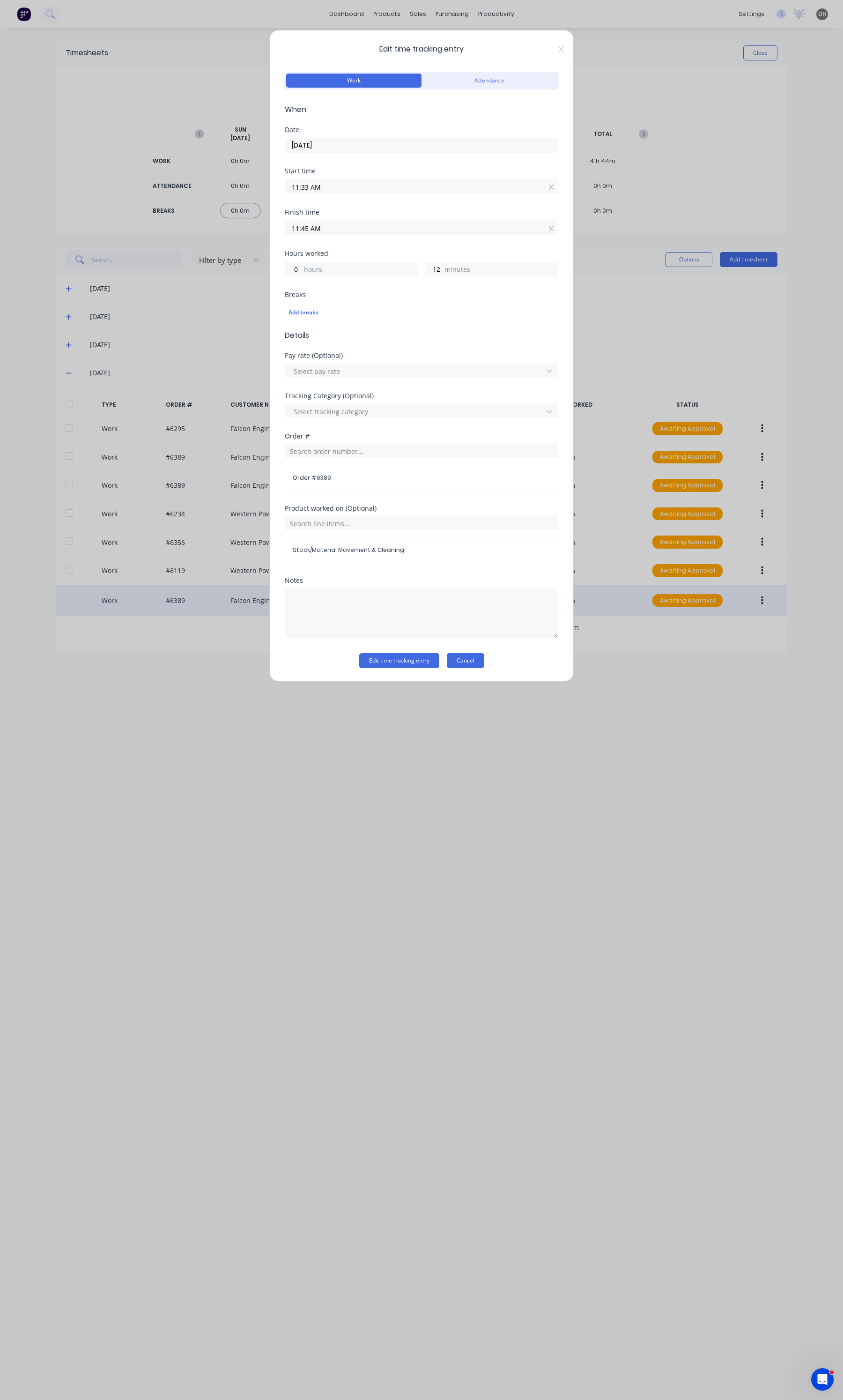
click at [470, 663] on button "Cancel" at bounding box center [465, 660] width 38 height 15
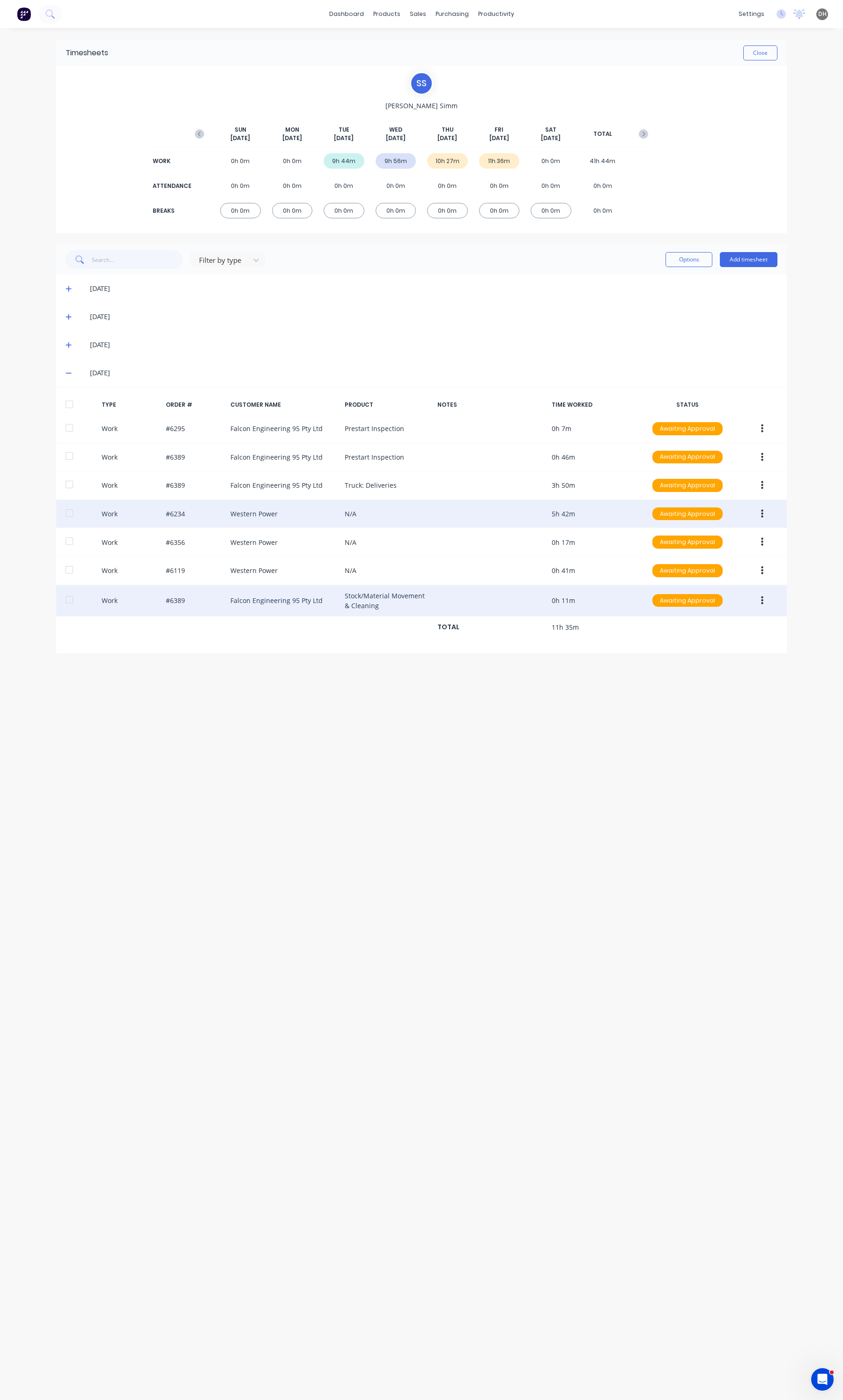
click at [759, 511] on button "button" at bounding box center [762, 514] width 22 height 17
click at [738, 484] on div "Edit" at bounding box center [729, 478] width 72 height 14
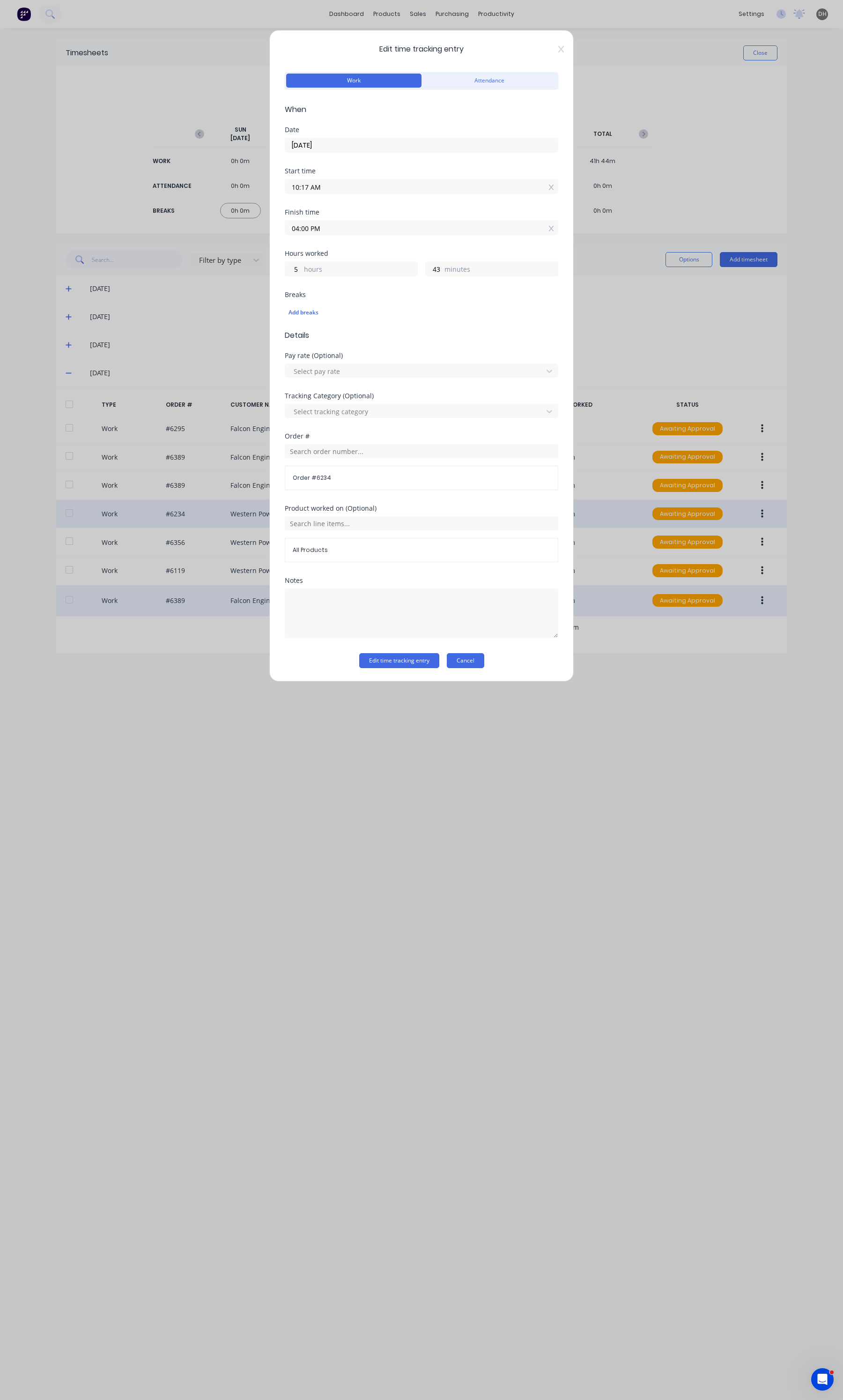
click at [461, 661] on button "Cancel" at bounding box center [465, 660] width 38 height 15
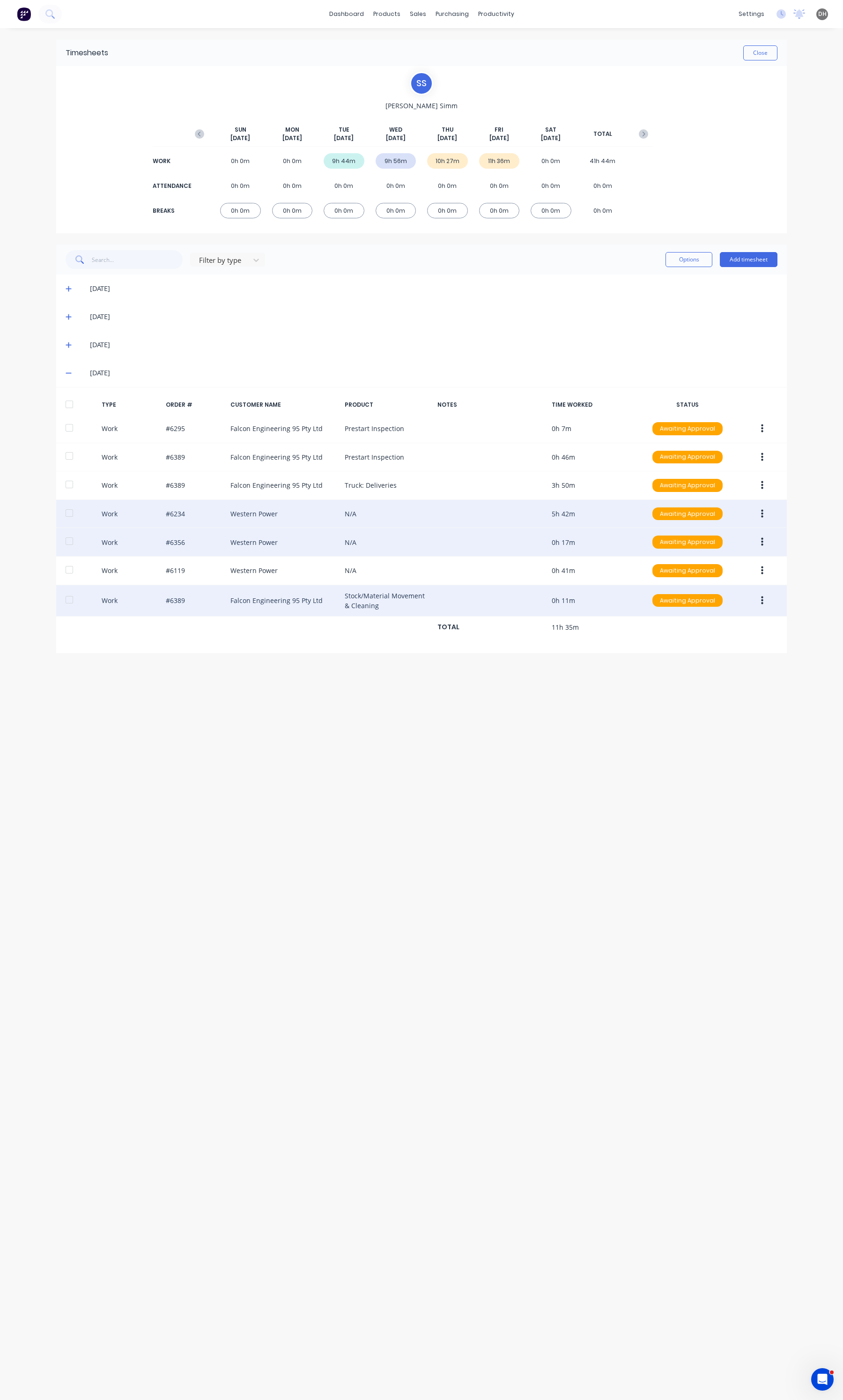
click at [753, 548] on button "button" at bounding box center [762, 542] width 22 height 17
click at [732, 514] on div "Edit" at bounding box center [729, 507] width 72 height 14
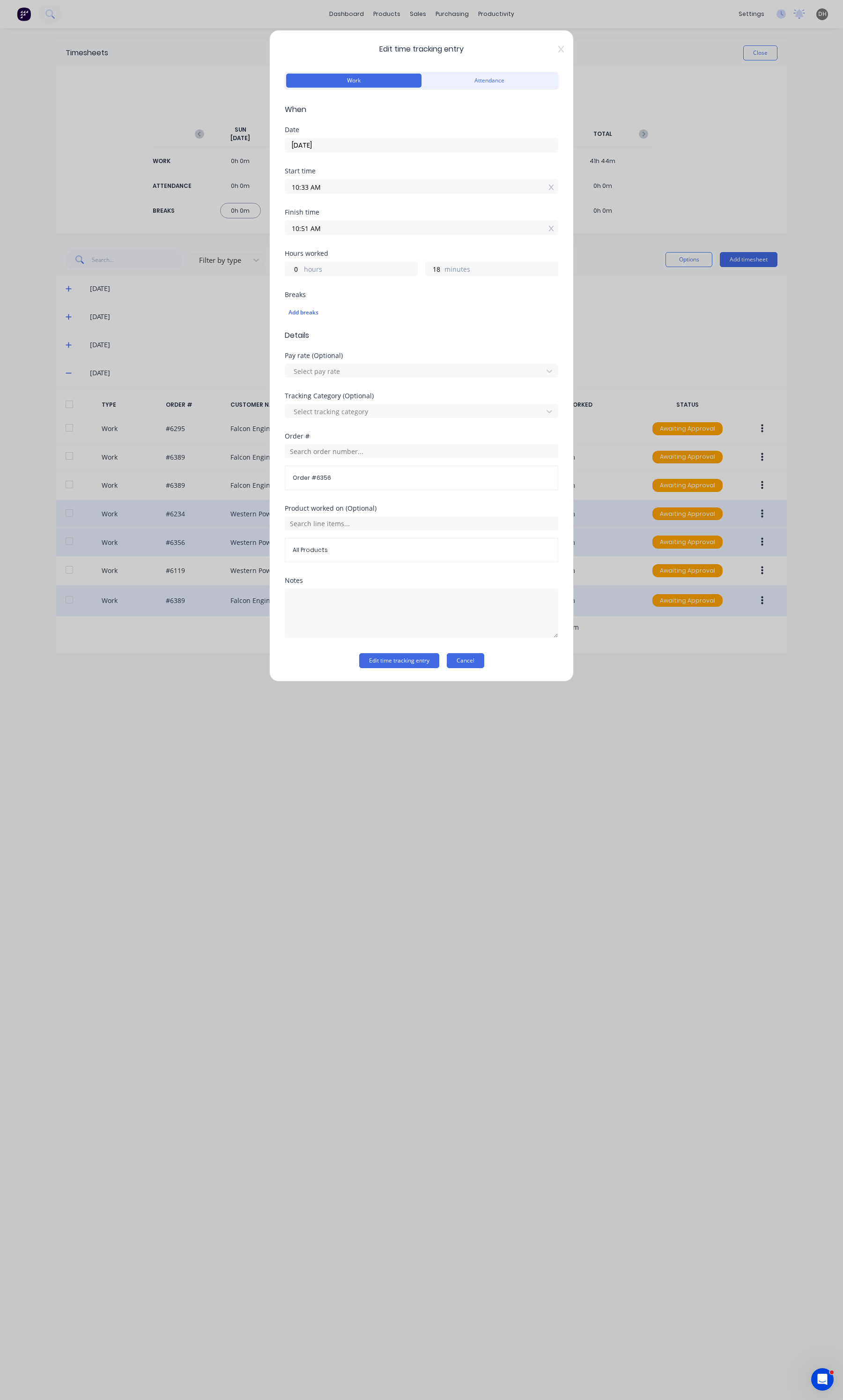
click at [470, 656] on button "Cancel" at bounding box center [465, 660] width 38 height 15
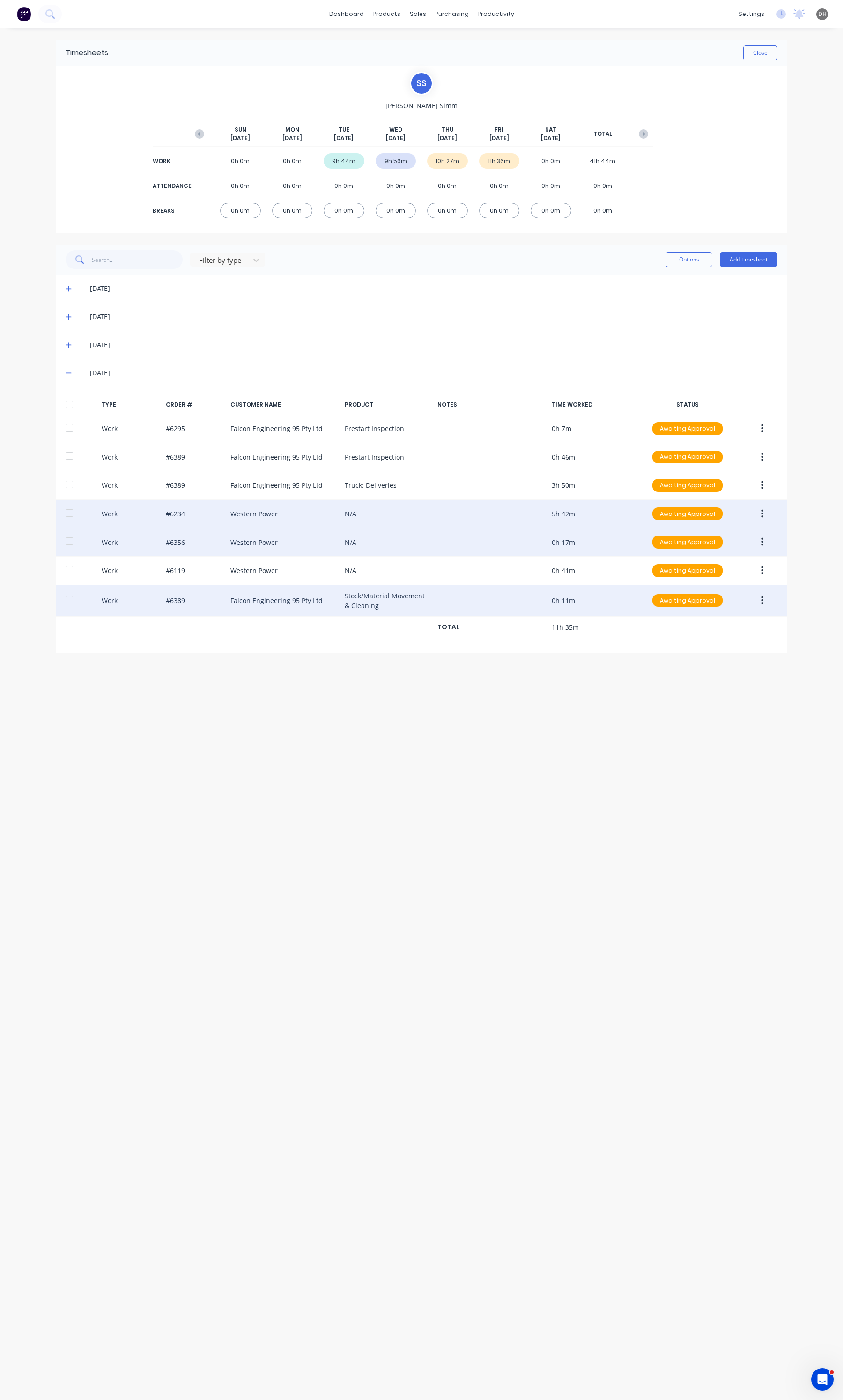
click at [762, 508] on button "button" at bounding box center [762, 514] width 22 height 17
click at [721, 478] on div "Edit" at bounding box center [729, 478] width 72 height 14
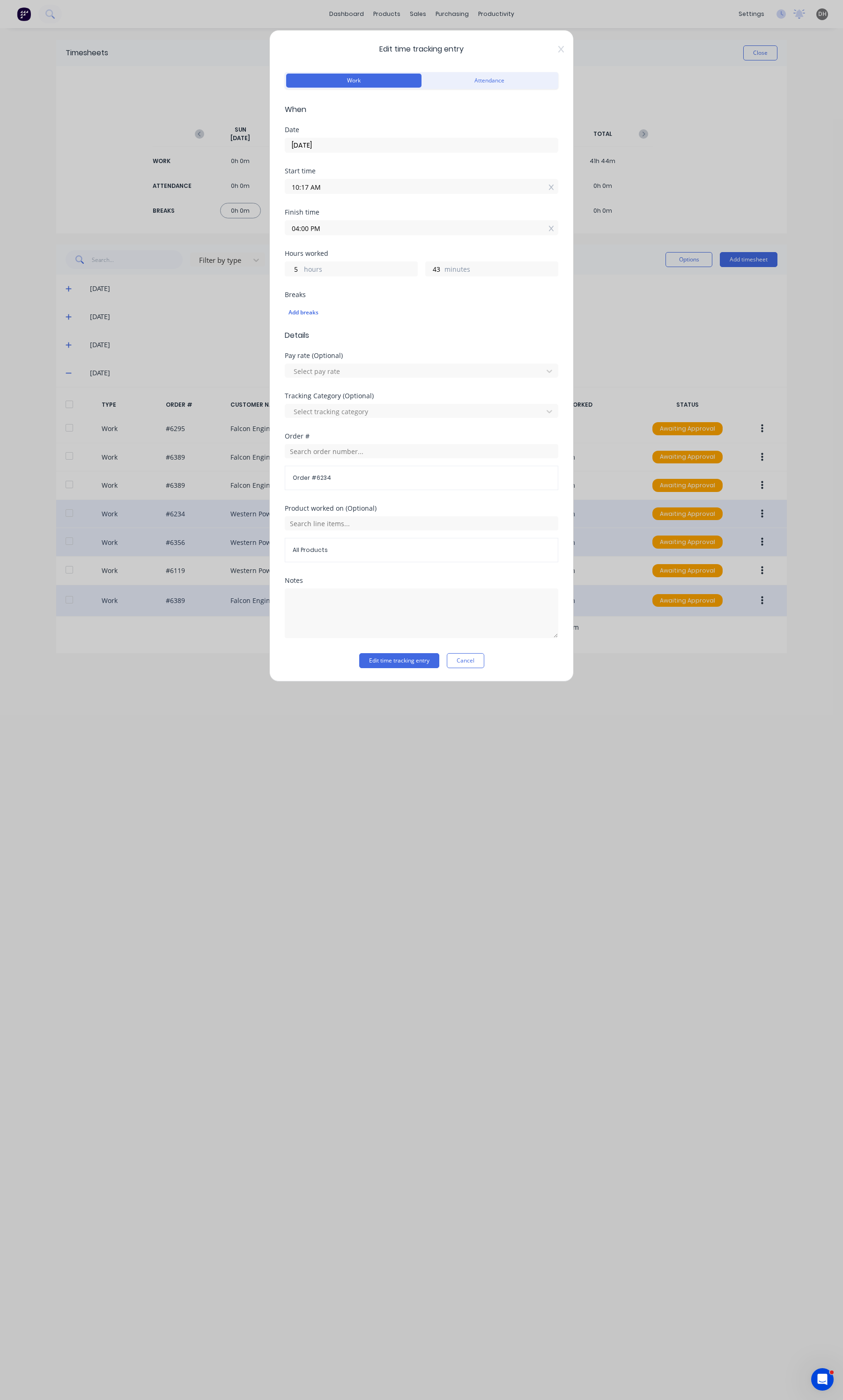
click at [323, 227] on input "04:00 PM" at bounding box center [421, 227] width 273 height 14
click at [310, 274] on div "10" at bounding box center [305, 278] width 23 height 16
click at [355, 275] on div "AM" at bounding box center [356, 278] width 23 height 16
click at [333, 296] on div "33" at bounding box center [330, 294] width 23 height 16
click at [420, 348] on form "Work Attendance When Date [DATE] Start time 10:17 AM Finish time 10:33 AM Hours…" at bounding box center [422, 369] width 273 height 598
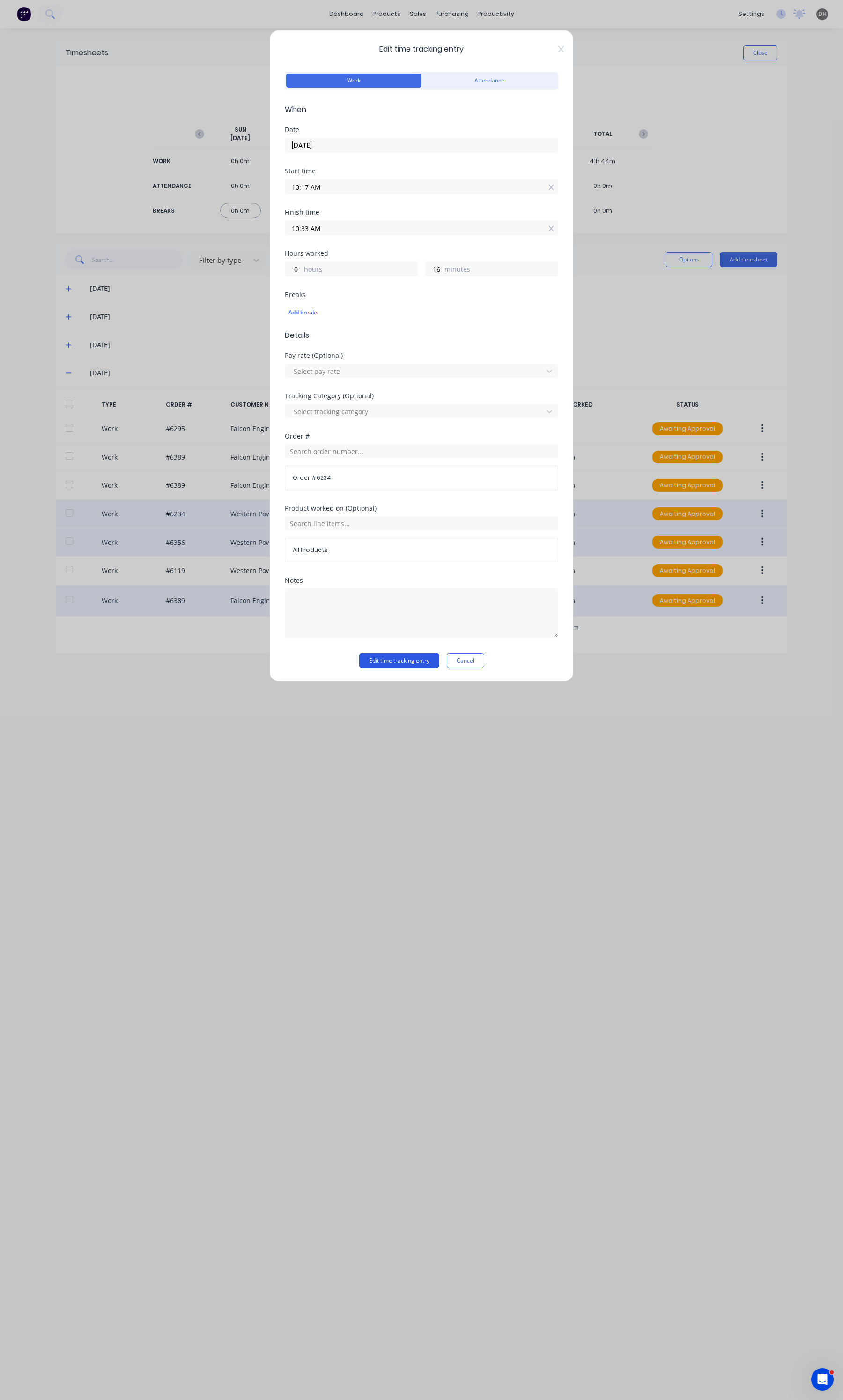
click at [412, 664] on button "Edit time tracking entry" at bounding box center [399, 660] width 80 height 15
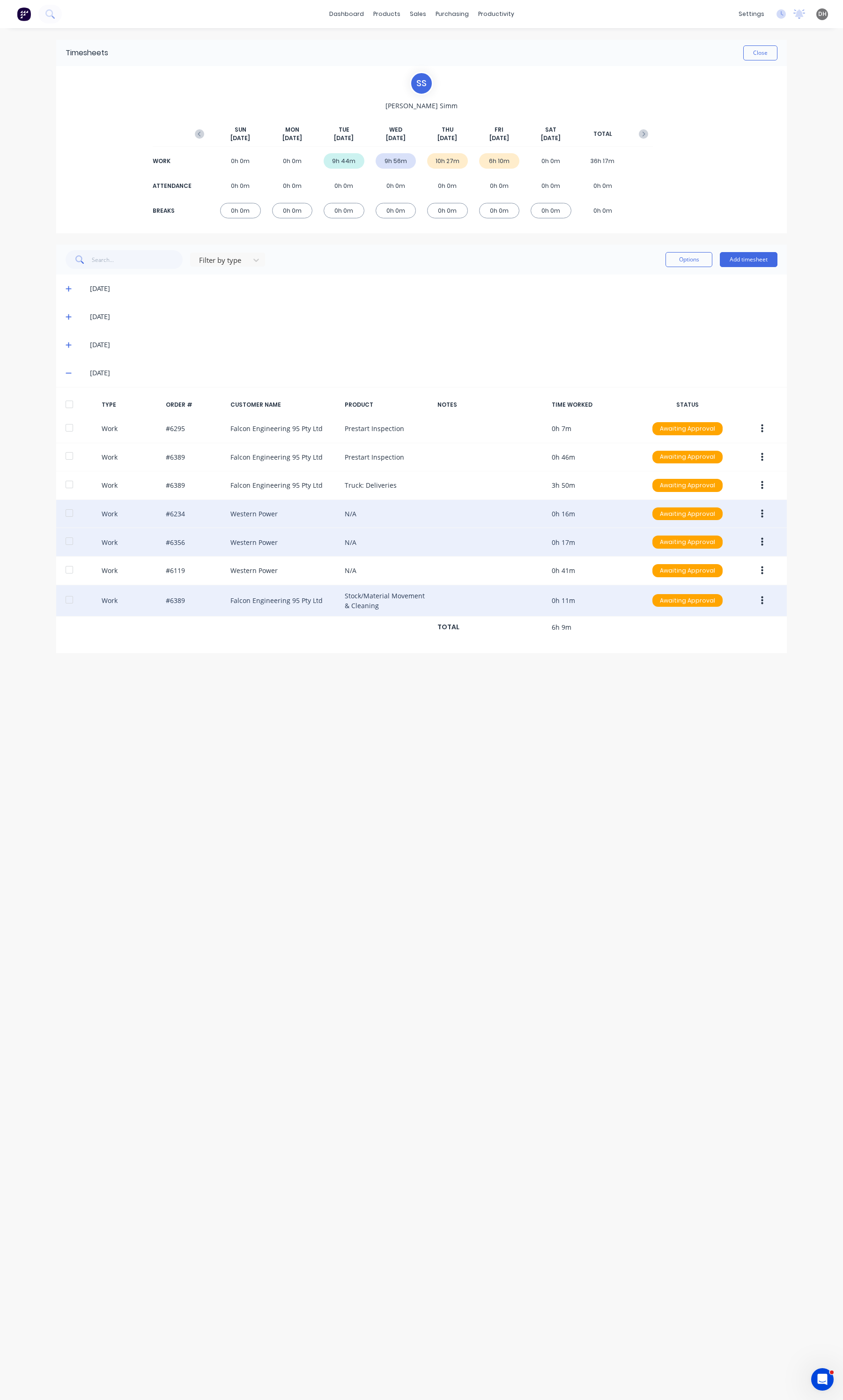
click at [761, 601] on icon "button" at bounding box center [762, 600] width 2 height 10
click at [712, 571] on div "Edit" at bounding box center [729, 565] width 72 height 14
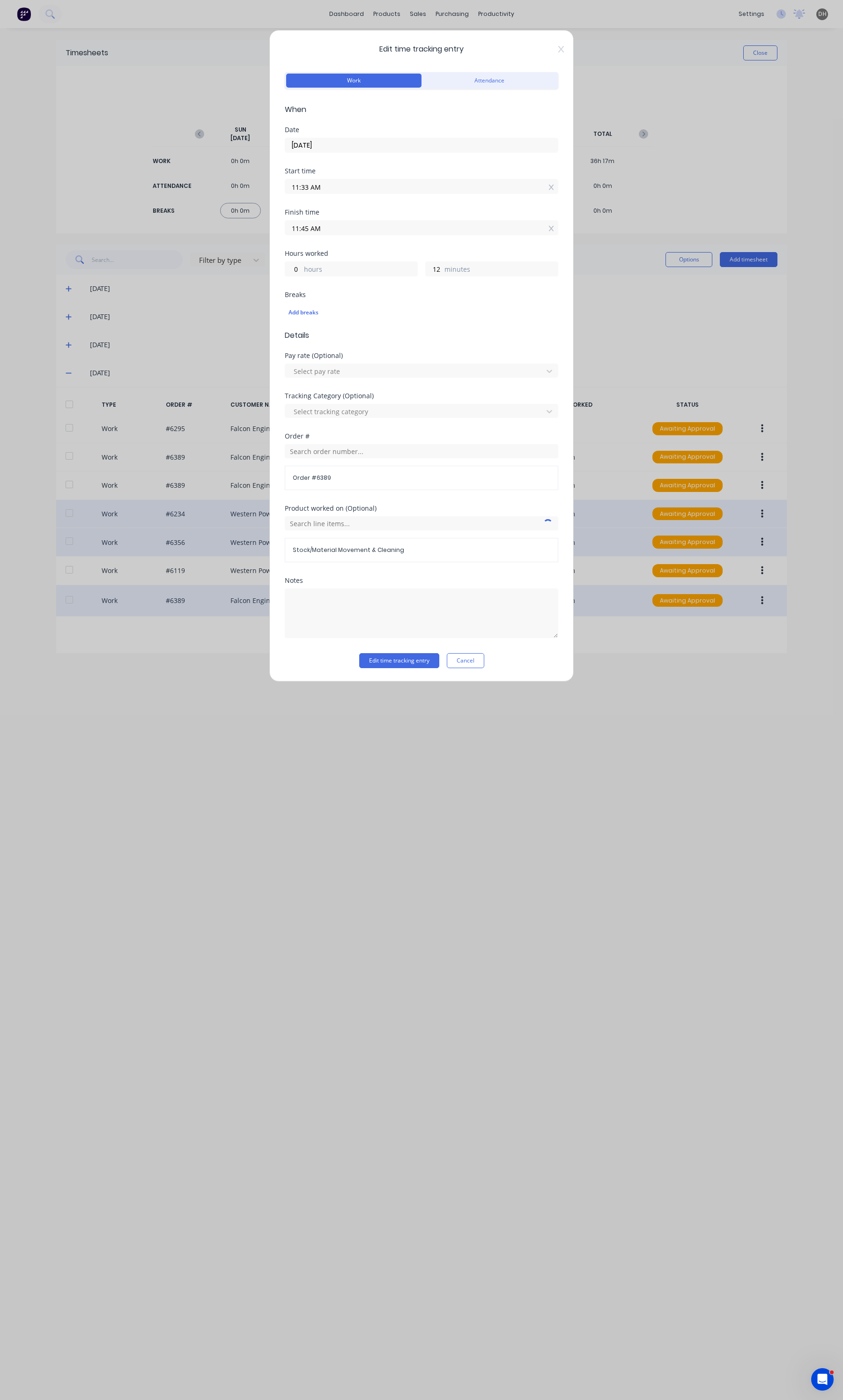
click at [354, 234] on label "11:45 AM" at bounding box center [422, 228] width 273 height 15
click at [354, 234] on input "11:45 AM" at bounding box center [421, 227] width 273 height 14
click at [333, 323] on div "47" at bounding box center [330, 326] width 23 height 16
click at [403, 649] on div "Notes" at bounding box center [422, 615] width 273 height 76
click at [403, 654] on button "Edit time tracking entry" at bounding box center [399, 660] width 80 height 15
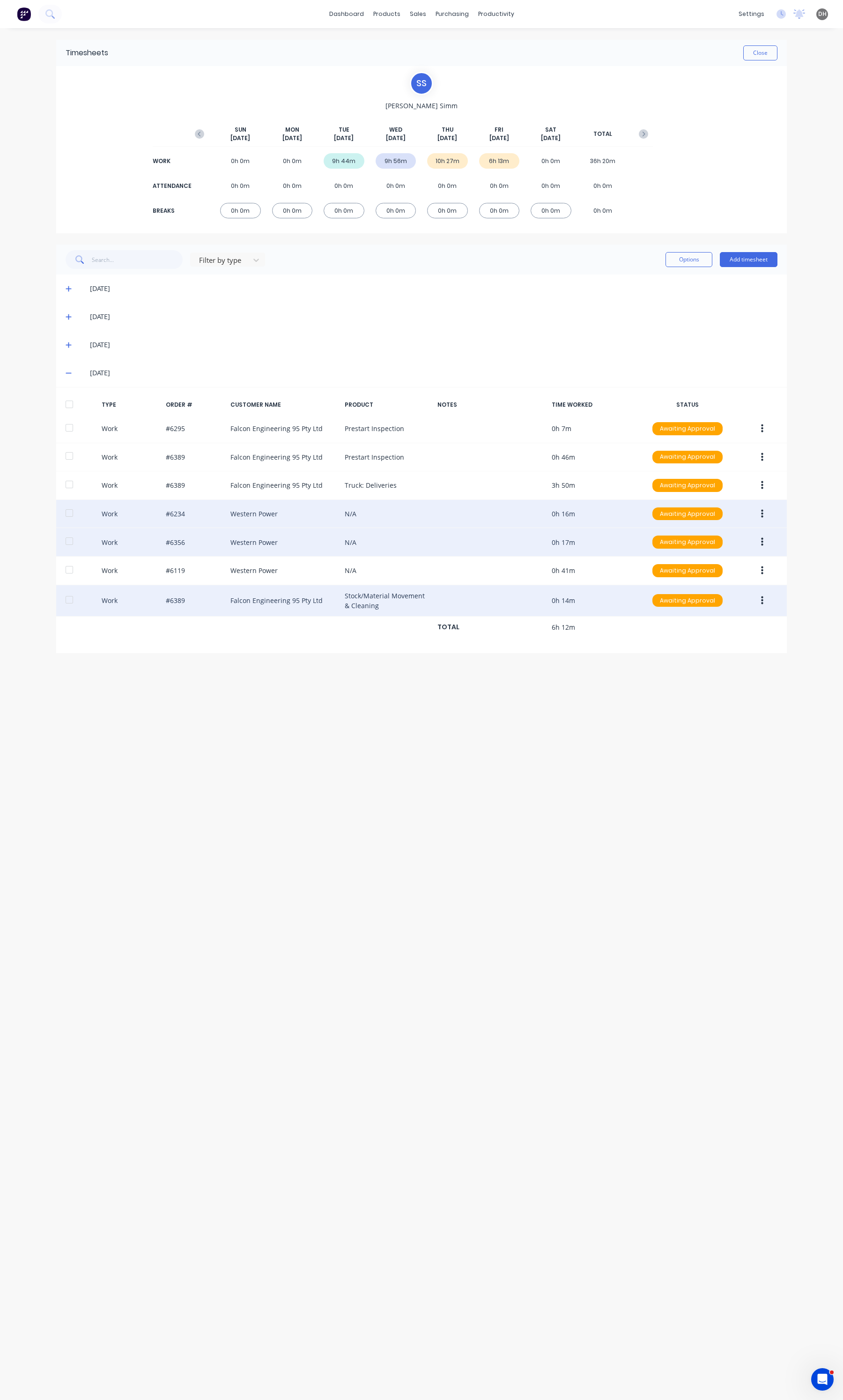
click at [69, 344] on icon at bounding box center [68, 345] width 6 height 7
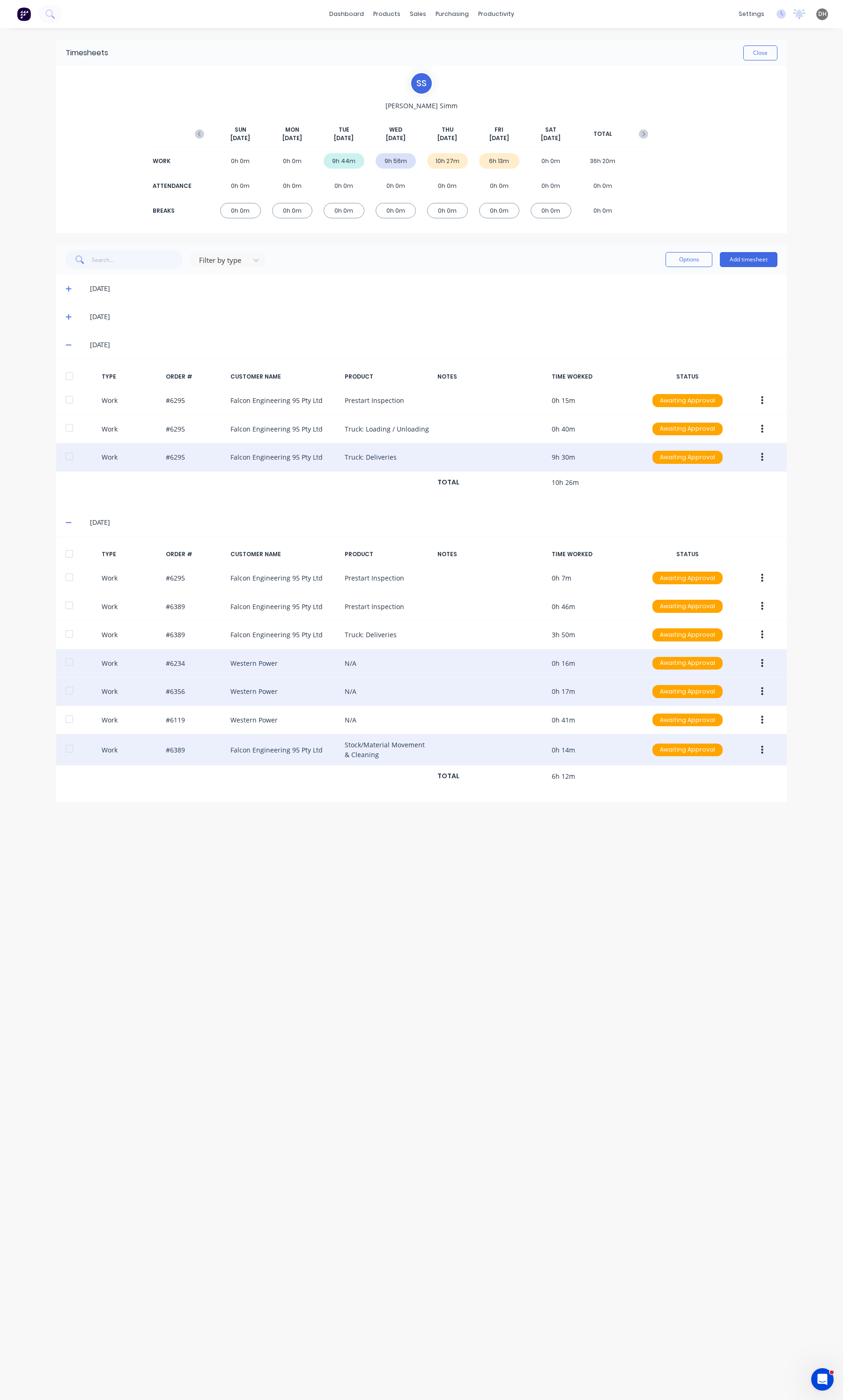
click at [767, 455] on button "button" at bounding box center [762, 457] width 22 height 17
click at [729, 426] on div "Edit" at bounding box center [729, 422] width 72 height 14
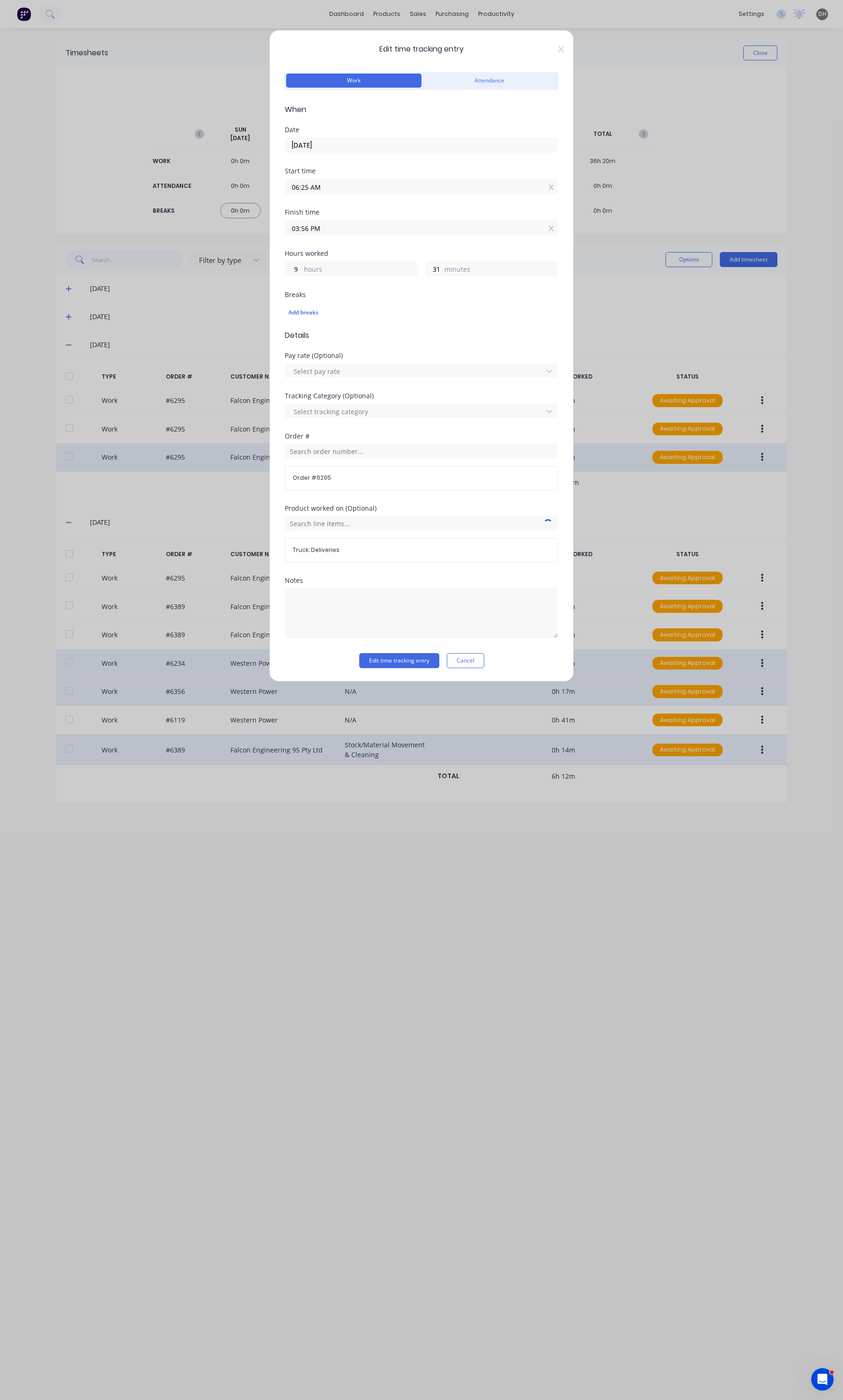
click at [330, 223] on input "03:56 PM" at bounding box center [421, 227] width 273 height 14
click at [329, 223] on input "03:56 PM" at bounding box center [421, 227] width 273 height 14
click at [401, 660] on button "Edit time tracking entry" at bounding box center [399, 660] width 80 height 15
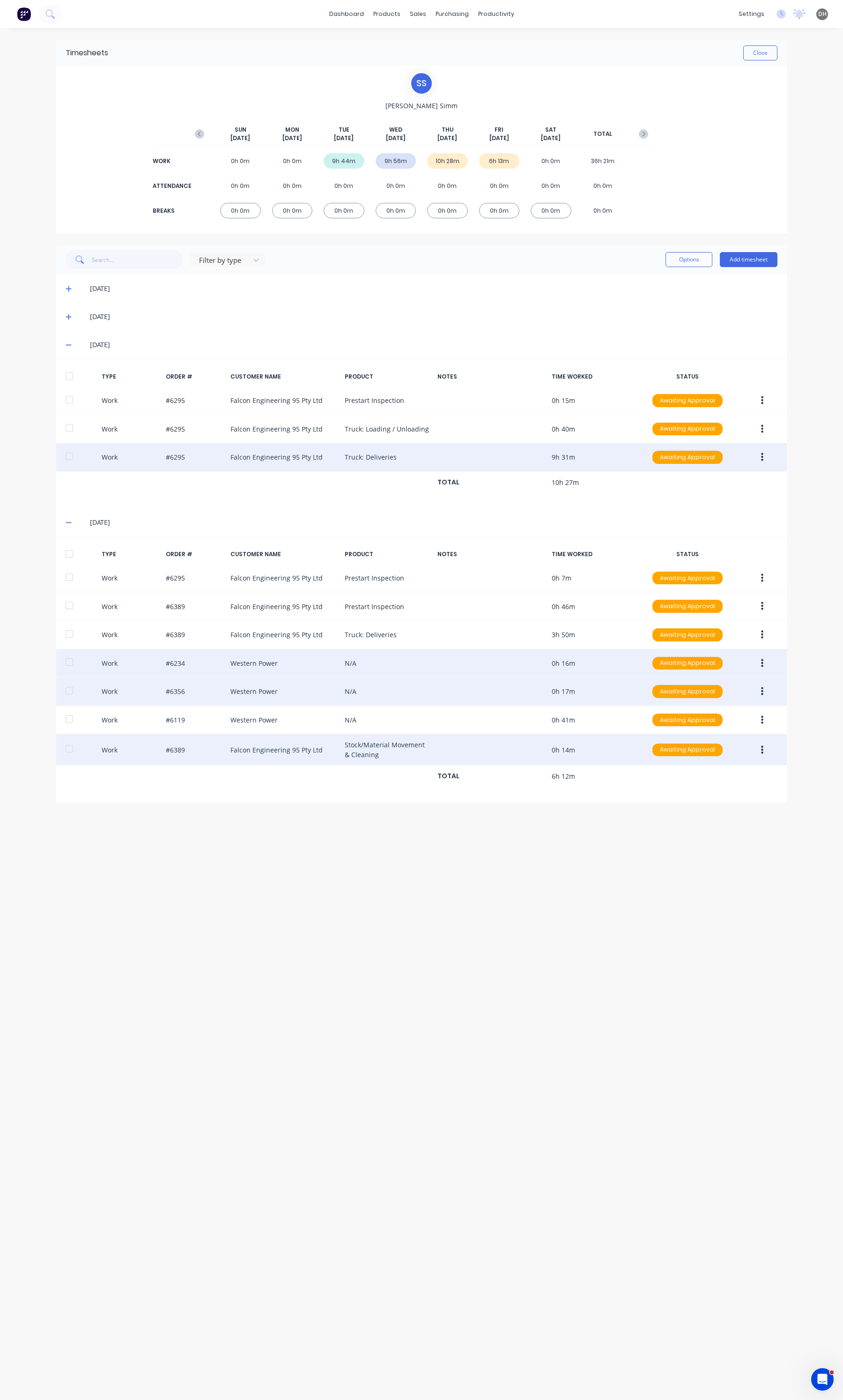
click at [769, 458] on button "button" at bounding box center [762, 457] width 22 height 17
click at [725, 427] on div "Edit" at bounding box center [729, 422] width 72 height 14
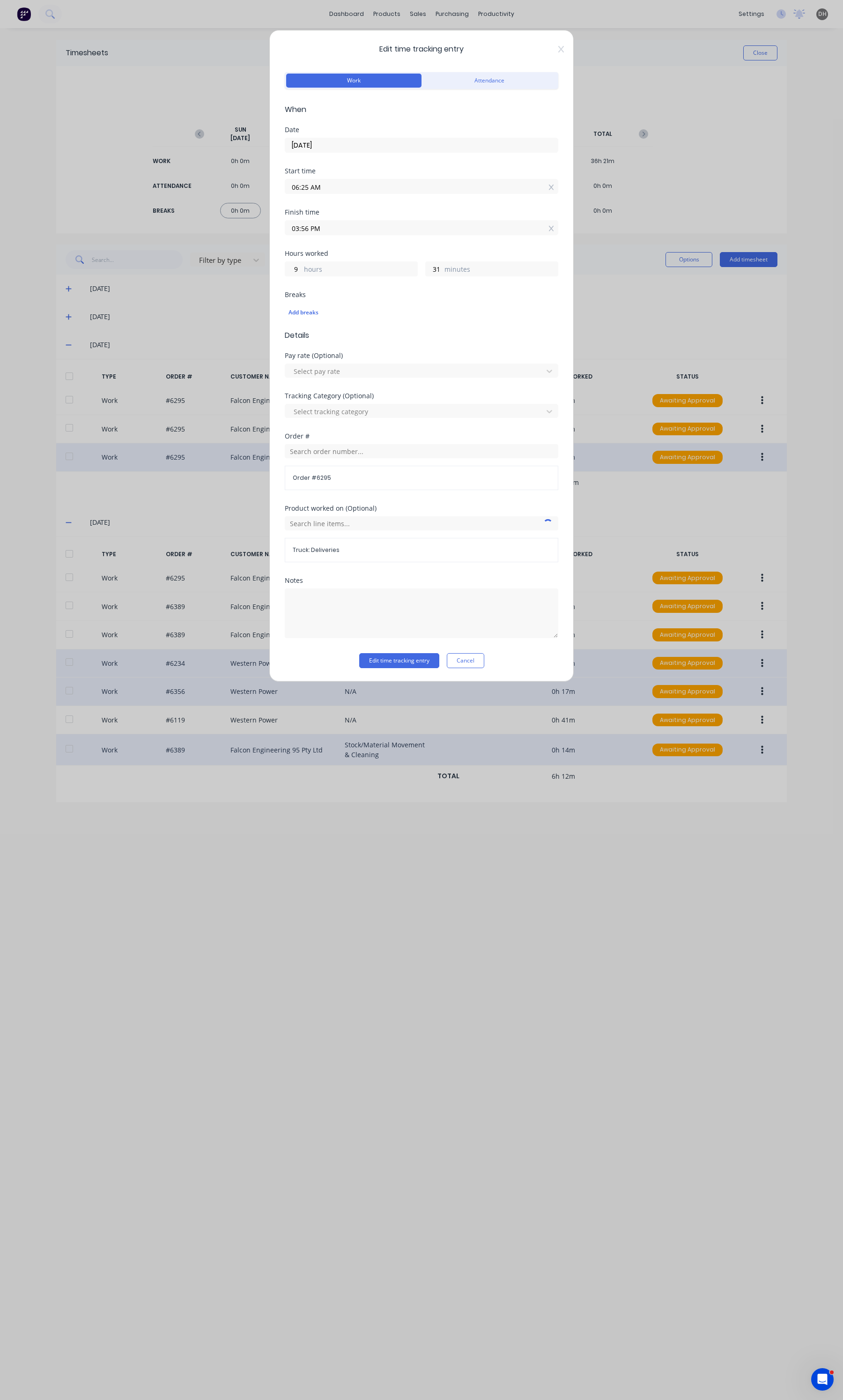
click at [324, 236] on div "Finish time 03:56 PM" at bounding box center [422, 230] width 273 height 41
click at [322, 233] on input "03:56 PM" at bounding box center [421, 227] width 273 height 14
click at [331, 343] on div "59" at bounding box center [330, 342] width 23 height 16
click at [398, 657] on button "Edit time tracking entry" at bounding box center [399, 660] width 80 height 15
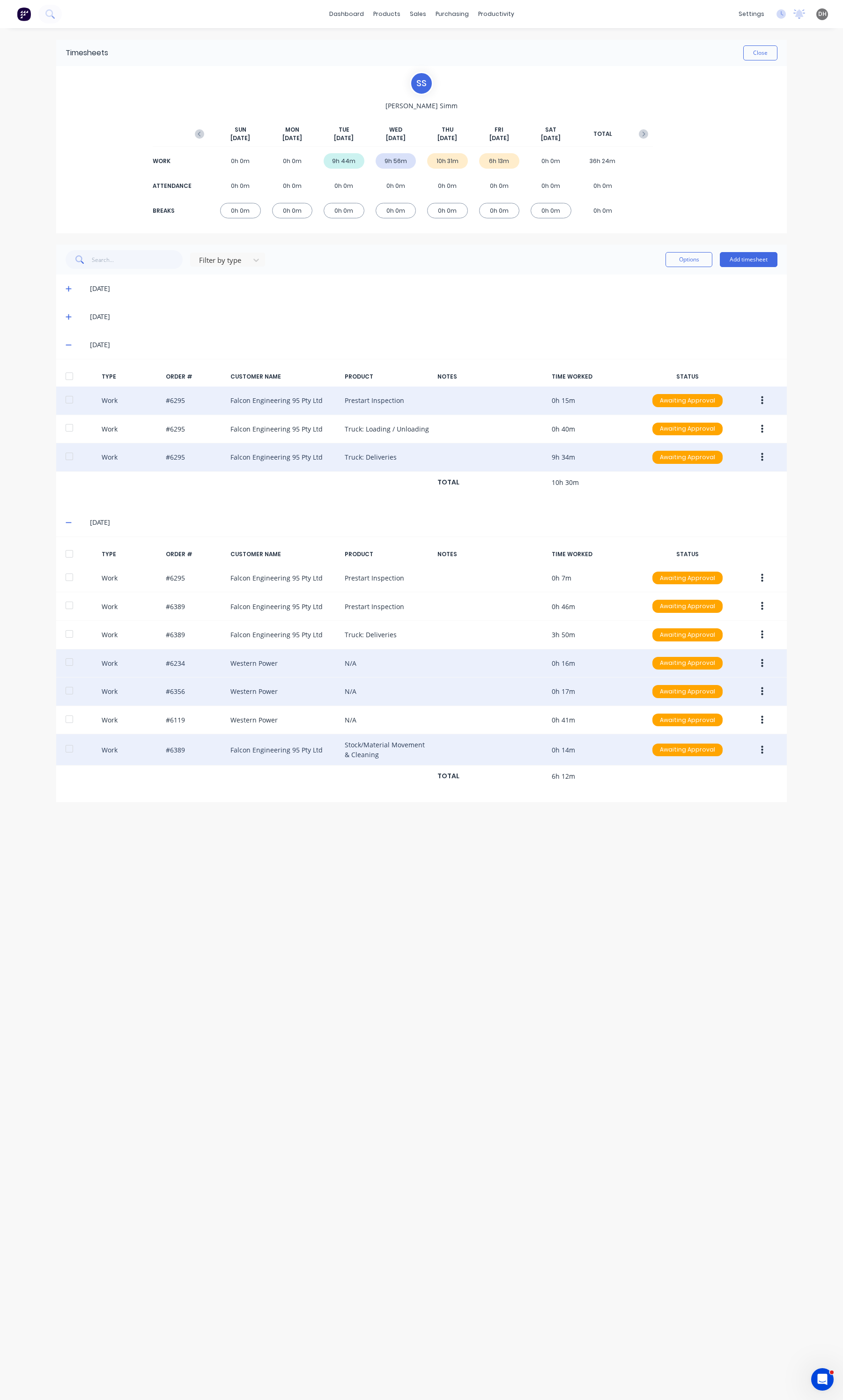
click at [754, 403] on button "button" at bounding box center [762, 401] width 22 height 17
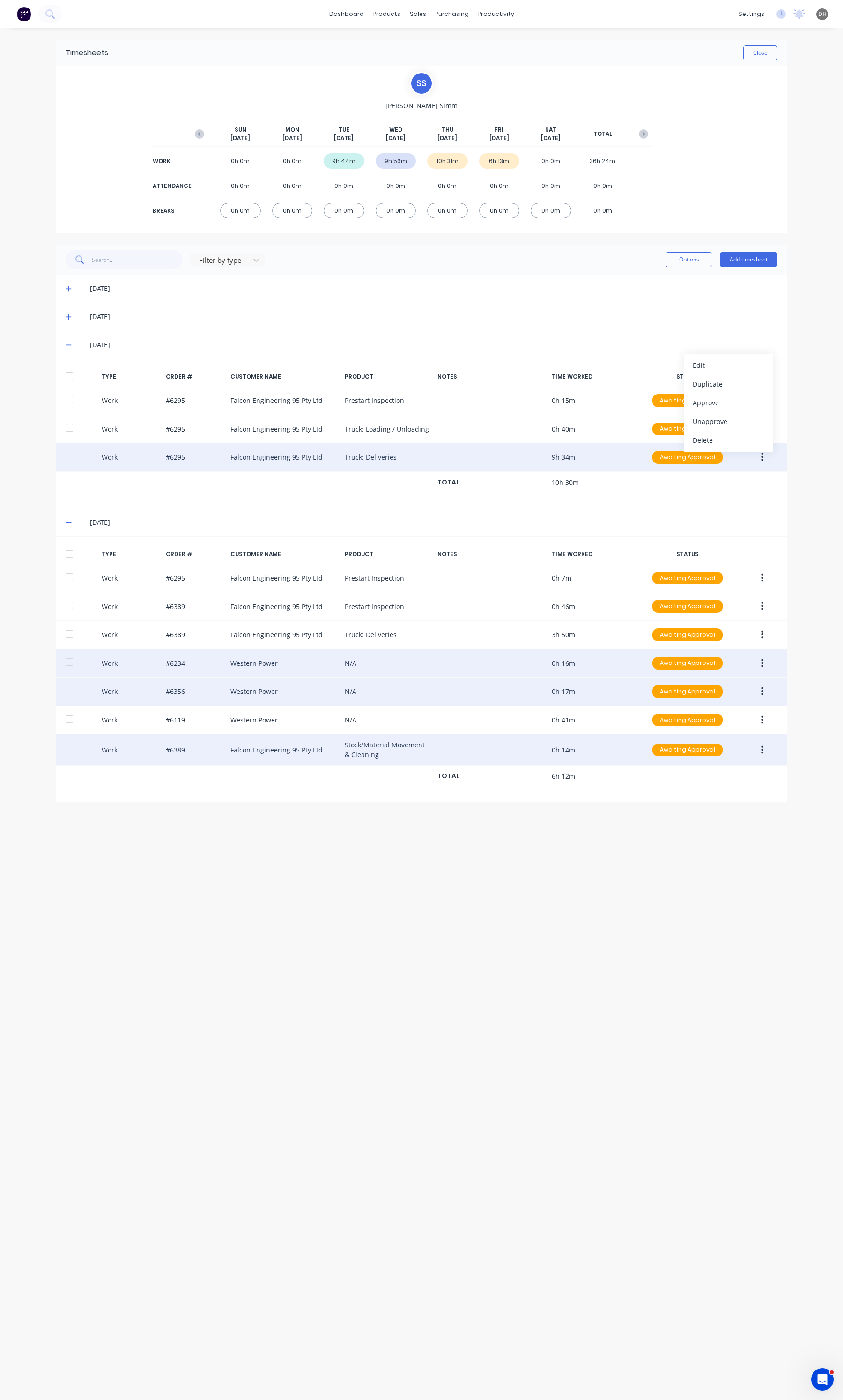
click at [610, 502] on div "TYPE ORDER # CUSTOMER NAME PRODUCT NOTES TIME WORKED STATUS Work #6295 Falcon E…" at bounding box center [422, 433] width 731 height 150
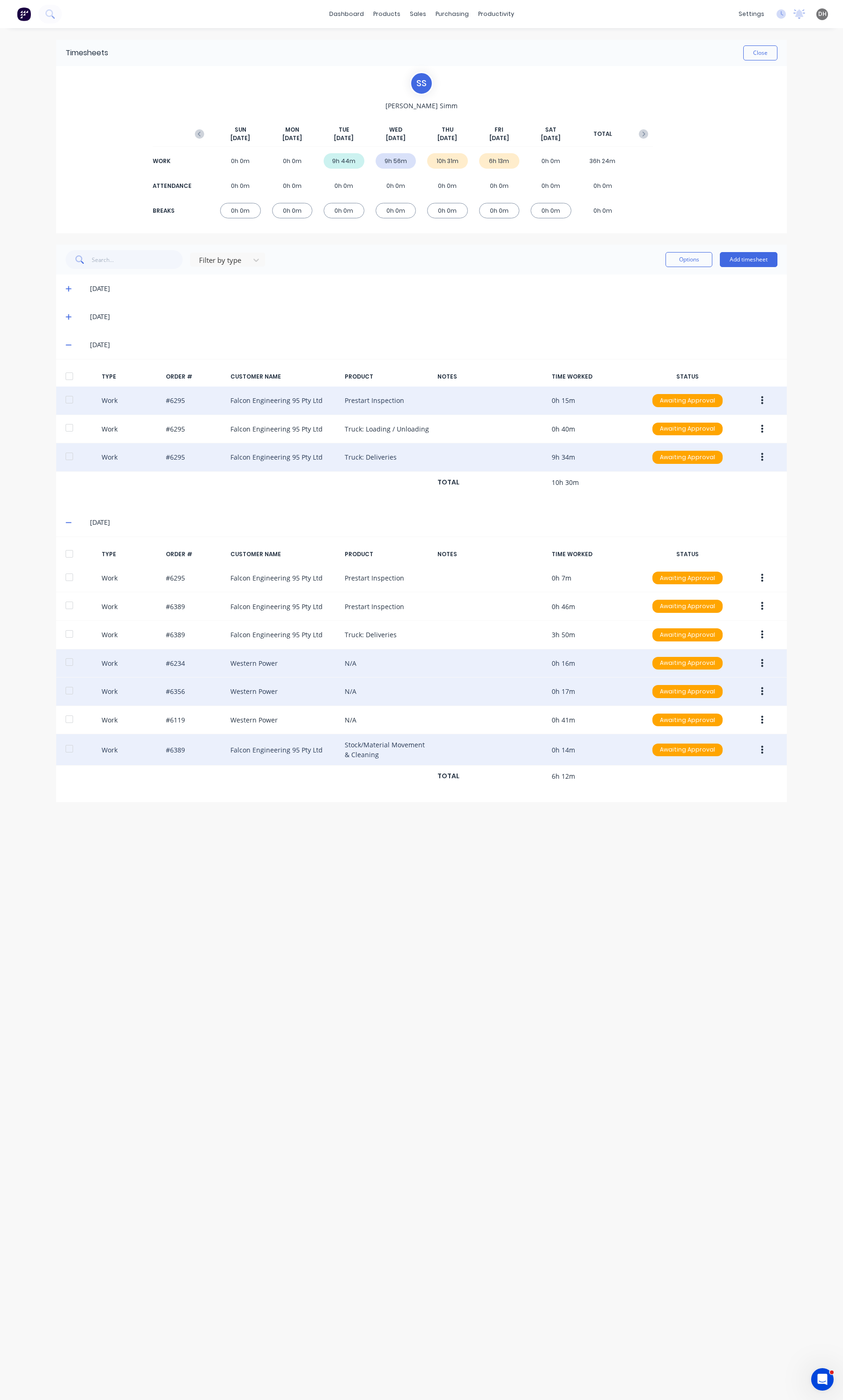
click at [757, 398] on button "button" at bounding box center [762, 401] width 22 height 17
click at [719, 368] on div "Edit" at bounding box center [729, 366] width 72 height 14
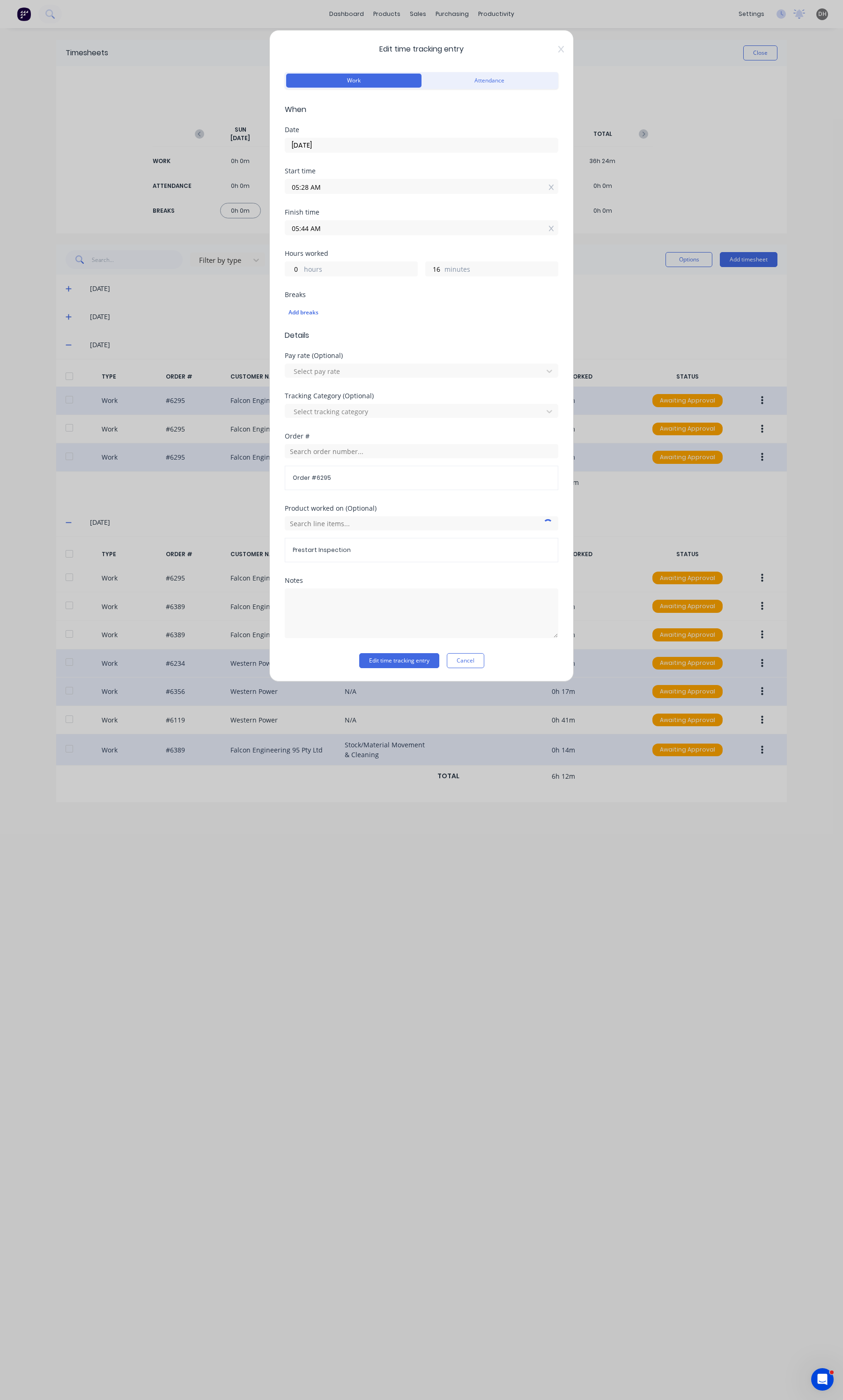
click at [448, 649] on div "Notes" at bounding box center [422, 615] width 273 height 76
click at [451, 651] on div "Notes" at bounding box center [422, 615] width 273 height 76
click at [452, 653] on div "Notes" at bounding box center [422, 615] width 273 height 76
click at [455, 654] on button "Cancel" at bounding box center [465, 660] width 38 height 15
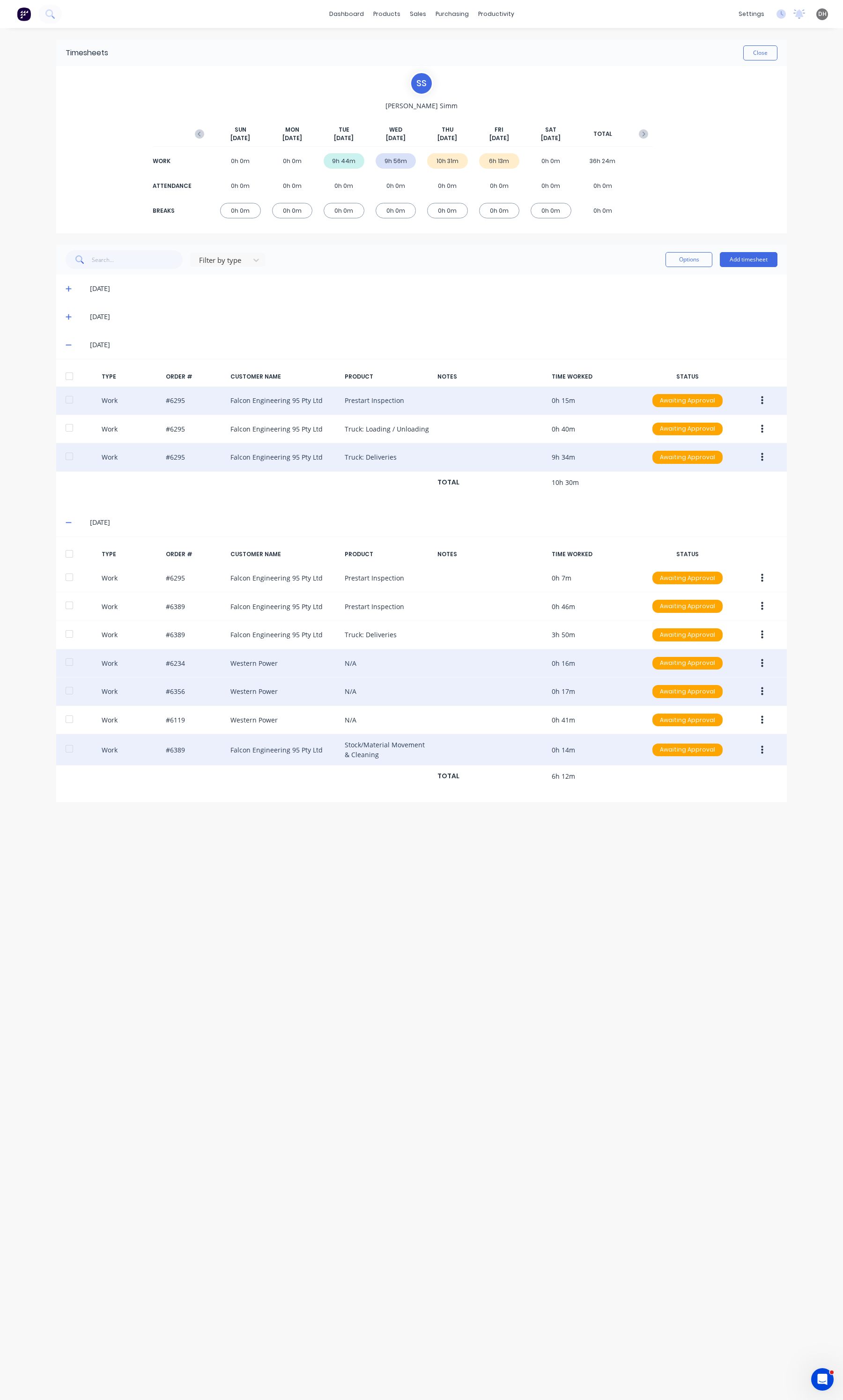
click at [759, 453] on button "button" at bounding box center [762, 457] width 22 height 17
click at [736, 427] on div "Edit" at bounding box center [729, 422] width 72 height 14
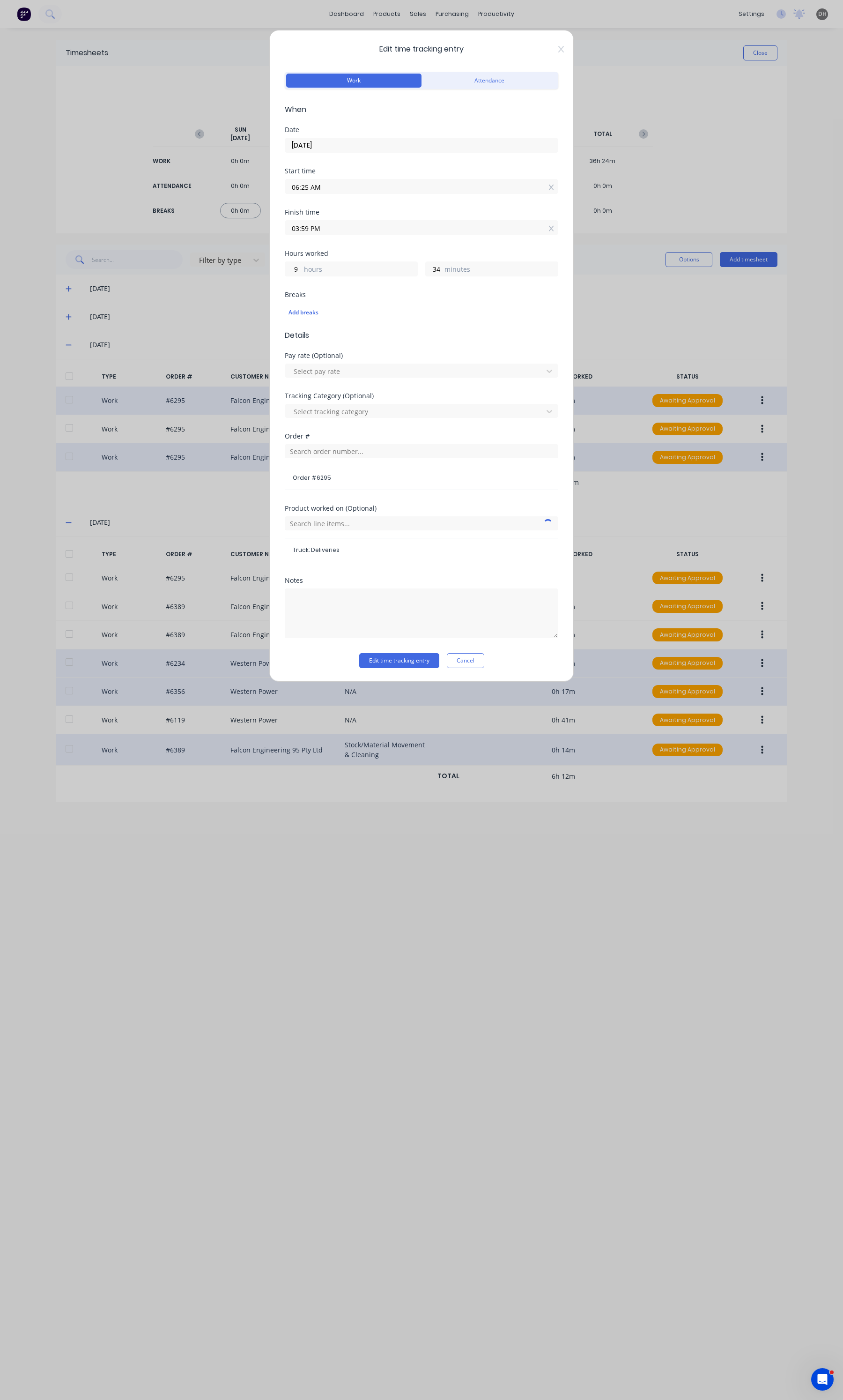
click at [312, 225] on input "03:59 PM" at bounding box center [421, 227] width 273 height 14
click at [310, 306] on div "04" at bounding box center [305, 309] width 23 height 16
click at [329, 250] on div "32" at bounding box center [330, 246] width 23 height 16
click at [404, 664] on button "Edit time tracking entry" at bounding box center [399, 660] width 80 height 15
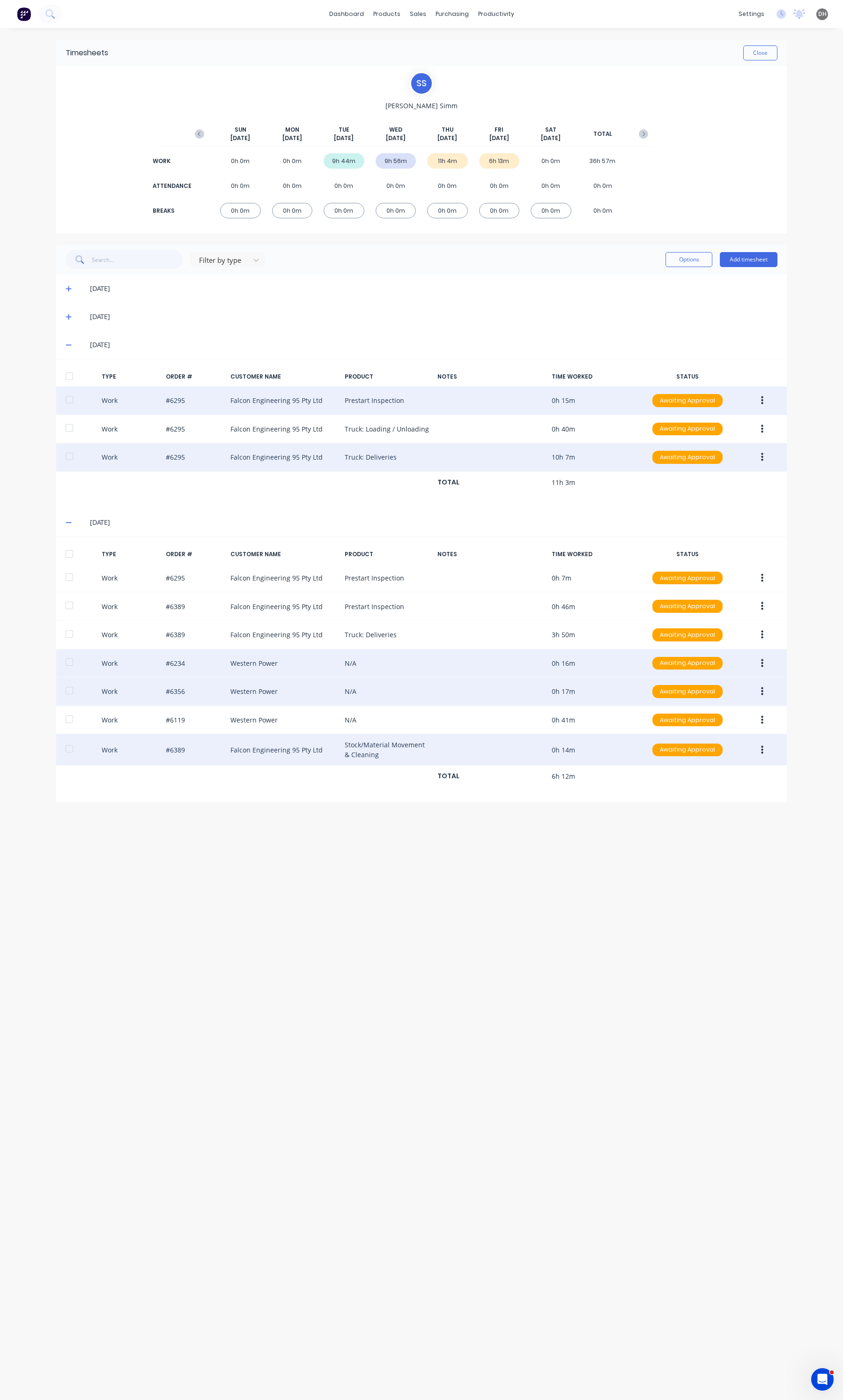
click at [761, 458] on icon "button" at bounding box center [762, 457] width 2 height 8
click at [731, 429] on div "Edit" at bounding box center [729, 422] width 72 height 14
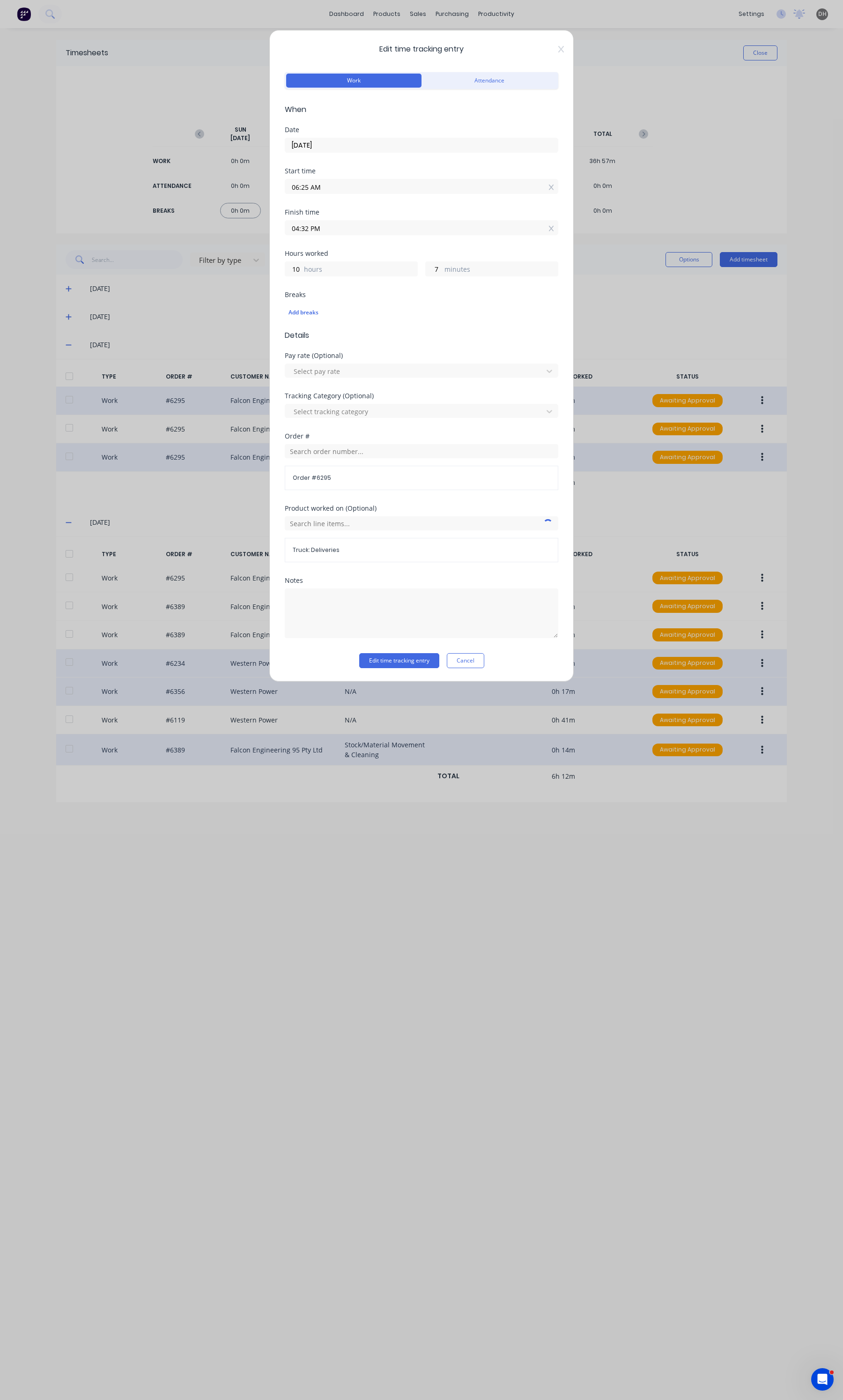
click at [331, 233] on input "04:32 PM" at bounding box center [421, 227] width 273 height 14
click at [330, 263] on div "30" at bounding box center [330, 262] width 23 height 16
click at [410, 655] on button "Edit time tracking entry" at bounding box center [399, 660] width 80 height 15
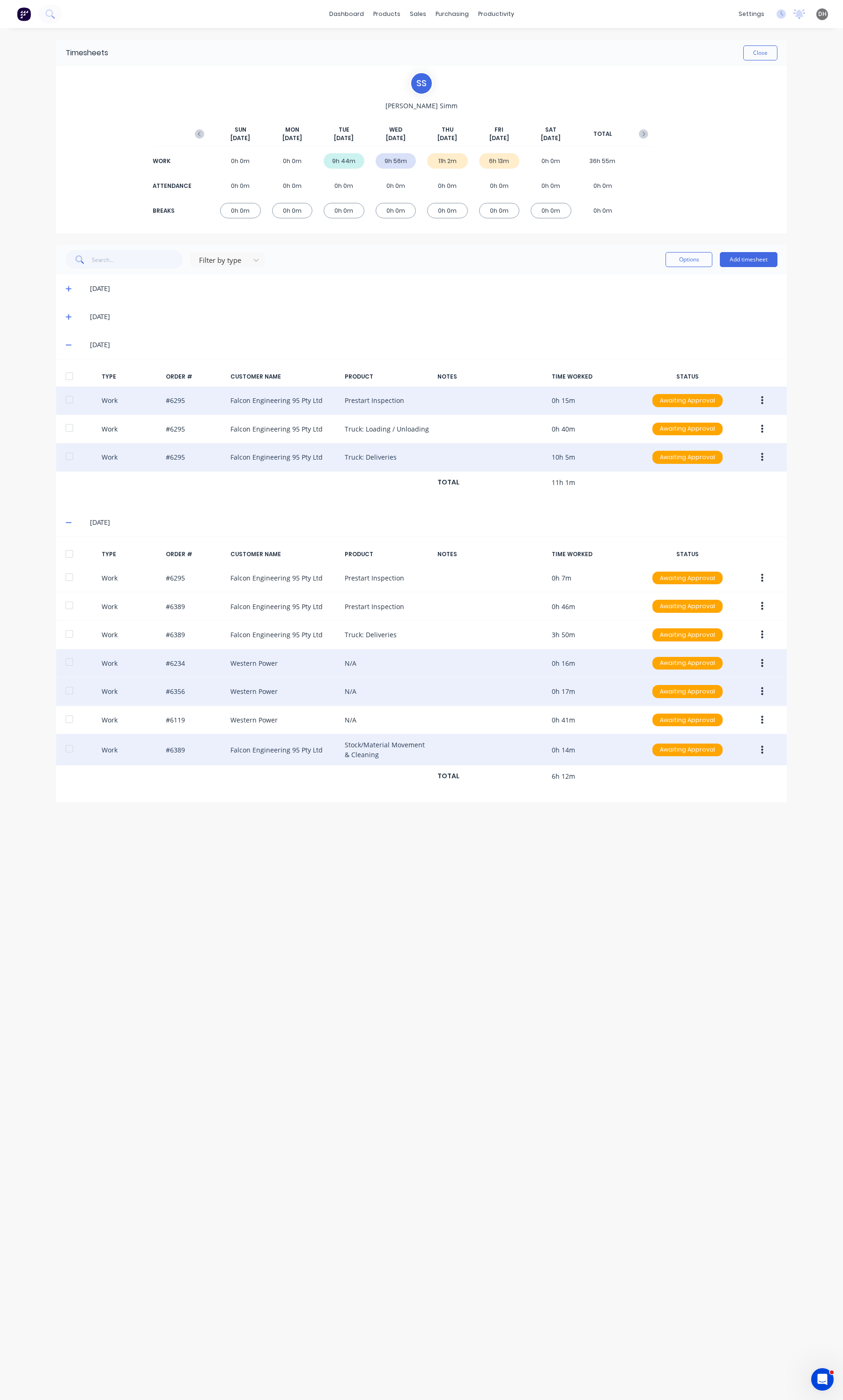
click at [778, 51] on div "Timesheets Close" at bounding box center [422, 53] width 731 height 26
click at [772, 53] on button "Close" at bounding box center [760, 53] width 35 height 15
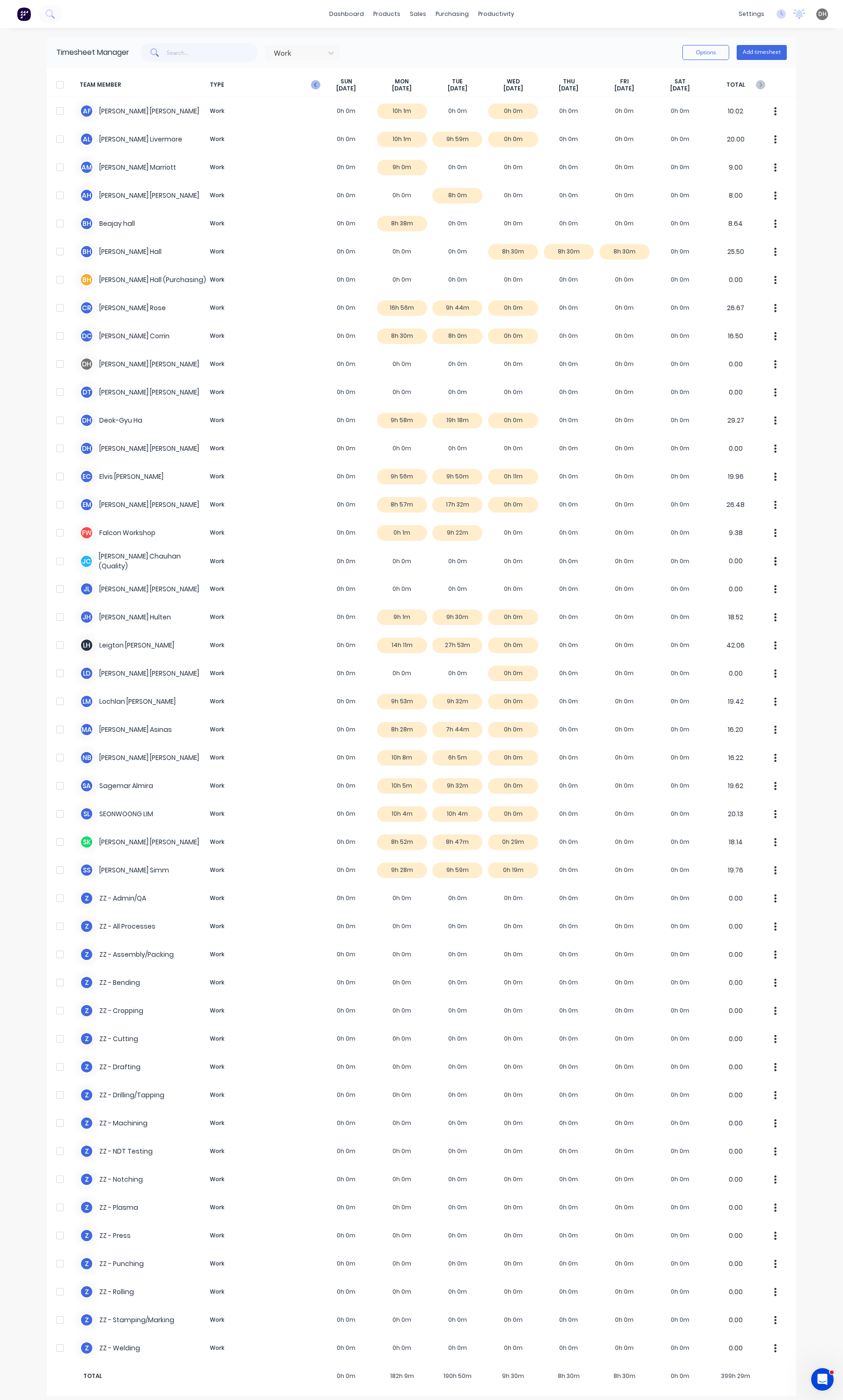
click at [319, 84] on div "[DATE]" at bounding box center [346, 84] width 56 height 15
click at [311, 86] on icon "button" at bounding box center [316, 84] width 9 height 9
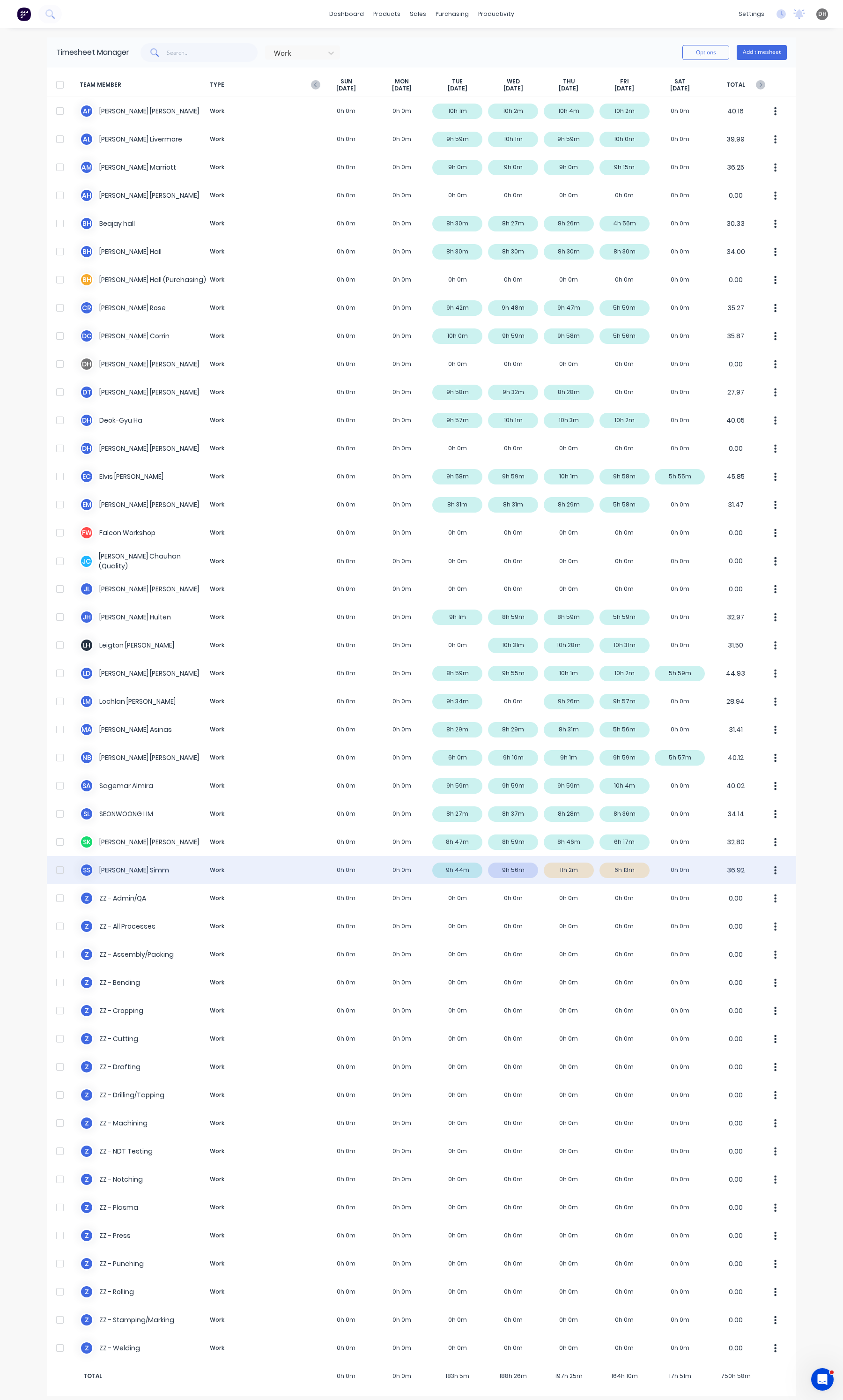
click at [769, 868] on button "button" at bounding box center [775, 870] width 20 height 18
click at [732, 898] on div "Approve" at bounding box center [740, 896] width 72 height 14
click at [756, 84] on icon "button" at bounding box center [761, 84] width 9 height 9
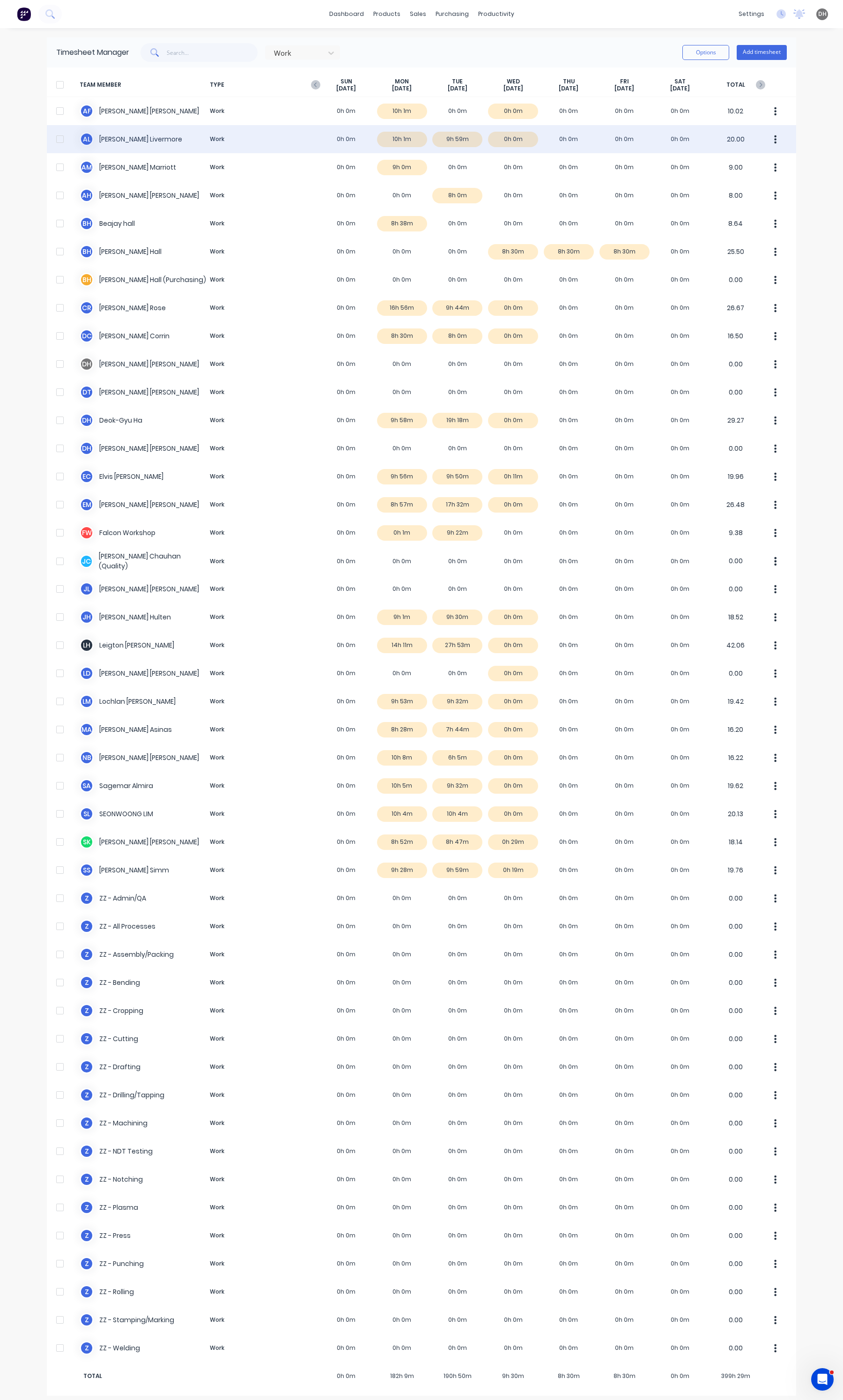
click at [774, 141] on icon "button" at bounding box center [775, 139] width 2 height 10
click at [749, 161] on div "Approve" at bounding box center [740, 165] width 72 height 14
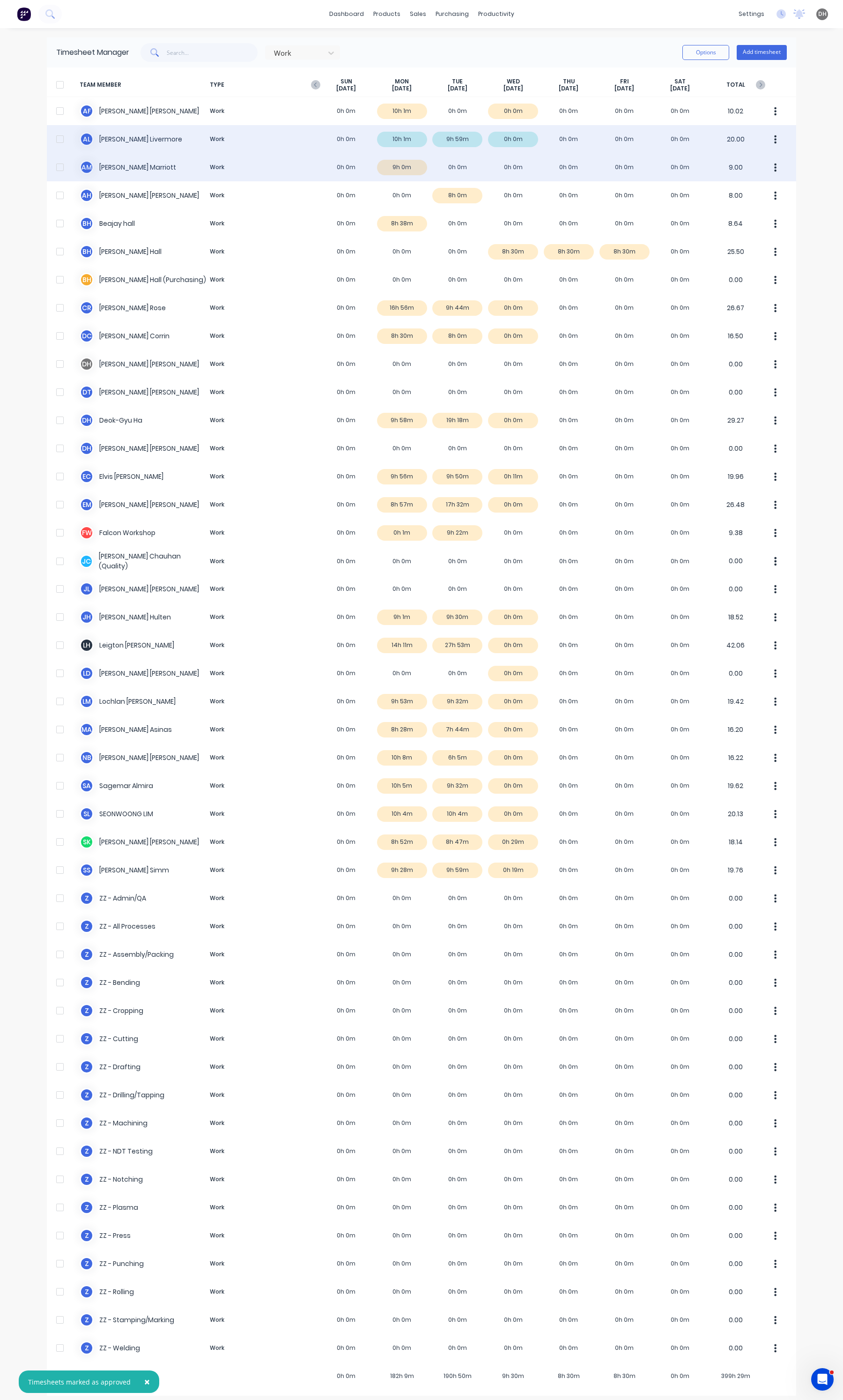
click at [768, 164] on button "button" at bounding box center [775, 167] width 20 height 18
click at [740, 188] on div "Approve" at bounding box center [740, 194] width 72 height 14
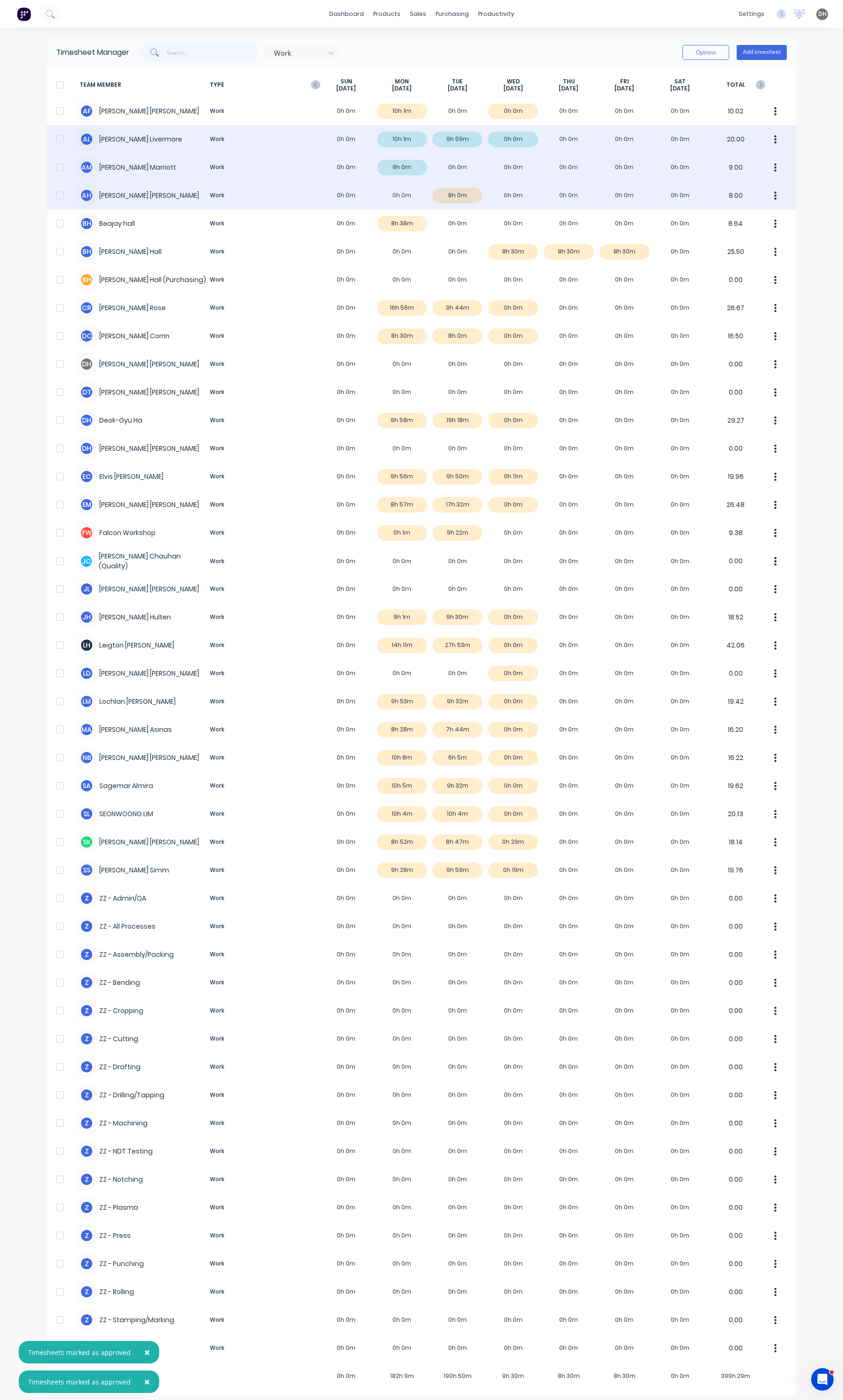
click at [767, 191] on button "button" at bounding box center [775, 195] width 20 height 18
click at [731, 218] on div "Approve" at bounding box center [740, 221] width 72 height 14
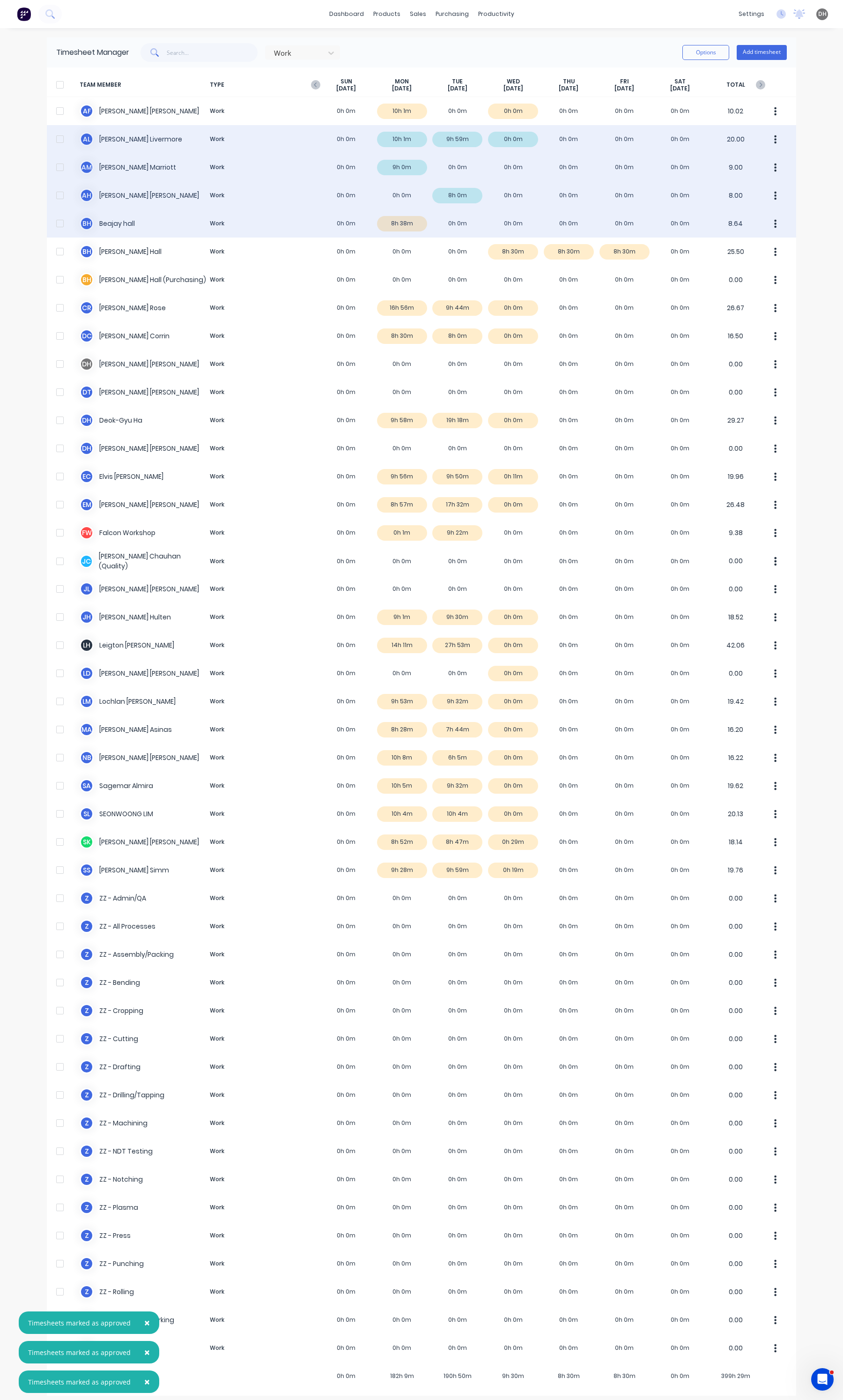
click at [774, 220] on button "button" at bounding box center [775, 223] width 20 height 18
click at [731, 250] on div "Approve" at bounding box center [740, 250] width 72 height 14
click at [406, 228] on div "B h [PERSON_NAME] Work 0h 0m 8h 38m 0h 0m 0h 0m 0h 0m 0h 0m 0h 0m 8.64" at bounding box center [422, 223] width 749 height 28
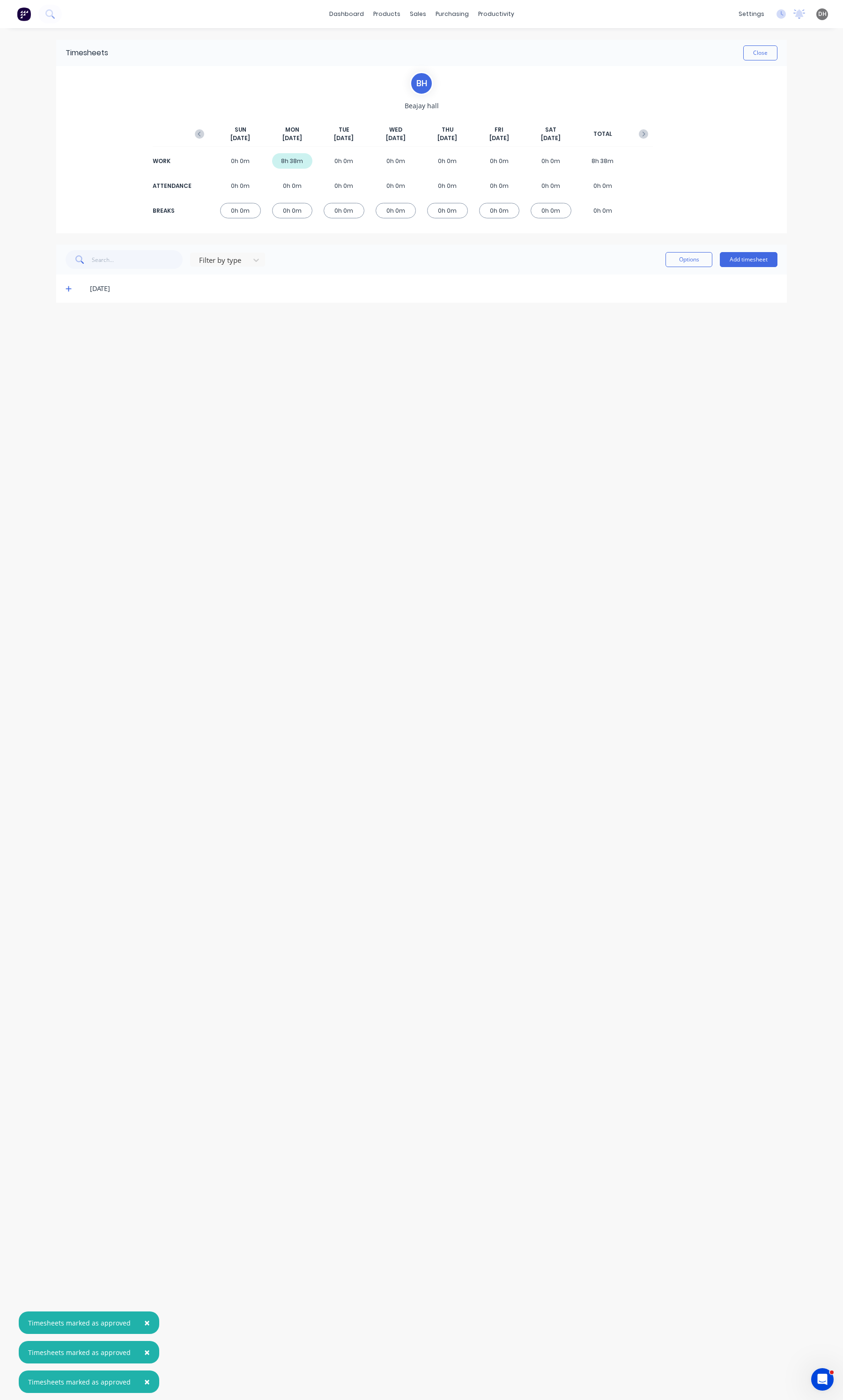
click at [71, 285] on icon at bounding box center [68, 288] width 6 height 7
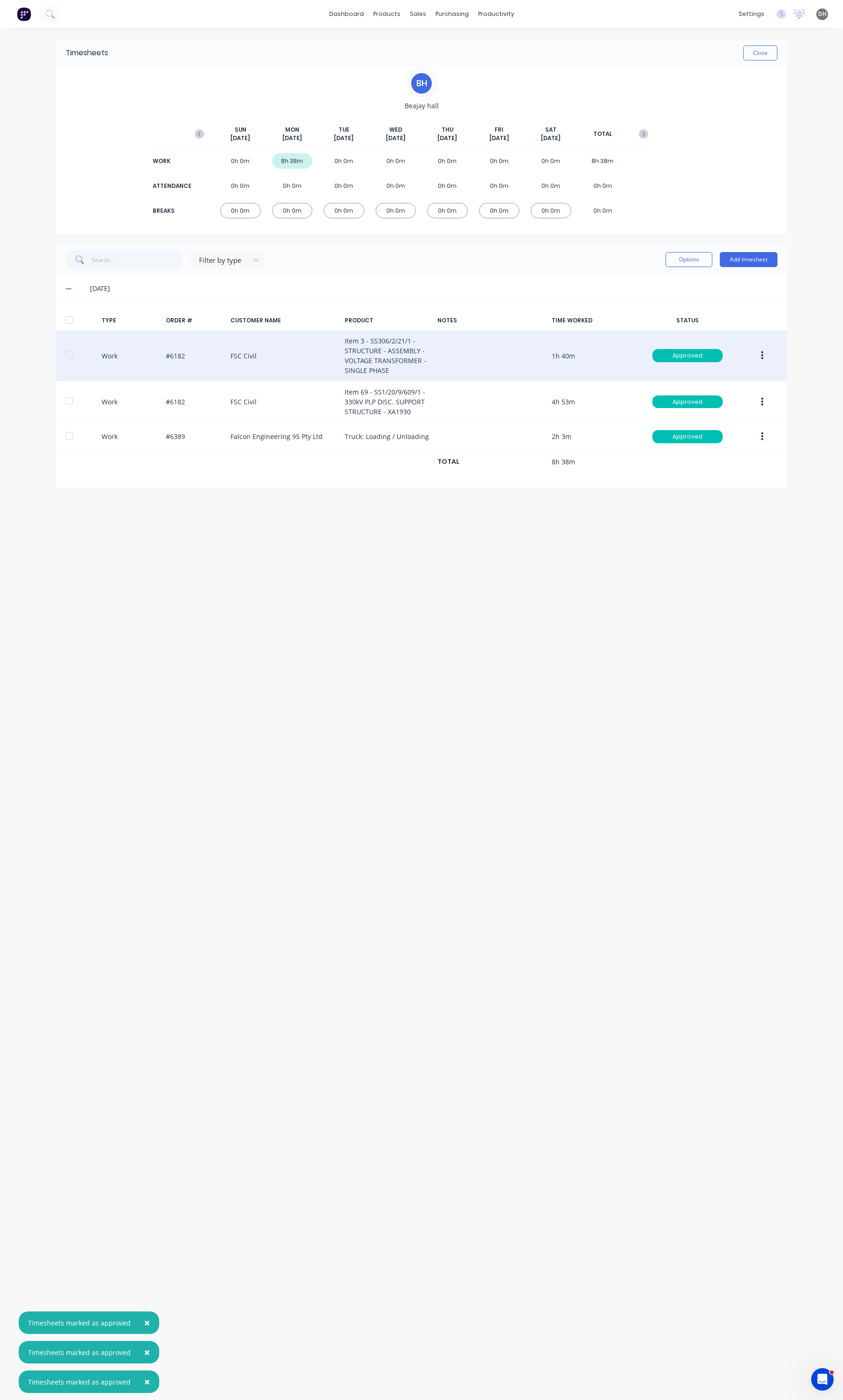
click at [764, 350] on button "button" at bounding box center [762, 356] width 22 height 17
click at [720, 320] on div "Edit" at bounding box center [729, 321] width 72 height 14
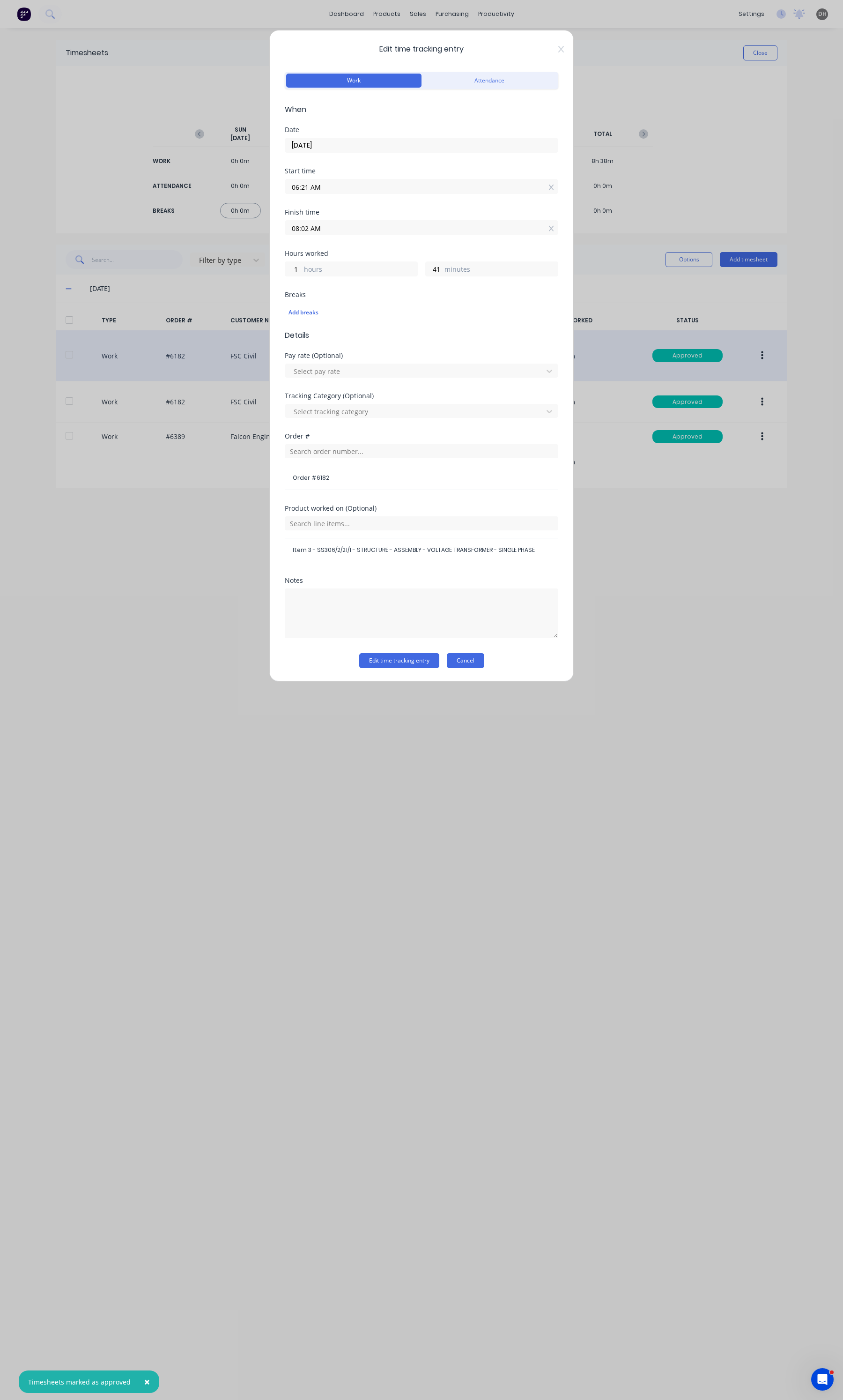
click at [473, 659] on button "Cancel" at bounding box center [465, 660] width 38 height 15
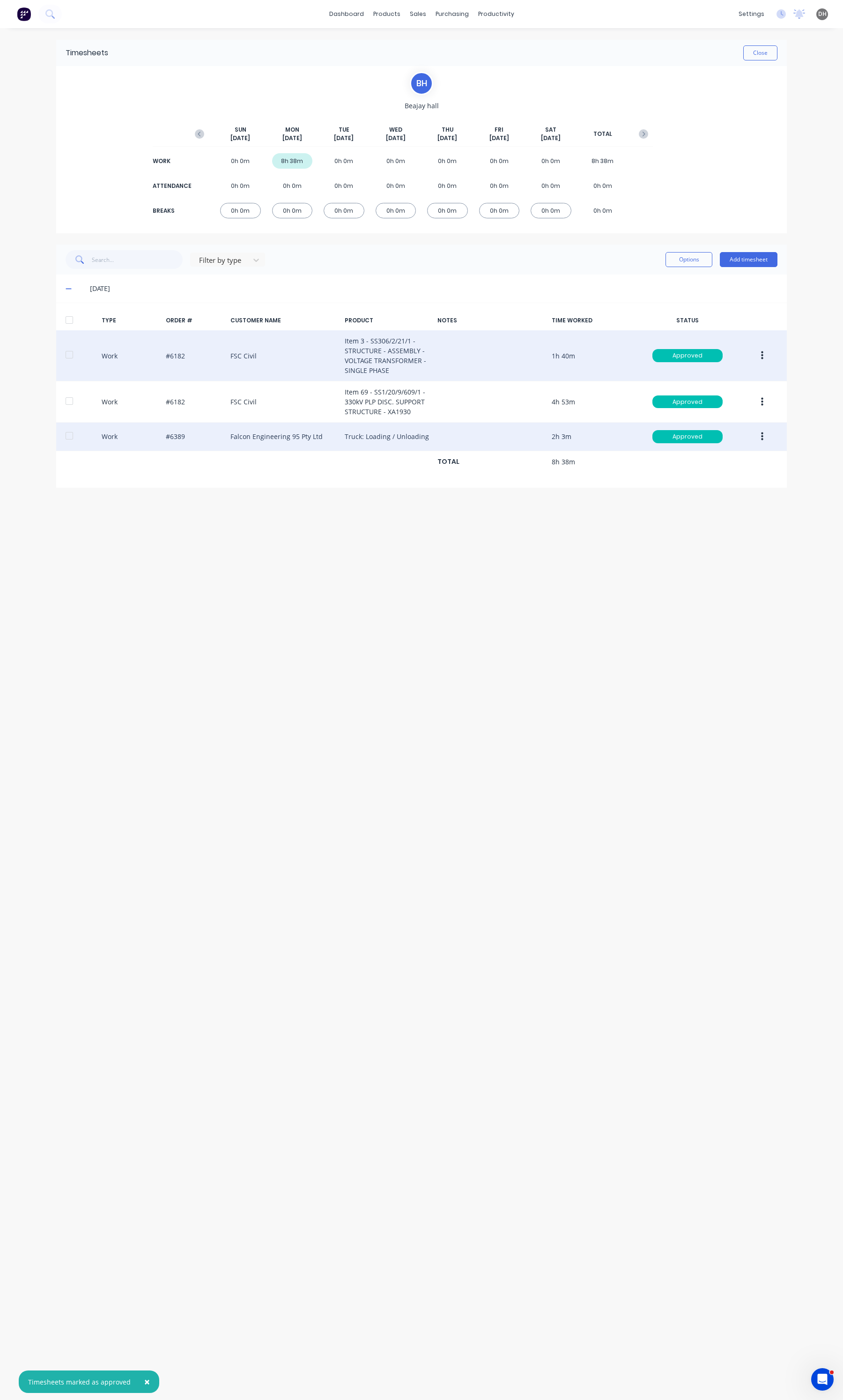
click at [757, 441] on button "button" at bounding box center [762, 437] width 22 height 17
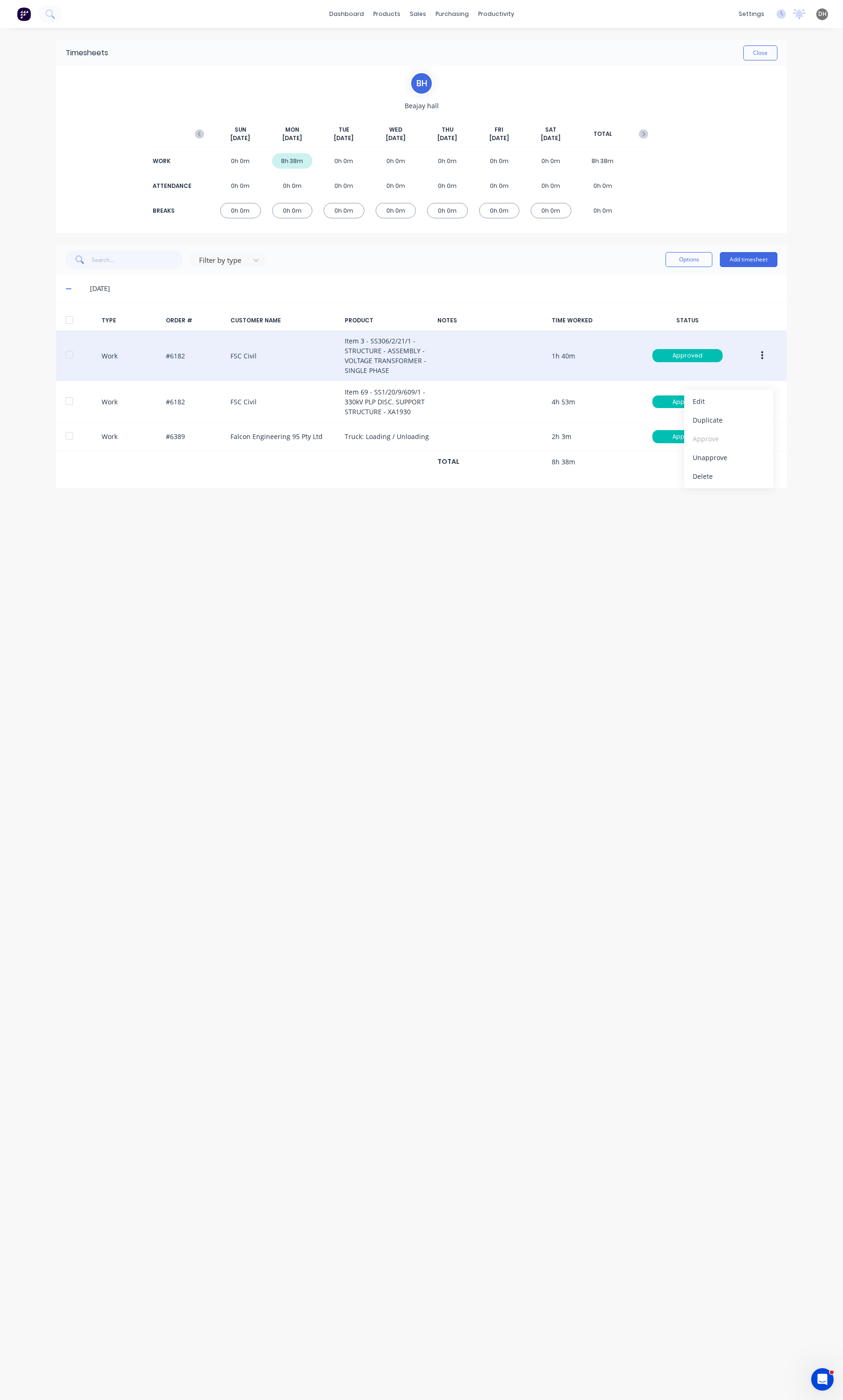
click at [759, 355] on button "button" at bounding box center [762, 356] width 22 height 17
click at [711, 329] on button "Edit" at bounding box center [729, 320] width 89 height 18
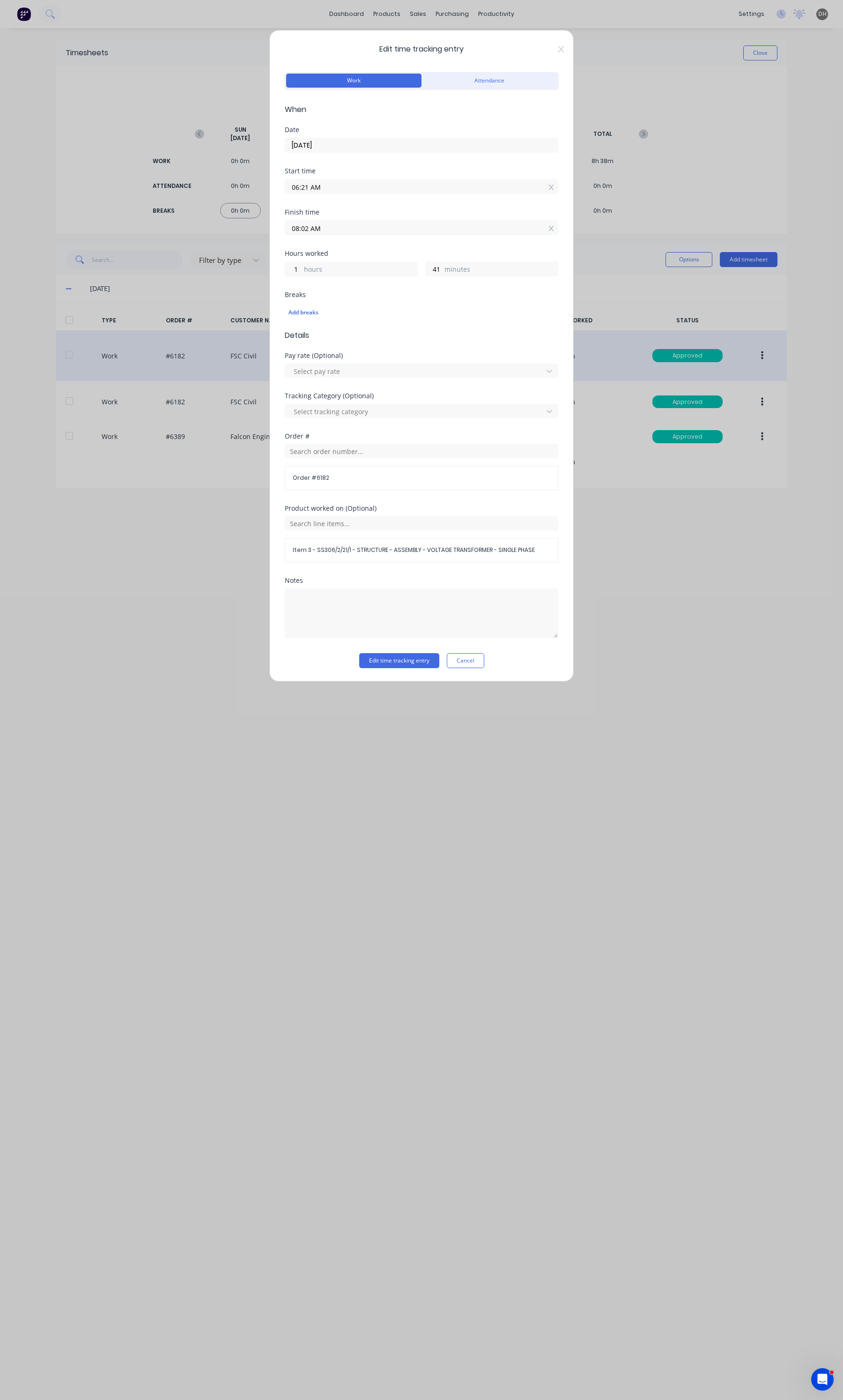
click at [309, 190] on input "06:21 AM" at bounding box center [421, 187] width 273 height 14
click at [329, 210] on div "15" at bounding box center [330, 205] width 23 height 16
click at [414, 661] on button "Edit time tracking entry" at bounding box center [399, 660] width 80 height 15
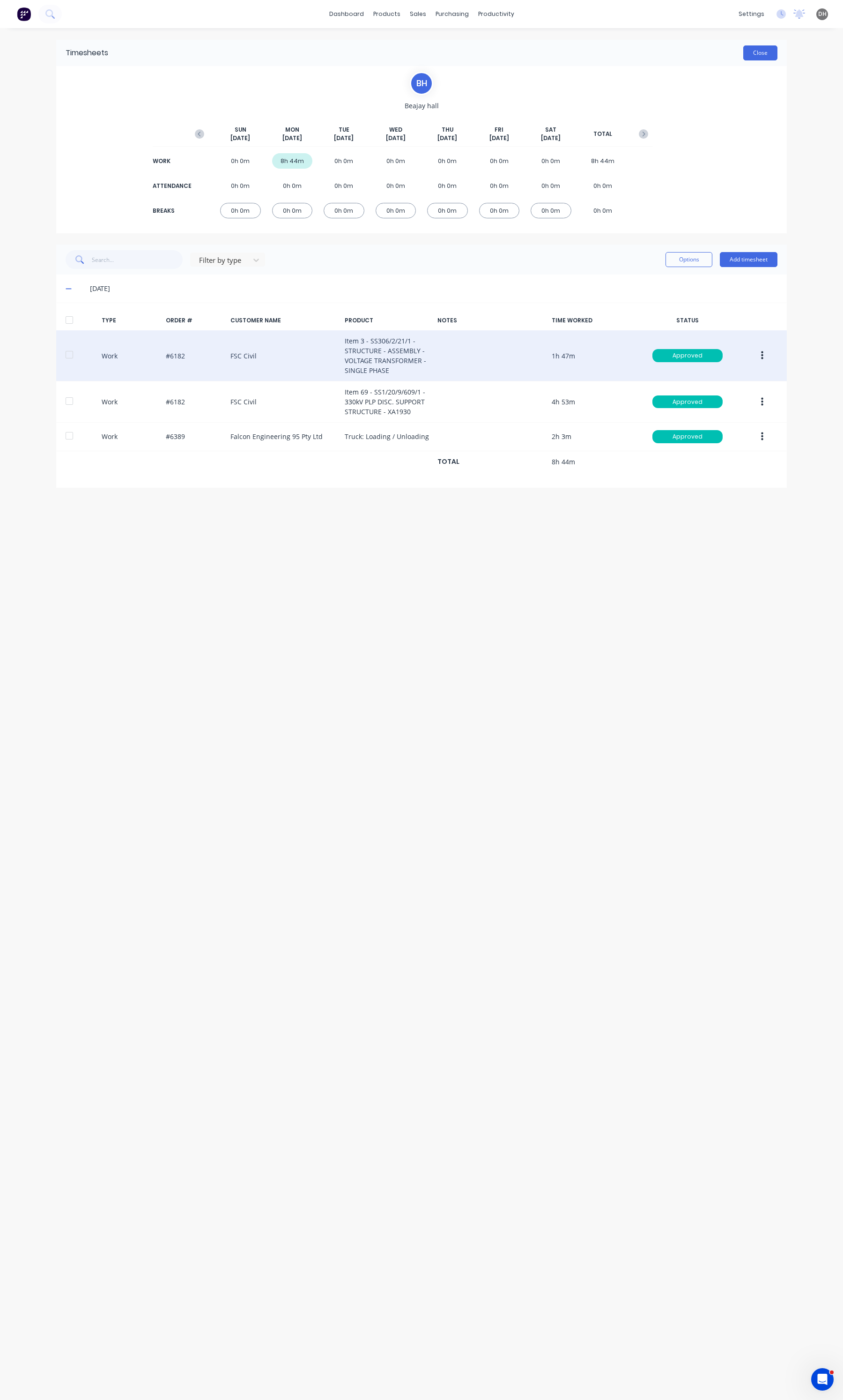
click at [743, 53] on button "Close" at bounding box center [760, 53] width 35 height 15
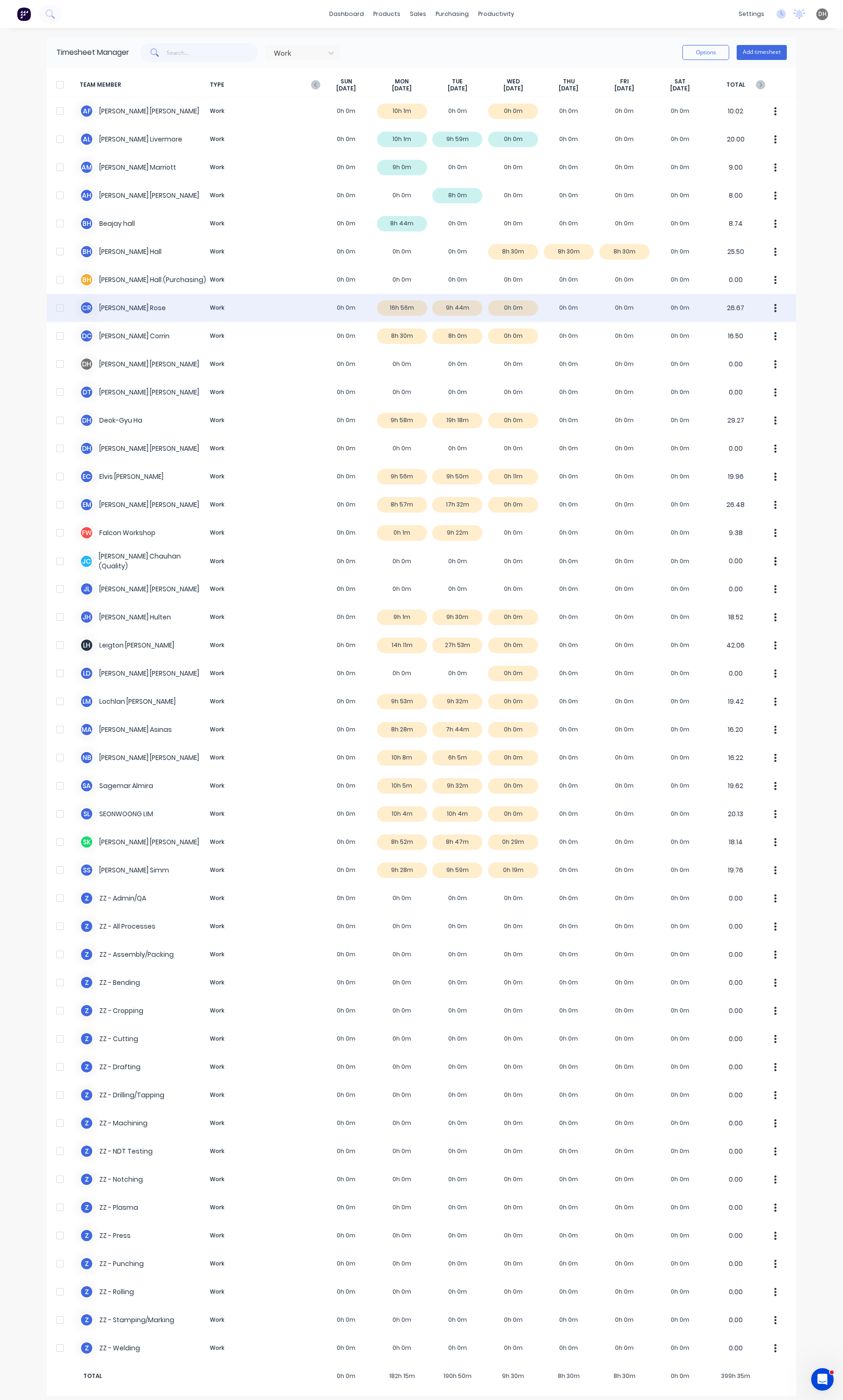
click at [412, 312] on div "C R [PERSON_NAME] Work 0h 0m 16h 56m 9h 44m 0h 0m 0h 0m 0h 0m 0h 0m 26.67" at bounding box center [422, 307] width 749 height 28
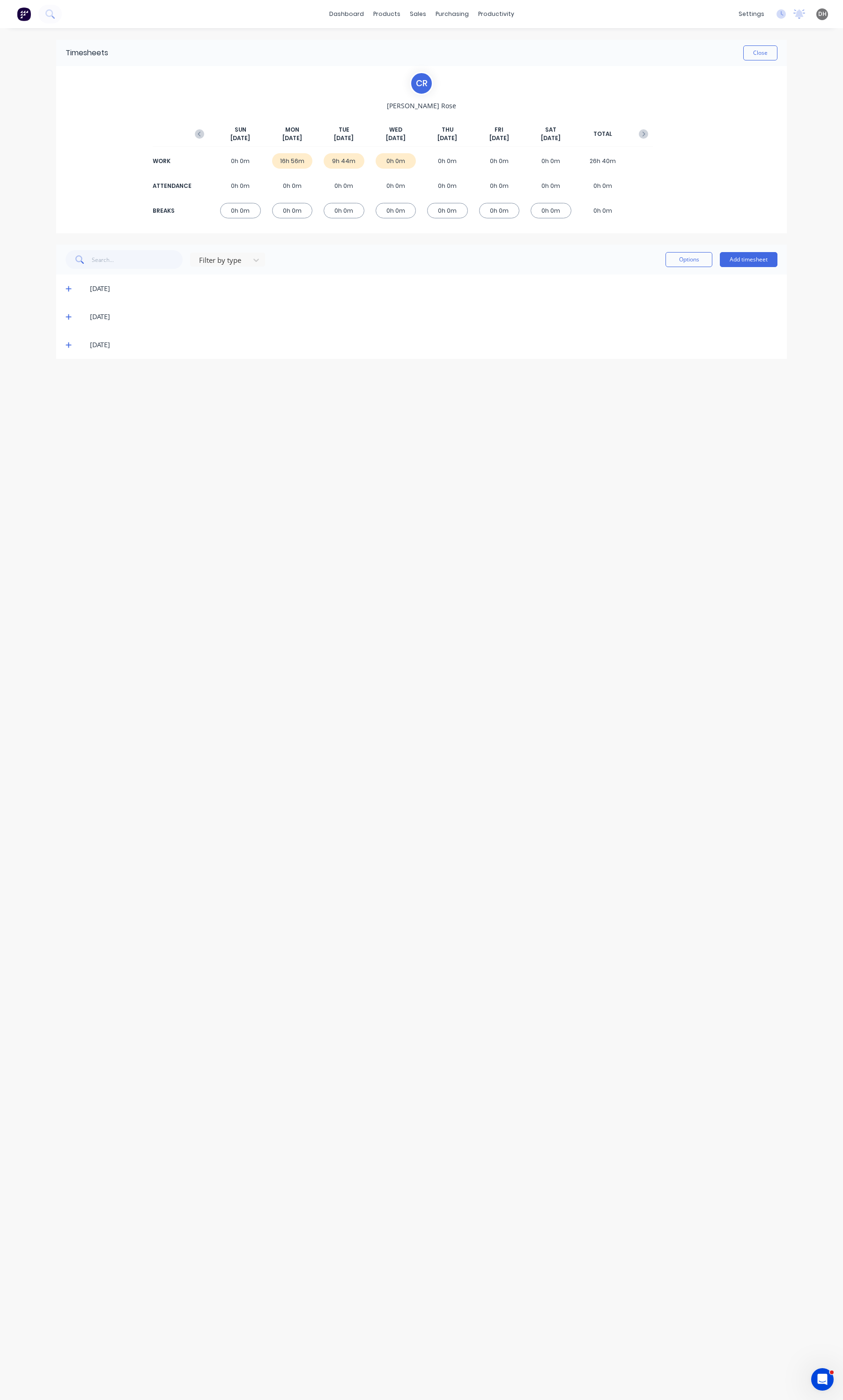
click at [69, 287] on icon at bounding box center [68, 288] width 6 height 7
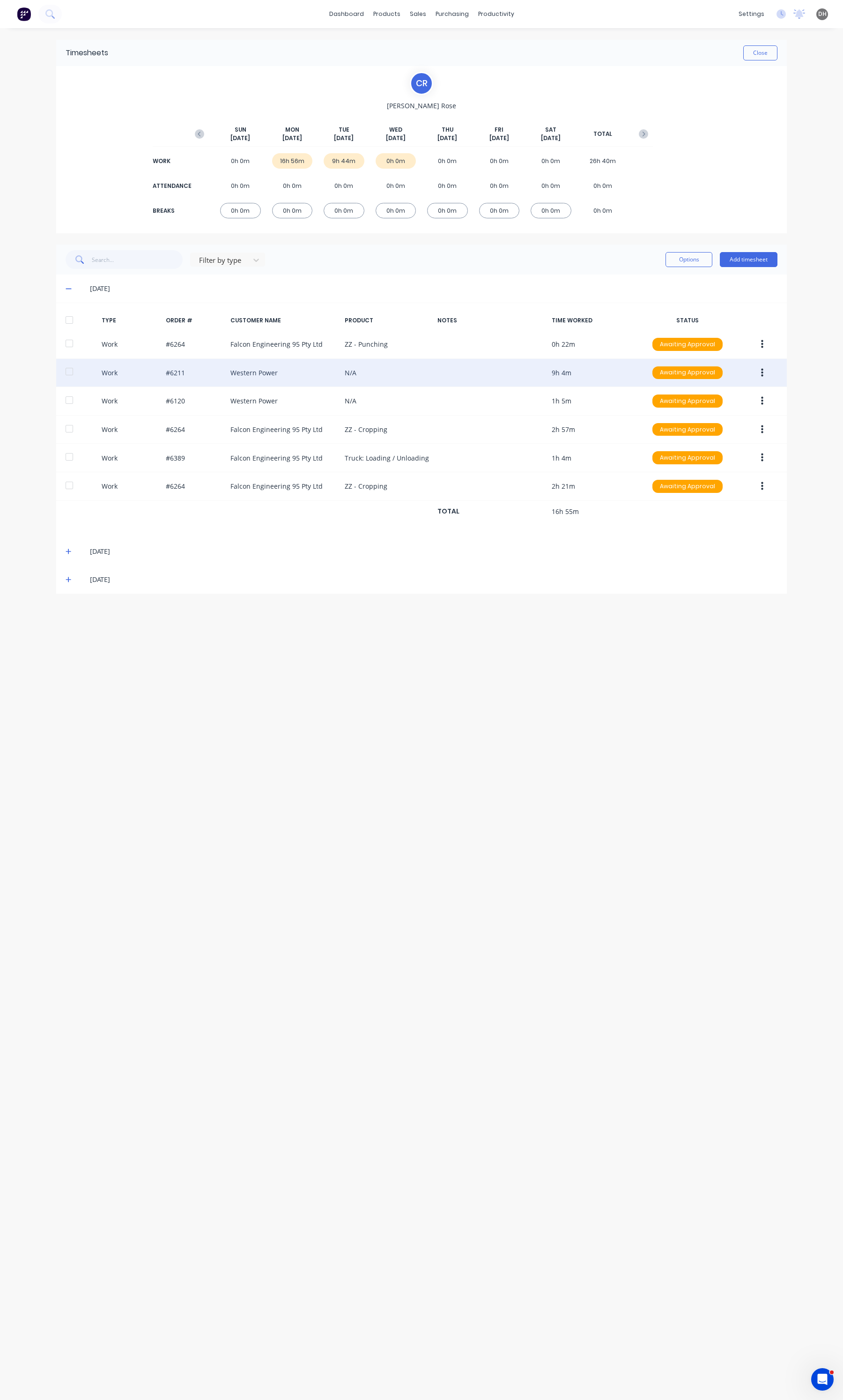
click at [759, 371] on button "button" at bounding box center [762, 373] width 22 height 17
click at [706, 337] on div "Edit" at bounding box center [729, 338] width 72 height 14
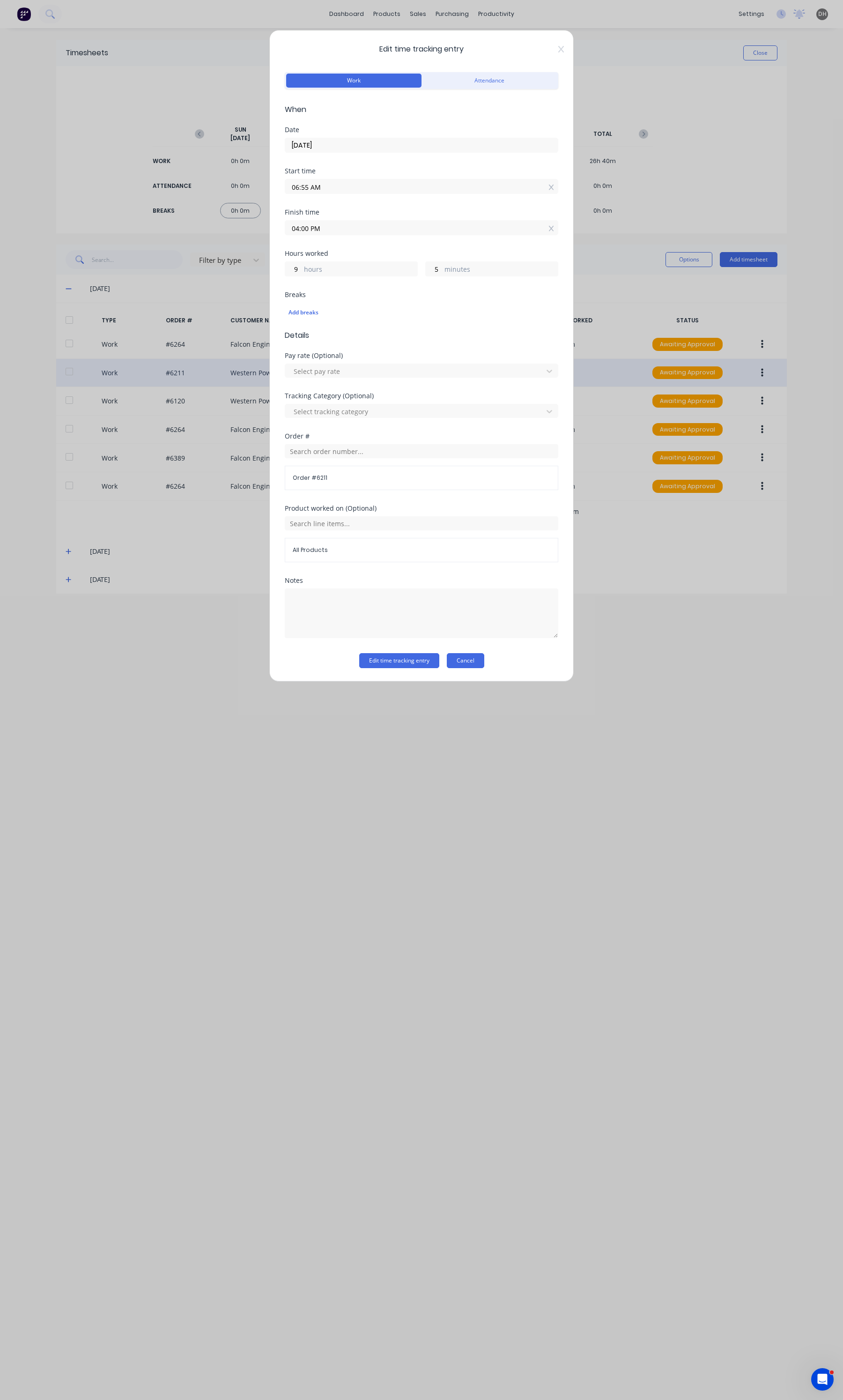
click at [482, 667] on button "Cancel" at bounding box center [465, 660] width 38 height 15
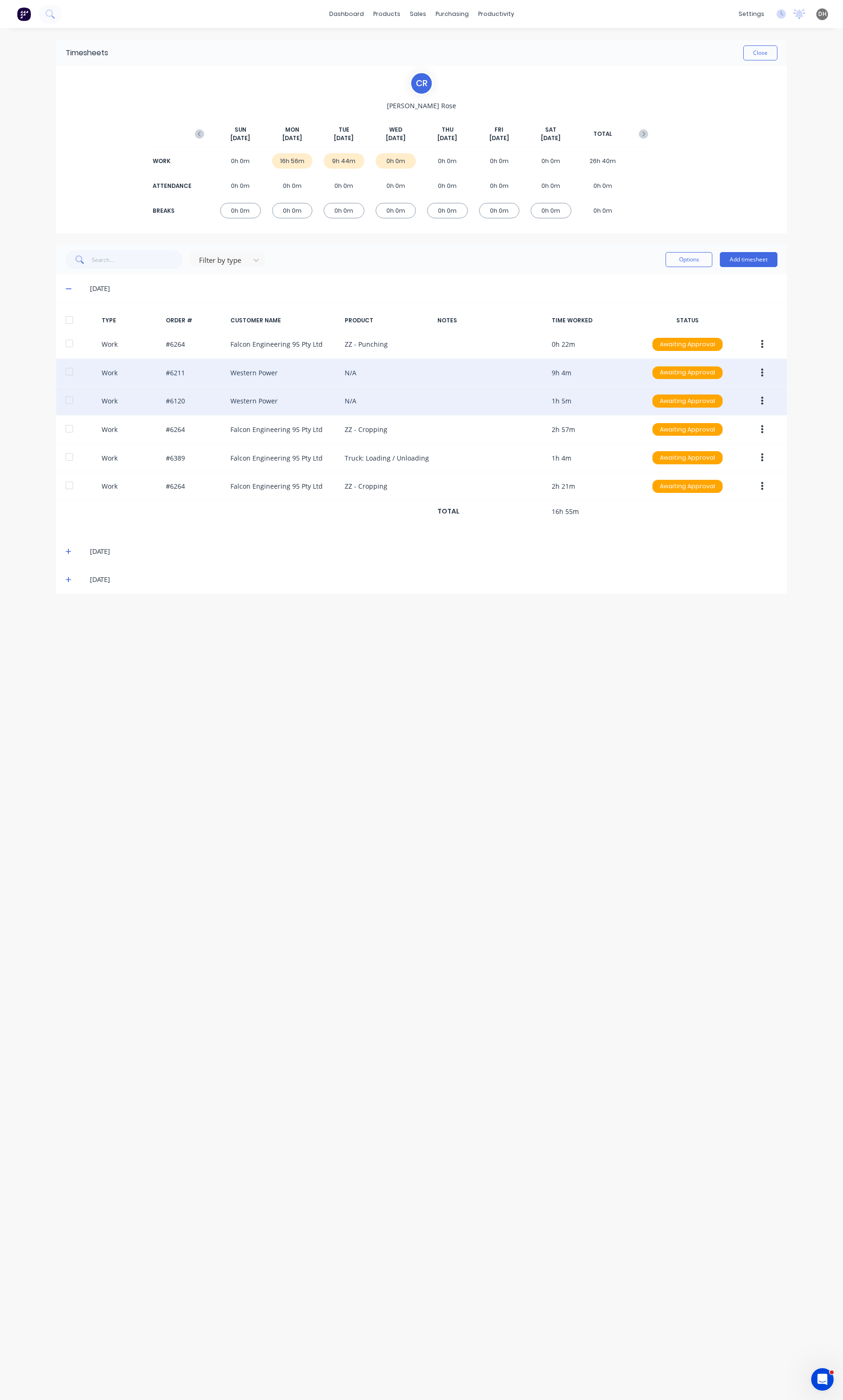
click at [758, 399] on button "button" at bounding box center [762, 401] width 22 height 17
click at [727, 374] on button "Edit" at bounding box center [729, 366] width 89 height 18
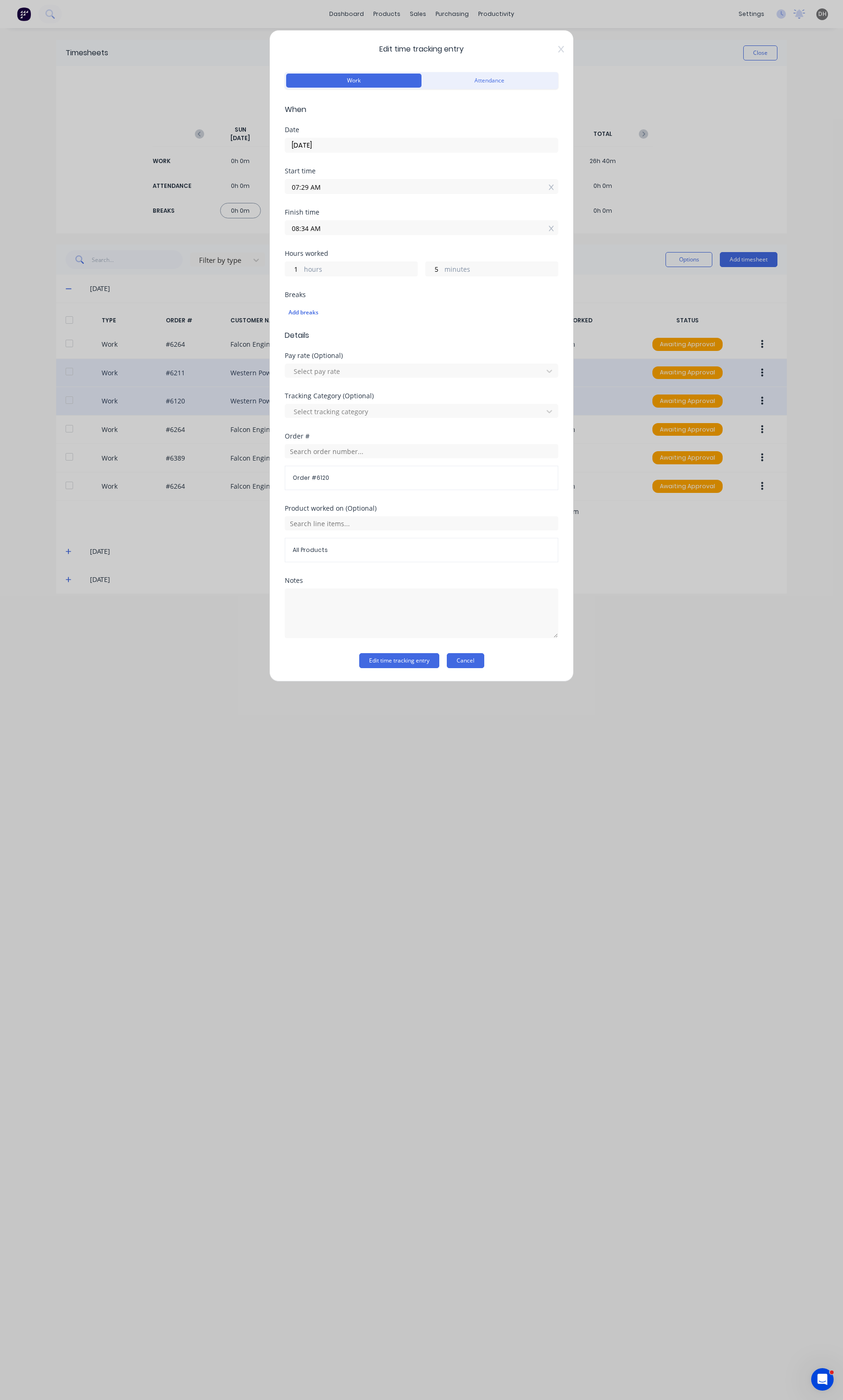
click at [467, 661] on button "Cancel" at bounding box center [465, 660] width 38 height 15
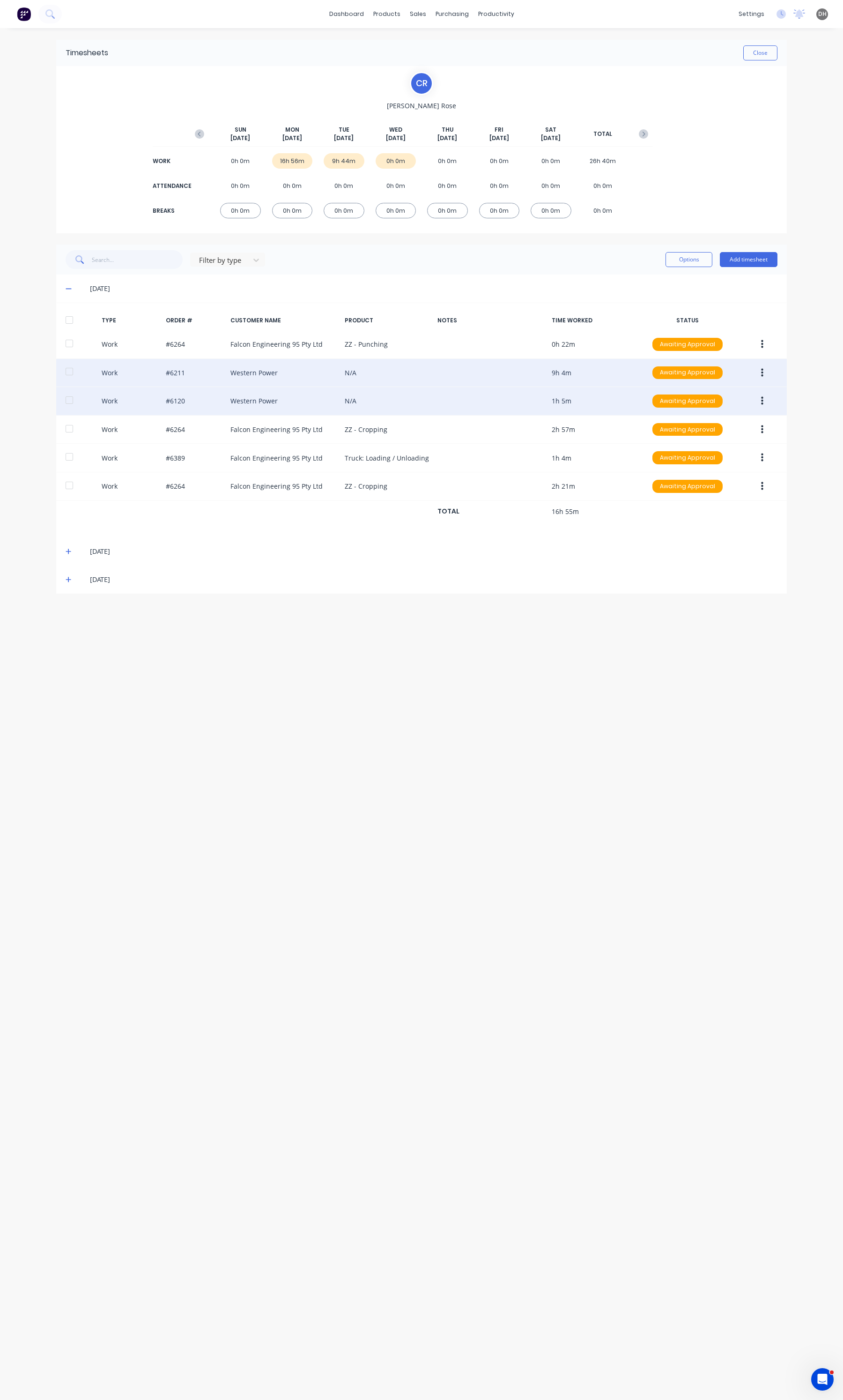
click at [762, 373] on icon "button" at bounding box center [762, 372] width 2 height 8
click at [720, 339] on div "Edit" at bounding box center [729, 338] width 72 height 14
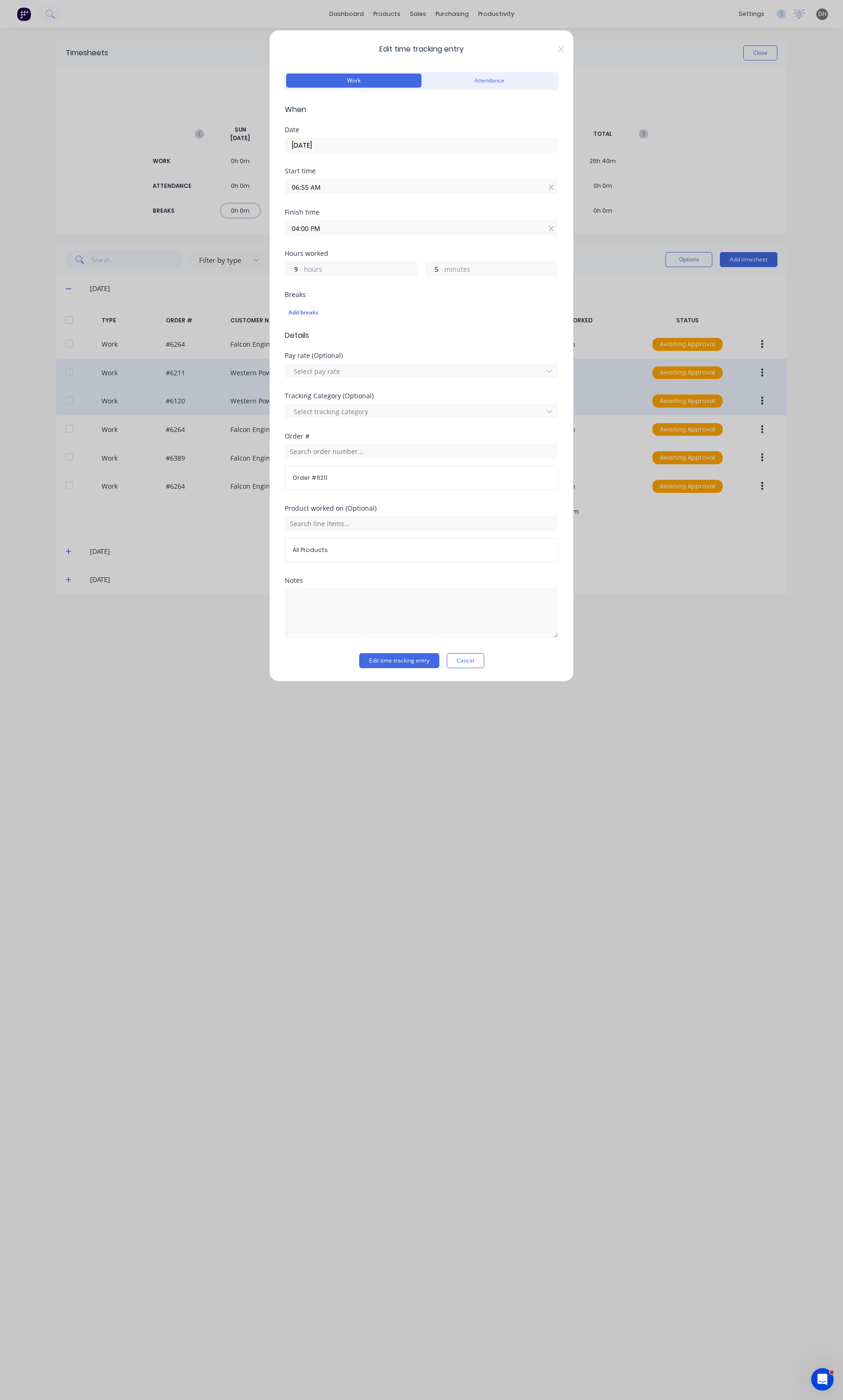
click at [354, 233] on input "04:00 PM" at bounding box center [421, 227] width 273 height 14
click at [306, 295] on div "07" at bounding box center [305, 294] width 23 height 16
click at [362, 273] on div "AM" at bounding box center [356, 278] width 23 height 16
click at [330, 349] on div "29" at bounding box center [330, 342] width 23 height 16
click at [395, 649] on div "Notes" at bounding box center [422, 615] width 273 height 76
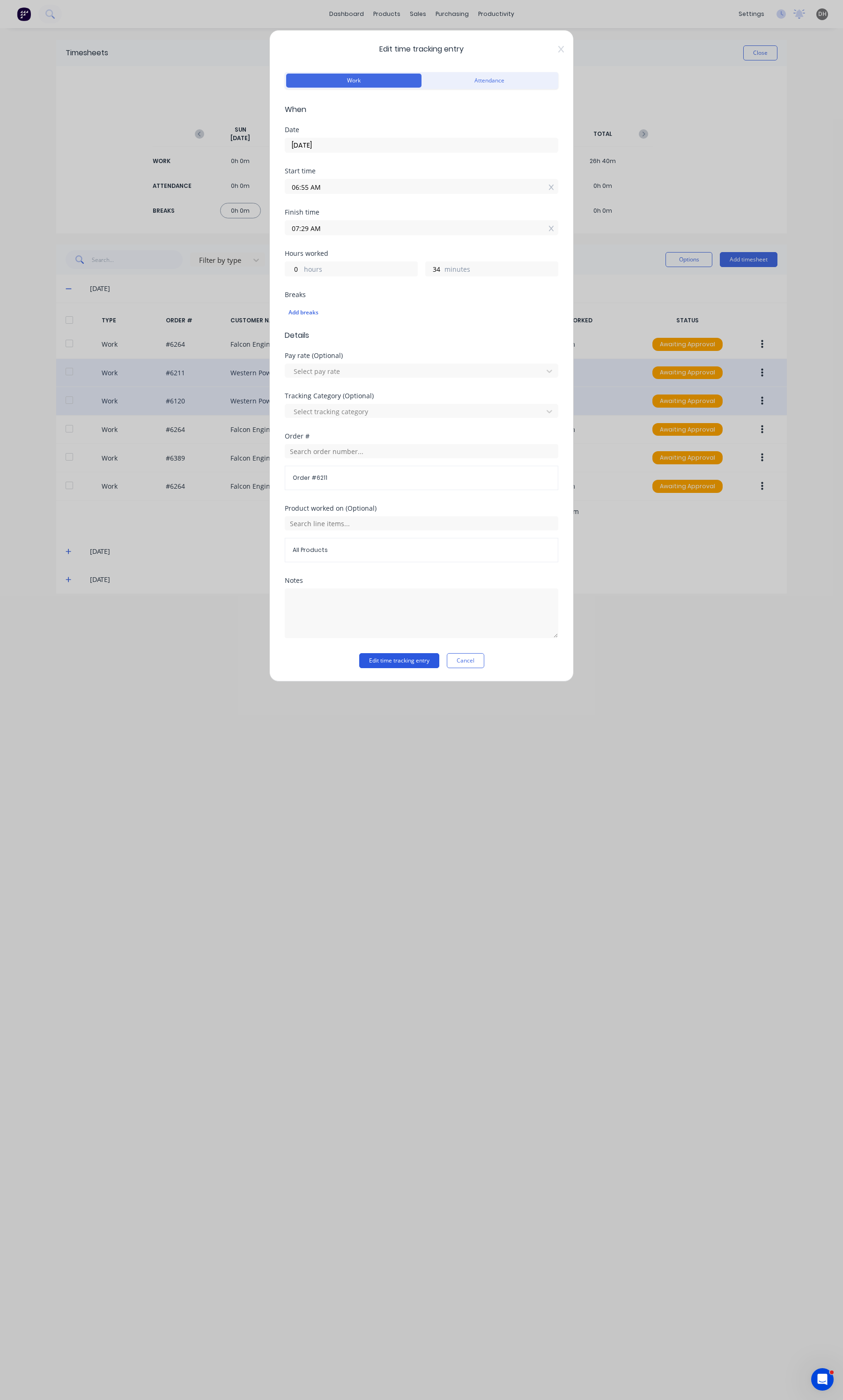
click at [392, 657] on button "Edit time tracking entry" at bounding box center [399, 660] width 80 height 15
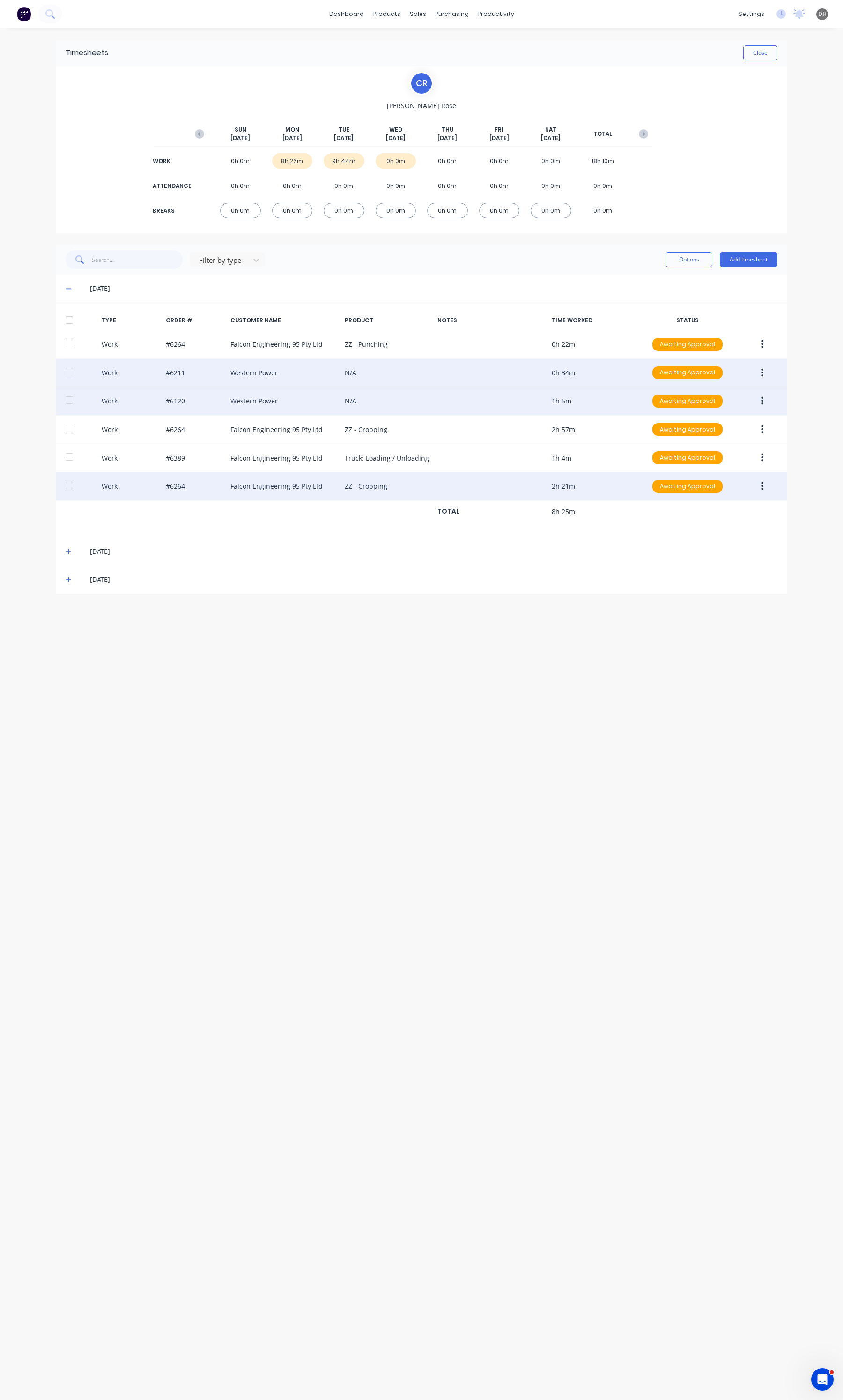
click at [759, 488] on button "button" at bounding box center [762, 486] width 22 height 17
click at [715, 448] on div "Edit" at bounding box center [729, 451] width 72 height 14
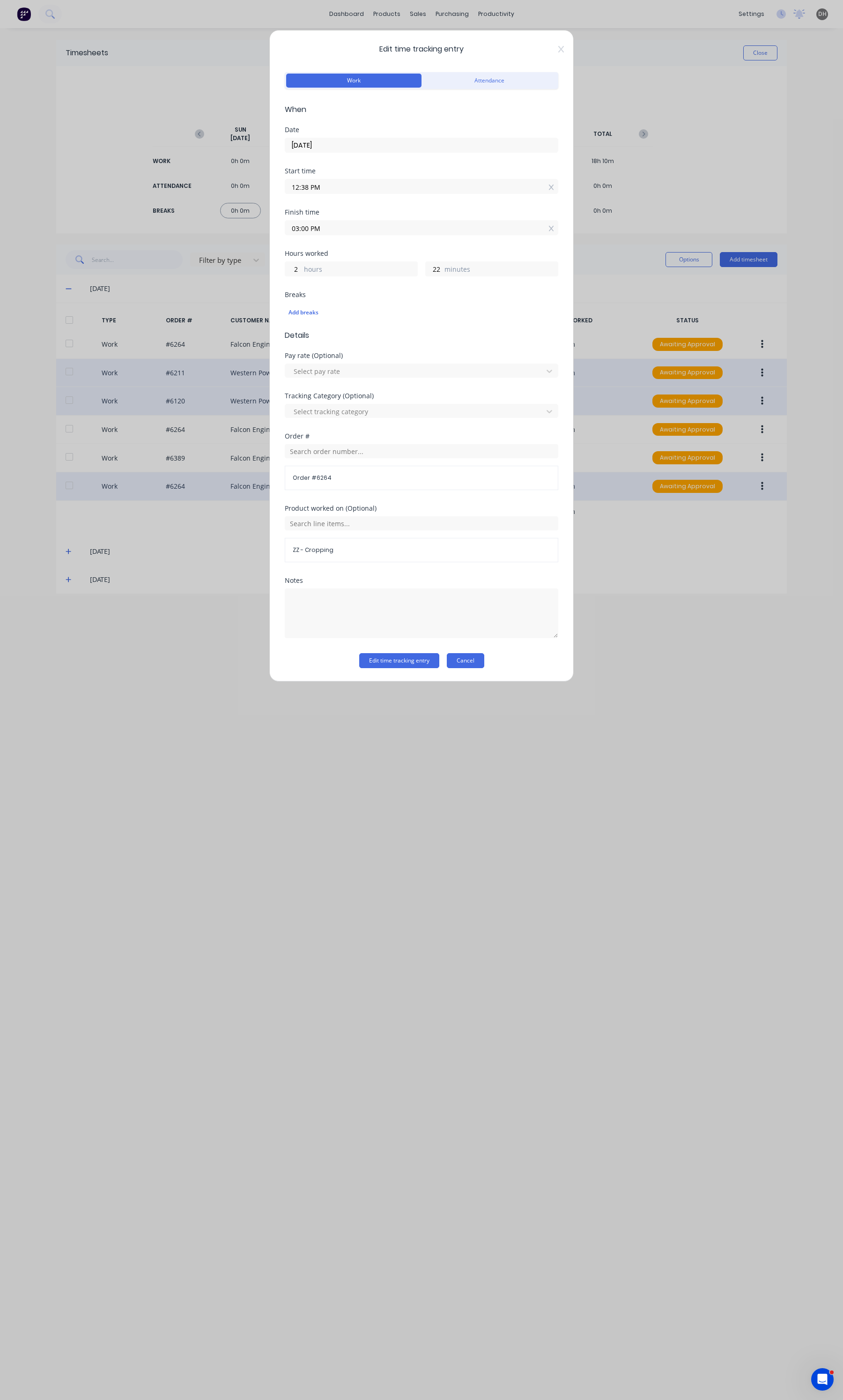
click at [474, 657] on button "Cancel" at bounding box center [465, 660] width 38 height 15
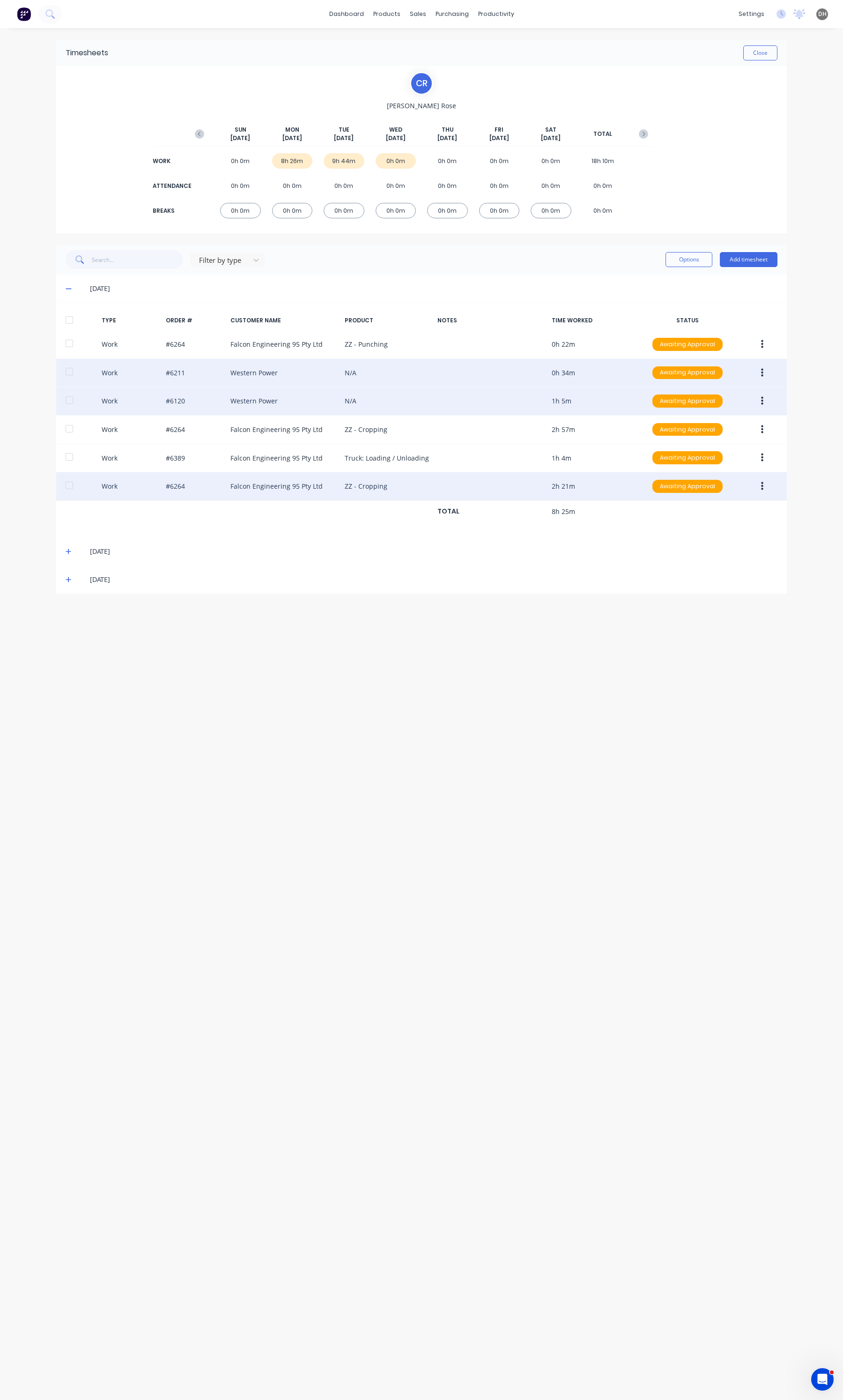
click at [757, 404] on button "button" at bounding box center [762, 401] width 22 height 17
click at [742, 372] on div "Edit" at bounding box center [729, 366] width 72 height 14
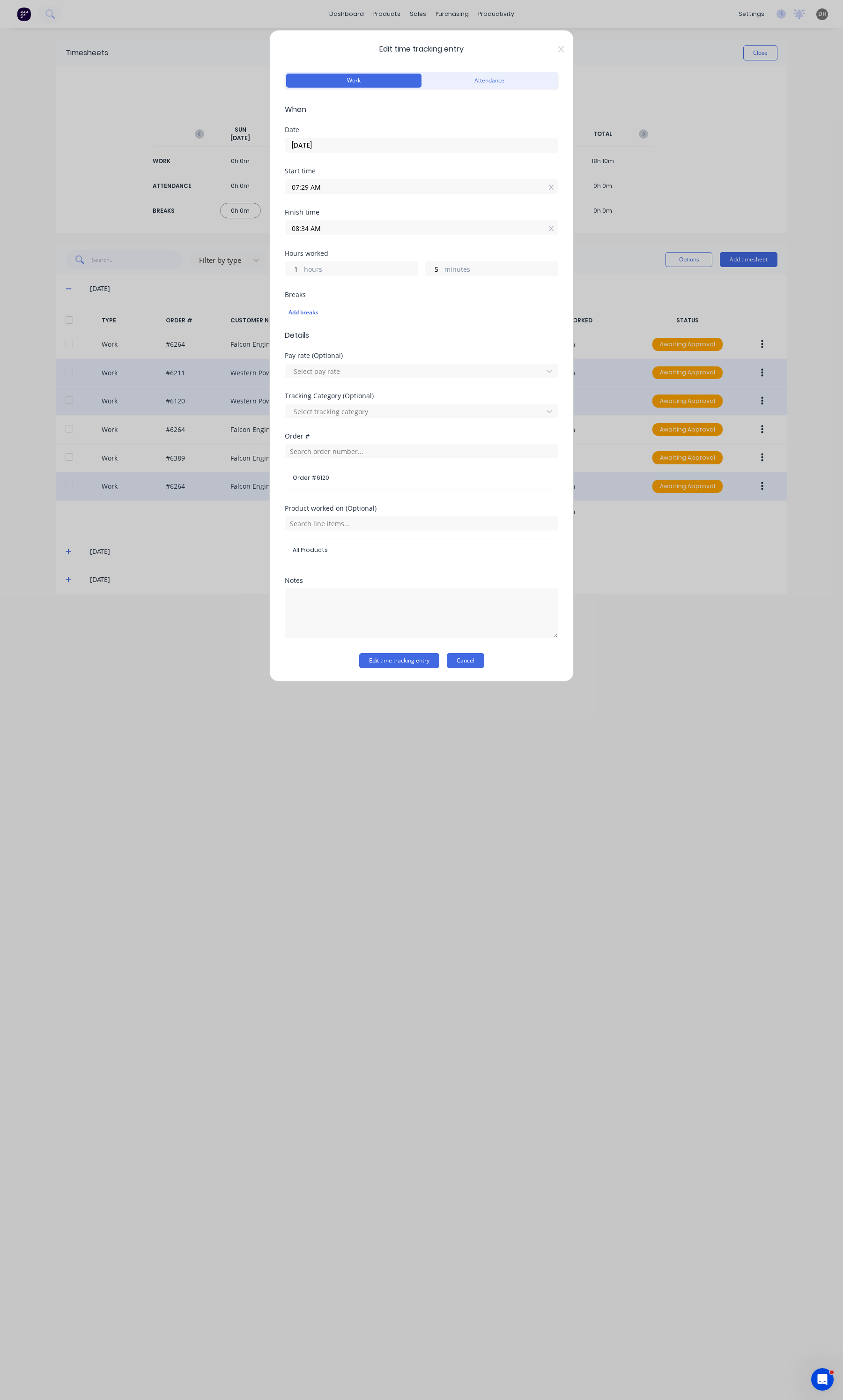
click at [481, 663] on button "Cancel" at bounding box center [465, 660] width 38 height 15
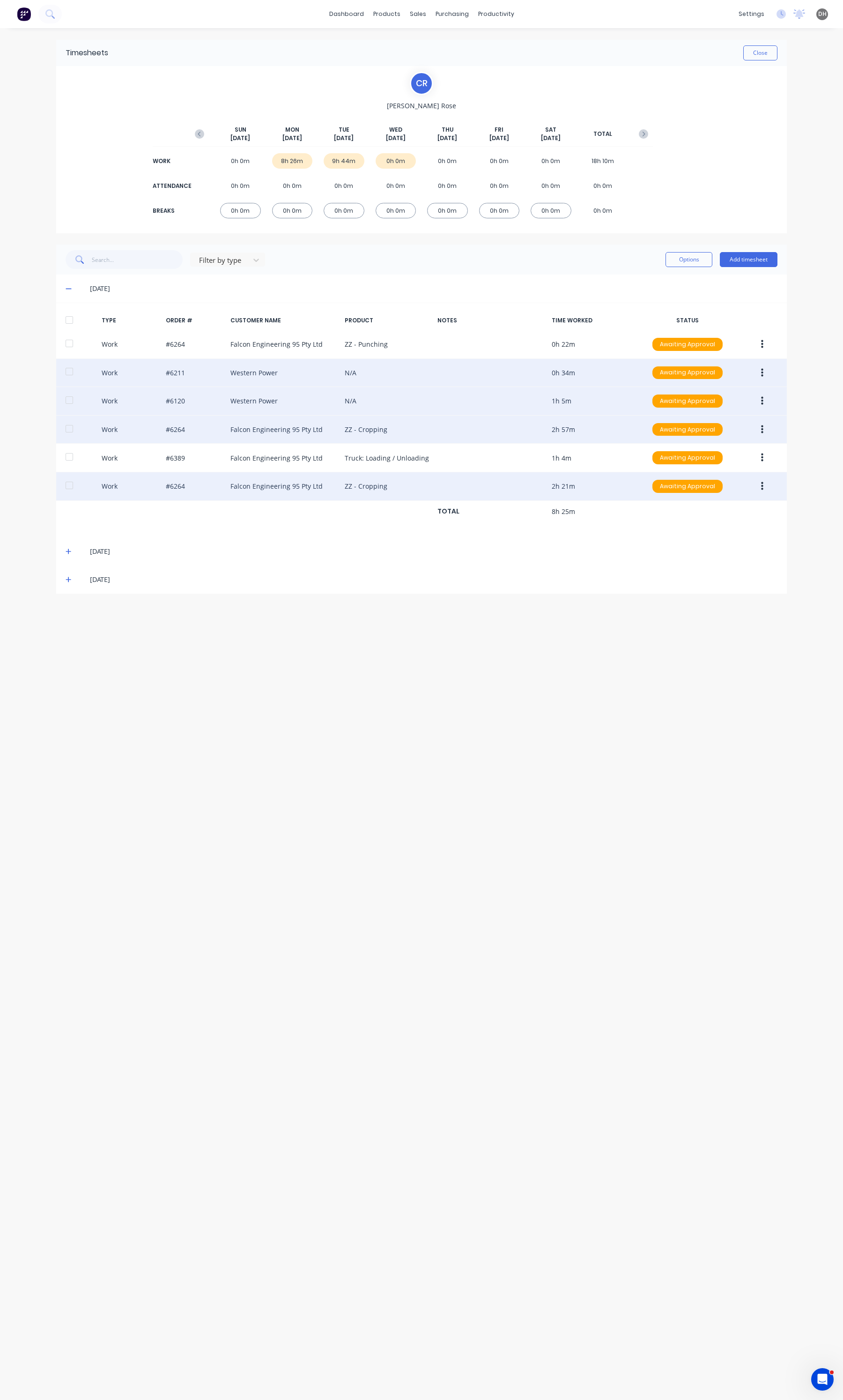
click at [756, 432] on button "button" at bounding box center [762, 429] width 22 height 17
click at [706, 397] on div "Edit" at bounding box center [729, 394] width 72 height 14
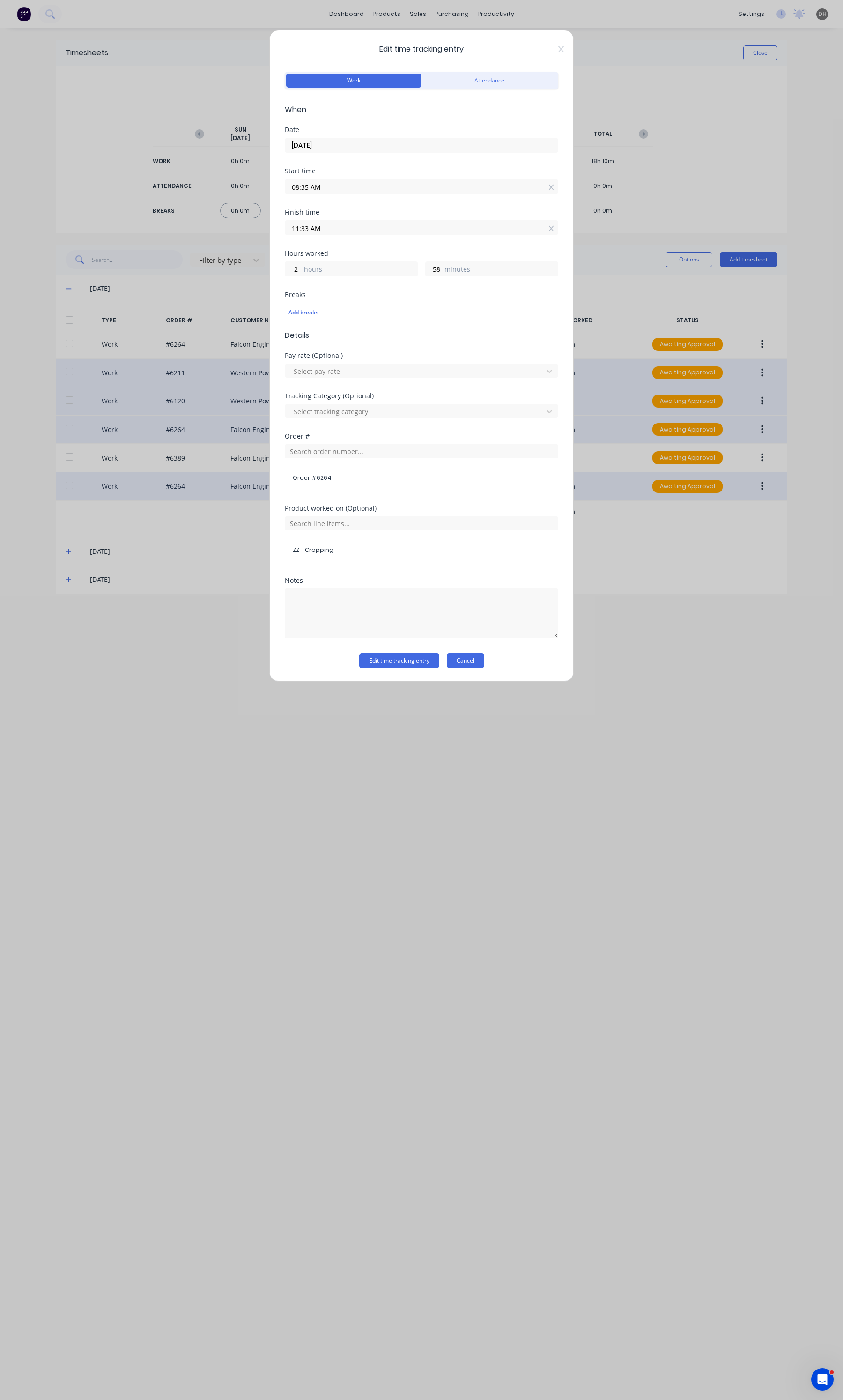
click at [452, 663] on button "Cancel" at bounding box center [465, 660] width 38 height 15
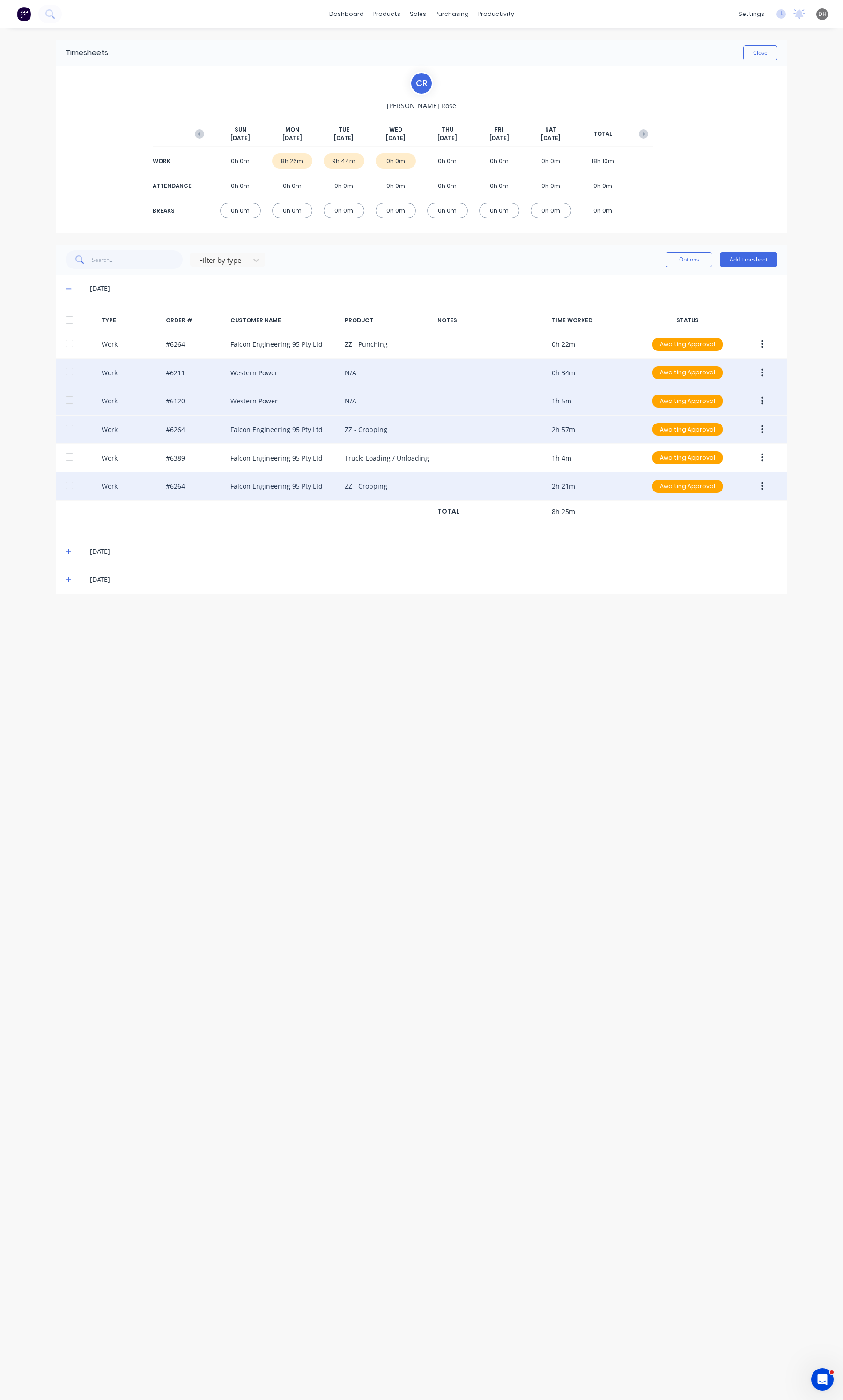
click at [759, 427] on button "button" at bounding box center [762, 429] width 22 height 17
click at [733, 399] on div "Edit" at bounding box center [729, 394] width 72 height 14
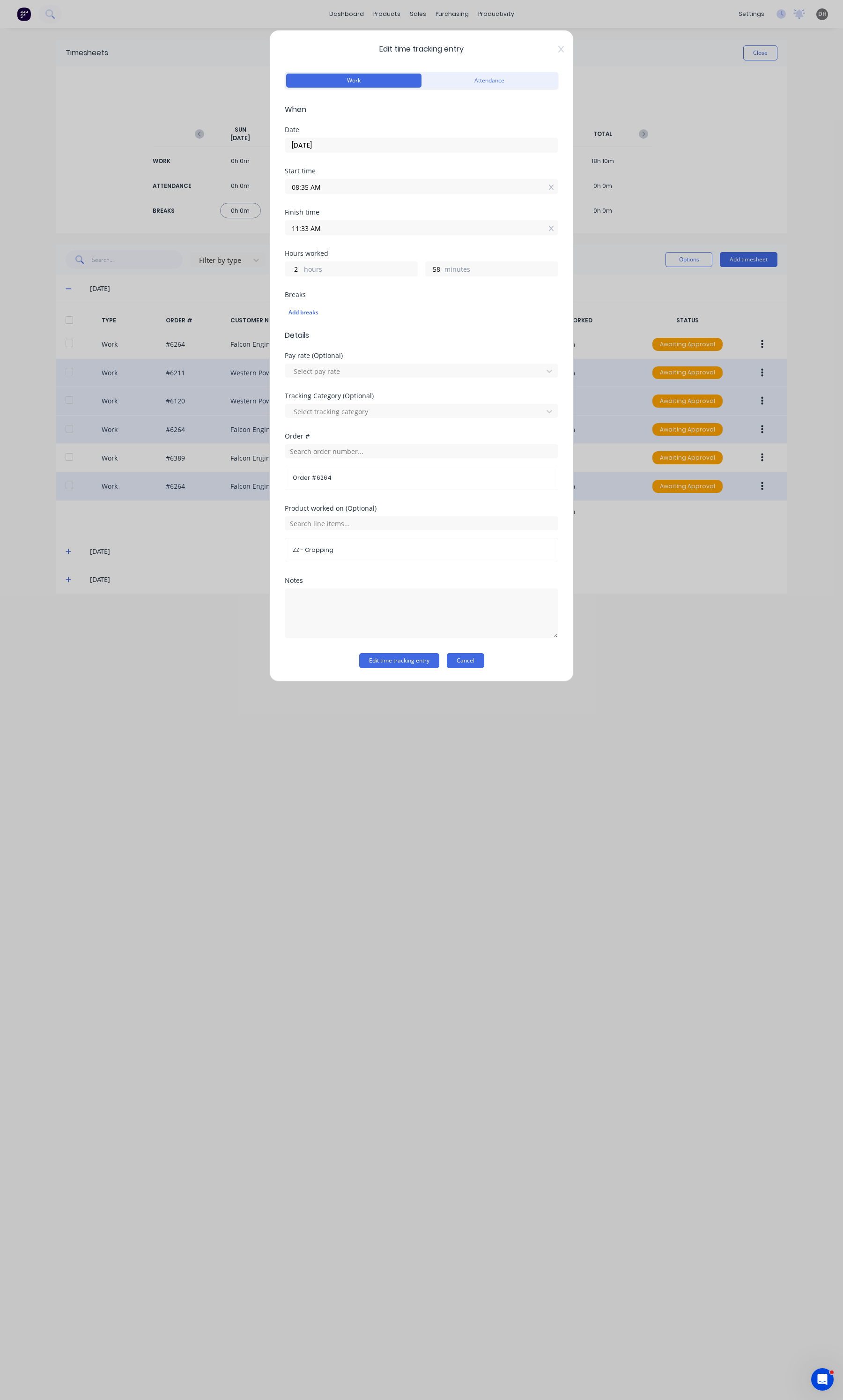
click at [471, 654] on button "Cancel" at bounding box center [465, 660] width 38 height 15
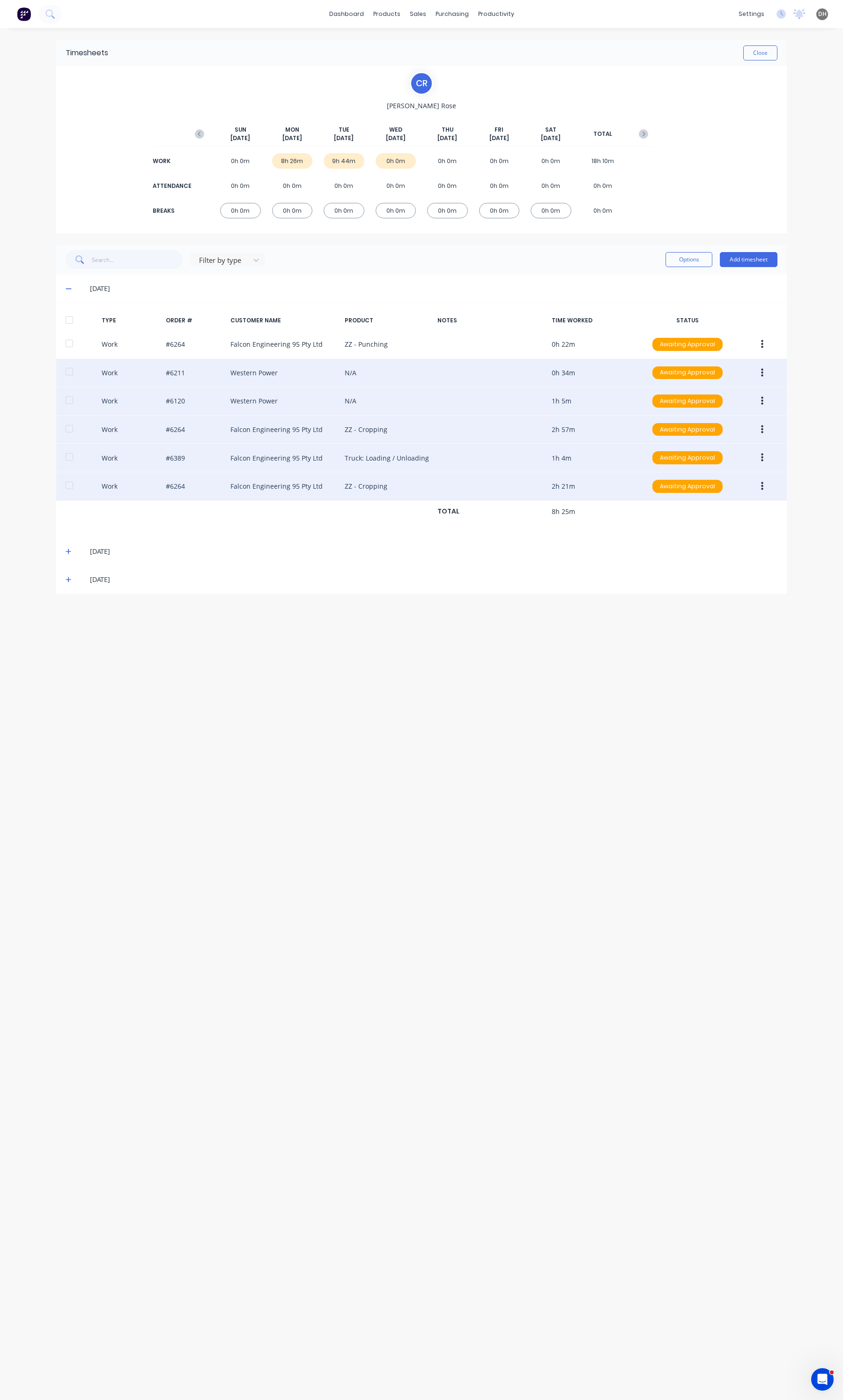
click at [769, 457] on button "button" at bounding box center [762, 458] width 22 height 17
click at [699, 420] on div "Edit" at bounding box center [729, 423] width 72 height 14
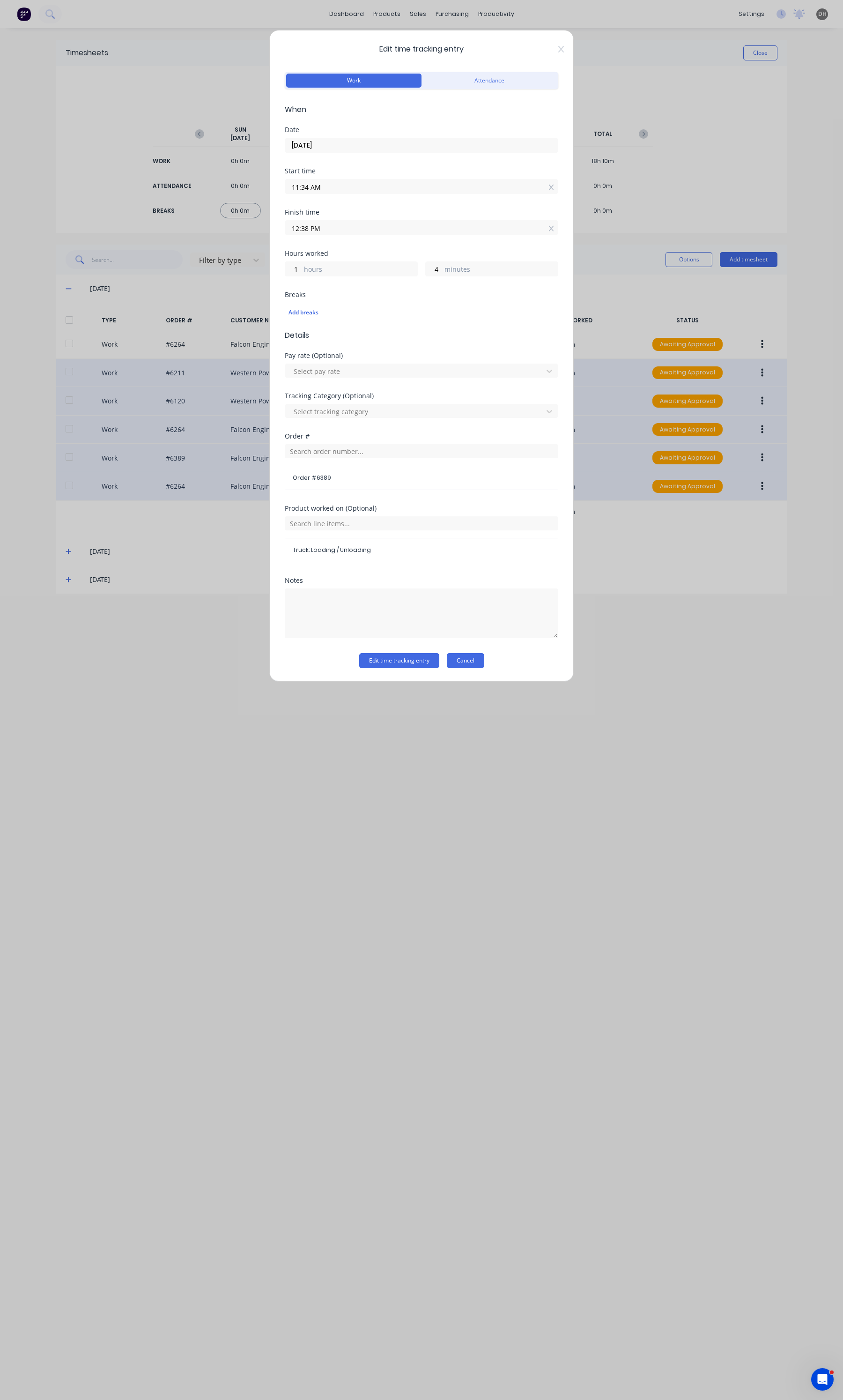
click at [474, 656] on button "Cancel" at bounding box center [465, 660] width 38 height 15
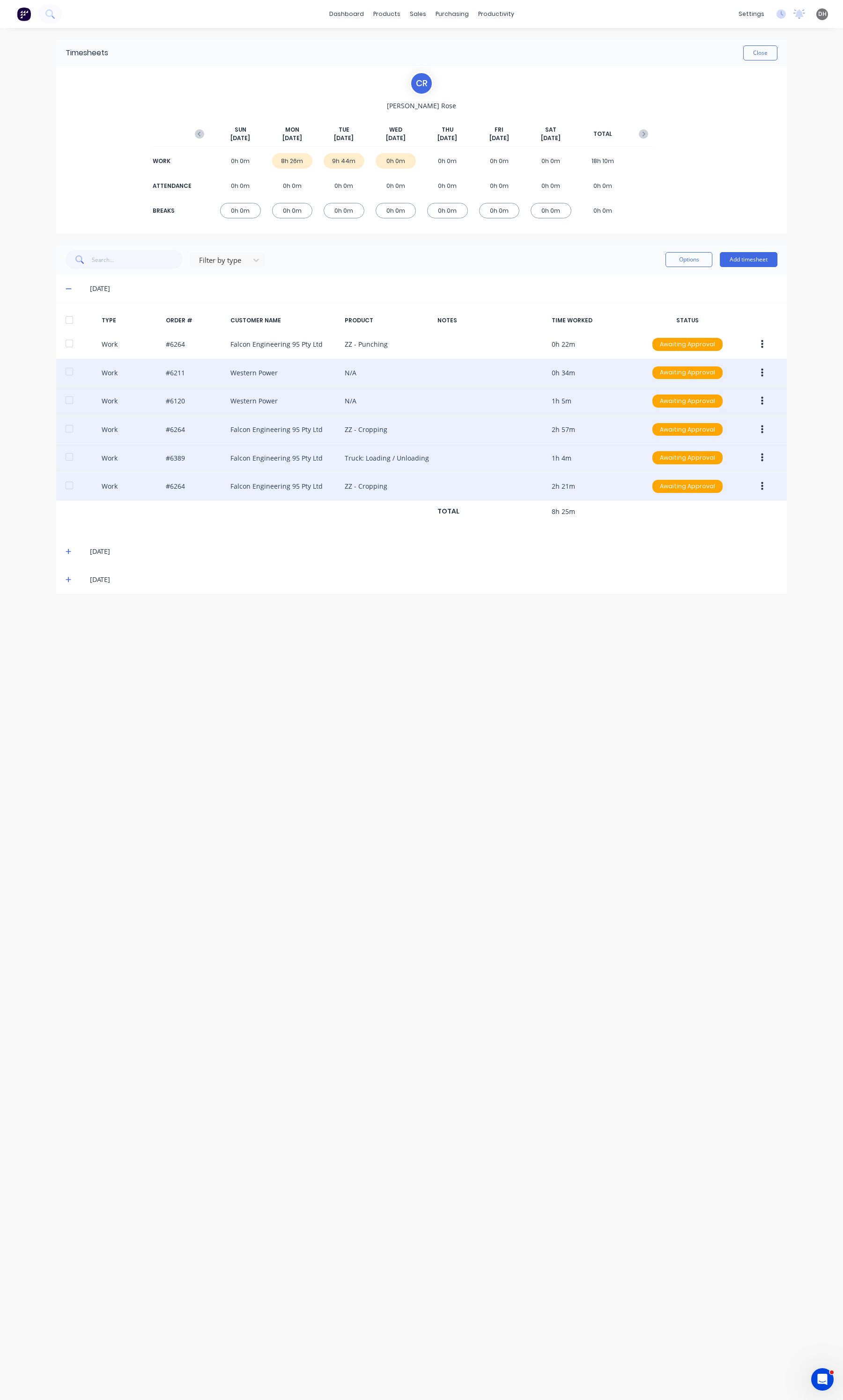
click at [769, 488] on button "button" at bounding box center [762, 486] width 22 height 17
click at [723, 456] on div "Edit" at bounding box center [729, 451] width 72 height 14
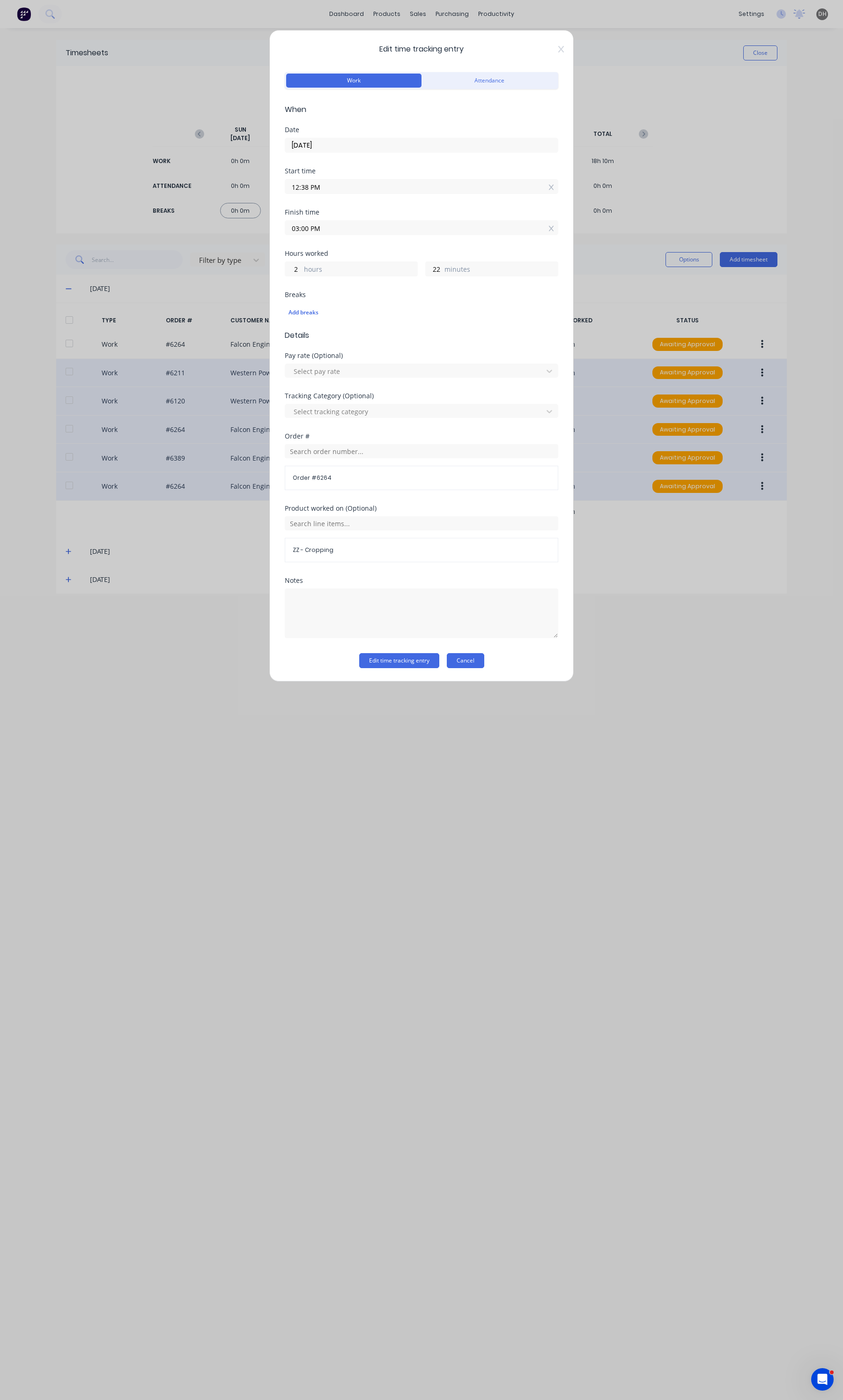
click at [461, 656] on button "Cancel" at bounding box center [465, 660] width 38 height 15
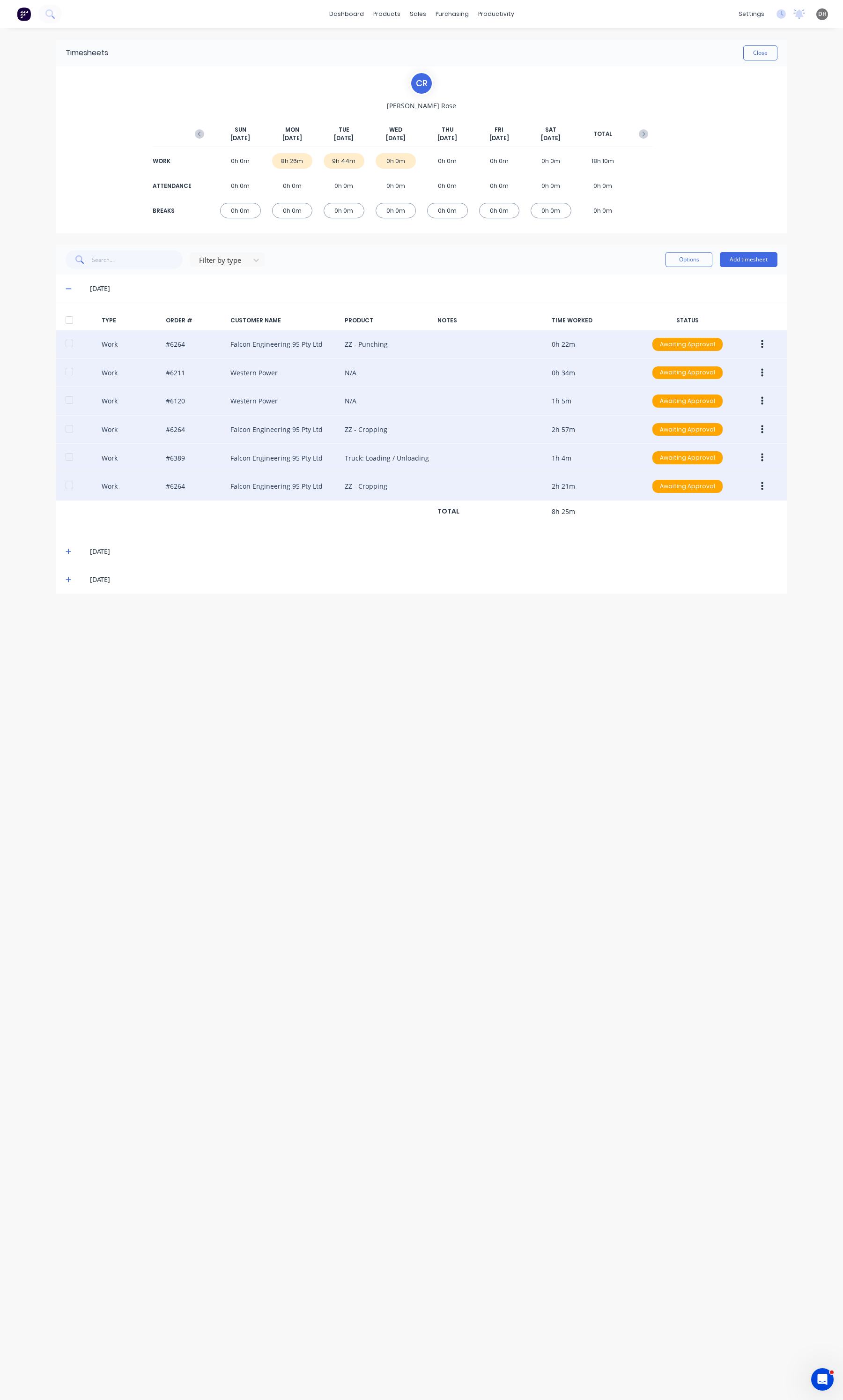
click at [764, 340] on button "button" at bounding box center [762, 344] width 22 height 17
click at [733, 314] on div "Edit" at bounding box center [729, 309] width 72 height 14
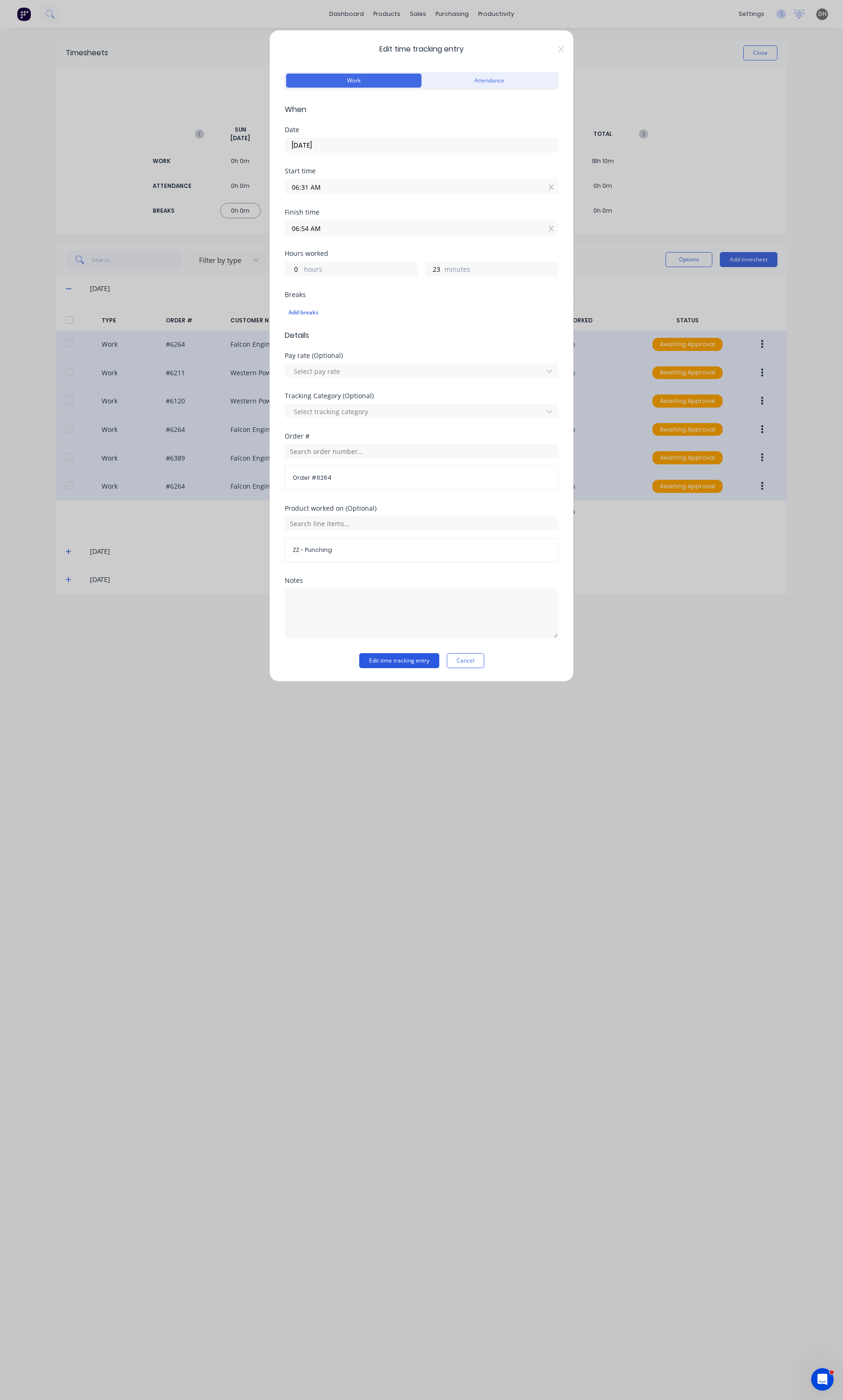
click at [408, 661] on button "Edit time tracking entry" at bounding box center [399, 660] width 80 height 15
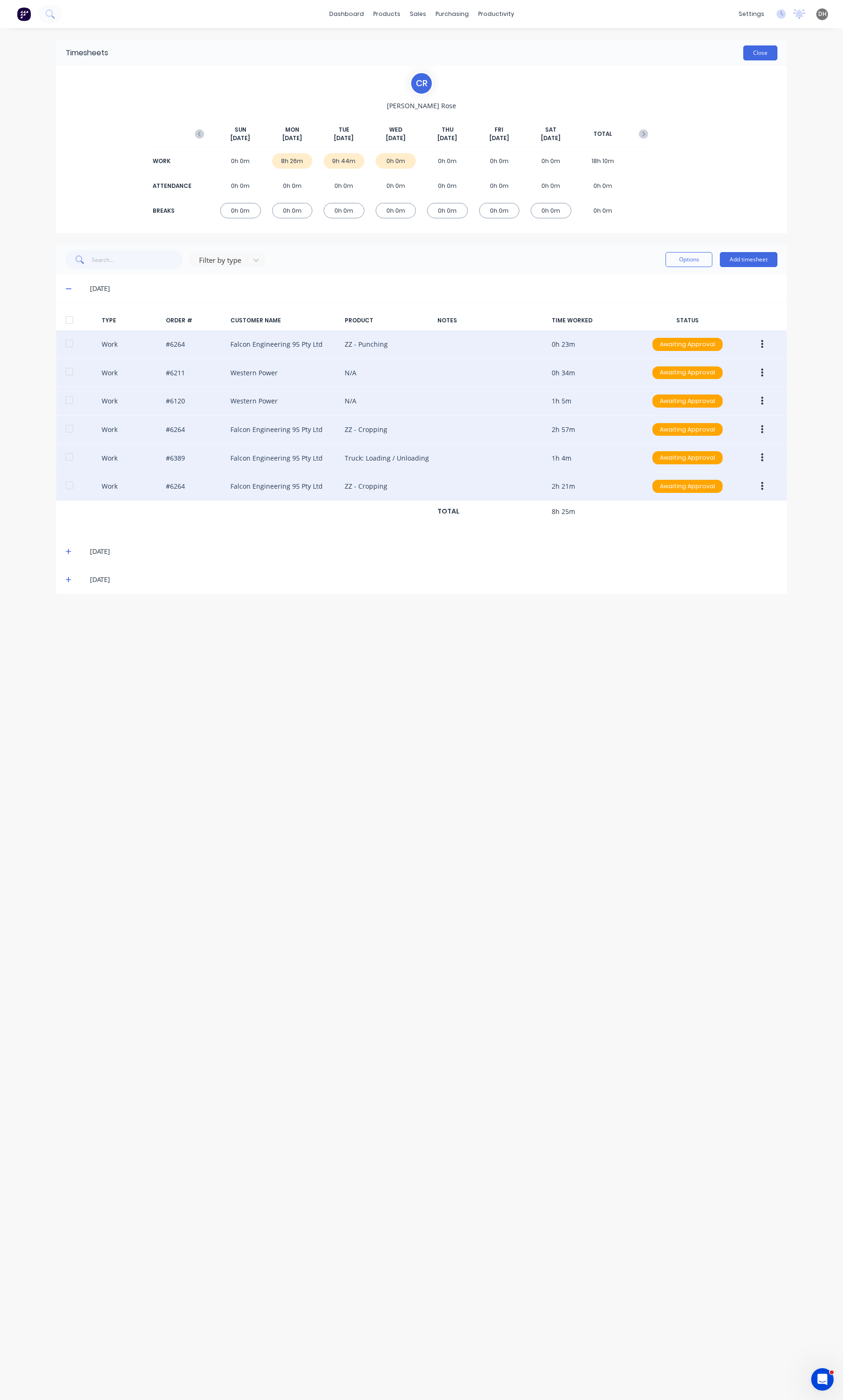
click at [751, 47] on button "Close" at bounding box center [760, 53] width 35 height 15
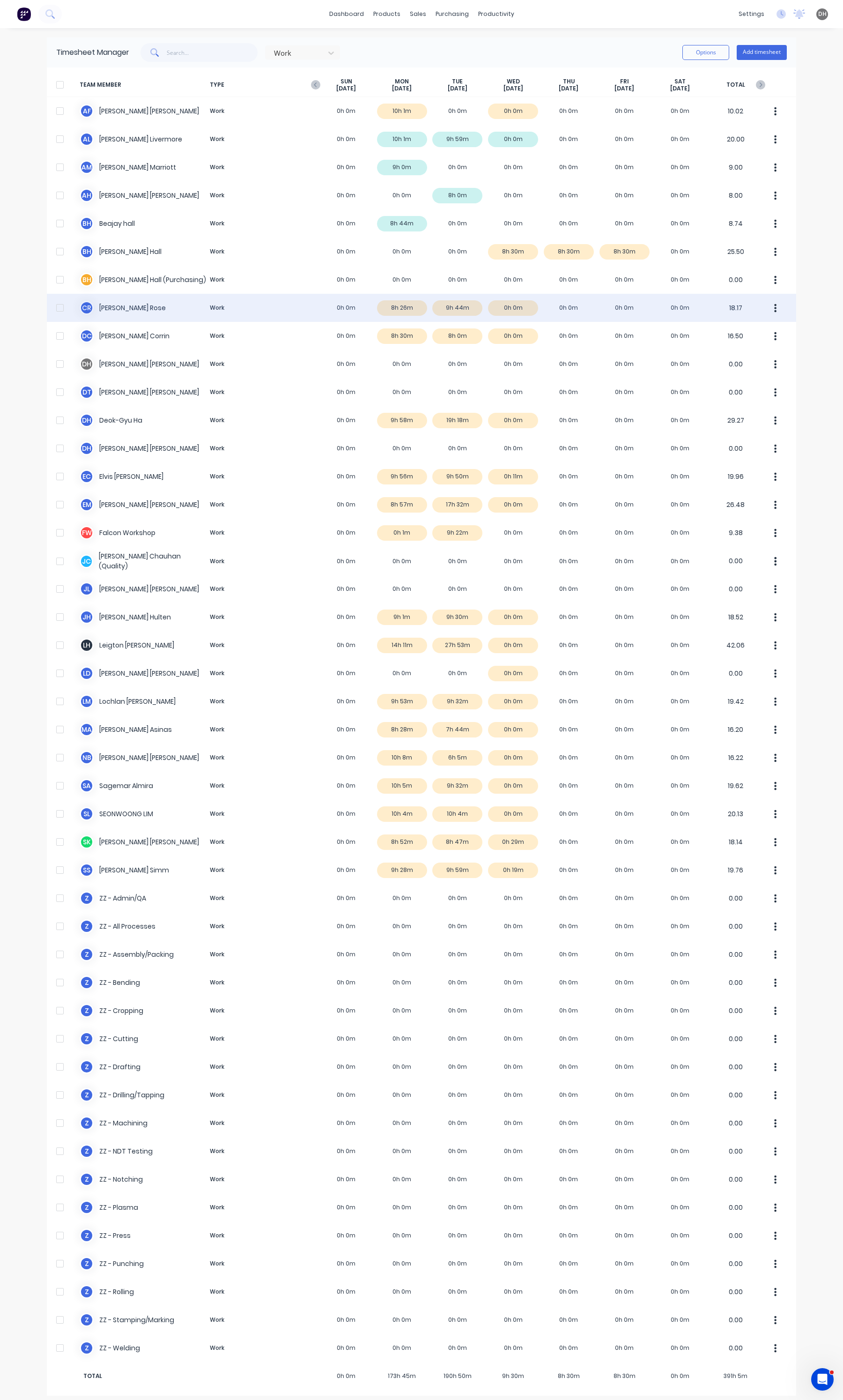
click at [445, 313] on div "C R [PERSON_NAME] Work 0h 0m 8h 26m 9h 44m 0h 0m 0h 0m 0h 0m 0h 0m 18.17" at bounding box center [422, 307] width 749 height 28
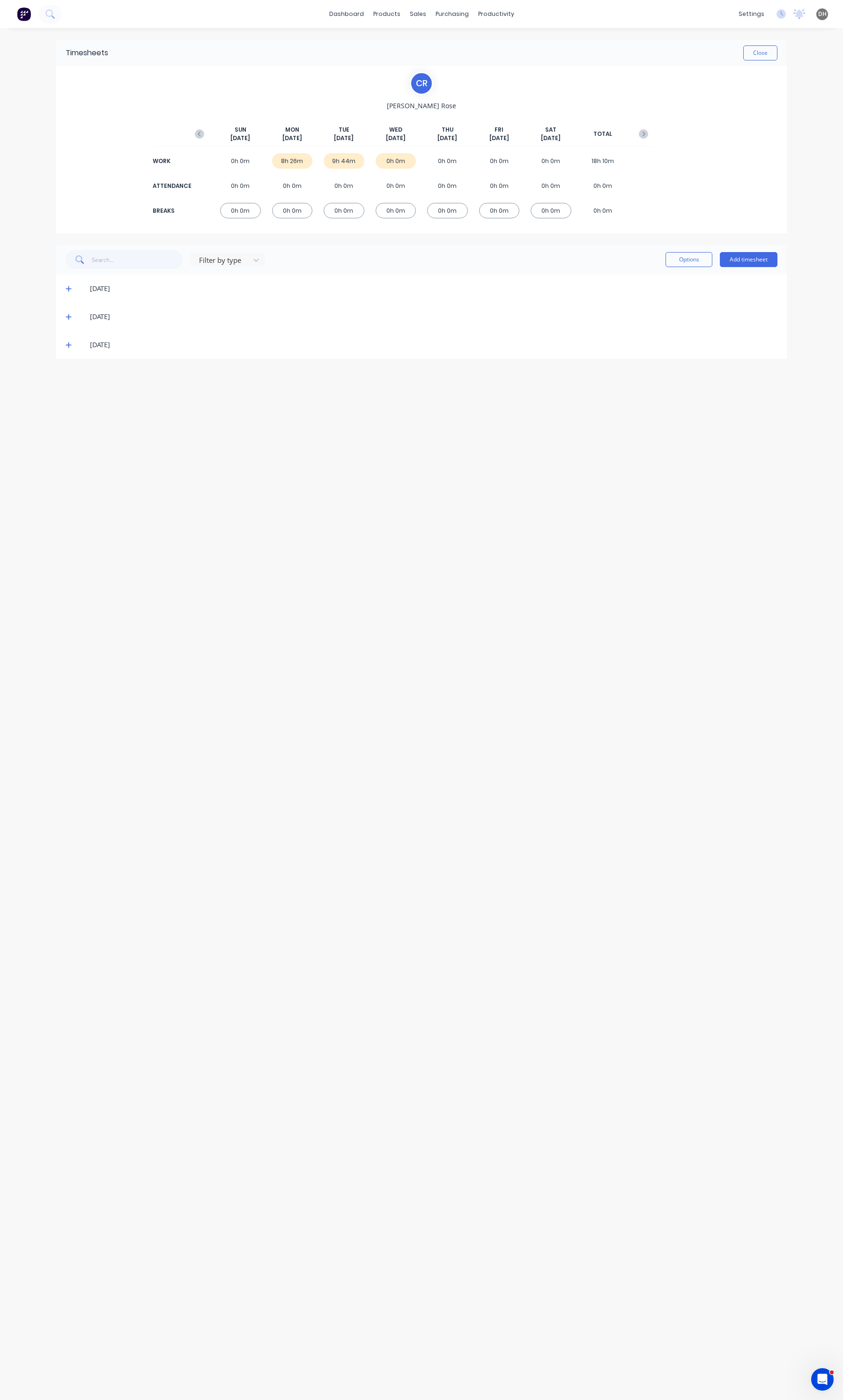
click at [70, 346] on icon at bounding box center [68, 345] width 6 height 7
click at [70, 346] on icon at bounding box center [68, 345] width 6 height 7
click at [66, 323] on div "[DATE]" at bounding box center [422, 316] width 731 height 28
click at [66, 321] on span at bounding box center [70, 316] width 9 height 9
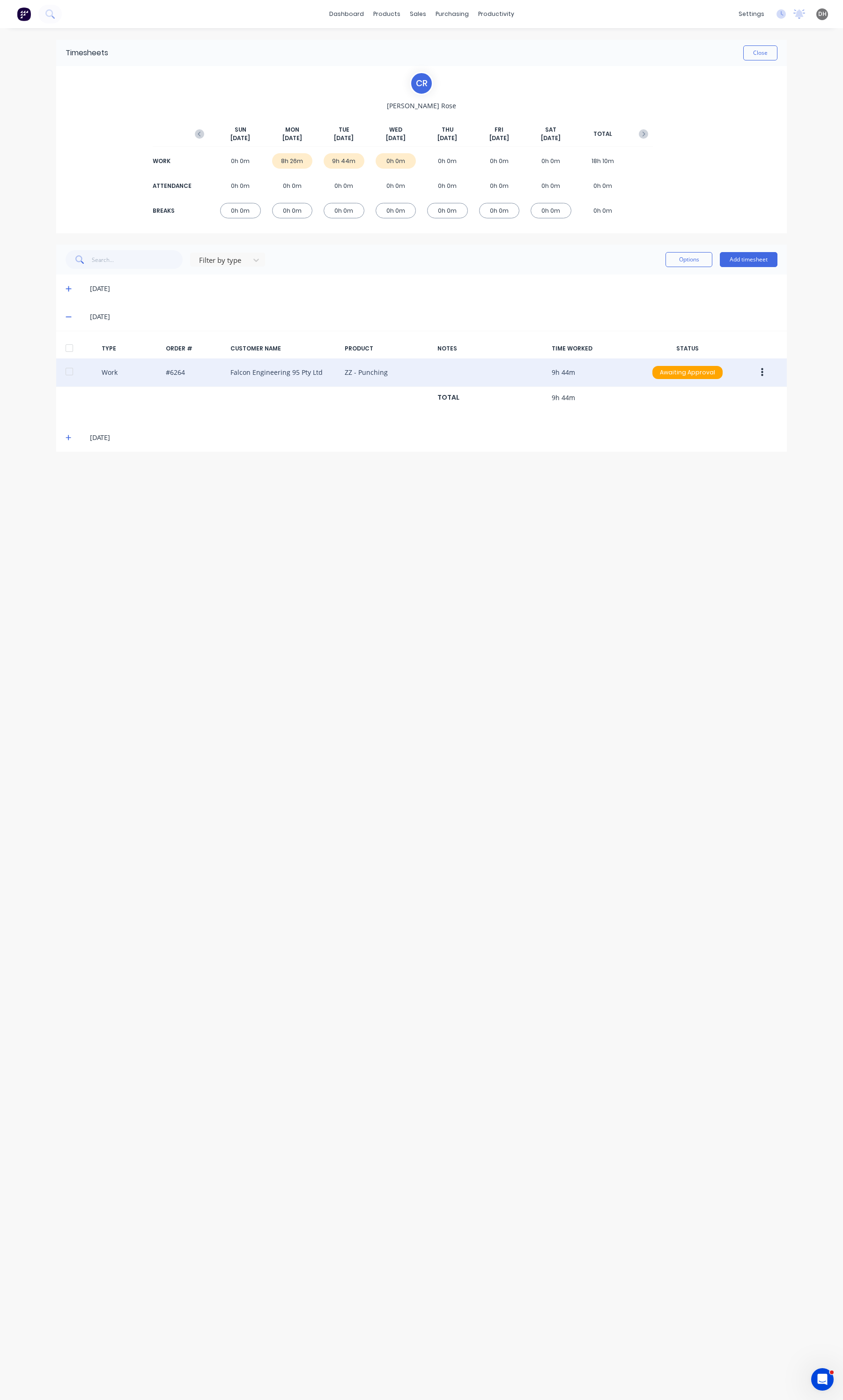
click at [764, 370] on button "button" at bounding box center [762, 372] width 22 height 17
click at [734, 346] on button "Edit" at bounding box center [729, 337] width 89 height 18
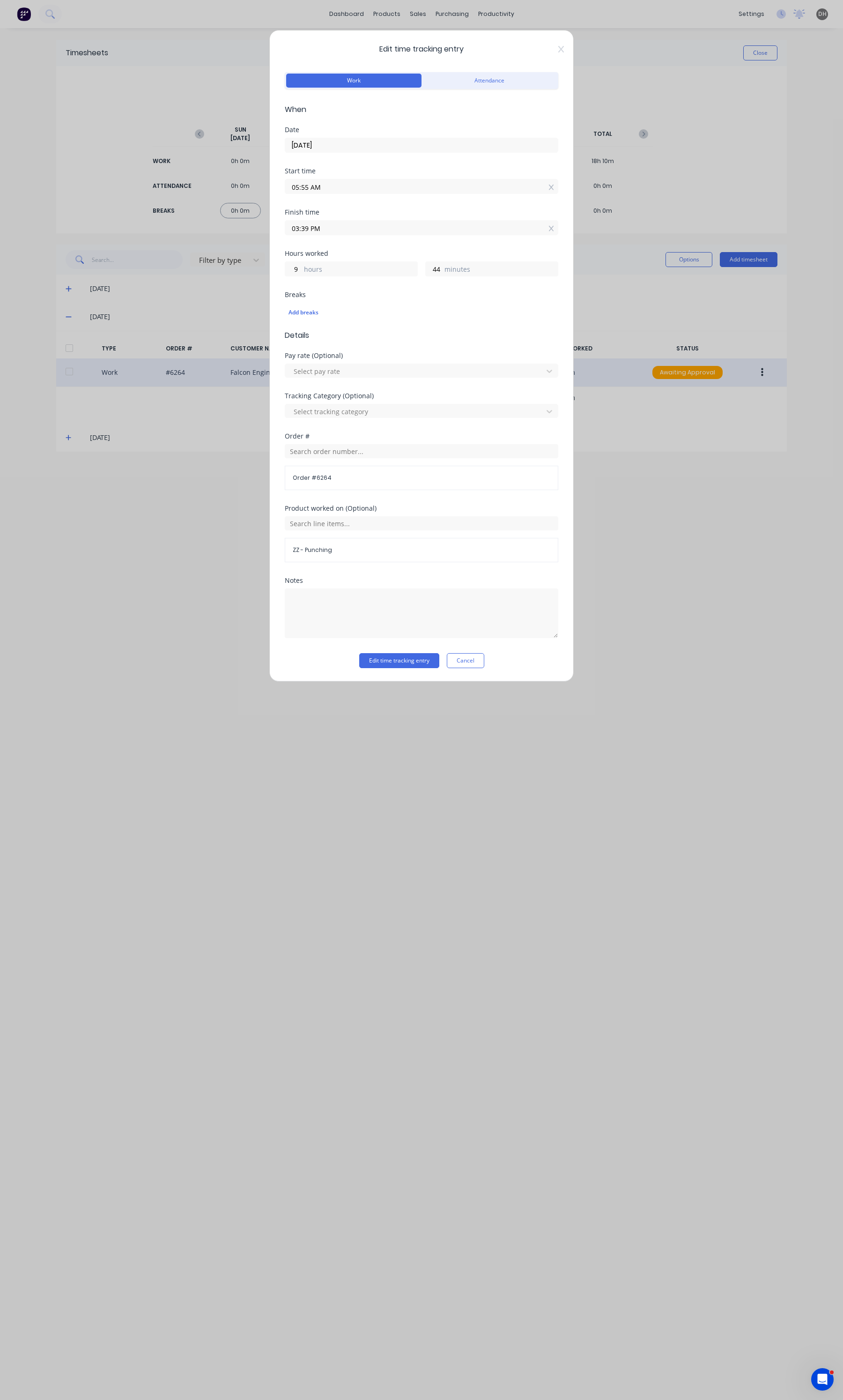
click at [340, 227] on input "03:39 PM" at bounding box center [421, 227] width 273 height 14
click at [329, 252] on div "30" at bounding box center [330, 246] width 23 height 16
click at [331, 187] on input "05:55 AM" at bounding box center [421, 187] width 273 height 14
click at [331, 261] on div "56" at bounding box center [330, 269] width 23 height 16
click at [403, 660] on button "Edit time tracking entry" at bounding box center [399, 660] width 80 height 15
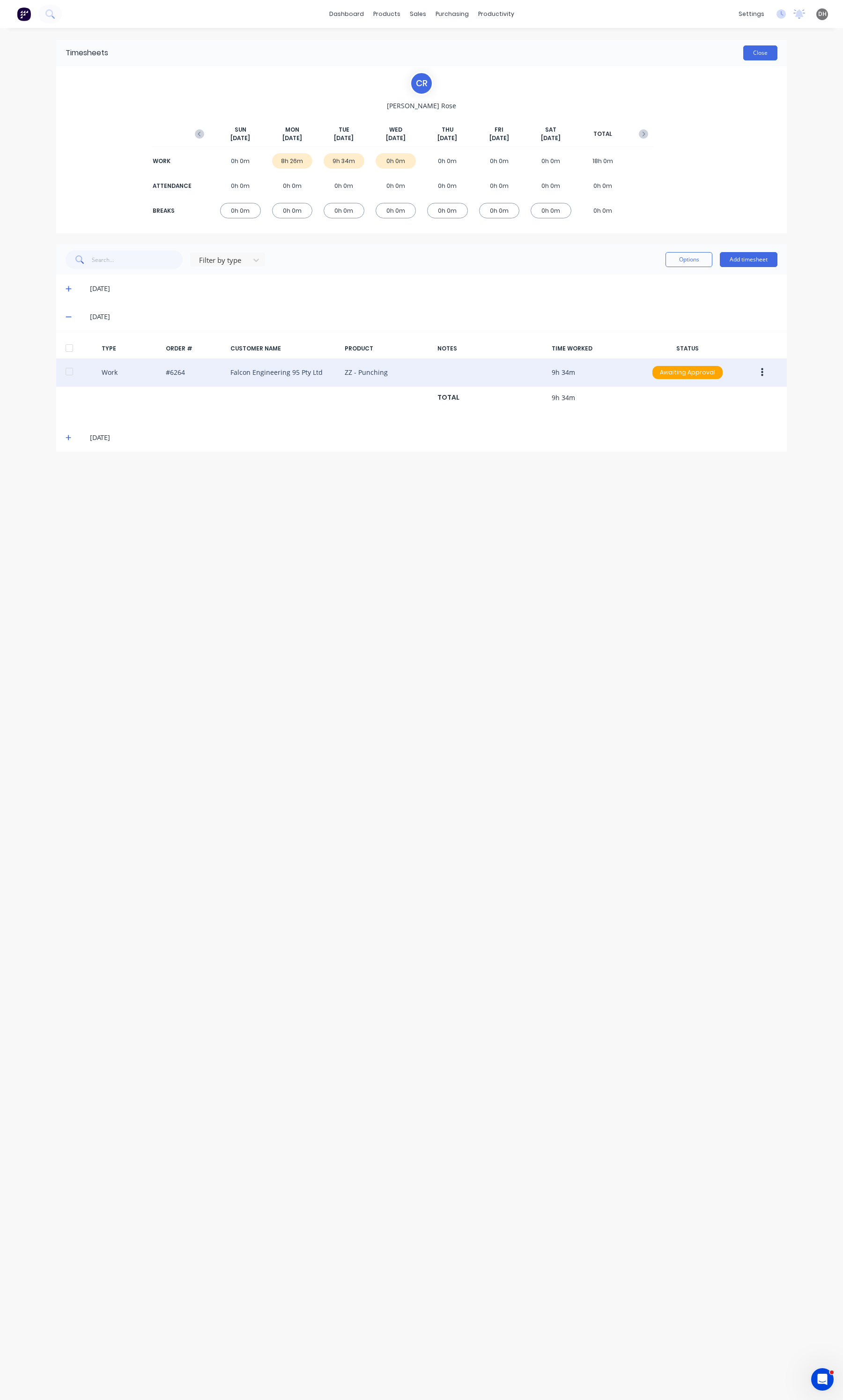
click at [746, 50] on button "Close" at bounding box center [760, 53] width 35 height 15
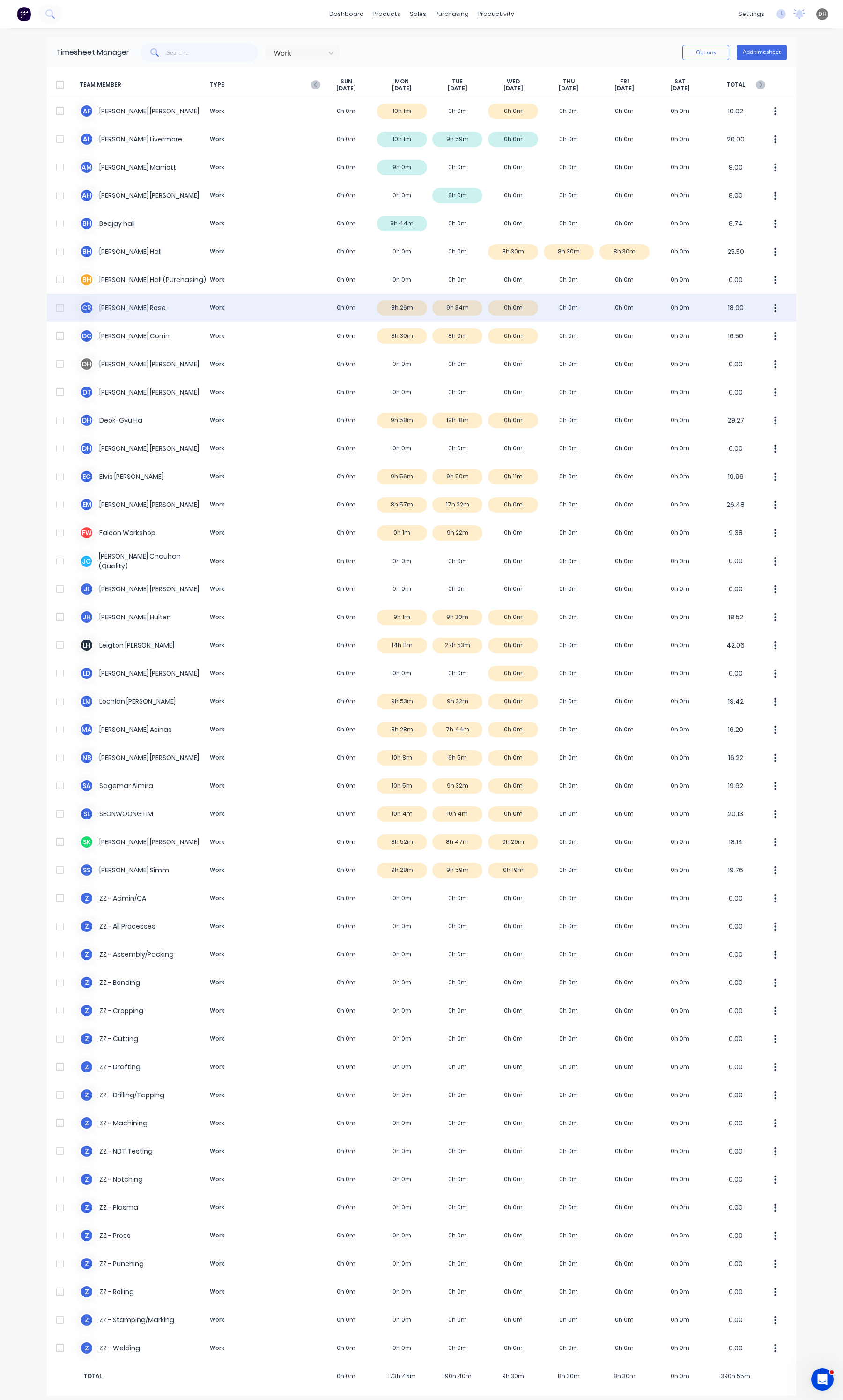
click at [768, 306] on button "button" at bounding box center [775, 308] width 20 height 18
click at [712, 327] on div "Approve" at bounding box center [740, 334] width 72 height 14
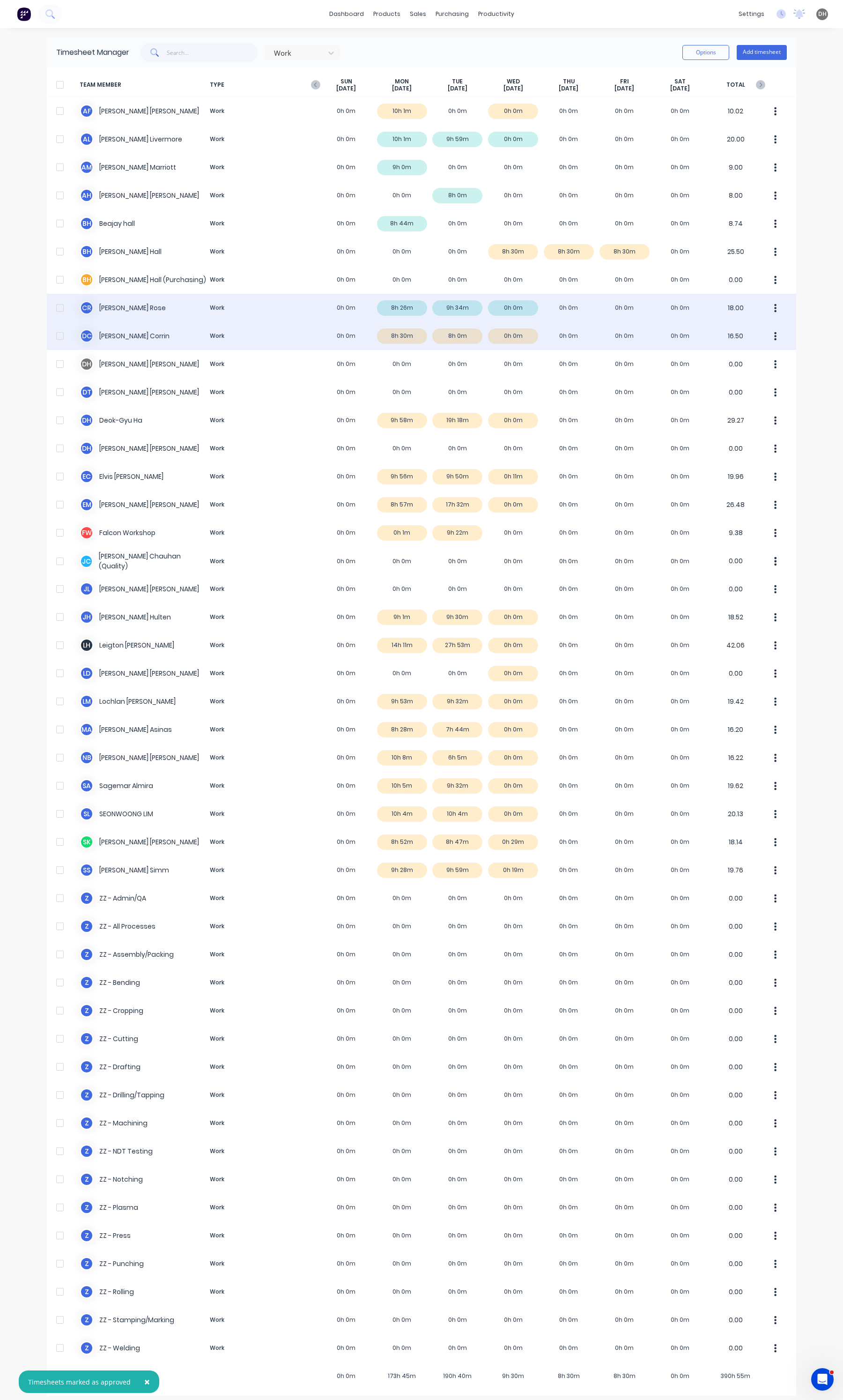
click at [776, 339] on button "button" at bounding box center [775, 336] width 20 height 18
click at [742, 356] on div "Approve" at bounding box center [740, 362] width 72 height 14
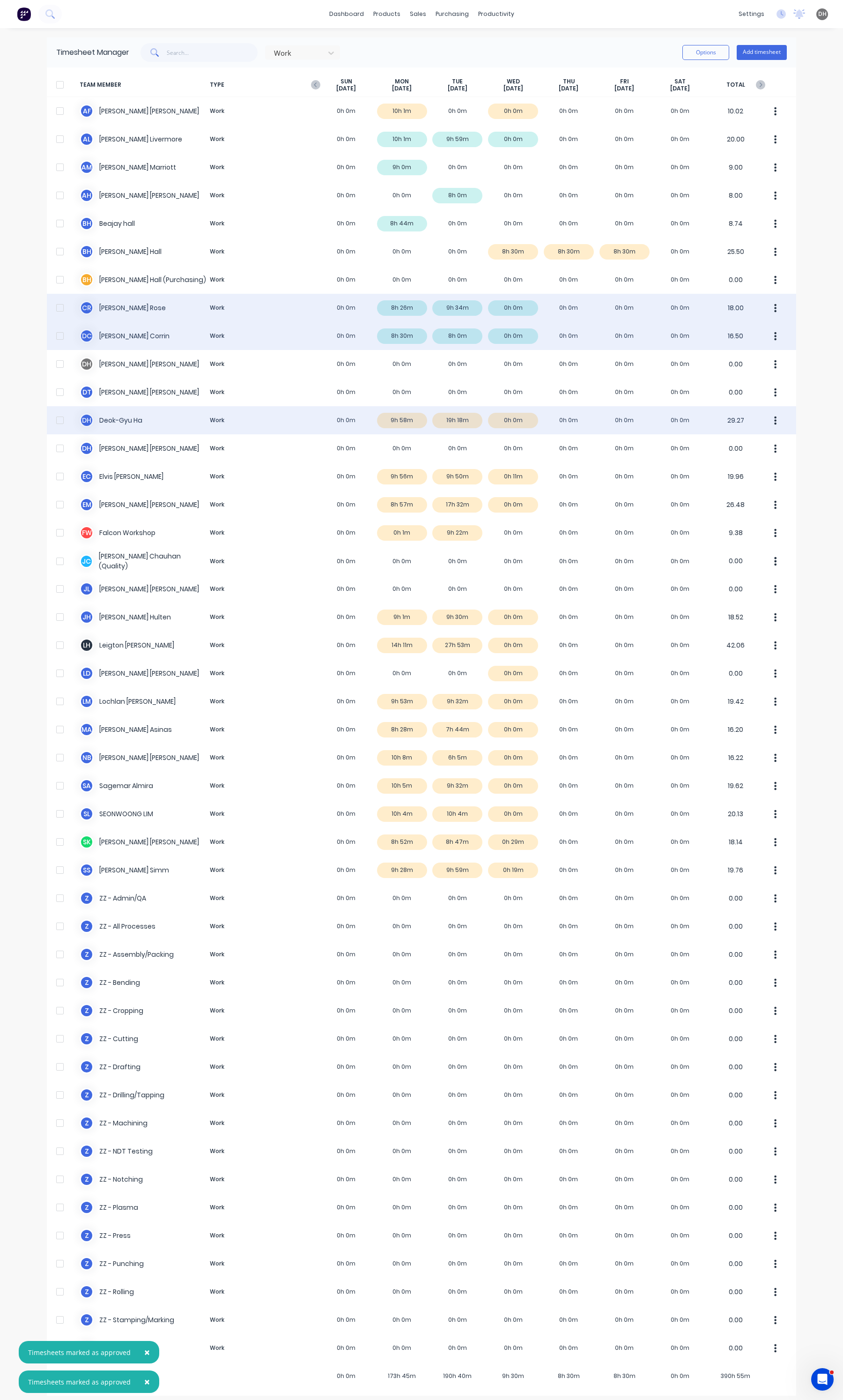
click at [467, 425] on div "D H Deok-Gyu Ha Work 0h 0m 9h 58m 19h 18m 0h 0m 0h 0m 0h 0m 0h 0m 29.27" at bounding box center [422, 420] width 749 height 28
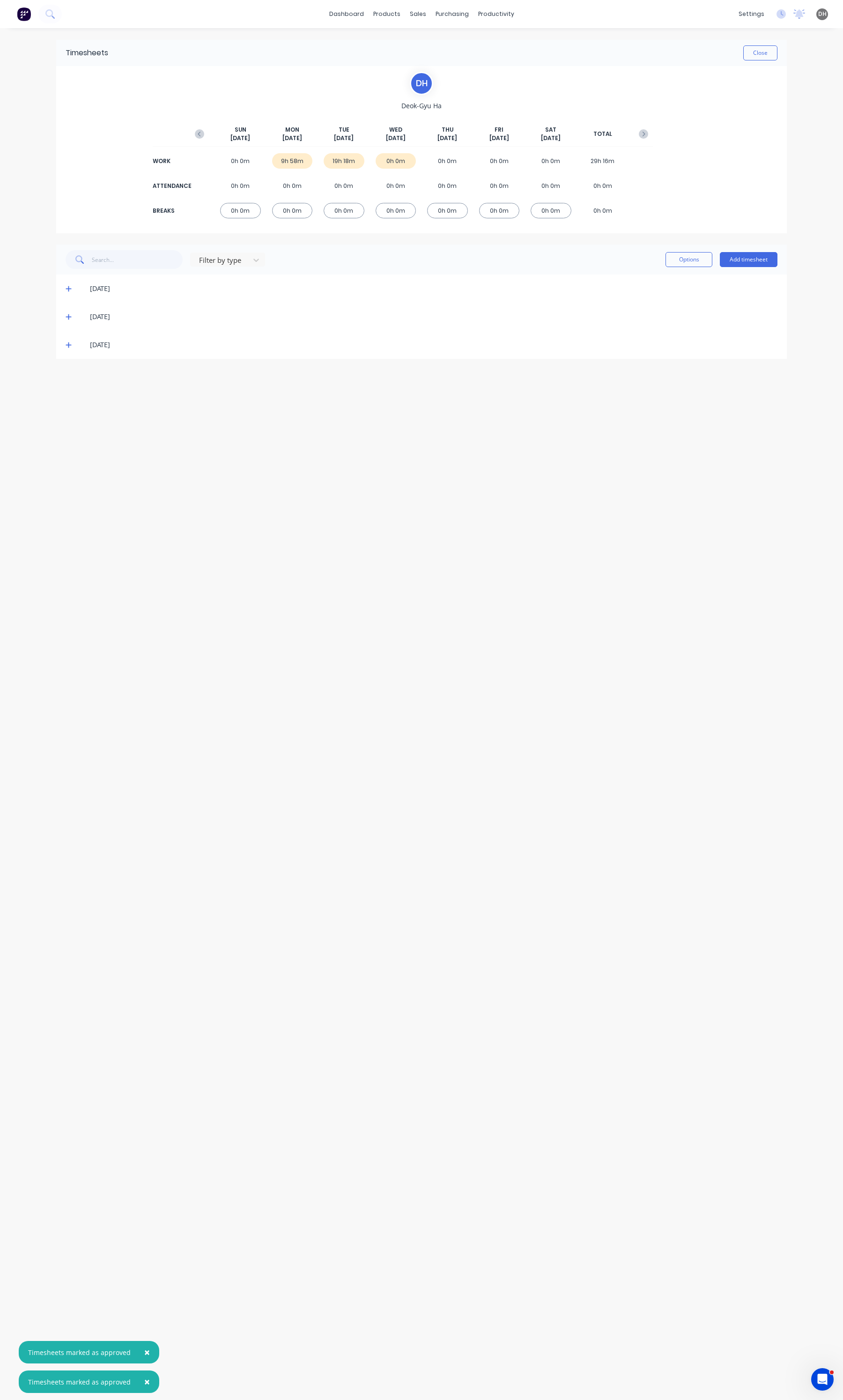
click at [75, 318] on div "[DATE]" at bounding box center [426, 316] width 702 height 10
click at [69, 318] on icon at bounding box center [68, 316] width 6 height 7
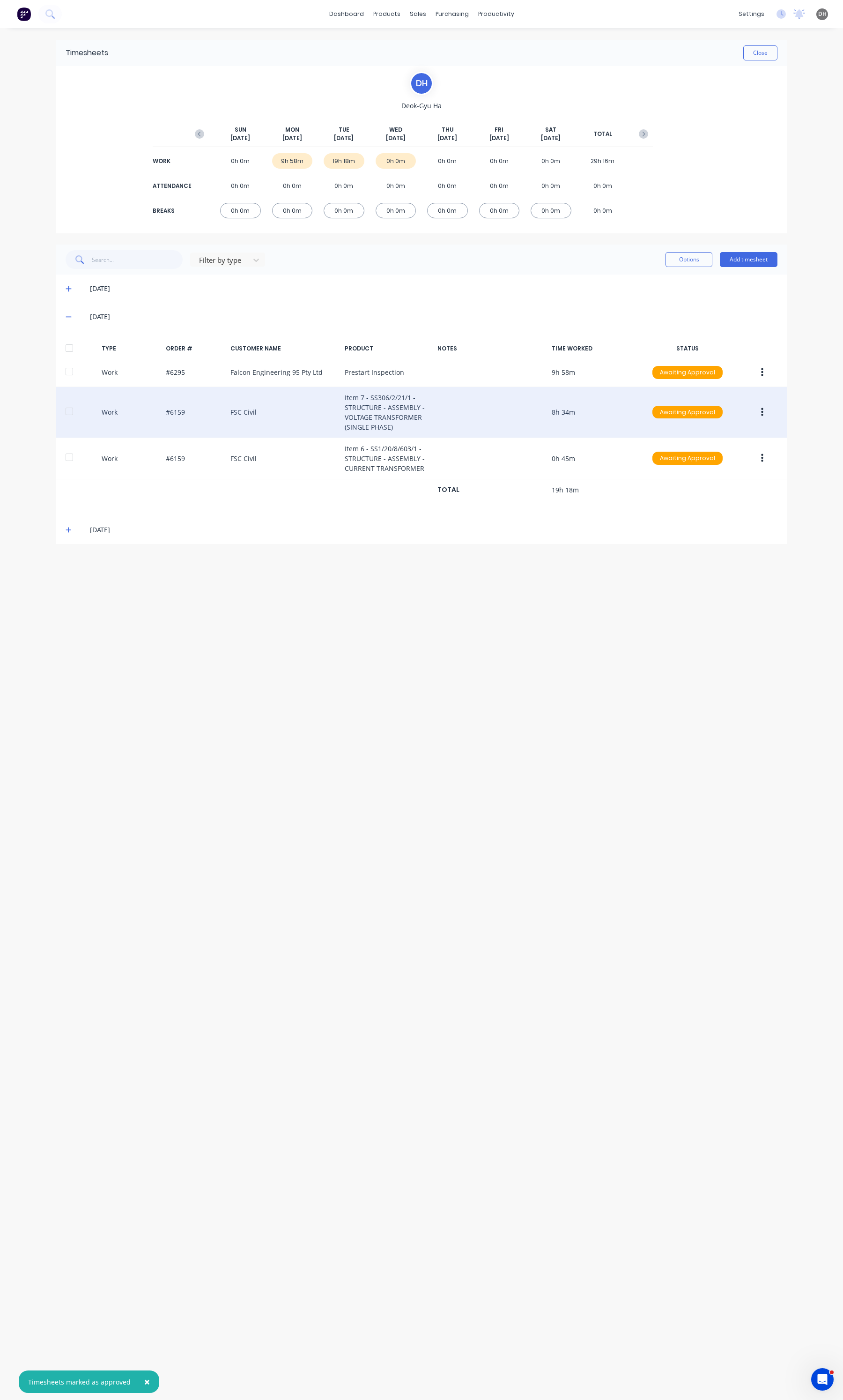
click at [762, 408] on icon "button" at bounding box center [762, 412] width 2 height 10
click at [719, 380] on div "Edit" at bounding box center [729, 377] width 72 height 14
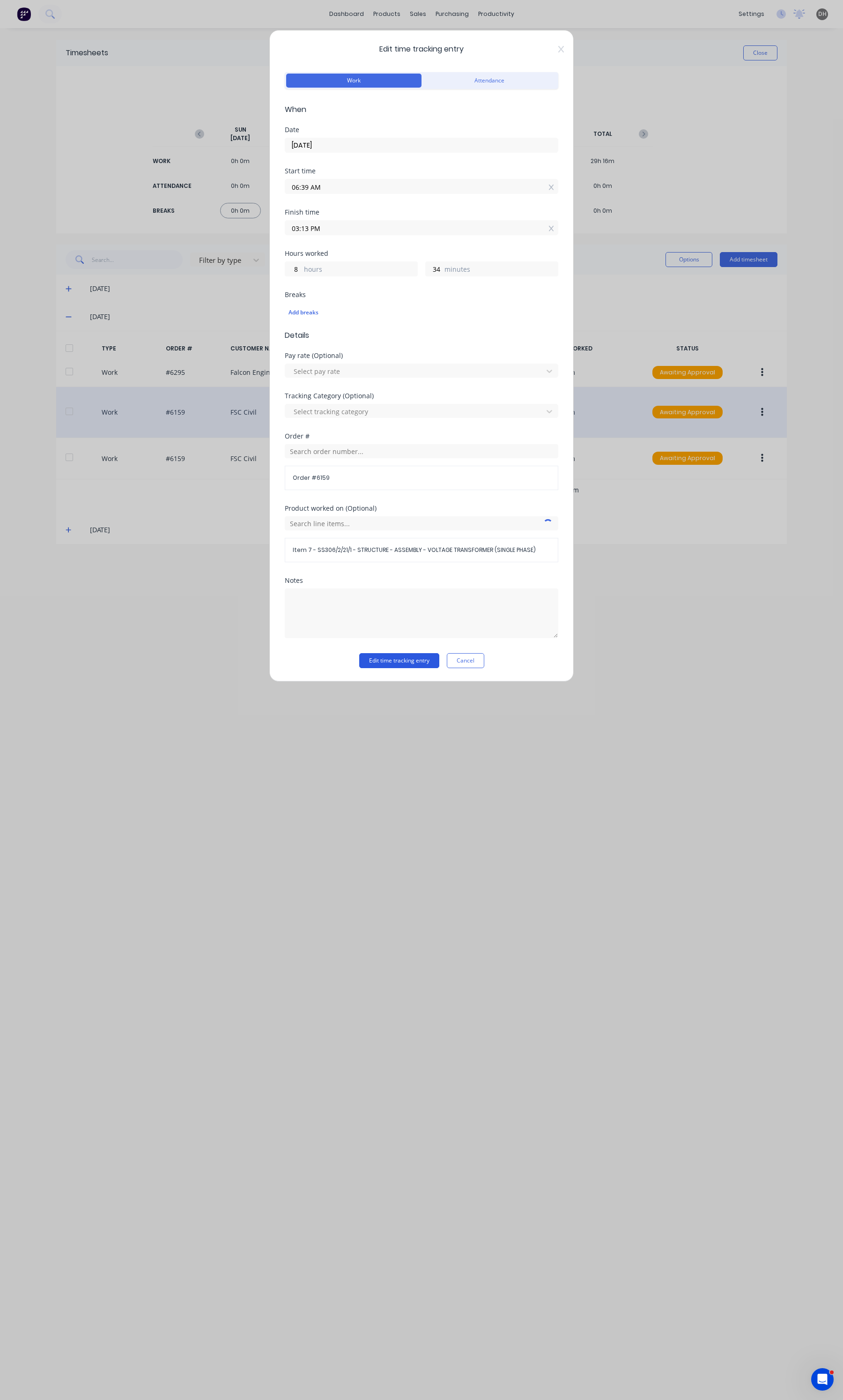
click at [398, 654] on button "Edit time tracking entry" at bounding box center [399, 660] width 80 height 15
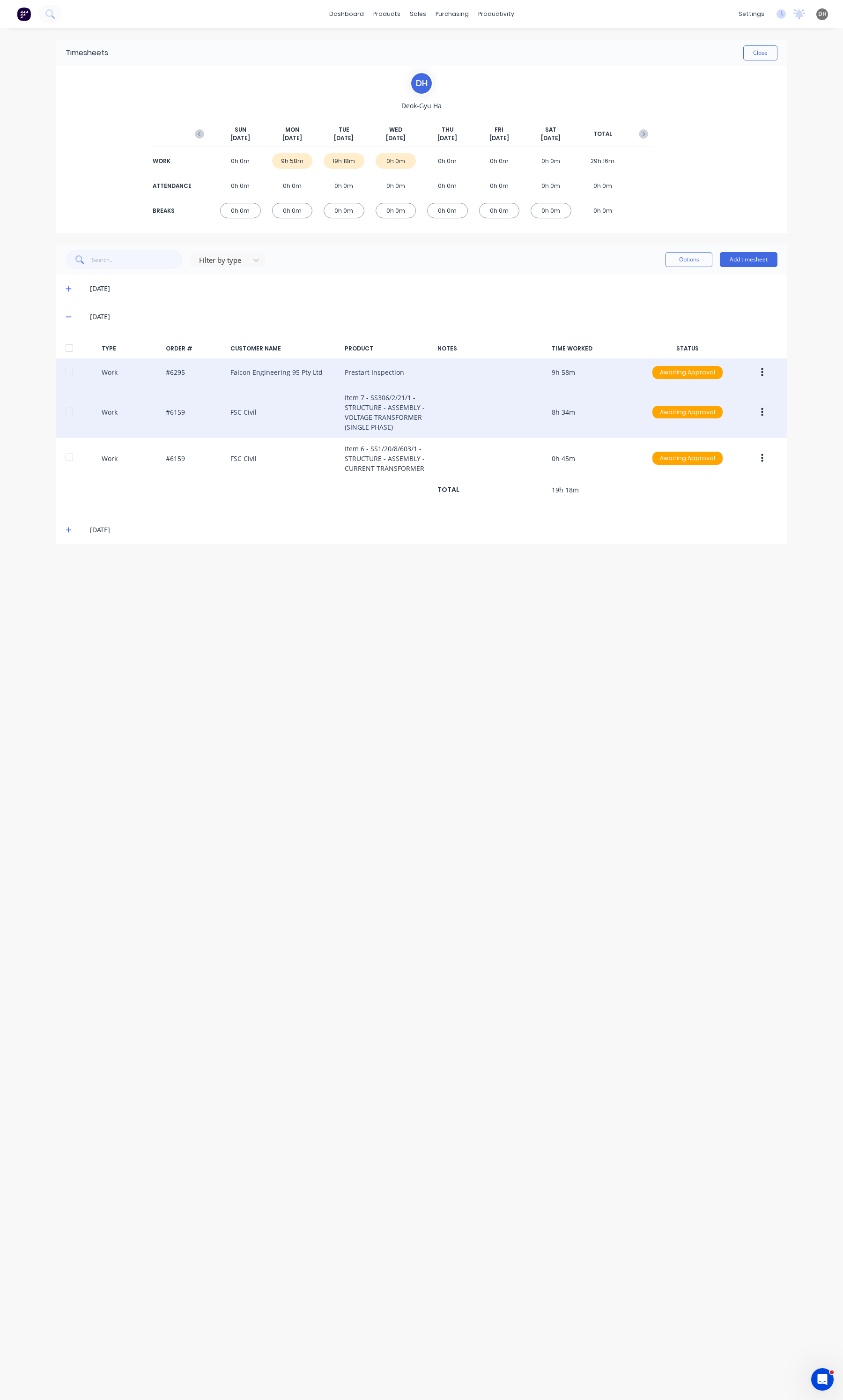
click at [766, 377] on button "button" at bounding box center [762, 372] width 22 height 17
click at [725, 349] on div "Duplicate" at bounding box center [729, 356] width 72 height 14
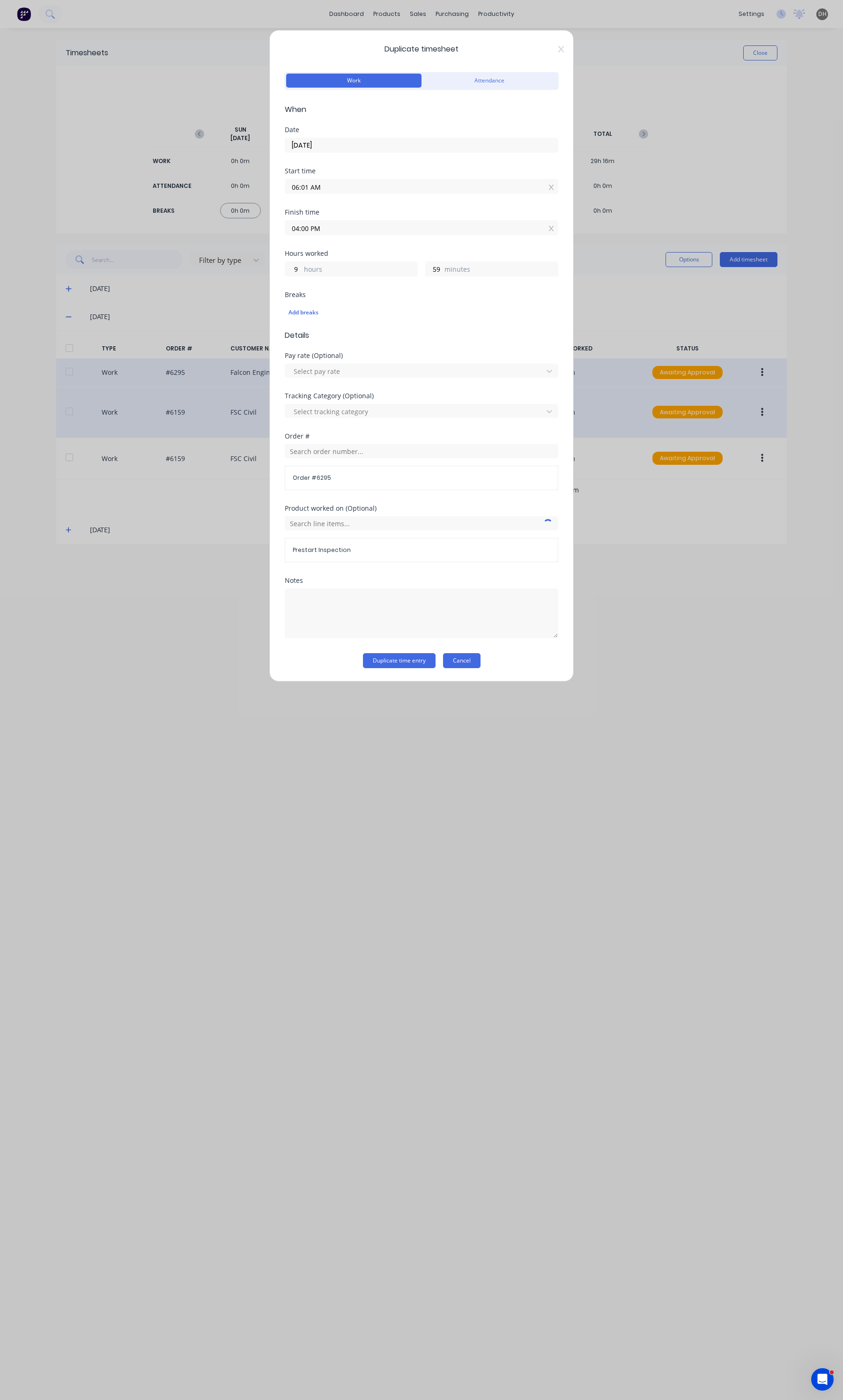
click at [469, 664] on button "Cancel" at bounding box center [461, 660] width 38 height 15
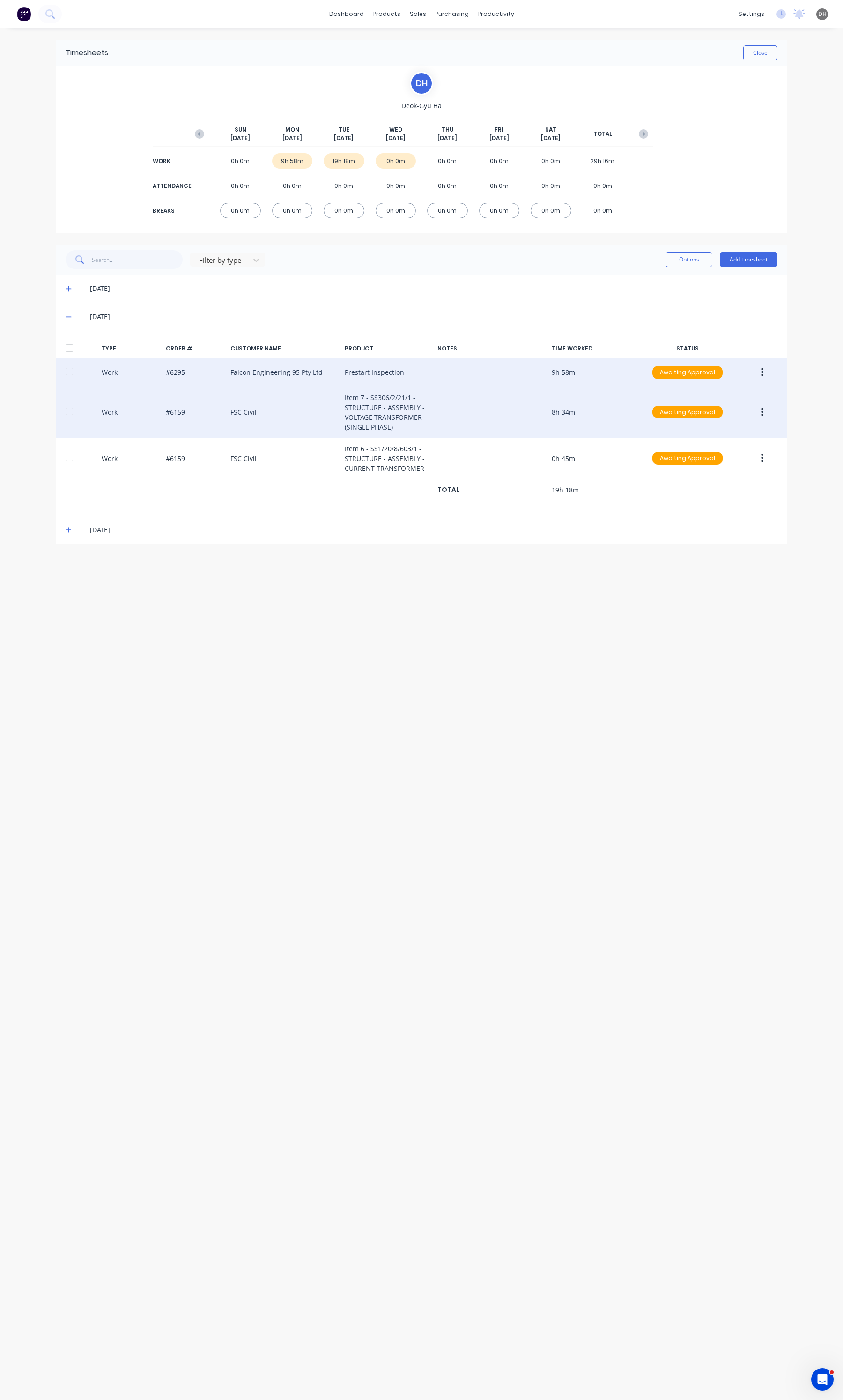
click at [766, 378] on button "button" at bounding box center [762, 372] width 22 height 17
click at [725, 339] on div "Edit" at bounding box center [729, 337] width 72 height 14
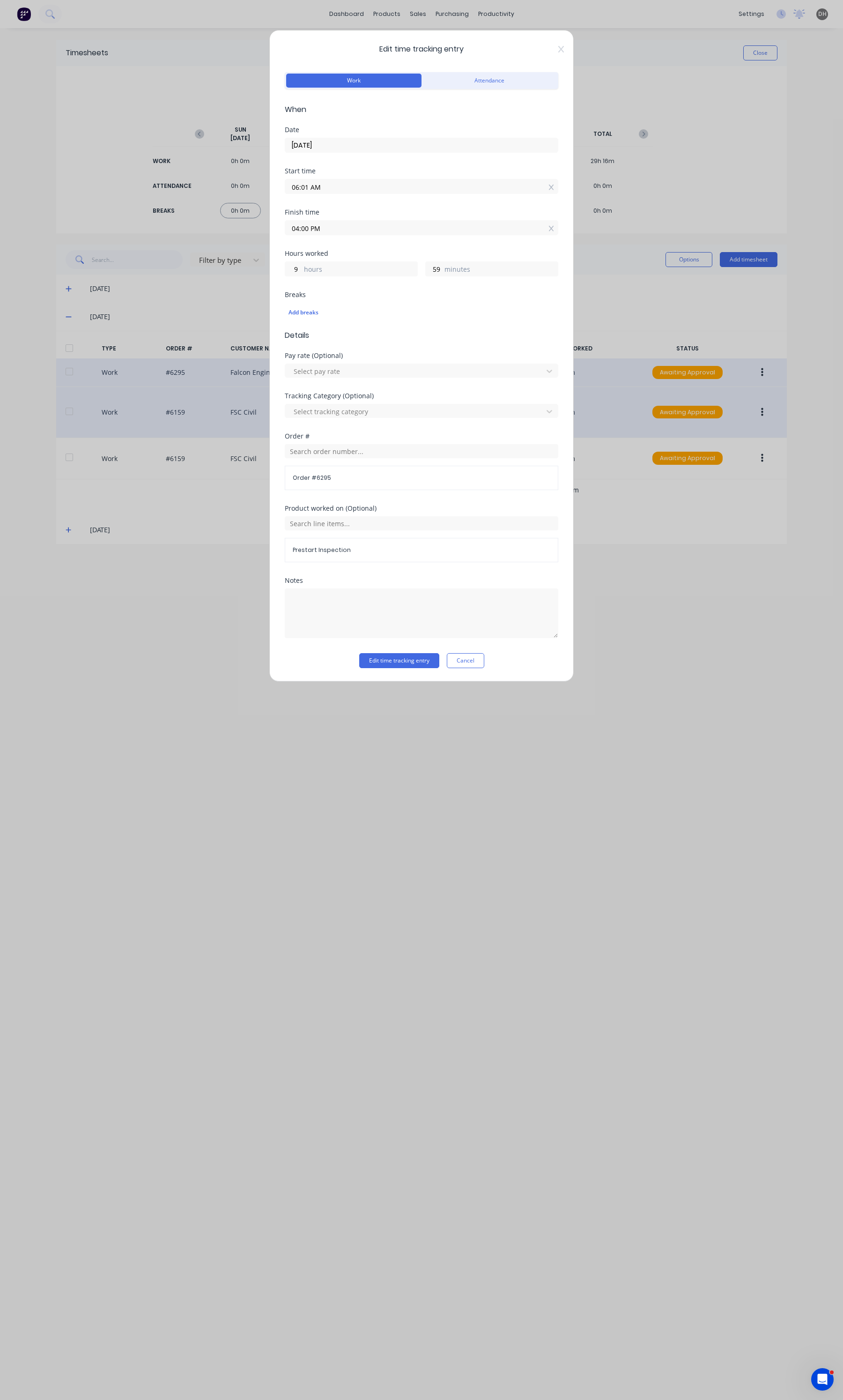
click at [339, 226] on input "04:00 PM" at bounding box center [421, 227] width 273 height 14
click at [307, 323] on div "06" at bounding box center [305, 326] width 23 height 16
click at [326, 325] on div "39" at bounding box center [330, 326] width 23 height 16
click at [359, 273] on div "AM" at bounding box center [356, 278] width 23 height 16
click at [446, 307] on div "Add breaks" at bounding box center [422, 313] width 266 height 12
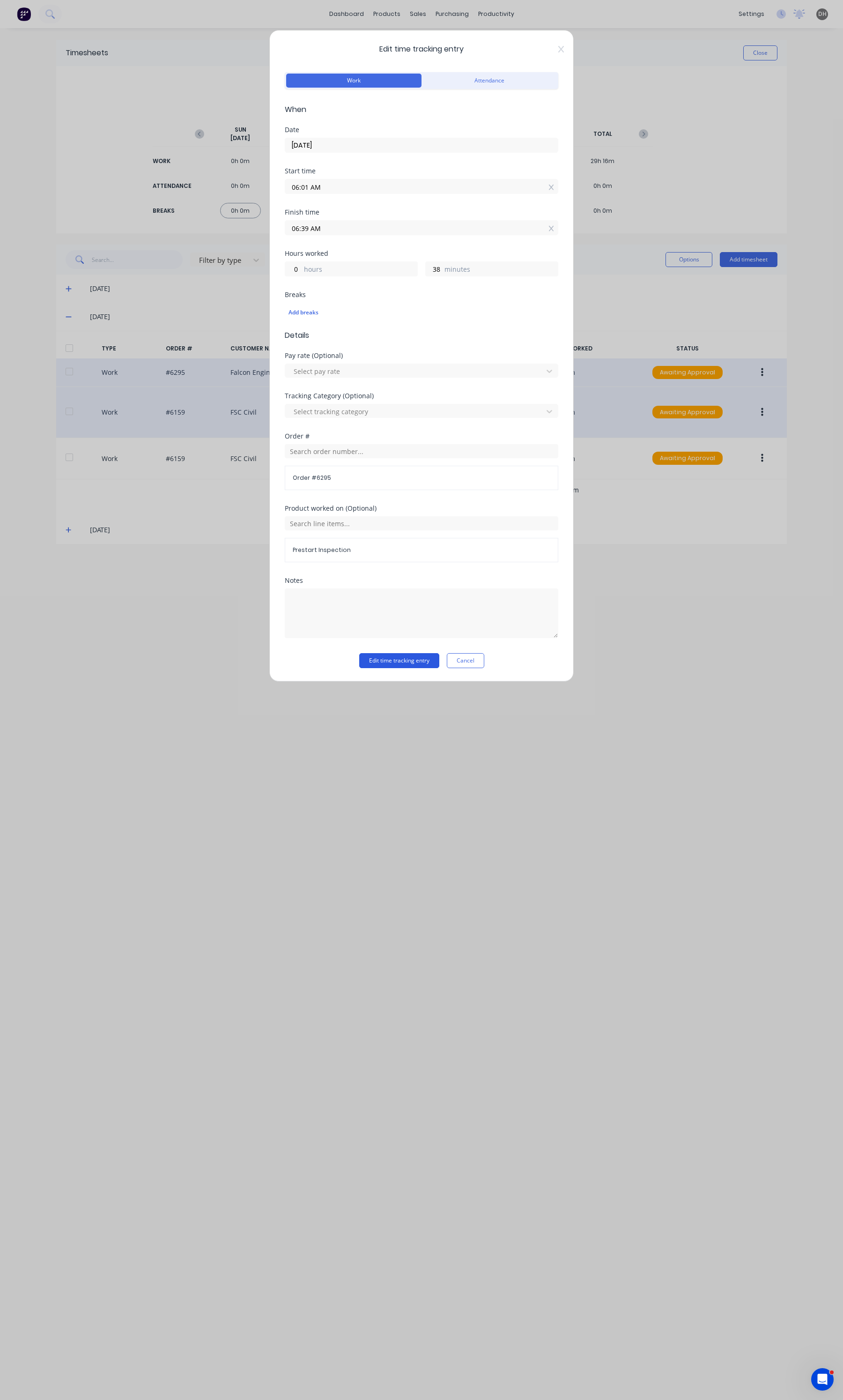
click at [390, 659] on button "Edit time tracking entry" at bounding box center [399, 660] width 80 height 15
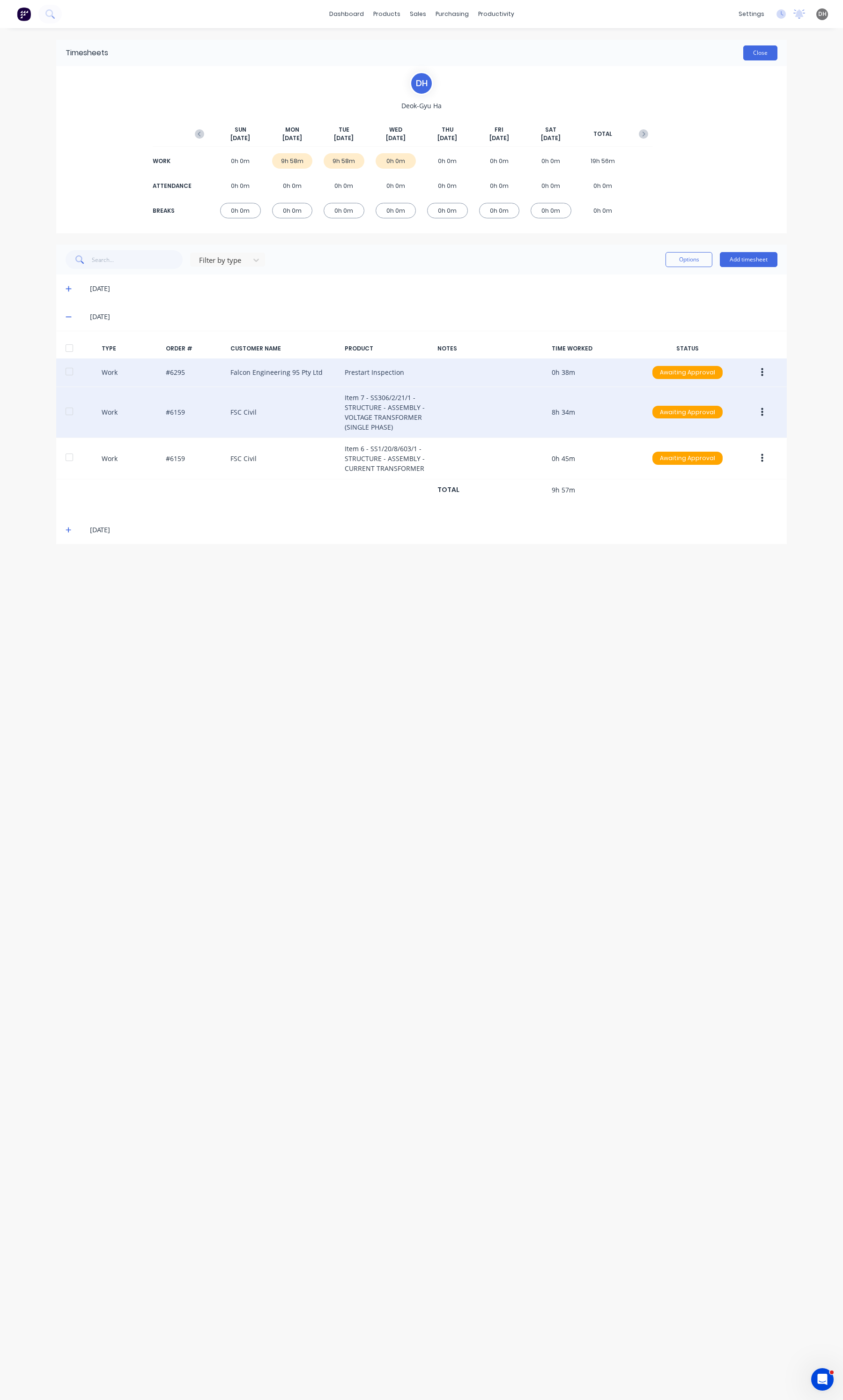
click at [763, 56] on button "Close" at bounding box center [760, 53] width 35 height 15
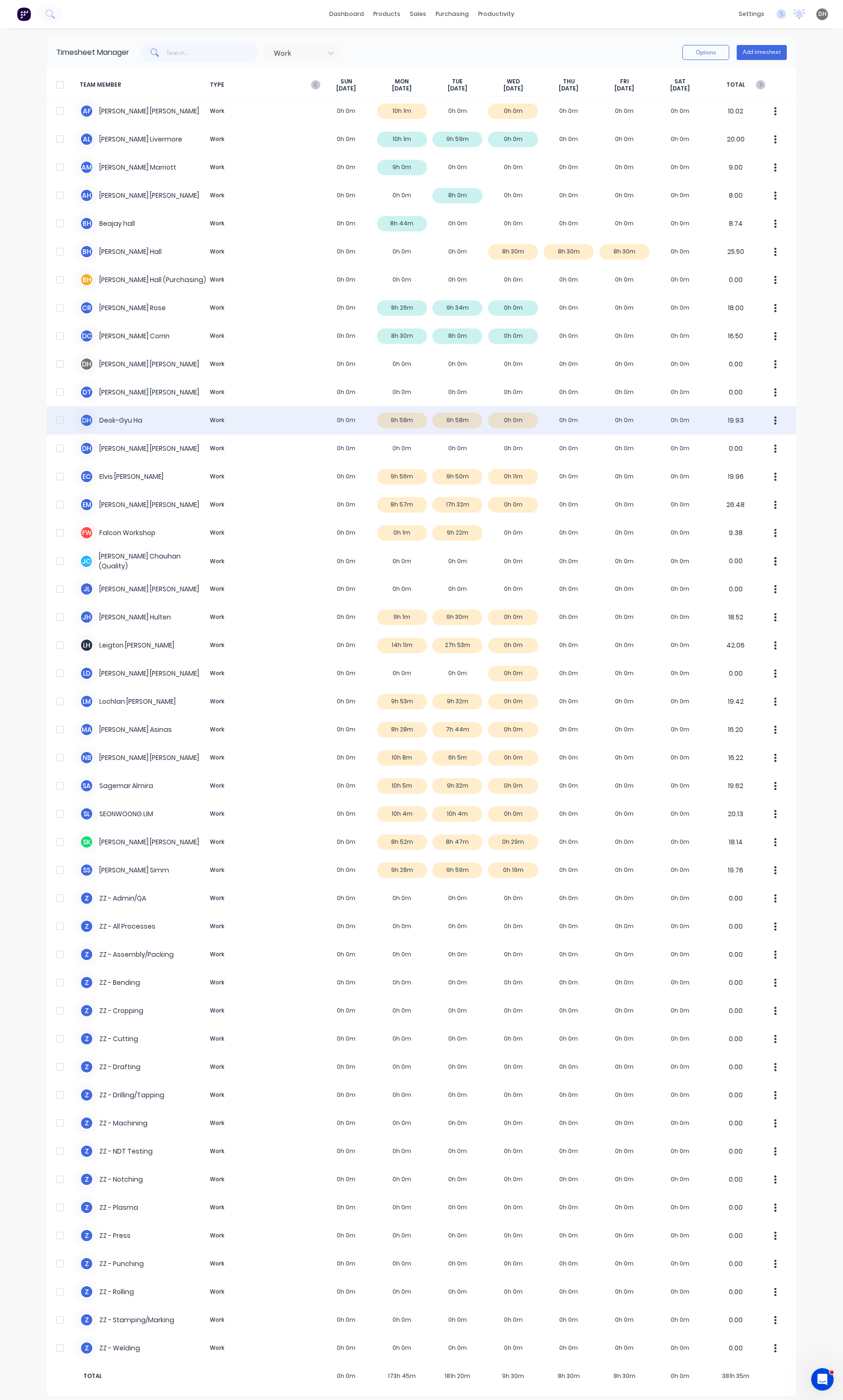
click at [765, 425] on button "button" at bounding box center [775, 420] width 20 height 18
click at [726, 448] on div "Approve" at bounding box center [740, 446] width 72 height 14
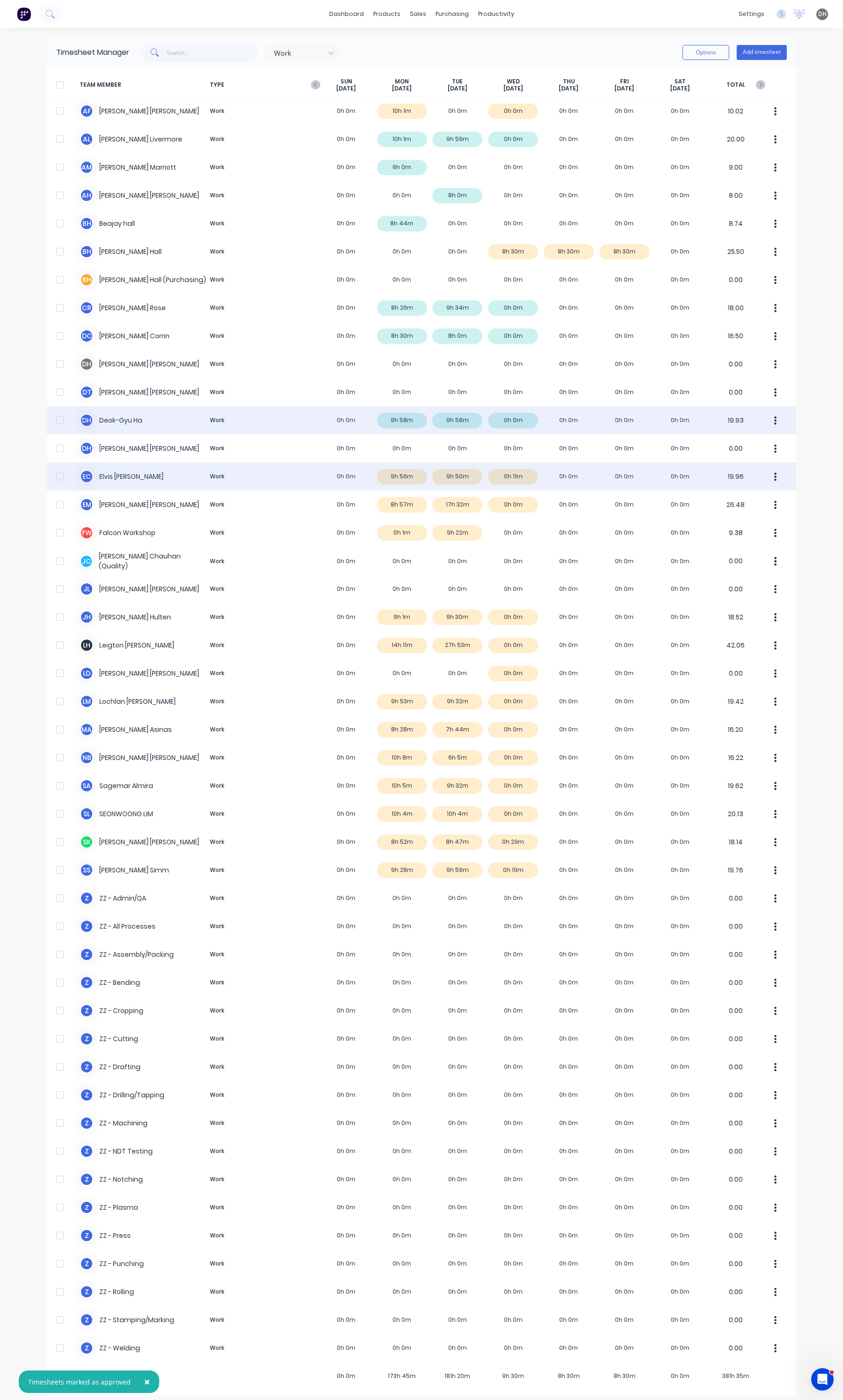
click at [478, 476] on div "E C [PERSON_NAME] Work 0h 0m 9h 56m 9h 50m 0h 11m 0h 0m 0h 0m 0h 0m 19.96" at bounding box center [422, 476] width 749 height 28
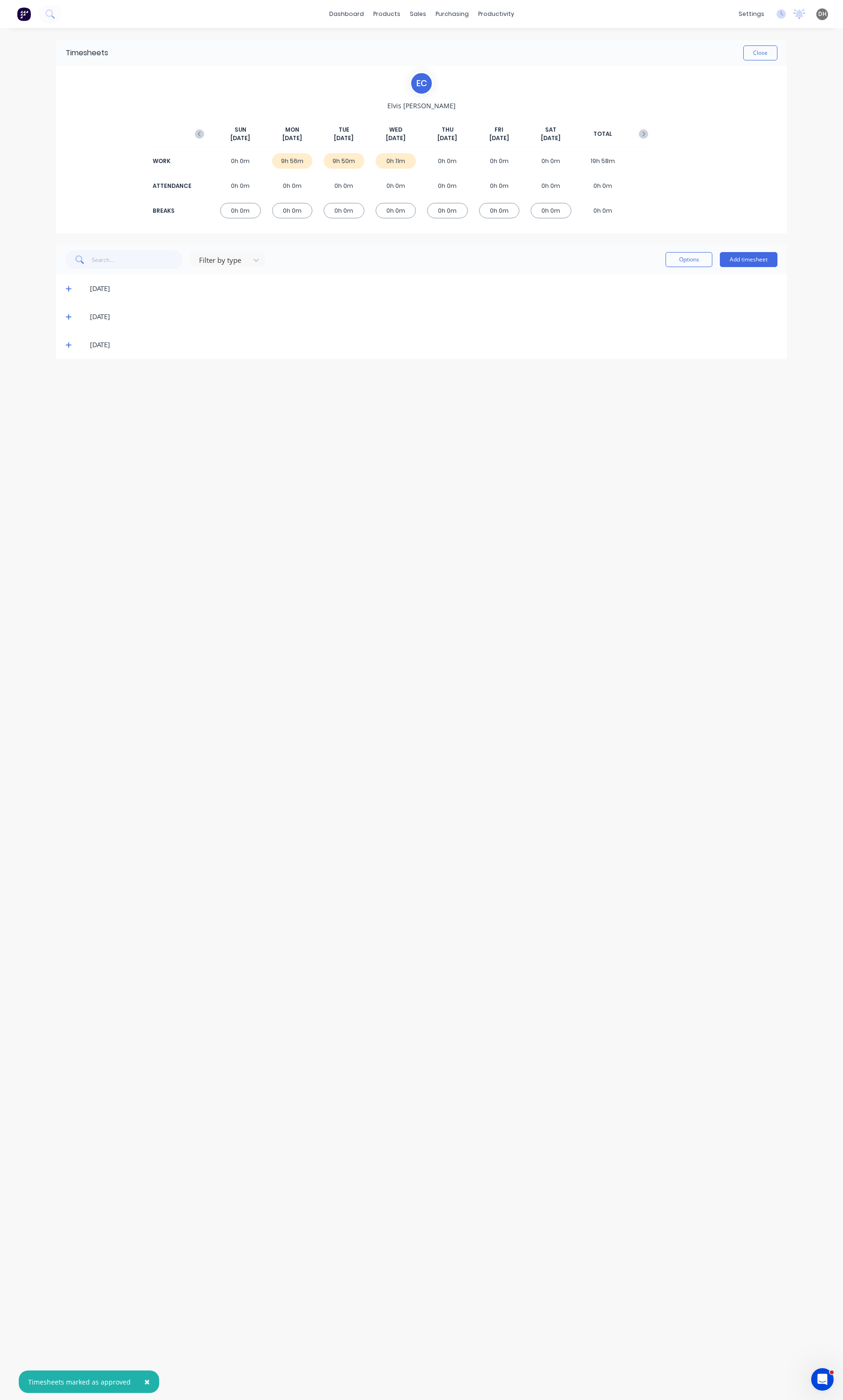
click at [69, 320] on span at bounding box center [70, 316] width 9 height 9
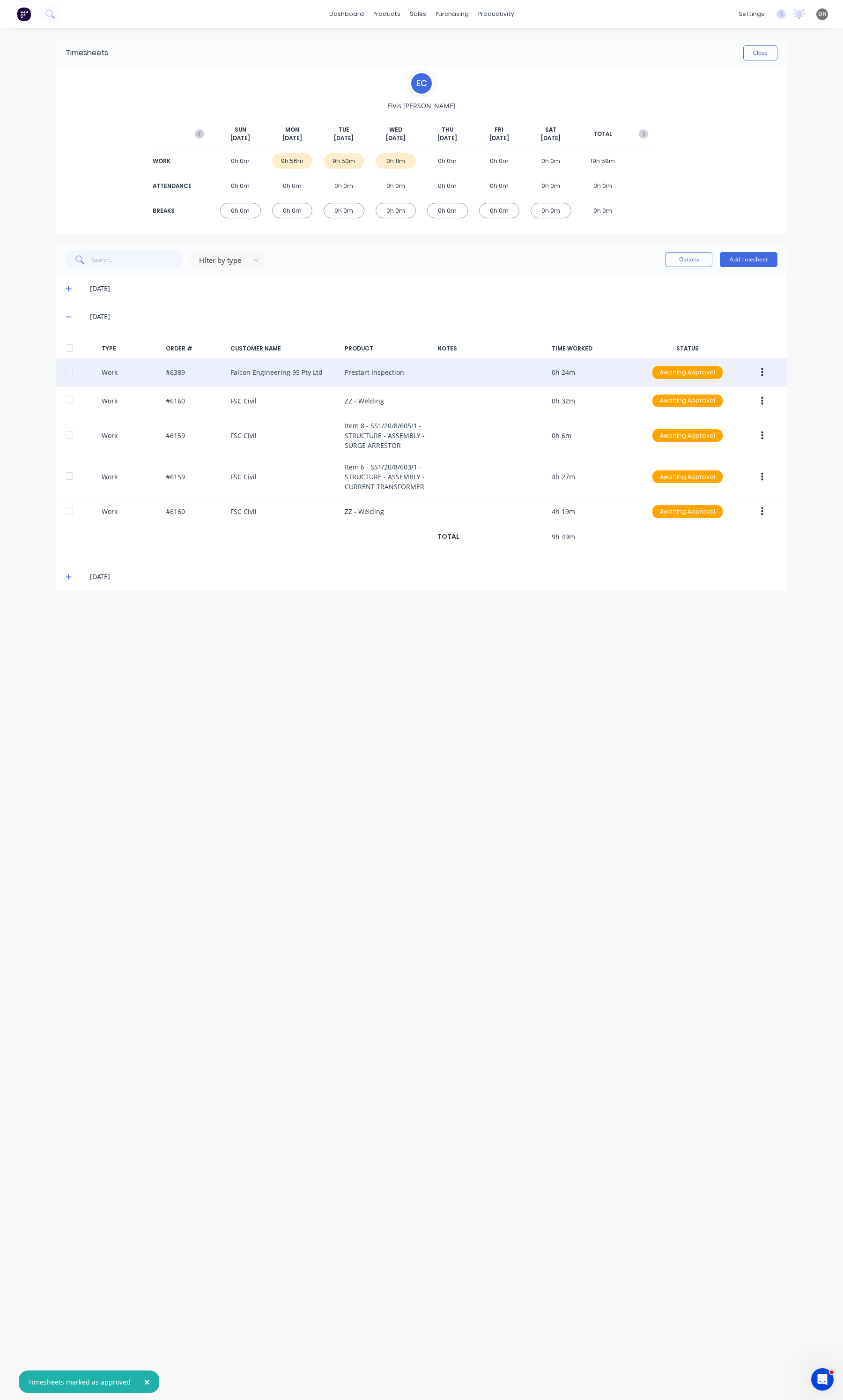
click at [767, 373] on button "button" at bounding box center [762, 372] width 22 height 17
click at [701, 343] on div "Edit" at bounding box center [729, 337] width 72 height 14
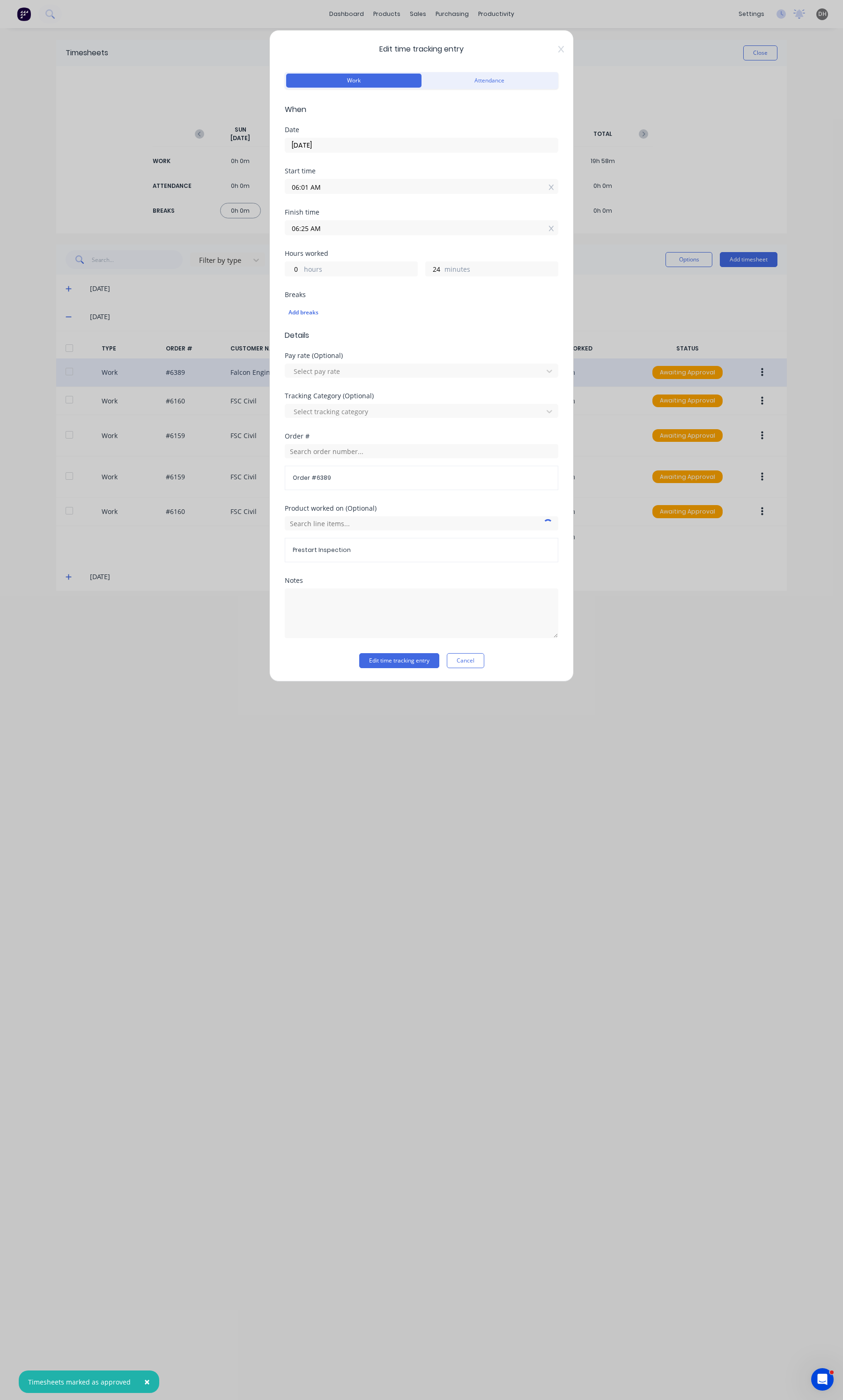
click at [352, 191] on input "06:01 AM" at bounding box center [421, 187] width 273 height 14
click at [333, 236] on div "00" at bounding box center [330, 237] width 23 height 16
click at [397, 640] on div "Notes" at bounding box center [422, 615] width 273 height 76
click at [391, 657] on button "Edit time tracking entry" at bounding box center [399, 660] width 80 height 15
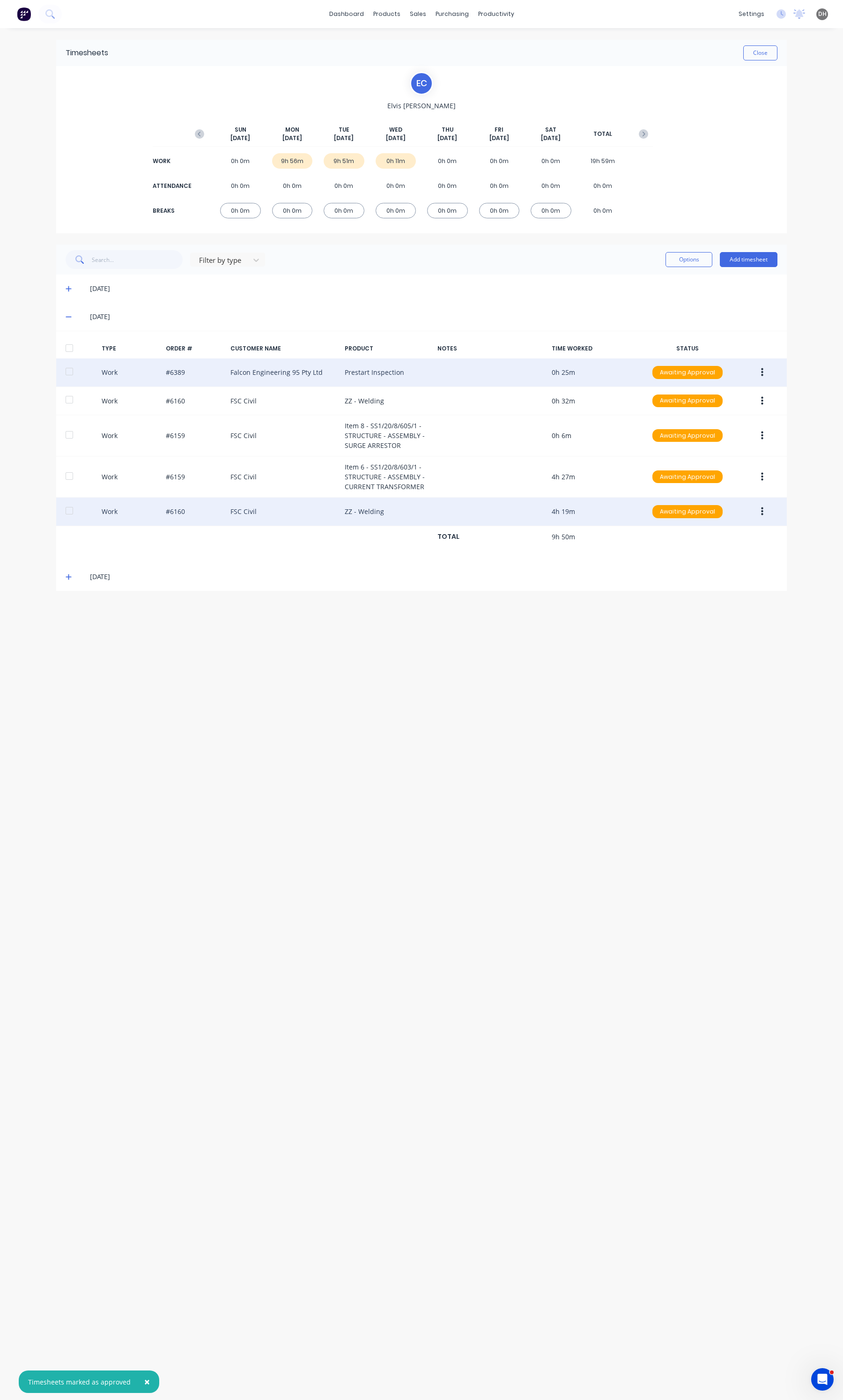
click at [770, 508] on button "button" at bounding box center [762, 511] width 22 height 17
click at [715, 481] on div "Edit" at bounding box center [729, 476] width 72 height 14
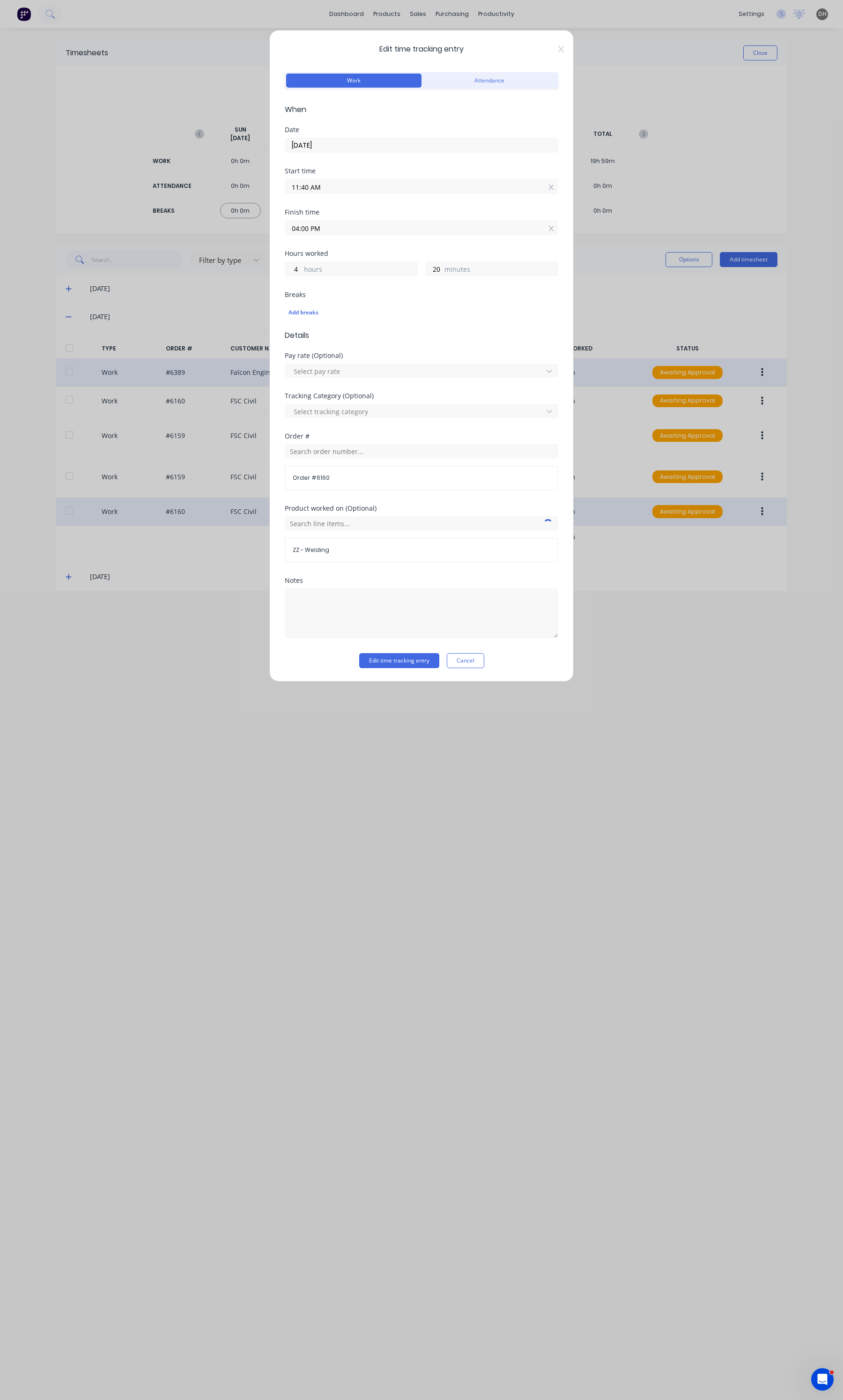
click at [365, 233] on input "04:00 PM" at bounding box center [421, 227] width 273 height 14
click at [467, 187] on input "11:40 AM" at bounding box center [421, 187] width 273 height 14
click at [342, 220] on div "12 01 02 03 04 05 06 07 08 09 10 11 00 01 02 03 04 05 06 07 08 09 10 11 12 13 1…" at bounding box center [329, 253] width 90 height 114
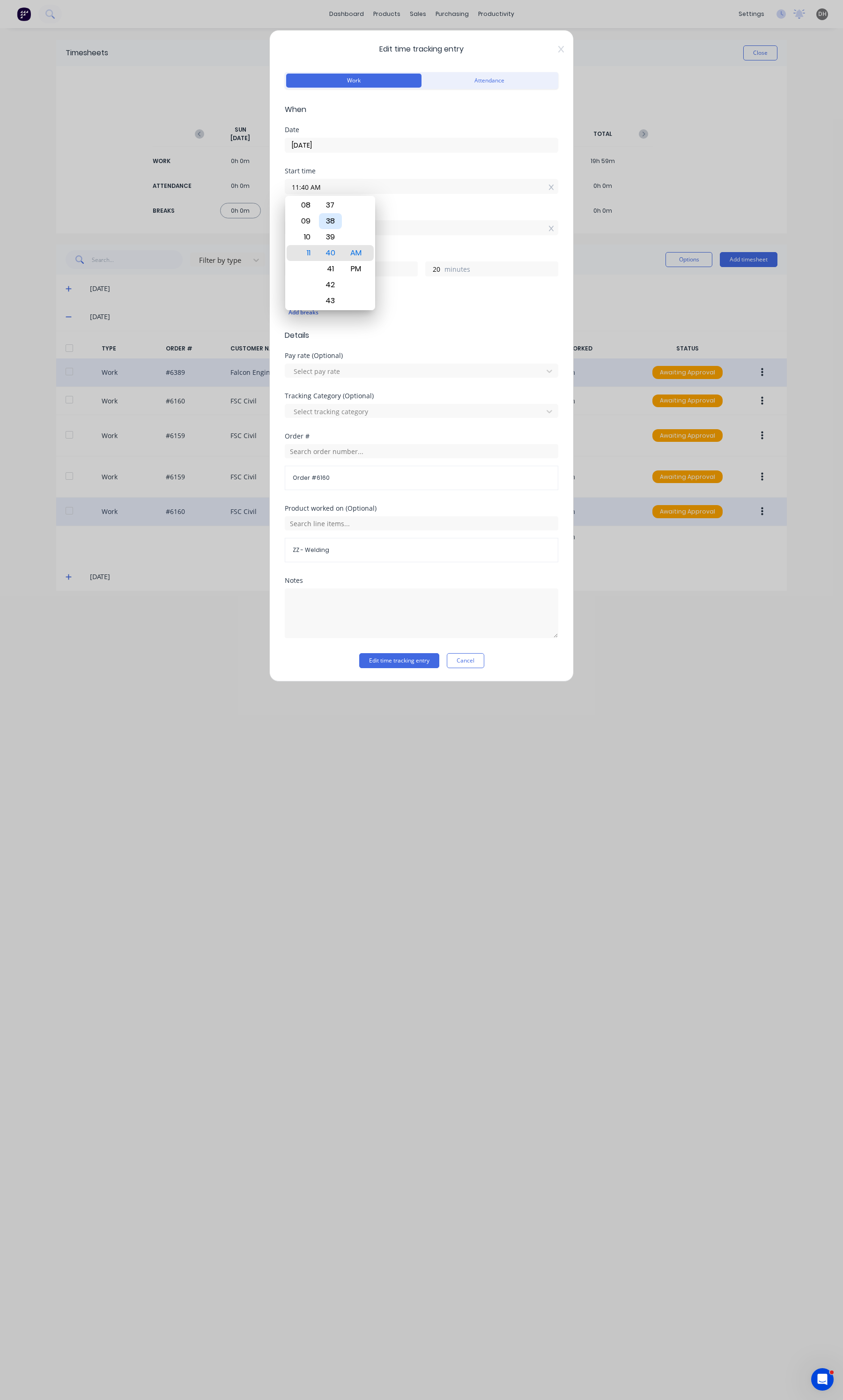
click at [335, 222] on div "38" at bounding box center [330, 221] width 23 height 16
click at [431, 647] on div "Notes" at bounding box center [422, 615] width 273 height 76
click at [418, 657] on button "Edit time tracking entry" at bounding box center [399, 660] width 80 height 15
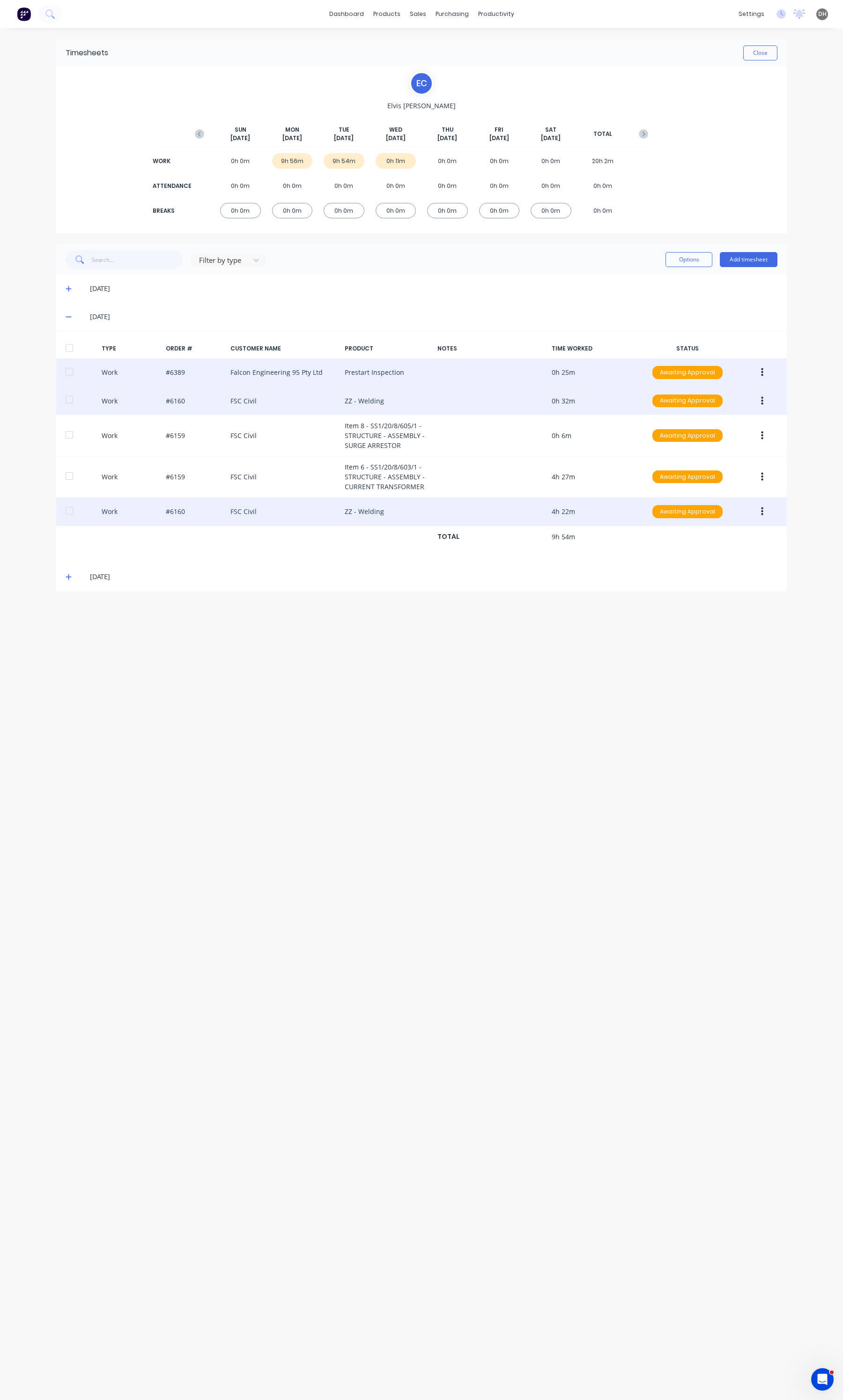
click at [761, 397] on icon "button" at bounding box center [762, 400] width 2 height 10
click at [729, 372] on div "Edit" at bounding box center [729, 366] width 72 height 14
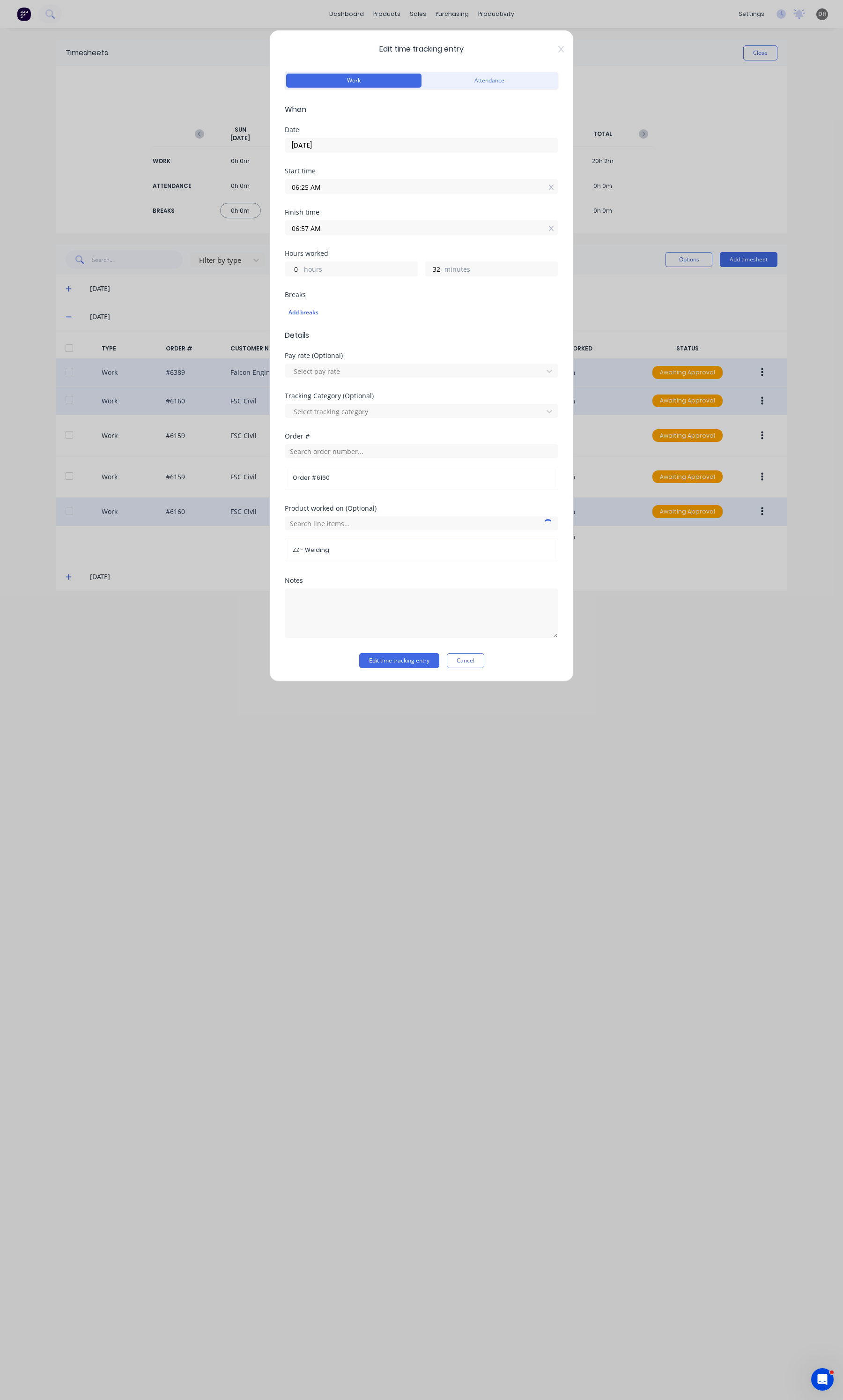
click at [398, 188] on input "06:25 AM" at bounding box center [421, 187] width 273 height 14
click at [342, 228] on div "00 01 02 03 04 05 06 07 08 09 10 11 12 13 14 15 16 17 18 19 20 21 22 23 24 25 2…" at bounding box center [331, 253] width 26 height 1290
click at [331, 220] on div "23" at bounding box center [330, 221] width 23 height 16
click at [399, 671] on div "Edit time tracking entry Work Attendance When Date [DATE] Start time 06:23 AM F…" at bounding box center [422, 356] width 304 height 651
click at [399, 667] on button "Edit time tracking entry" at bounding box center [399, 660] width 80 height 15
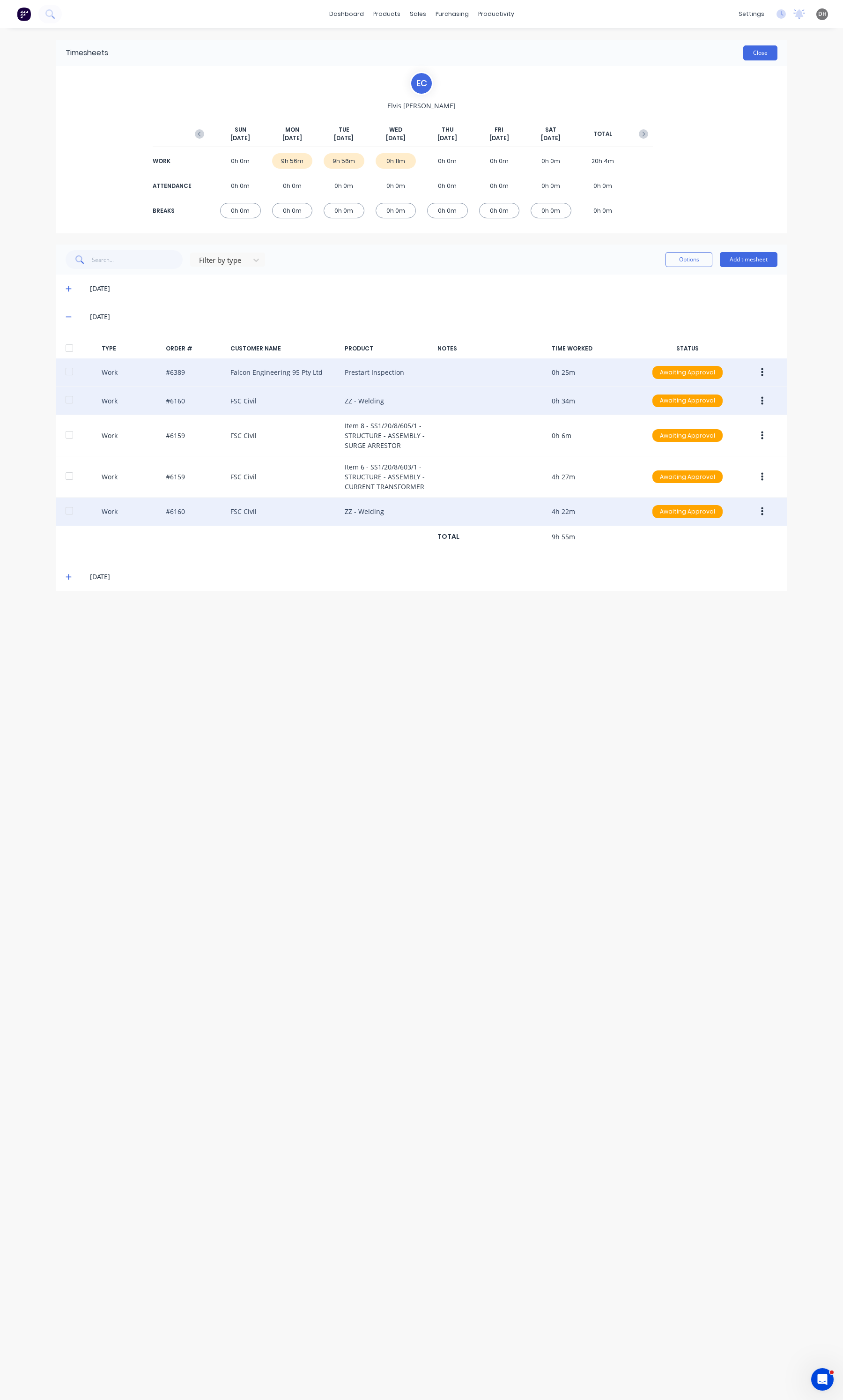
click at [756, 53] on button "Close" at bounding box center [760, 53] width 35 height 15
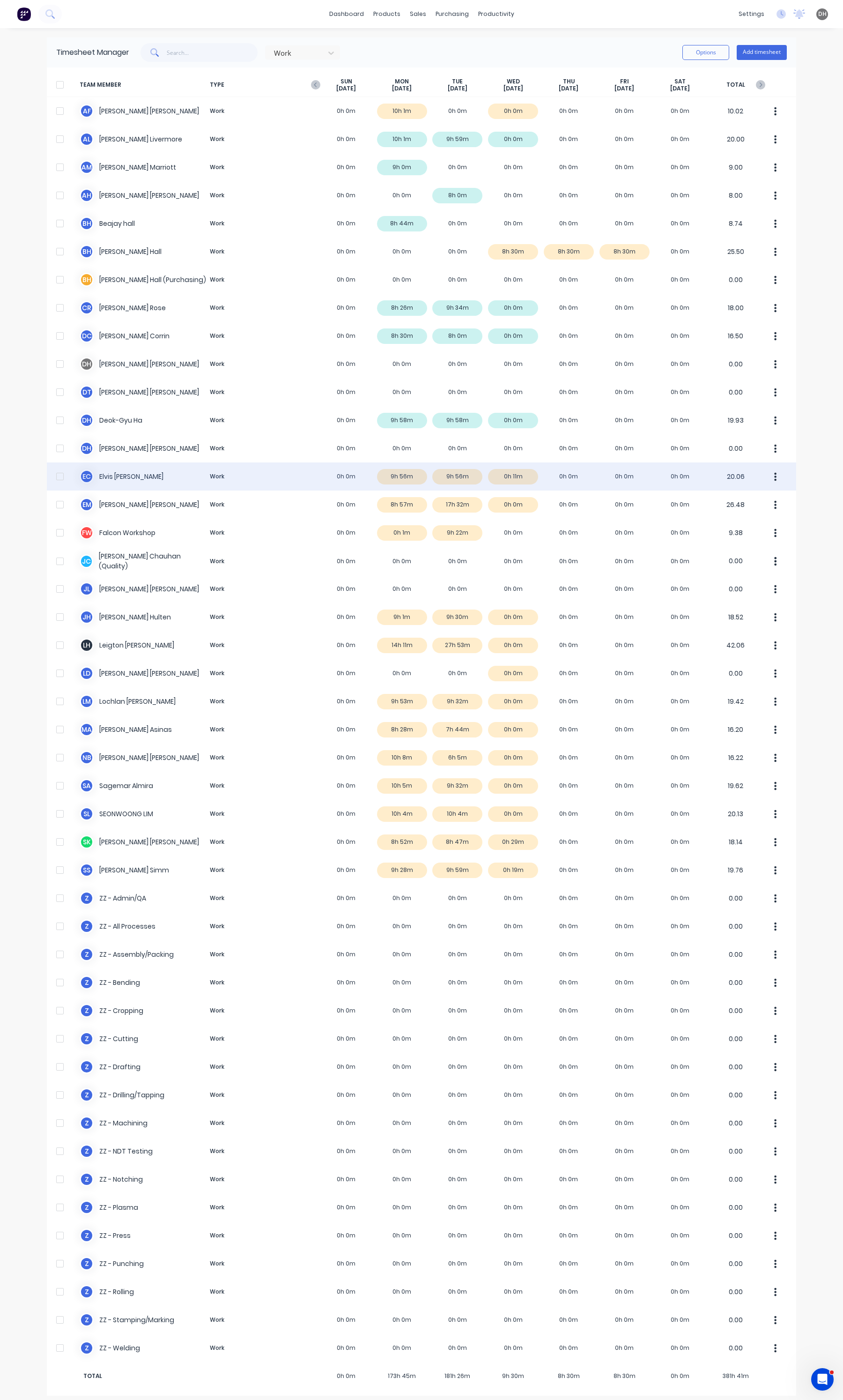
click at [778, 473] on button "button" at bounding box center [775, 476] width 20 height 18
click at [745, 498] on div "Approve" at bounding box center [740, 502] width 72 height 14
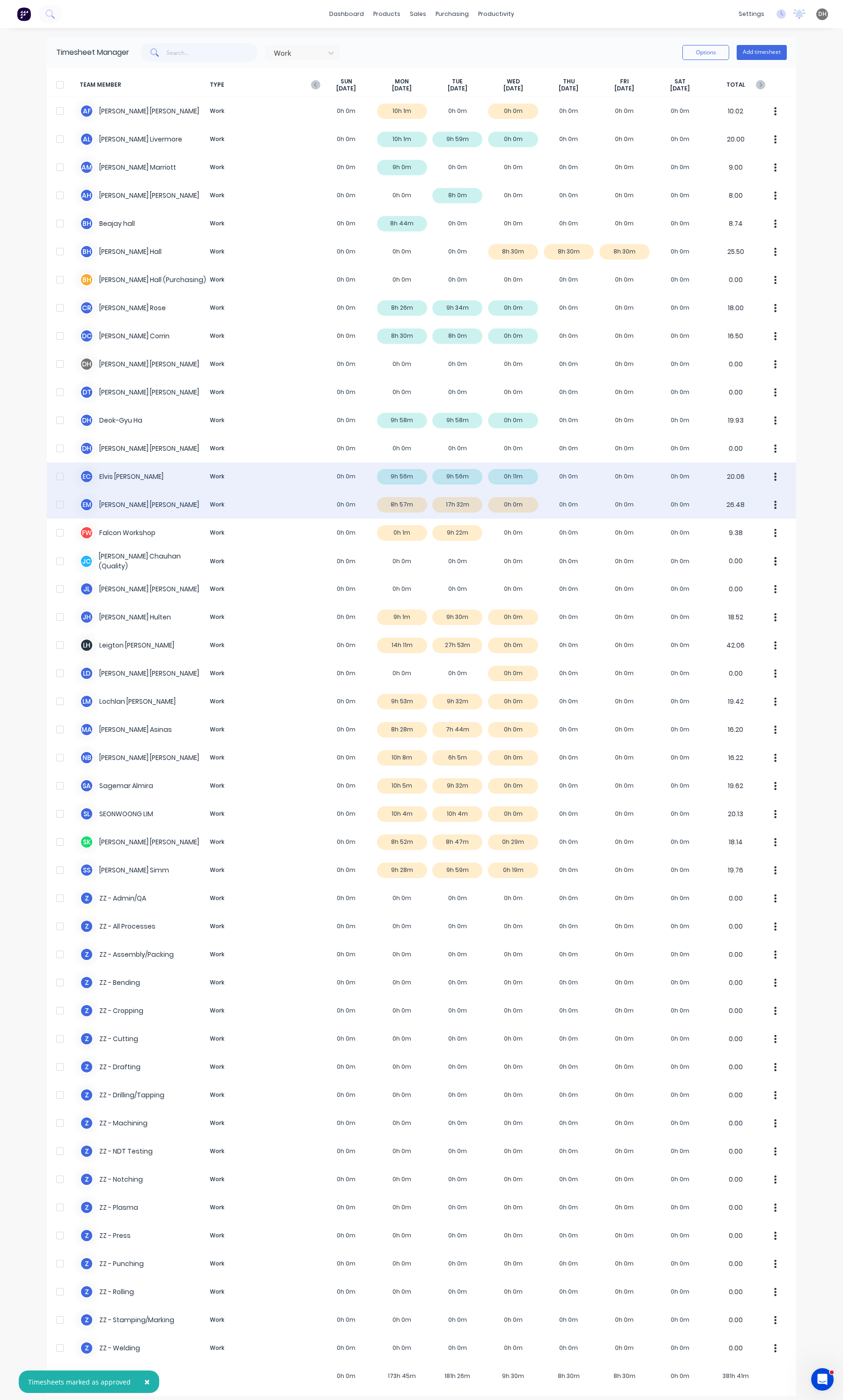
click at [446, 497] on div "E M [PERSON_NAME] Work 0h 0m 8h 57m 17h 32m 0h 0m 0h 0m 0h 0m 0h 0m 26.48" at bounding box center [422, 505] width 749 height 28
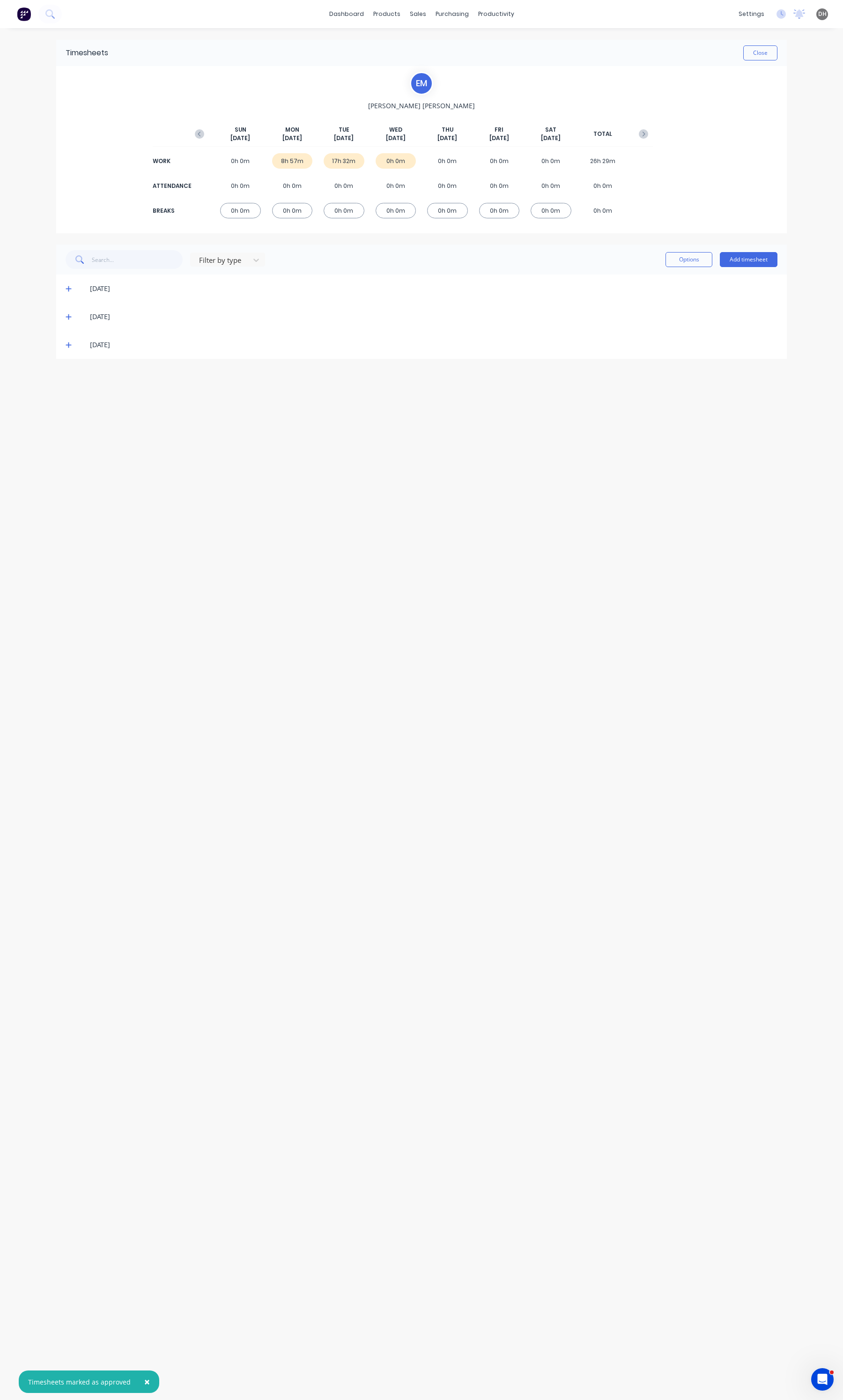
click at [66, 319] on icon at bounding box center [68, 316] width 6 height 7
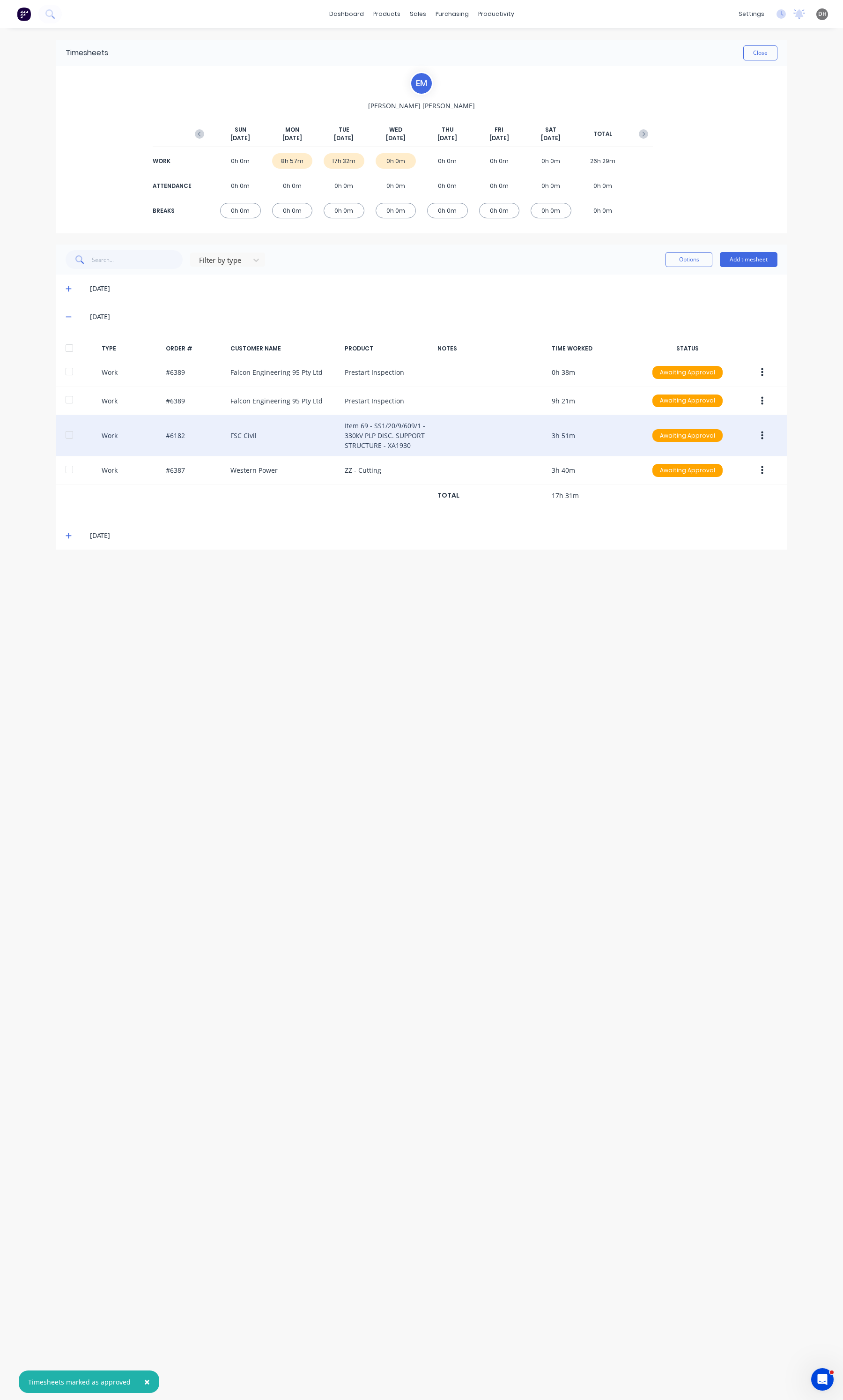
click at [758, 438] on button "button" at bounding box center [762, 435] width 22 height 17
click at [712, 398] on div "Edit" at bounding box center [729, 400] width 72 height 14
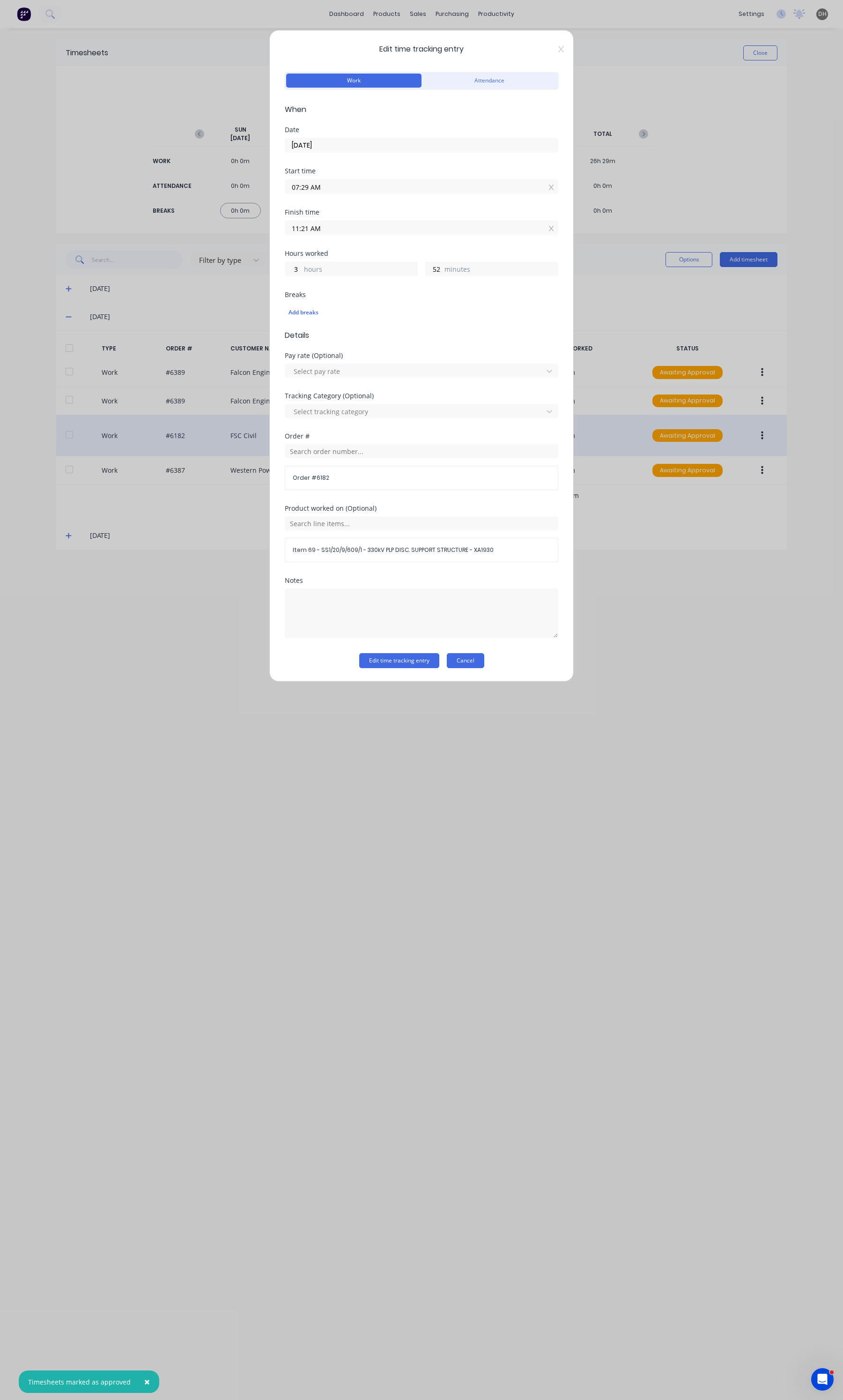
click at [484, 666] on button "Cancel" at bounding box center [465, 660] width 38 height 15
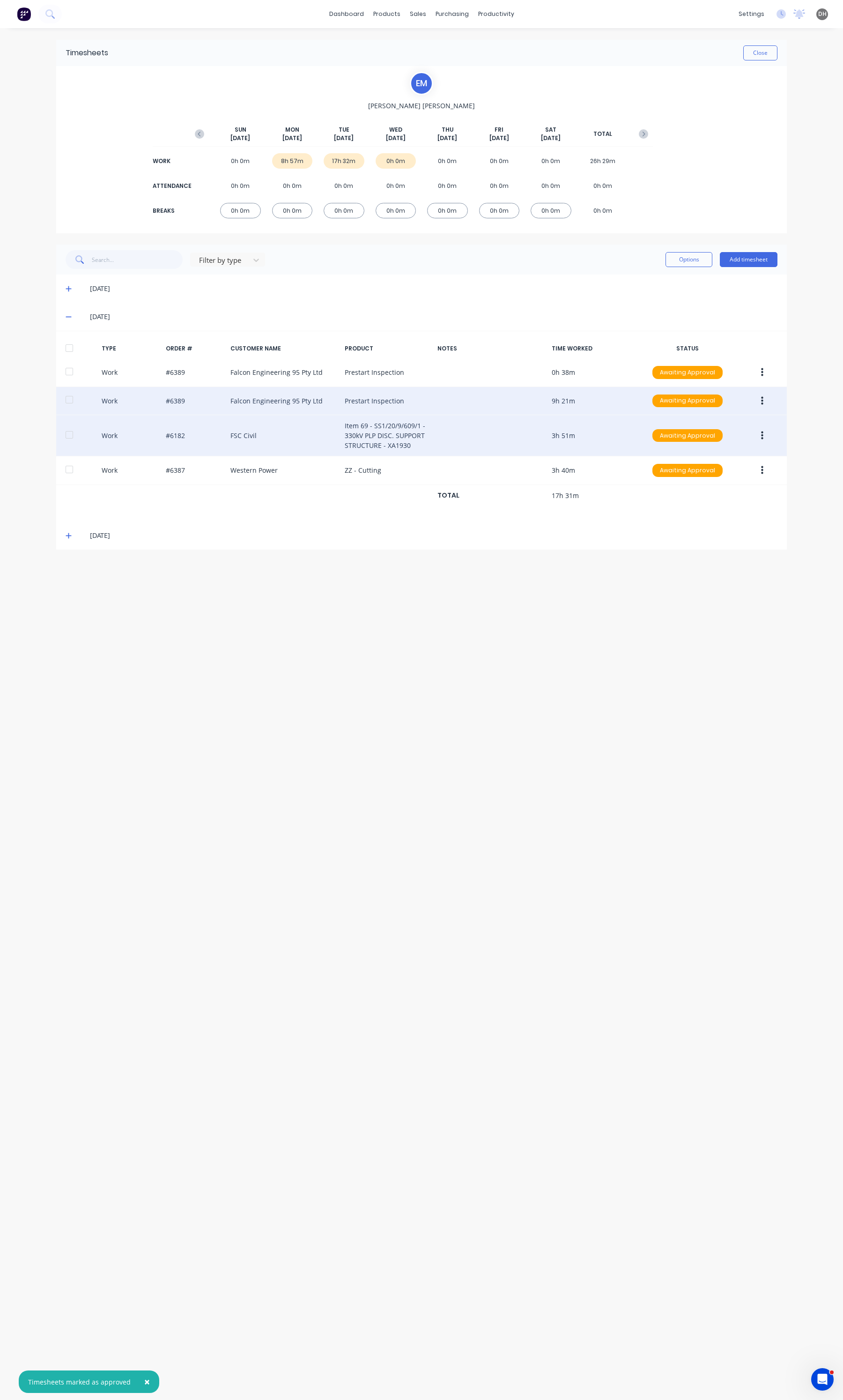
click at [765, 402] on button "button" at bounding box center [762, 401] width 22 height 17
click at [698, 366] on div "Edit" at bounding box center [729, 366] width 72 height 14
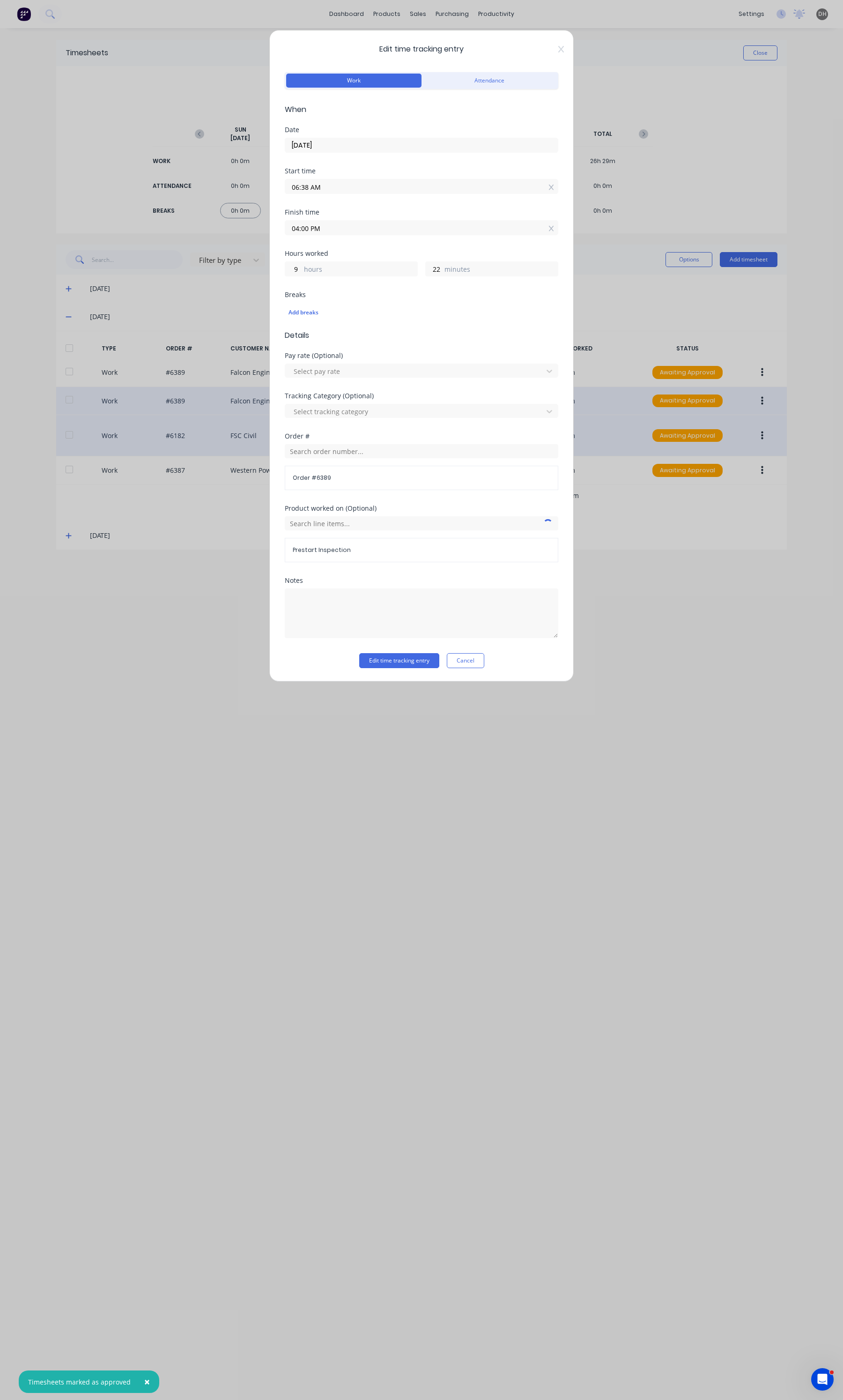
click at [372, 226] on input "04:00 PM" at bounding box center [421, 227] width 273 height 14
click at [301, 346] on div "07" at bounding box center [305, 342] width 23 height 16
click at [332, 329] on div "29" at bounding box center [330, 326] width 23 height 16
click at [392, 649] on div "Notes" at bounding box center [422, 615] width 273 height 76
click at [389, 666] on button "Edit time tracking entry" at bounding box center [399, 660] width 80 height 15
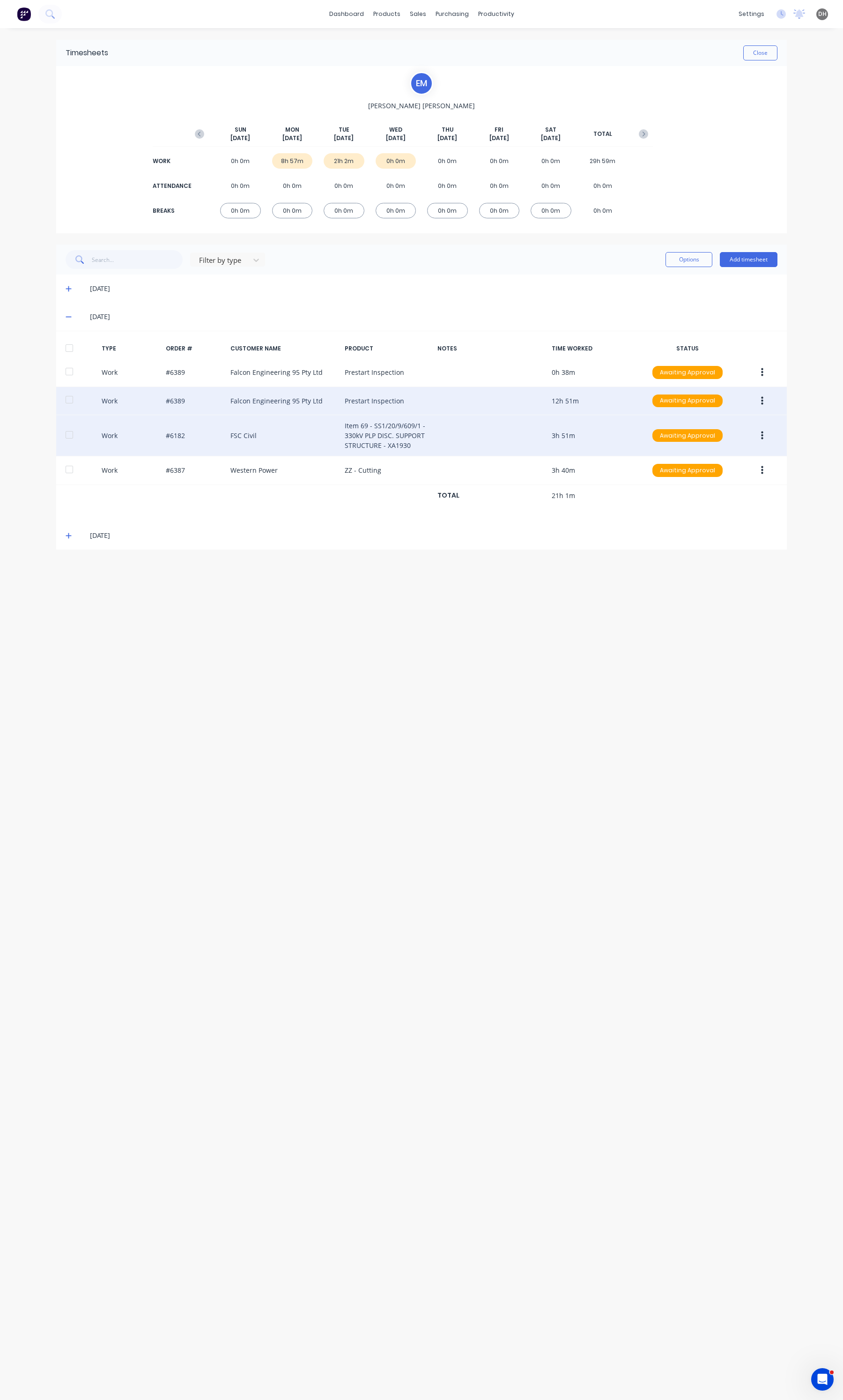
click at [759, 396] on button "button" at bounding box center [762, 401] width 22 height 17
click at [724, 357] on button "Edit" at bounding box center [729, 366] width 89 height 18
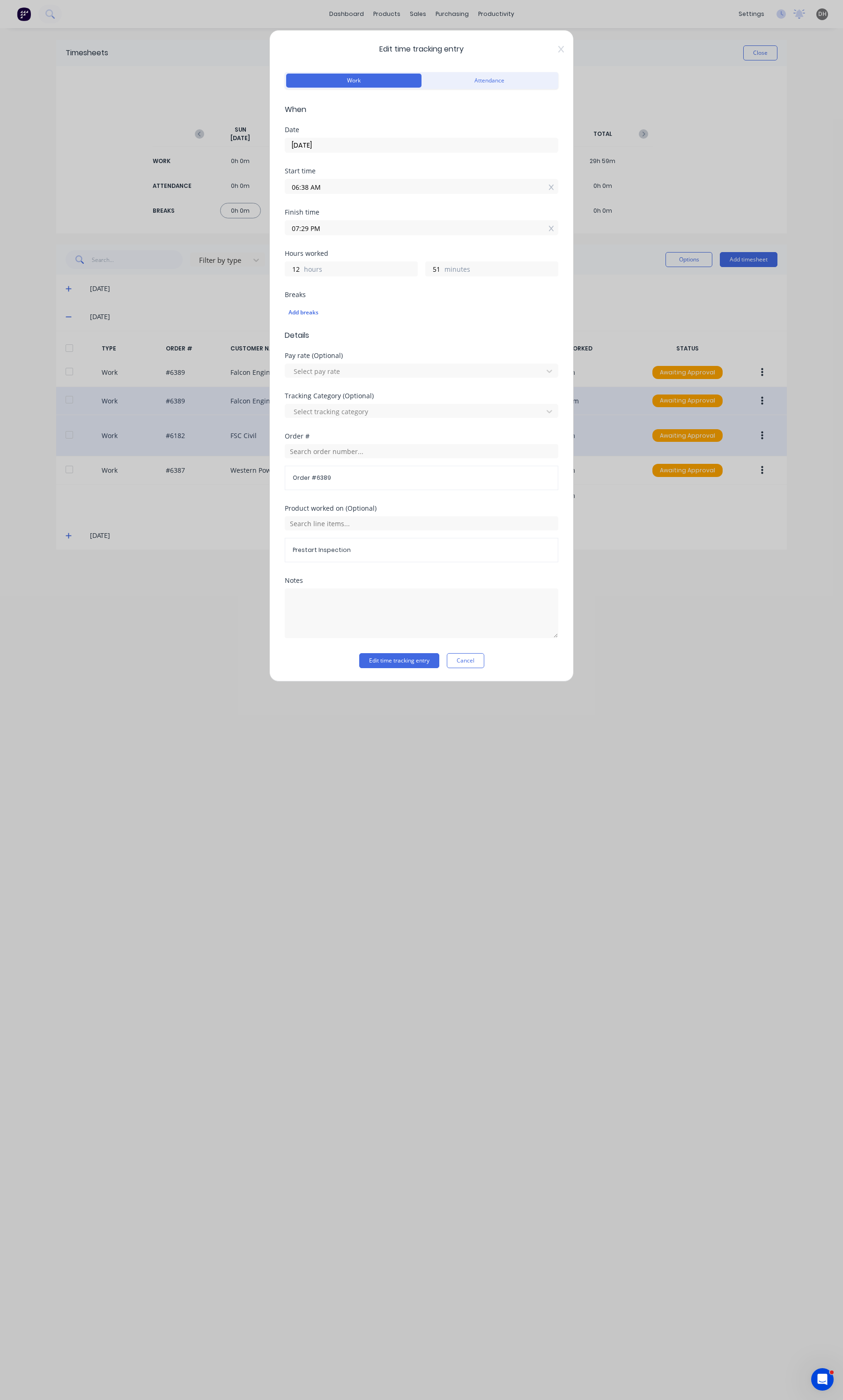
click at [333, 233] on input "07:29 PM" at bounding box center [421, 227] width 273 height 14
click at [361, 273] on div "AM" at bounding box center [356, 278] width 23 height 16
click at [397, 655] on button "Edit time tracking entry" at bounding box center [399, 660] width 80 height 15
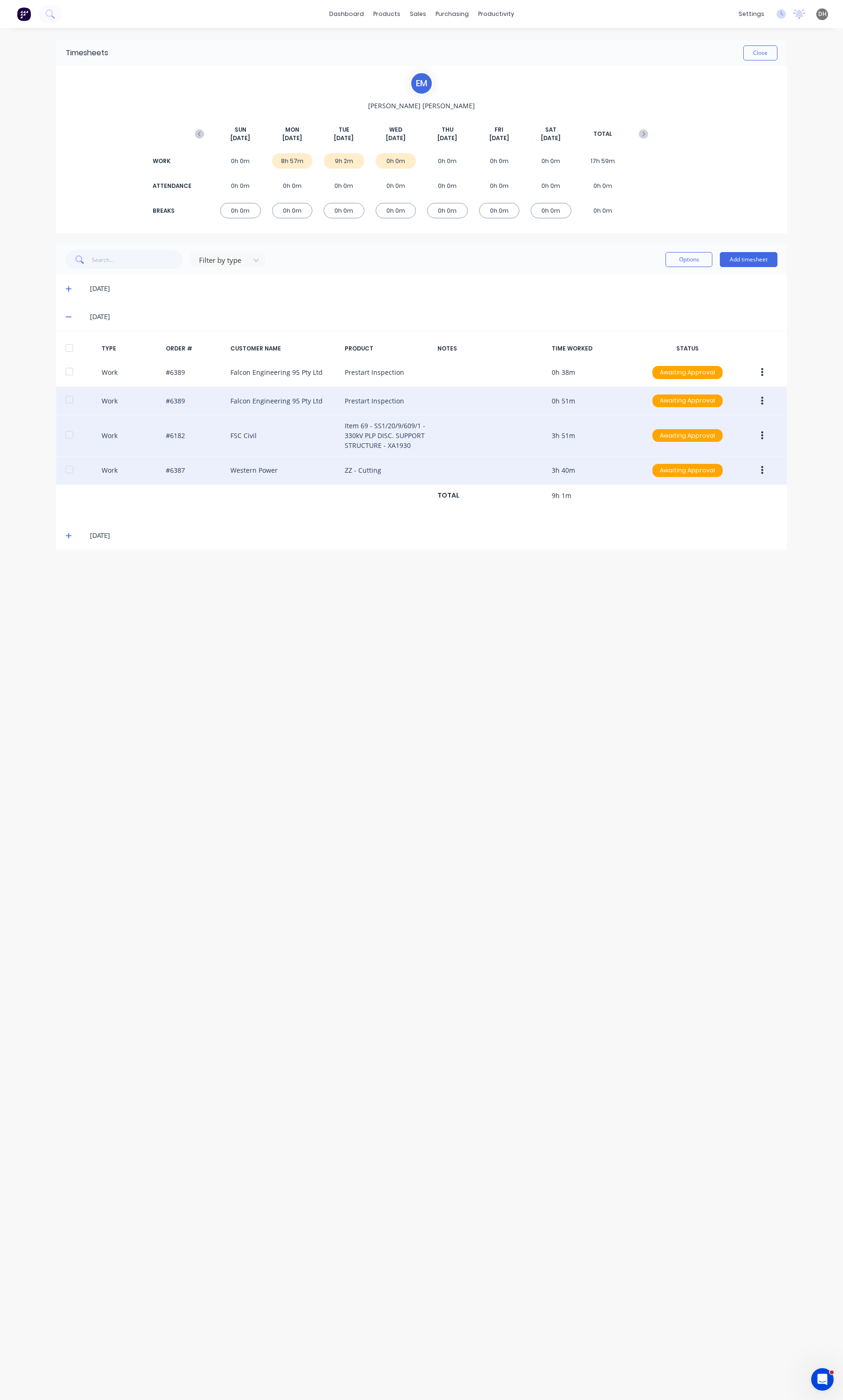
click at [759, 462] on button "button" at bounding box center [762, 470] width 22 height 17
click at [724, 441] on div "Edit" at bounding box center [729, 435] width 72 height 14
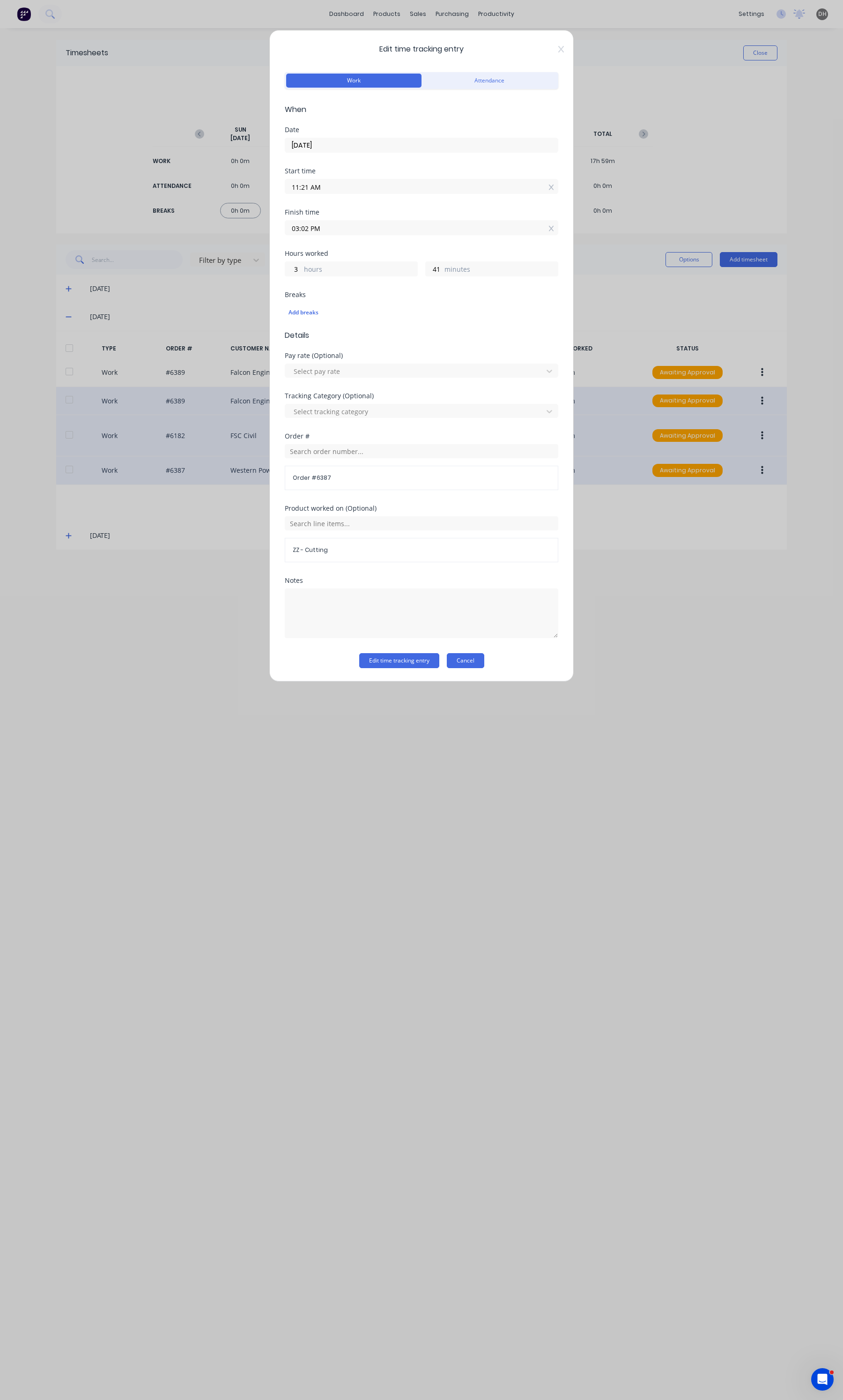
click at [464, 654] on button "Cancel" at bounding box center [465, 660] width 38 height 15
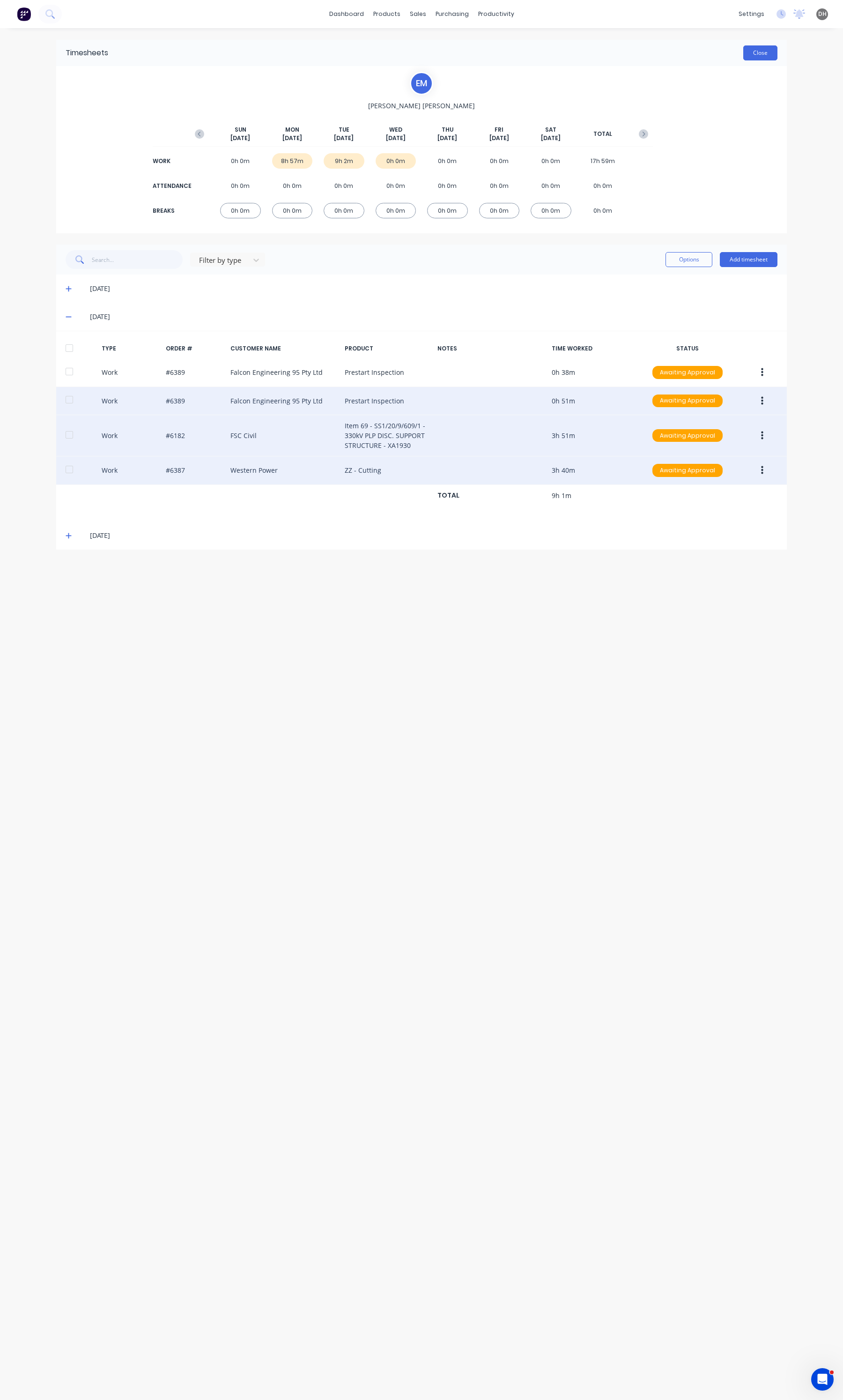
click at [764, 59] on button "Close" at bounding box center [760, 53] width 35 height 15
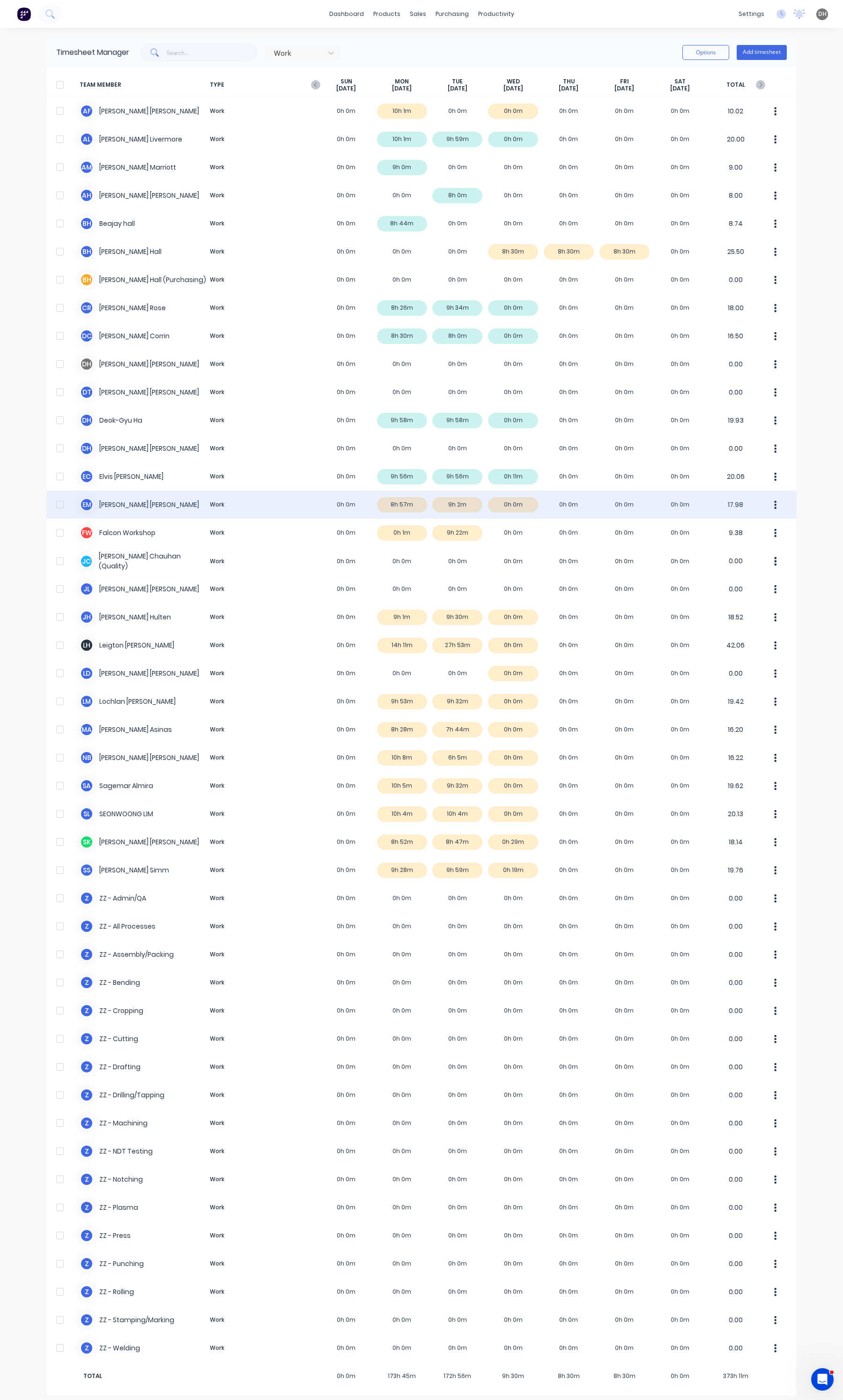
click at [765, 502] on button "button" at bounding box center [775, 505] width 20 height 18
click at [732, 522] on button "Approve" at bounding box center [740, 530] width 89 height 18
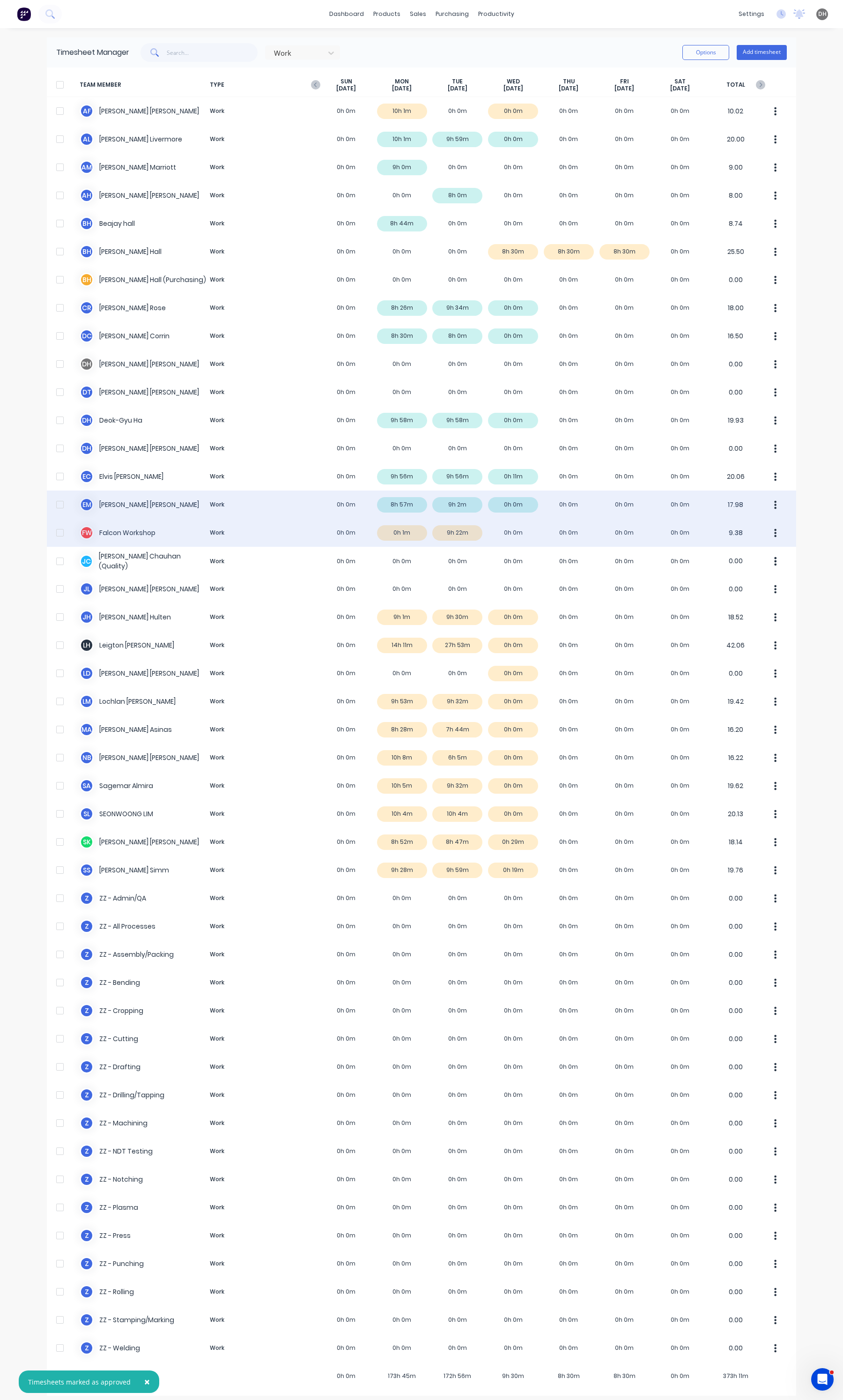
click at [467, 531] on div "[PERSON_NAME] Workshop Work 0h 0m 0h 1m 9h 22m 0h 0m 0h 0m 0h 0m 0h 0m 9.38" at bounding box center [422, 532] width 749 height 28
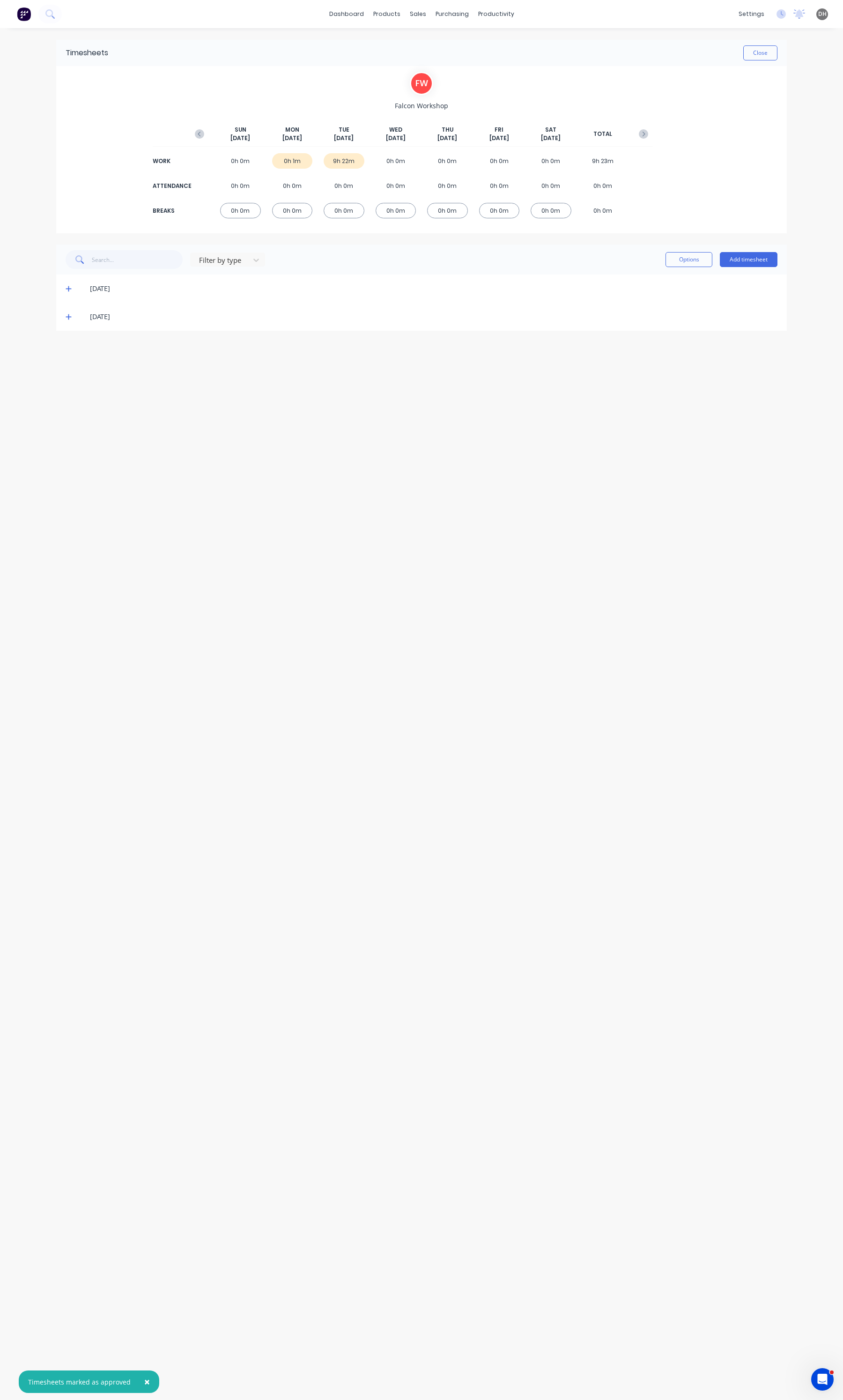
click at [68, 316] on icon at bounding box center [68, 316] width 5 height 5
click at [762, 376] on icon "button" at bounding box center [762, 372] width 2 height 8
click at [725, 336] on div "Edit" at bounding box center [729, 337] width 72 height 14
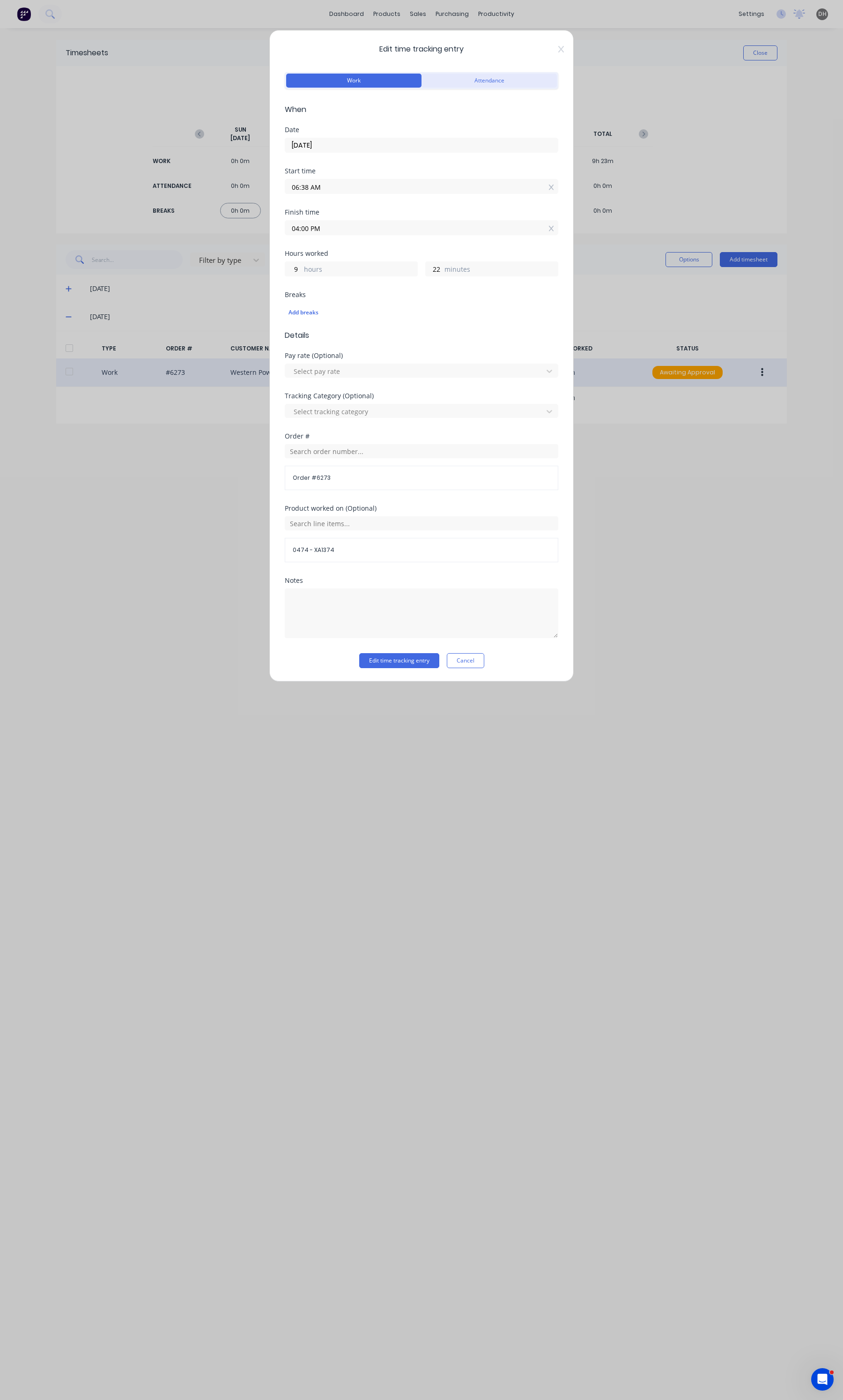
click at [459, 86] on button "Attendance" at bounding box center [489, 81] width 135 height 14
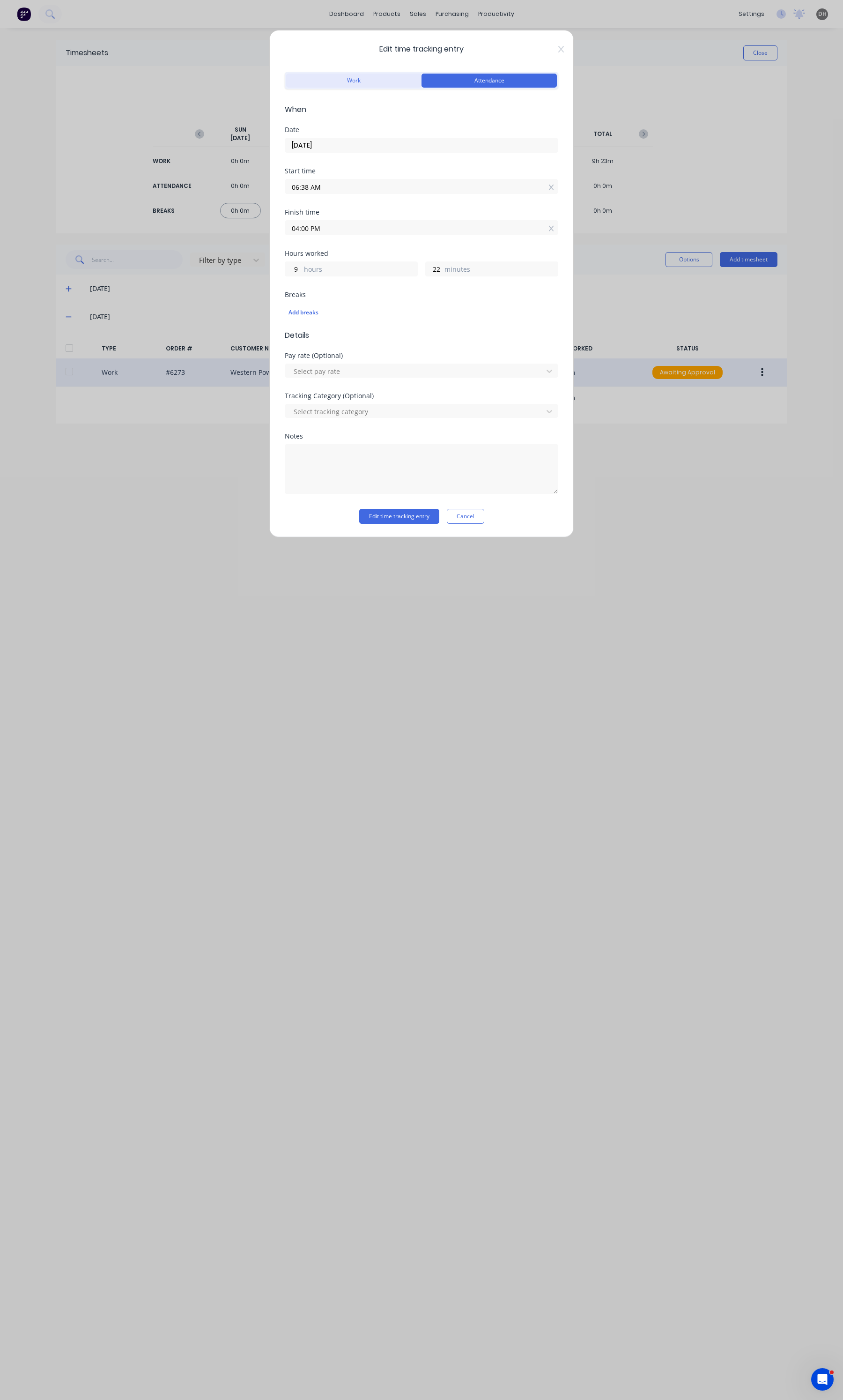
click at [380, 75] on button "Work" at bounding box center [354, 81] width 135 height 14
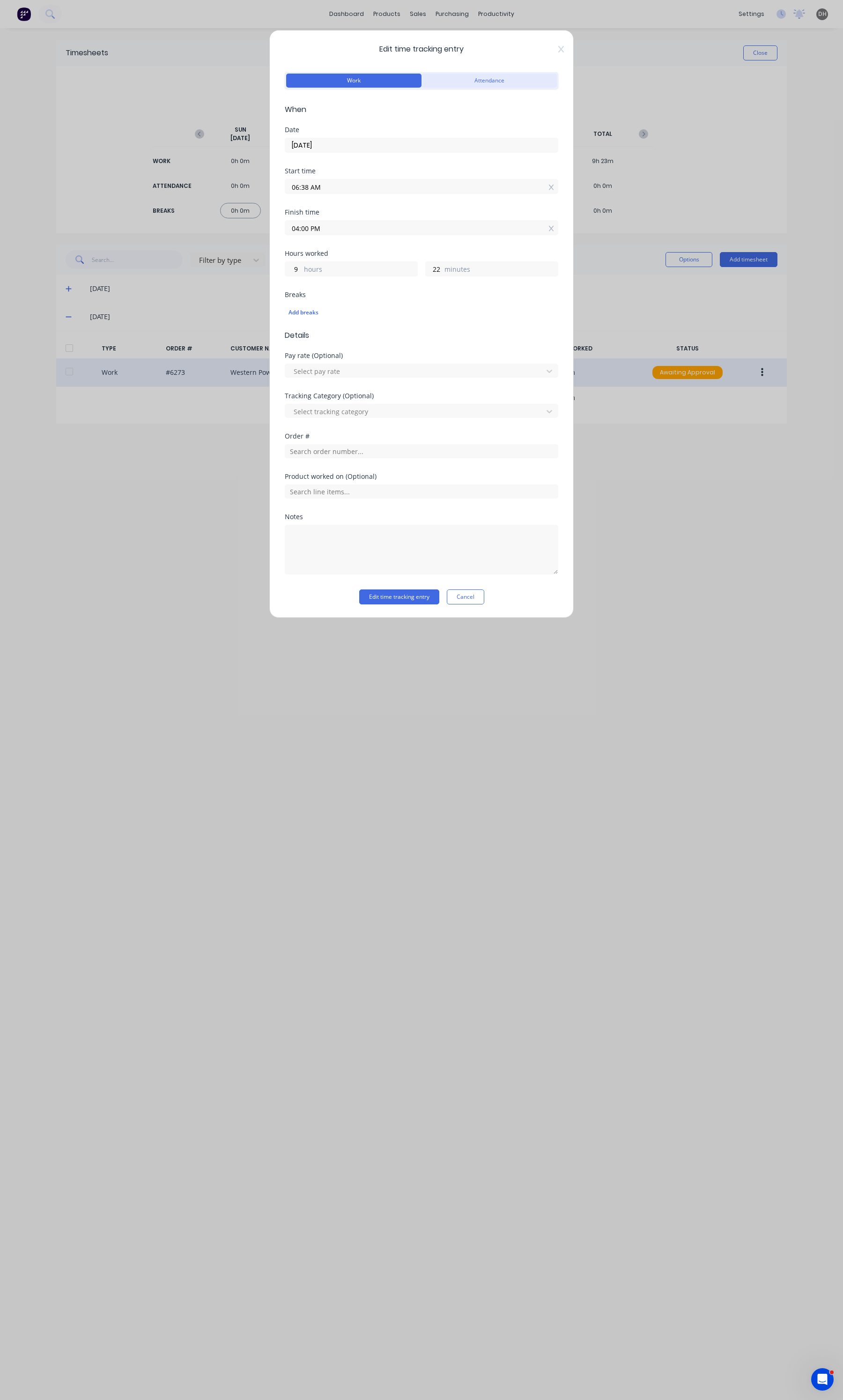
click at [439, 78] on button "Attendance" at bounding box center [489, 81] width 135 height 14
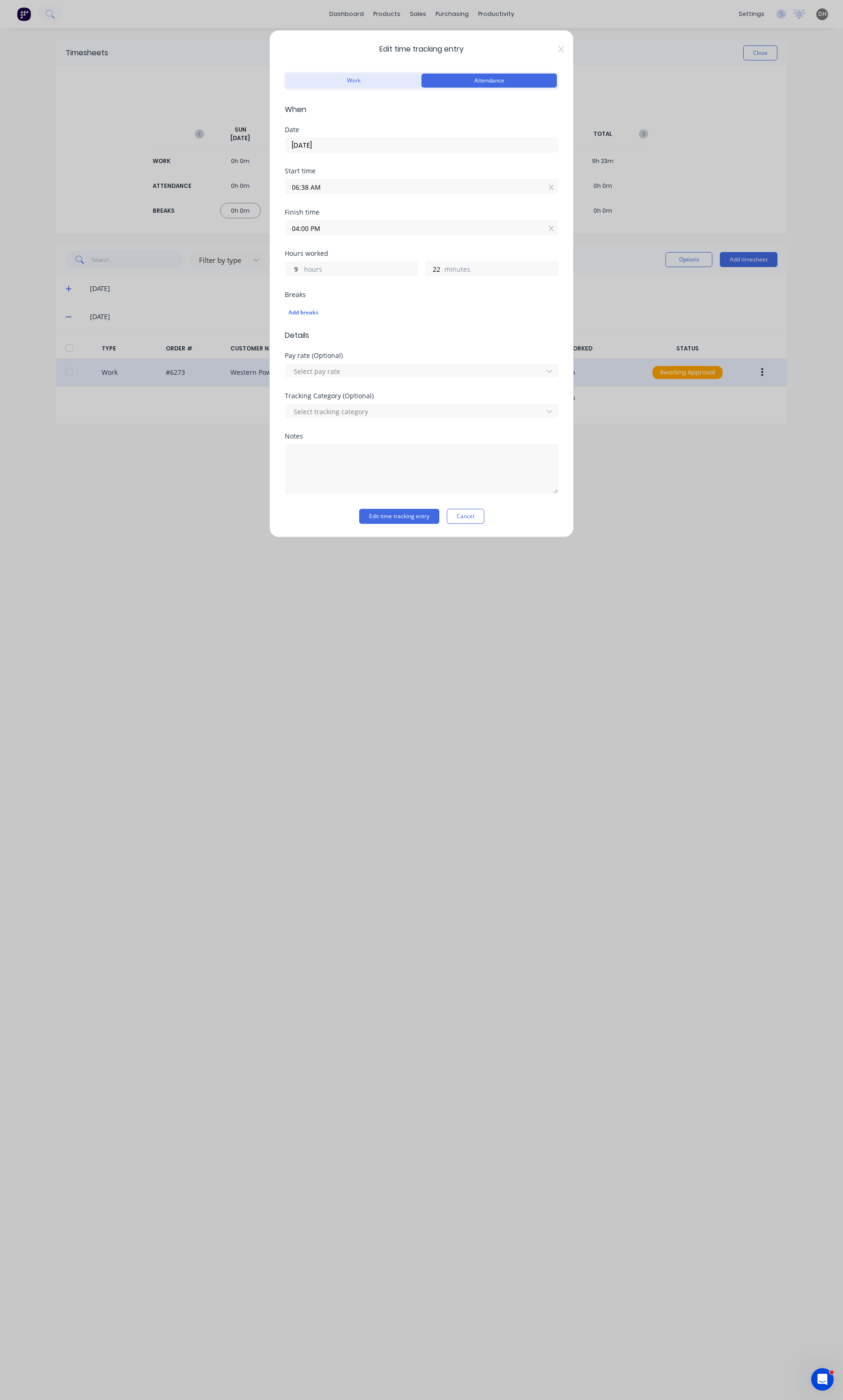
click at [375, 84] on button "Work" at bounding box center [354, 81] width 135 height 14
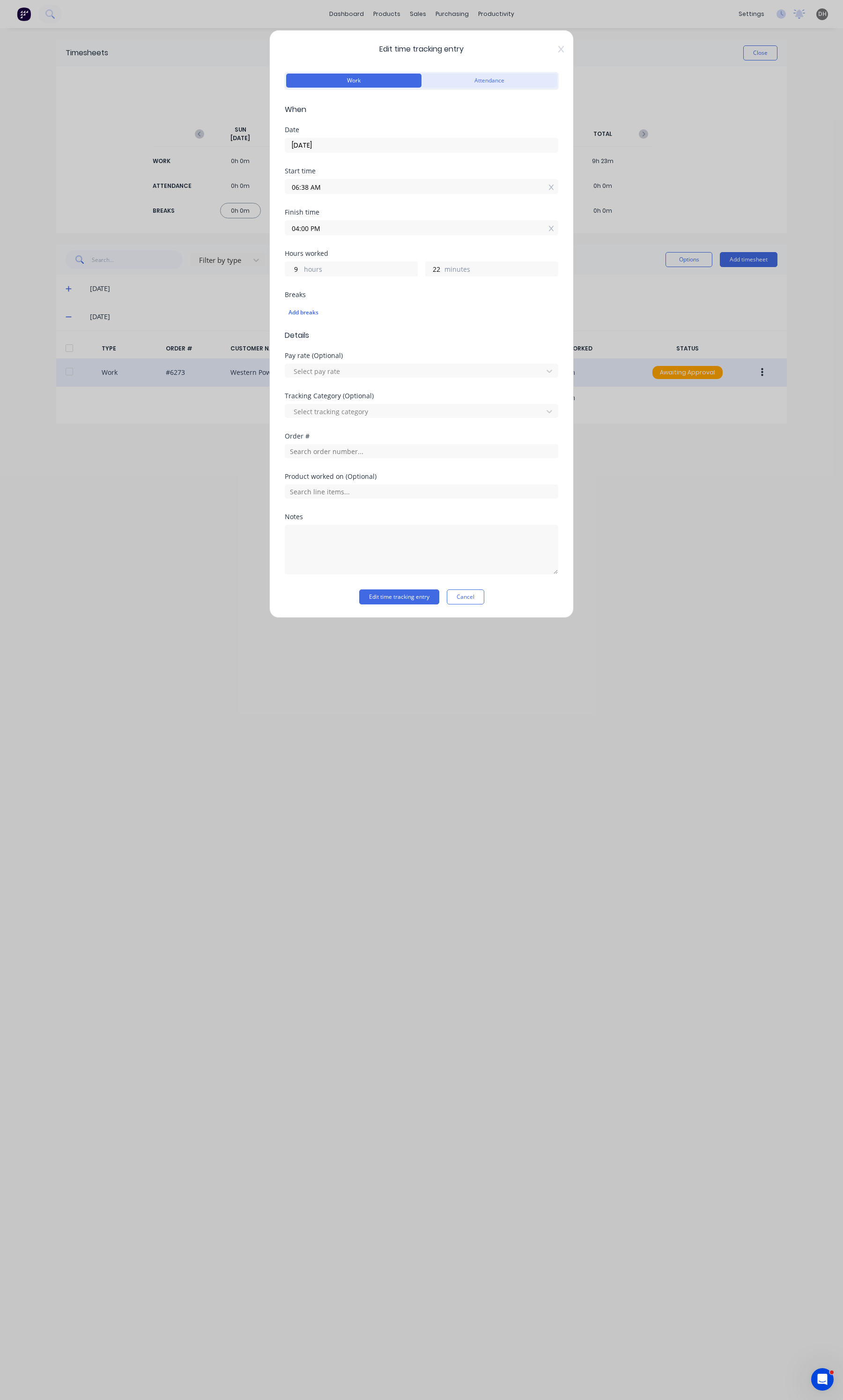
click at [470, 83] on button "Attendance" at bounding box center [489, 81] width 135 height 14
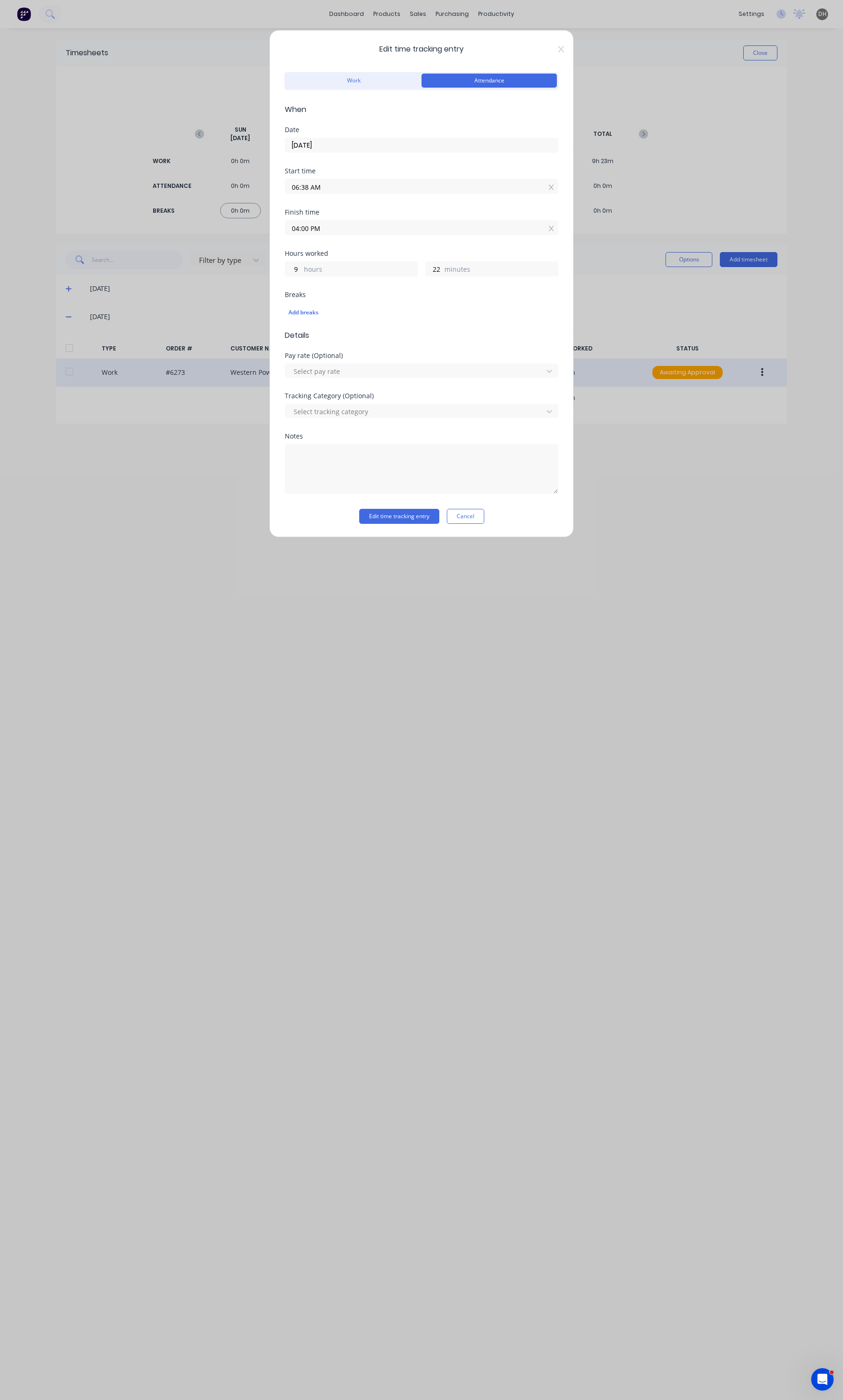
click at [365, 70] on div "Work Attendance" at bounding box center [422, 79] width 273 height 19
click at [351, 78] on button "Work" at bounding box center [354, 81] width 135 height 14
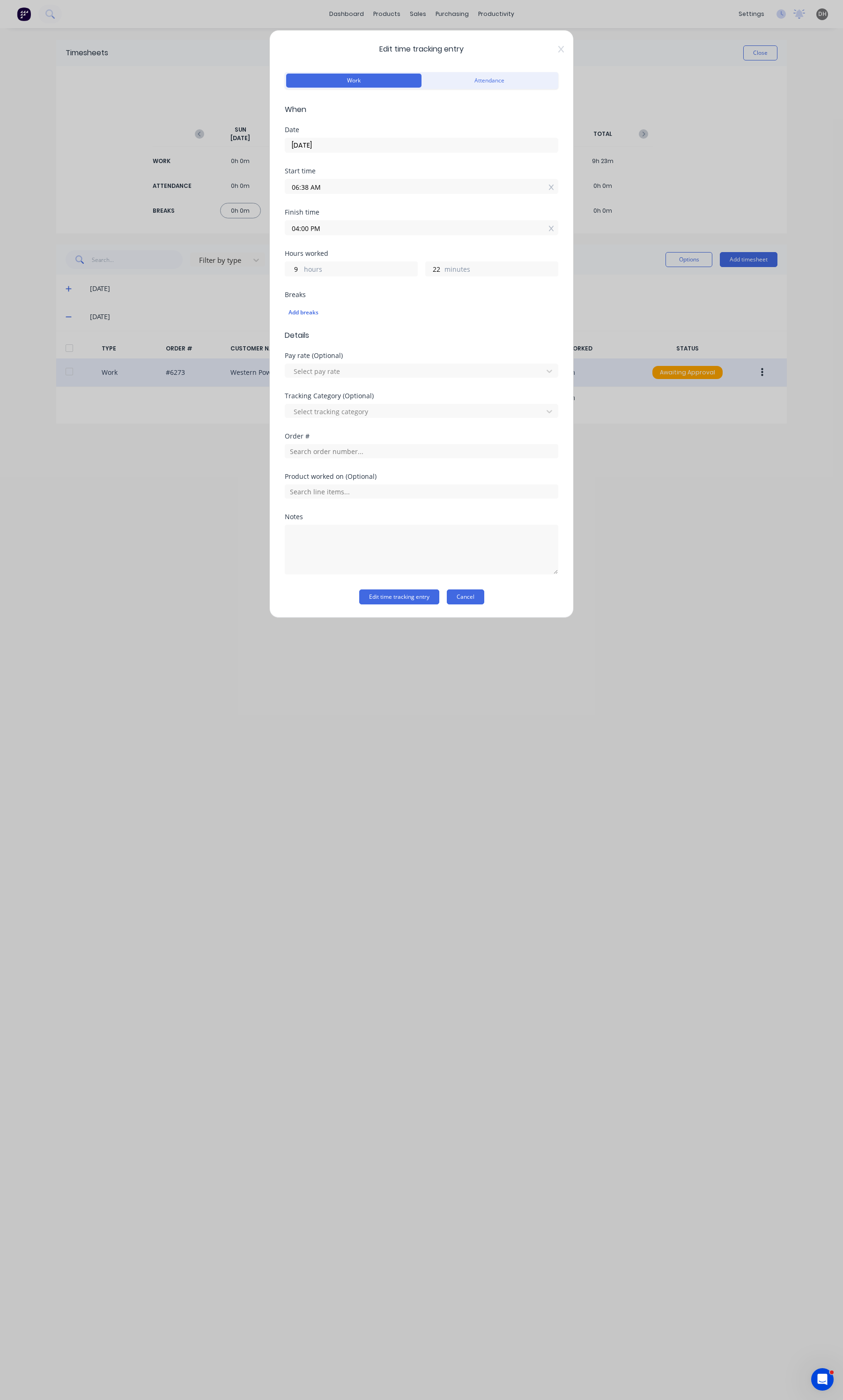
click at [474, 594] on button "Cancel" at bounding box center [465, 597] width 38 height 15
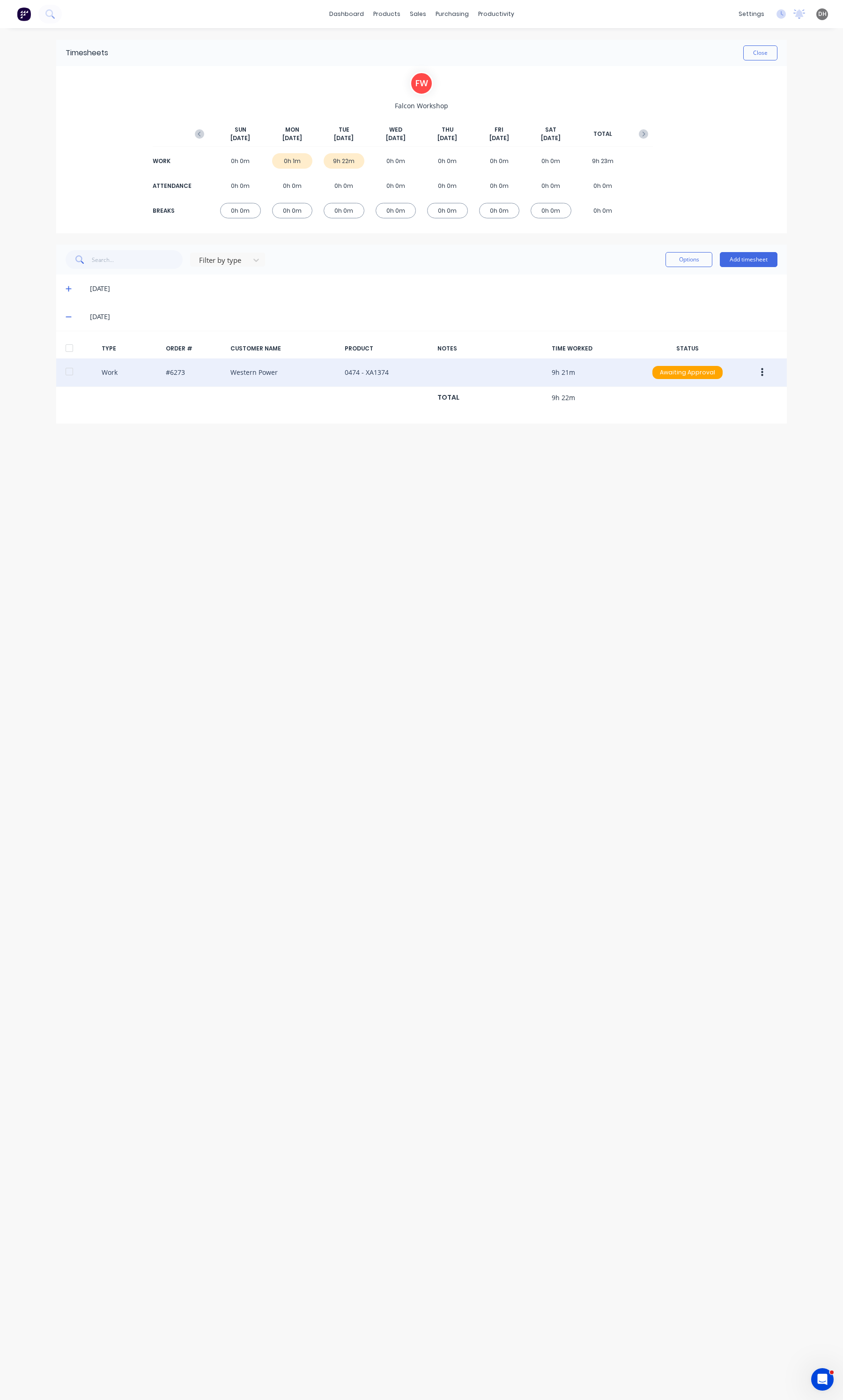
click at [763, 369] on button "button" at bounding box center [762, 372] width 22 height 17
click at [733, 406] on div "Delete" at bounding box center [729, 412] width 72 height 14
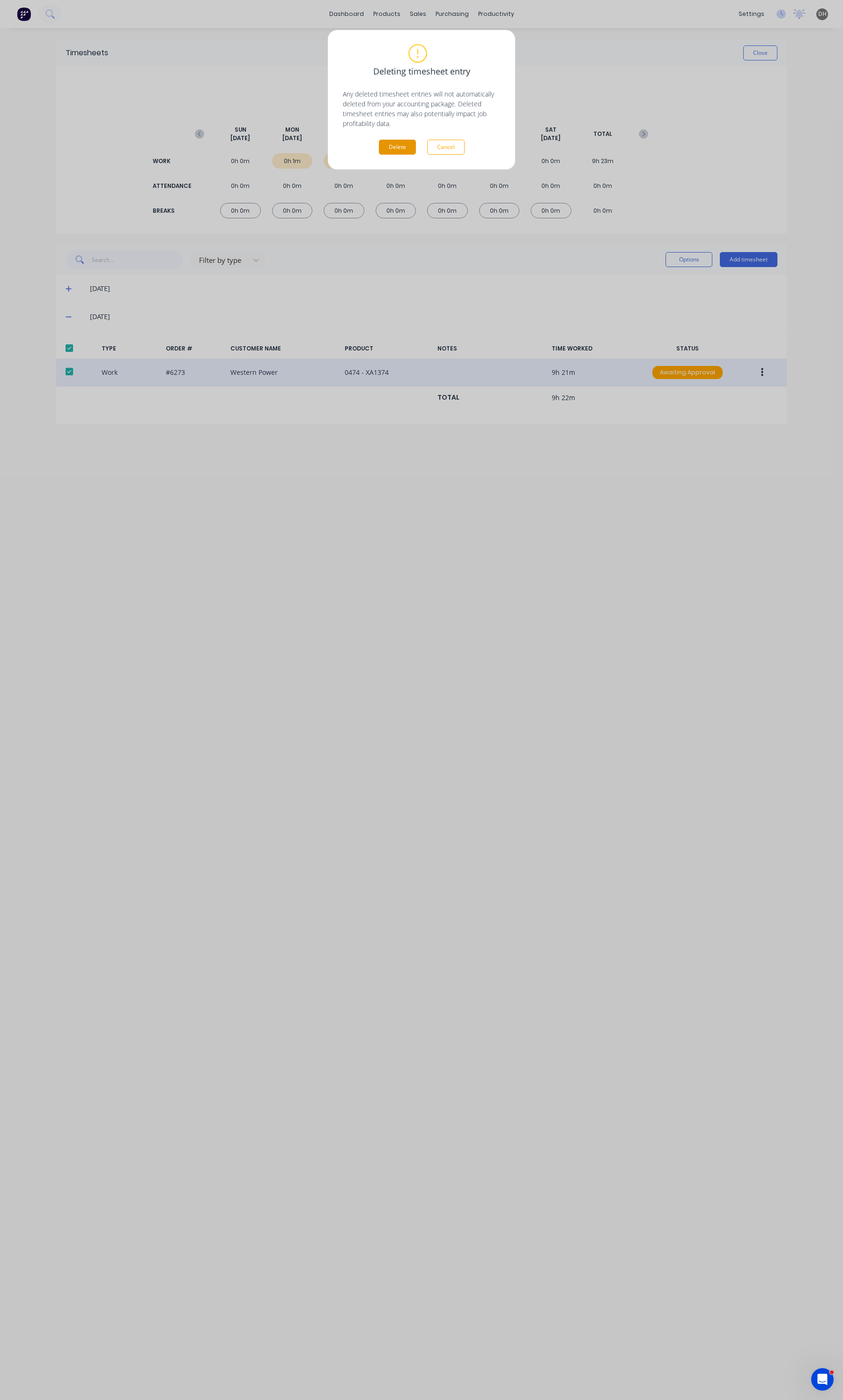
click at [385, 151] on button "Delete" at bounding box center [397, 147] width 37 height 15
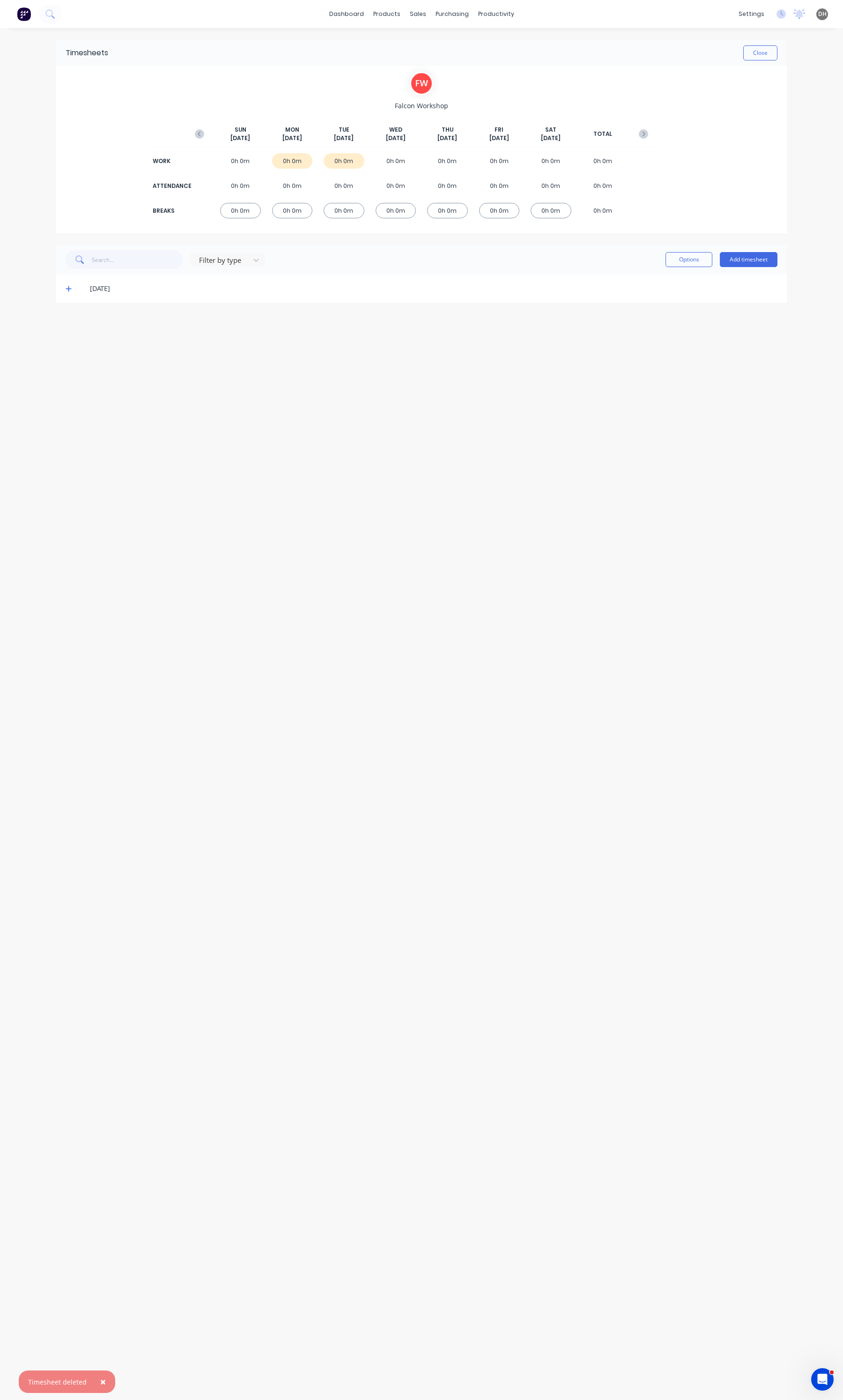
click at [61, 293] on div "[DATE]" at bounding box center [422, 288] width 731 height 28
click at [65, 288] on icon at bounding box center [68, 288] width 6 height 7
click at [67, 320] on div at bounding box center [69, 319] width 18 height 18
click at [699, 267] on div "Options Add timesheet" at bounding box center [722, 260] width 112 height 18
click at [696, 263] on button "Options" at bounding box center [689, 260] width 47 height 15
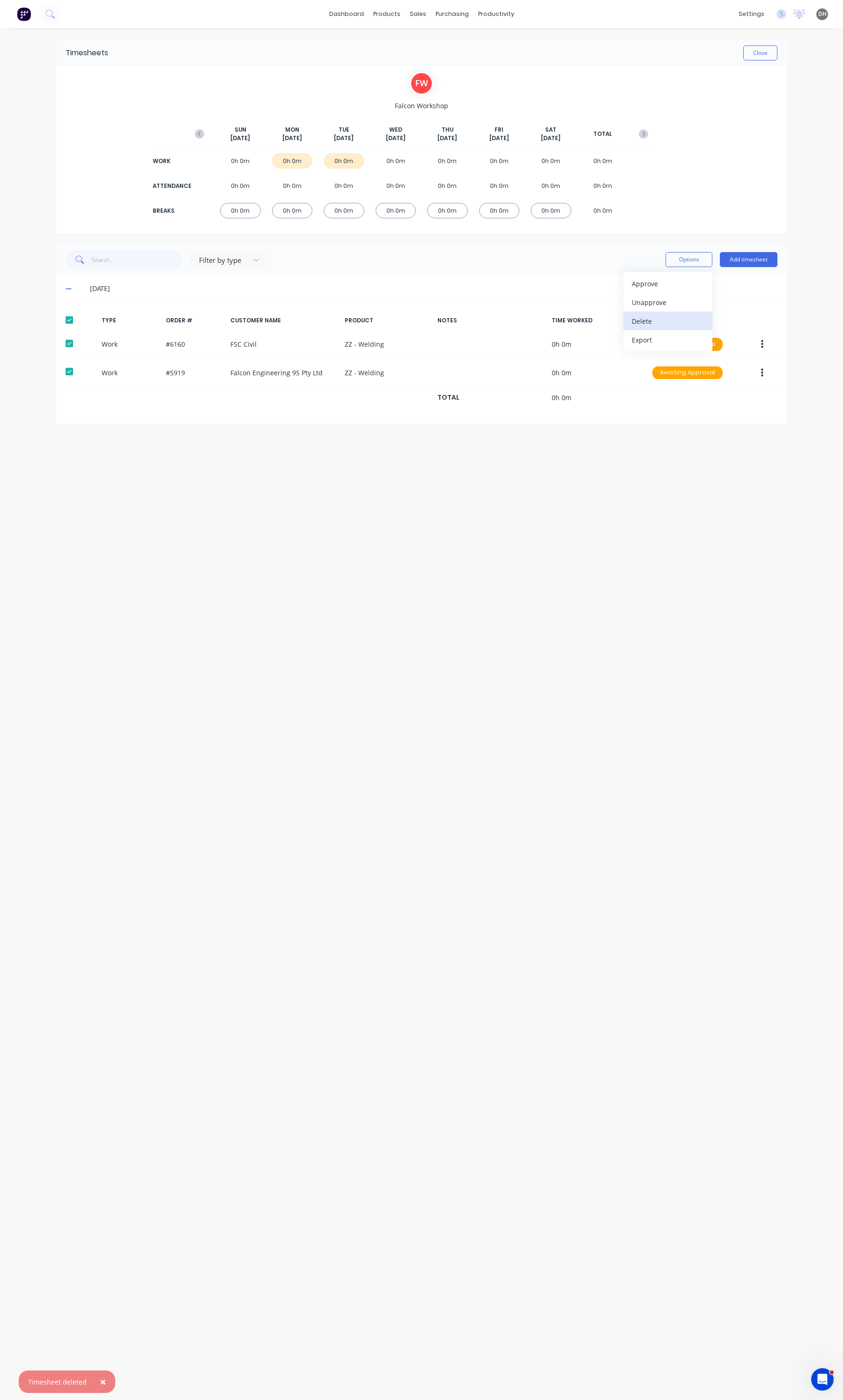
click at [661, 324] on div "Delete" at bounding box center [668, 321] width 72 height 14
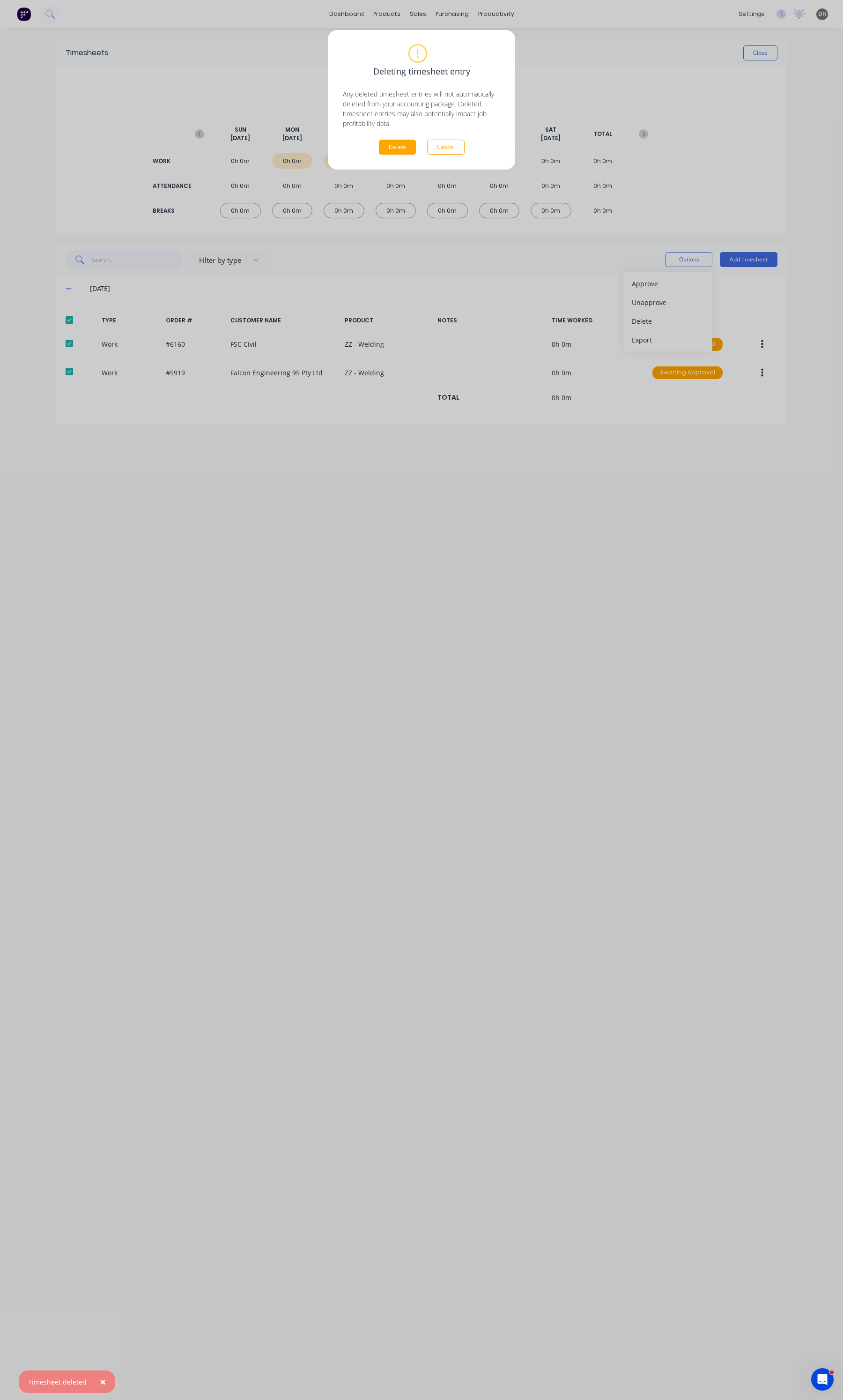
click at [398, 159] on div "Deleting timesheet entry Any deleted timesheet entries will not automatically d…" at bounding box center [422, 100] width 187 height 140
click at [398, 154] on button "Delete" at bounding box center [397, 147] width 37 height 15
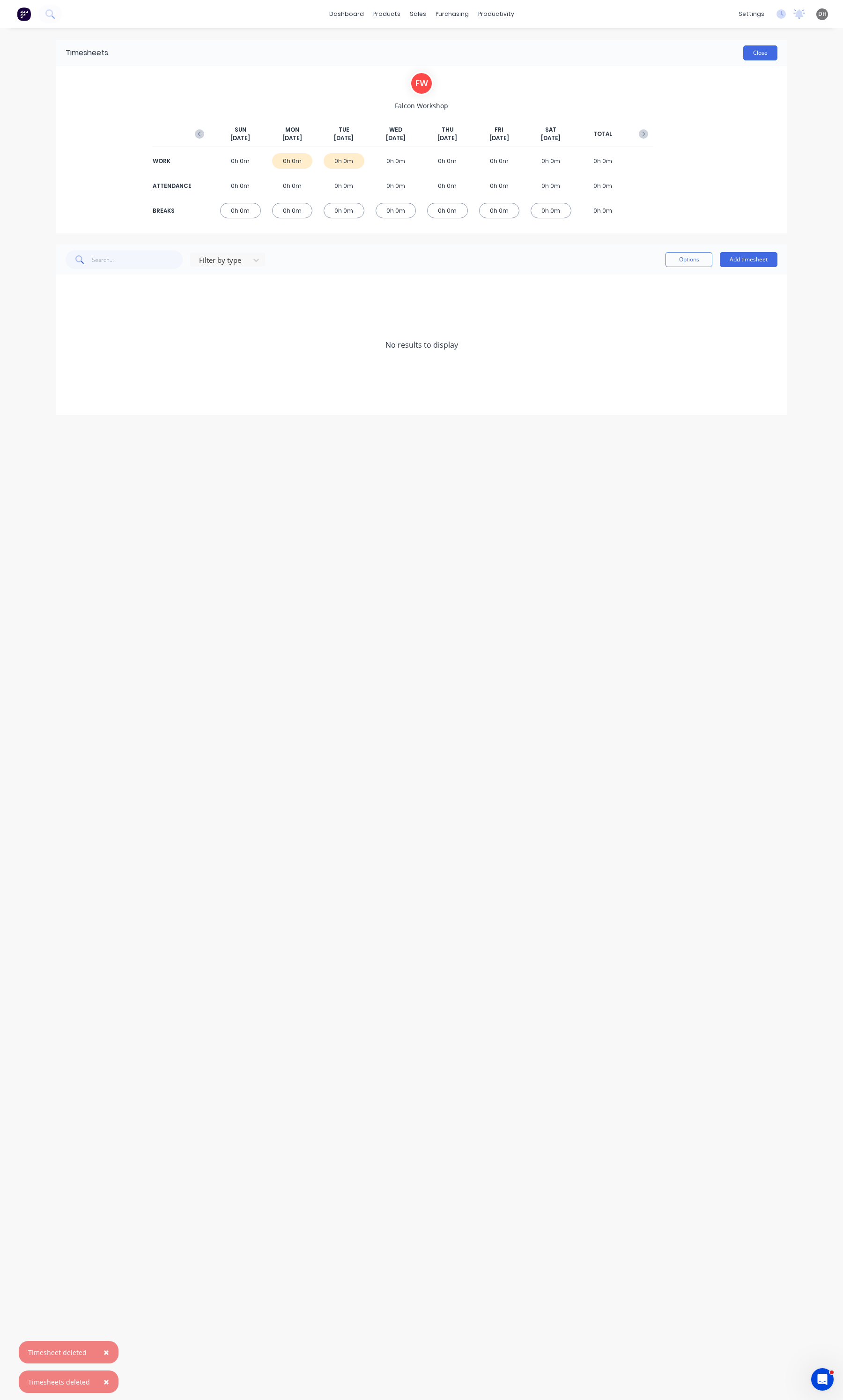
click at [744, 56] on button "Close" at bounding box center [760, 53] width 35 height 15
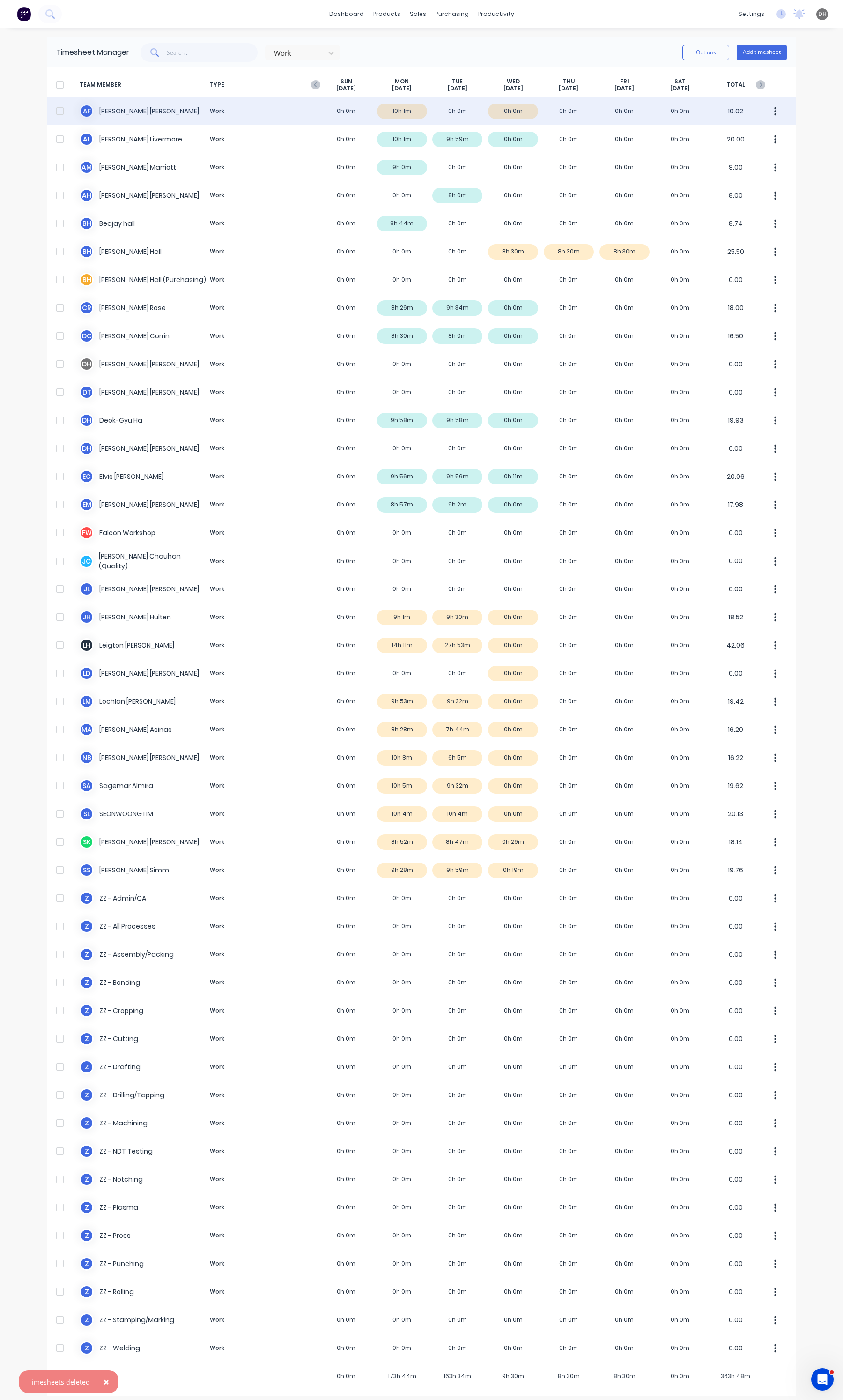
click at [446, 118] on div "A F [PERSON_NAME] Work 0h 0m 10h 1m 0h 0m 0h 0m 0h 0m 0h 0m 0h 0m 10.02" at bounding box center [422, 111] width 749 height 28
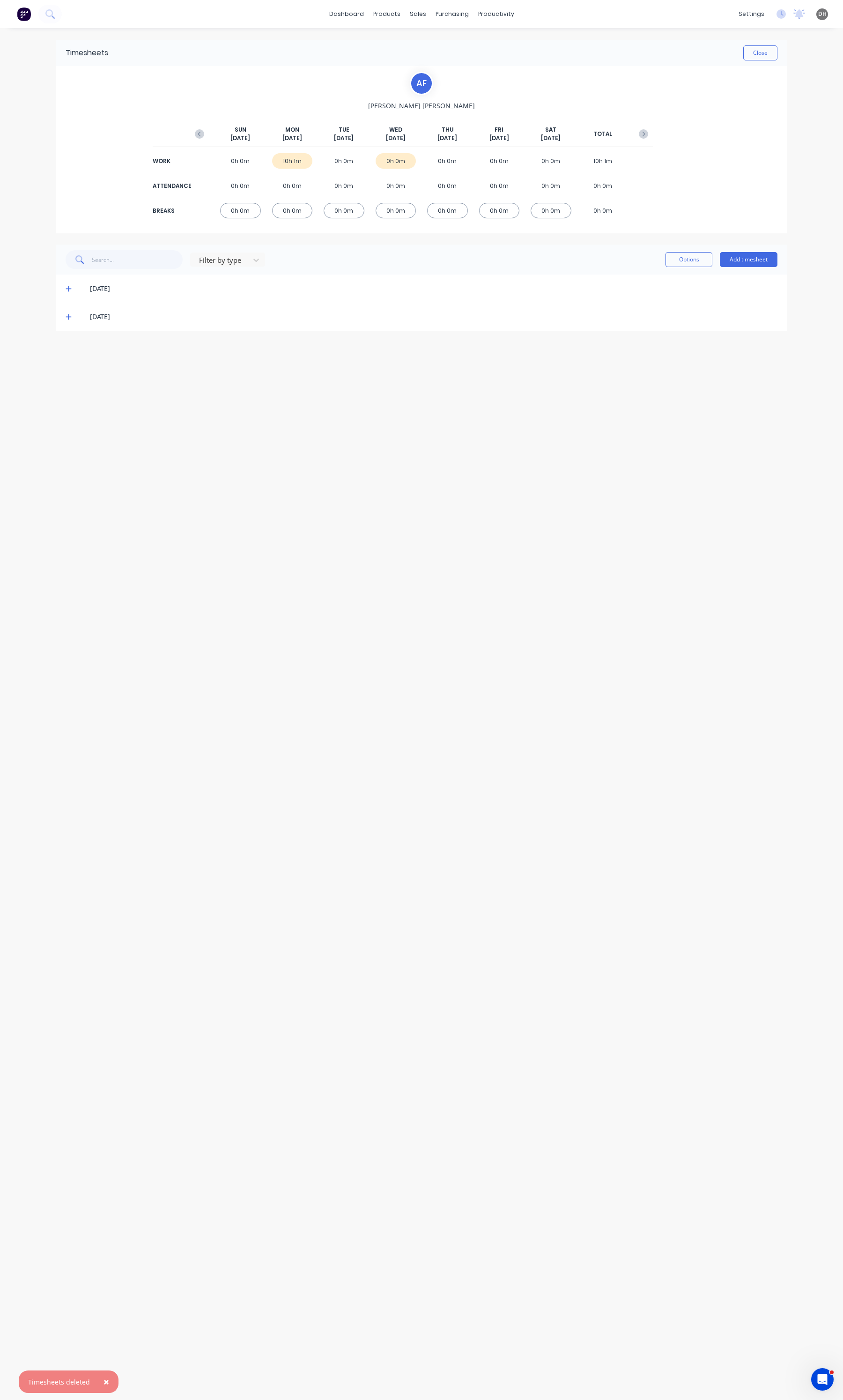
click at [779, 256] on div "Filter by type Options Add timesheet" at bounding box center [422, 259] width 731 height 30
click at [769, 257] on button "Add timesheet" at bounding box center [749, 260] width 58 height 15
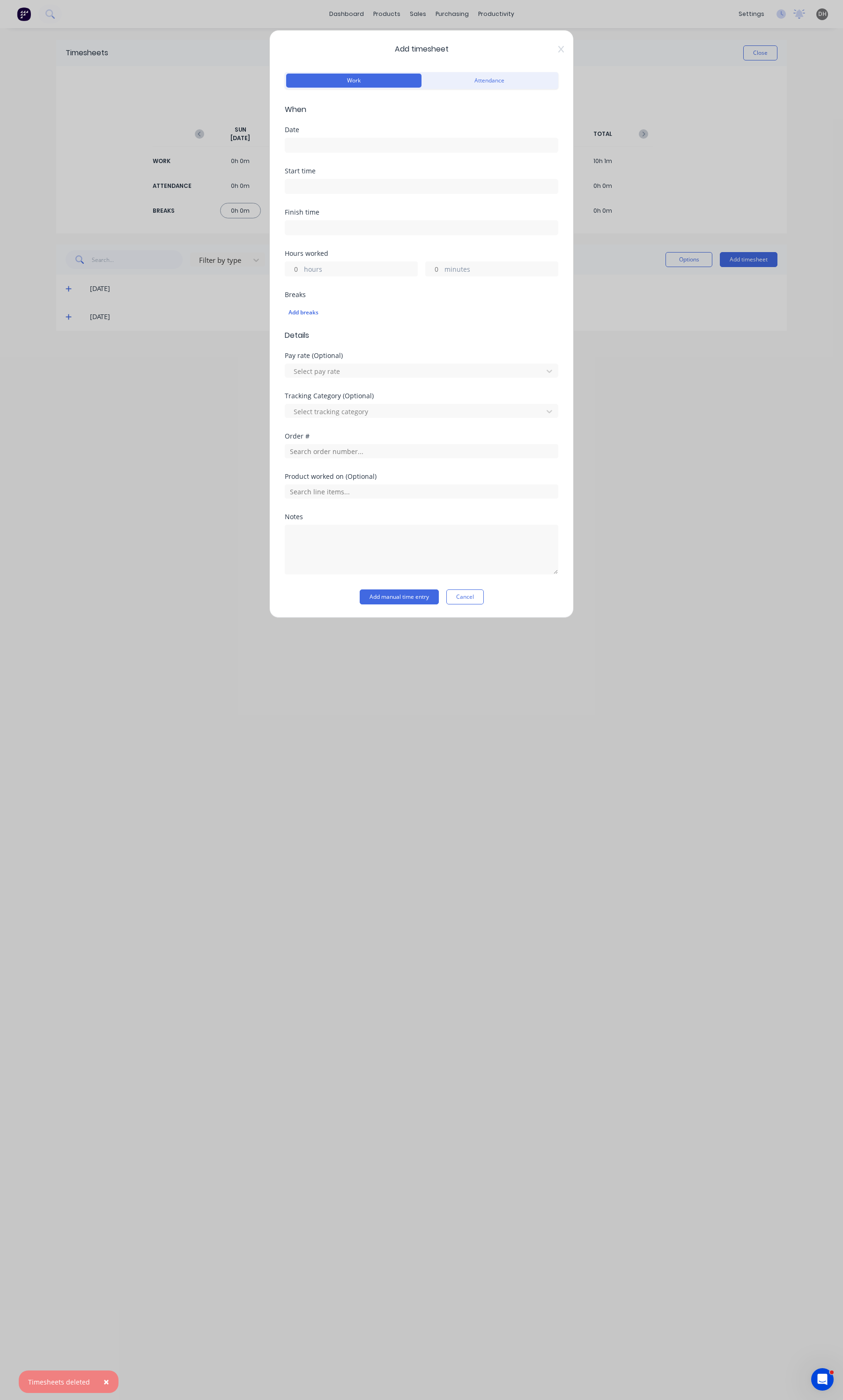
click at [324, 149] on input at bounding box center [421, 145] width 273 height 14
click at [331, 206] on div "7" at bounding box center [336, 210] width 14 height 14
click at [398, 180] on label at bounding box center [422, 187] width 273 height 15
click at [398, 180] on input at bounding box center [421, 187] width 273 height 14
click at [395, 184] on input "06:25 AM" at bounding box center [421, 187] width 273 height 14
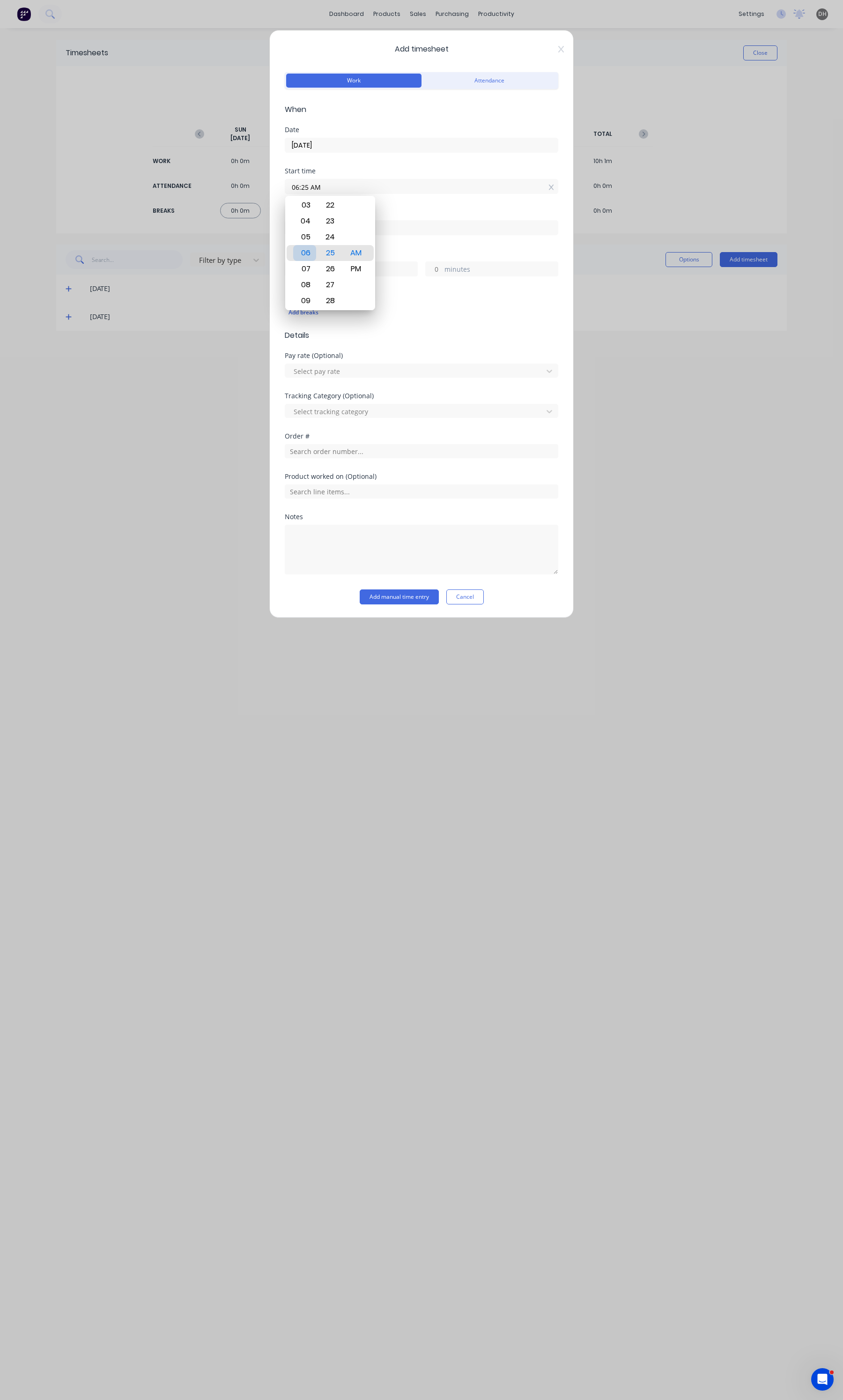
click at [310, 254] on div "06" at bounding box center [305, 253] width 23 height 16
click at [324, 242] on div "00" at bounding box center [330, 237] width 23 height 16
click at [414, 214] on div "Finish time" at bounding box center [422, 212] width 273 height 7
click at [339, 223] on input at bounding box center [421, 227] width 273 height 14
click at [309, 298] on div "04" at bounding box center [305, 294] width 23 height 16
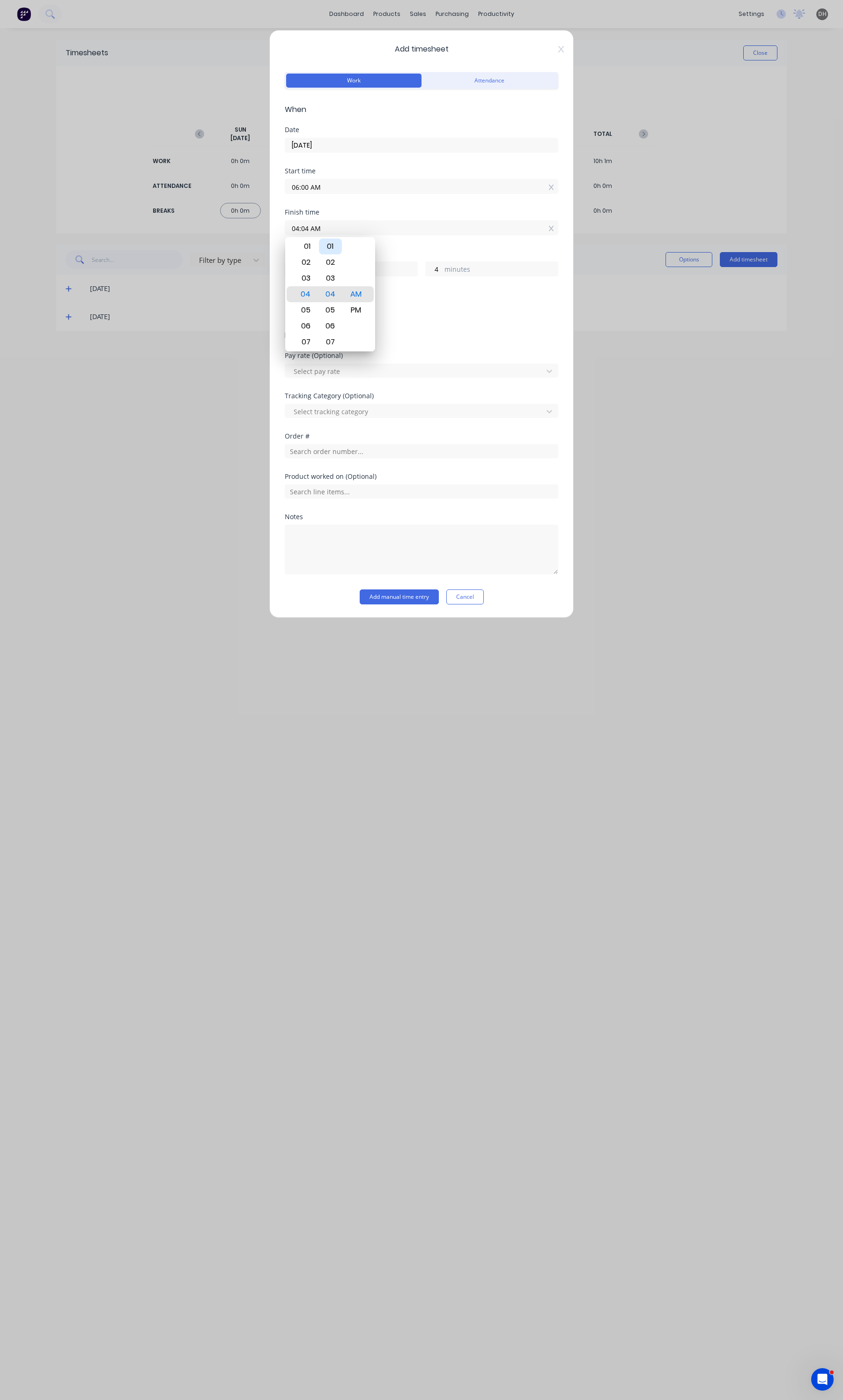
click at [336, 249] on div "01" at bounding box center [330, 246] width 23 height 16
click at [363, 308] on div "PM" at bounding box center [356, 309] width 23 height 16
click at [446, 310] on div "Add breaks" at bounding box center [422, 313] width 266 height 12
click at [410, 593] on button "Add manual time entry" at bounding box center [398, 597] width 79 height 15
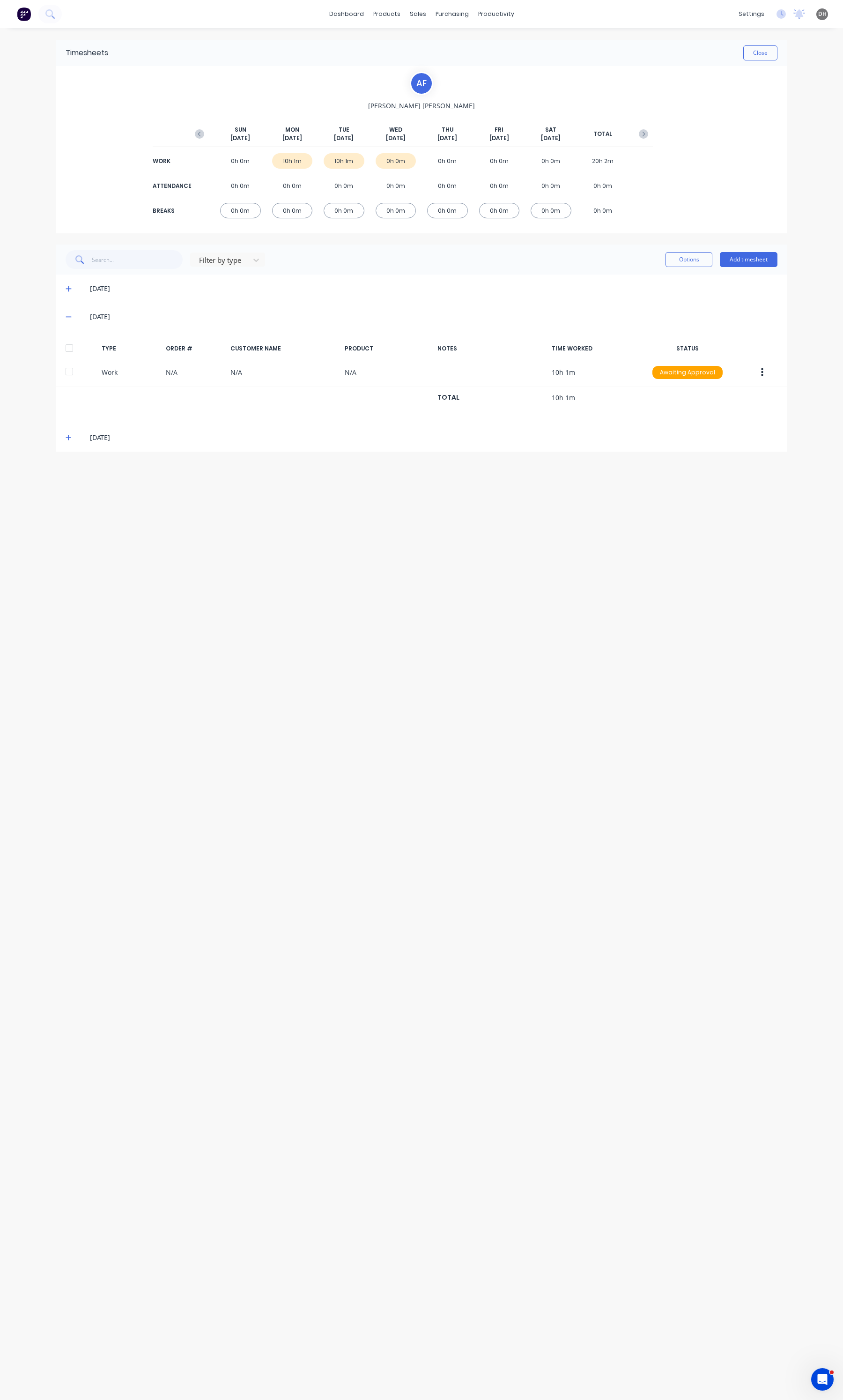
click at [743, 61] on div "Timesheets Close" at bounding box center [422, 53] width 731 height 26
click at [744, 60] on button "Close" at bounding box center [760, 53] width 35 height 15
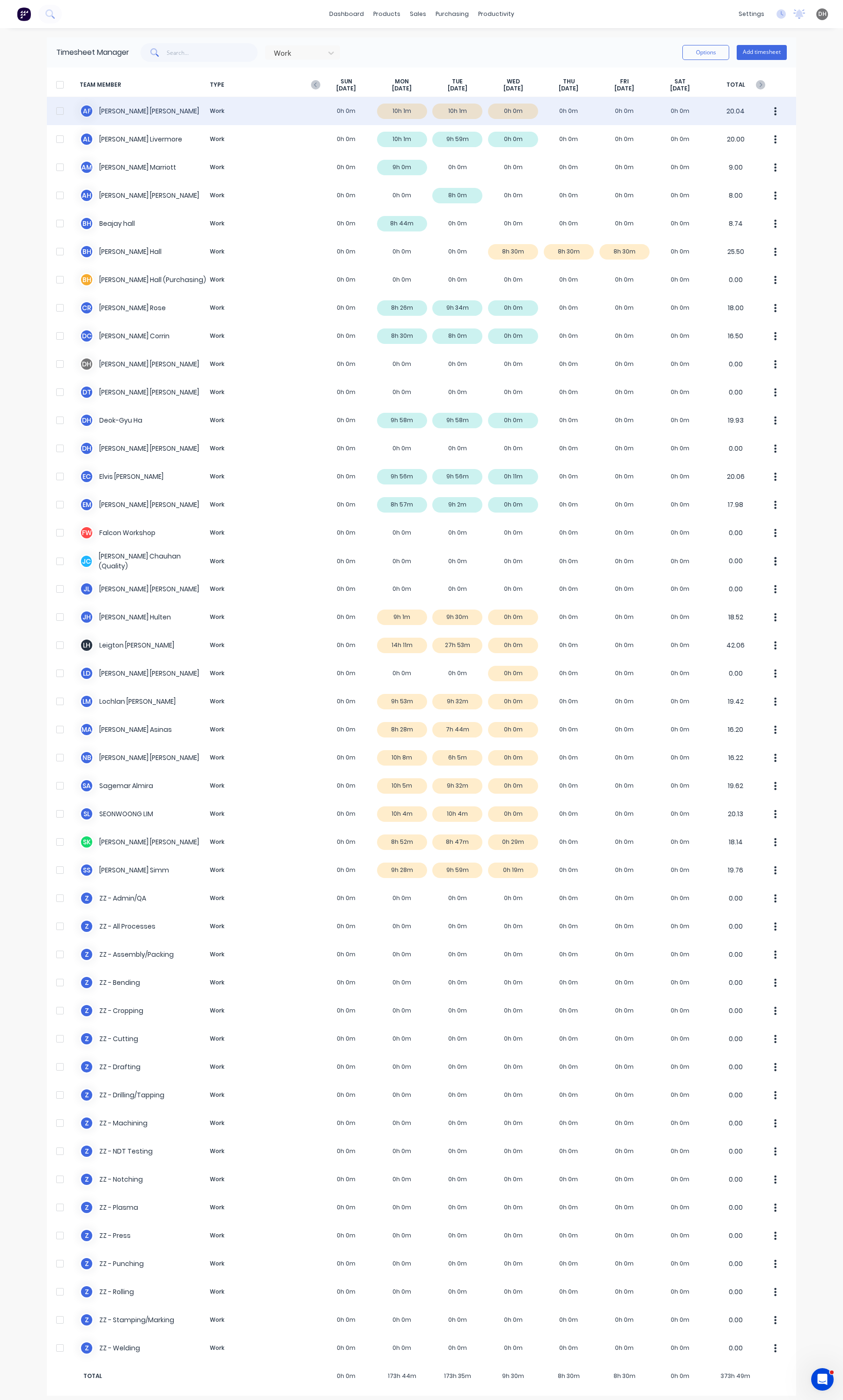
click at [774, 110] on icon "button" at bounding box center [775, 111] width 2 height 10
click at [712, 137] on div "Approve" at bounding box center [740, 137] width 72 height 14
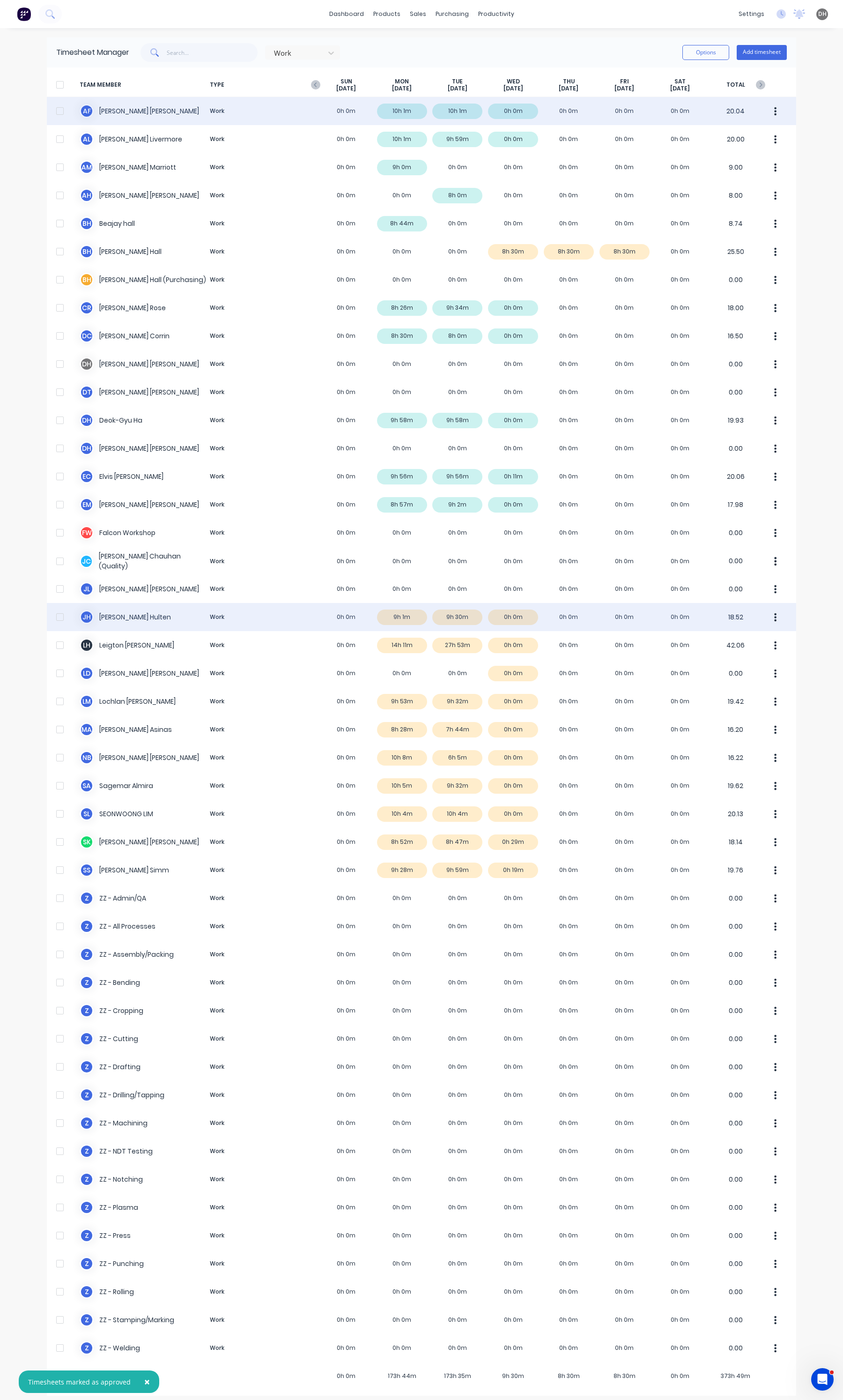
click at [772, 624] on button "button" at bounding box center [775, 617] width 20 height 18
click at [755, 636] on div "Approve" at bounding box center [740, 643] width 72 height 14
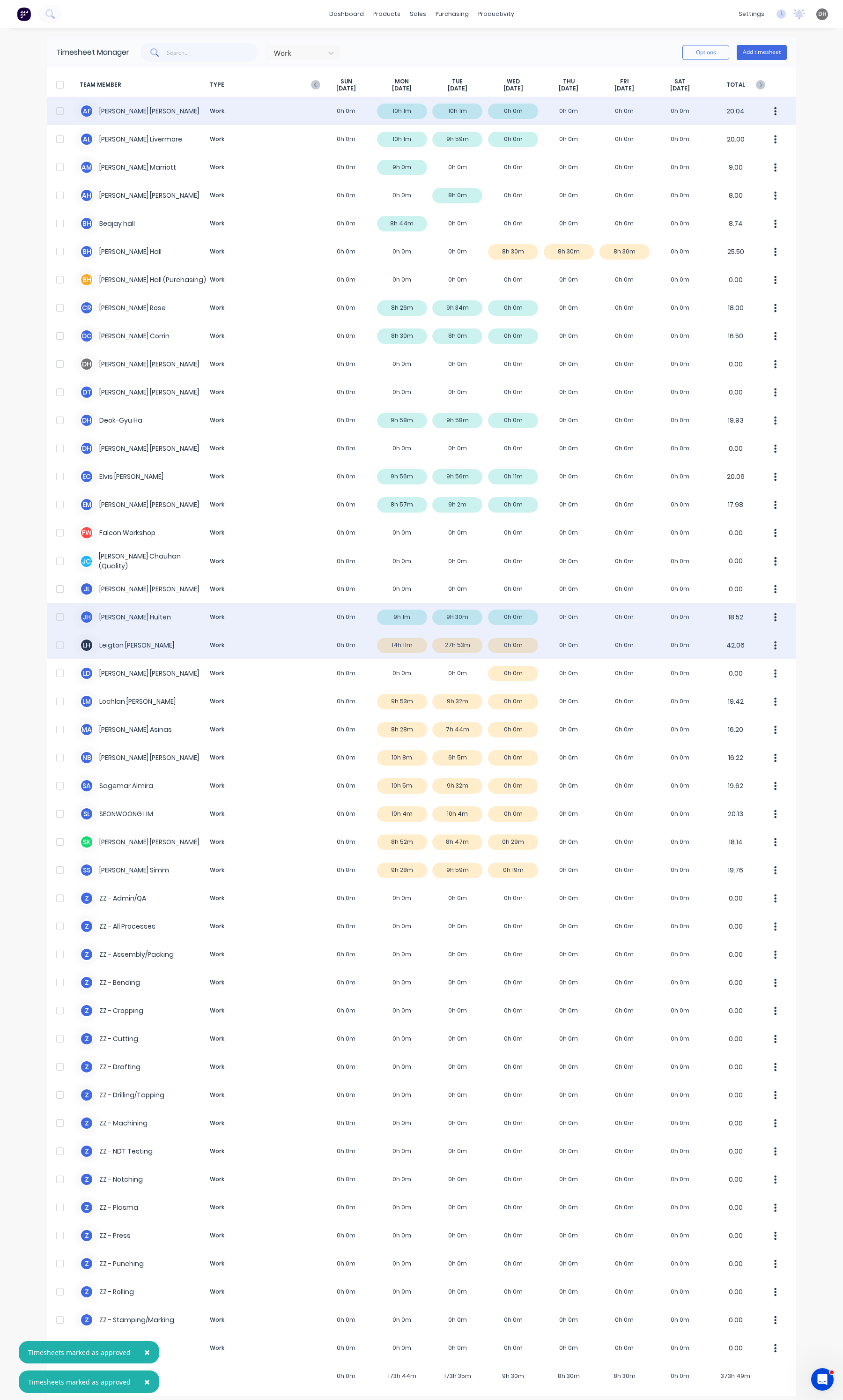
click at [397, 642] on div "[PERSON_NAME] Work 0h 0m 14h 11m 27h 53m 0h 0m 0h 0m 0h 0m 0h 0m 42.06" at bounding box center [422, 645] width 749 height 28
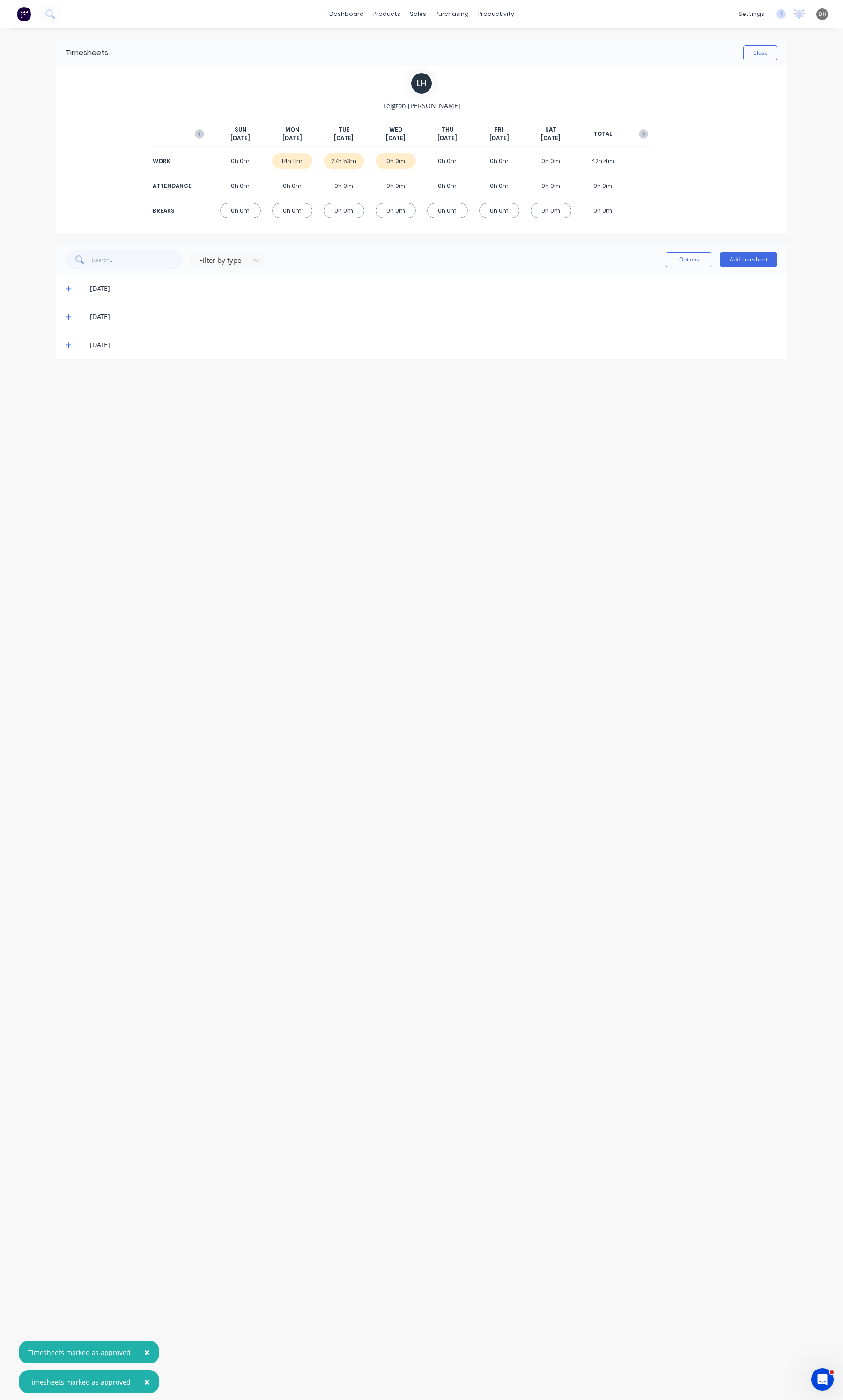
click at [69, 292] on span at bounding box center [70, 289] width 9 height 9
click at [69, 289] on icon at bounding box center [68, 289] width 5 height 1
click at [69, 289] on icon at bounding box center [68, 289] width 5 height 5
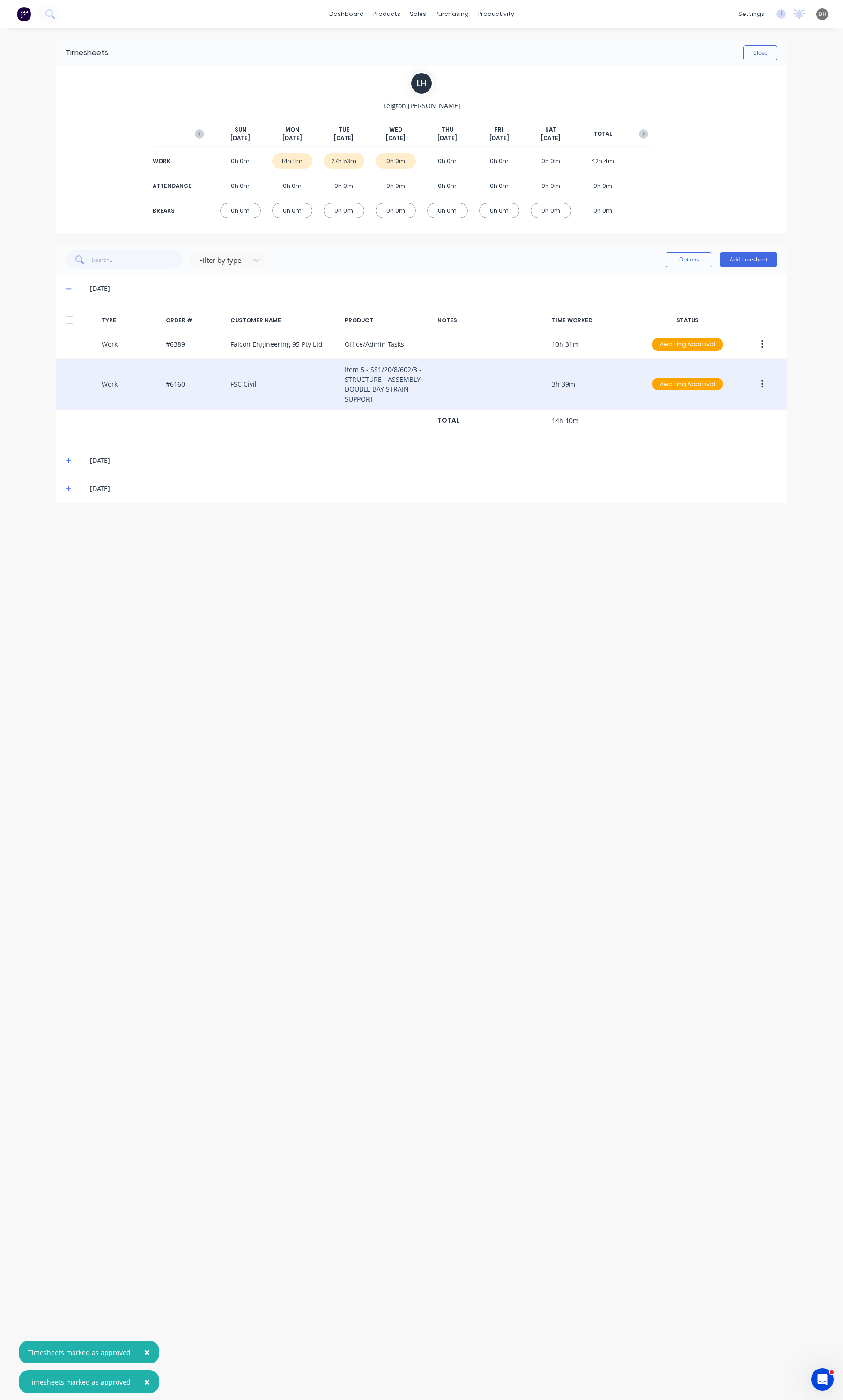
click at [548, 384] on div "Work #6160 FSC Civil Item 5 - SS1/20/8/602/3 - STRUCTURE - ASSEMBLY - DOUBLE BA…" at bounding box center [422, 384] width 731 height 51
click at [765, 387] on button "button" at bounding box center [762, 384] width 22 height 17
click at [725, 351] on div "Edit" at bounding box center [729, 349] width 72 height 14
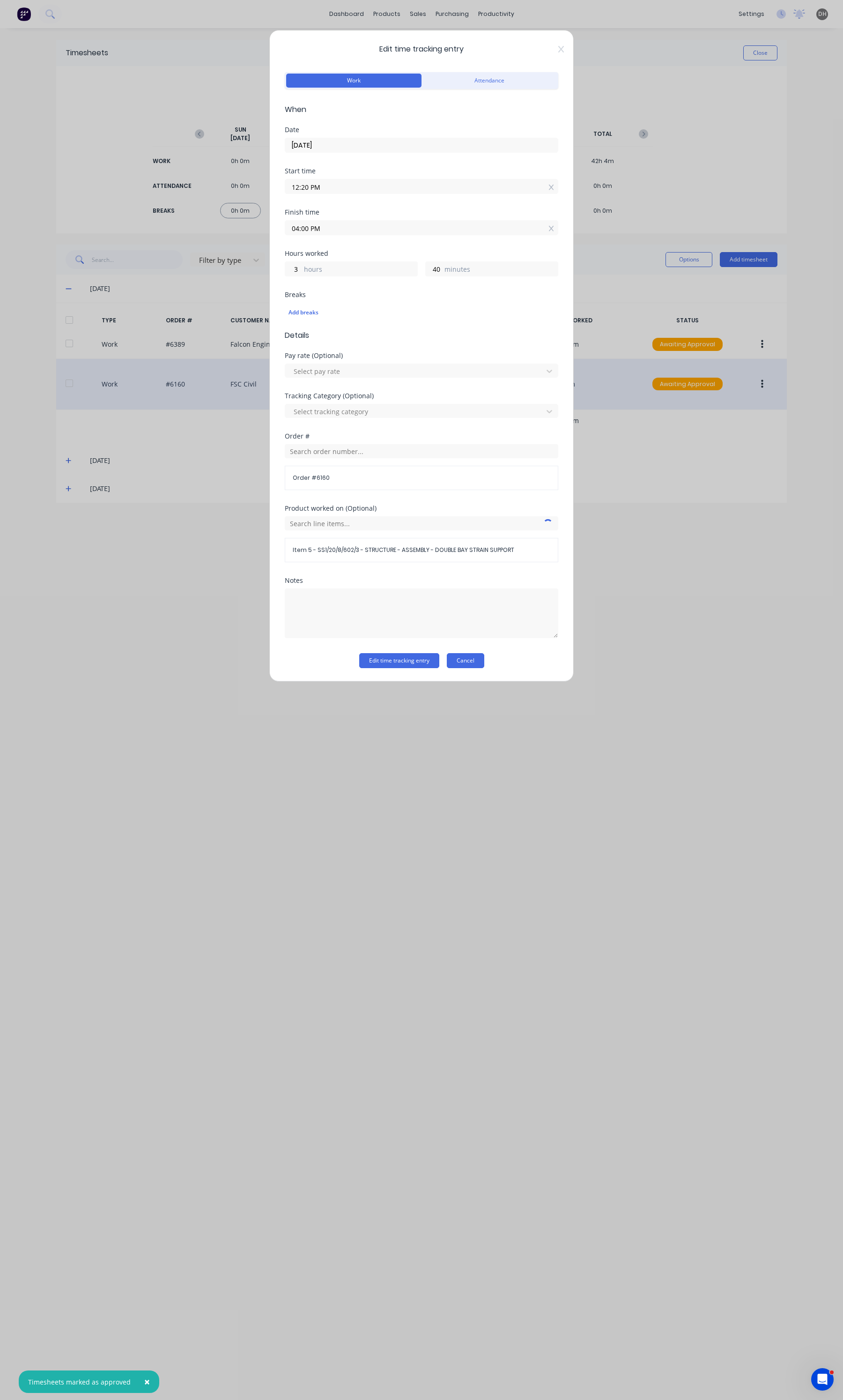
click at [479, 666] on button "Cancel" at bounding box center [465, 660] width 38 height 15
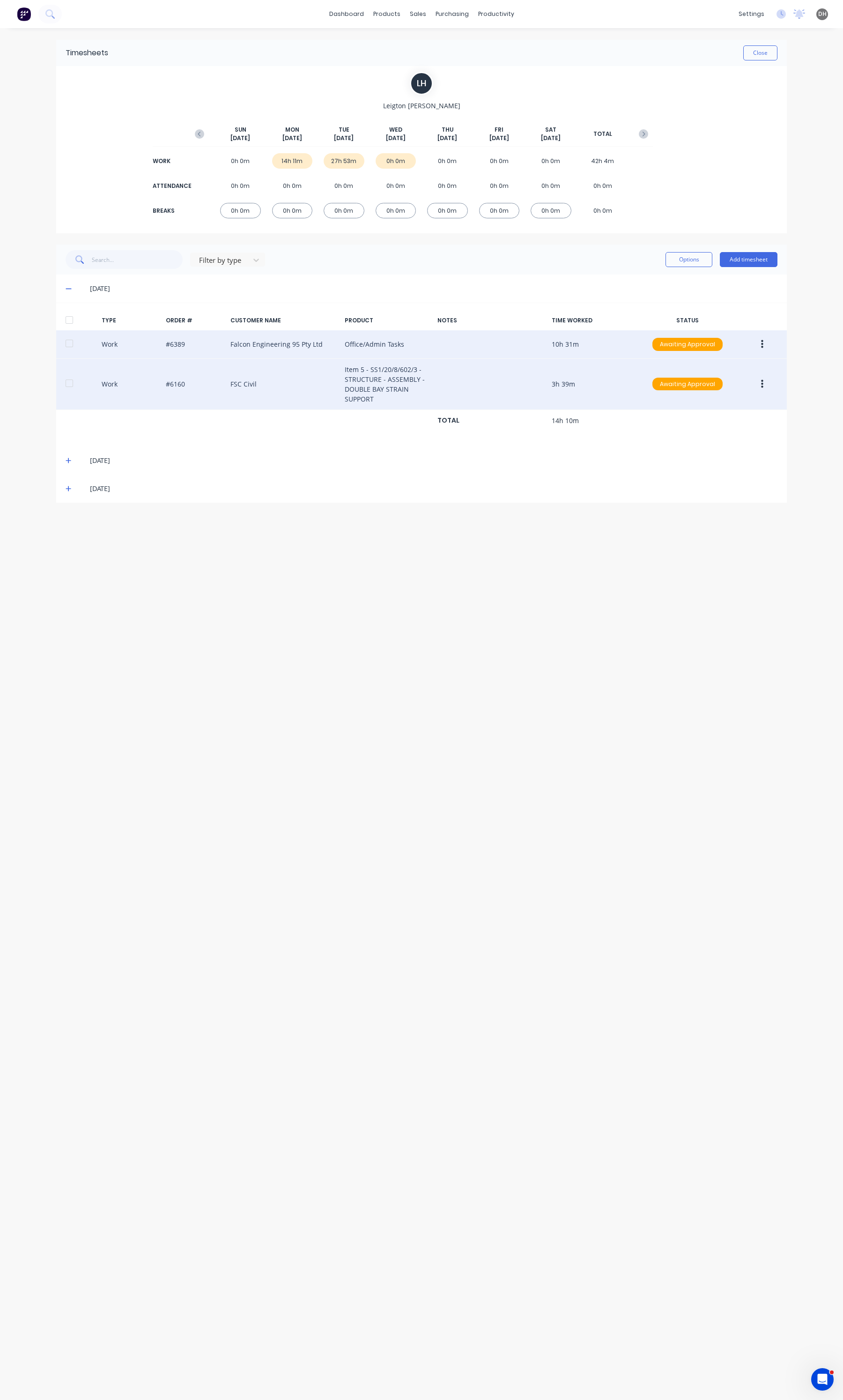
click at [772, 348] on button "button" at bounding box center [762, 344] width 22 height 17
click at [729, 312] on div "Edit" at bounding box center [729, 309] width 72 height 14
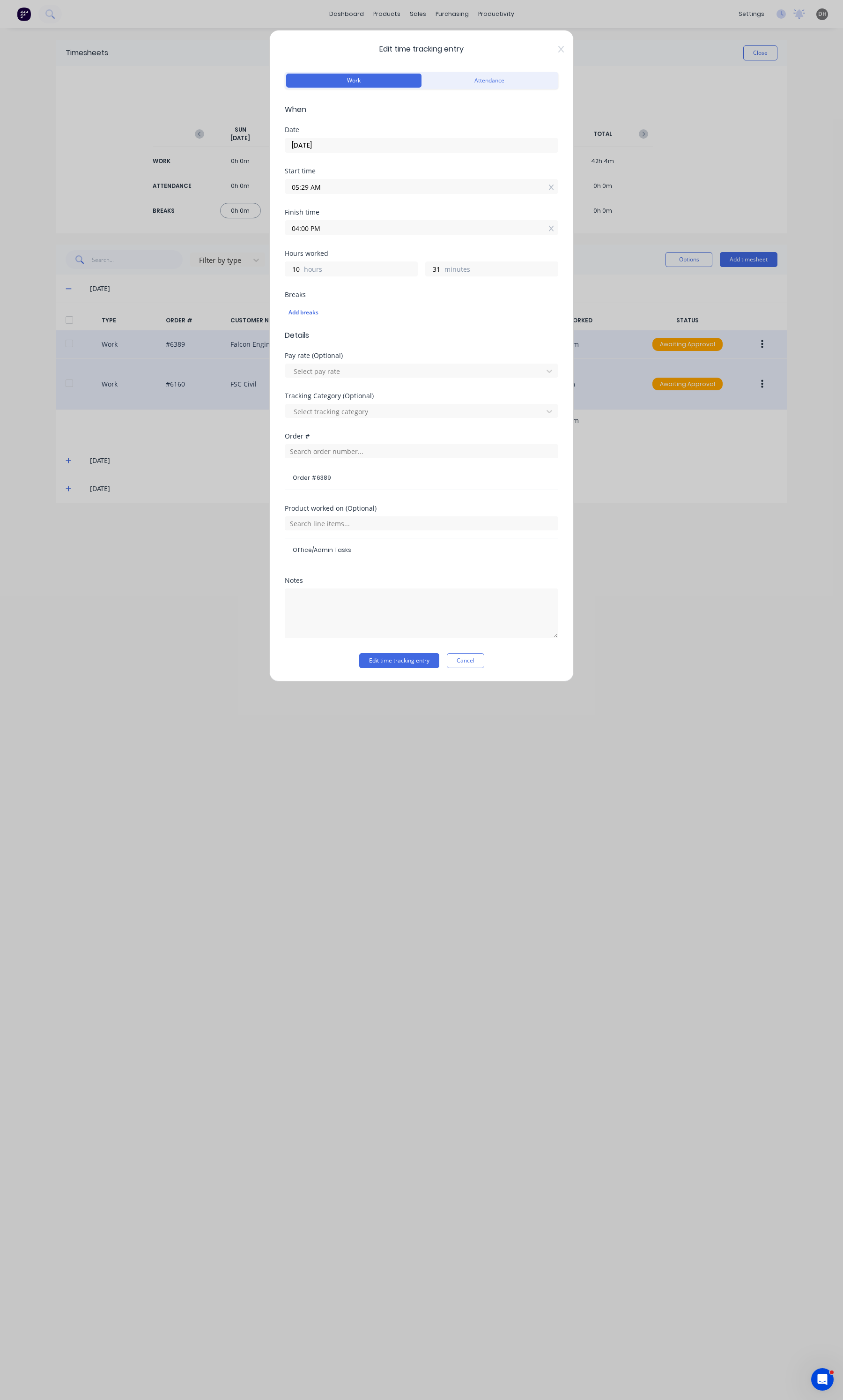
click at [329, 233] on input "04:00 PM" at bounding box center [421, 227] width 273 height 14
drag, startPoint x: 329, startPoint y: 233, endPoint x: 281, endPoint y: 229, distance: 48.2
click at [281, 229] on div "Edit time tracking entry Work Attendance When Date [DATE] Start time 05:29 AM F…" at bounding box center [422, 356] width 304 height 651
click at [410, 664] on button "Edit time tracking entry" at bounding box center [399, 660] width 80 height 15
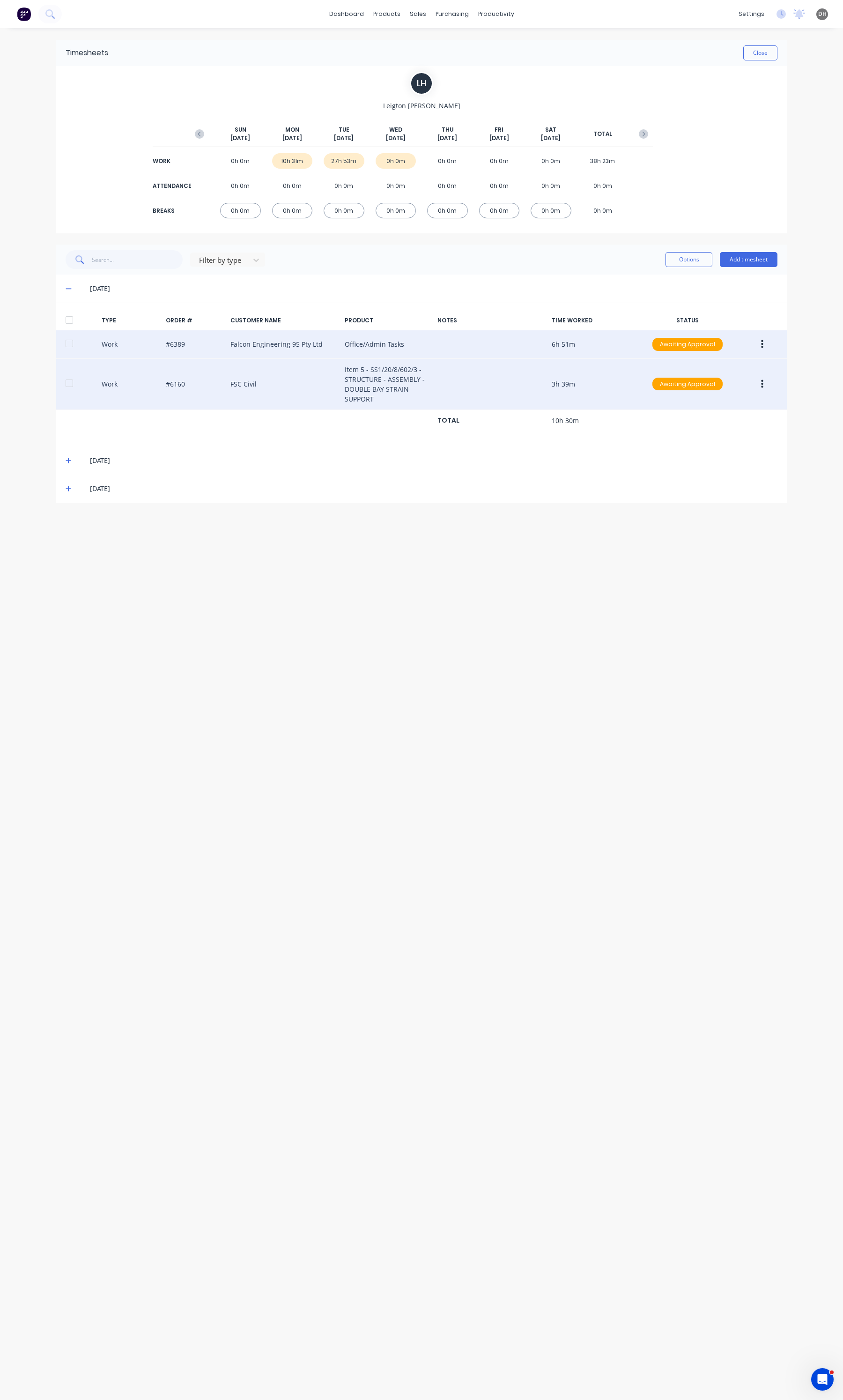
click at [68, 291] on icon at bounding box center [68, 288] width 6 height 7
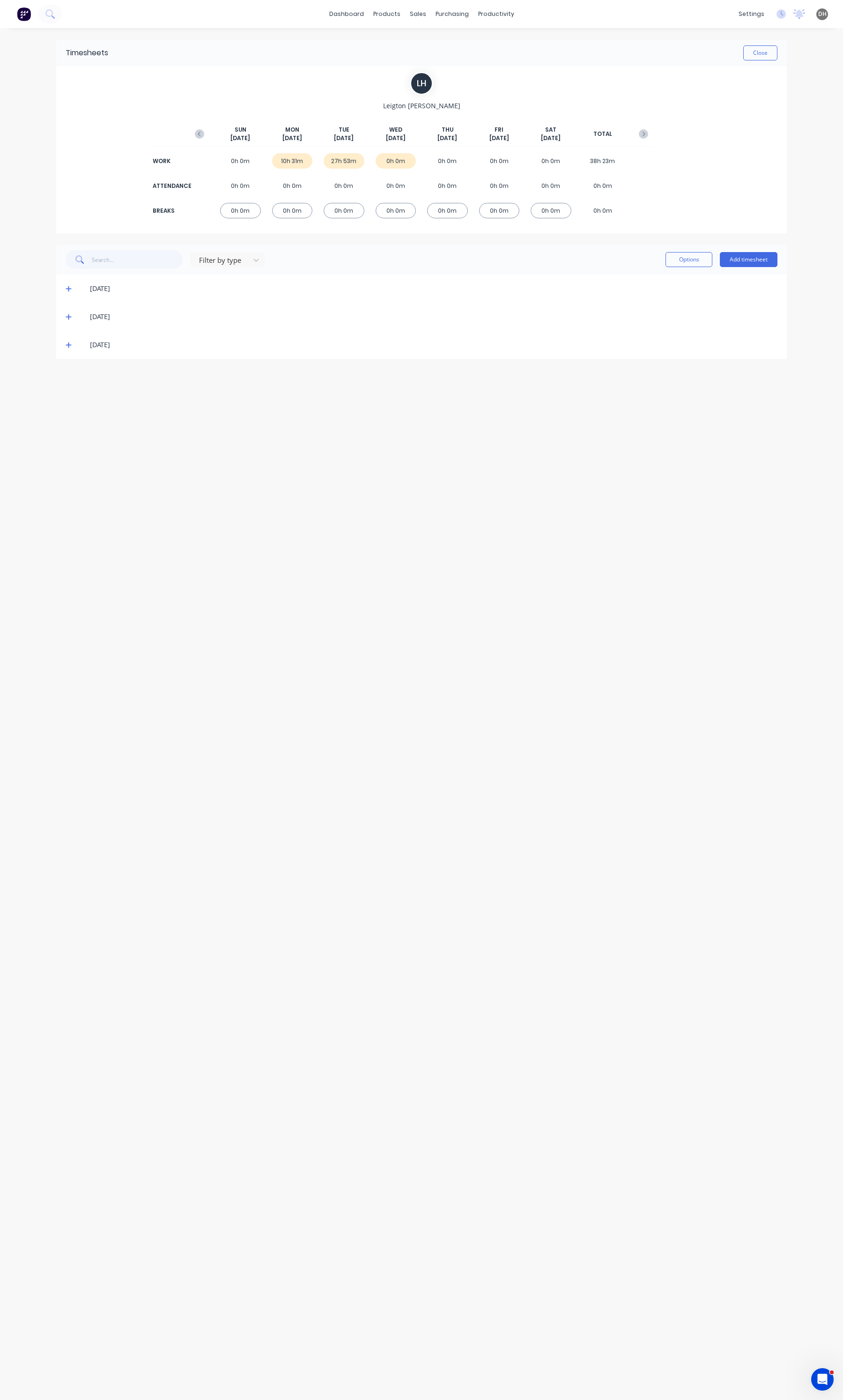
click at [68, 315] on icon at bounding box center [68, 316] width 5 height 5
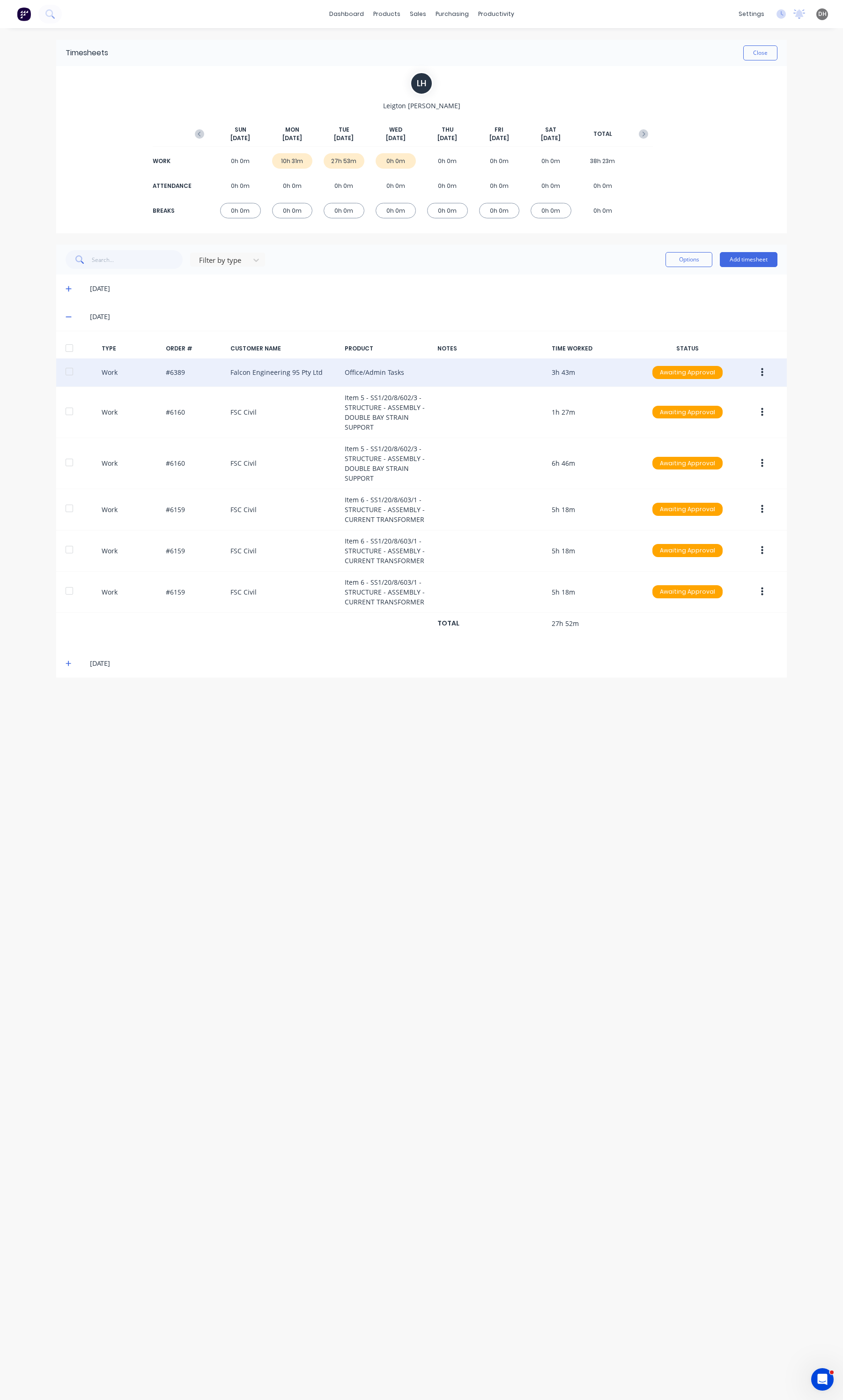
click at [767, 372] on button "button" at bounding box center [762, 372] width 22 height 17
click at [742, 343] on div "Edit" at bounding box center [729, 337] width 72 height 14
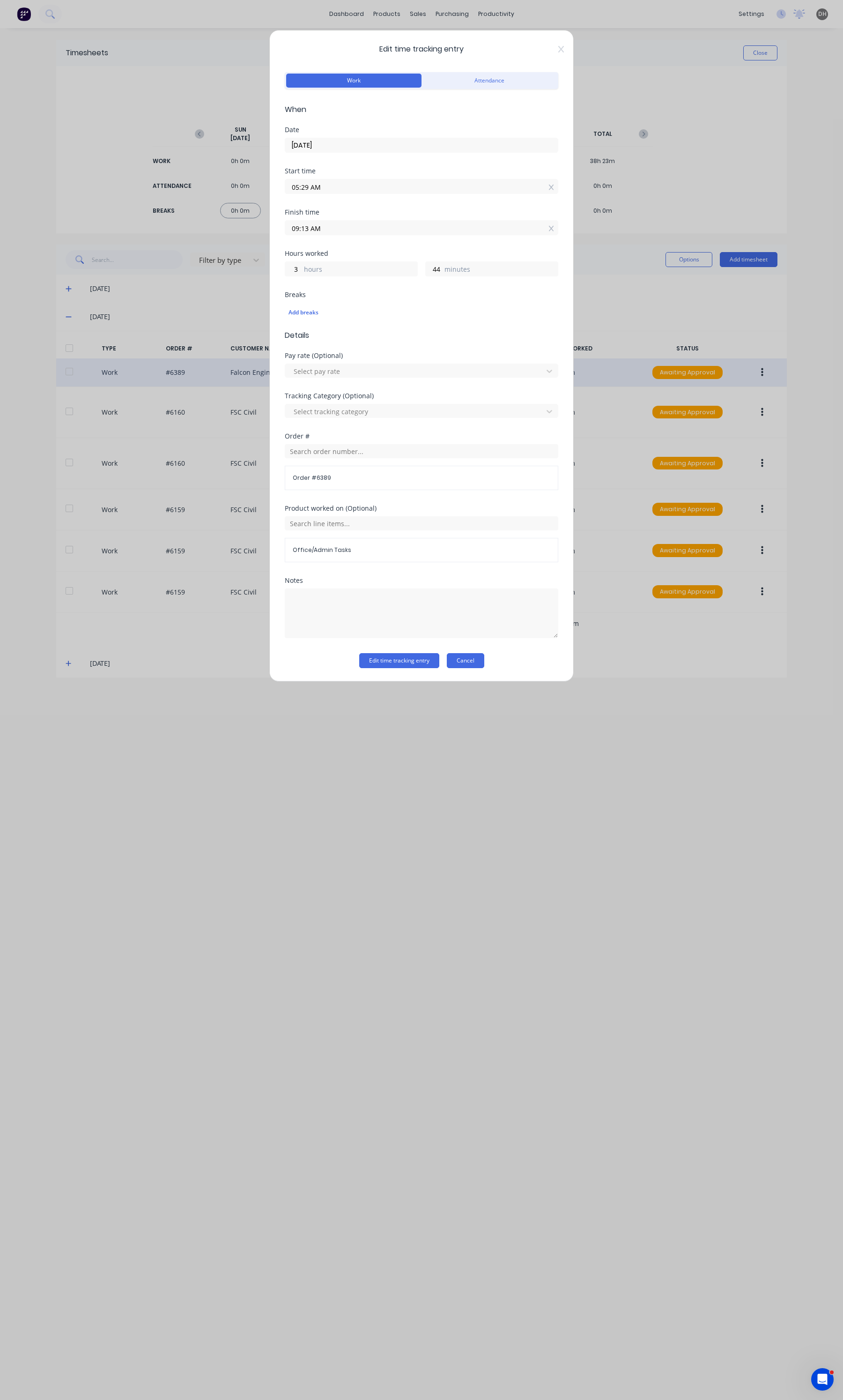
click at [465, 666] on button "Cancel" at bounding box center [465, 660] width 38 height 15
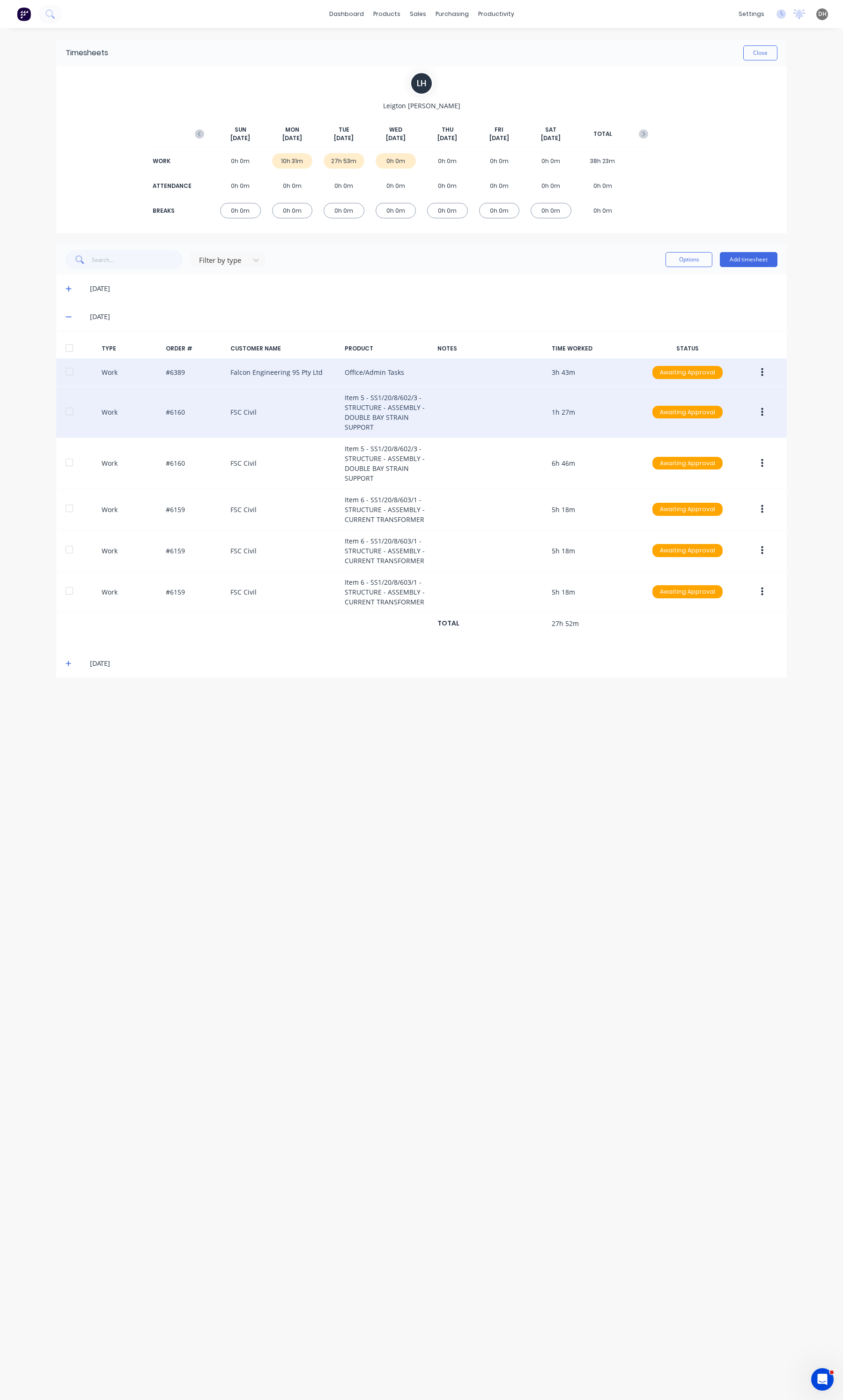
click at [762, 412] on icon "button" at bounding box center [762, 412] width 2 height 10
click at [703, 382] on div "Edit" at bounding box center [729, 377] width 72 height 14
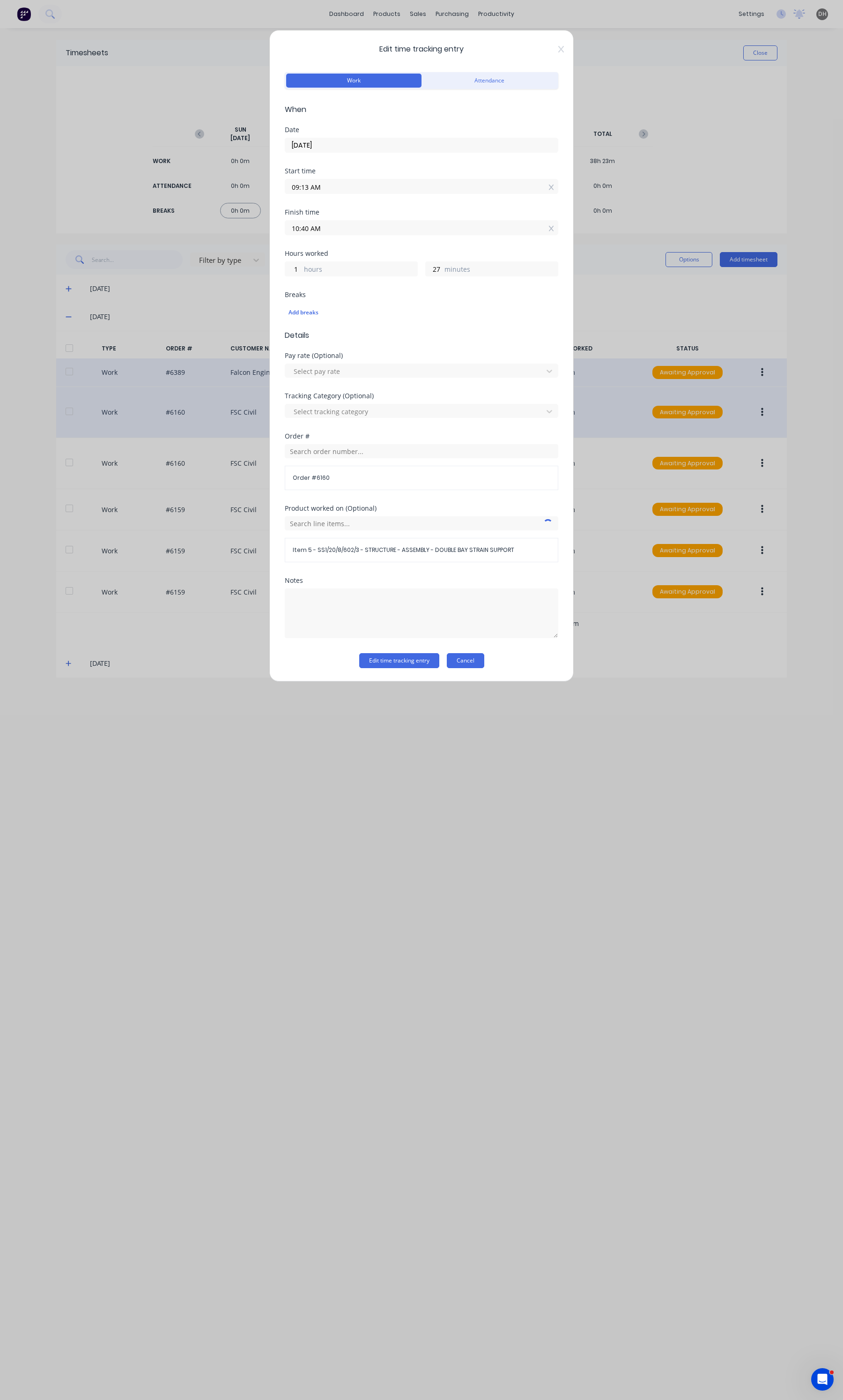
click at [474, 657] on button "Cancel" at bounding box center [465, 660] width 38 height 15
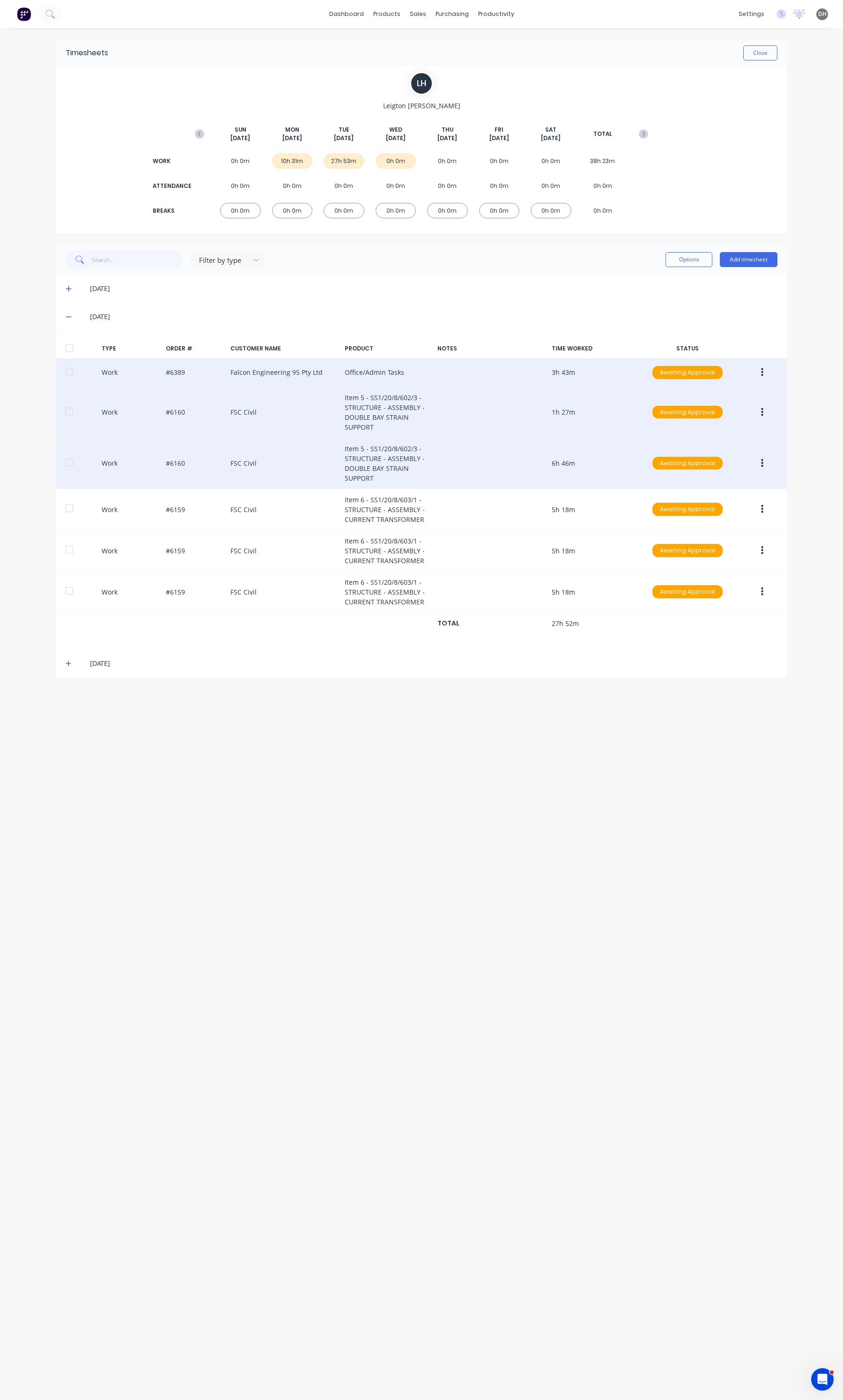
click at [758, 459] on button "button" at bounding box center [762, 463] width 22 height 17
click at [742, 432] on div "Edit" at bounding box center [729, 428] width 72 height 14
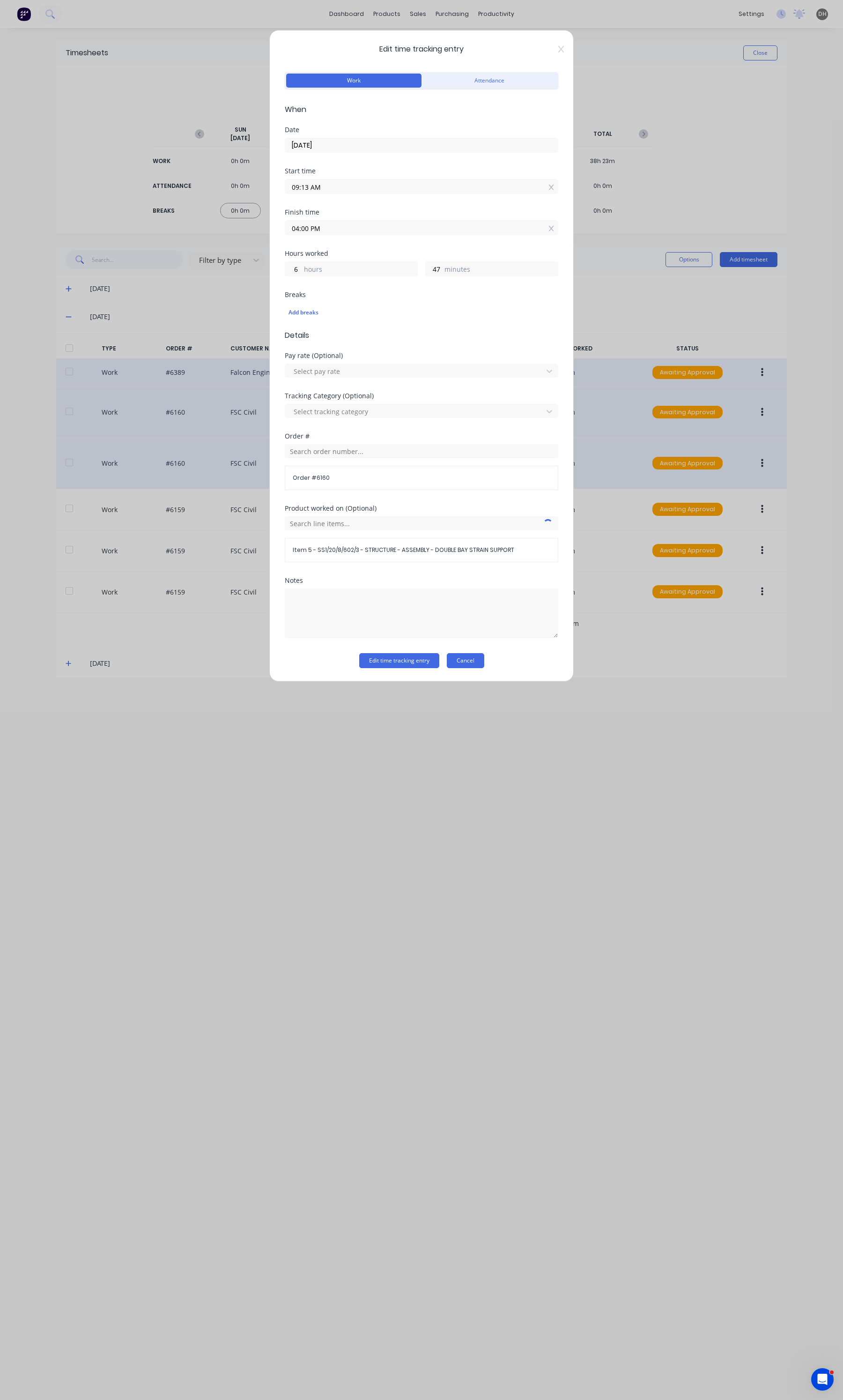
click at [473, 665] on button "Cancel" at bounding box center [465, 660] width 38 height 15
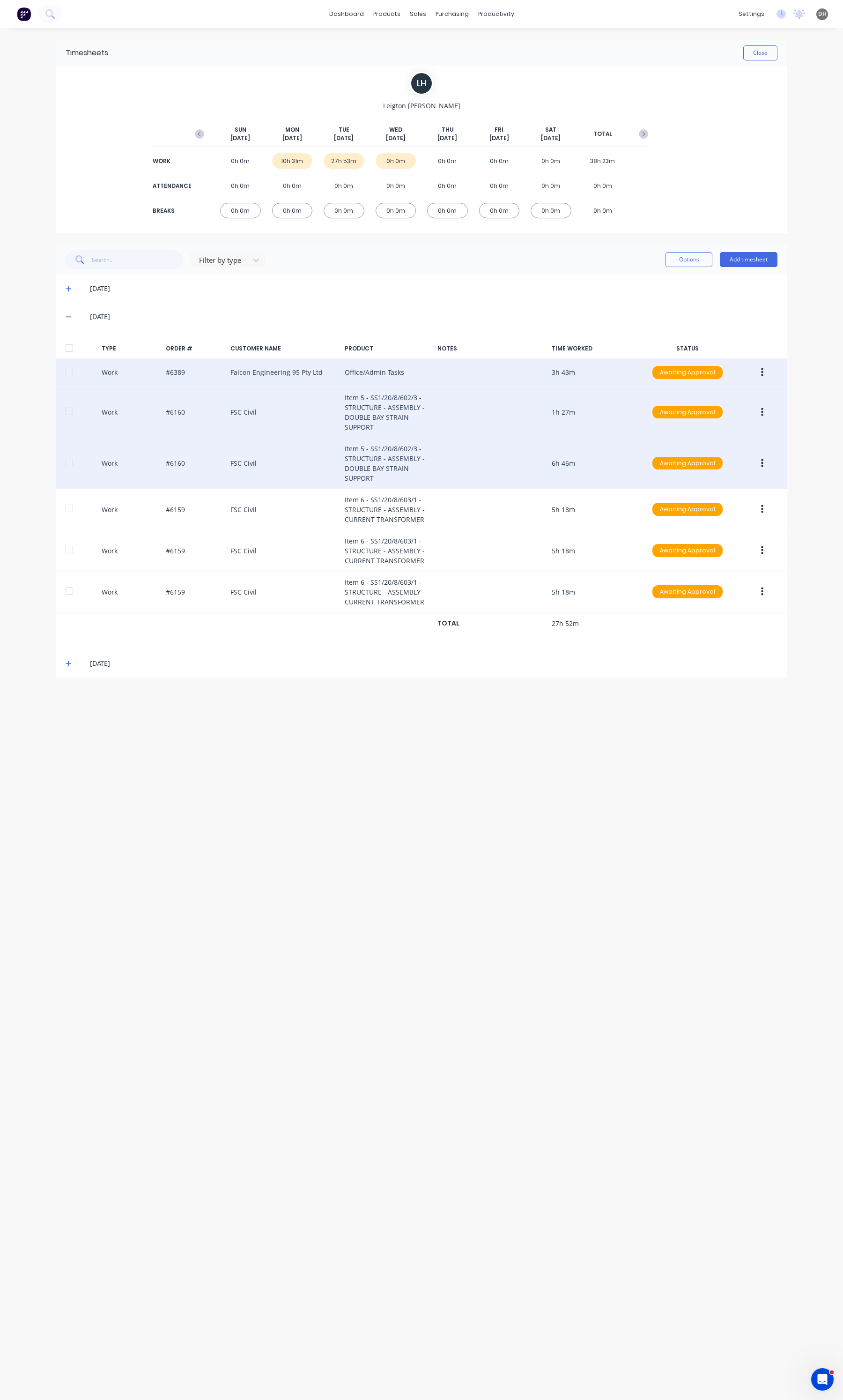
click at [766, 465] on button "button" at bounding box center [762, 463] width 22 height 17
click at [712, 505] on div "Delete" at bounding box center [729, 503] width 72 height 14
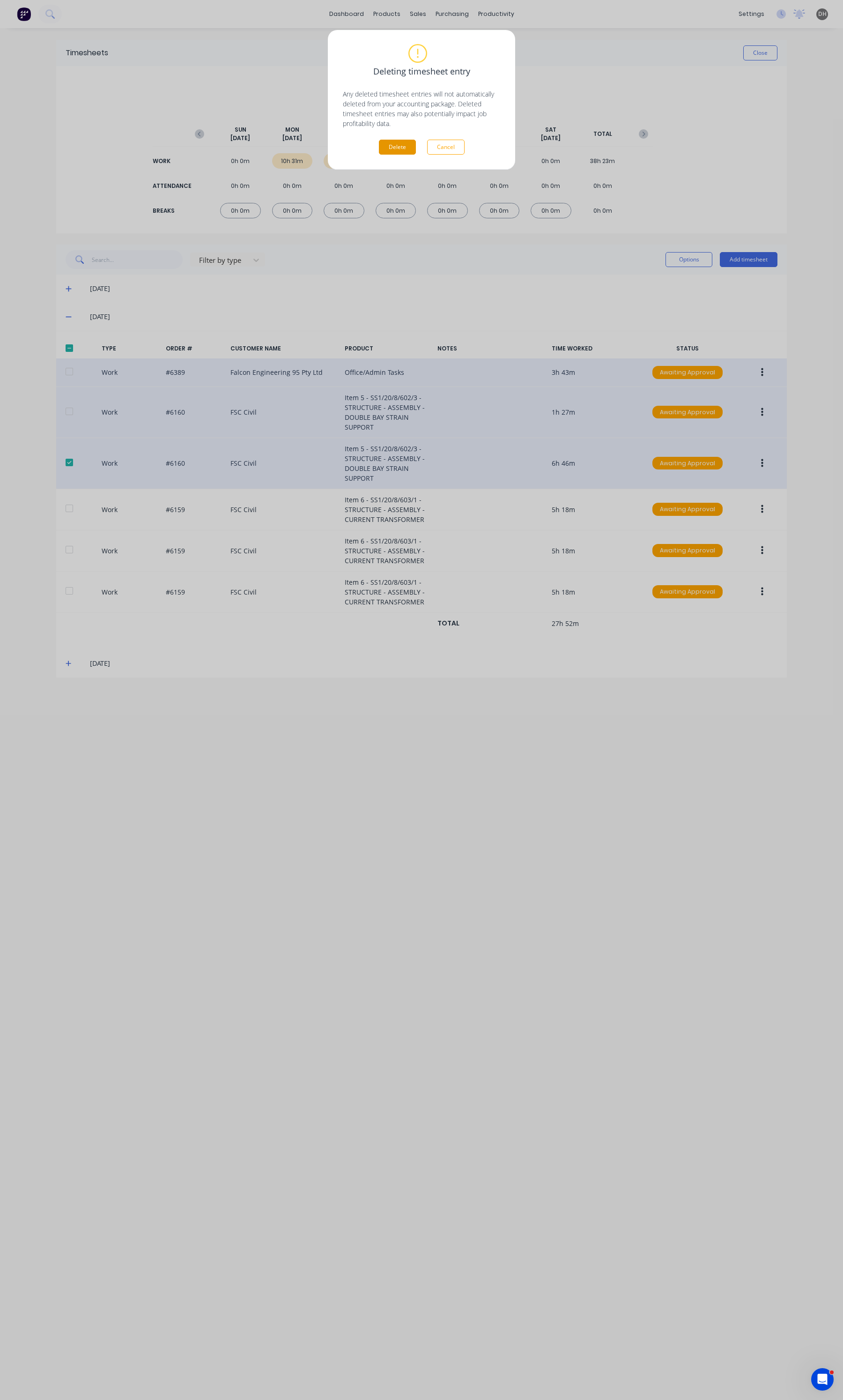
click at [395, 151] on button "Delete" at bounding box center [397, 147] width 37 height 15
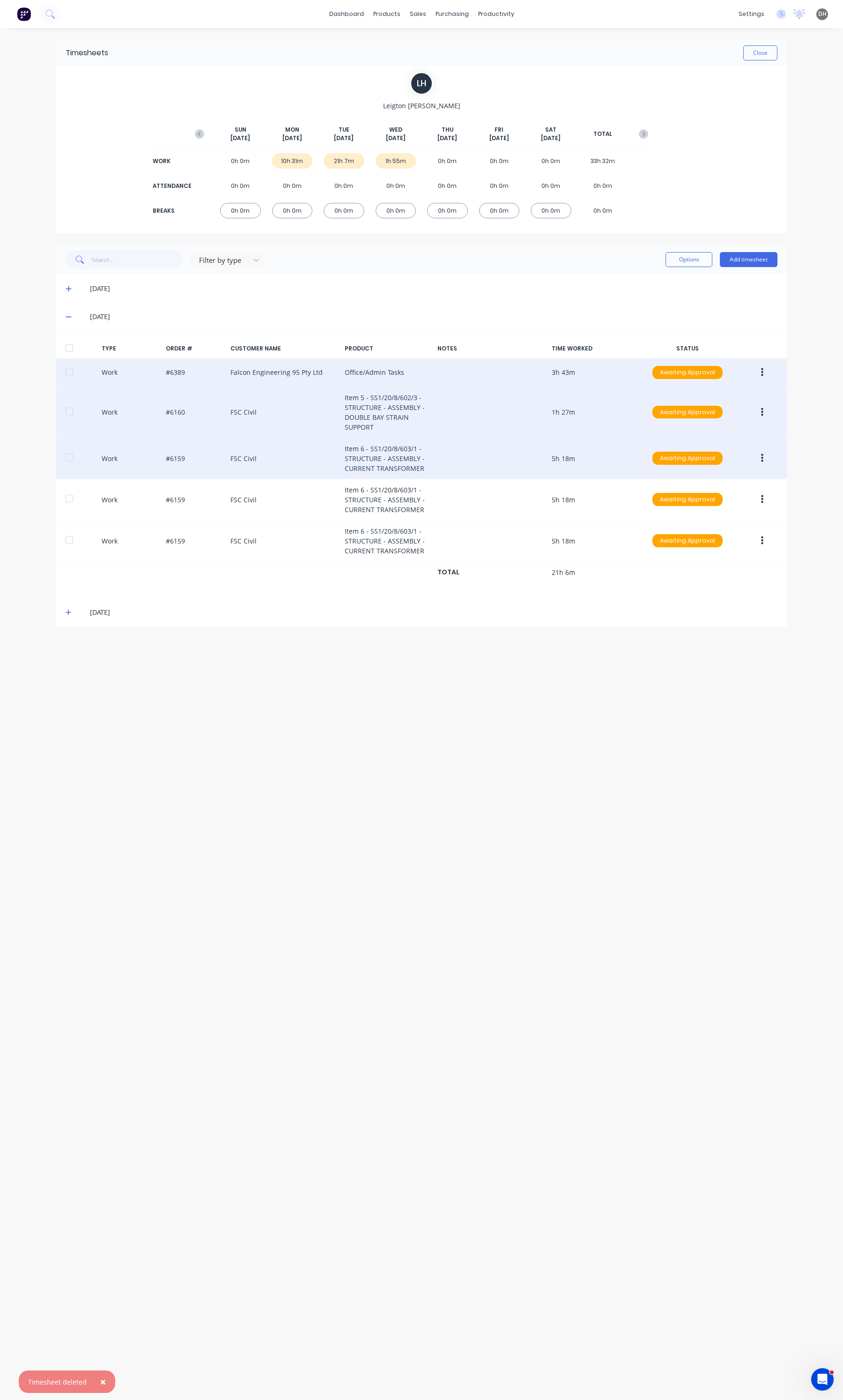
click at [756, 464] on button "button" at bounding box center [762, 458] width 22 height 17
click at [720, 429] on div "Edit" at bounding box center [729, 423] width 72 height 14
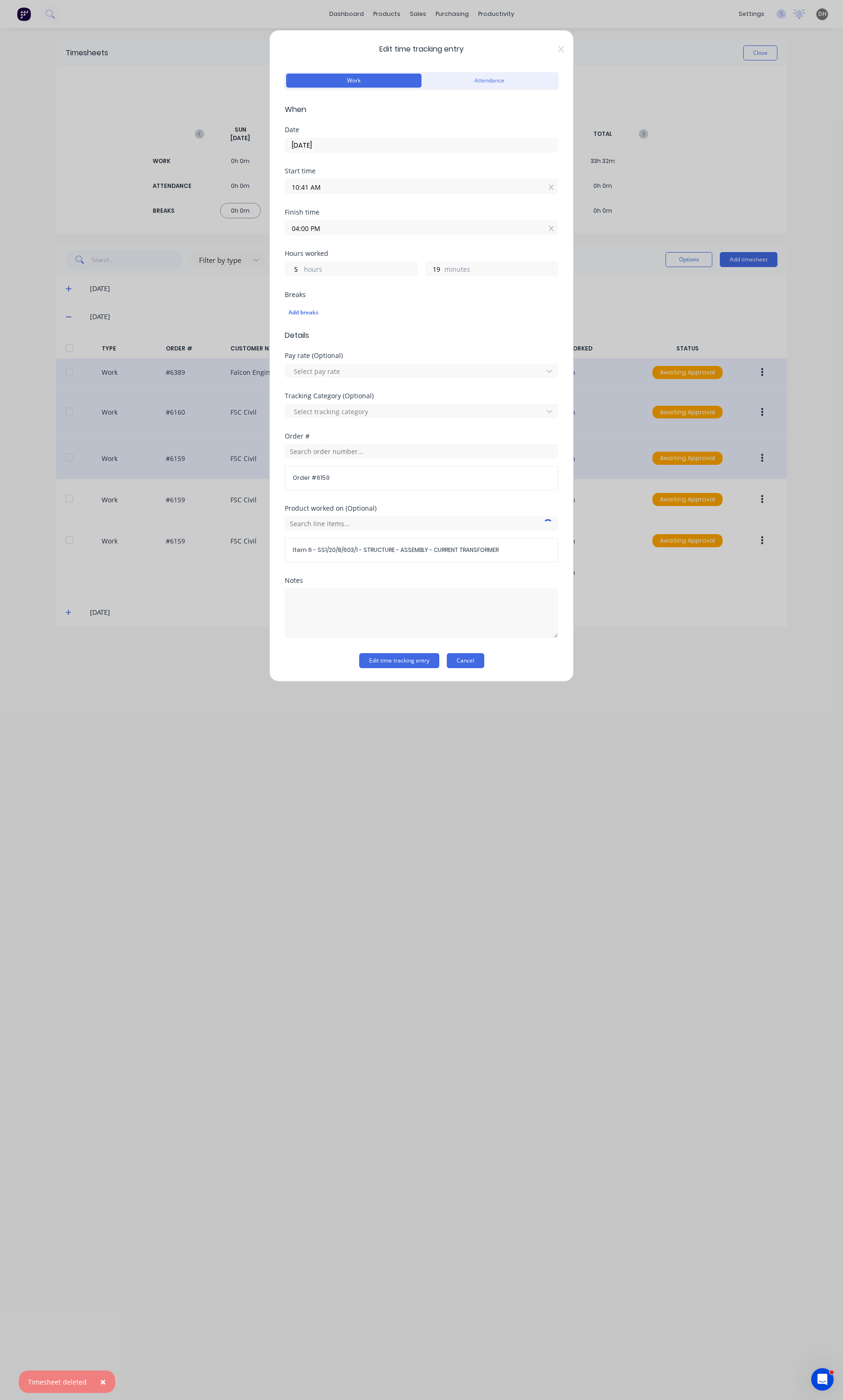
click at [474, 659] on button "Cancel" at bounding box center [465, 660] width 38 height 15
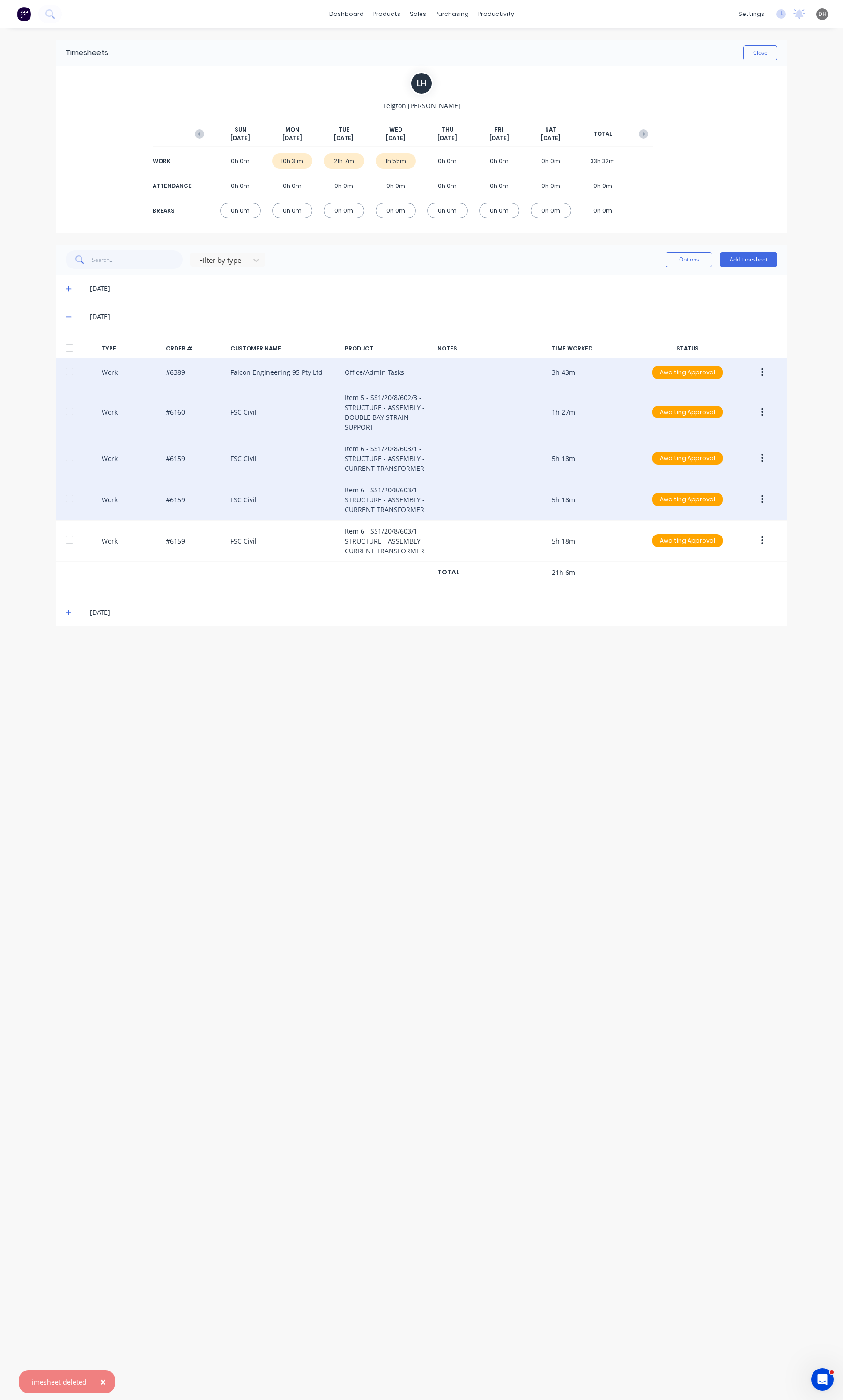
click at [759, 498] on button "button" at bounding box center [762, 499] width 22 height 17
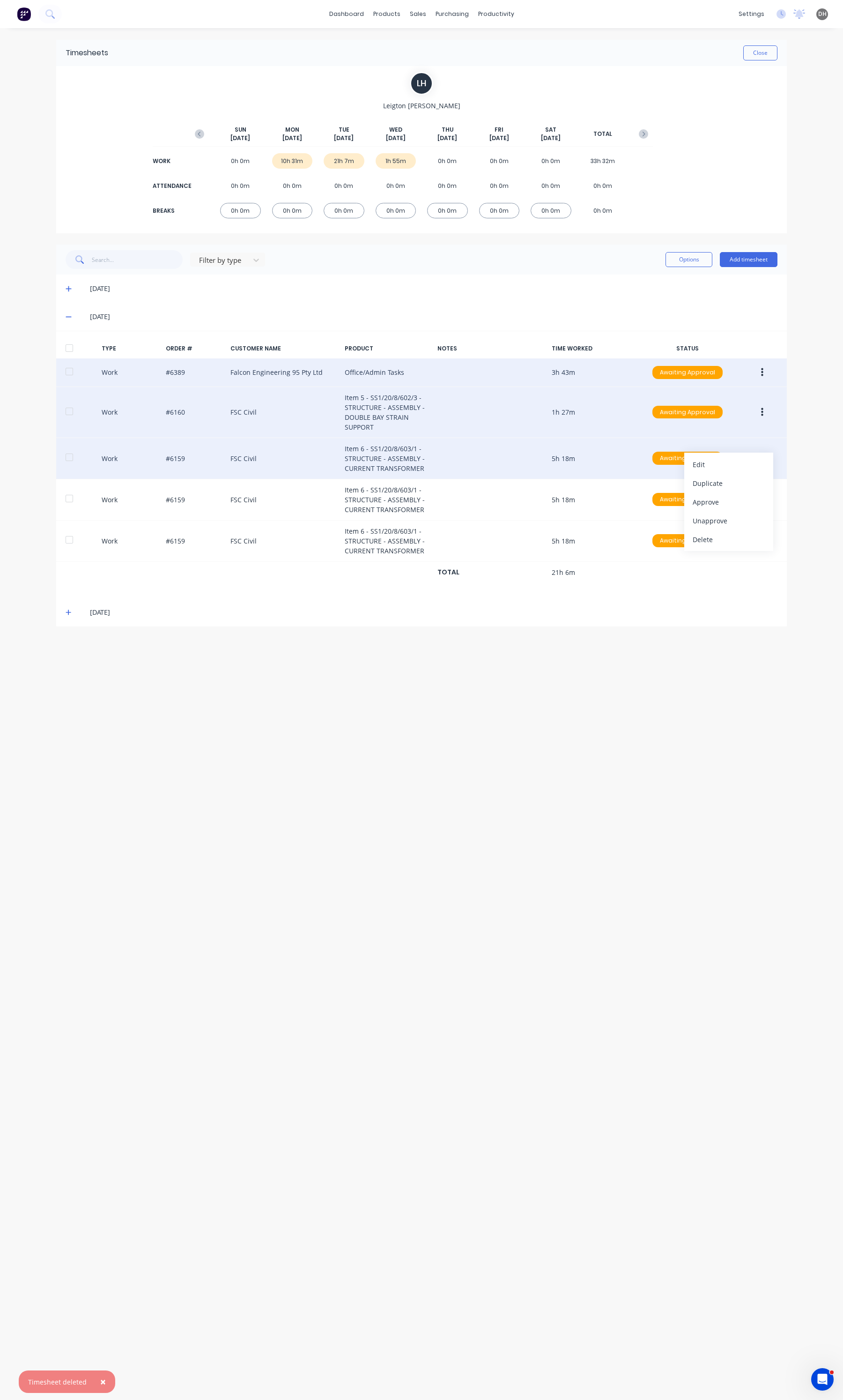
click at [559, 711] on div "Timesheets Close [PERSON_NAME] [DATE] [DATE] [DATE] [DATE] [DATE] [DATE] [DATE]…" at bounding box center [422, 705] width 749 height 1353
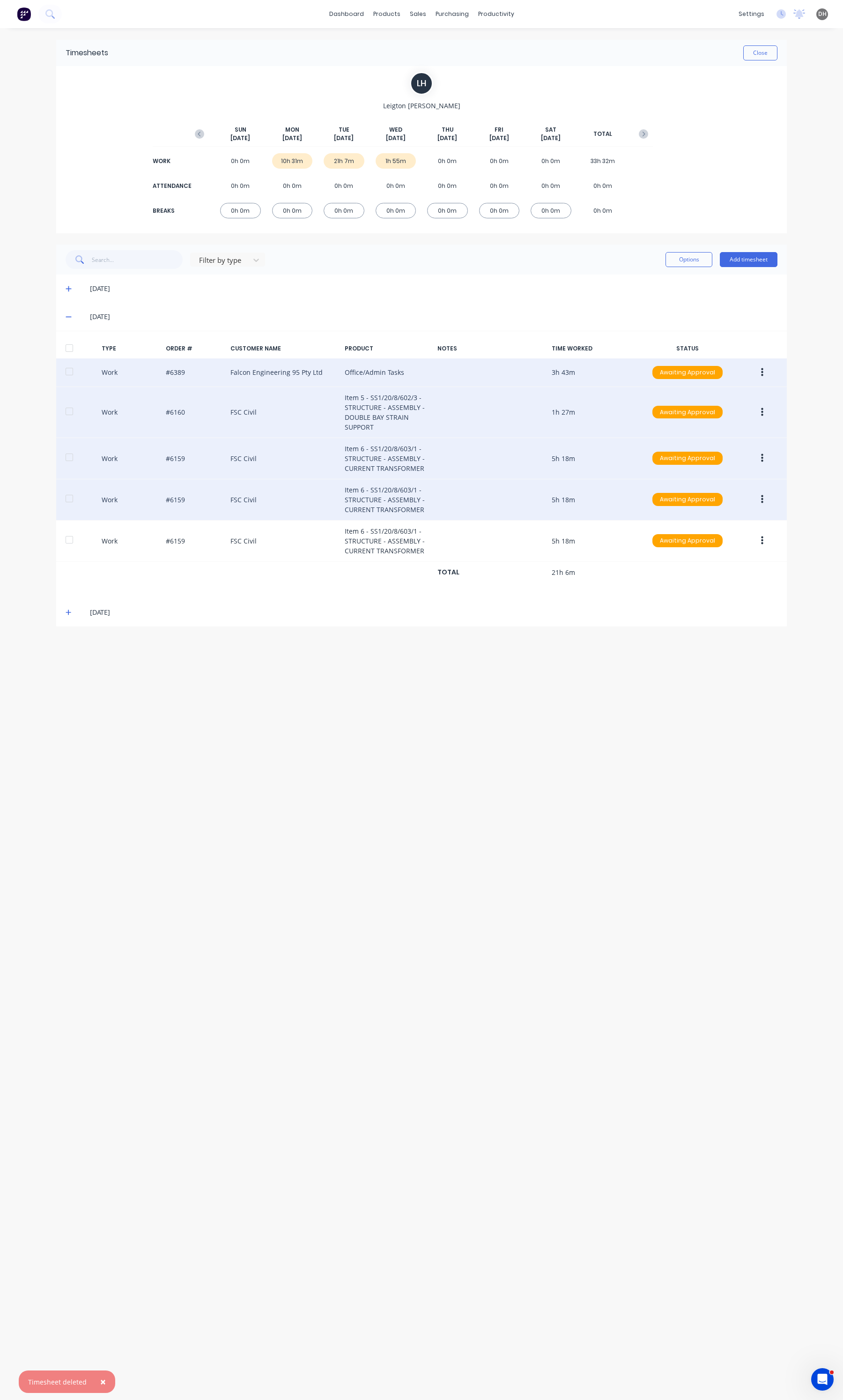
click at [759, 499] on button "button" at bounding box center [762, 499] width 22 height 17
click at [716, 541] on div "Delete" at bounding box center [729, 540] width 72 height 14
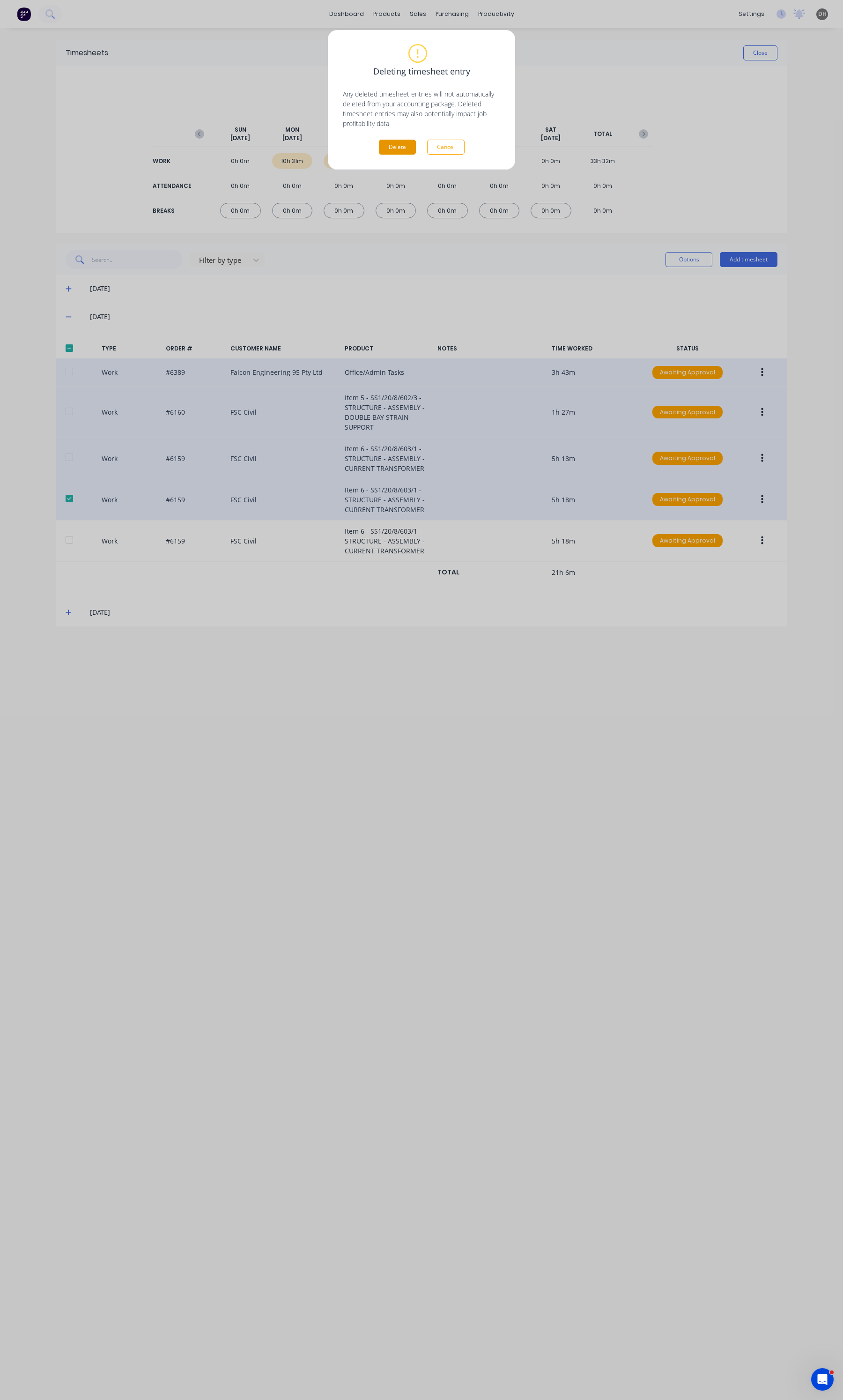
click at [394, 154] on button "Delete" at bounding box center [397, 147] width 37 height 15
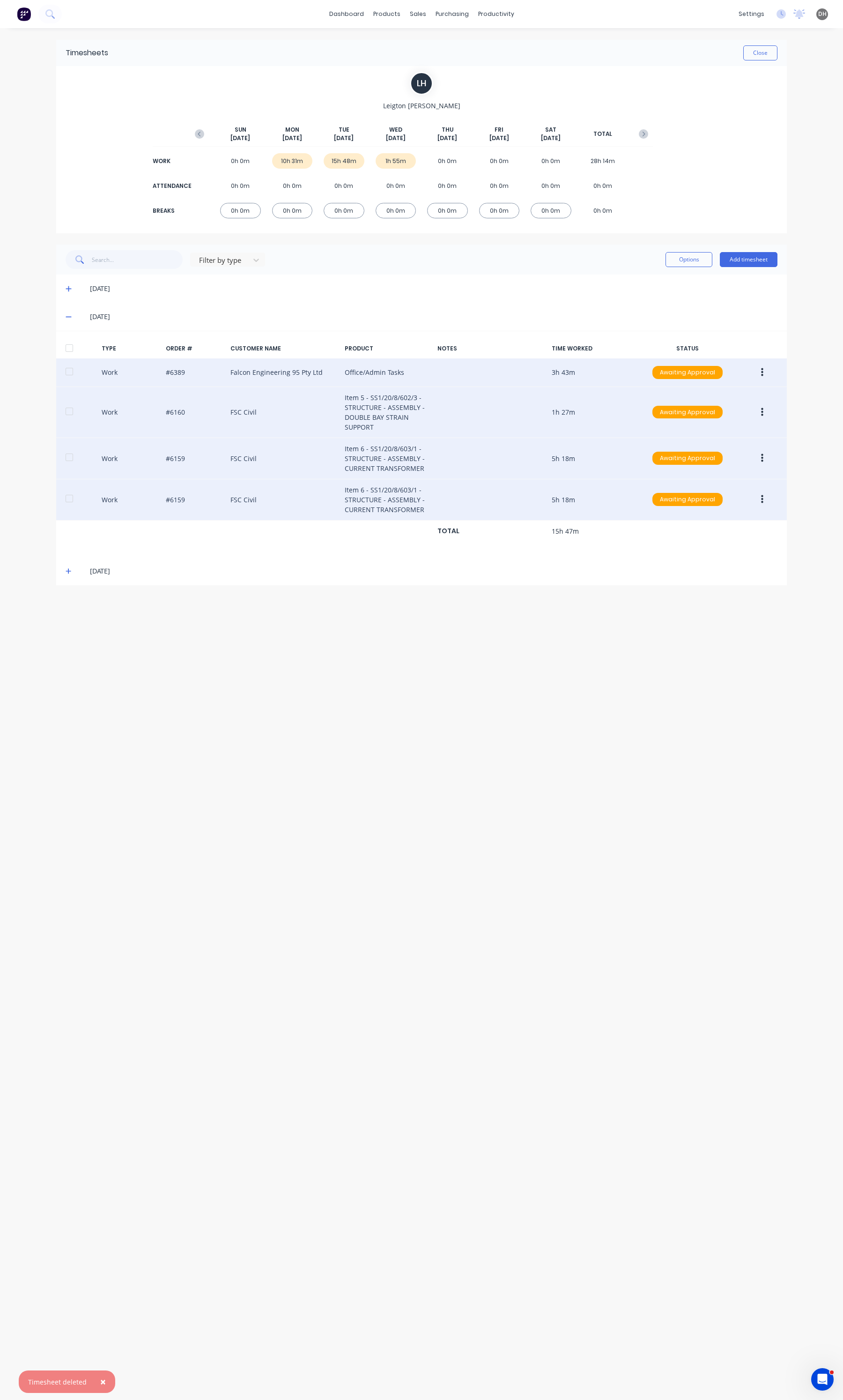
click at [759, 495] on button "button" at bounding box center [762, 499] width 22 height 17
click at [712, 538] on div "Delete" at bounding box center [729, 540] width 72 height 14
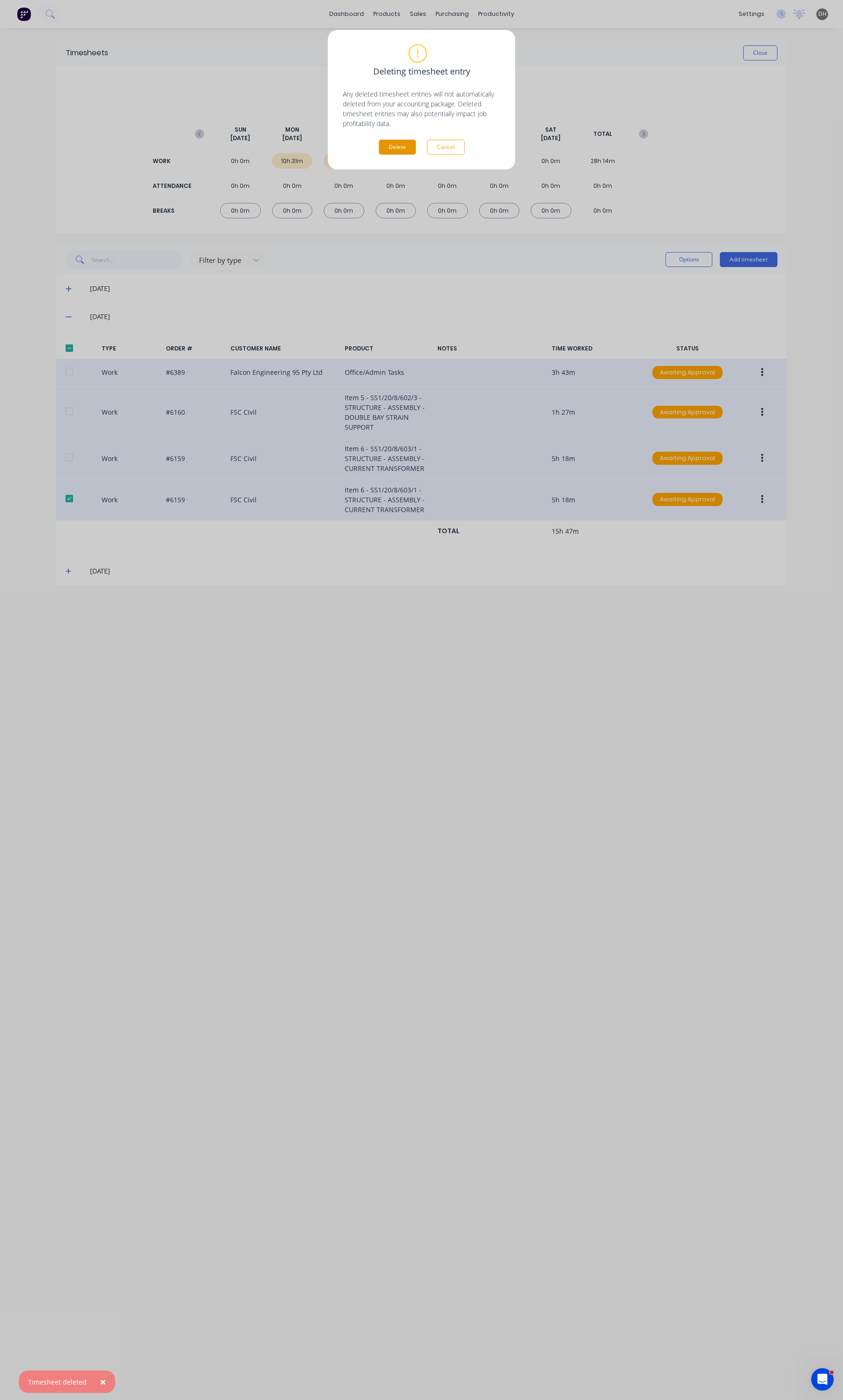
click at [414, 151] on button "Delete" at bounding box center [397, 147] width 37 height 15
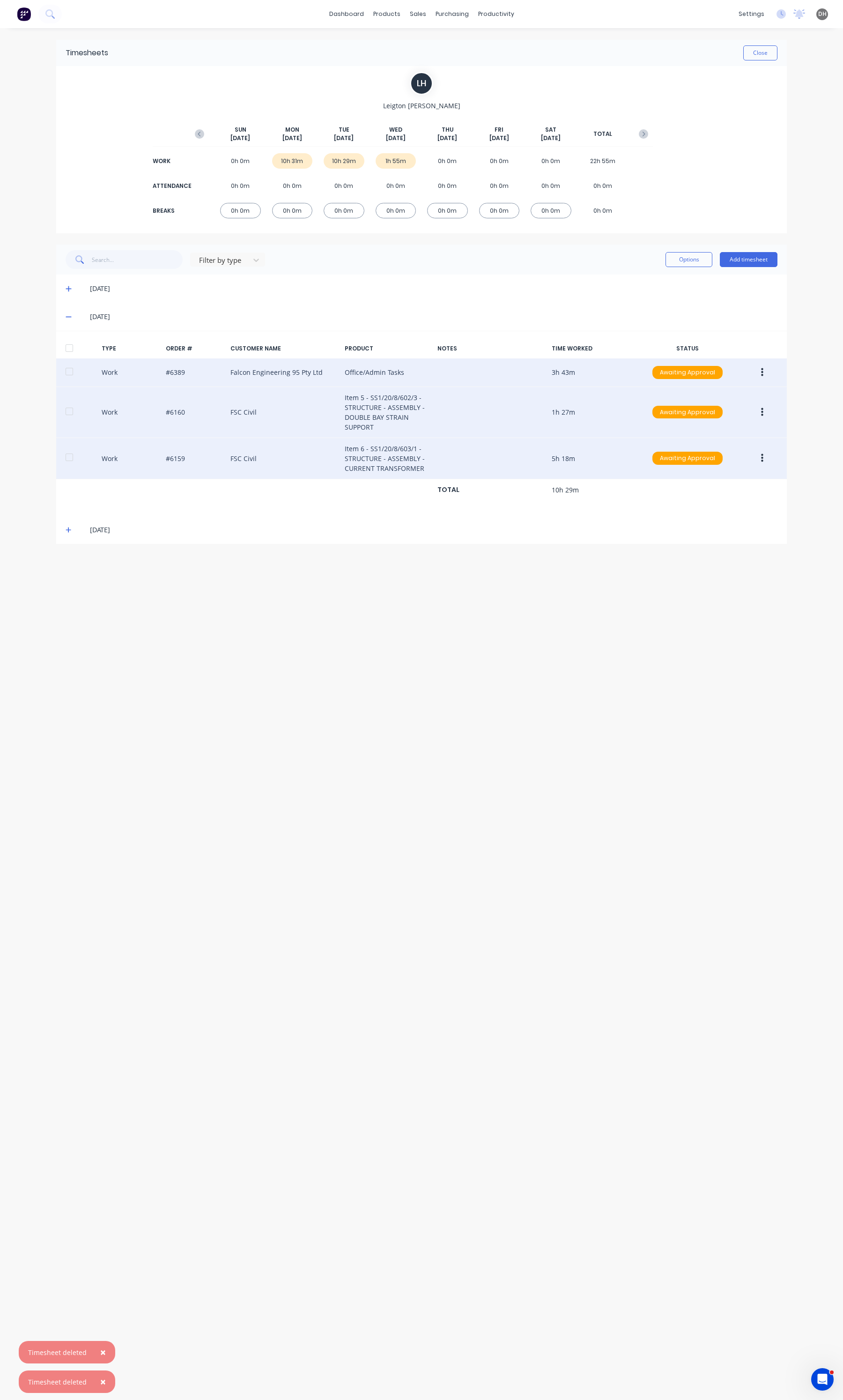
click at [757, 457] on button "button" at bounding box center [762, 458] width 22 height 17
click at [732, 426] on div "Edit" at bounding box center [729, 423] width 72 height 14
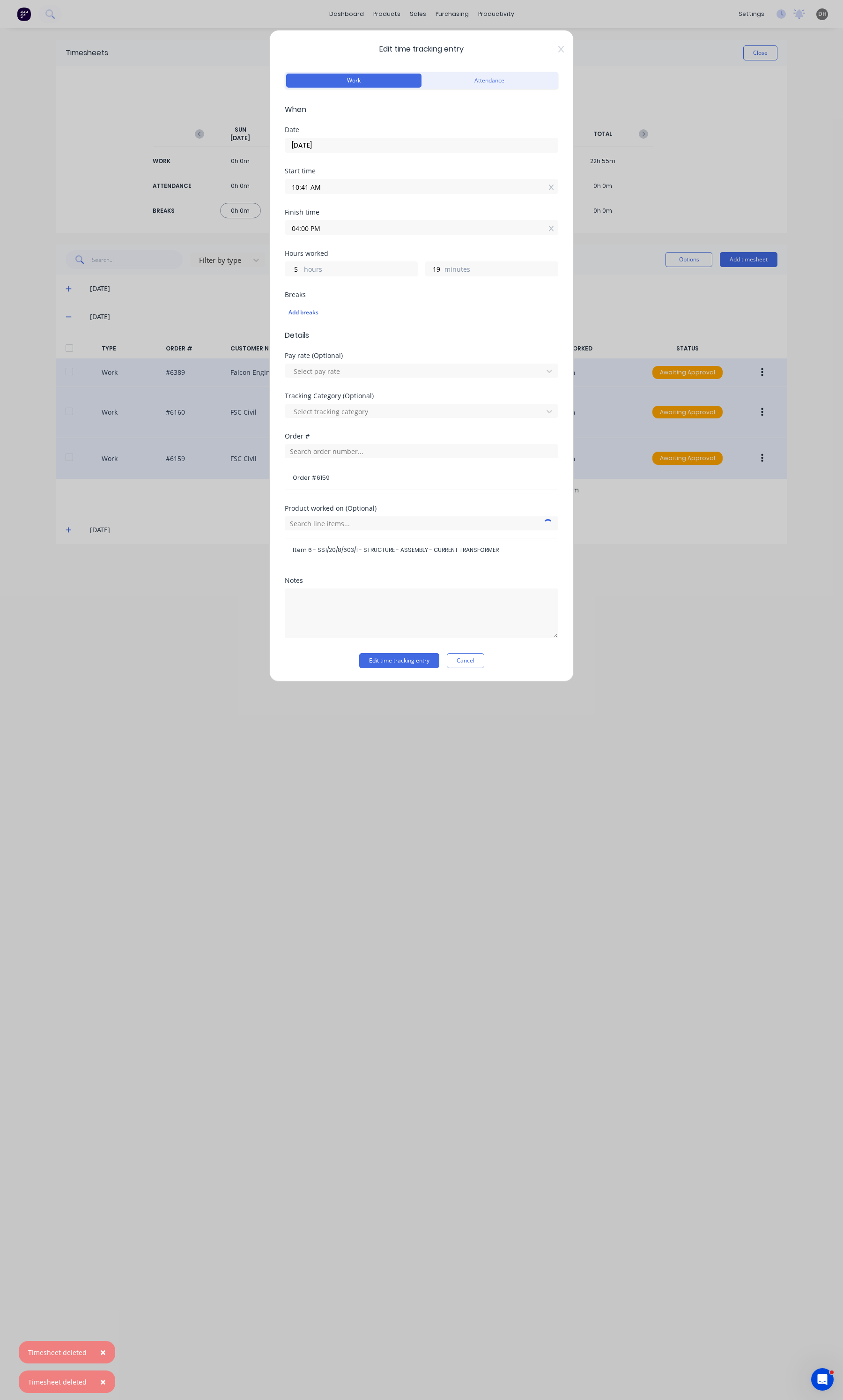
click at [332, 227] on input "04:00 PM" at bounding box center [421, 227] width 273 height 14
click at [306, 296] on div "11" at bounding box center [305, 294] width 23 height 16
click at [332, 284] on div "30" at bounding box center [330, 278] width 23 height 16
click at [457, 286] on div "Hours worked 12 hours 49 minutes" at bounding box center [422, 271] width 273 height 41
click at [354, 230] on input "11:30 PM" at bounding box center [421, 227] width 273 height 14
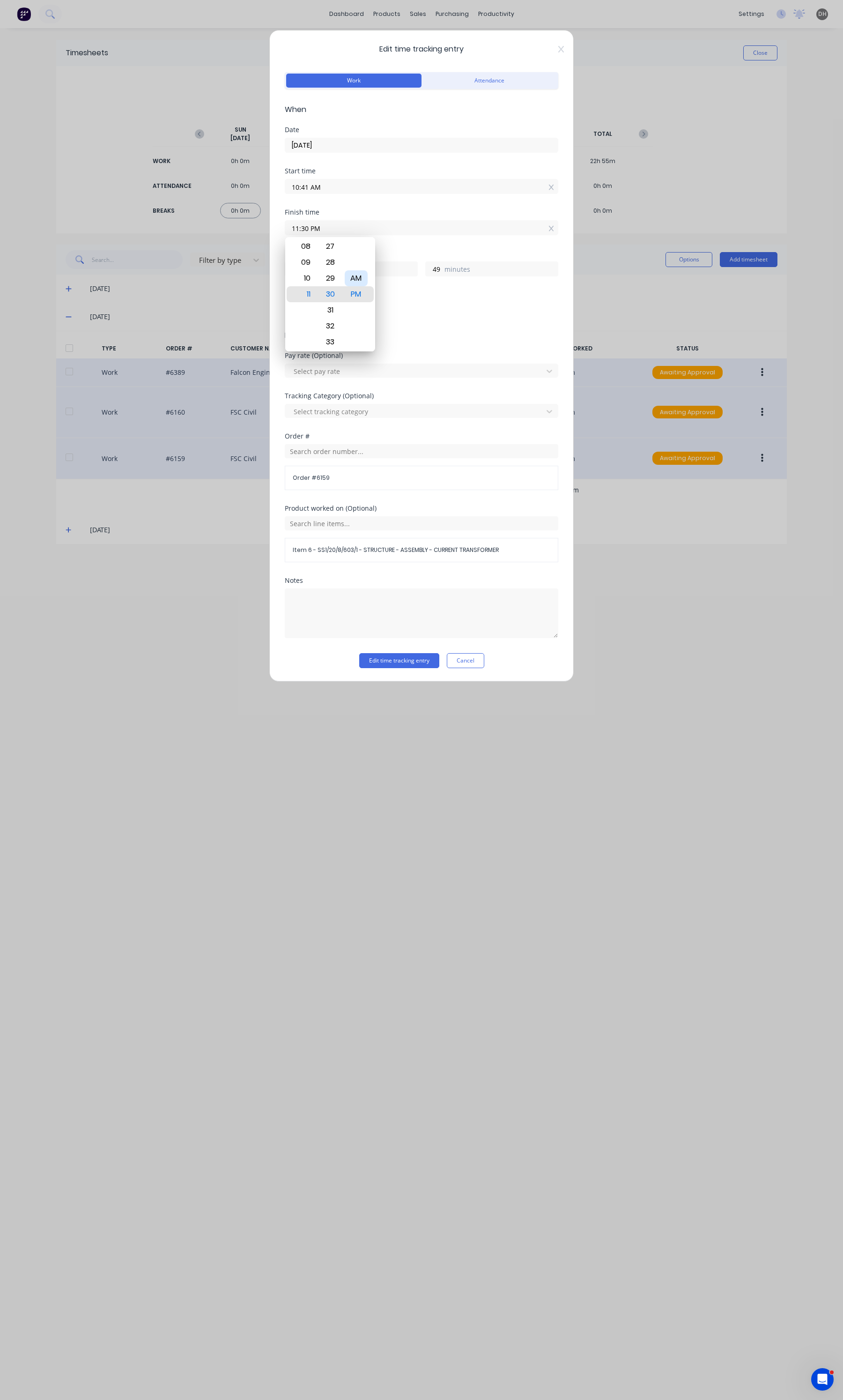
click at [352, 273] on div "AM" at bounding box center [356, 278] width 23 height 16
click at [423, 664] on button "Edit time tracking entry" at bounding box center [399, 660] width 80 height 15
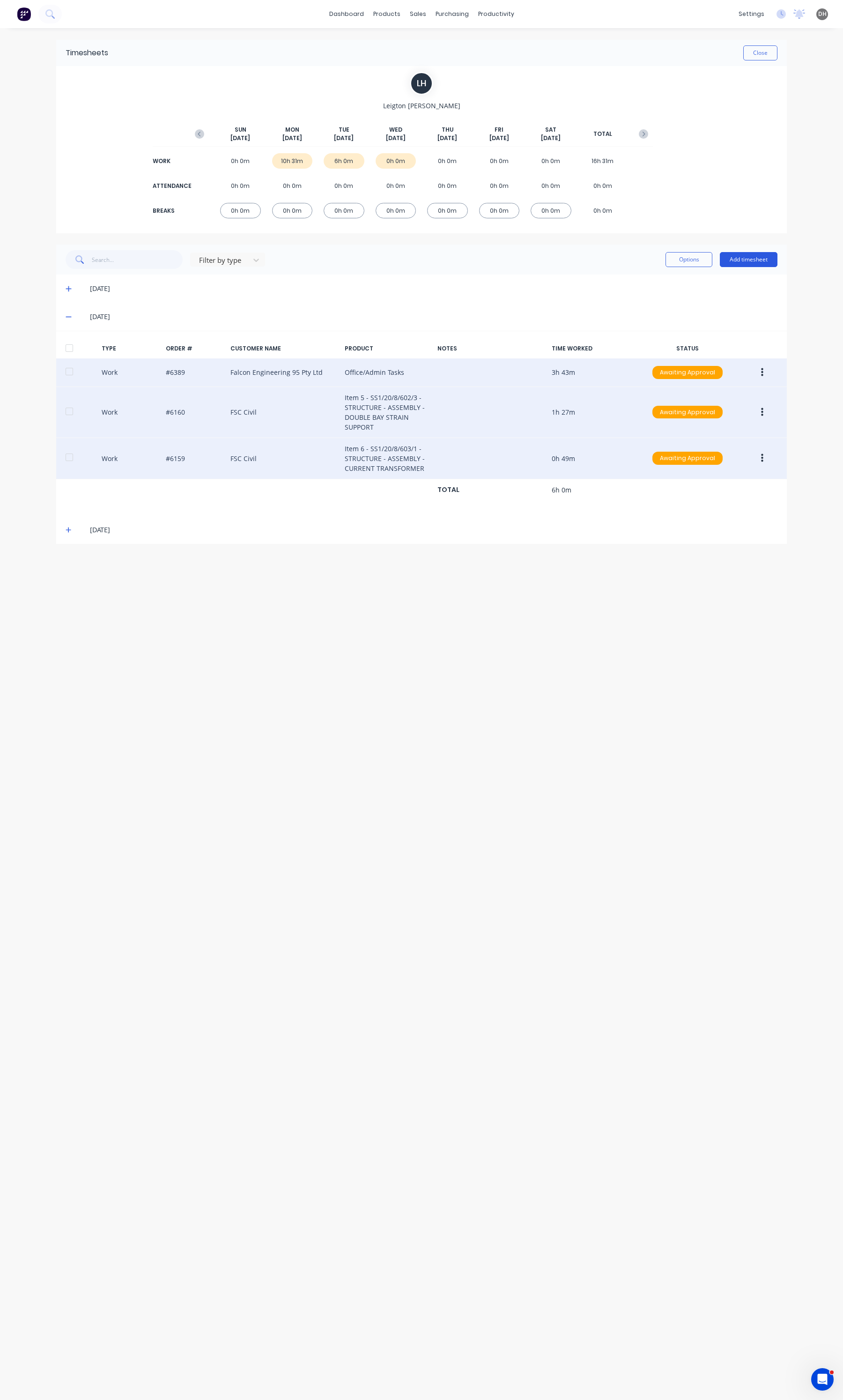
click at [743, 263] on button "Add timesheet" at bounding box center [749, 260] width 58 height 15
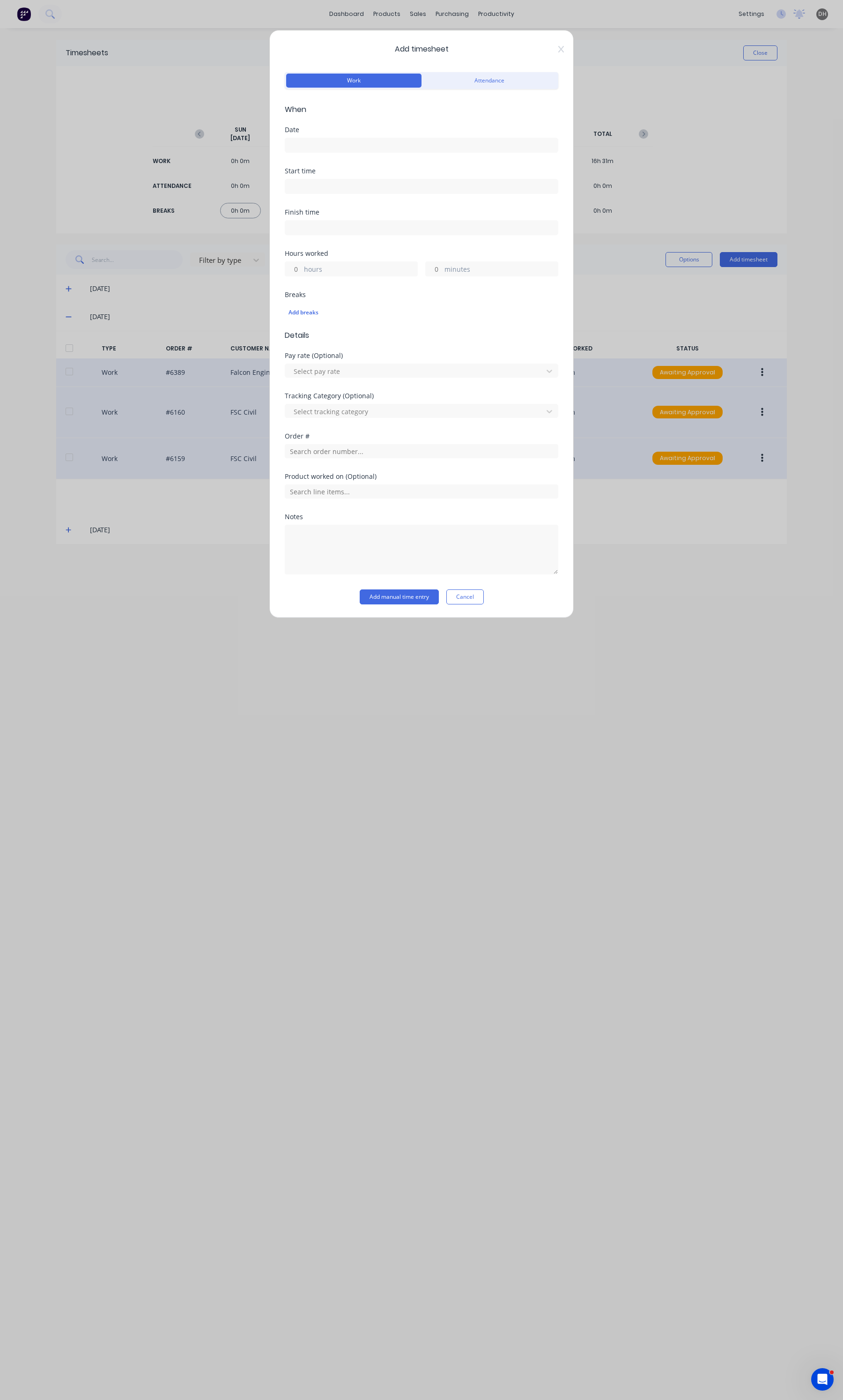
click at [302, 151] on input at bounding box center [421, 145] width 273 height 14
click at [337, 203] on div "7" at bounding box center [336, 210] width 18 height 18
click at [312, 185] on input at bounding box center [421, 187] width 273 height 14
drag, startPoint x: 307, startPoint y: 190, endPoint x: 283, endPoint y: 188, distance: 24.1
click at [283, 188] on div "Add timesheet Work Attendance When Date [DATE] Start time 06:27 AM Finish time …" at bounding box center [422, 324] width 304 height 588
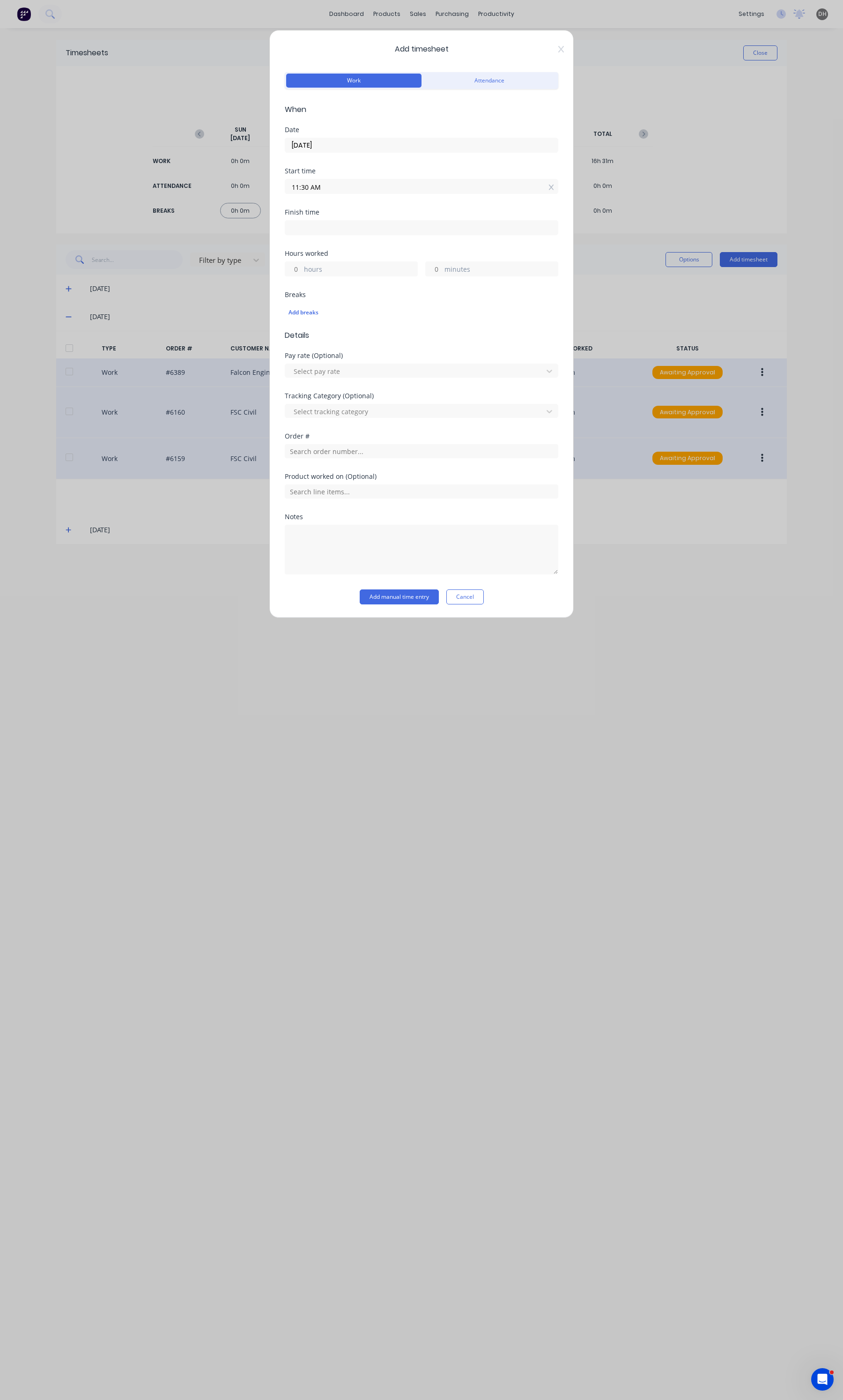
click at [310, 233] on input at bounding box center [421, 227] width 273 height 14
click at [308, 267] on div "04" at bounding box center [305, 262] width 23 height 16
click at [329, 246] on div "00" at bounding box center [330, 246] width 23 height 16
click at [357, 318] on div at bounding box center [356, 326] width 23 height 16
click at [357, 316] on div "PM" at bounding box center [356, 309] width 23 height 16
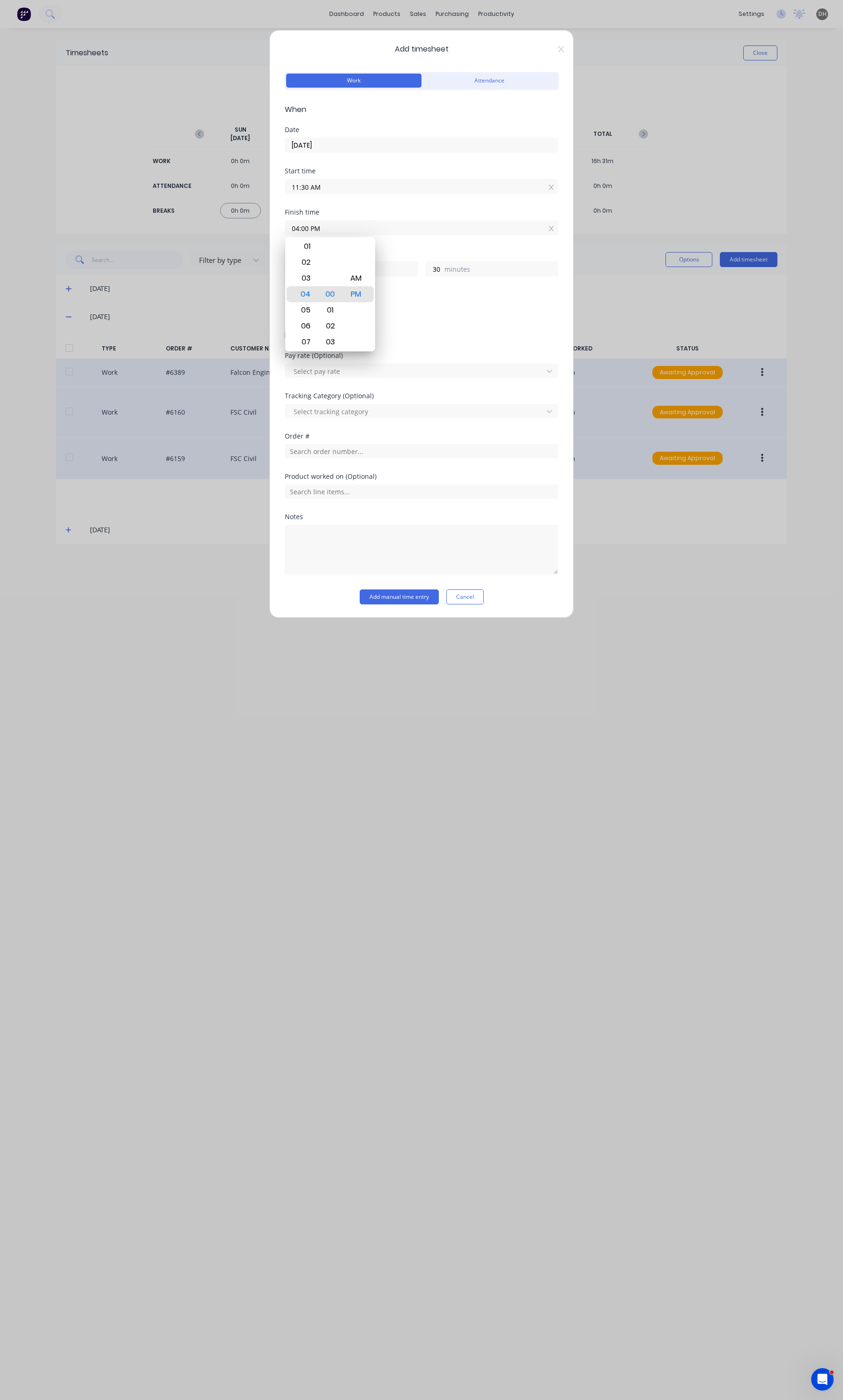
click at [406, 313] on div "Add breaks" at bounding box center [422, 313] width 266 height 12
click at [329, 448] on input "text" at bounding box center [422, 451] width 273 height 14
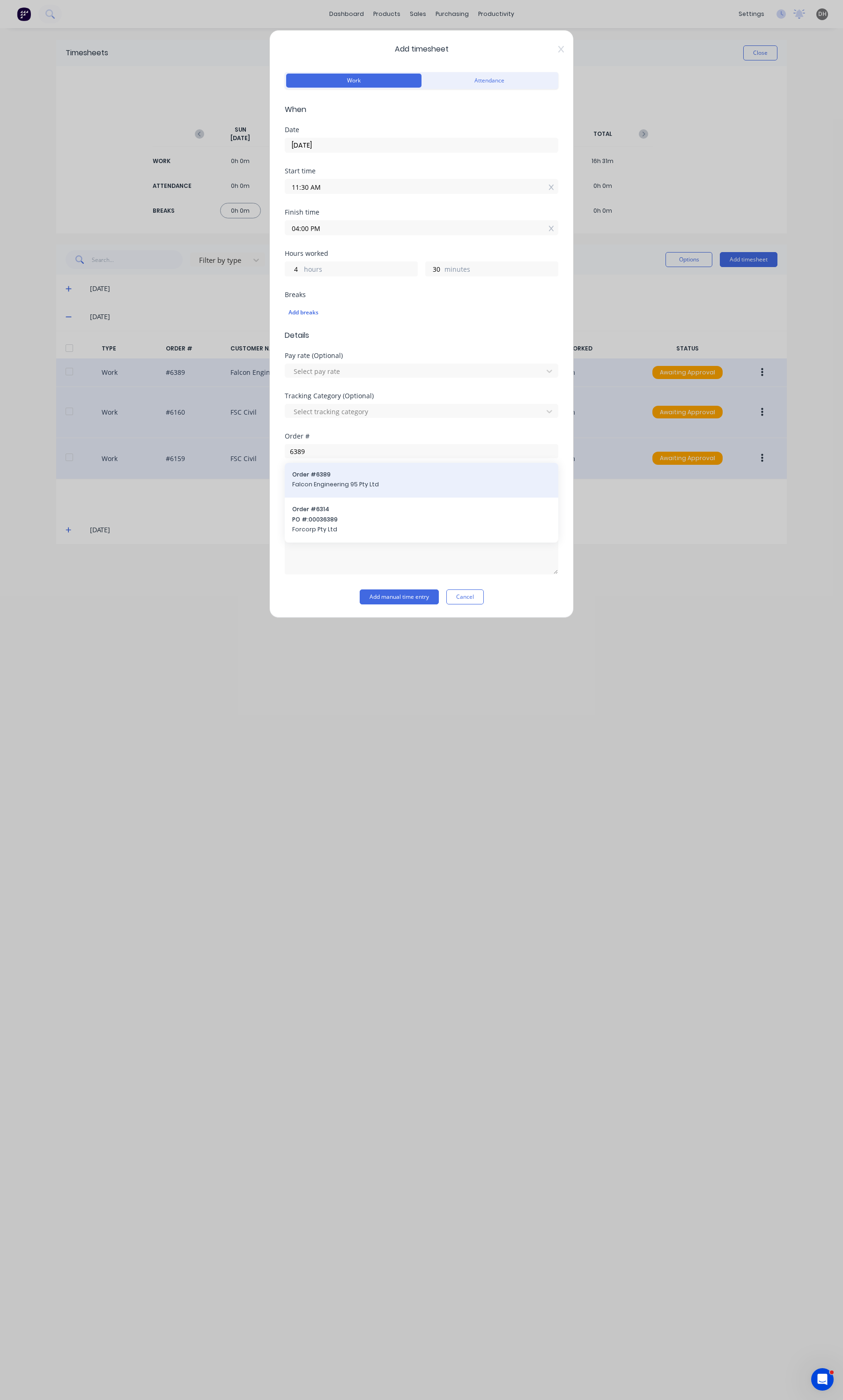
click at [329, 466] on div "Order # 6389 Falcon Engineering 95 Pty Ltd" at bounding box center [422, 480] width 273 height 35
click at [340, 485] on span "Falcon Engineering 95 Pty Ltd" at bounding box center [422, 484] width 259 height 8
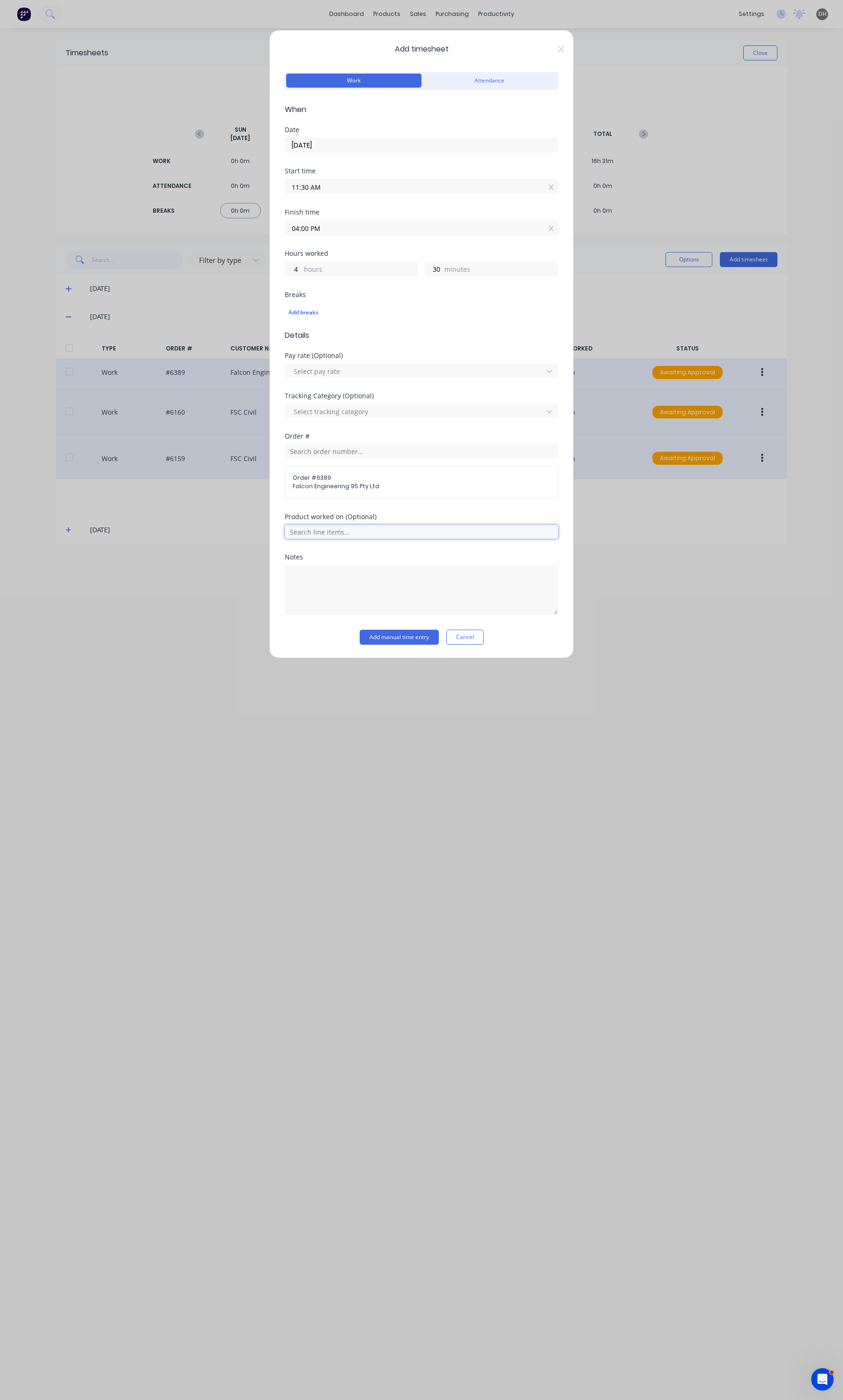
click at [345, 535] on input "text" at bounding box center [422, 531] width 273 height 14
click at [340, 506] on span "Quality Tasks - Office" at bounding box center [428, 508] width 243 height 8
click at [335, 558] on span "Quality Tasks - Office" at bounding box center [421, 558] width 257 height 8
click at [329, 558] on span "Quality Tasks - Office" at bounding box center [421, 558] width 257 height 8
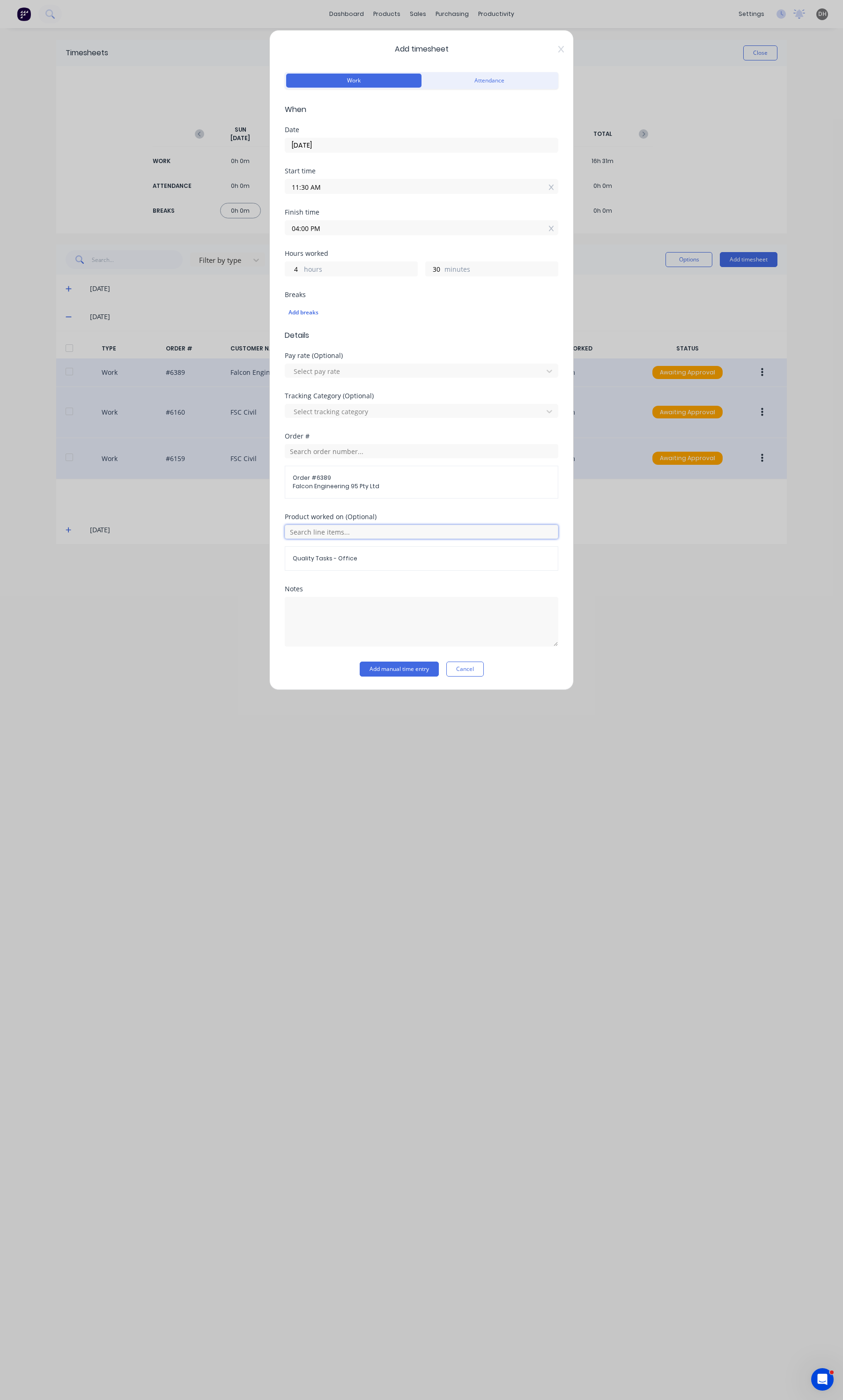
click at [329, 538] on input "text" at bounding box center [422, 531] width 273 height 14
click at [338, 435] on span "Office/Admin Tasks" at bounding box center [428, 438] width 243 height 8
click at [381, 670] on button "Add manual time entry" at bounding box center [398, 669] width 79 height 15
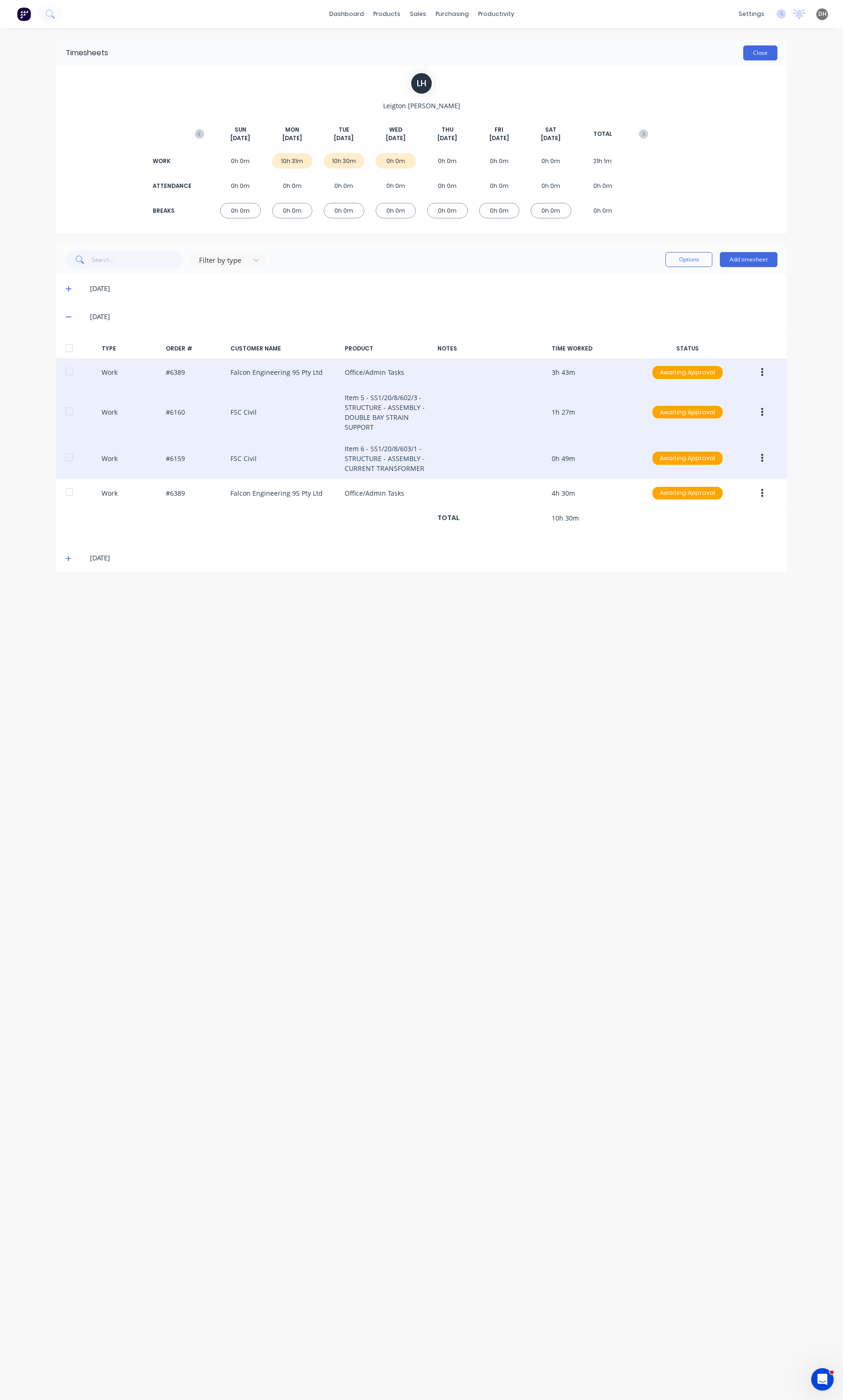
click at [750, 55] on button "Close" at bounding box center [760, 53] width 35 height 15
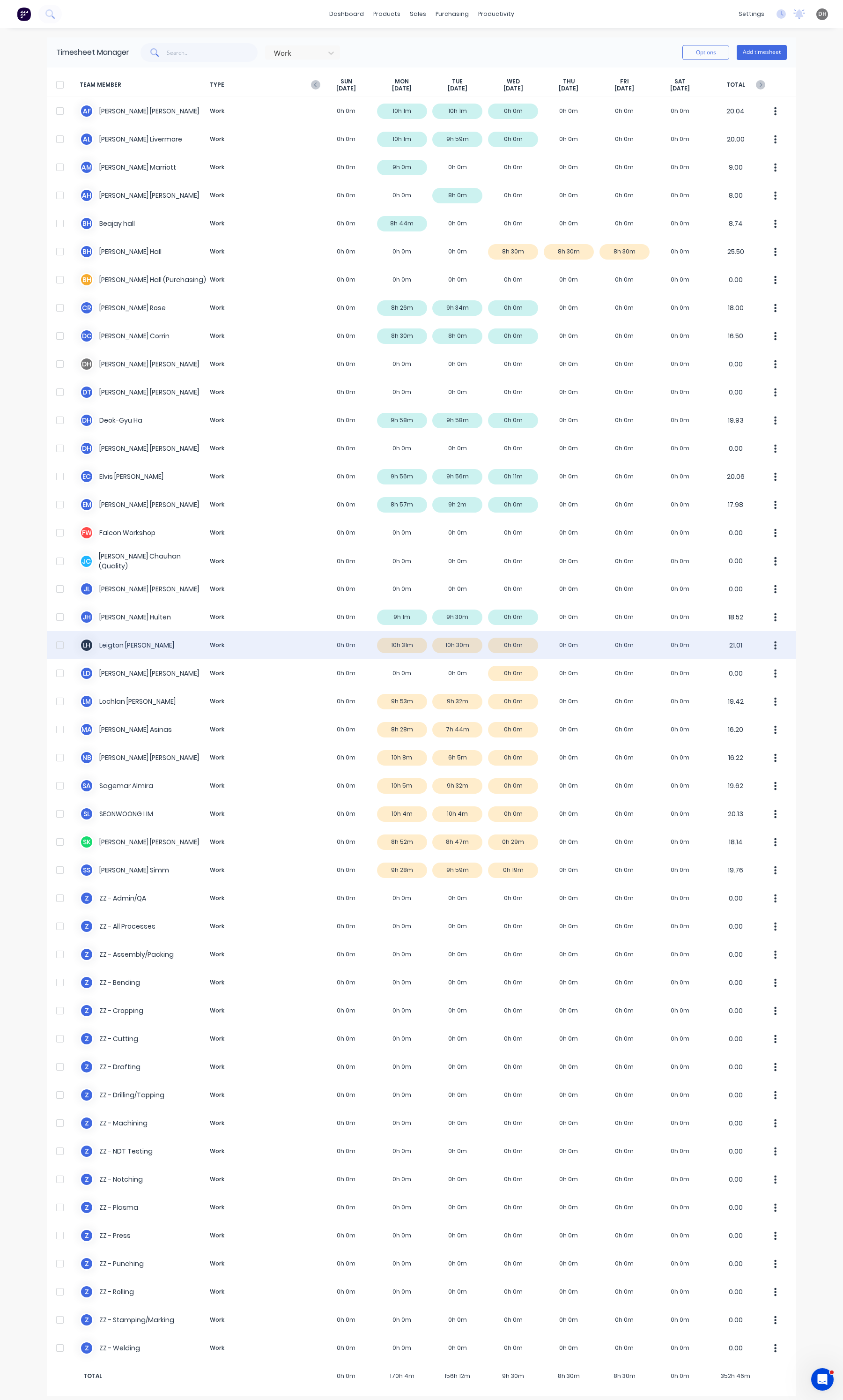
click at [769, 638] on button "button" at bounding box center [775, 645] width 20 height 18
click at [750, 665] on div "Approve" at bounding box center [740, 671] width 72 height 14
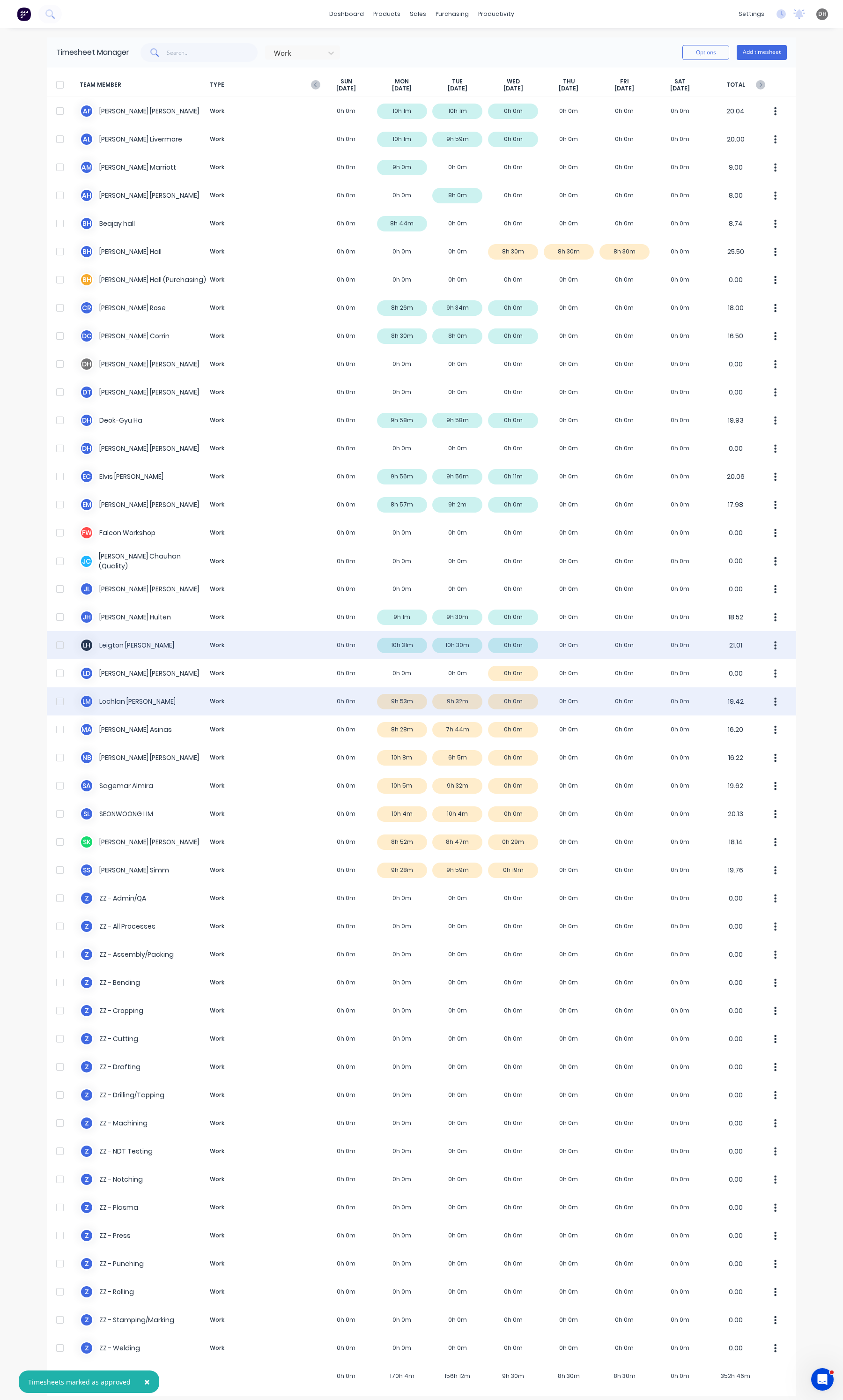
click at [404, 705] on div "[PERSON_NAME] [PERSON_NAME] Work 0h 0m 9h 53m 9h 32m 0h 0m 0h 0m 0h 0m 0h 0m 19…" at bounding box center [422, 701] width 749 height 28
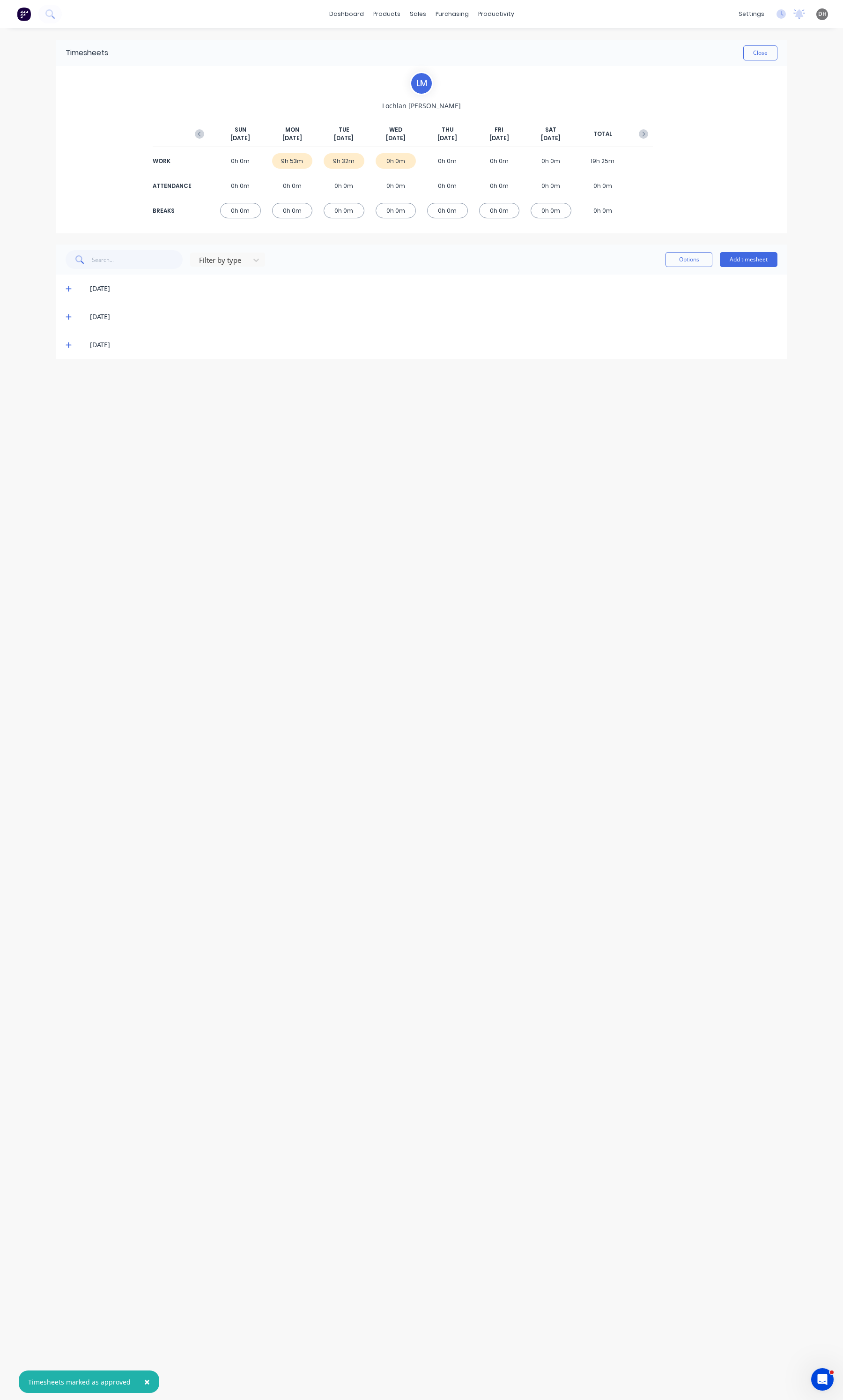
click at [71, 288] on icon at bounding box center [68, 288] width 6 height 7
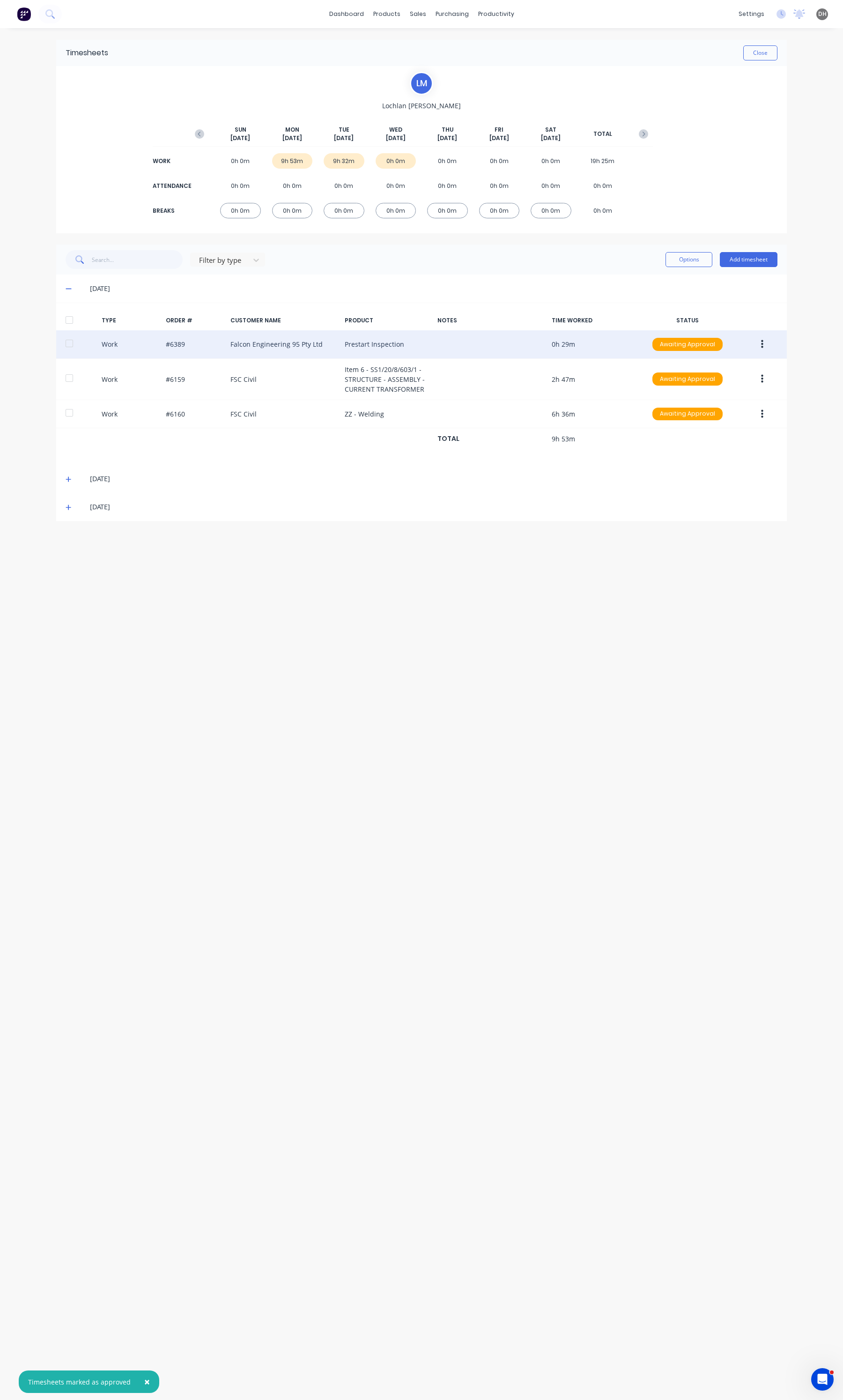
click at [759, 341] on button "button" at bounding box center [762, 344] width 22 height 17
click at [722, 312] on div "Edit" at bounding box center [729, 309] width 72 height 14
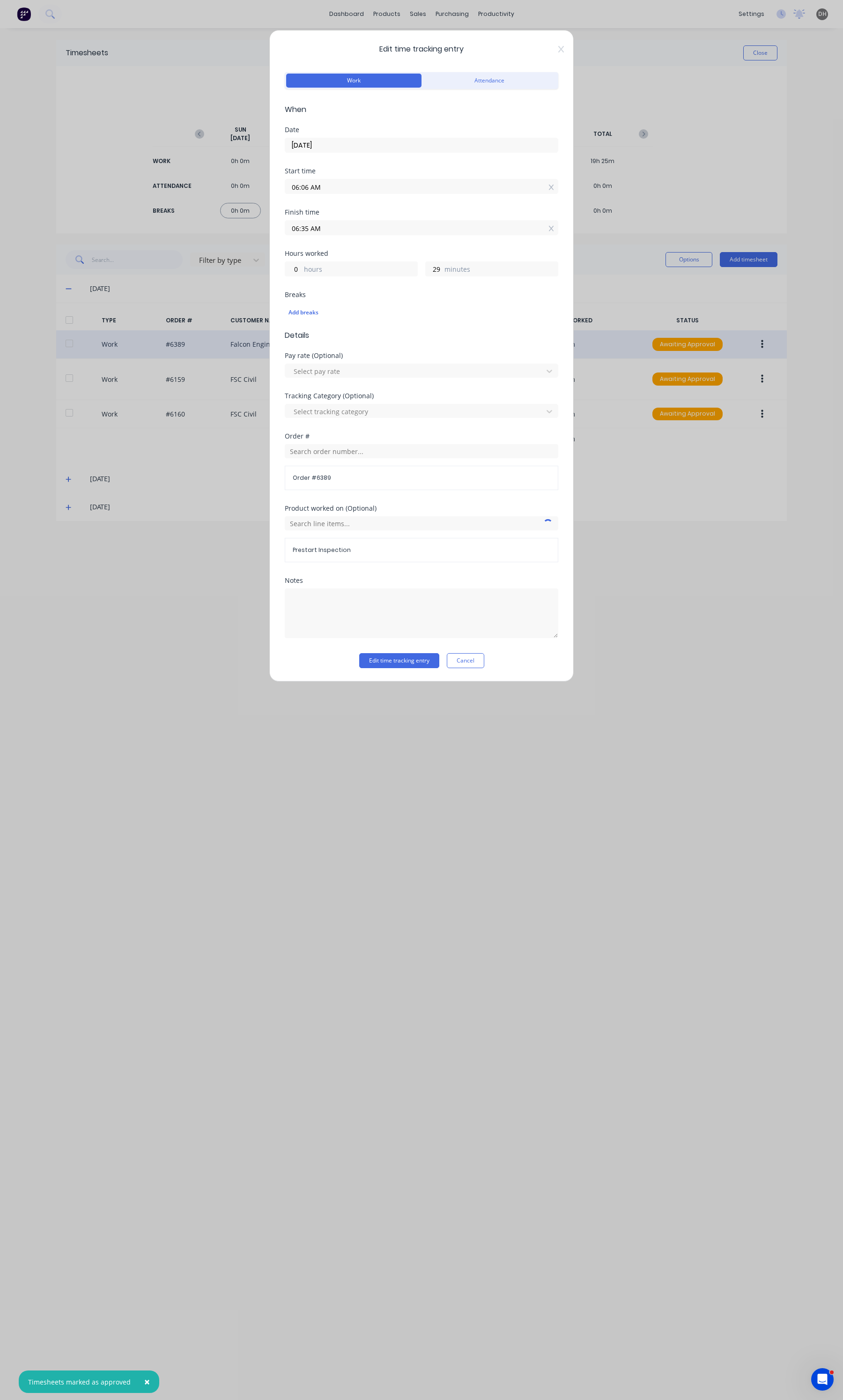
click at [398, 190] on input "06:06 AM" at bounding box center [421, 187] width 273 height 14
click at [327, 216] on div "01" at bounding box center [330, 221] width 23 height 16
click at [389, 647] on div "Notes" at bounding box center [422, 615] width 273 height 76
click at [385, 654] on button "Edit time tracking entry" at bounding box center [399, 660] width 80 height 15
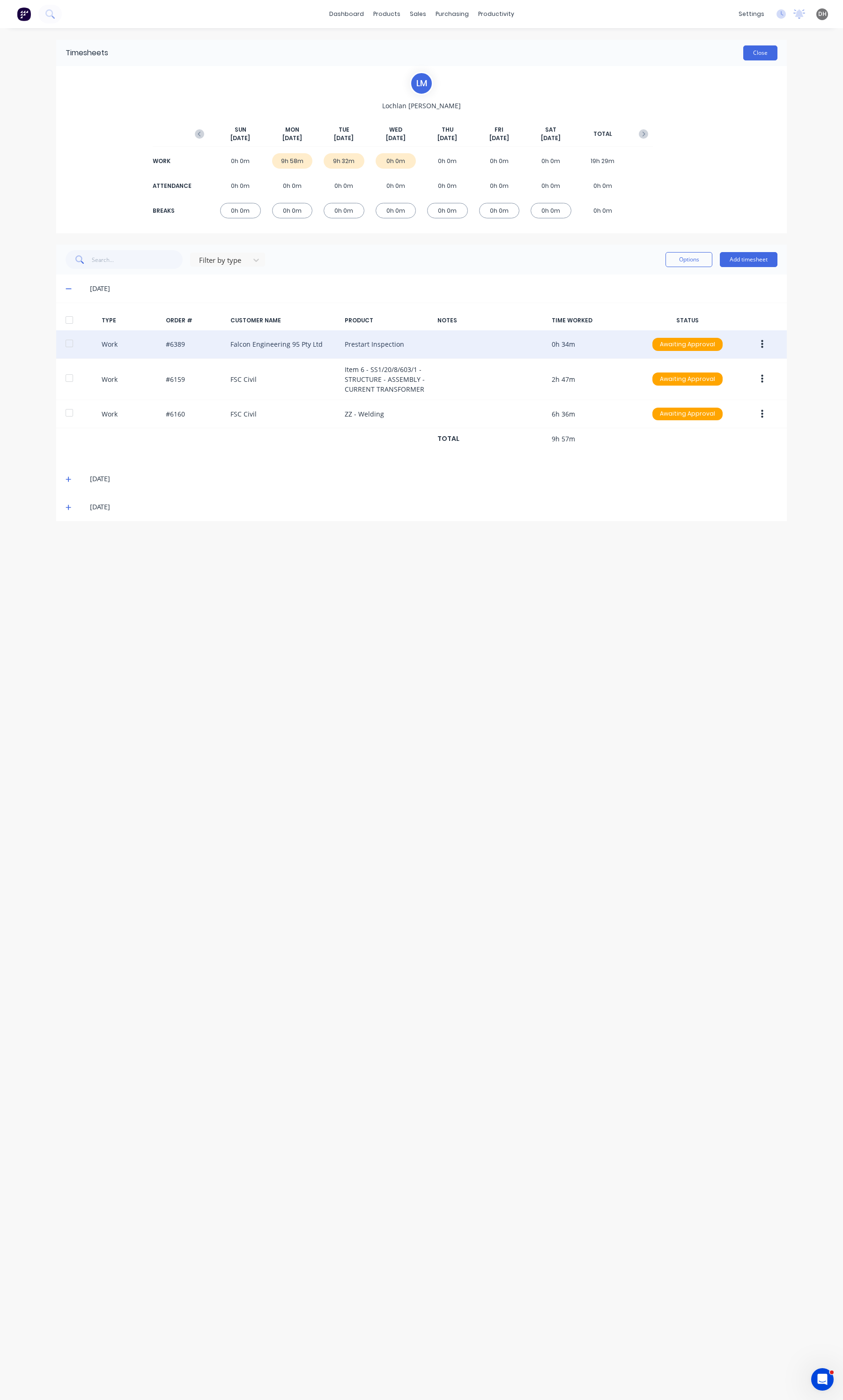
click at [764, 57] on button "Close" at bounding box center [760, 53] width 35 height 15
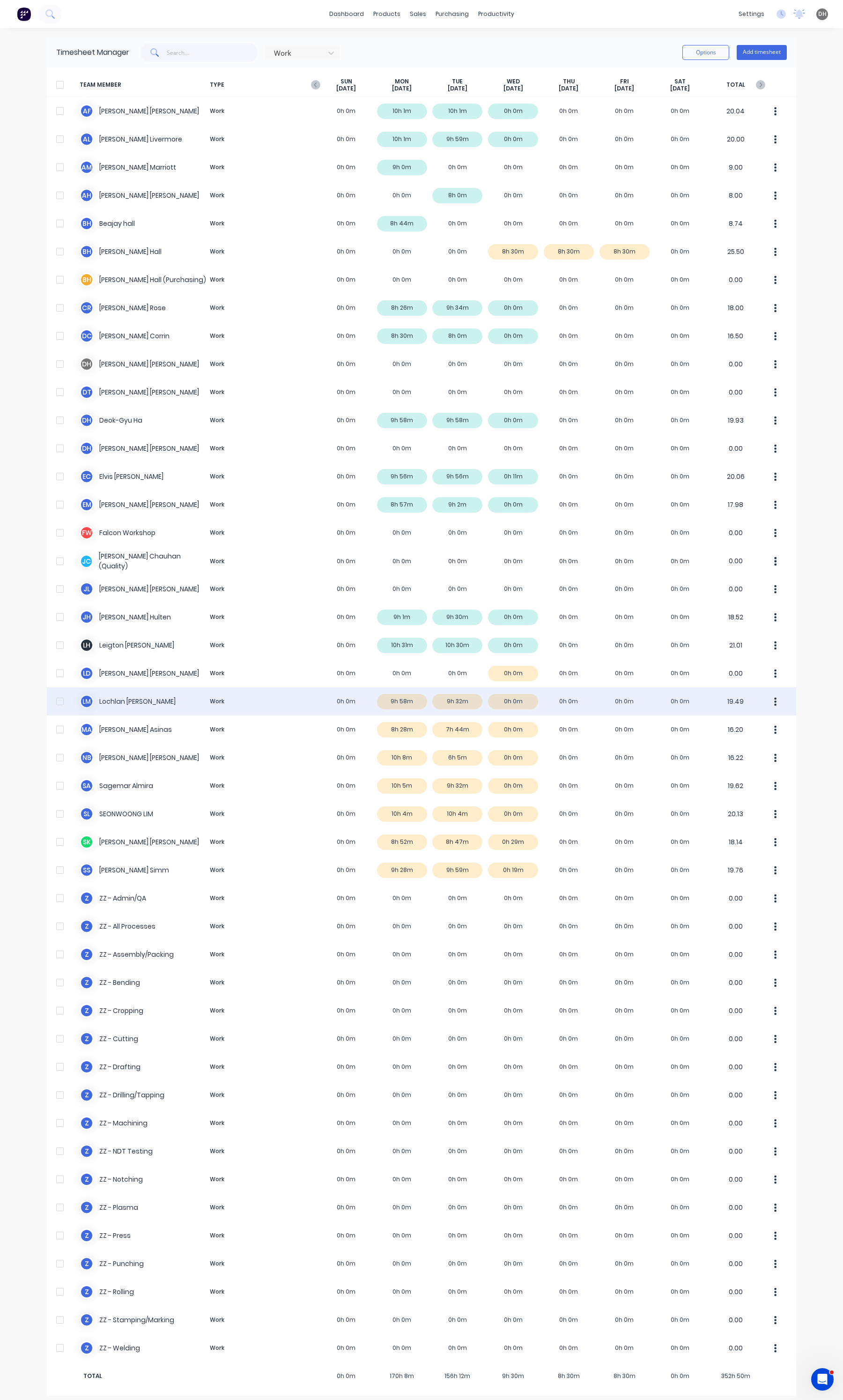
click at [767, 699] on button "button" at bounding box center [775, 701] width 20 height 18
click at [752, 720] on button "Approve" at bounding box center [740, 726] width 89 height 18
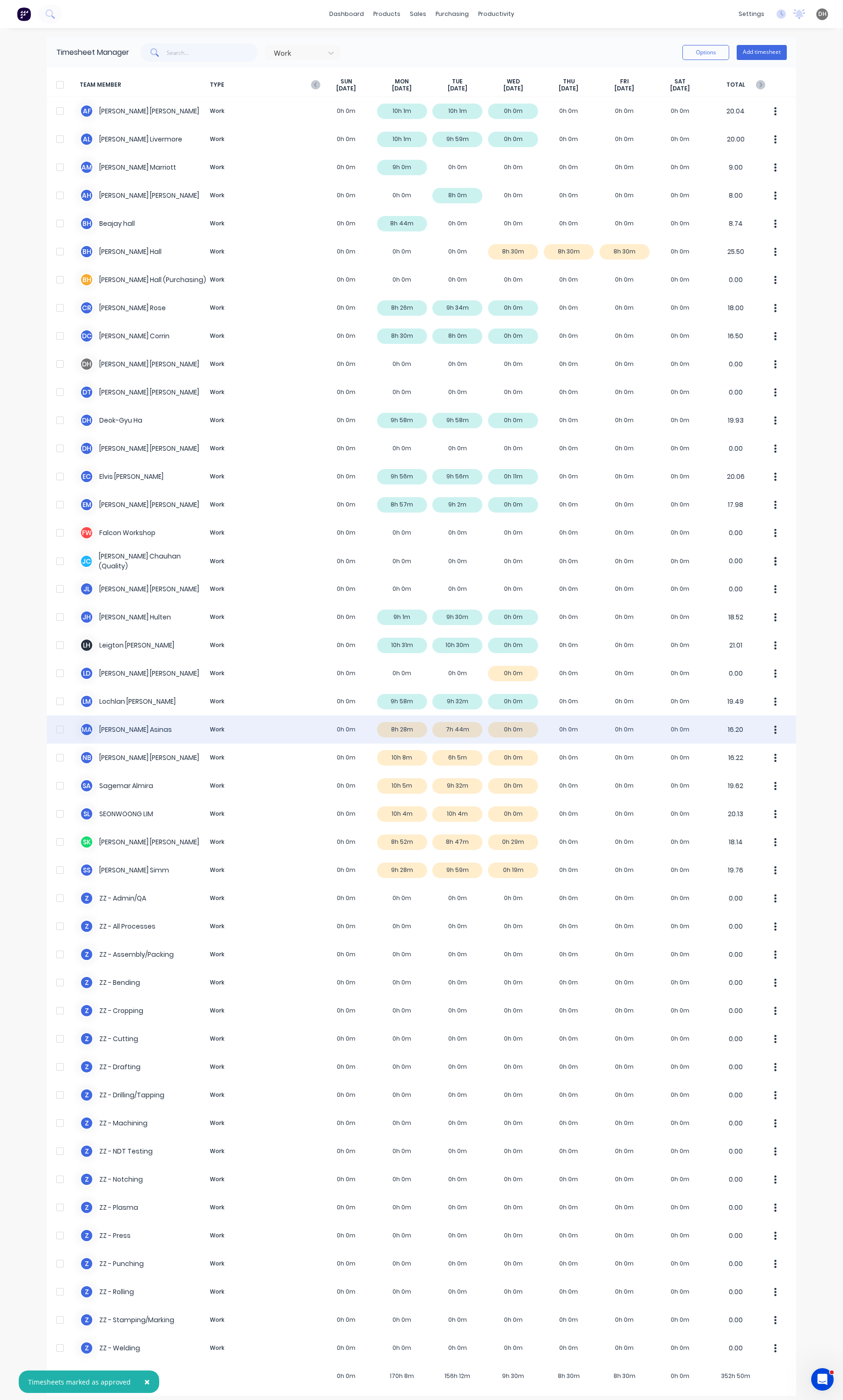
click at [459, 736] on div "M A [PERSON_NAME] Work 0h 0m 8h 28m 7h 44m 0h 0m 0h 0m 0h 0m 0h 0m 16.20" at bounding box center [422, 729] width 749 height 28
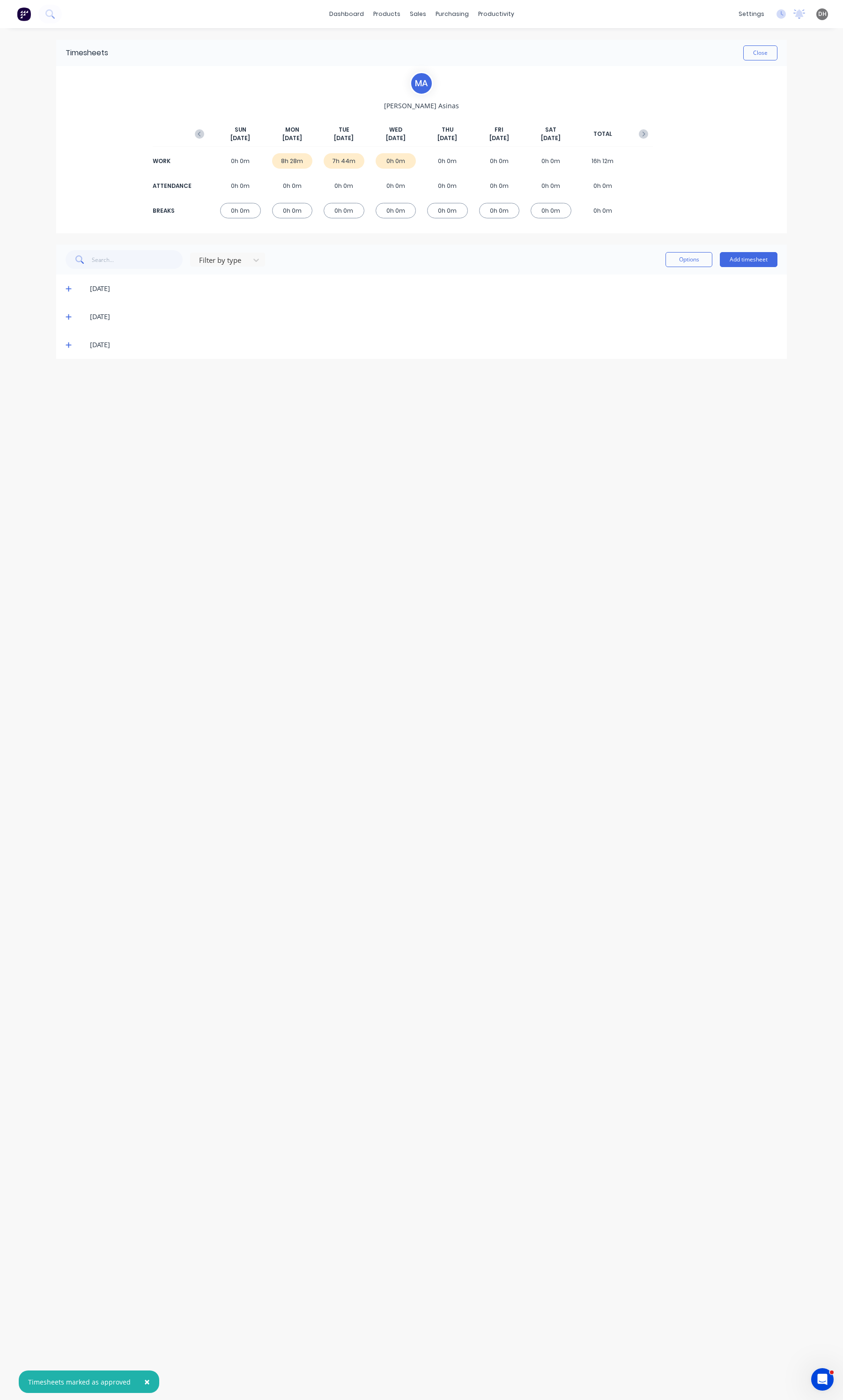
click at [71, 319] on icon at bounding box center [68, 316] width 6 height 7
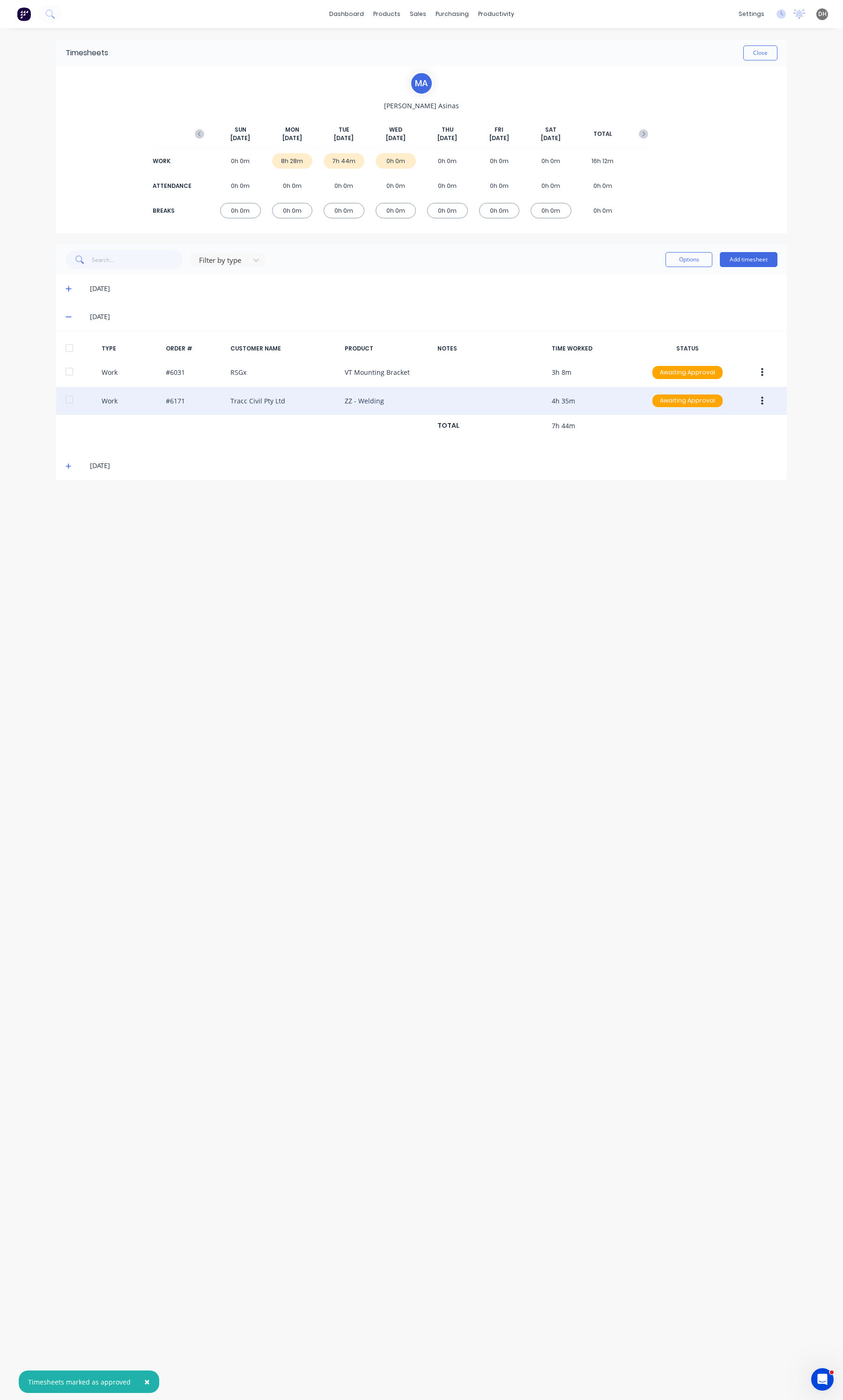
click at [764, 397] on button "button" at bounding box center [762, 401] width 22 height 17
click at [729, 372] on div "Edit" at bounding box center [729, 366] width 72 height 14
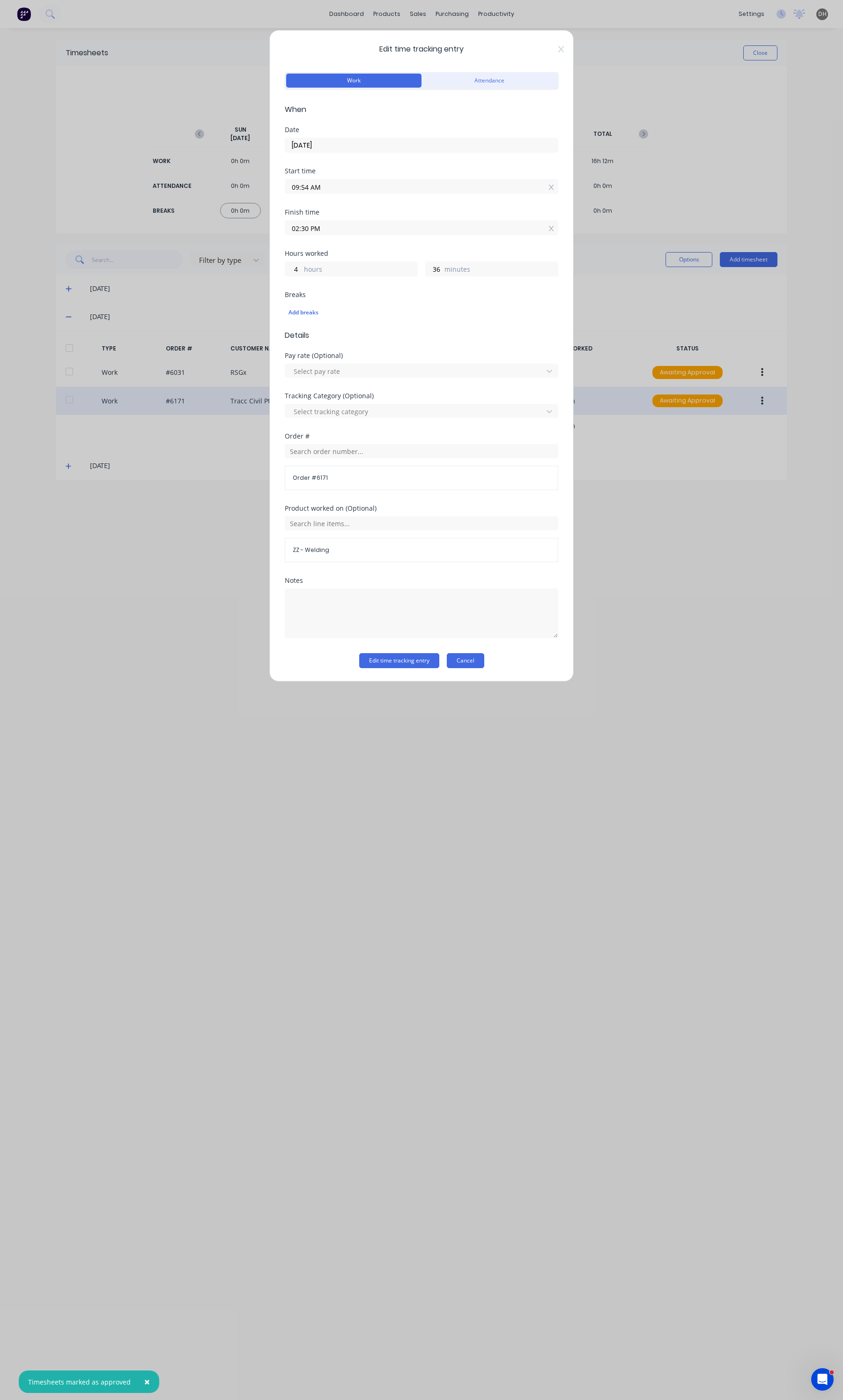
click at [471, 659] on button "Cancel" at bounding box center [465, 660] width 38 height 15
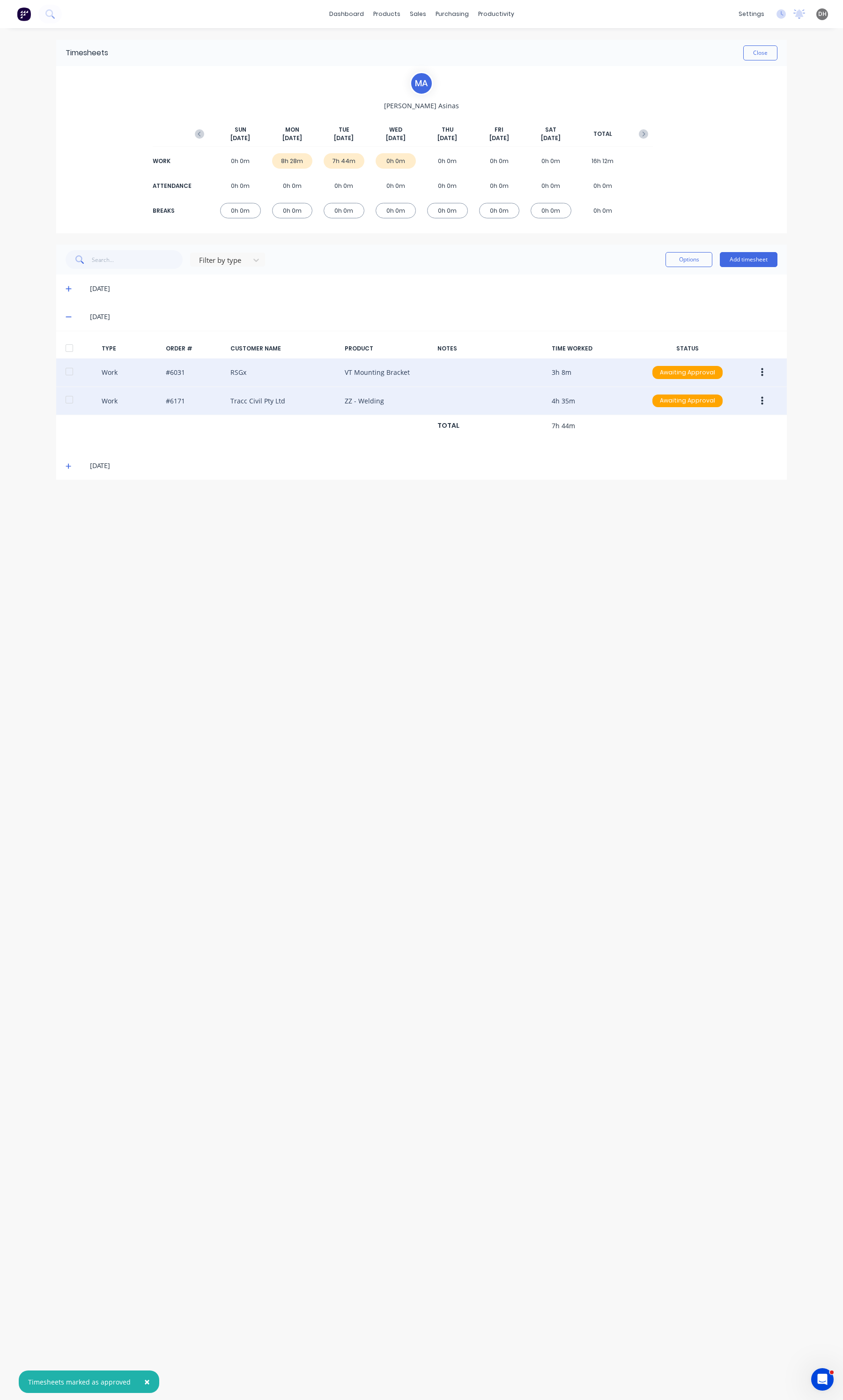
click at [767, 363] on div "Work #6031 RSGx VT Mounting Bracket 3h 8m Awaiting Approval" at bounding box center [422, 372] width 731 height 28
click at [753, 372] on button "button" at bounding box center [762, 372] width 22 height 17
click at [738, 342] on div "Edit" at bounding box center [729, 337] width 72 height 14
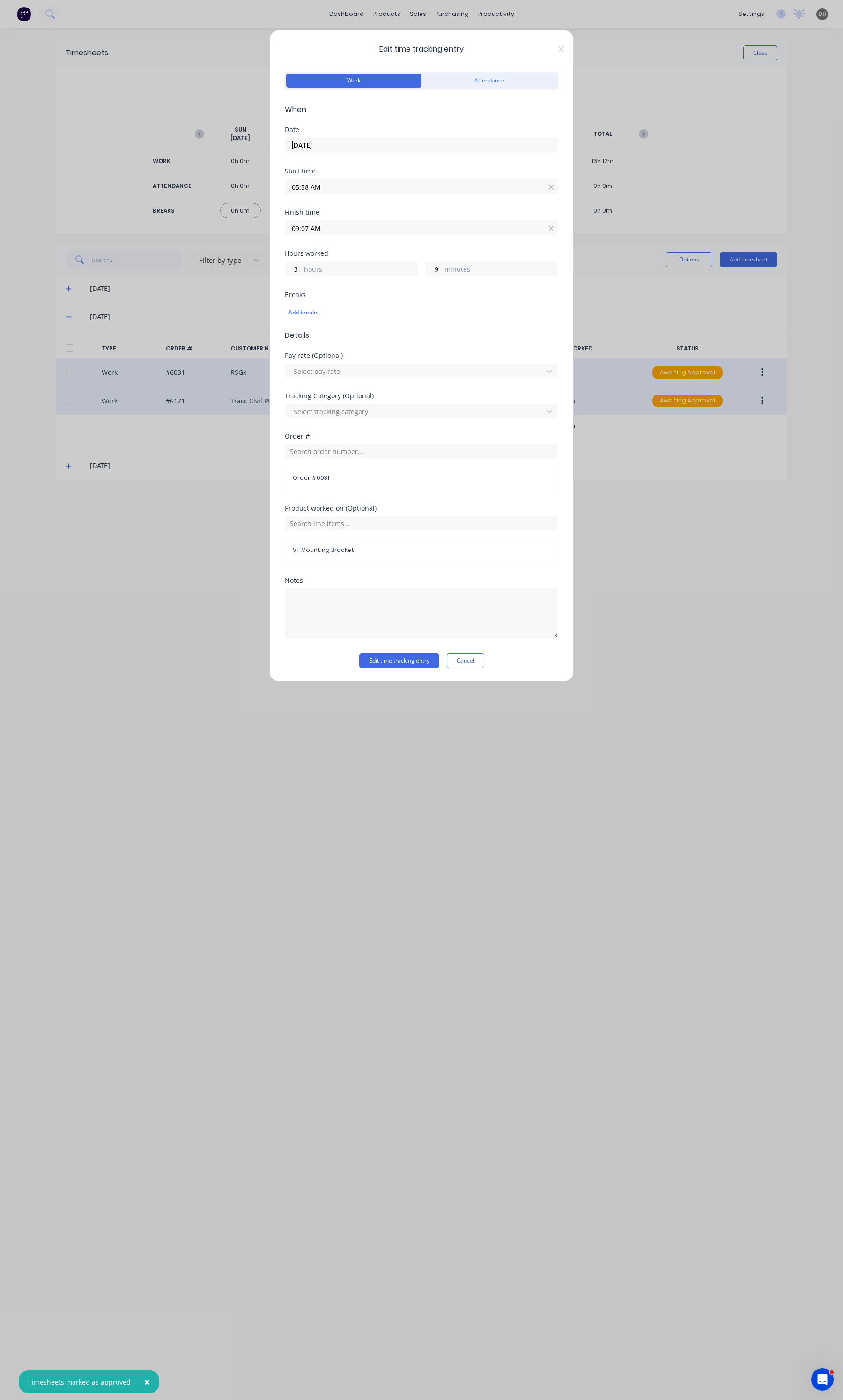
click at [319, 230] on input "09:07 AM" at bounding box center [421, 227] width 273 height 14
click at [336, 336] on div "54" at bounding box center [330, 342] width 23 height 16
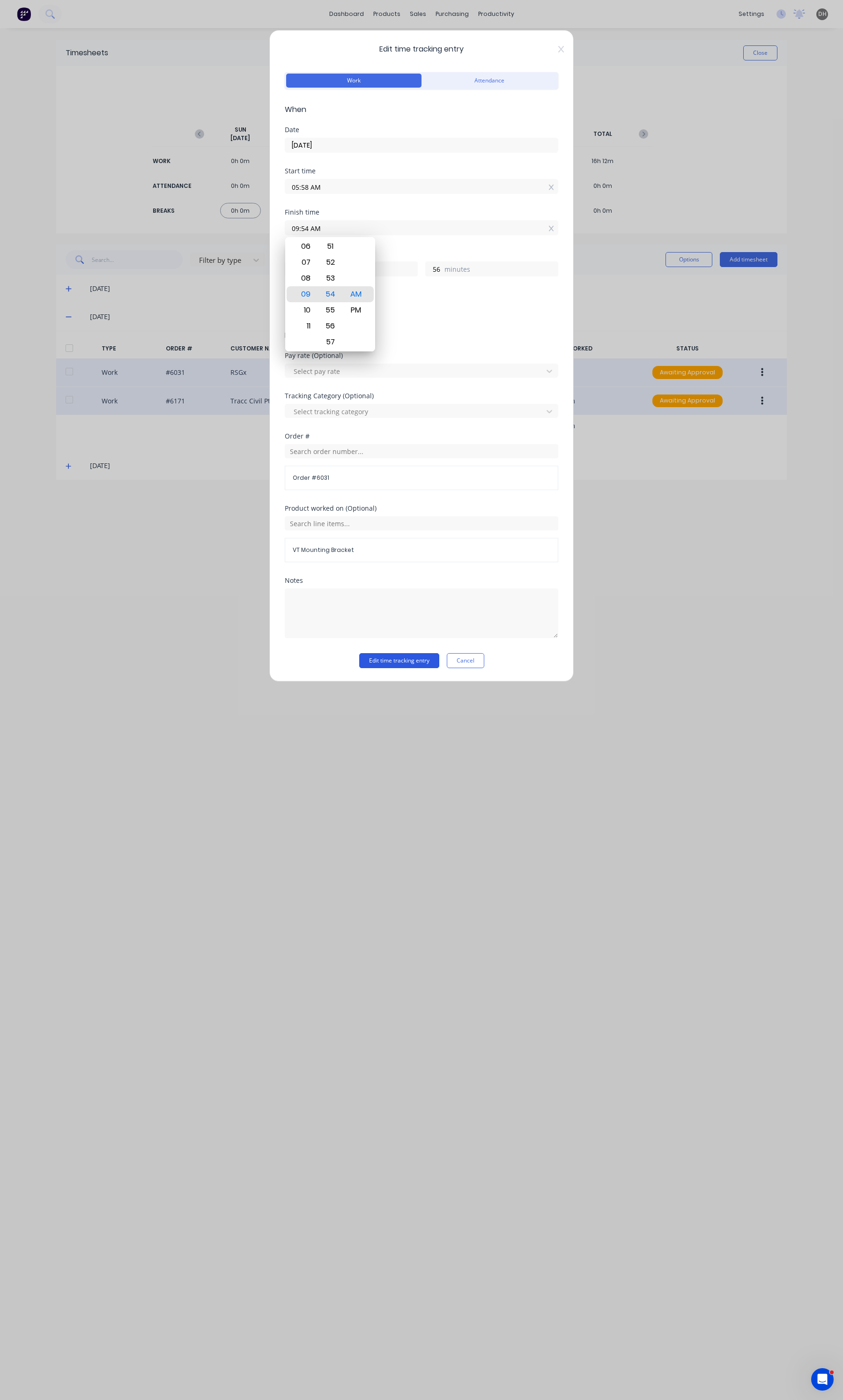
click at [397, 654] on button "Edit time tracking entry" at bounding box center [399, 660] width 80 height 15
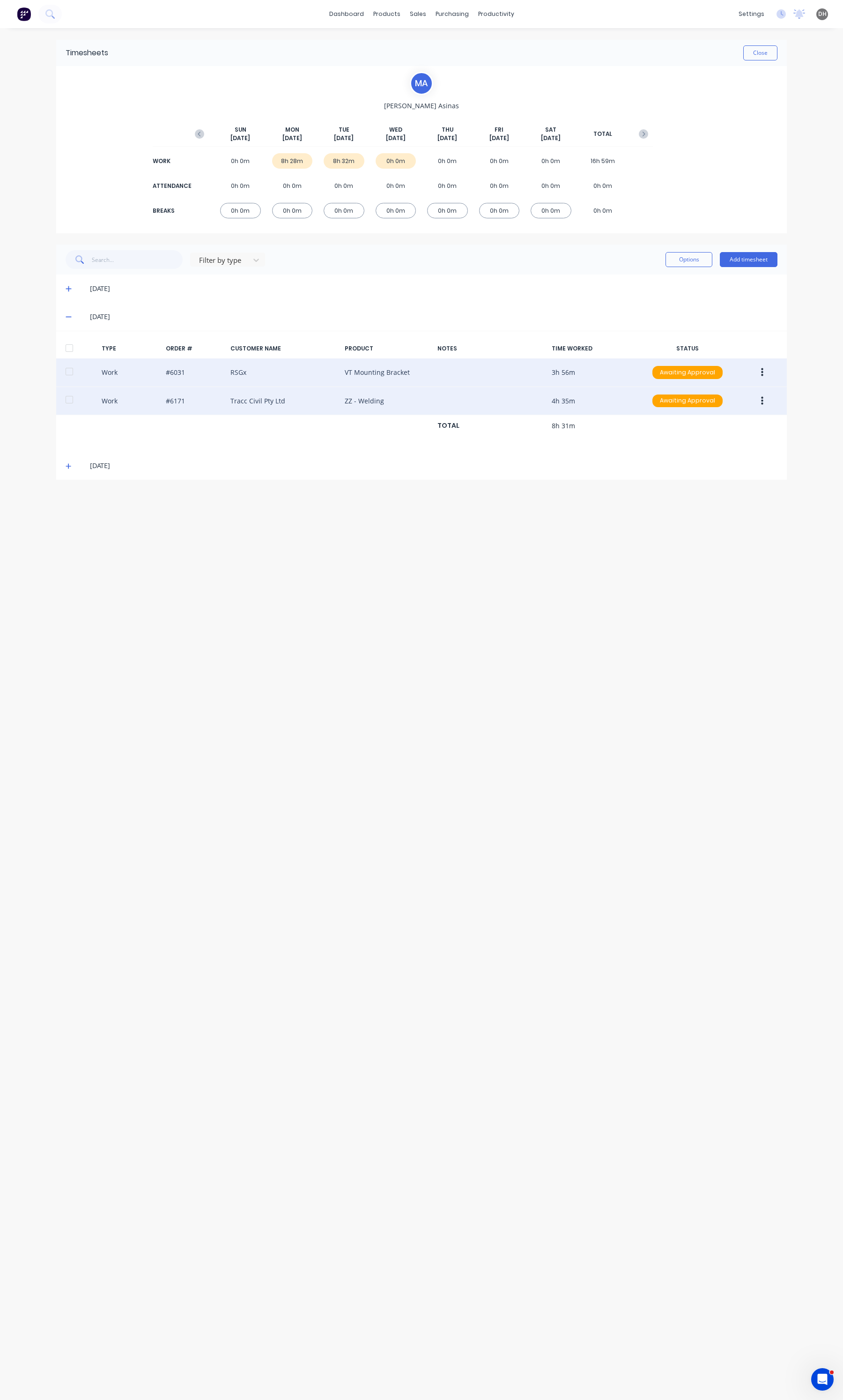
click at [778, 48] on div "Timesheets Close" at bounding box center [422, 53] width 731 height 26
click at [755, 57] on button "Close" at bounding box center [760, 53] width 35 height 15
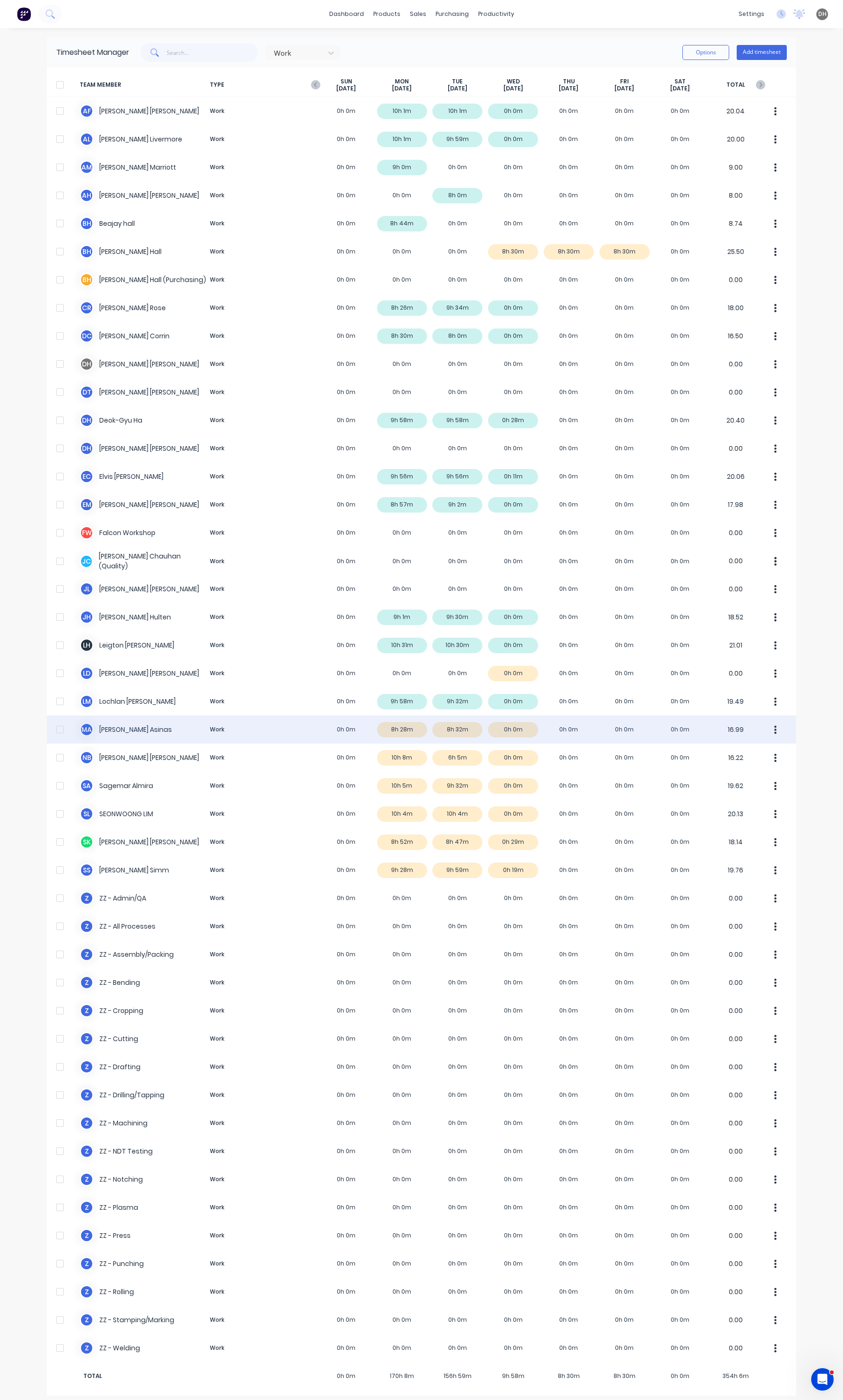
click at [775, 730] on icon "button" at bounding box center [775, 729] width 2 height 8
click at [751, 748] on button "Approve" at bounding box center [740, 755] width 89 height 18
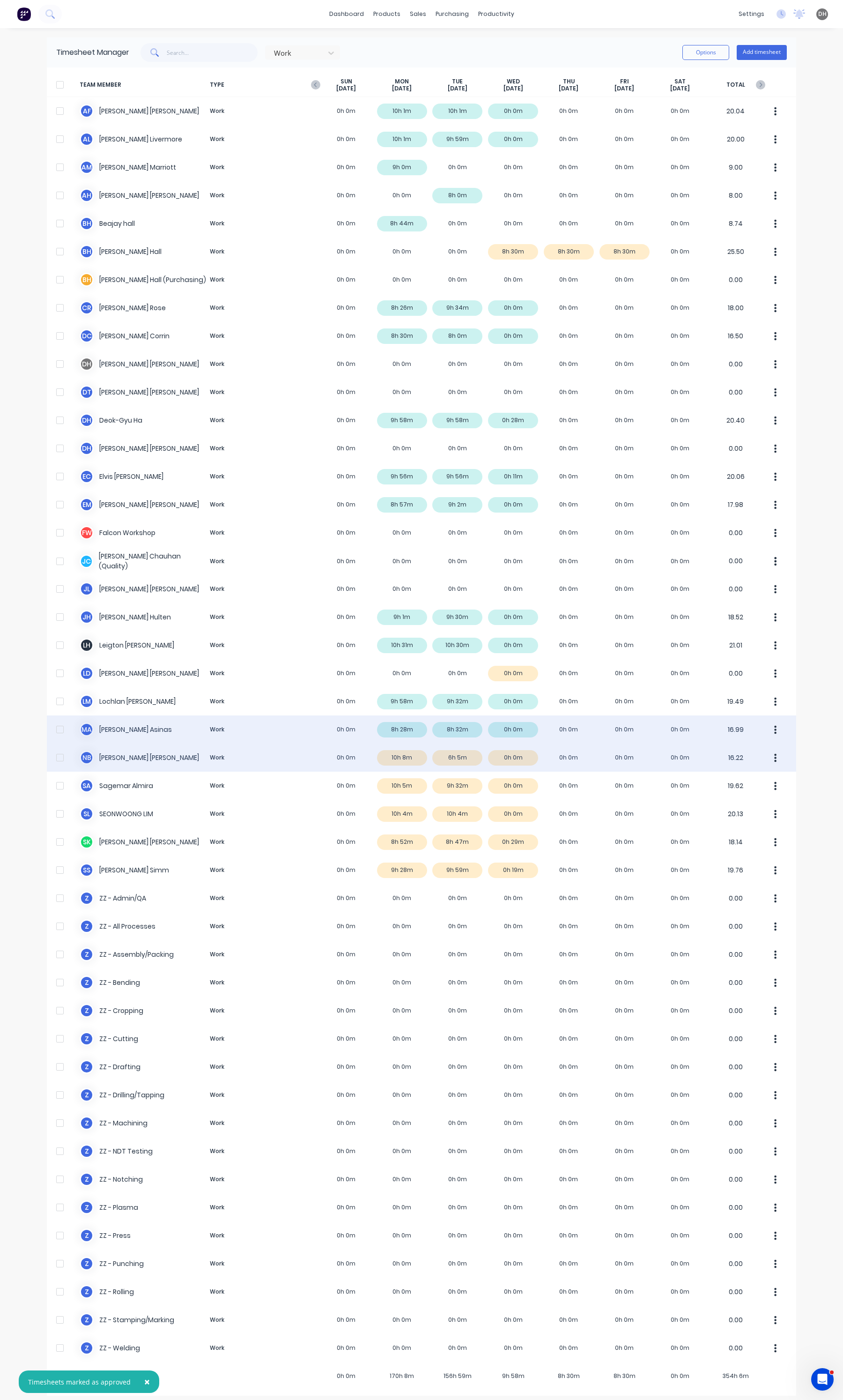
click at [590, 750] on div "N B [PERSON_NAME] Work 0h 0m 10h 8m 6h 5m 0h 0m 0h 0m 0h 0m 0h 0m 16.22" at bounding box center [422, 757] width 749 height 28
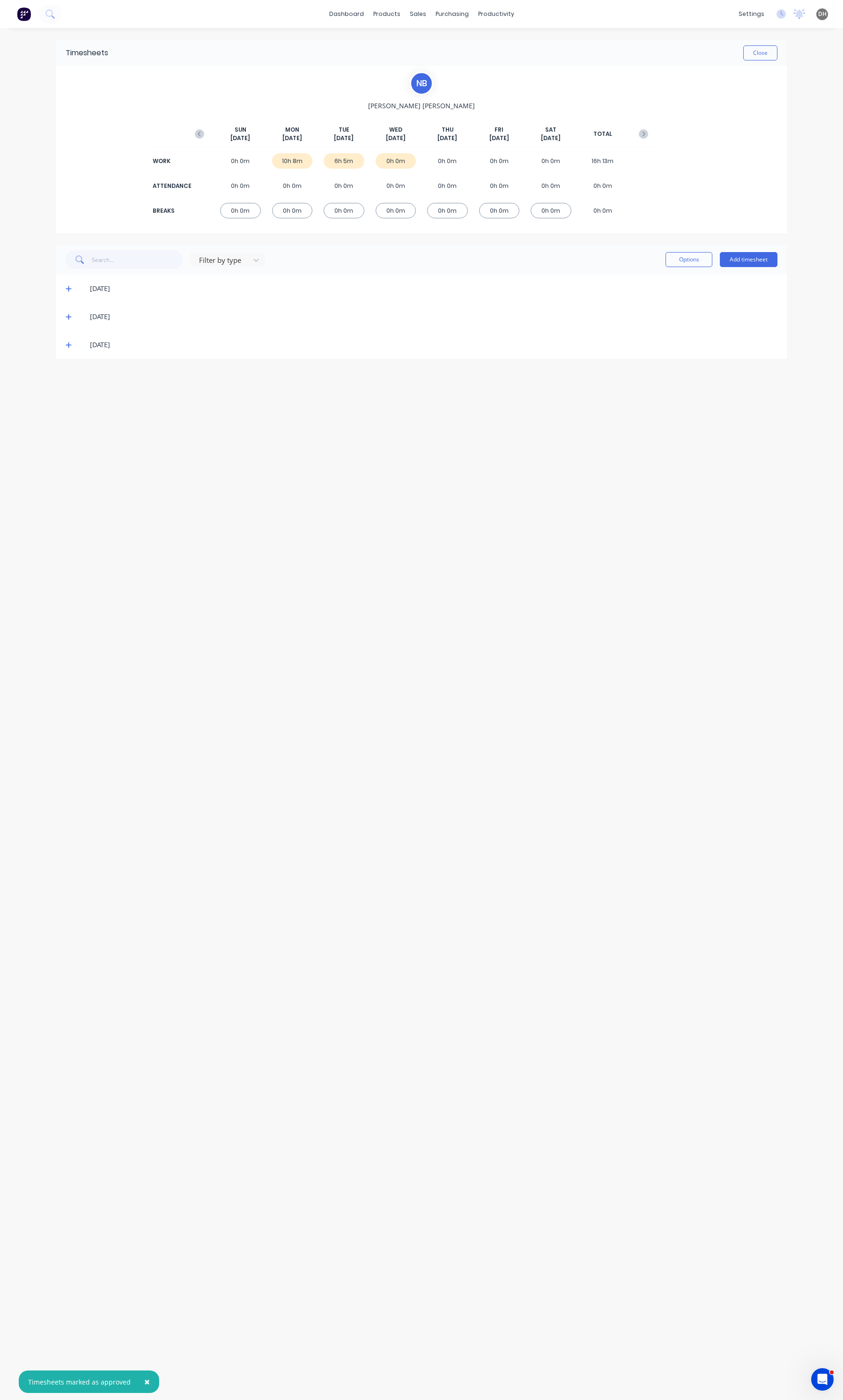
click at [64, 290] on div "[DATE]" at bounding box center [422, 288] width 731 height 28
click at [65, 290] on icon at bounding box center [68, 288] width 6 height 7
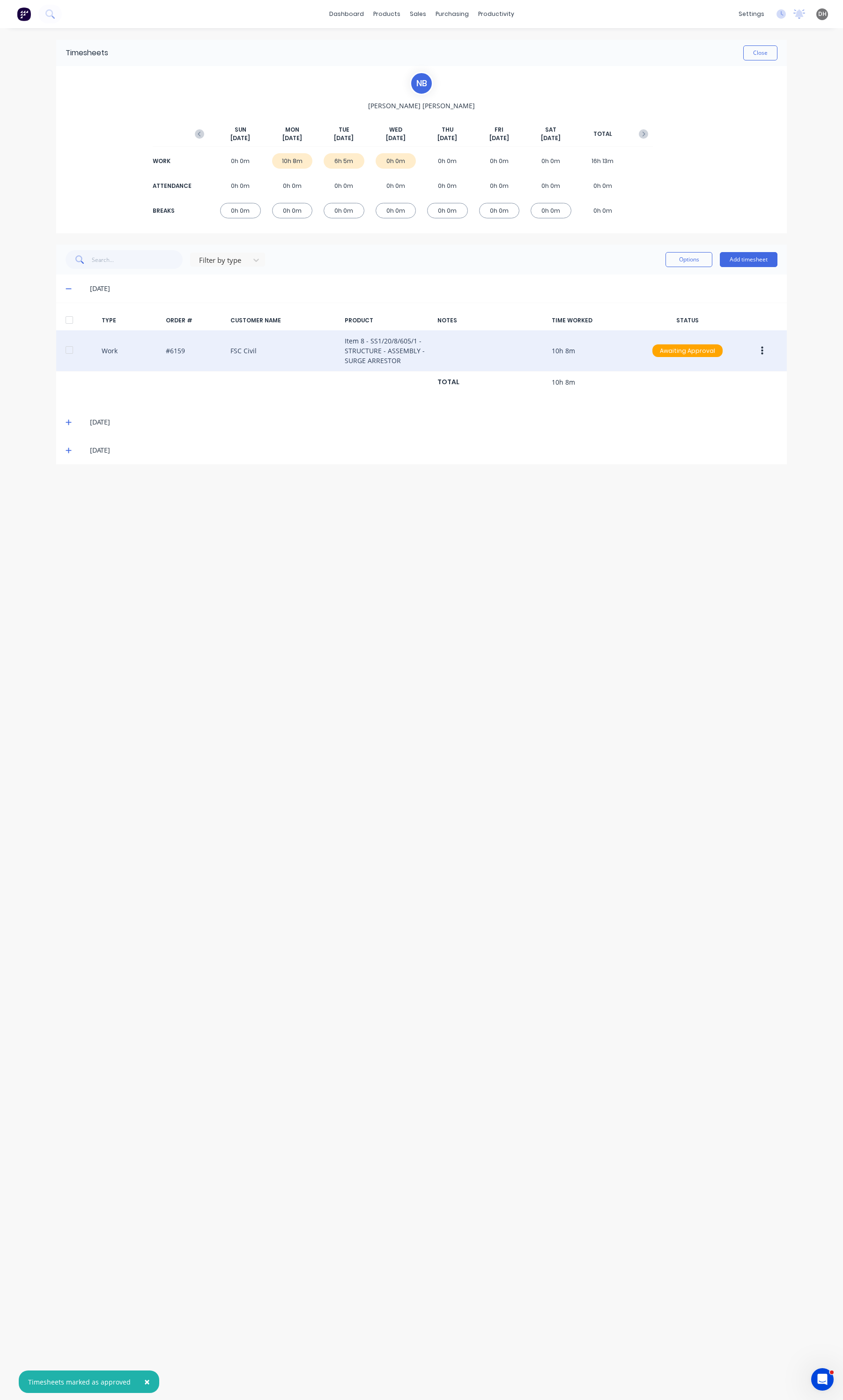
click at [757, 348] on button "button" at bounding box center [762, 351] width 22 height 17
click at [725, 309] on div "Edit" at bounding box center [729, 316] width 72 height 14
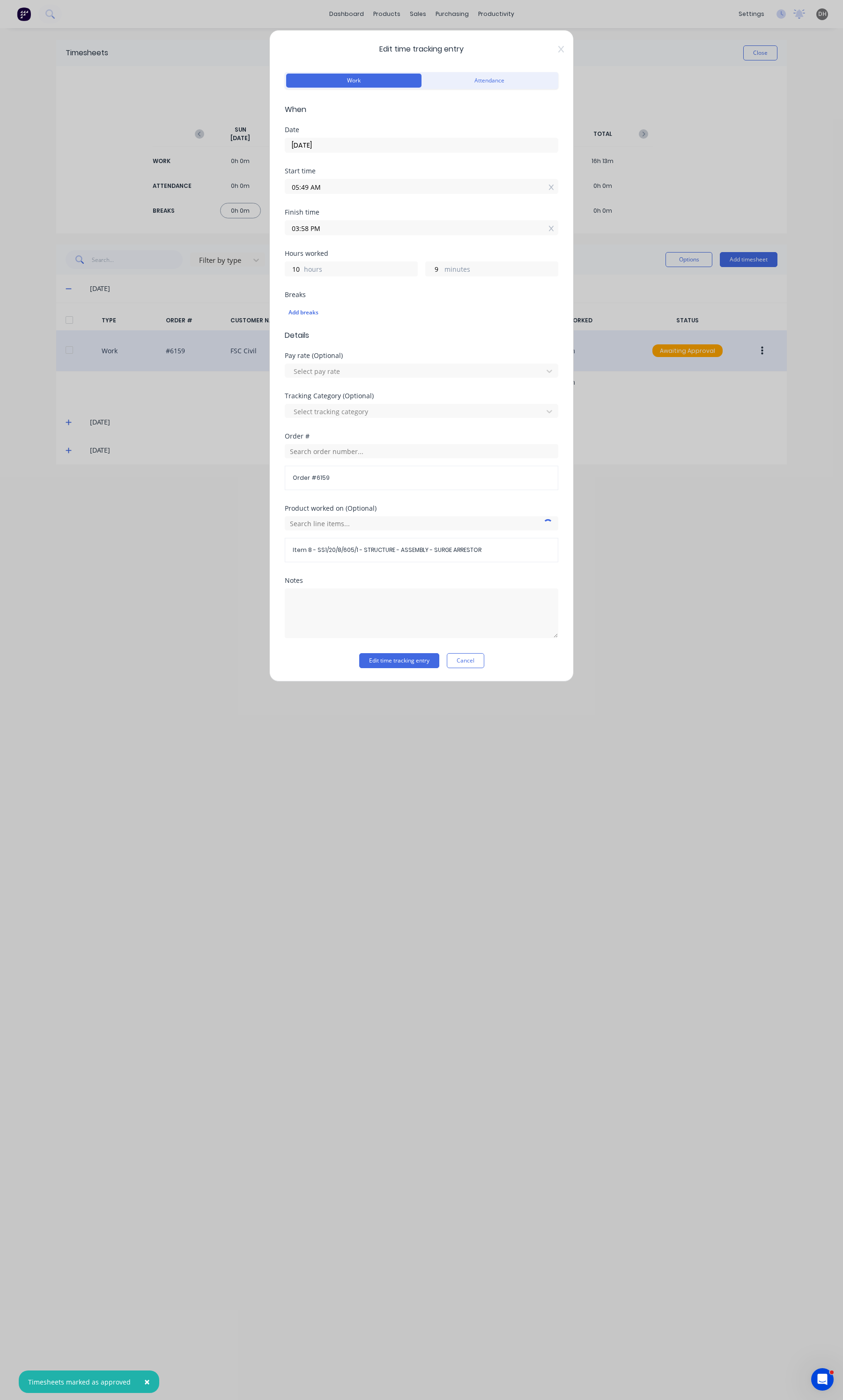
click at [326, 187] on input "05:49 AM" at bounding box center [421, 187] width 273 height 14
click at [334, 302] on div "57" at bounding box center [330, 300] width 23 height 16
click at [391, 658] on button "Edit time tracking entry" at bounding box center [399, 660] width 80 height 15
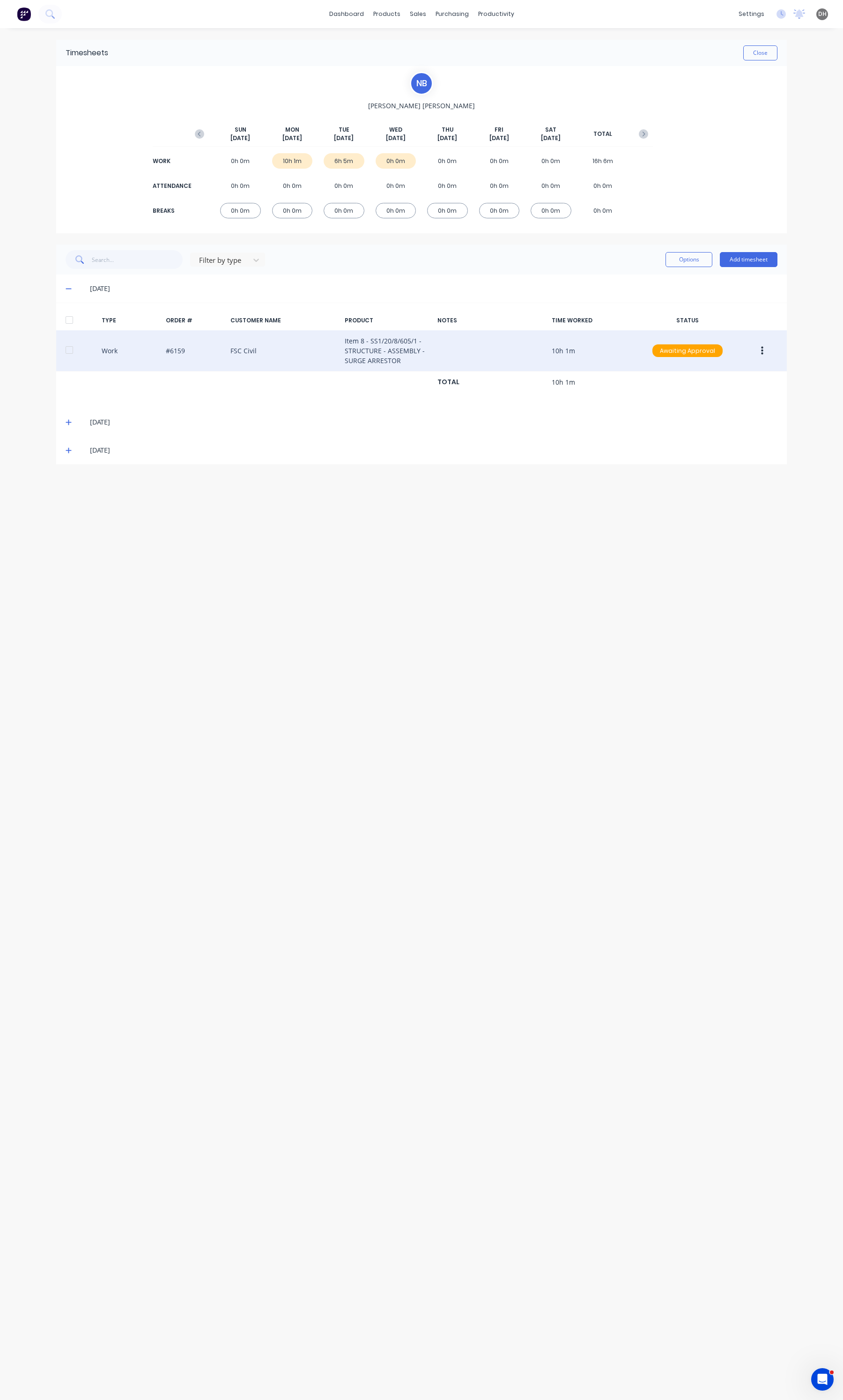
click at [69, 423] on icon at bounding box center [68, 422] width 6 height 7
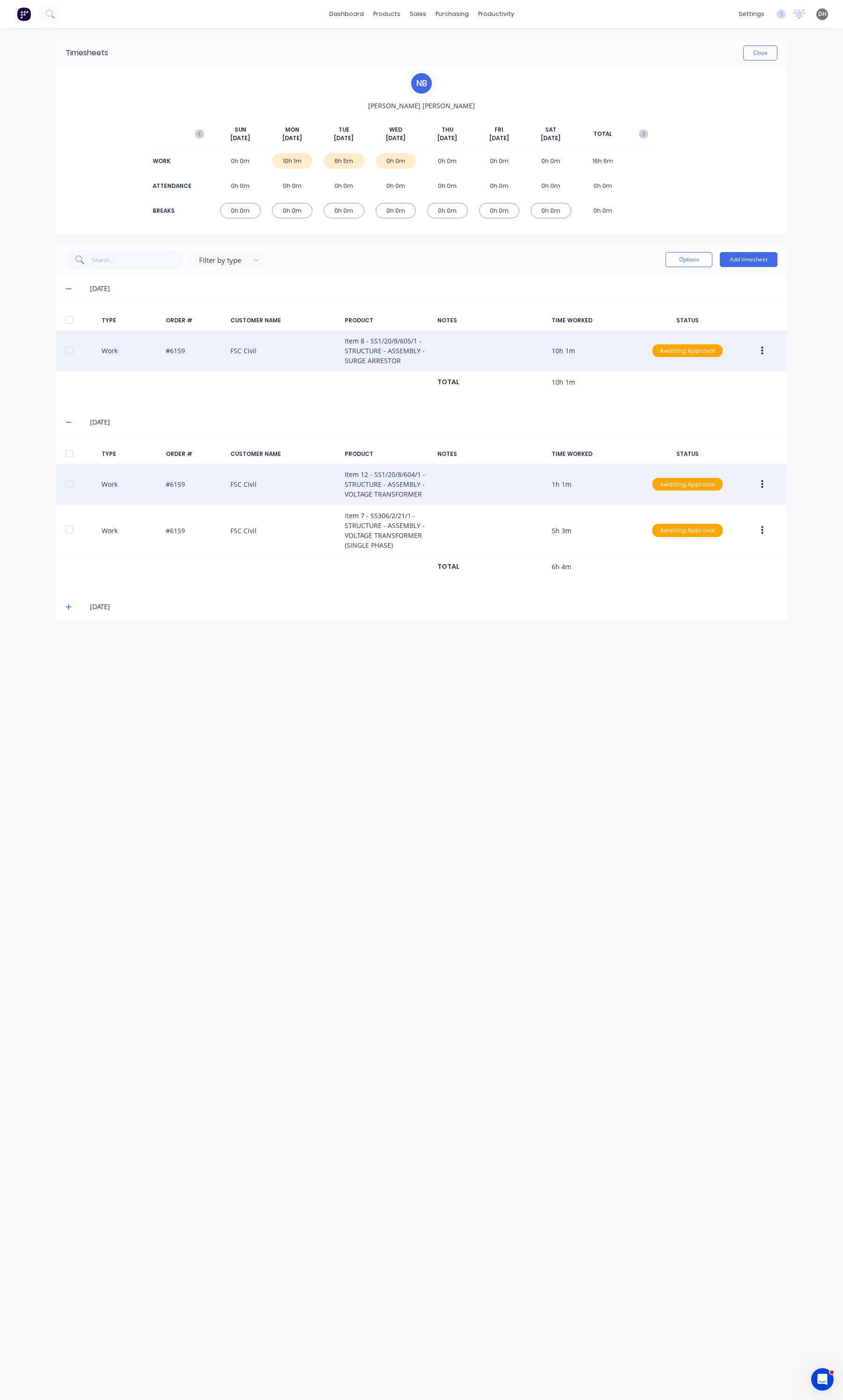
click at [772, 488] on button "button" at bounding box center [762, 485] width 22 height 17
click at [726, 444] on div "Edit" at bounding box center [729, 449] width 72 height 14
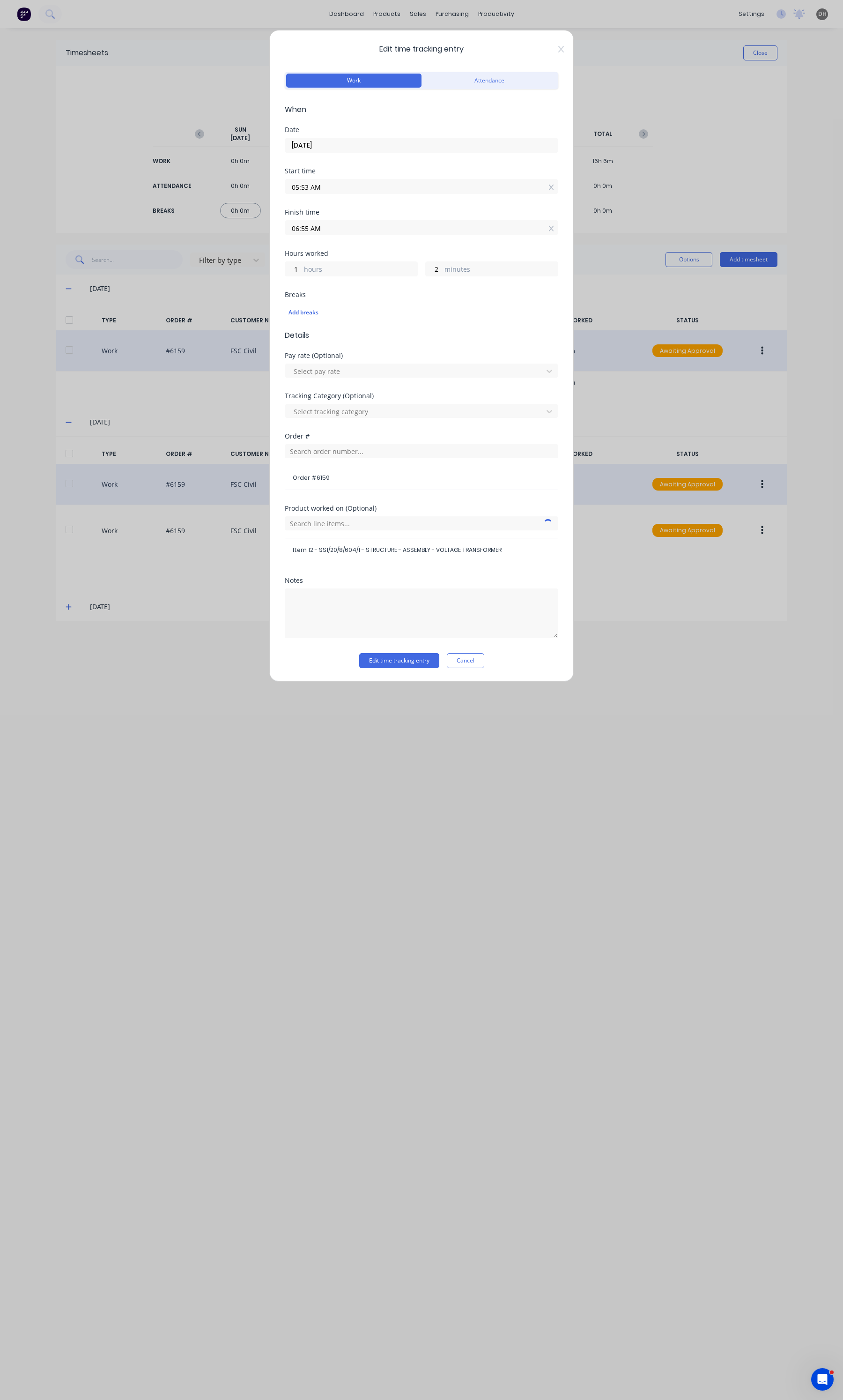
click at [338, 229] on input "06:55 AM" at bounding box center [421, 227] width 273 height 14
click at [349, 190] on input "05:53 AM" at bounding box center [421, 187] width 273 height 14
click at [329, 299] on div "56" at bounding box center [330, 300] width 23 height 16
click at [410, 658] on button "Edit time tracking entry" at bounding box center [399, 660] width 80 height 15
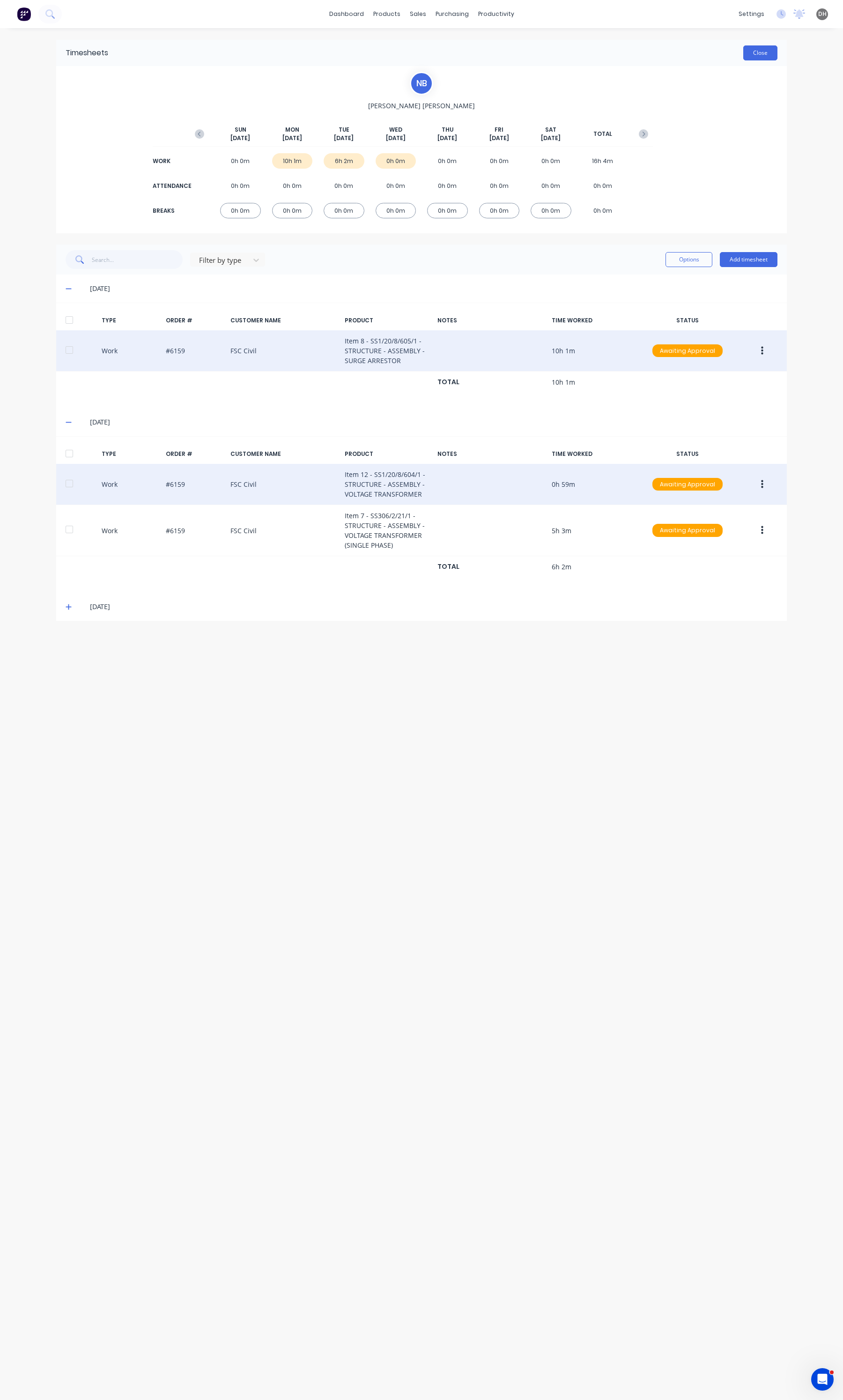
click at [765, 53] on button "Close" at bounding box center [760, 53] width 35 height 15
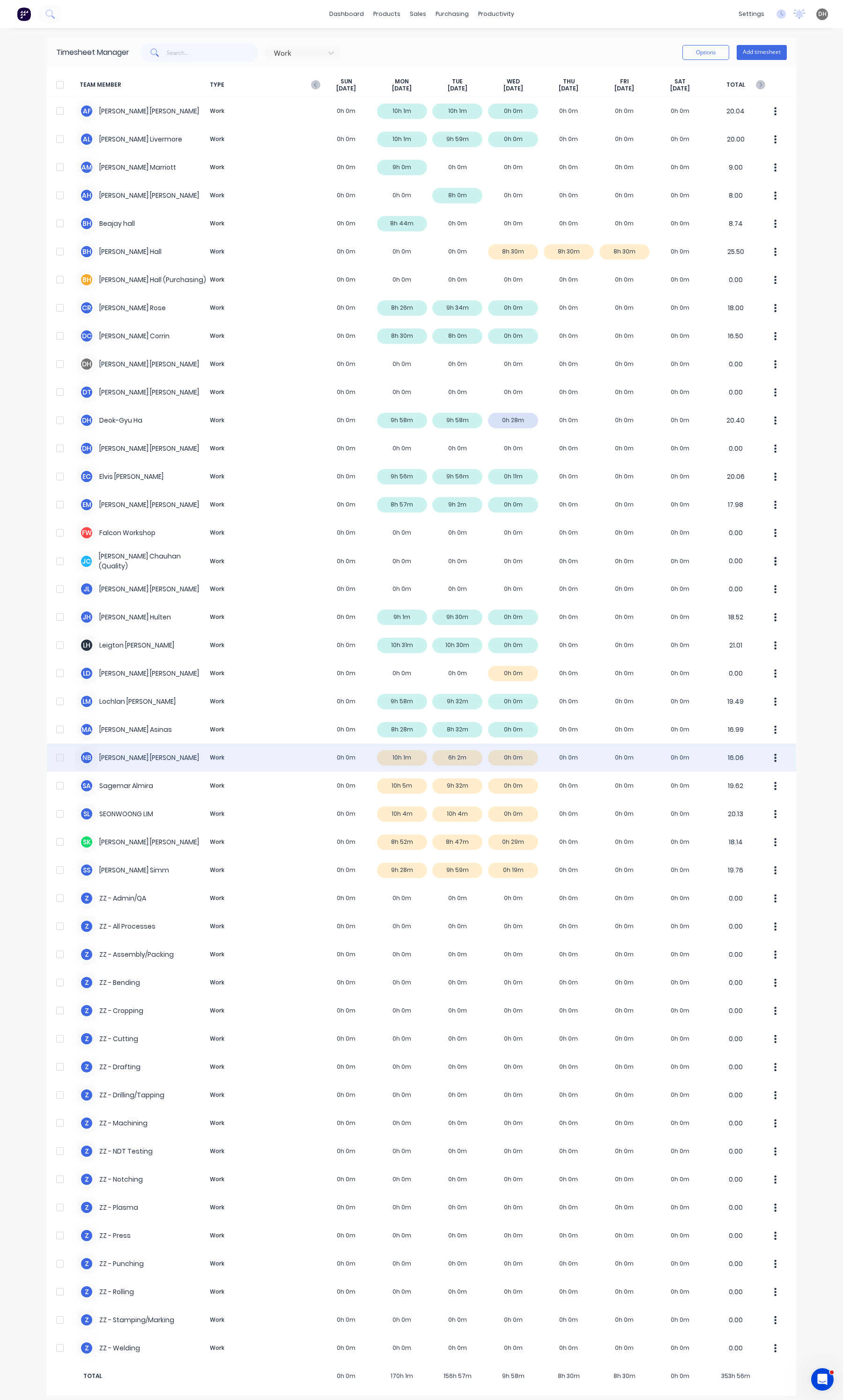
click at [774, 759] on button "button" at bounding box center [775, 757] width 20 height 18
click at [765, 778] on div "Approve" at bounding box center [740, 783] width 72 height 14
click at [765, 778] on button "button" at bounding box center [775, 786] width 20 height 18
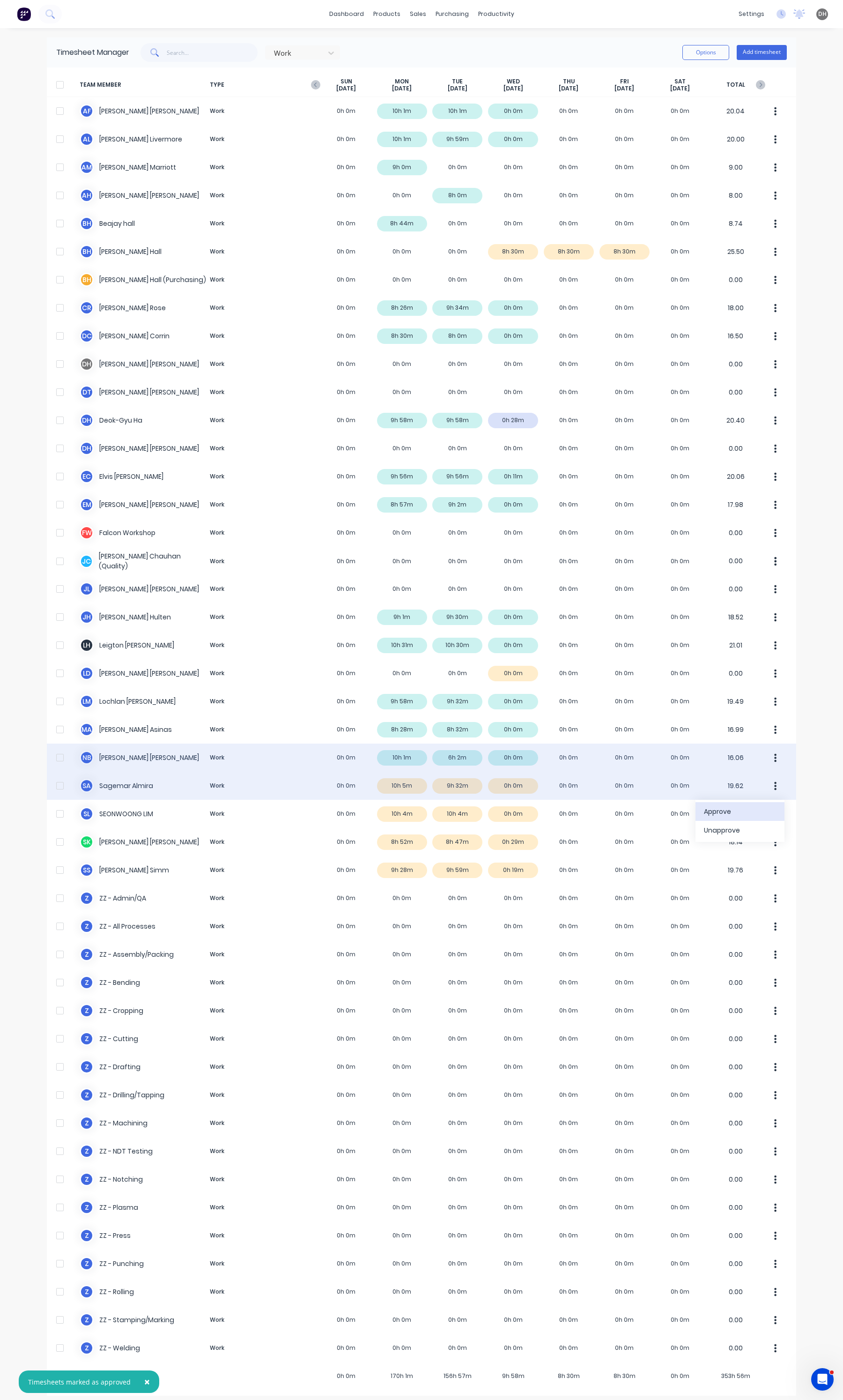
click at [752, 806] on div "Approve" at bounding box center [740, 812] width 72 height 14
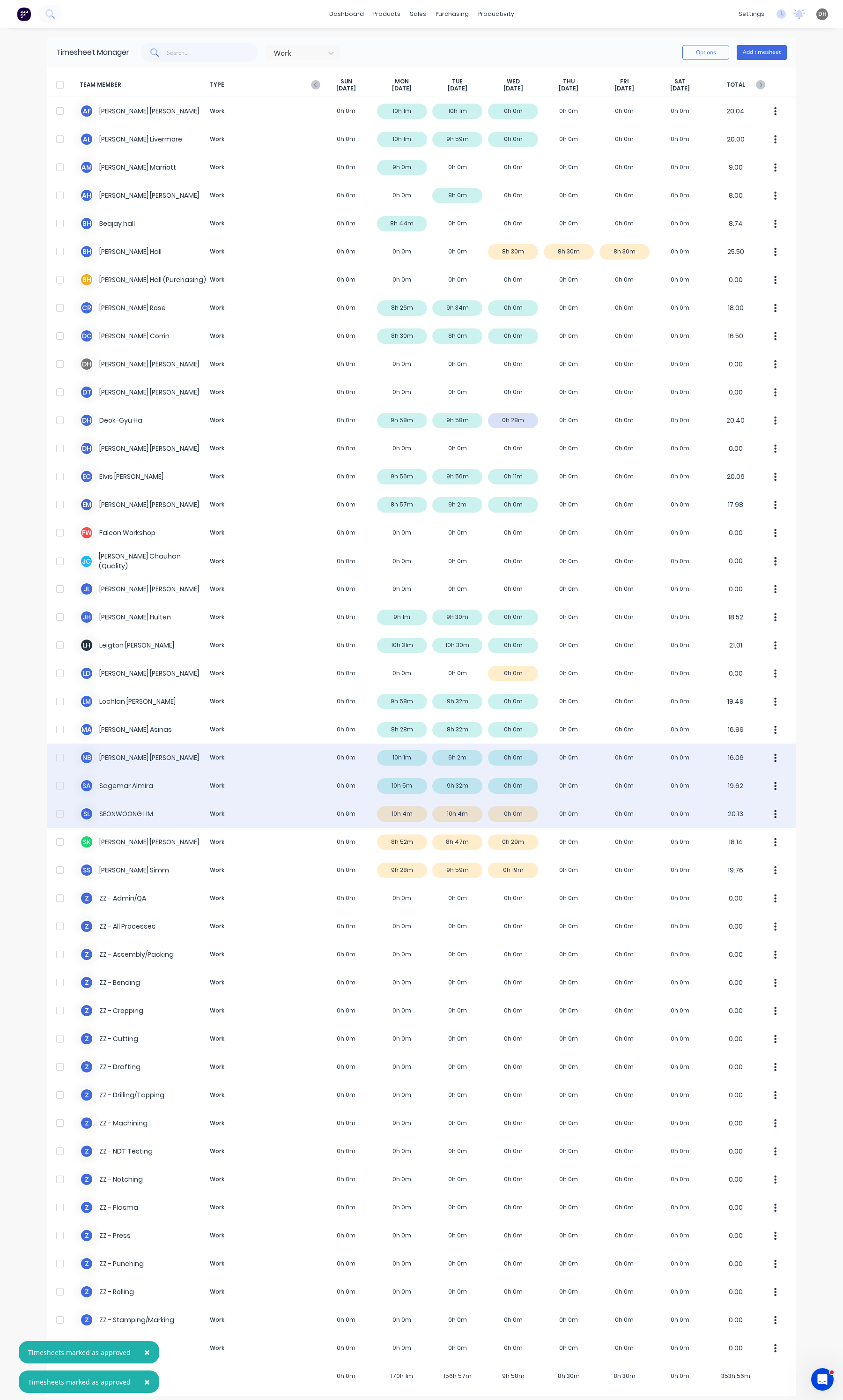
click at [773, 814] on button "button" at bounding box center [775, 813] width 20 height 18
click at [736, 833] on div "Approve" at bounding box center [740, 840] width 72 height 14
click at [397, 792] on div "S A Sagemar Almira Work 0h 0m 10h 5m 9h 32m 0h 0m 0h 0m 0h 0m 0h 0m 19.62" at bounding box center [422, 786] width 749 height 28
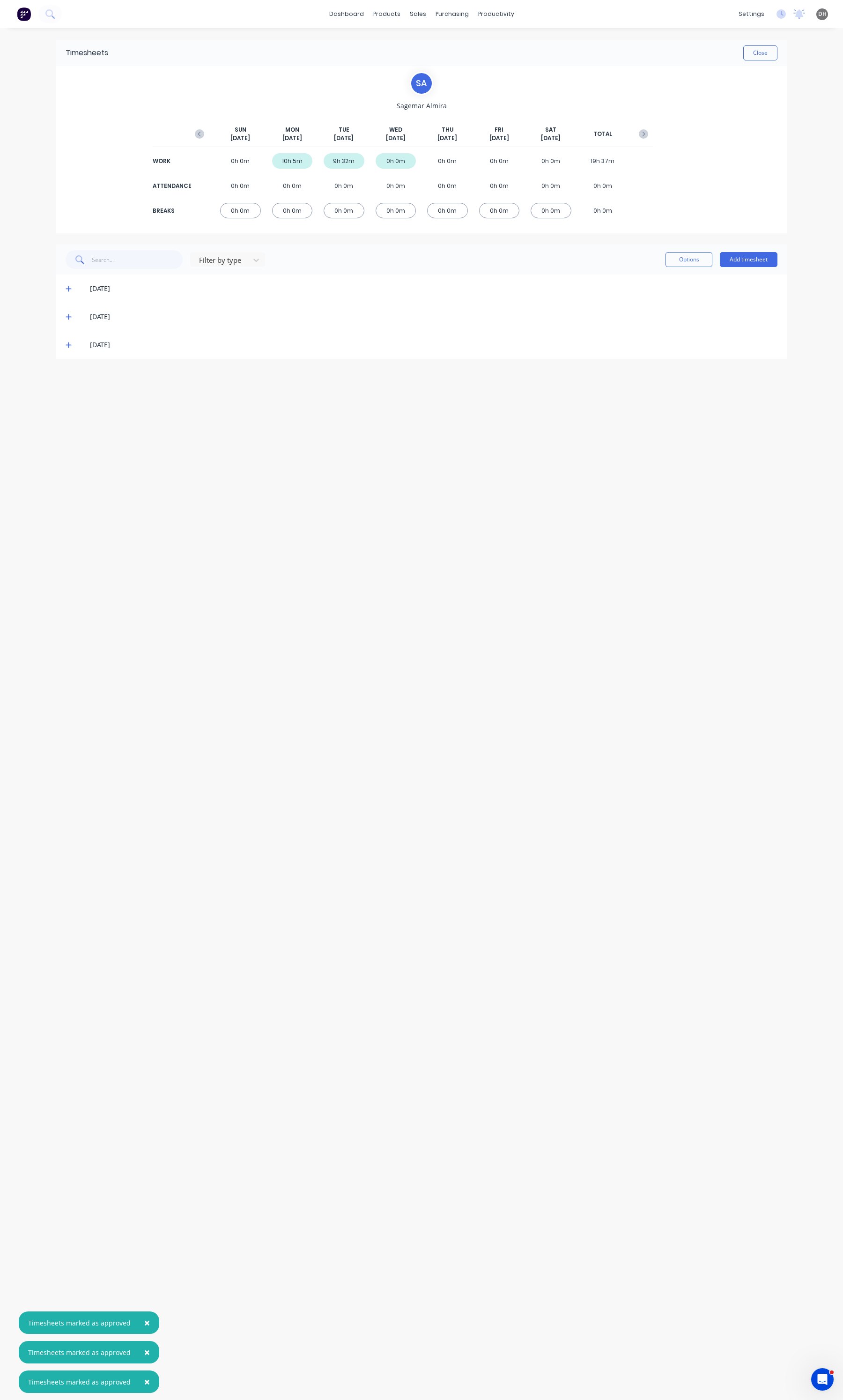
click at [69, 288] on icon at bounding box center [68, 288] width 6 height 7
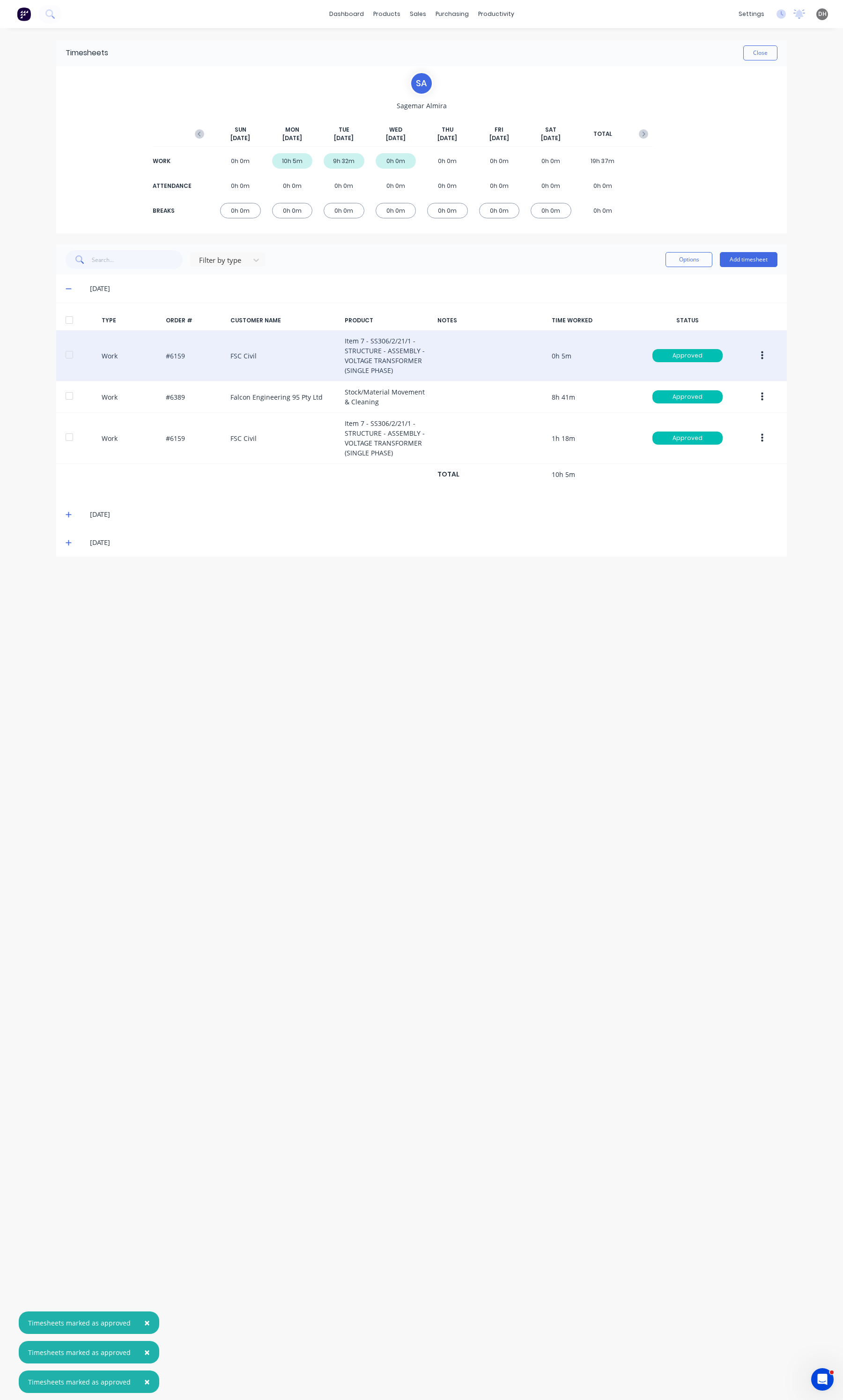
click at [764, 352] on button "button" at bounding box center [762, 356] width 22 height 17
click at [733, 320] on div "Edit" at bounding box center [729, 321] width 72 height 14
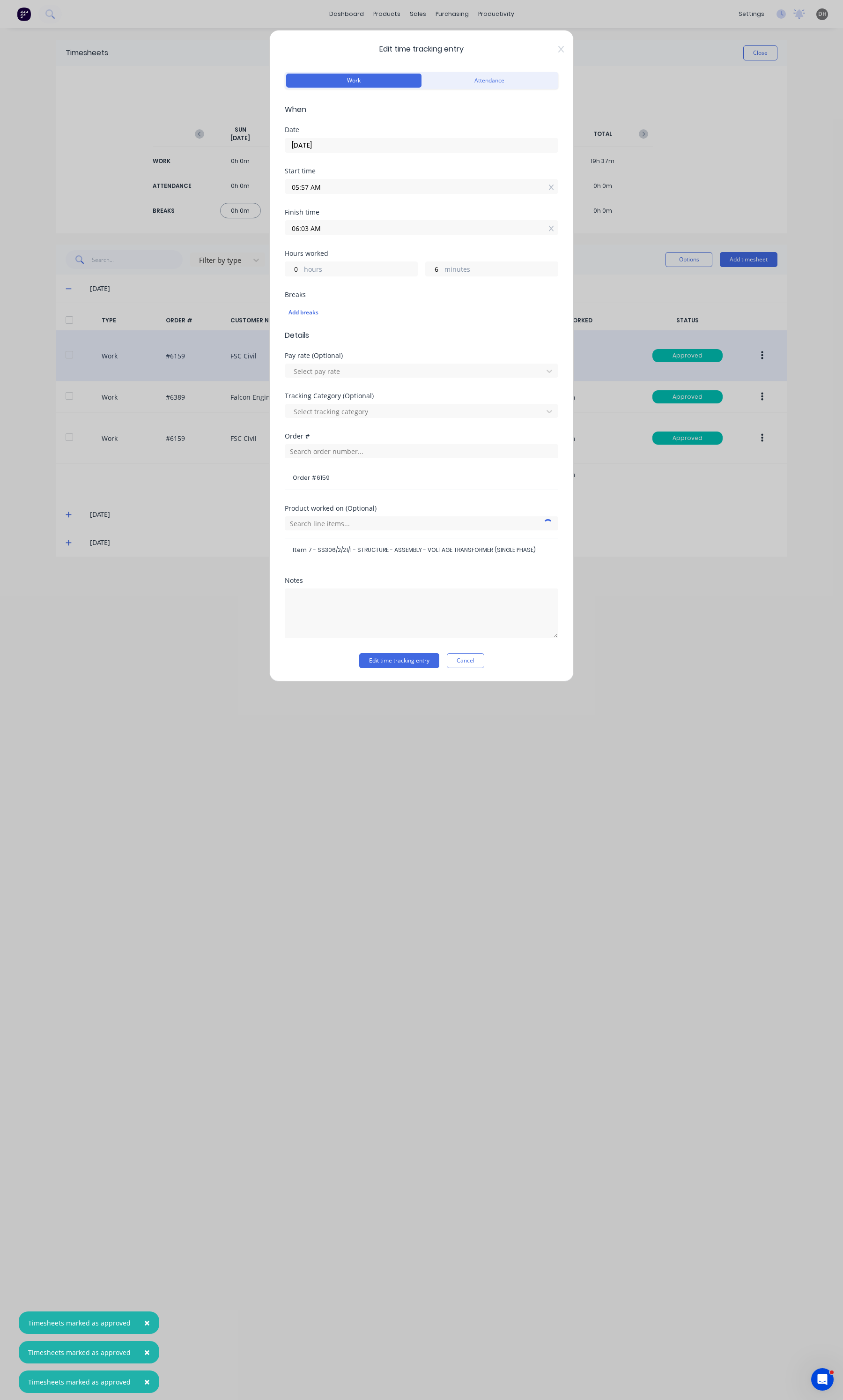
click at [323, 197] on div "Start time 05:57 AM" at bounding box center [422, 188] width 273 height 41
click at [326, 188] on input "05:57 AM" at bounding box center [421, 187] width 273 height 14
click at [334, 279] on div "59" at bounding box center [330, 285] width 23 height 16
click at [410, 659] on button "Edit time tracking entry" at bounding box center [399, 660] width 80 height 15
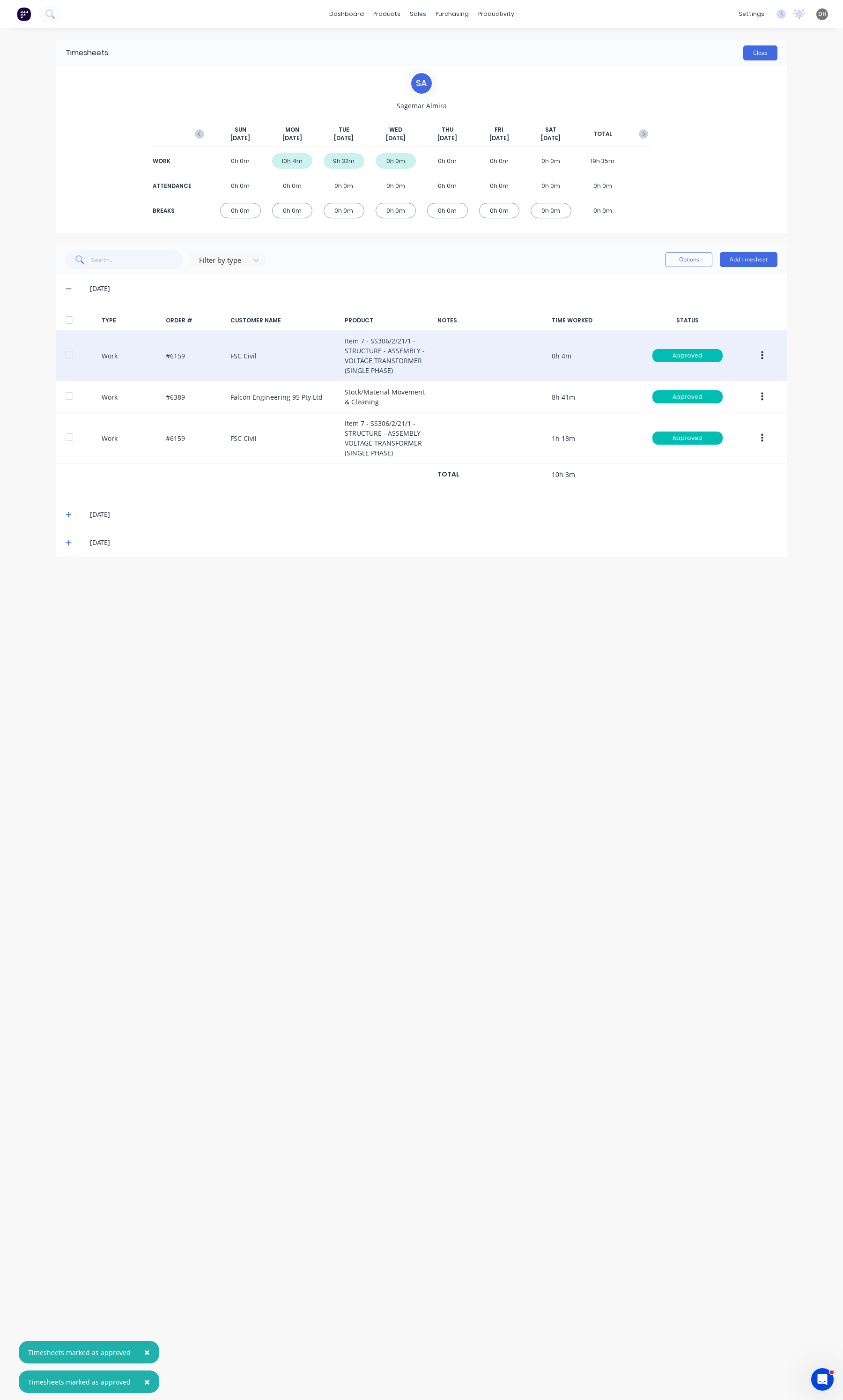
click at [767, 59] on button "Close" at bounding box center [760, 53] width 35 height 15
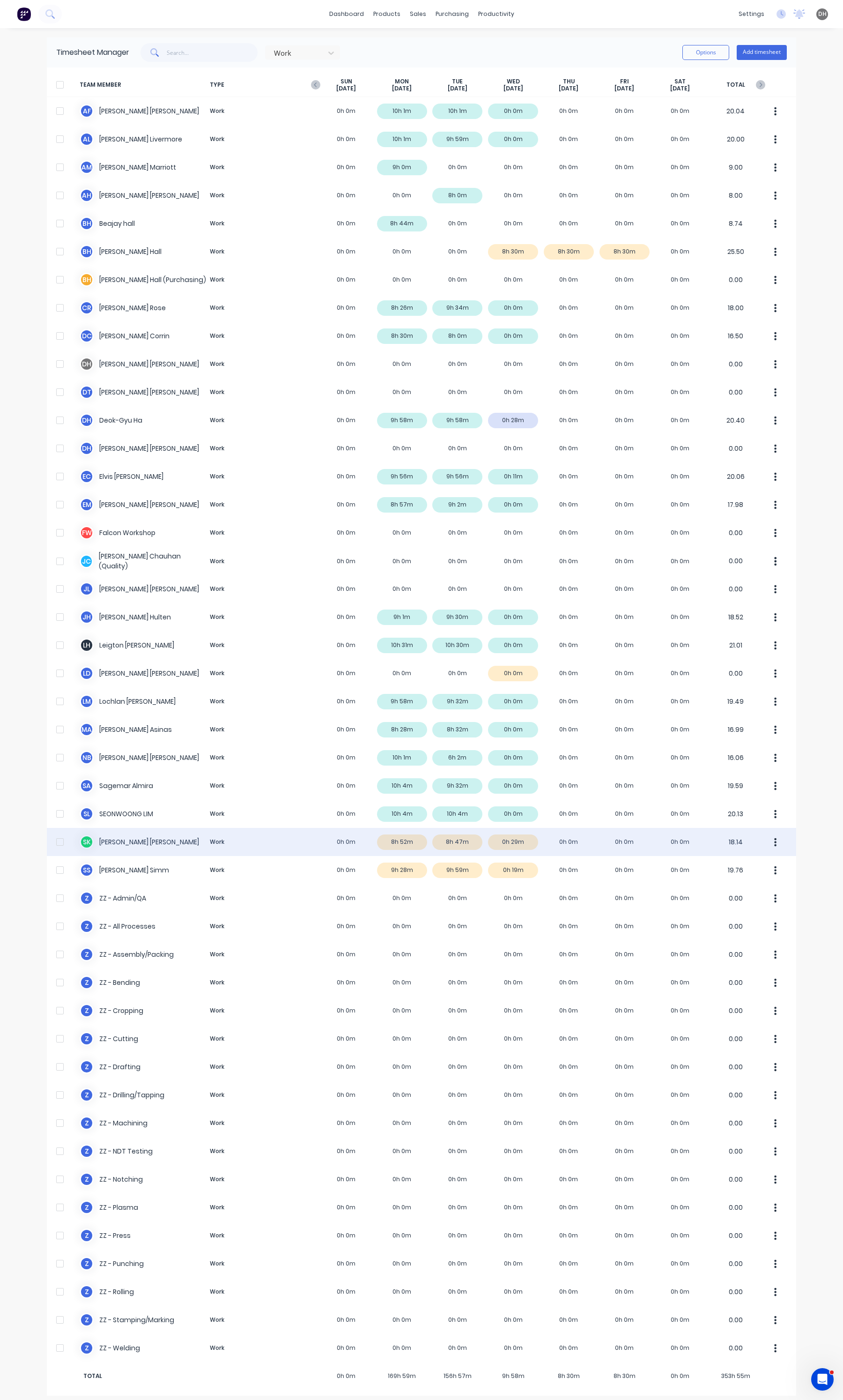
click at [409, 846] on div "S K [PERSON_NAME] Work 0h 0m 8h 52m 8h 47m 0h 29m 0h 0m 0h 0m 0h 0m 18.14" at bounding box center [422, 842] width 749 height 28
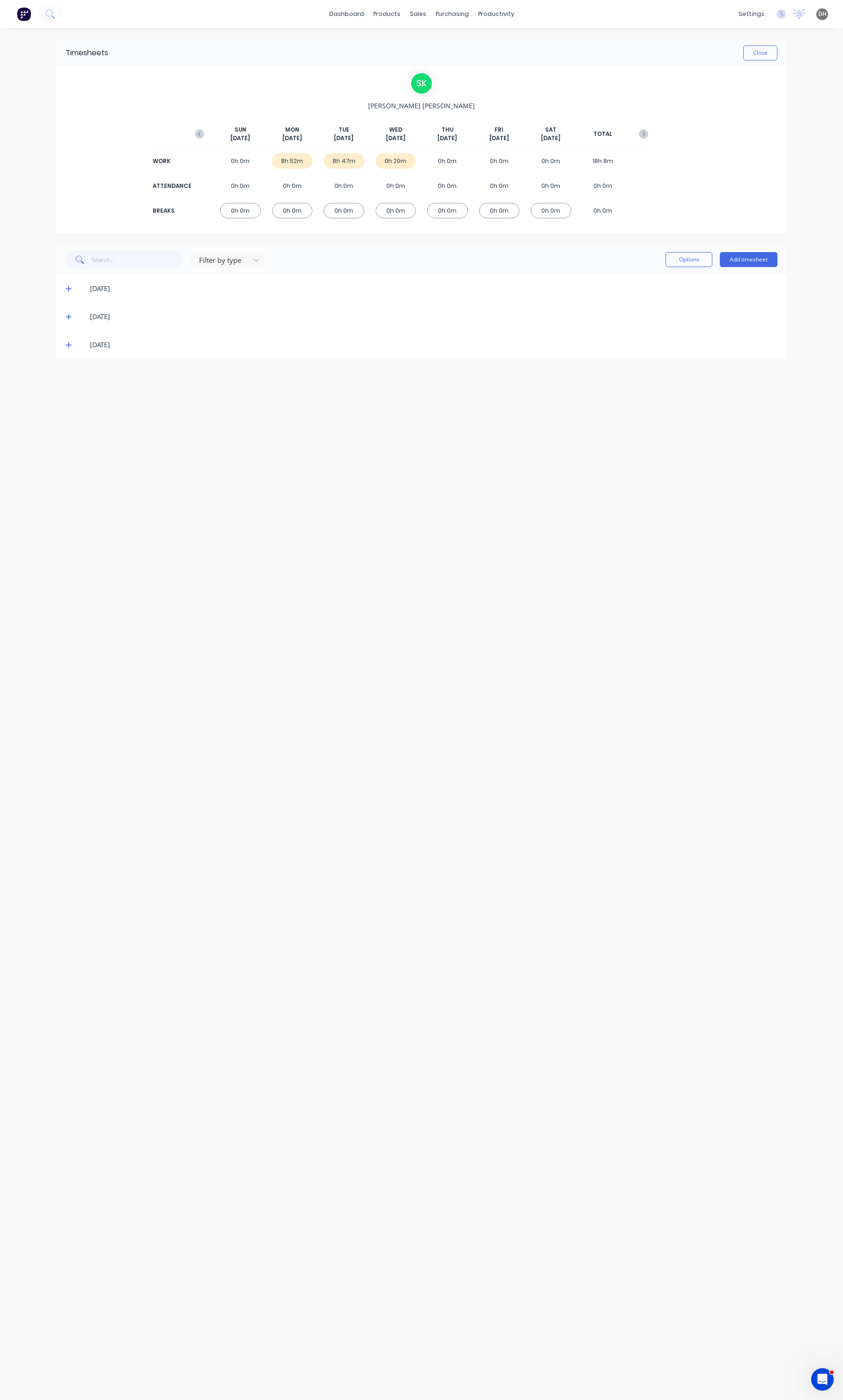
click at [67, 289] on icon at bounding box center [68, 289] width 5 height 5
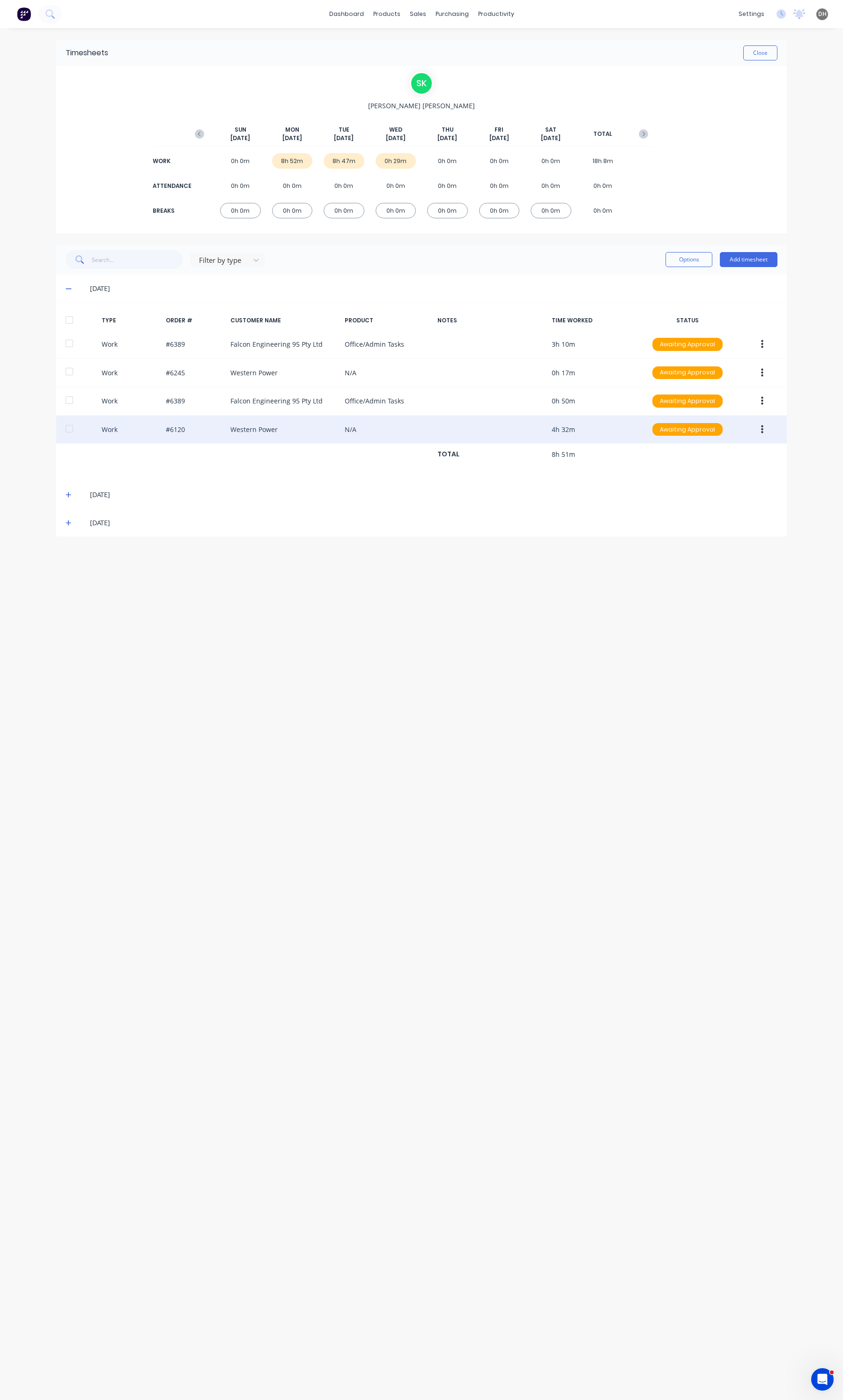
click at [762, 429] on button "button" at bounding box center [762, 429] width 22 height 17
click at [719, 397] on div "Edit" at bounding box center [729, 394] width 72 height 14
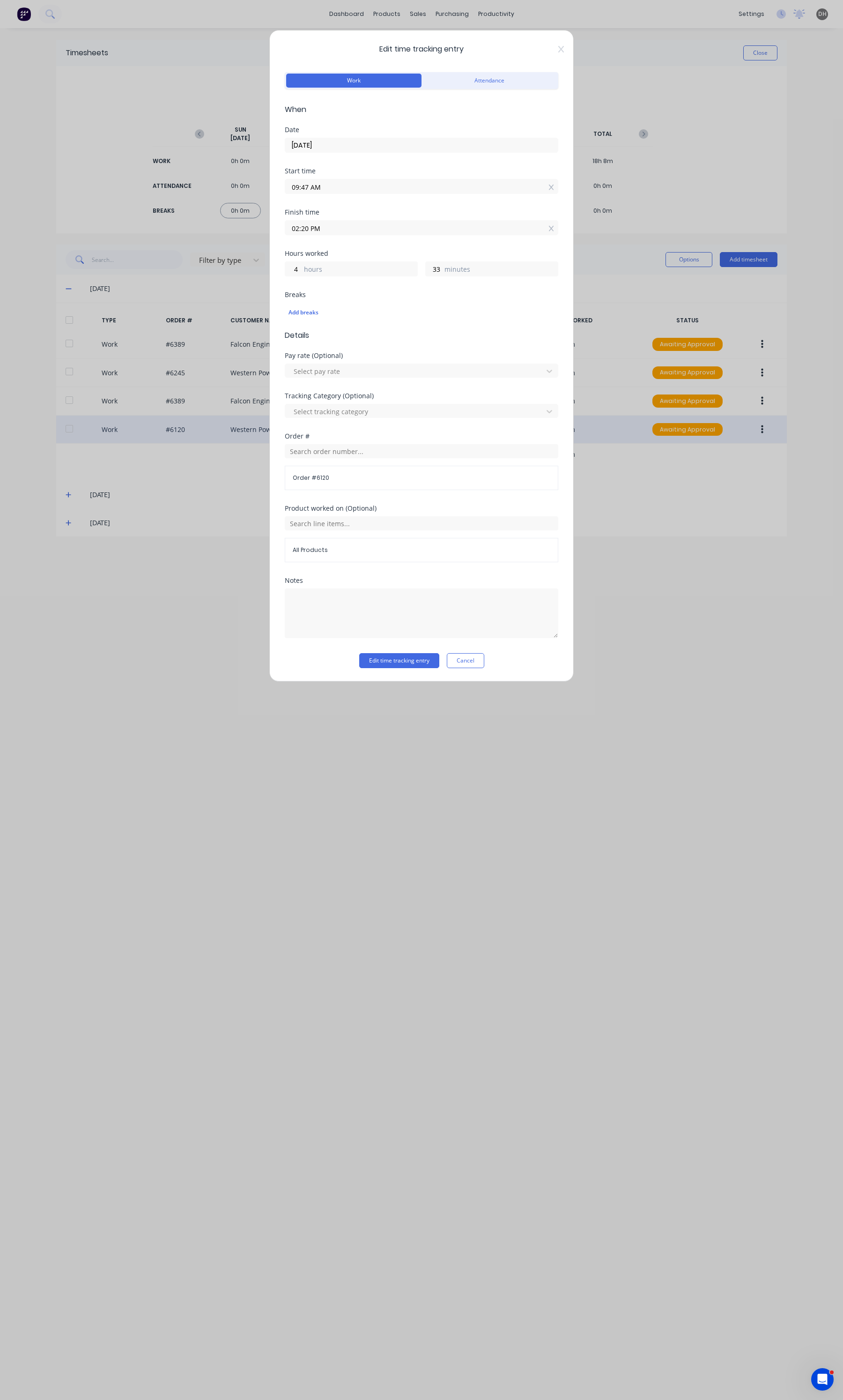
click at [365, 236] on div "Finish time 02:20 PM" at bounding box center [422, 230] width 273 height 41
click at [355, 233] on input "02:20 PM" at bounding box center [421, 227] width 273 height 14
click at [333, 260] on div "16" at bounding box center [330, 262] width 23 height 16
click at [420, 664] on button "Edit time tracking entry" at bounding box center [399, 660] width 80 height 15
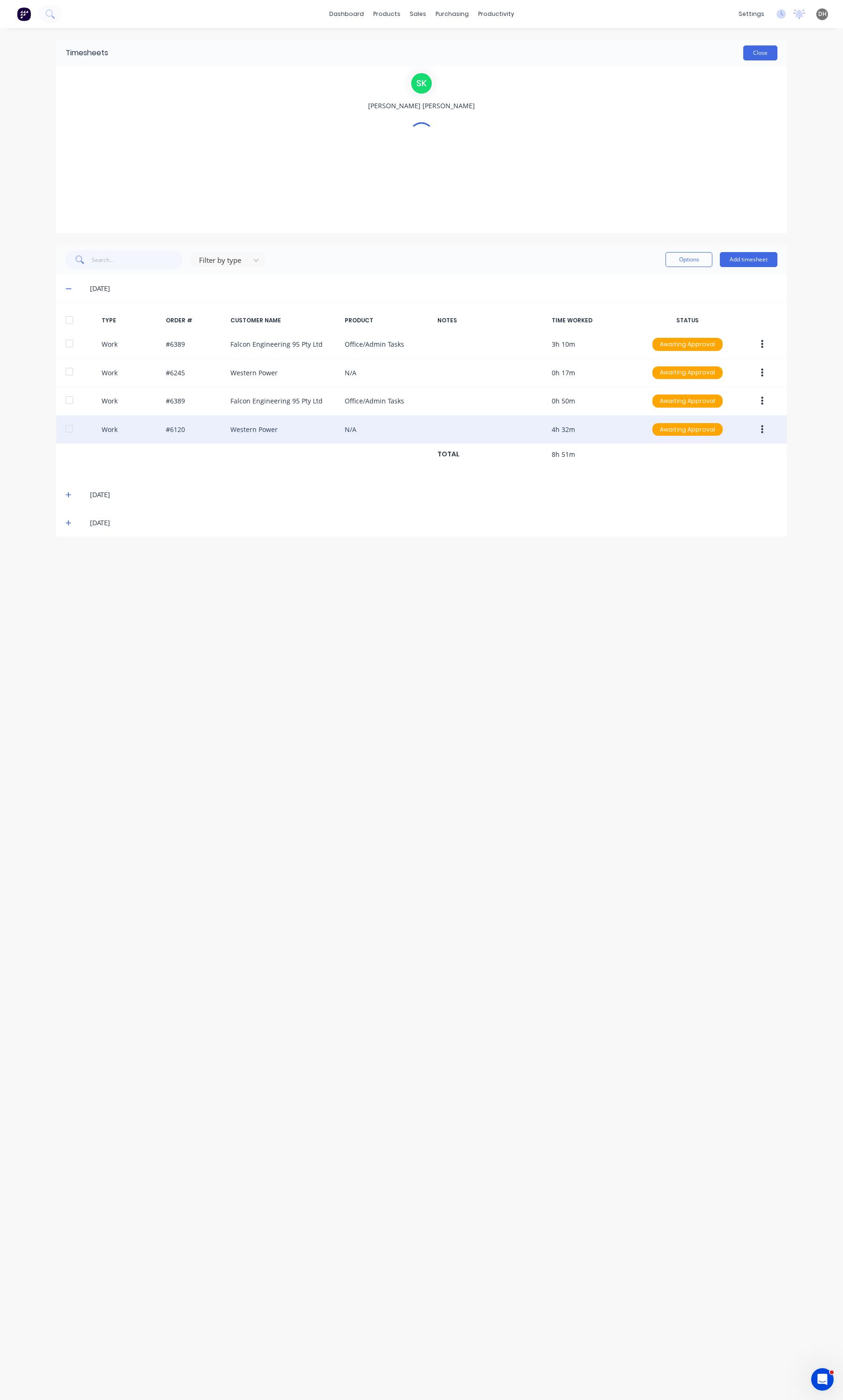
click at [757, 56] on button "Close" at bounding box center [760, 53] width 35 height 15
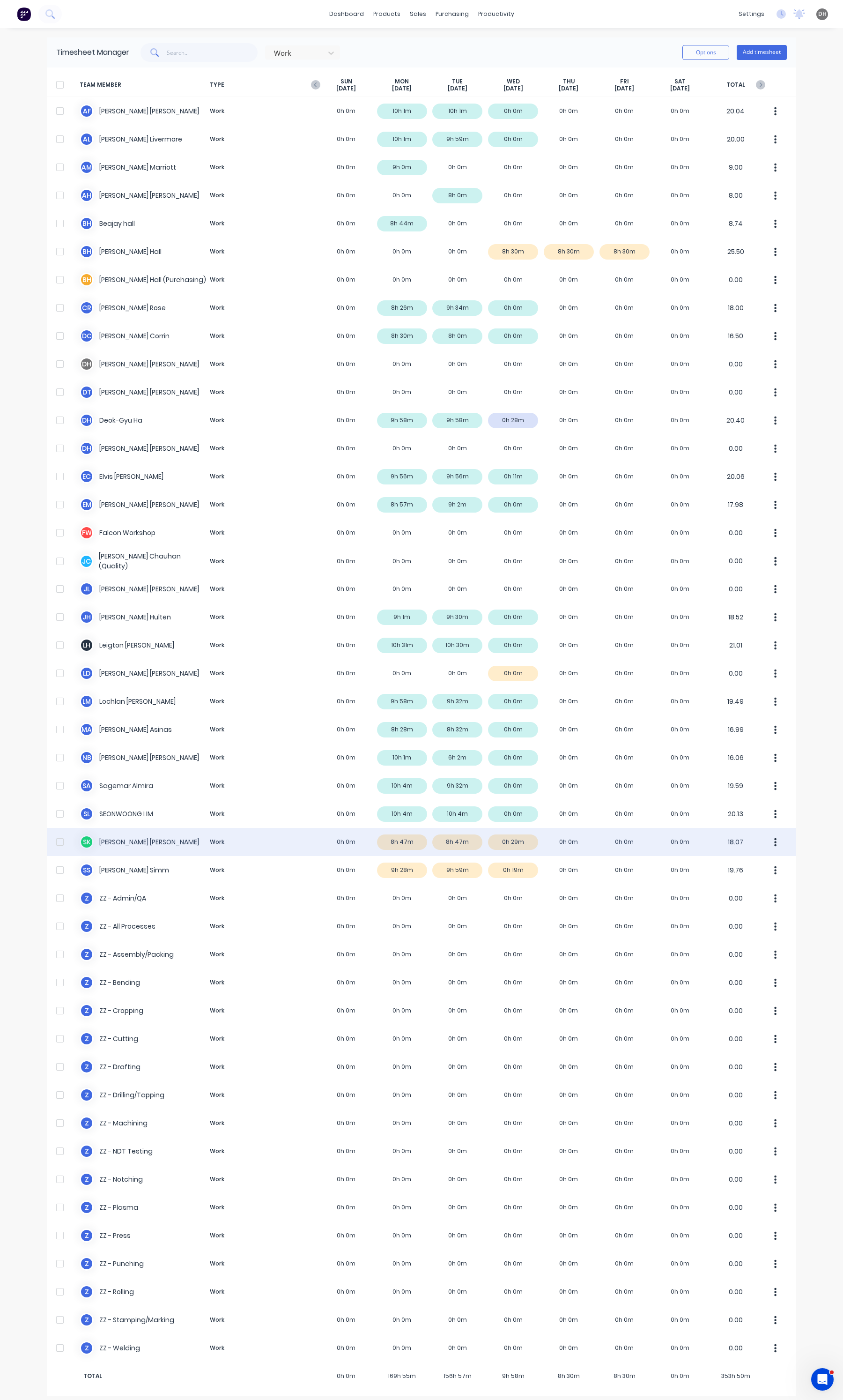
click at [776, 839] on button "button" at bounding box center [775, 842] width 20 height 18
click at [749, 861] on div "Approve" at bounding box center [740, 868] width 72 height 14
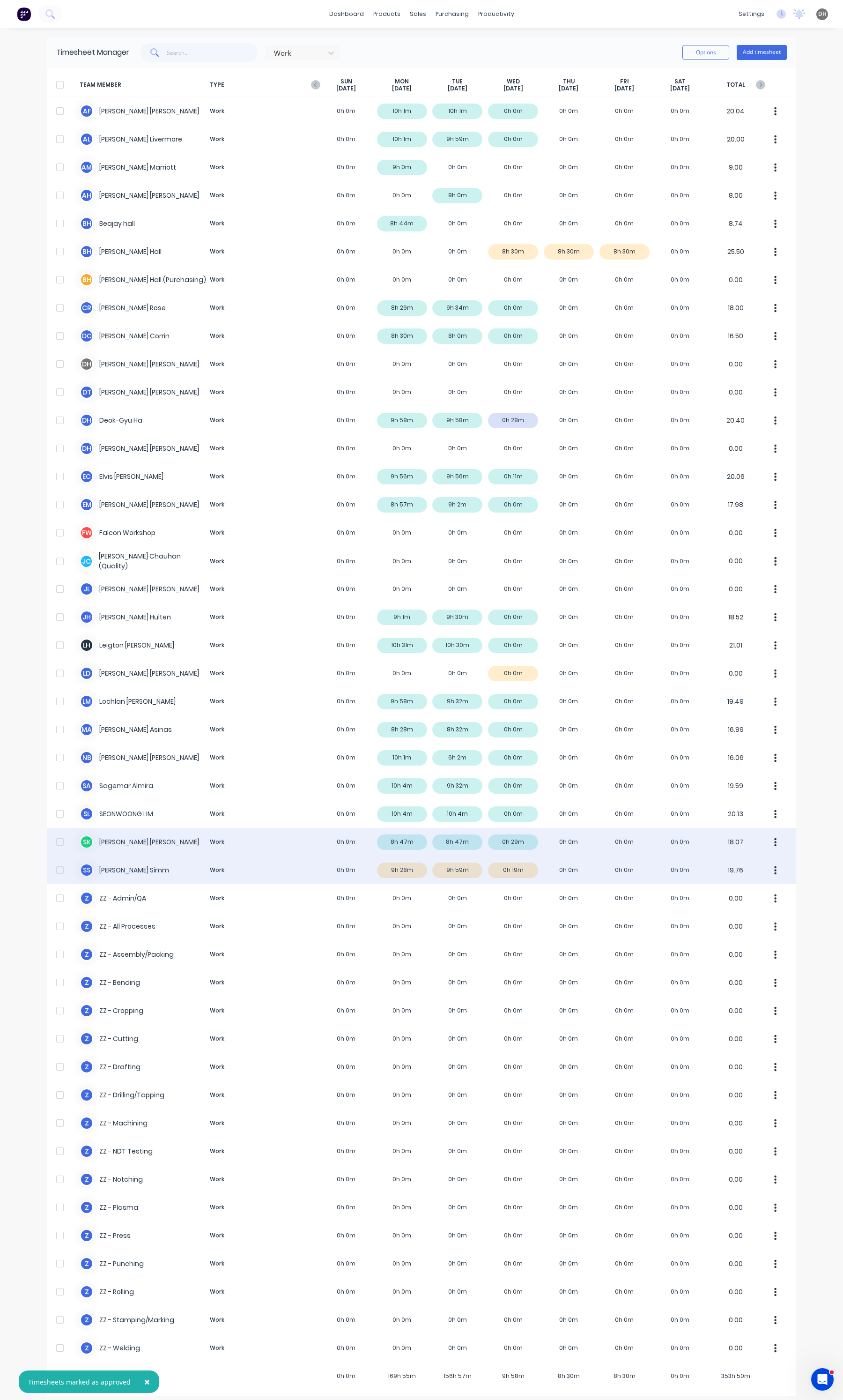
click at [774, 869] on button "button" at bounding box center [775, 870] width 20 height 18
click at [748, 893] on div "Approve" at bounding box center [740, 896] width 72 height 14
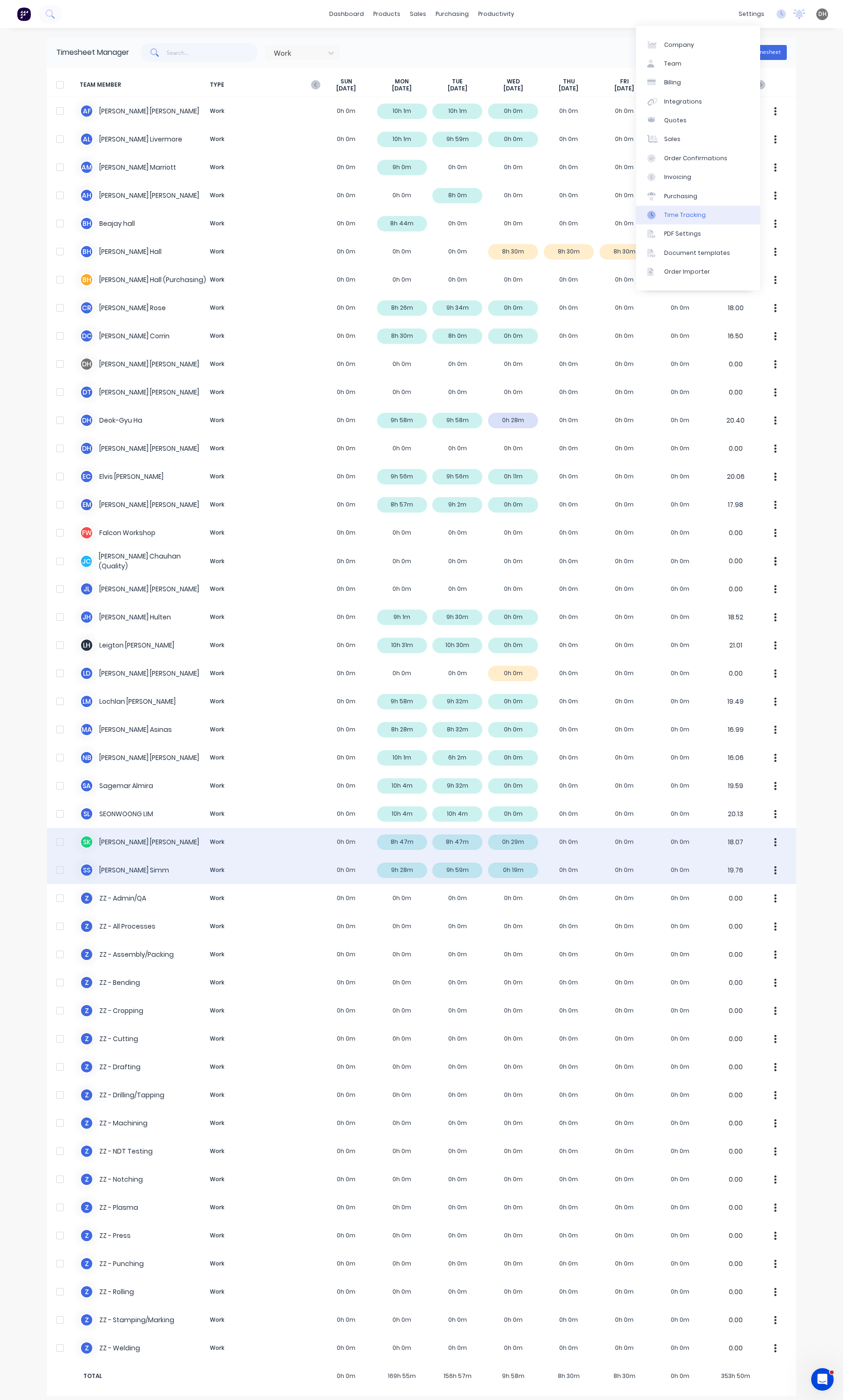
click at [676, 220] on link "Time Tracking" at bounding box center [698, 215] width 124 height 18
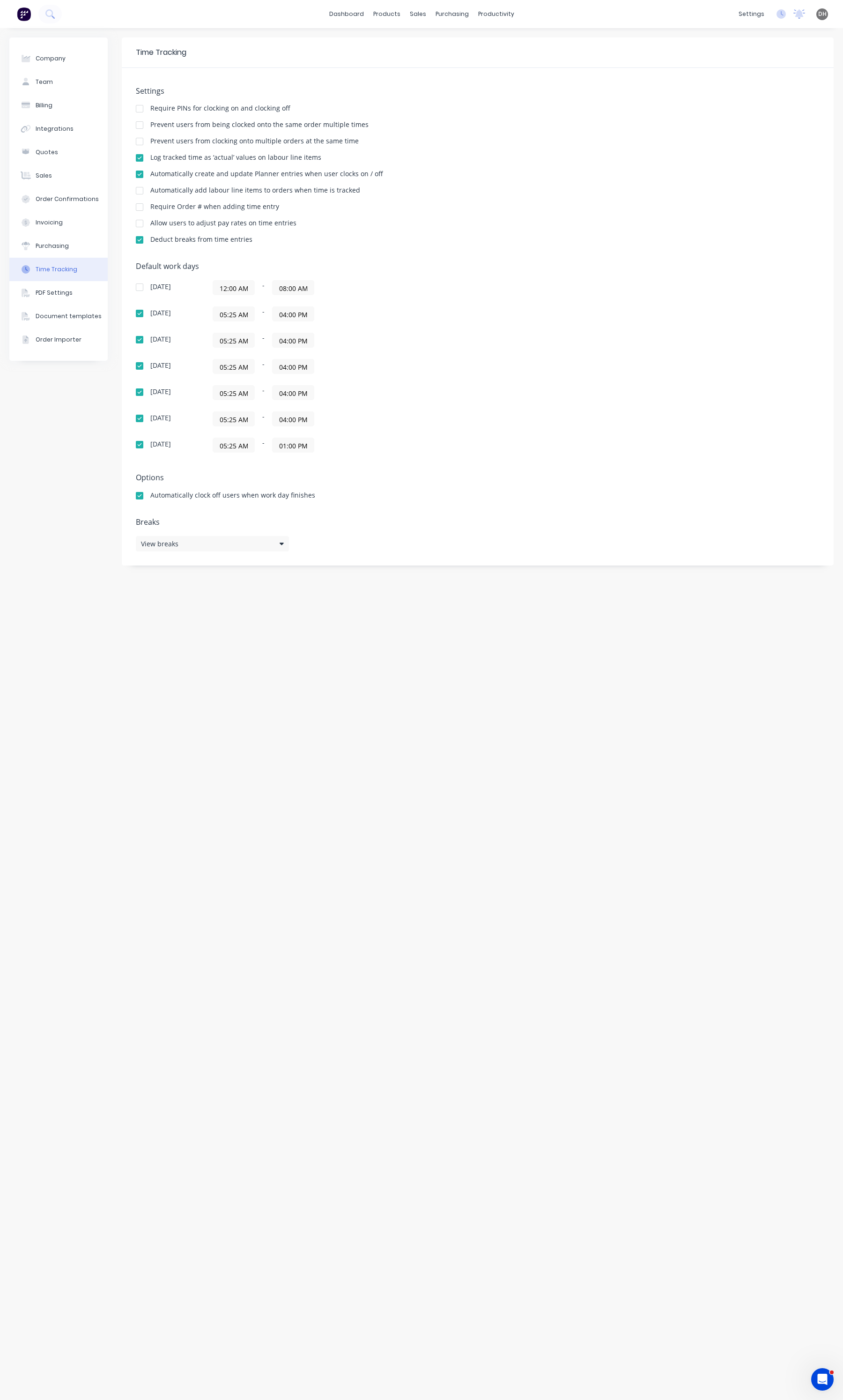
click at [141, 142] on div at bounding box center [140, 141] width 18 height 18
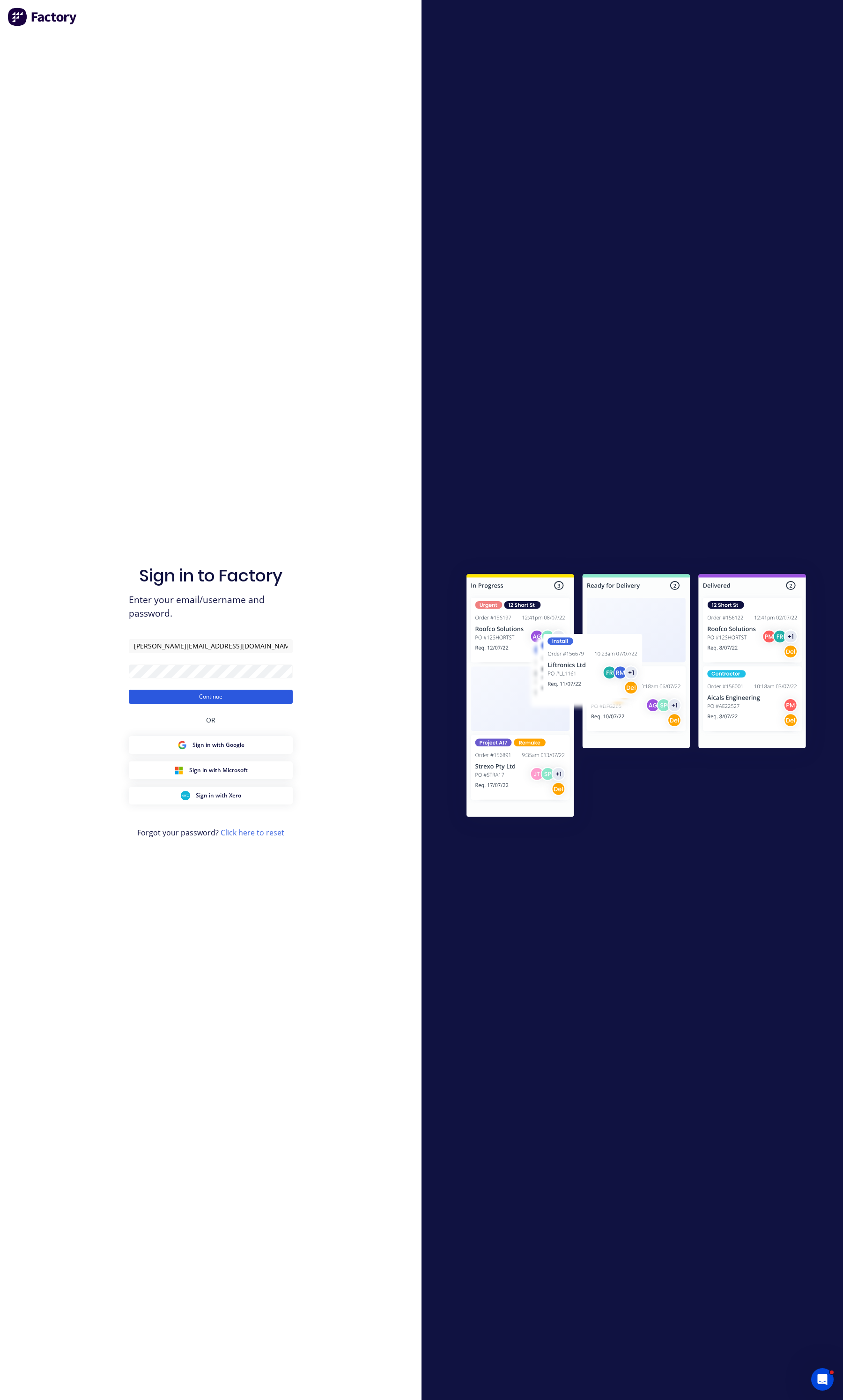
click at [242, 697] on button "Continue" at bounding box center [210, 697] width 164 height 14
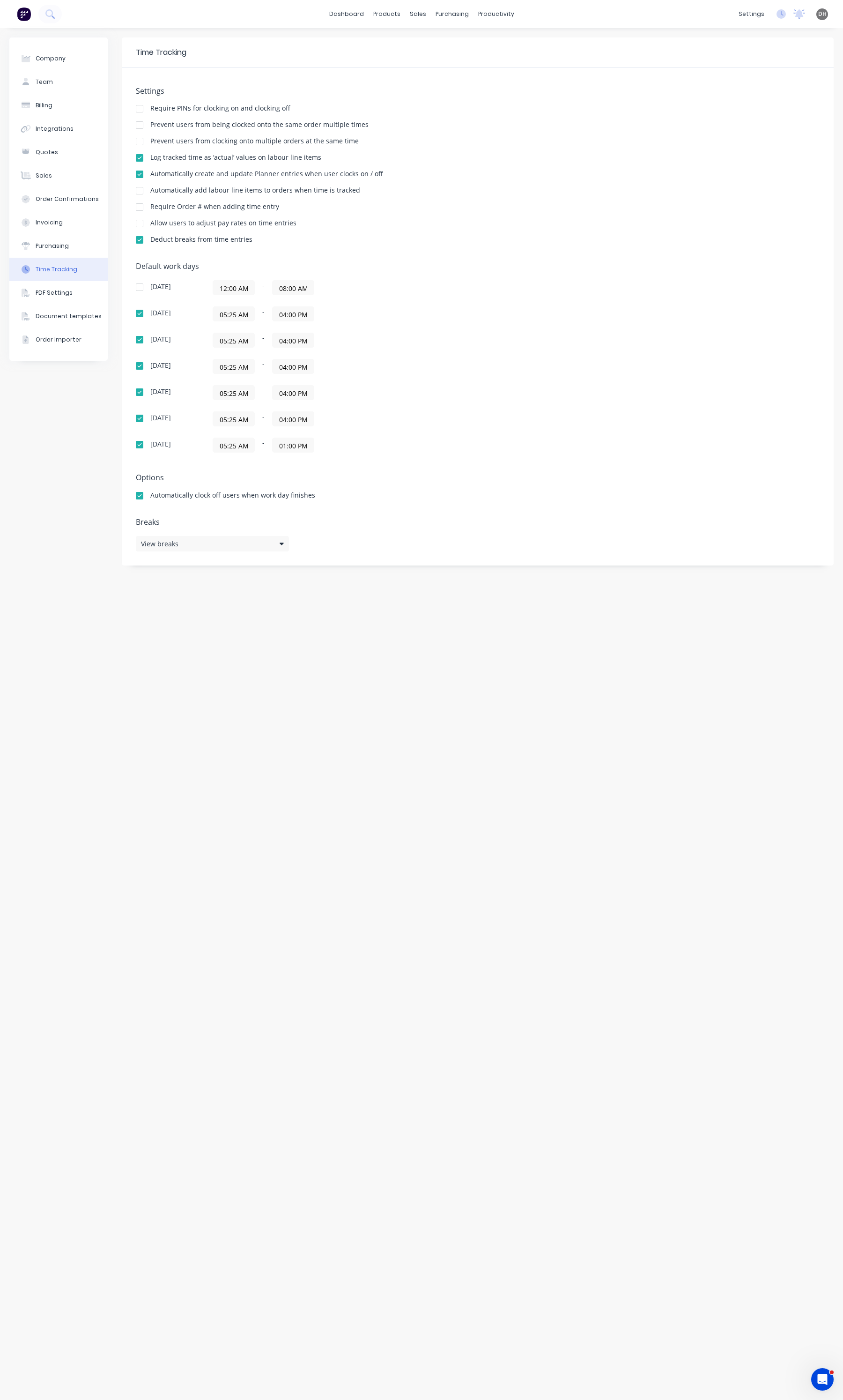
click at [139, 141] on div at bounding box center [140, 141] width 18 height 18
click at [457, 38] on link "Purchase Orders" at bounding box center [491, 45] width 124 height 18
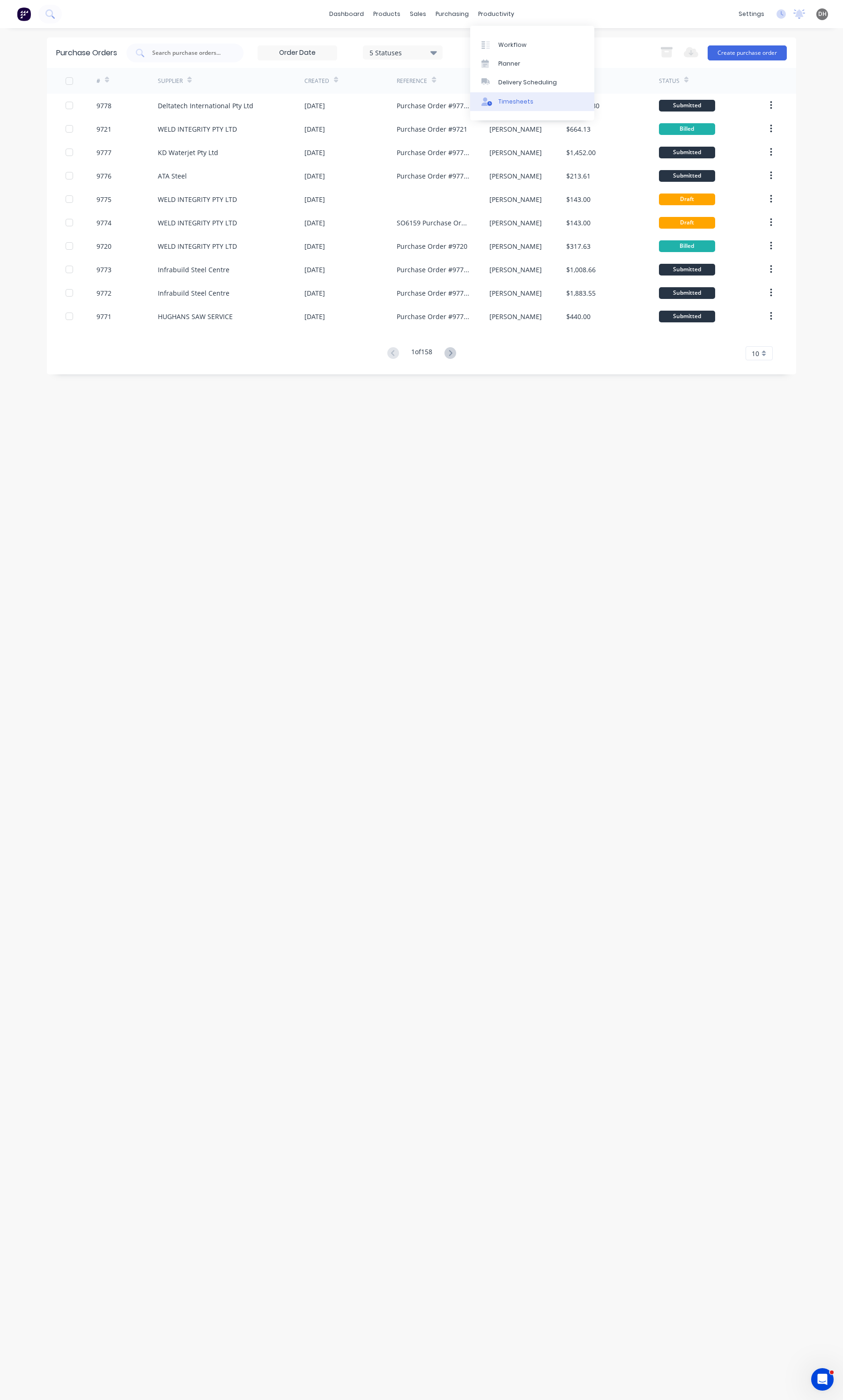
click at [514, 101] on div "Timesheets" at bounding box center [516, 101] width 35 height 8
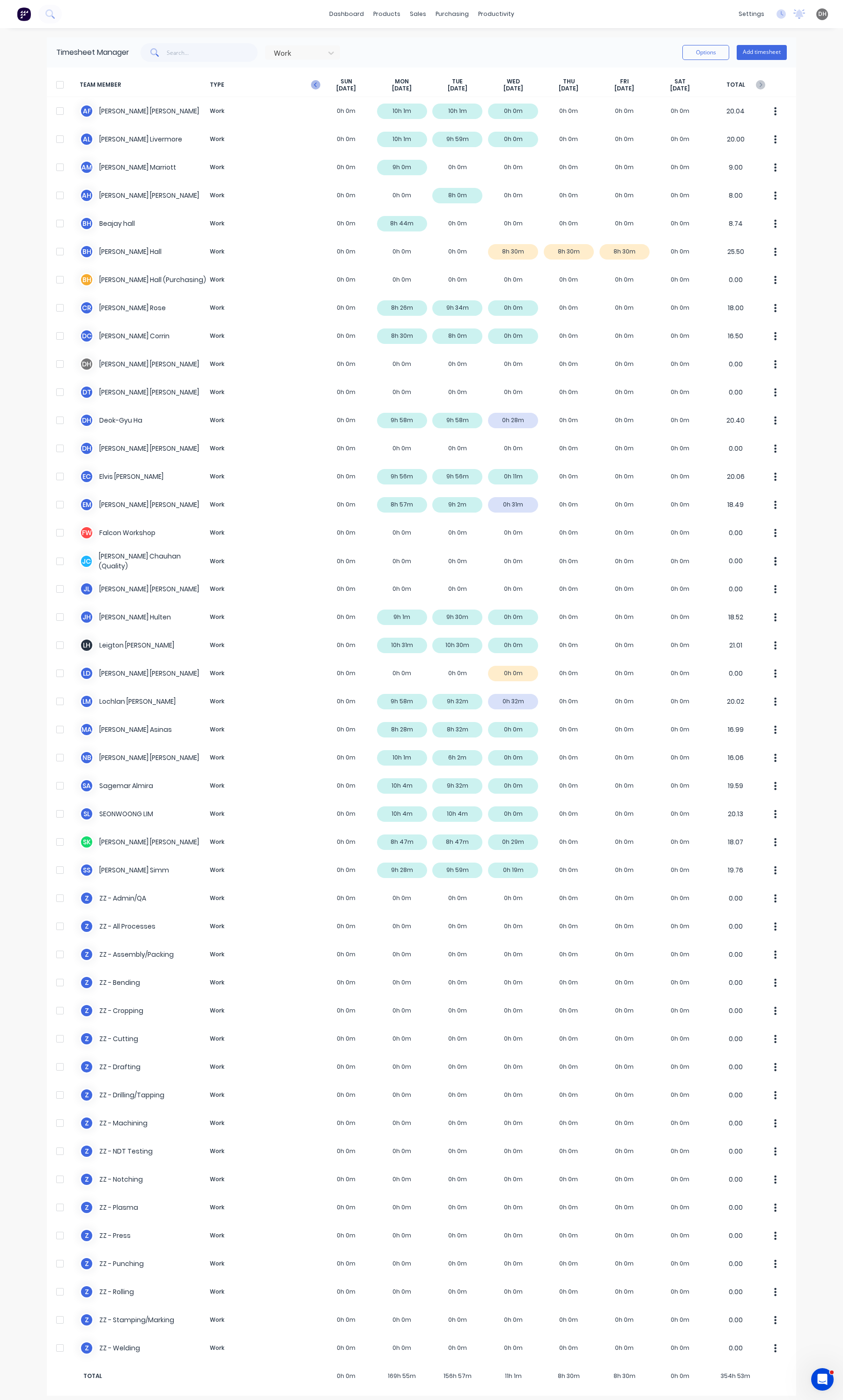
click at [314, 84] on icon "button" at bounding box center [316, 84] width 3 height 5
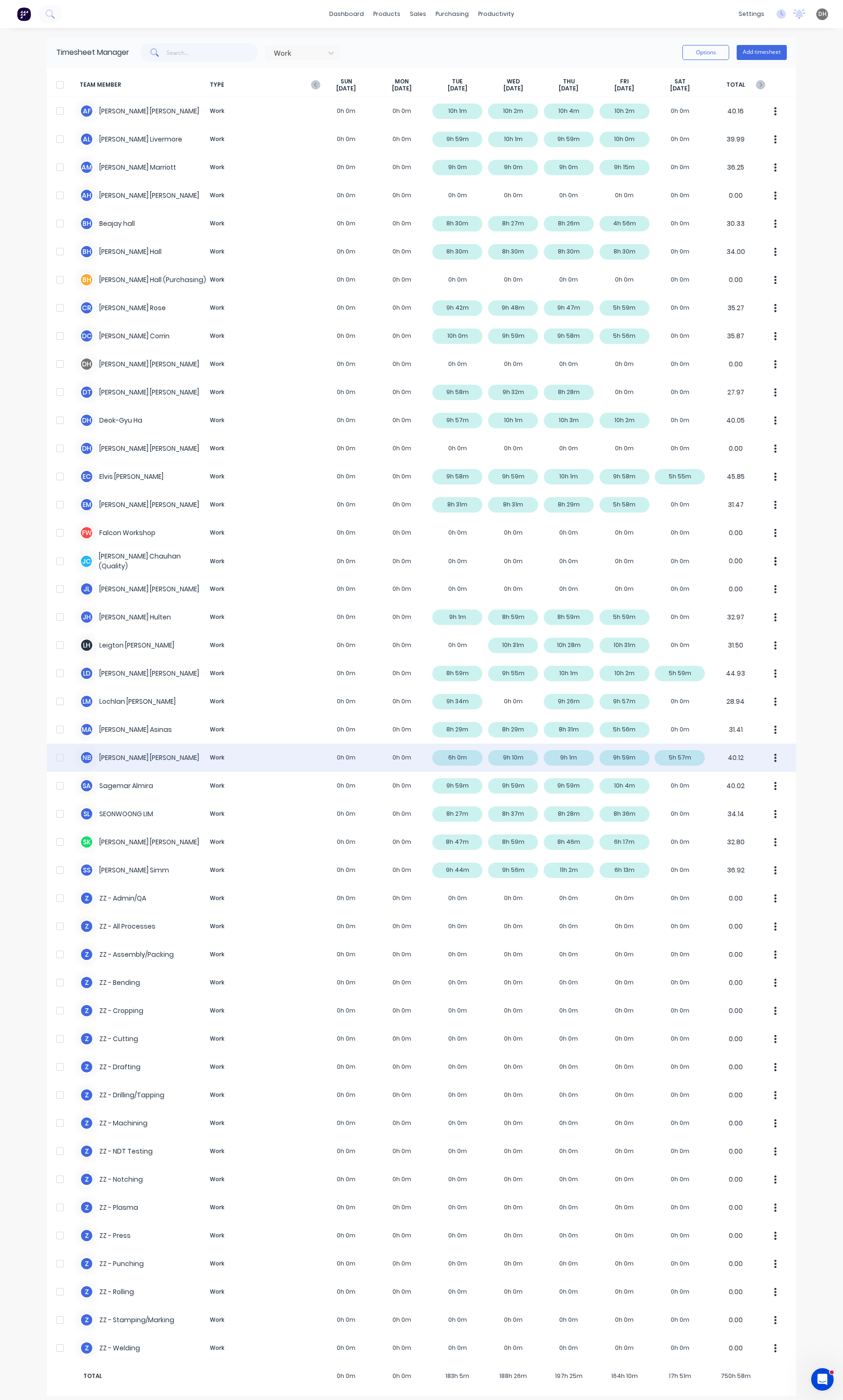
click at [500, 762] on div "N B NICASIO BELTRAN Work 0h 0m 0h 0m 6h 0m 9h 10m 9h 1m 9h 59m 5h 57m 40.12" at bounding box center [422, 757] width 749 height 28
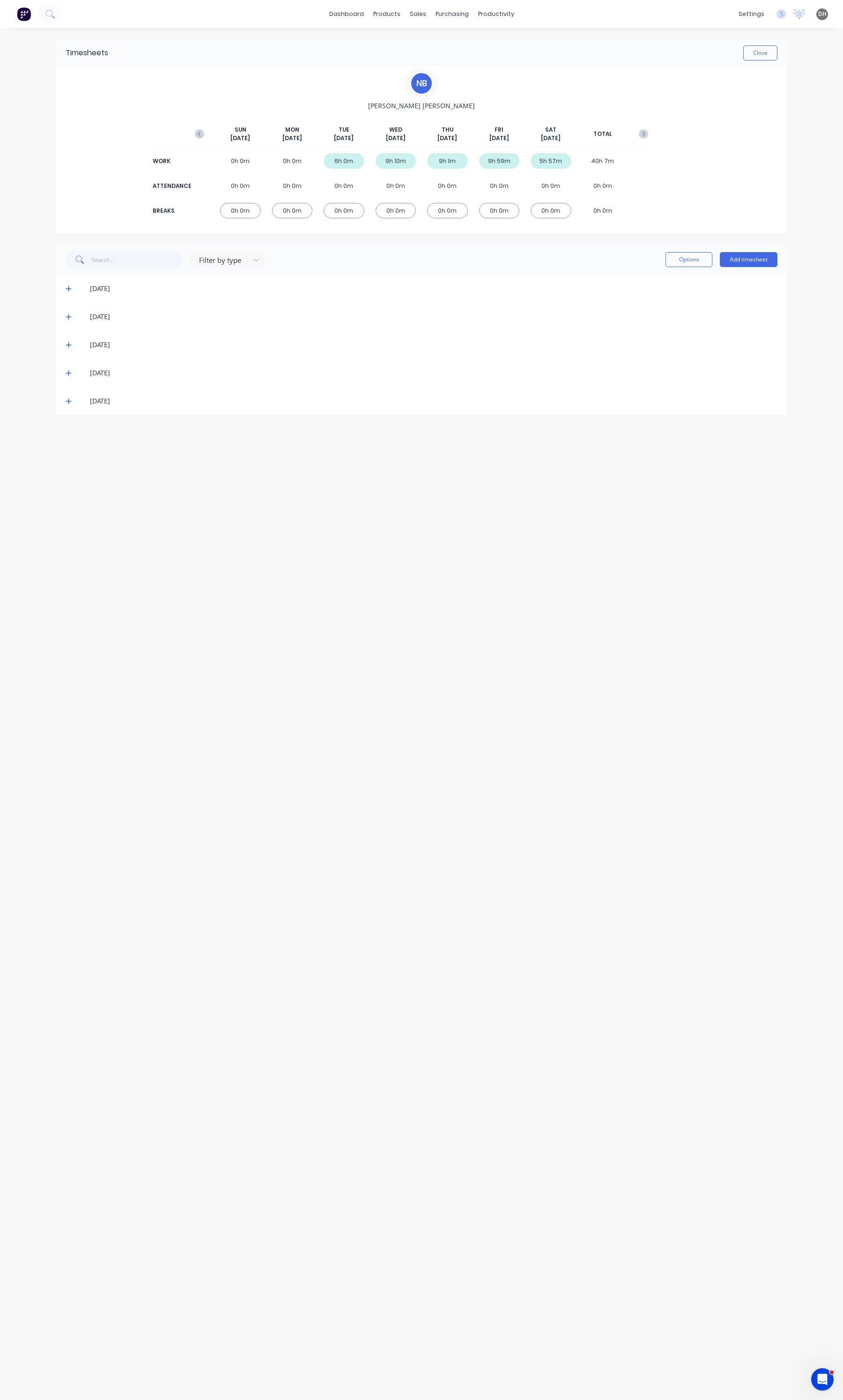
click at [69, 320] on span at bounding box center [70, 316] width 9 height 9
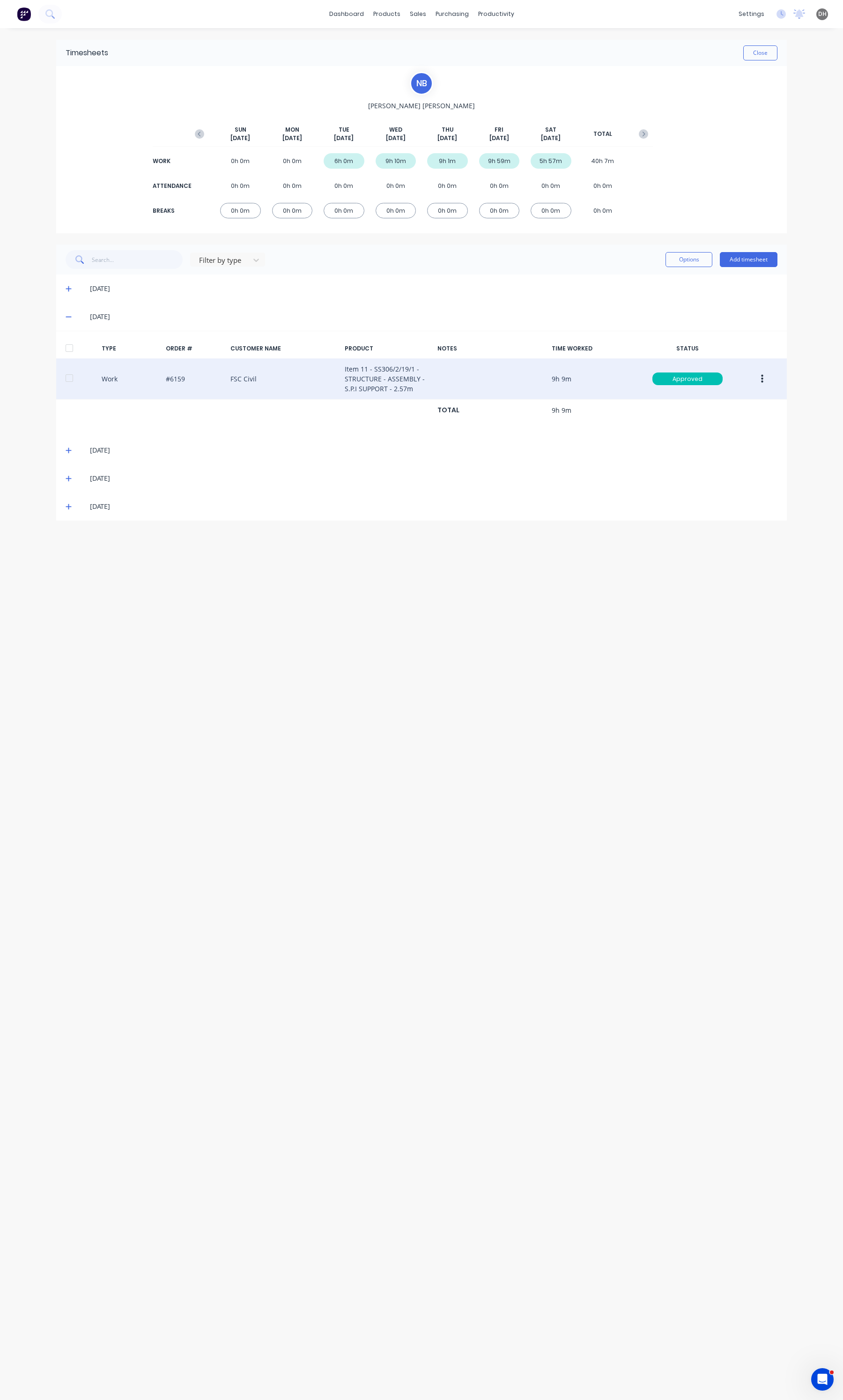
click at [764, 378] on button "button" at bounding box center [762, 379] width 22 height 17
click at [717, 349] on div "Edit" at bounding box center [729, 344] width 72 height 14
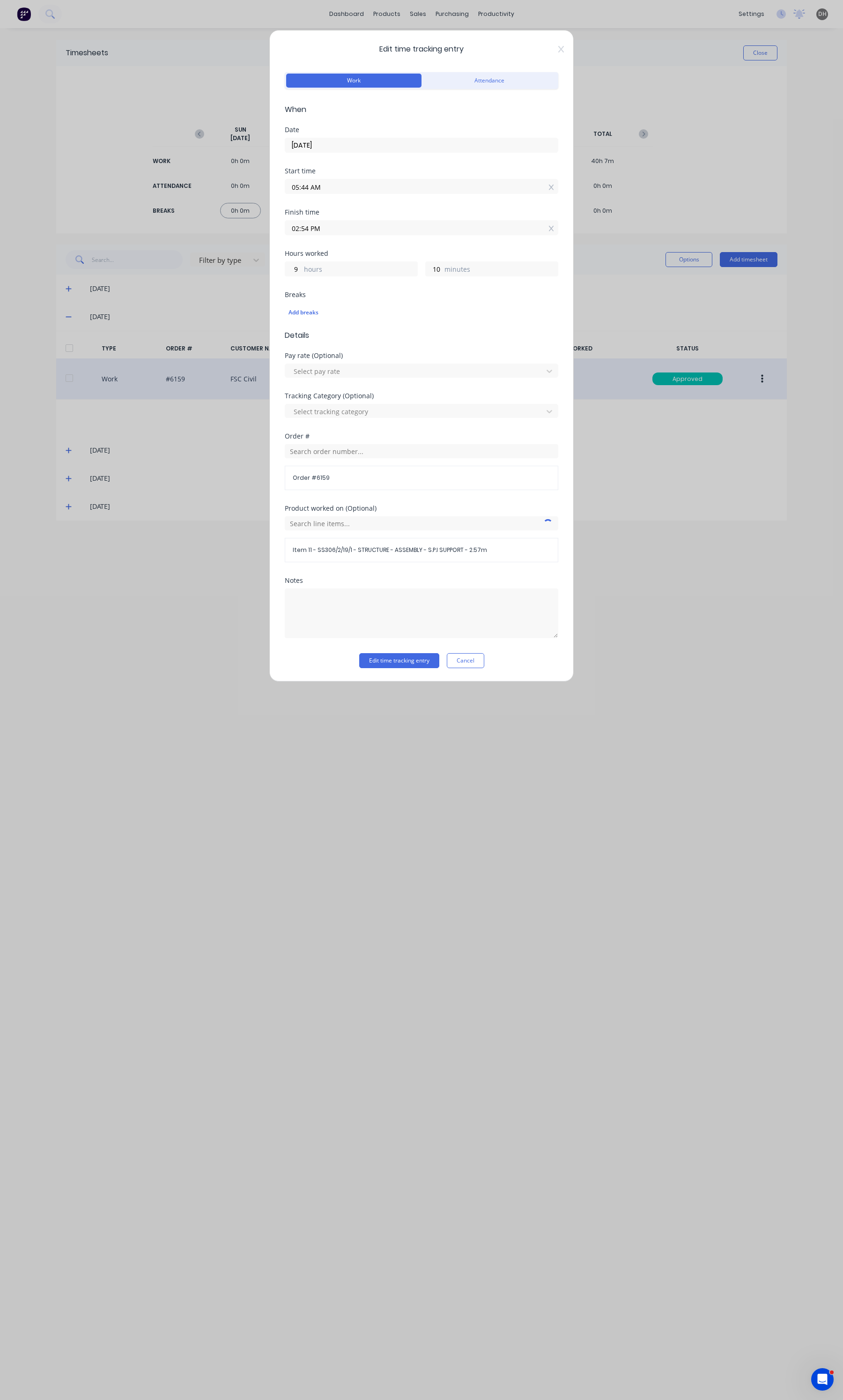
click at [359, 190] on input "05:44 AM" at bounding box center [421, 187] width 273 height 14
type input "05:48 AM"
type input "6"
type input "05:50 AM"
type input "4"
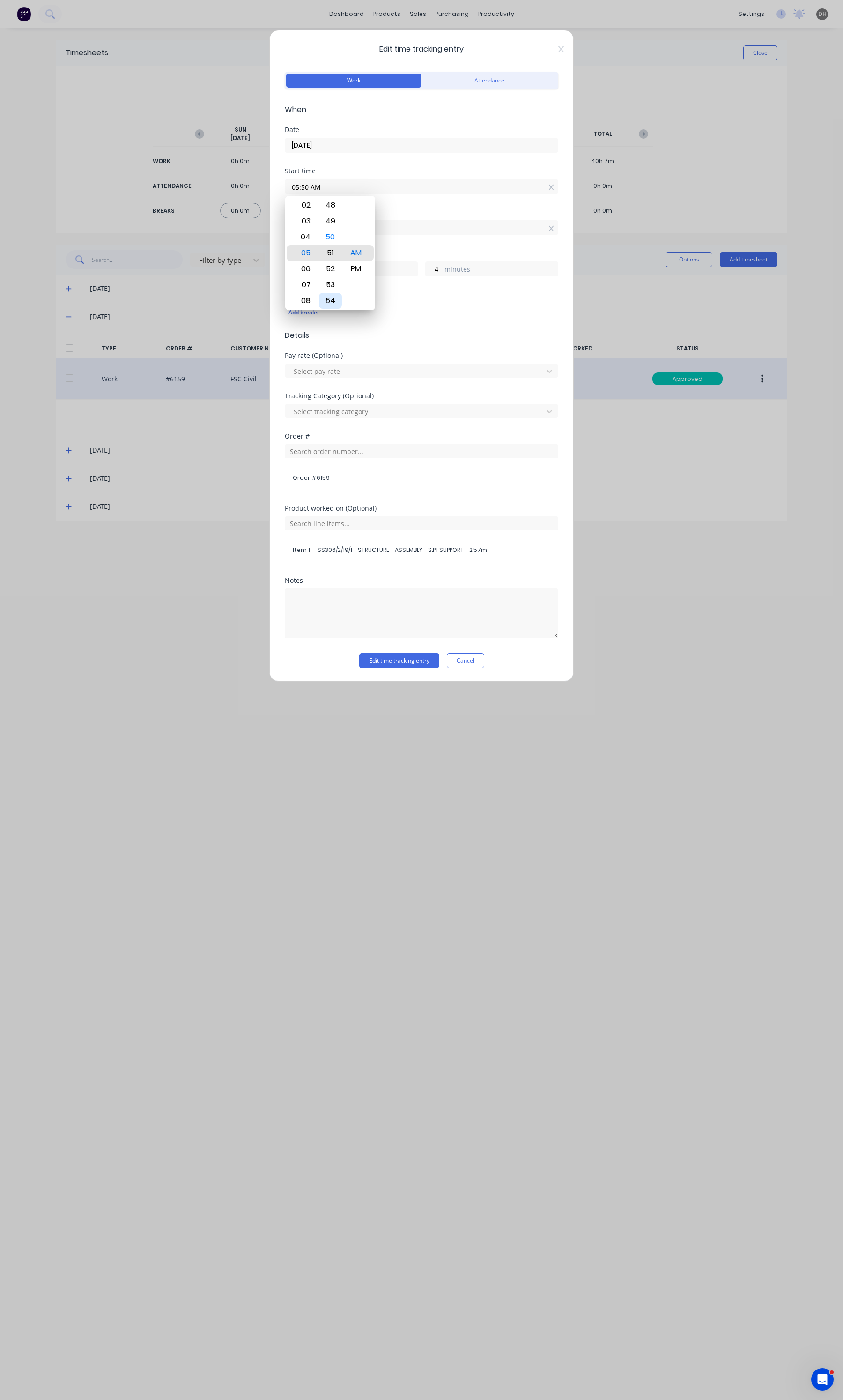
type input "05:51 AM"
type input "3"
click at [332, 296] on div "54" at bounding box center [330, 300] width 23 height 16
type input "05:54 AM"
type input "0"
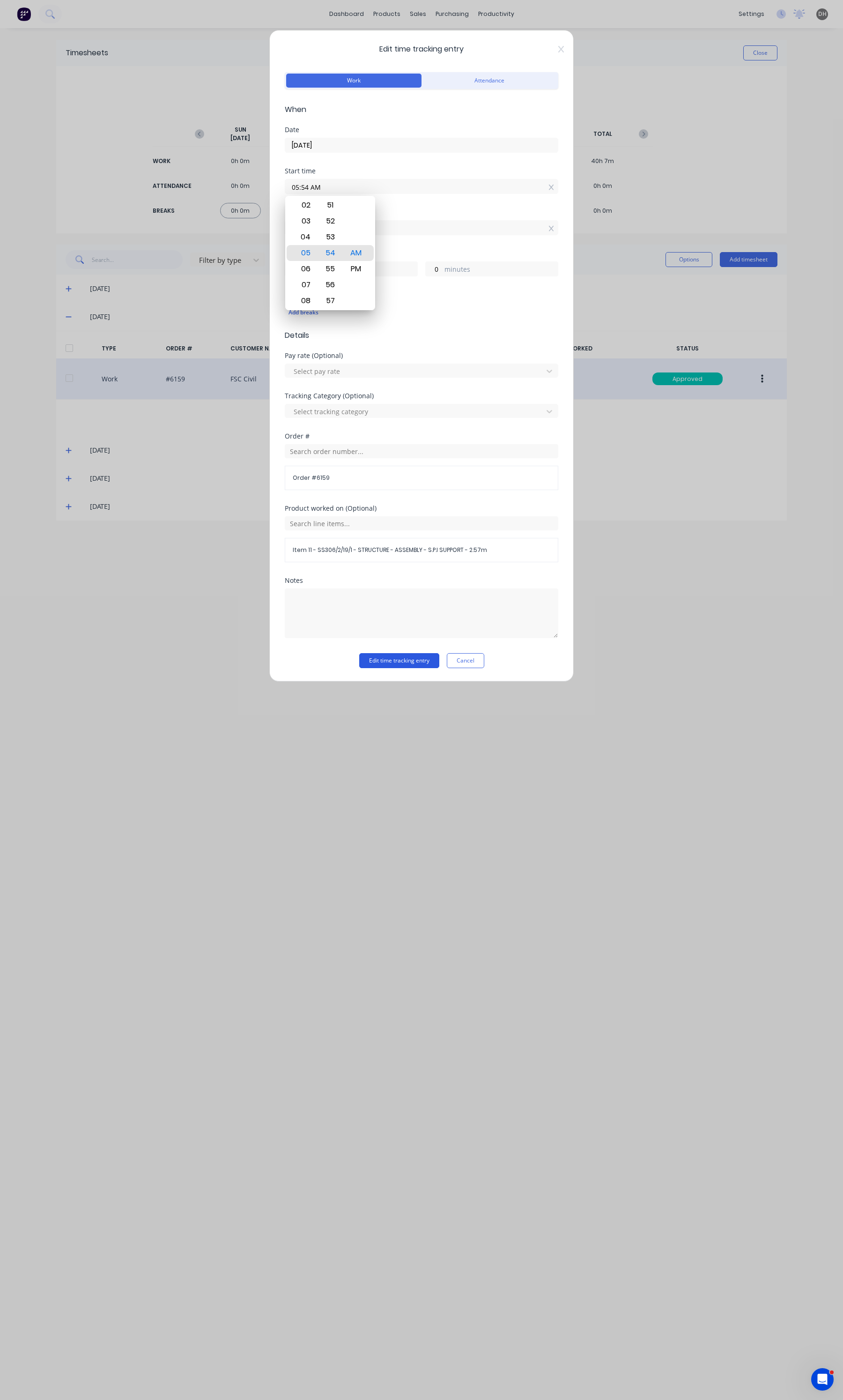
click at [395, 664] on button "Edit time tracking entry" at bounding box center [399, 660] width 80 height 15
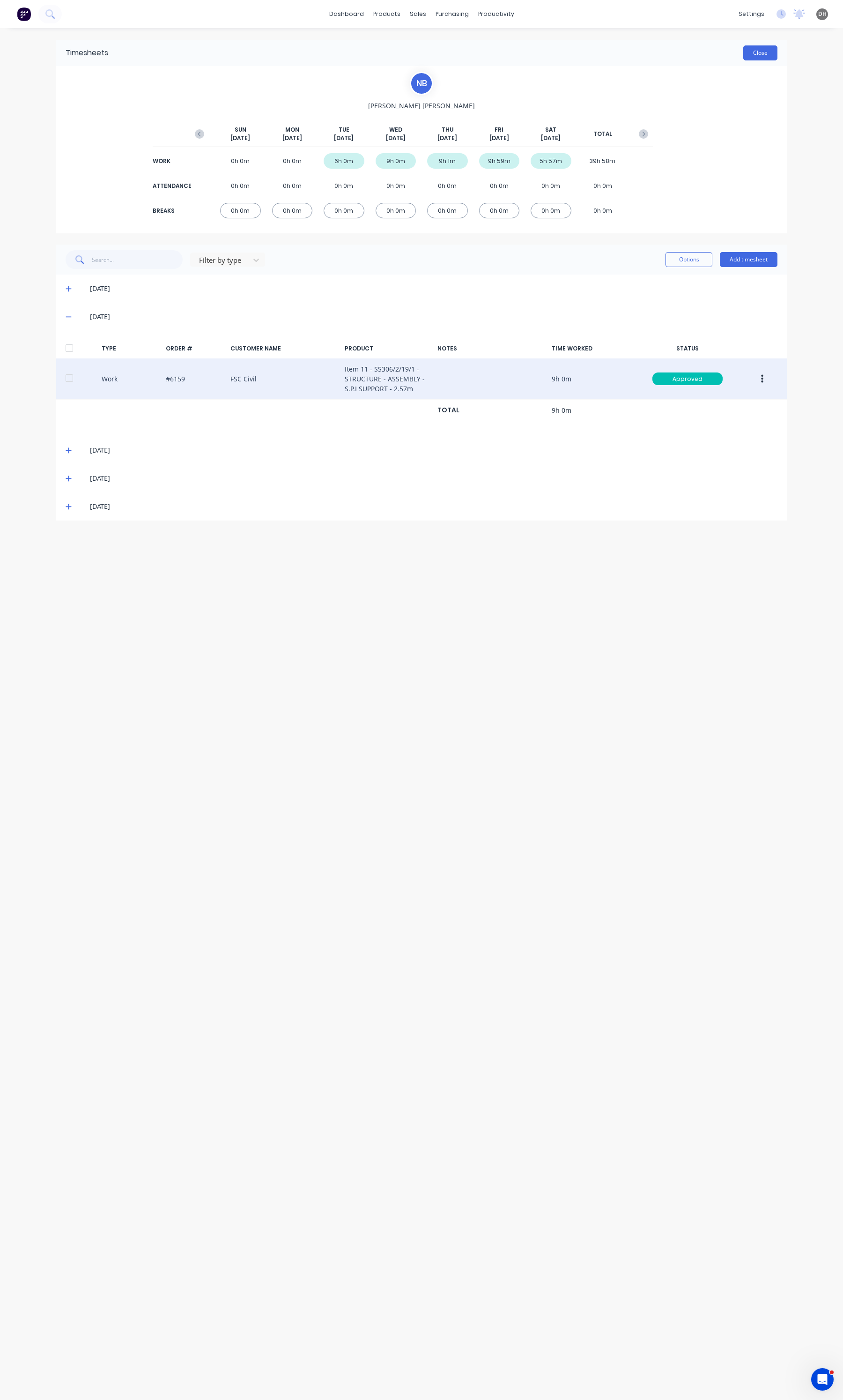
click at [753, 60] on button "Close" at bounding box center [760, 53] width 35 height 15
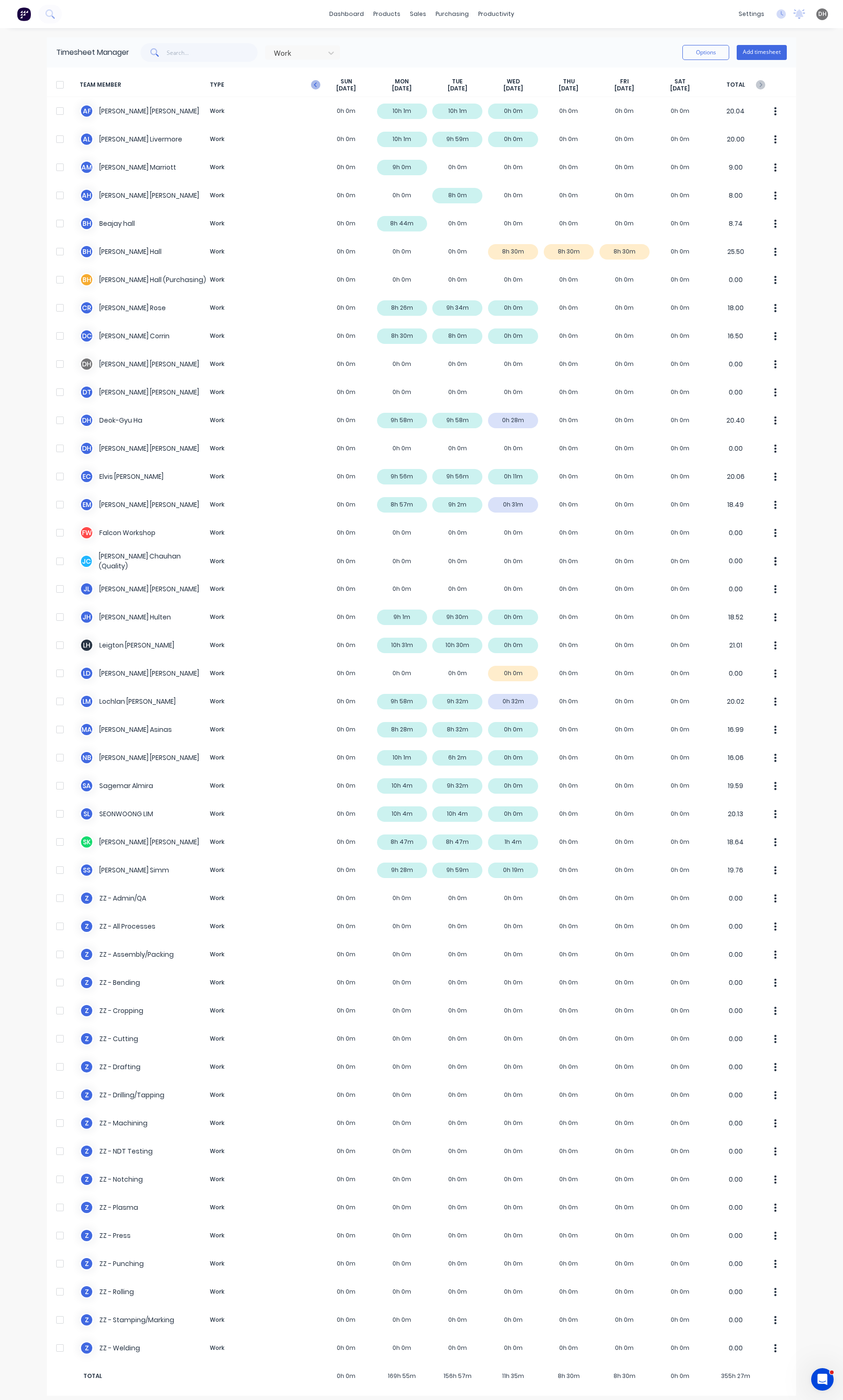
click at [311, 80] on icon "button" at bounding box center [316, 84] width 9 height 9
